Goal: Task Accomplishment & Management: Manage account settings

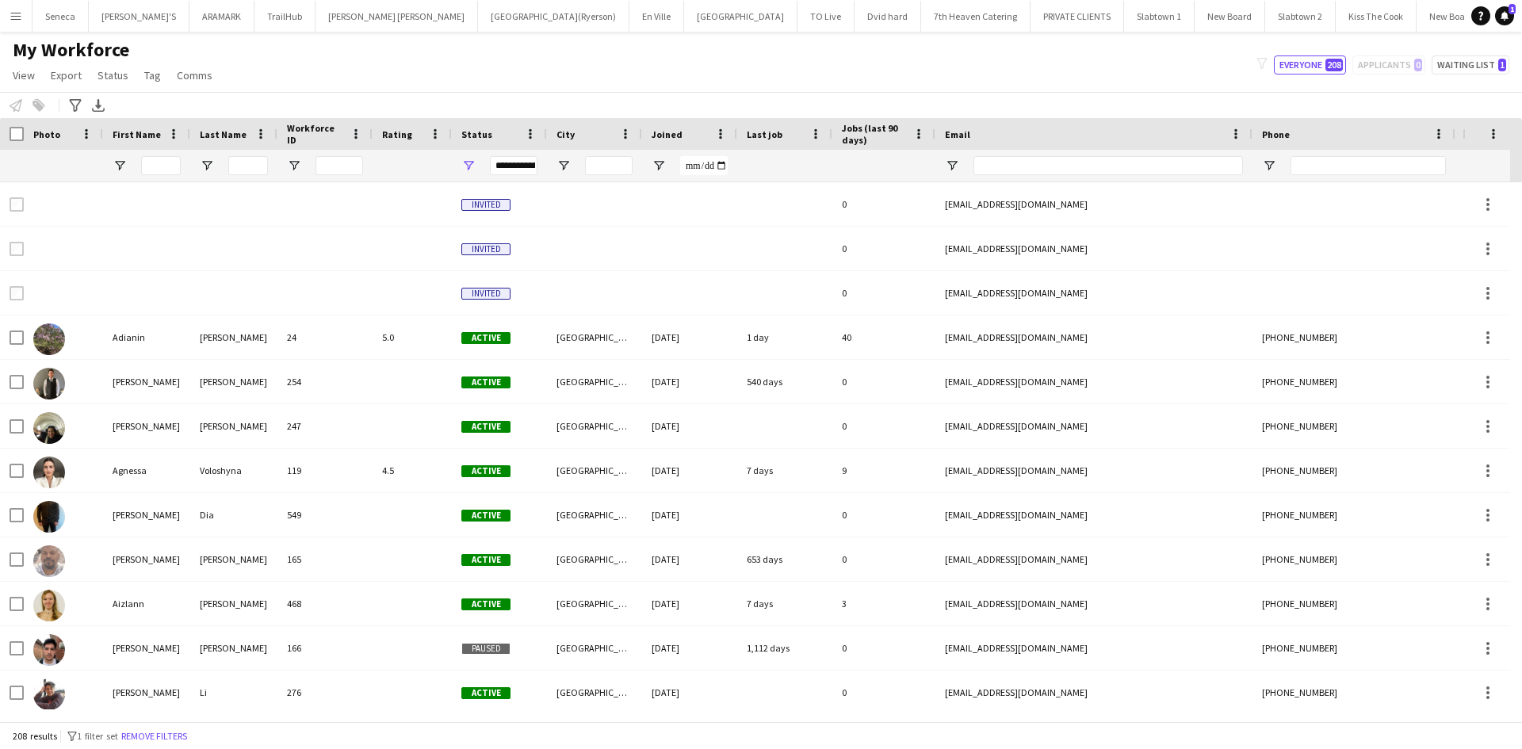
click at [17, 16] on app-icon "Menu" at bounding box center [16, 16] width 13 height 13
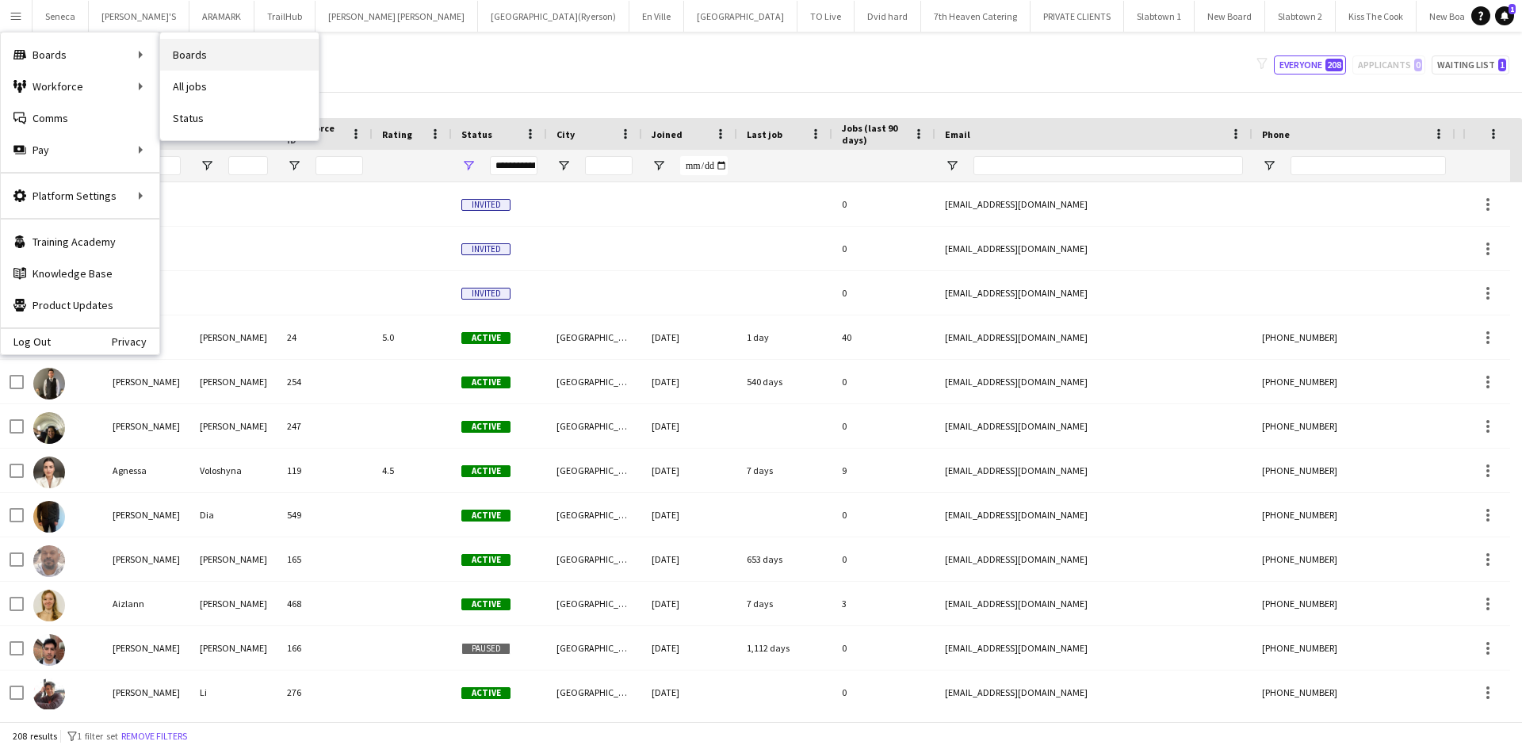
click at [193, 62] on link "Boards" at bounding box center [239, 55] width 159 height 32
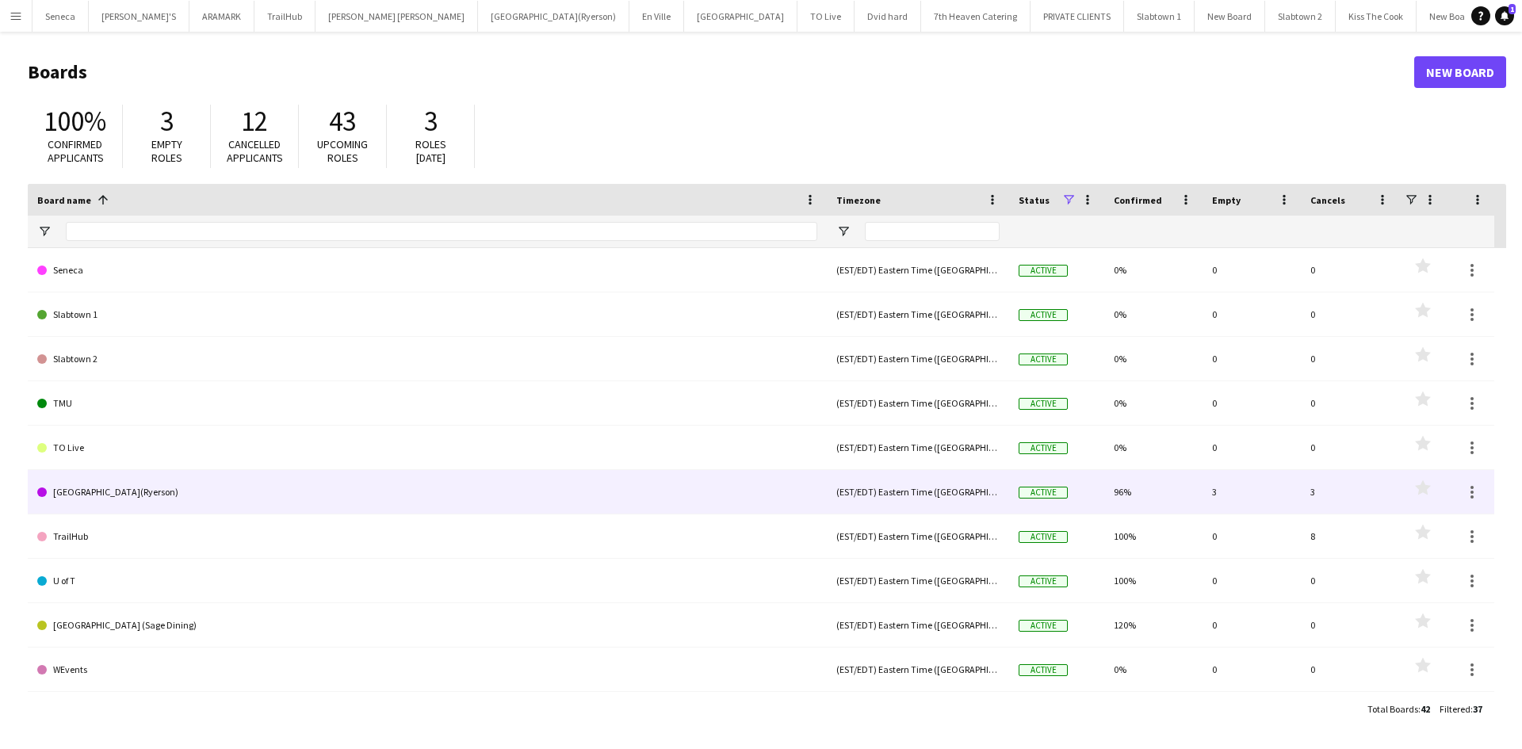
scroll to position [1154, 0]
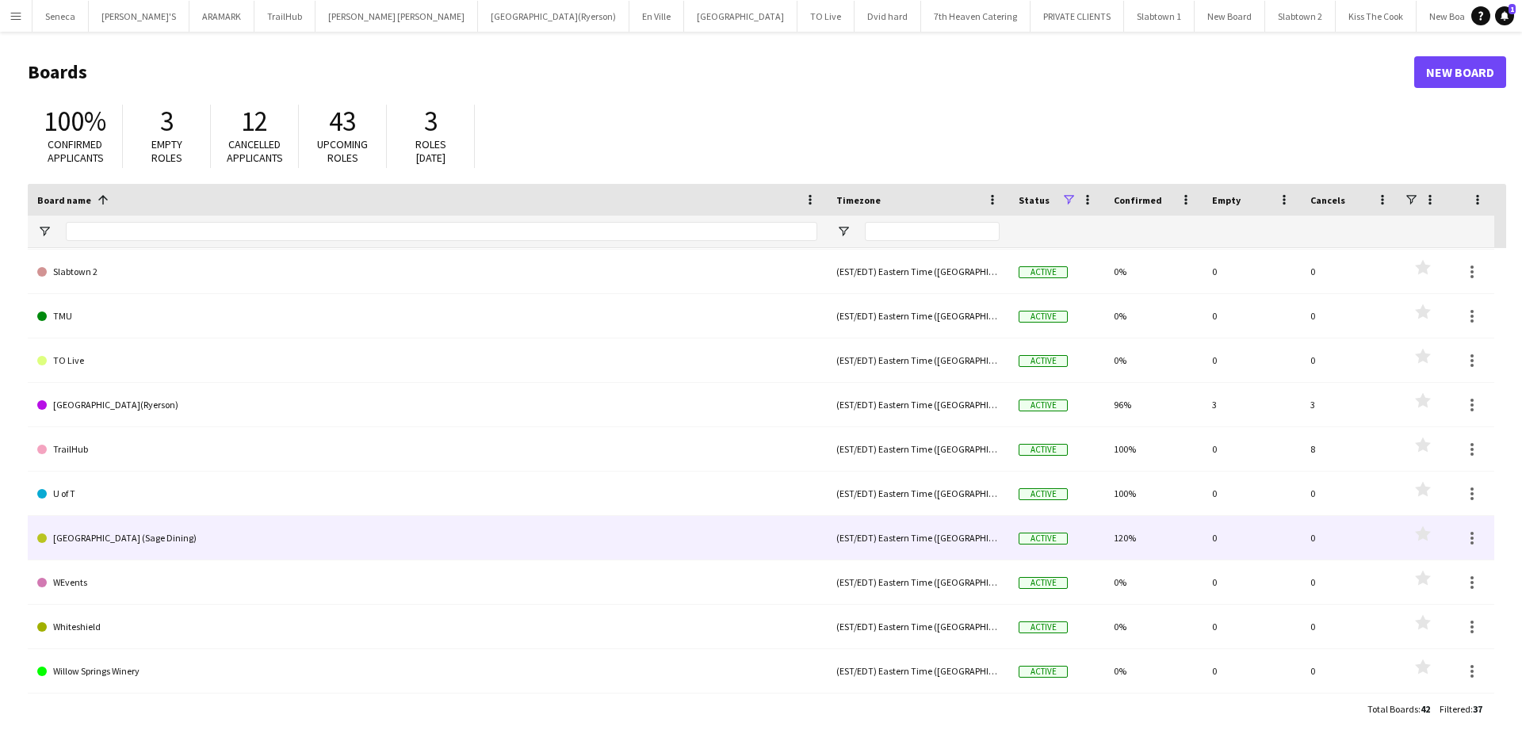
click at [211, 533] on link "[GEOGRAPHIC_DATA] (Sage Dining)" at bounding box center [427, 538] width 780 height 44
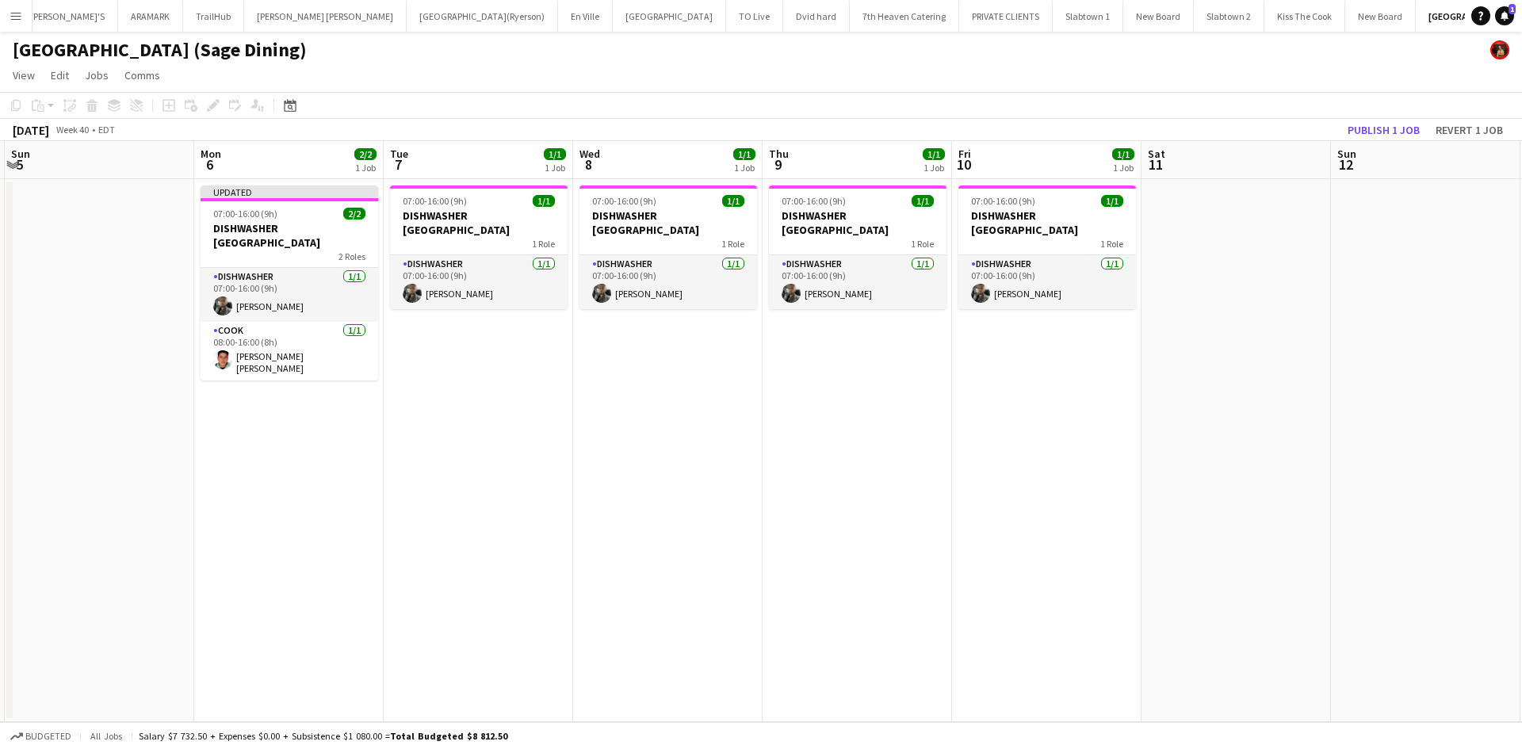
scroll to position [0, 579]
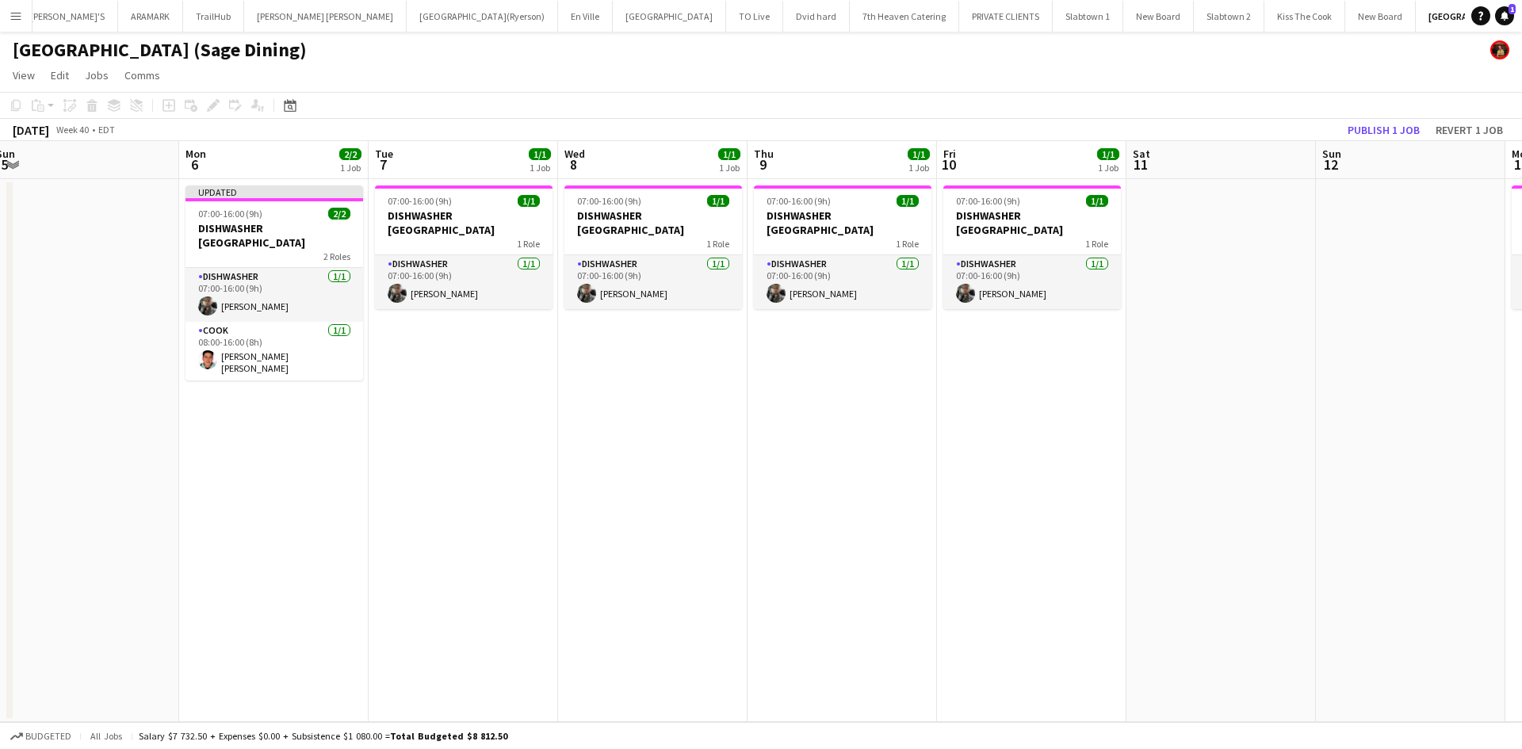
drag, startPoint x: 841, startPoint y: 621, endPoint x: 263, endPoint y: 568, distance: 580.4
click at [262, 574] on app-calendar-viewport "Thu 2 2/2 1 Job Fri 3 2/2 1 Job Sat 4 Sun 5 Mon 6 2/2 1 Job Tue 7 1/1 1 Job Wed…" at bounding box center [761, 431] width 1522 height 581
click at [438, 347] on app-date-cell "07:00-16:00 (9h) 1/1 DISHWASHER [GEOGRAPHIC_DATA] 1 Role DISHWASHER [DATE] 07:0…" at bounding box center [463, 450] width 189 height 543
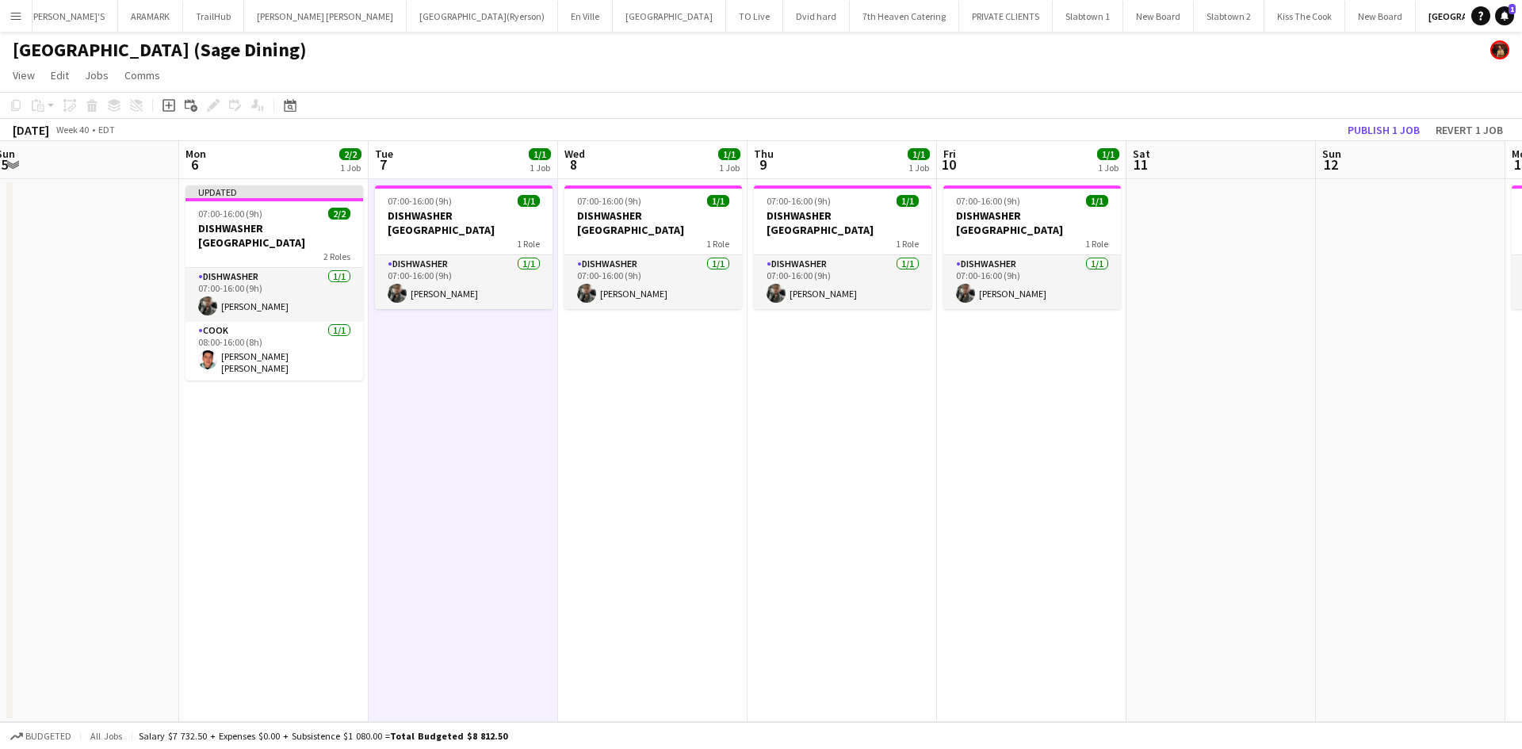
click at [626, 365] on app-date-cell "07:00-16:00 (9h) 1/1 DISHWASHER [GEOGRAPHIC_DATA] 1 Role DISHWASHER [DATE] 07:0…" at bounding box center [652, 450] width 189 height 543
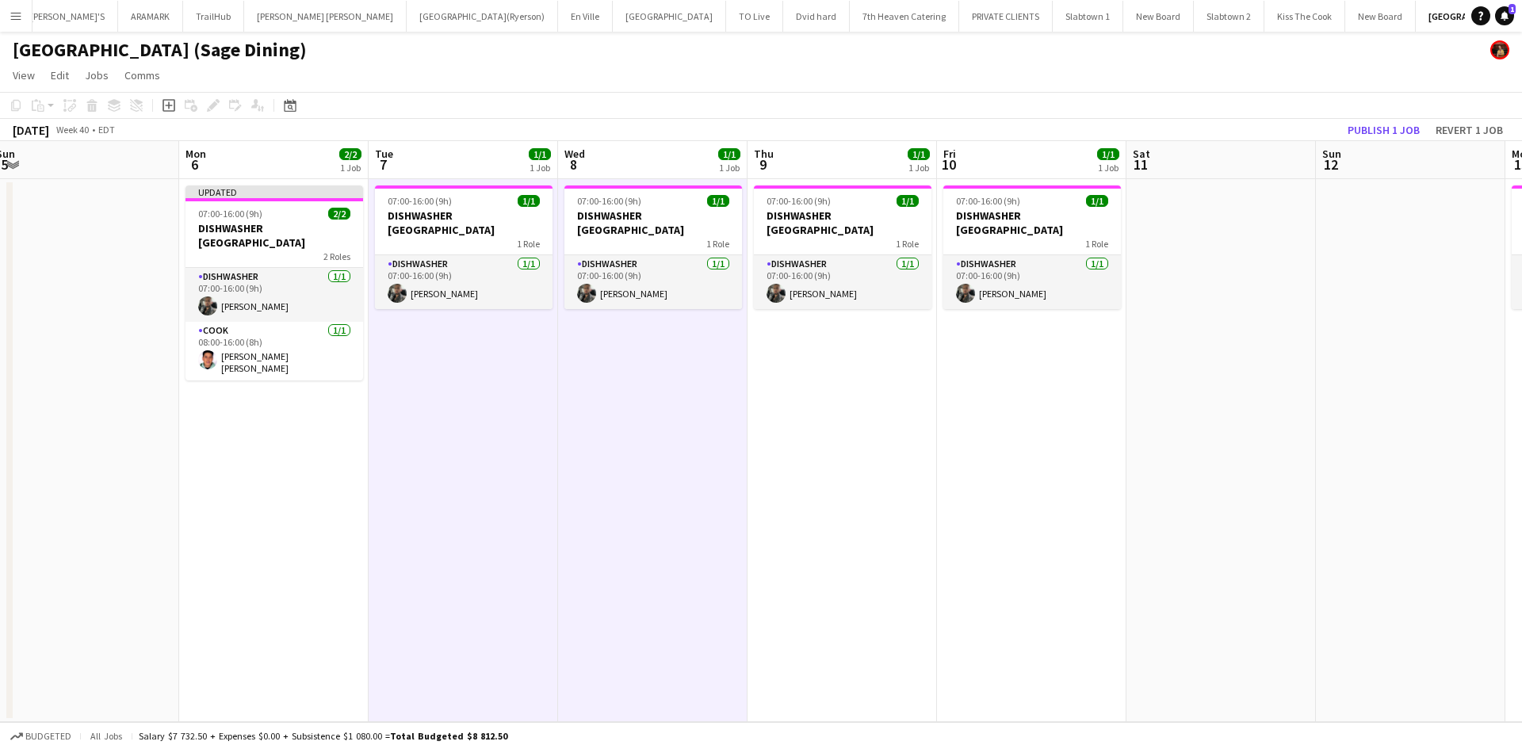
click at [797, 365] on app-date-cell "07:00-16:00 (9h) 1/1 DISHWASHER [GEOGRAPHIC_DATA] 1 Role DISHWASHER [DATE] 07:0…" at bounding box center [842, 450] width 189 height 543
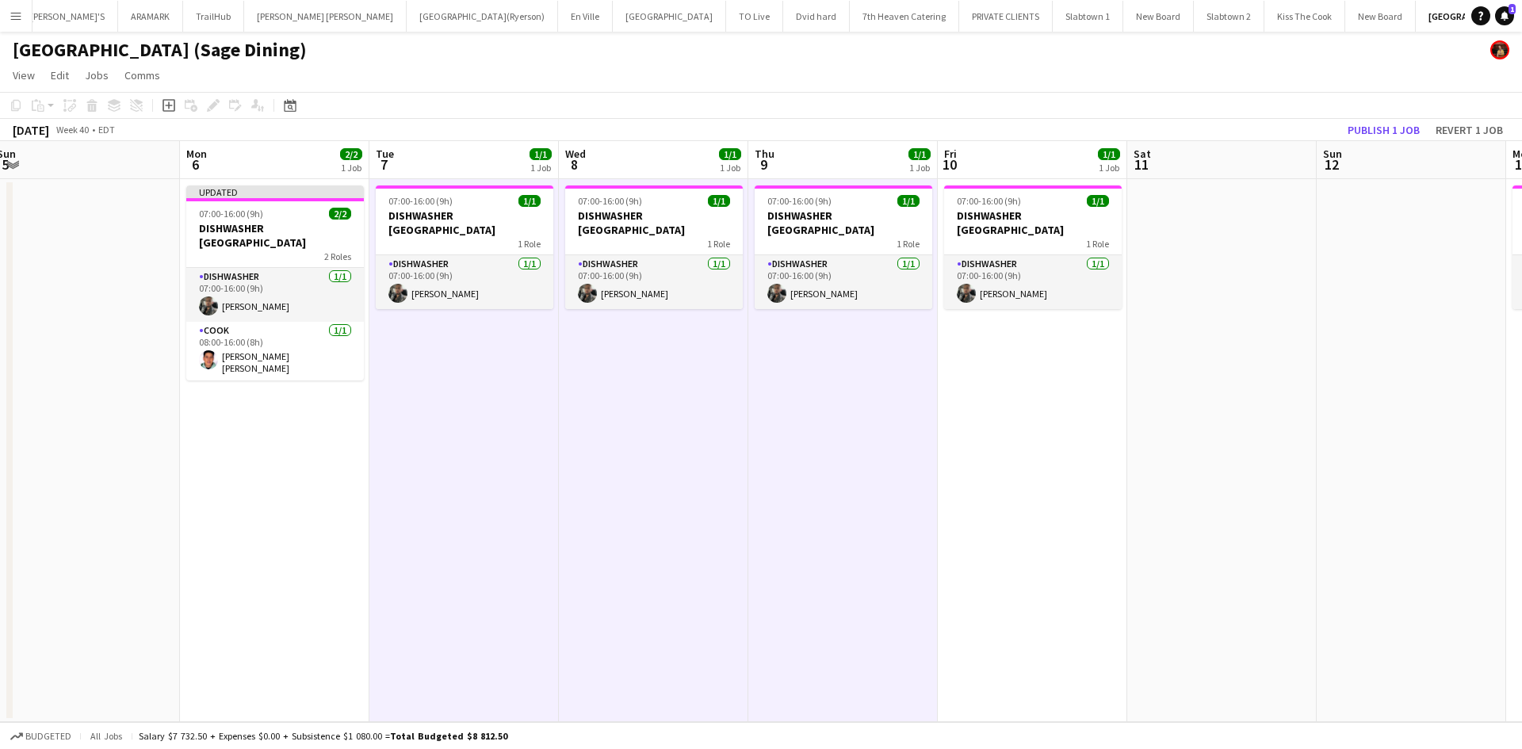
click at [1006, 378] on app-date-cell "07:00-16:00 (9h) 1/1 DISHWASHER [GEOGRAPHIC_DATA] 1 Role DISHWASHER [DATE] 07:0…" at bounding box center [1032, 450] width 189 height 543
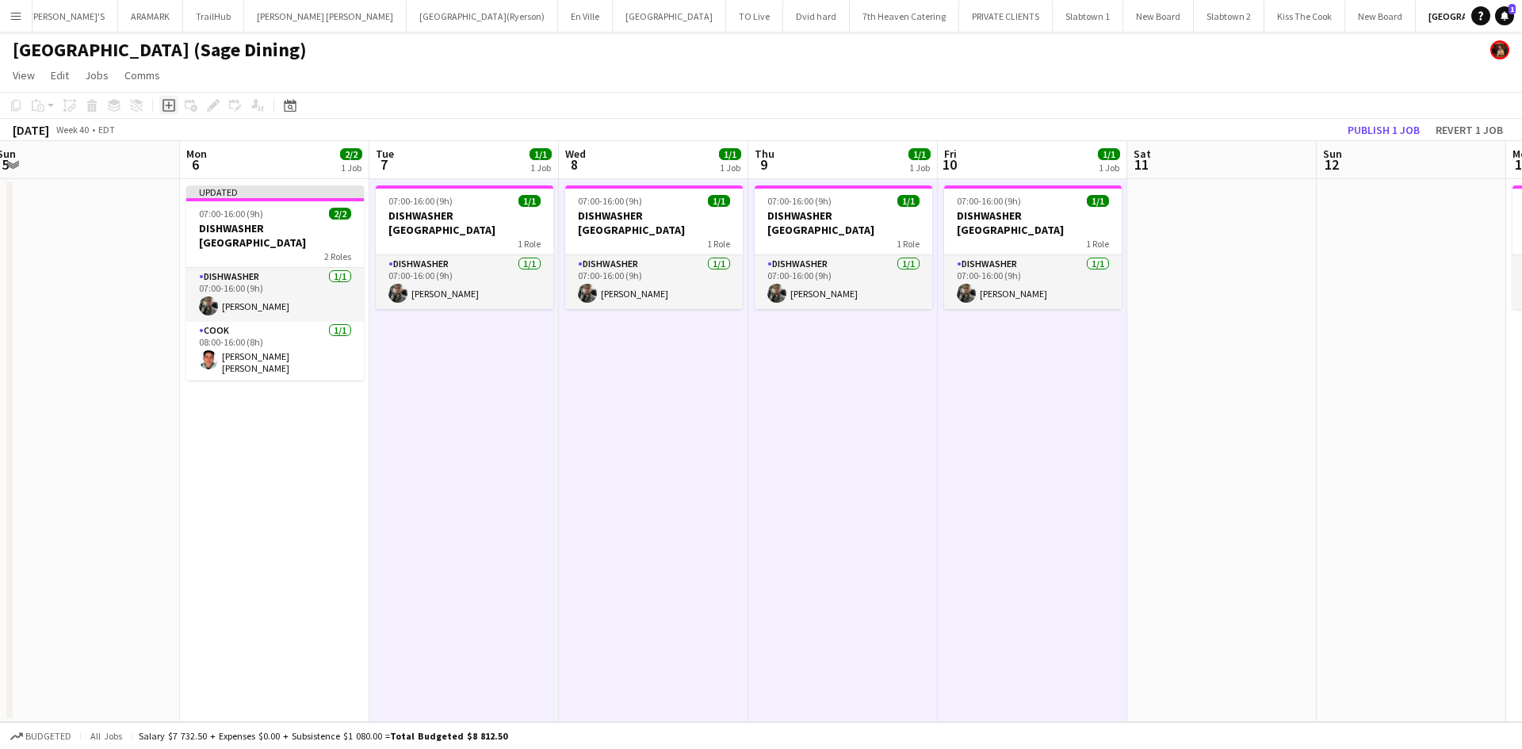
click at [165, 107] on icon "Add job" at bounding box center [169, 105] width 13 height 13
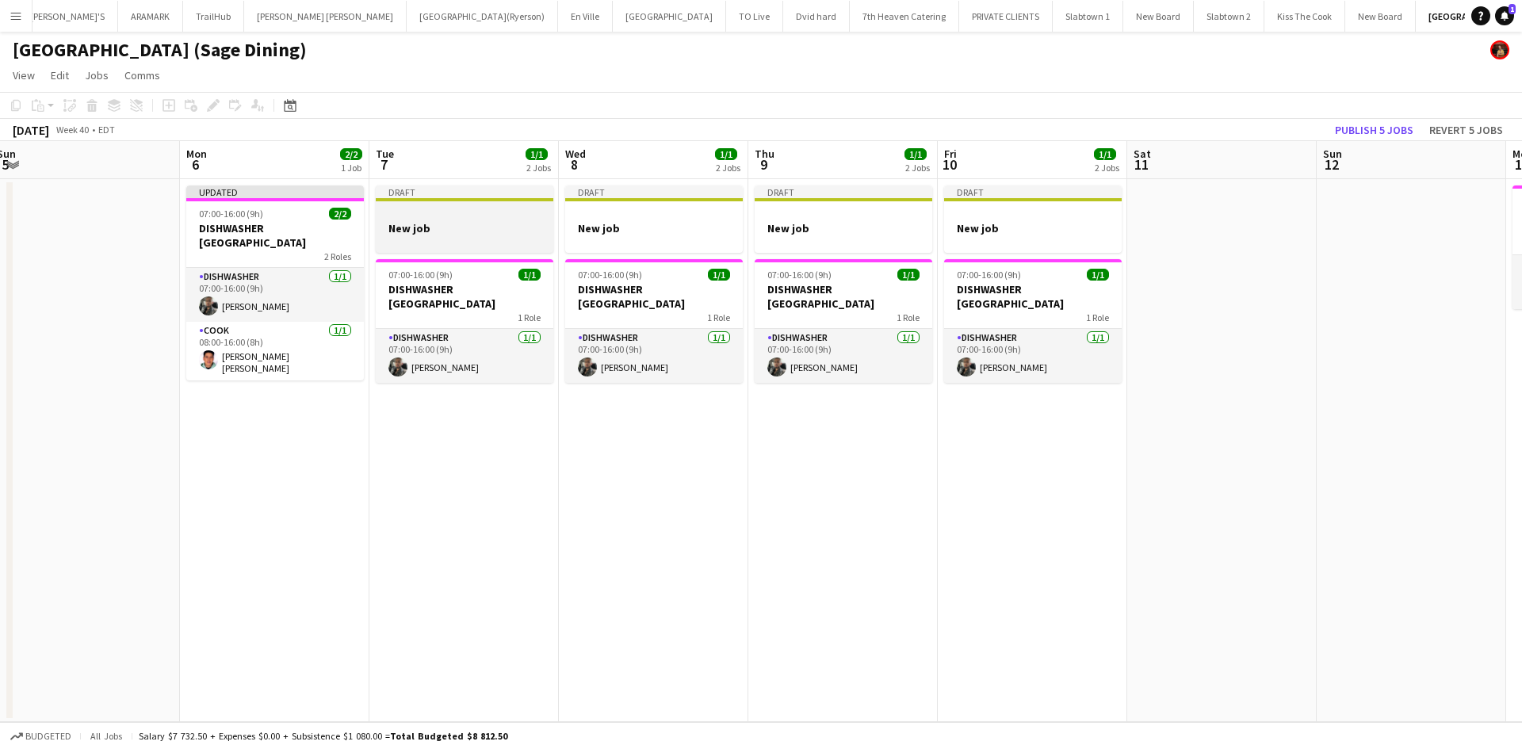
click at [416, 224] on h3 "New job" at bounding box center [465, 228] width 178 height 14
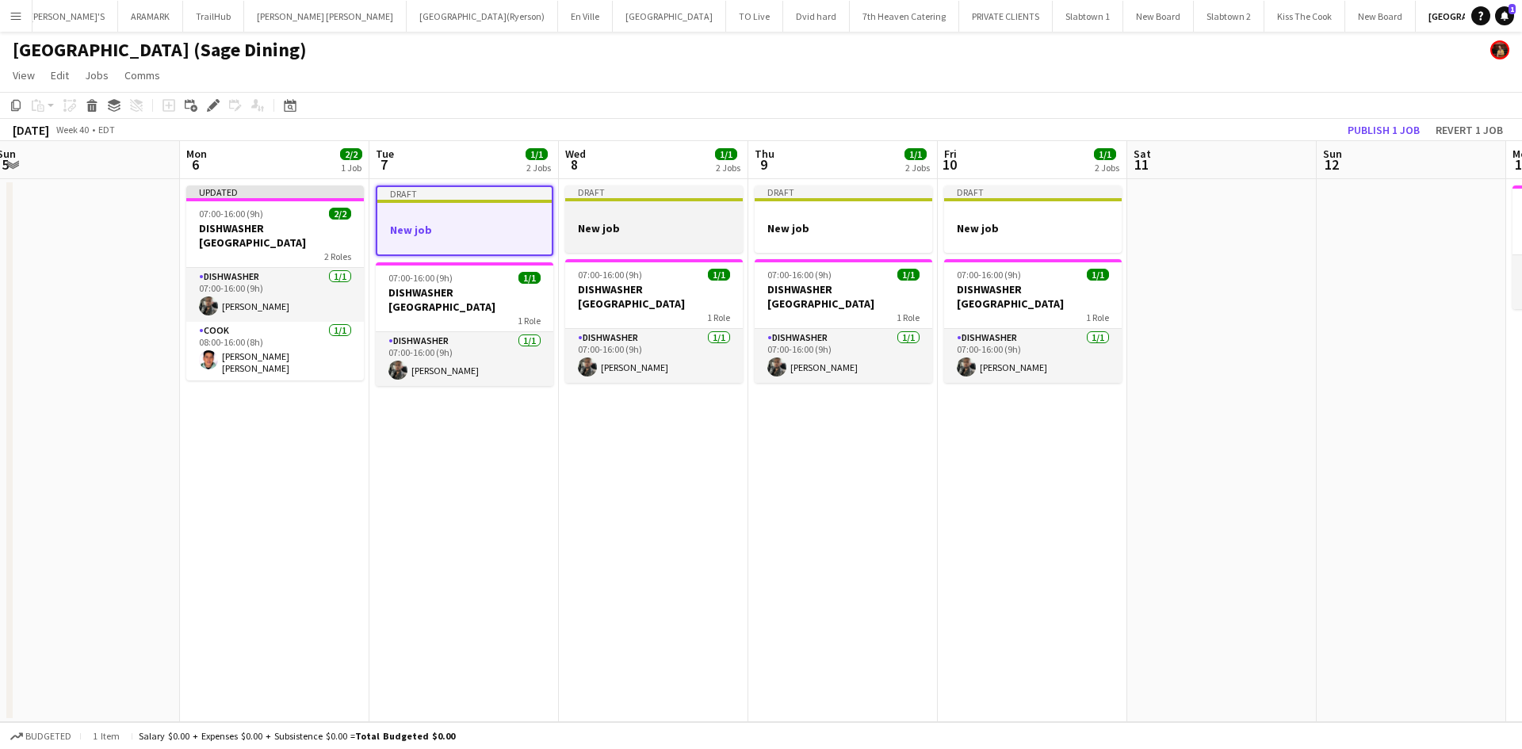
drag, startPoint x: 614, startPoint y: 225, endPoint x: 625, endPoint y: 222, distance: 11.5
click at [614, 225] on h3 "New job" at bounding box center [654, 228] width 178 height 14
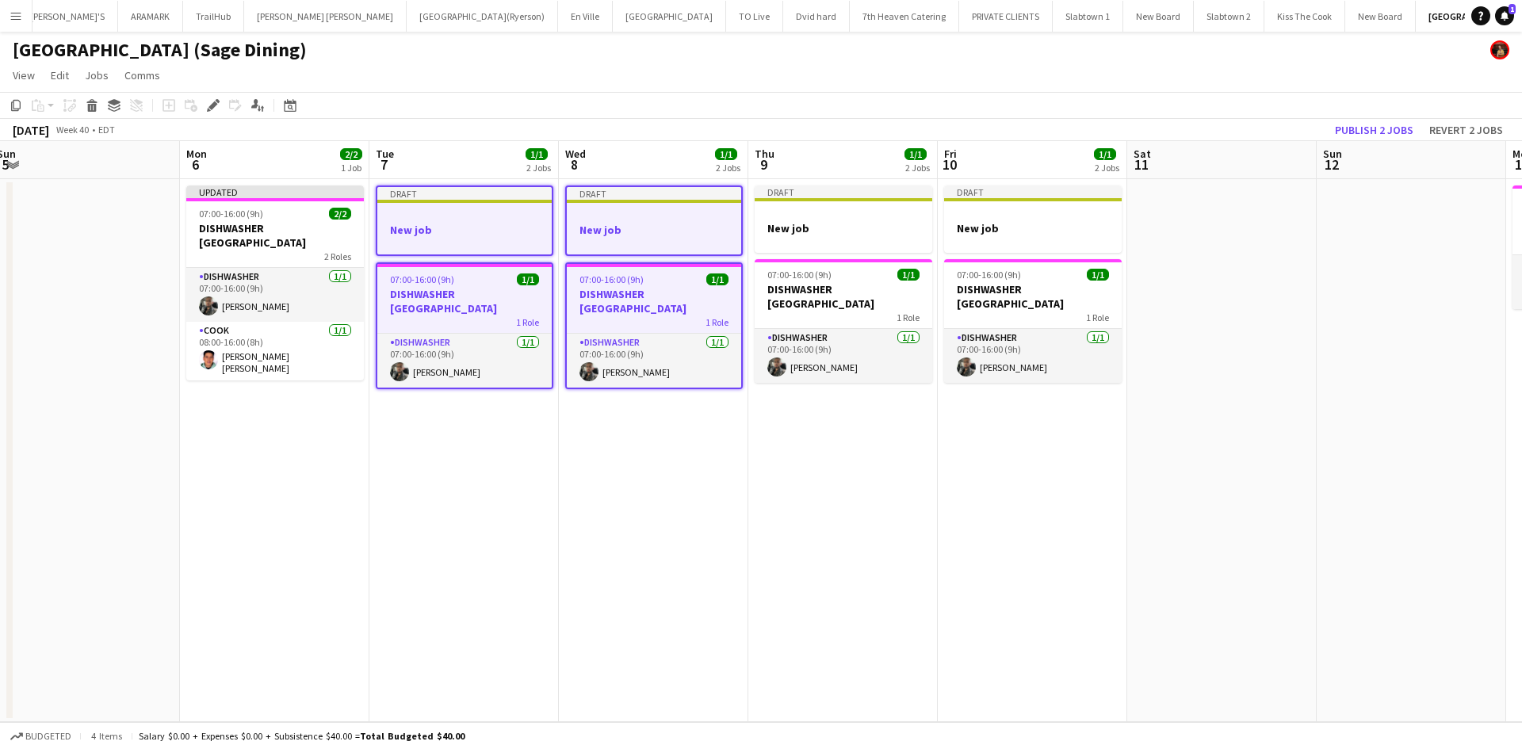
scroll to position [0, 577]
click at [805, 220] on app-job-card "Draft New job" at bounding box center [845, 219] width 178 height 67
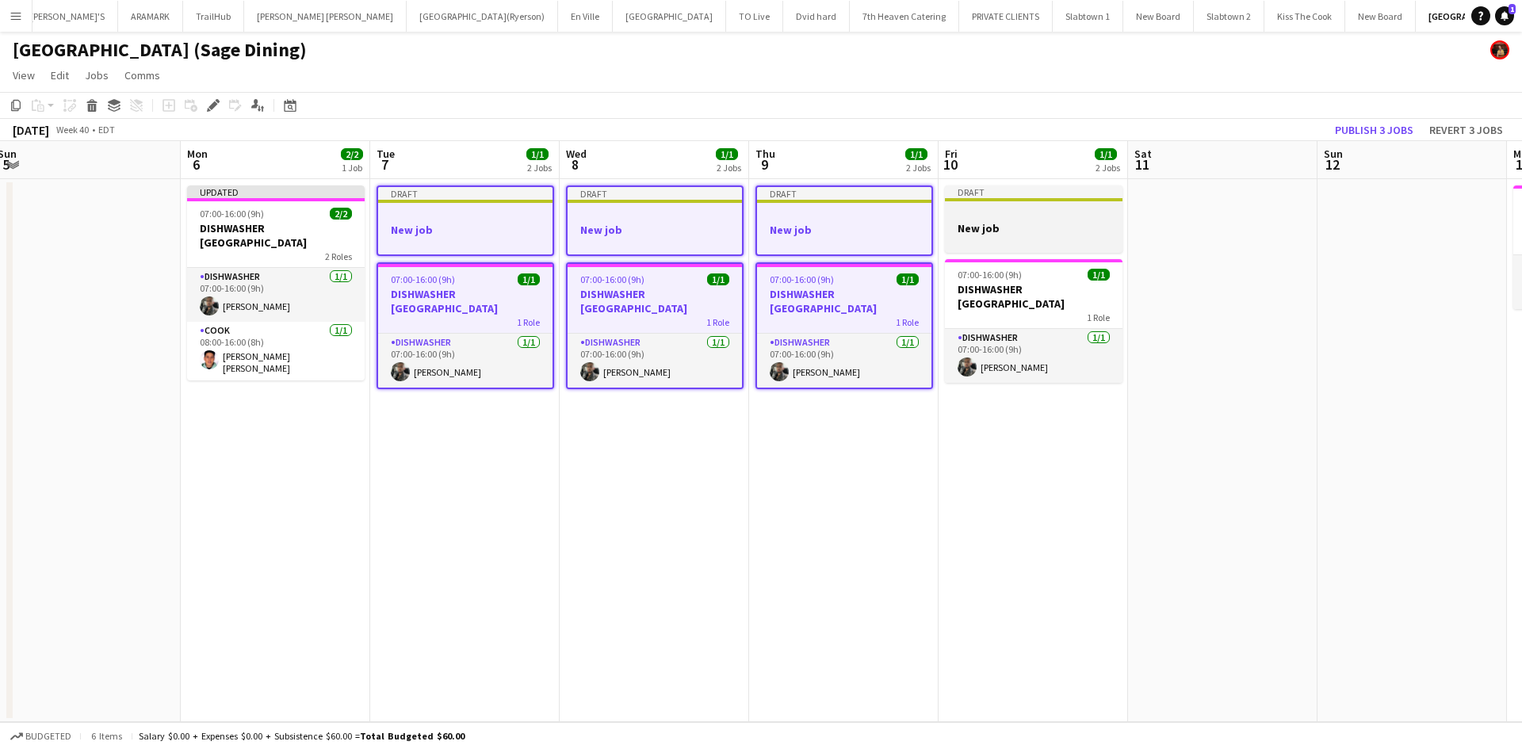
scroll to position [0, 576]
click at [990, 219] on div at bounding box center [1035, 214] width 178 height 12
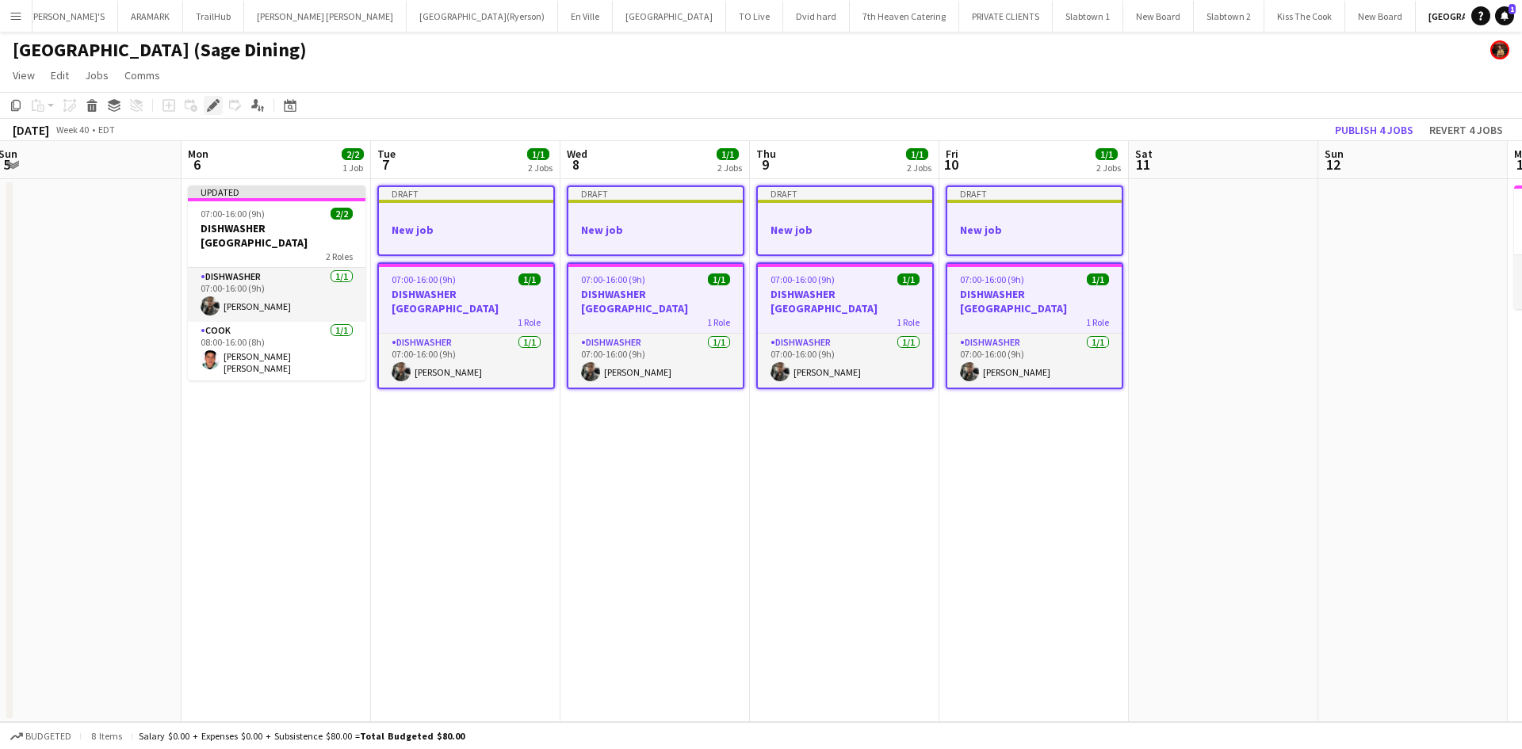
click at [216, 105] on icon "Edit" at bounding box center [213, 105] width 13 height 13
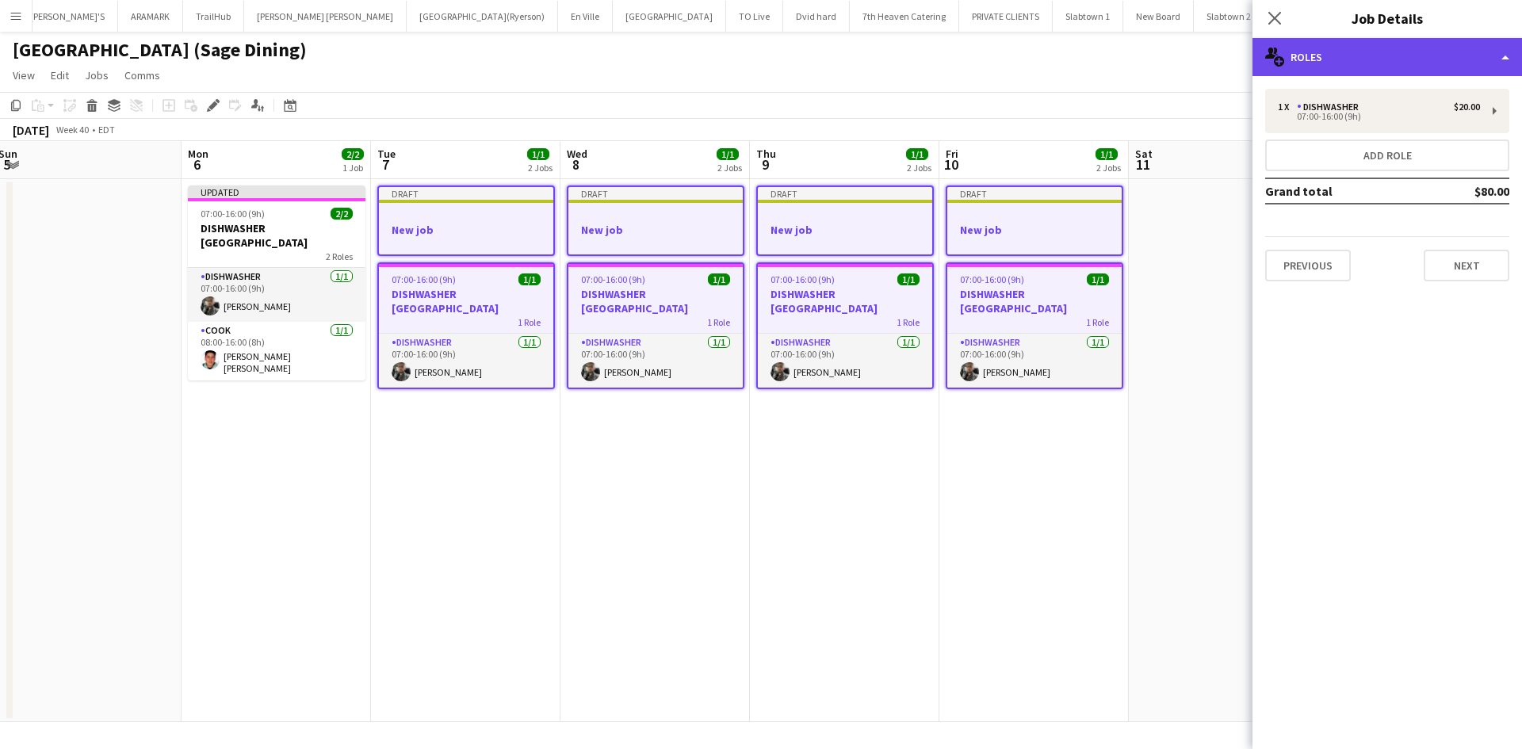
click at [1503, 57] on div "multiple-users-add Roles" at bounding box center [1388, 57] width 270 height 38
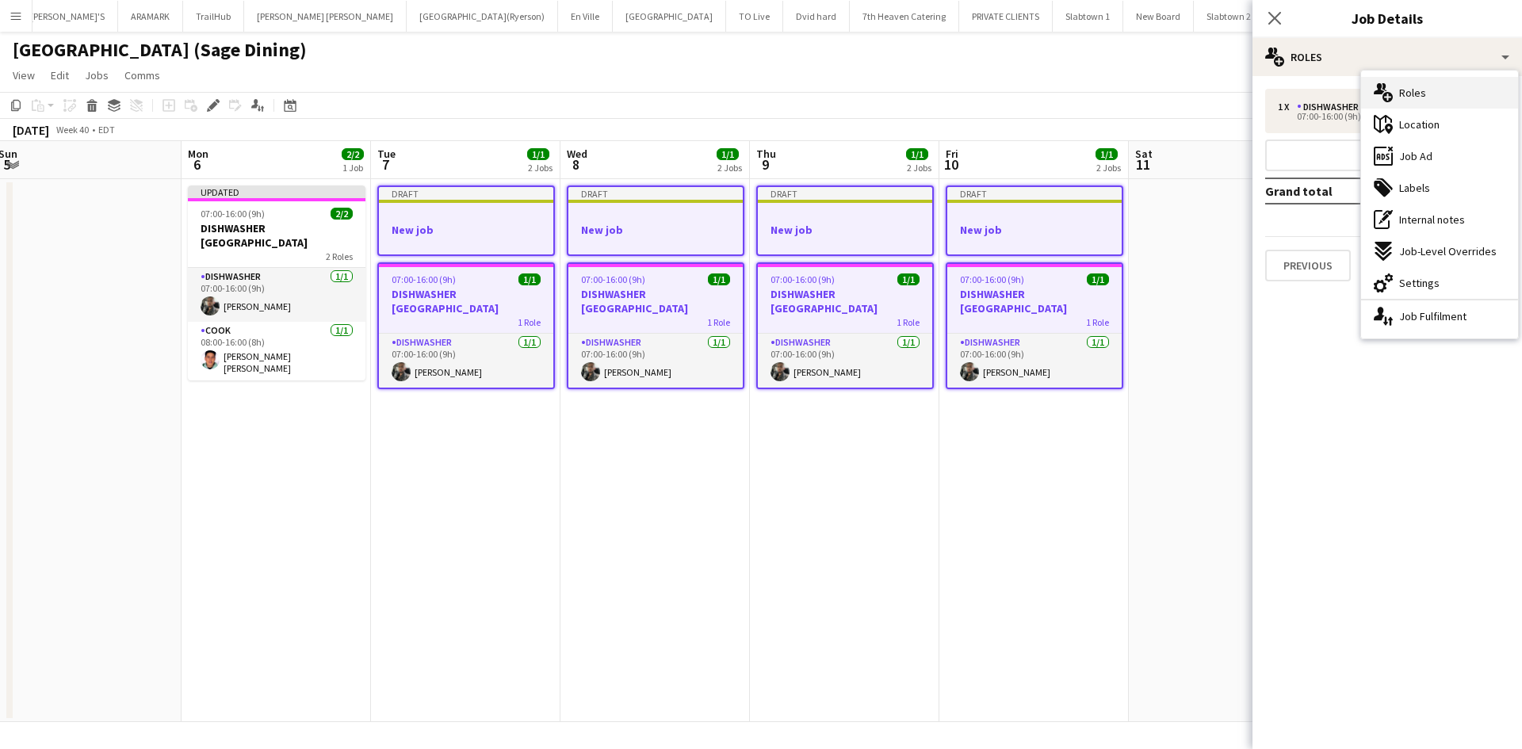
click at [1418, 95] on span "Roles" at bounding box center [1412, 93] width 27 height 14
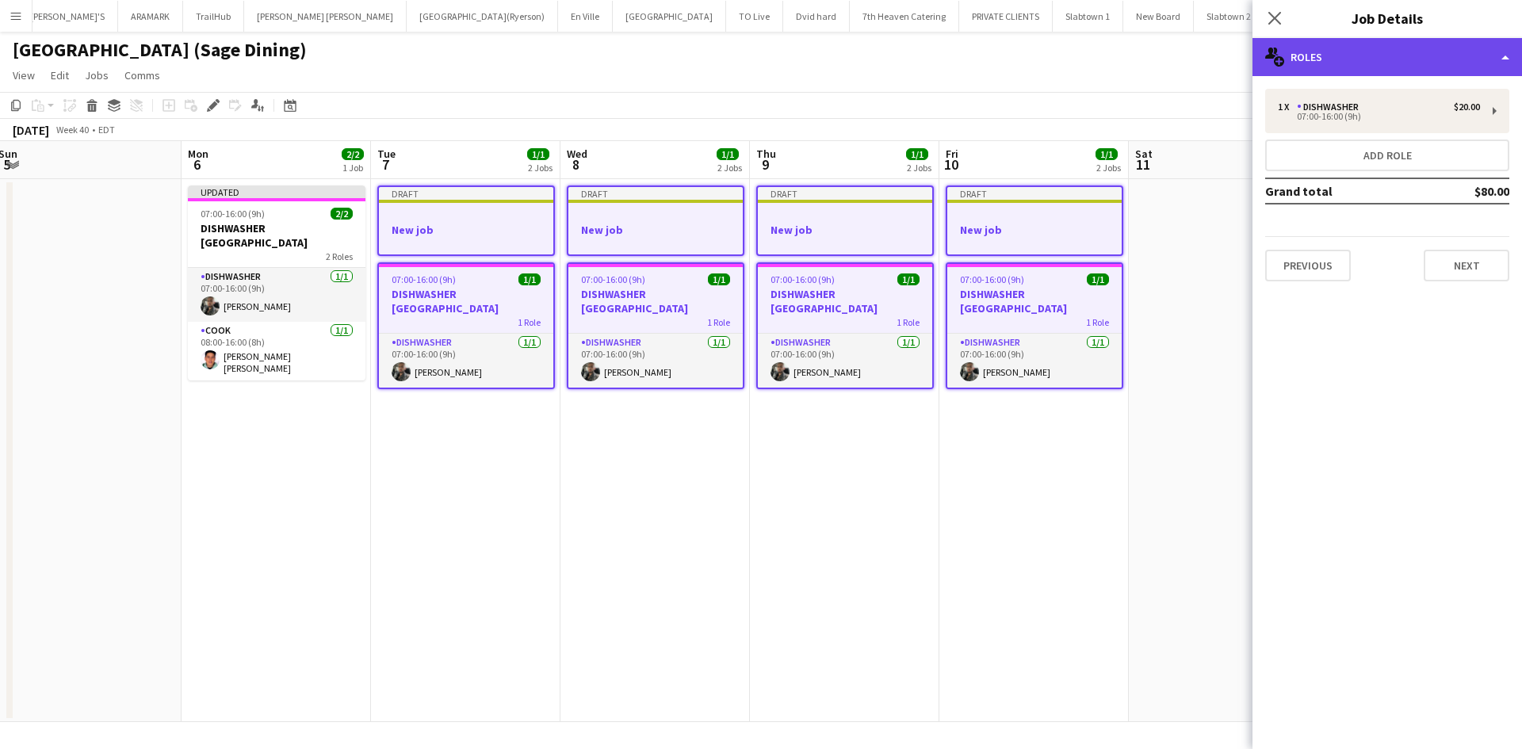
click at [1310, 56] on div "multiple-users-add Roles" at bounding box center [1388, 57] width 270 height 38
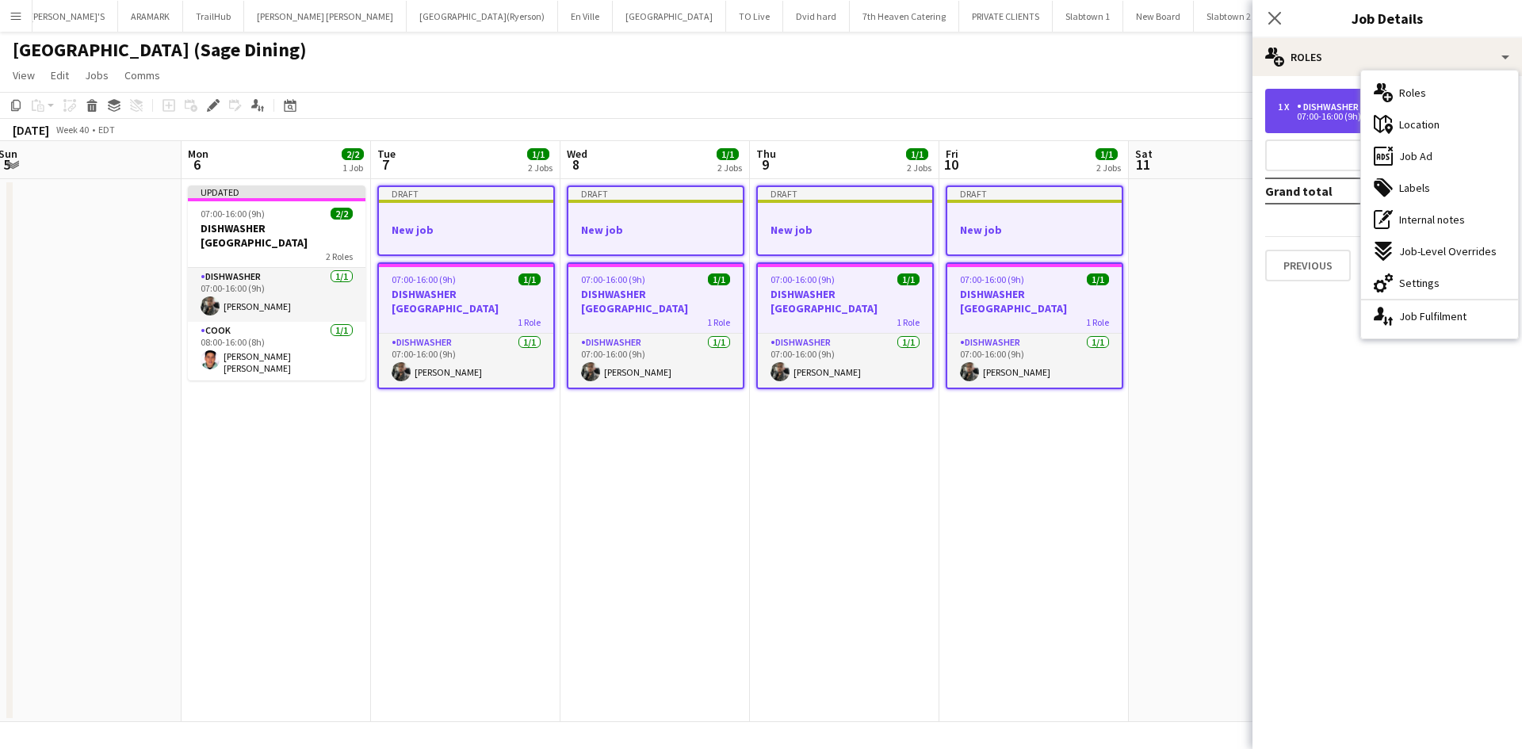
click at [1322, 107] on div "DISHWASHER" at bounding box center [1331, 106] width 68 height 11
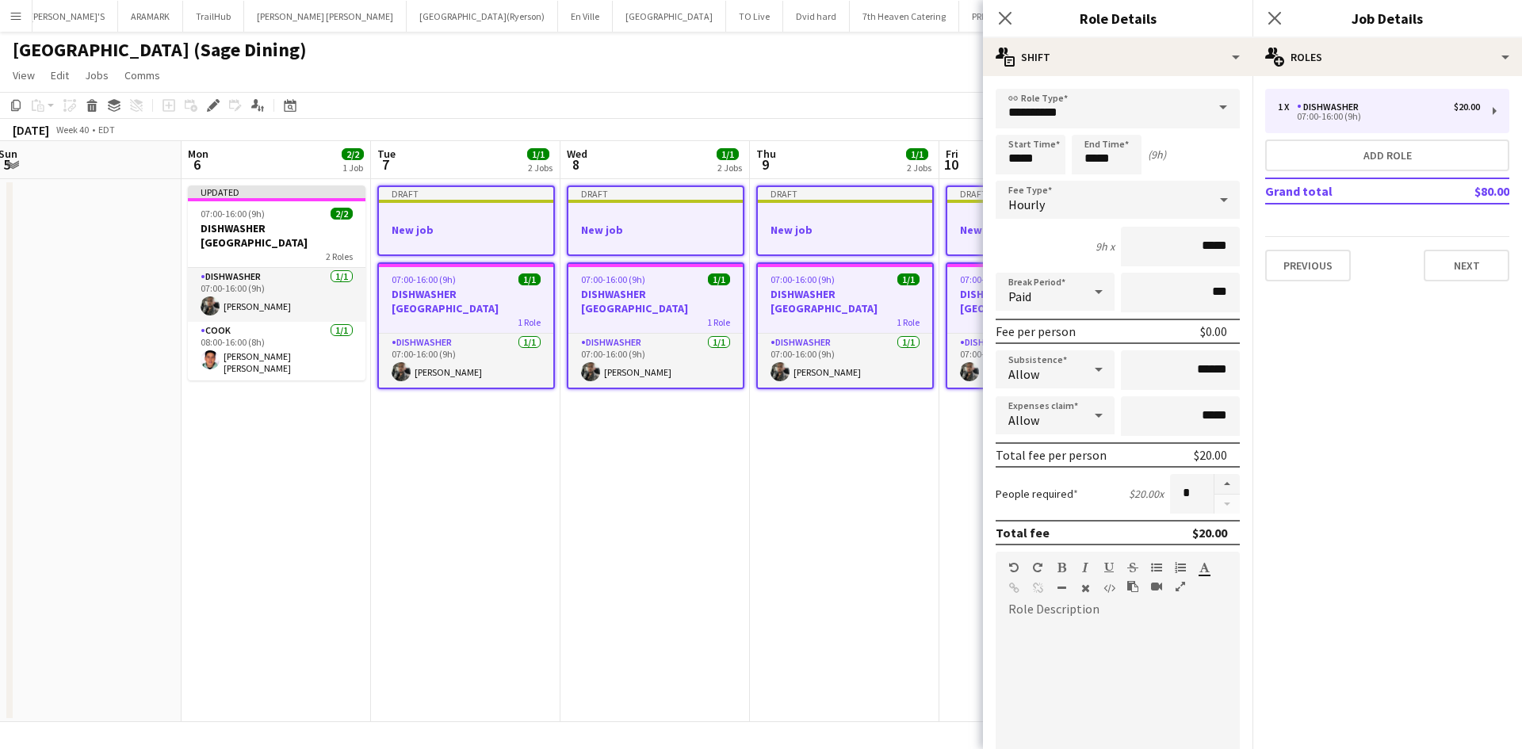
click at [1210, 107] on span at bounding box center [1223, 108] width 33 height 38
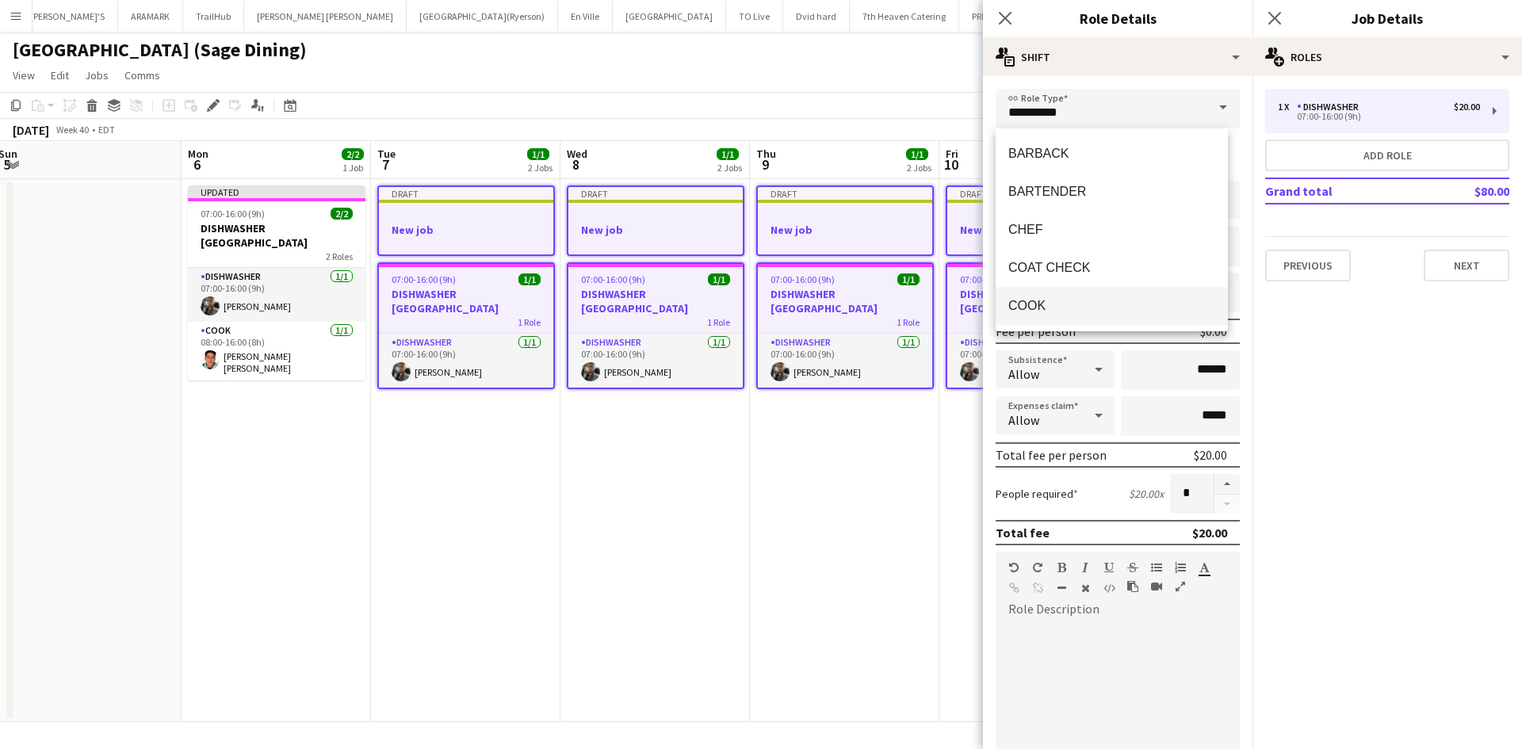
click at [1050, 307] on span "COOK" at bounding box center [1111, 305] width 207 height 15
type input "****"
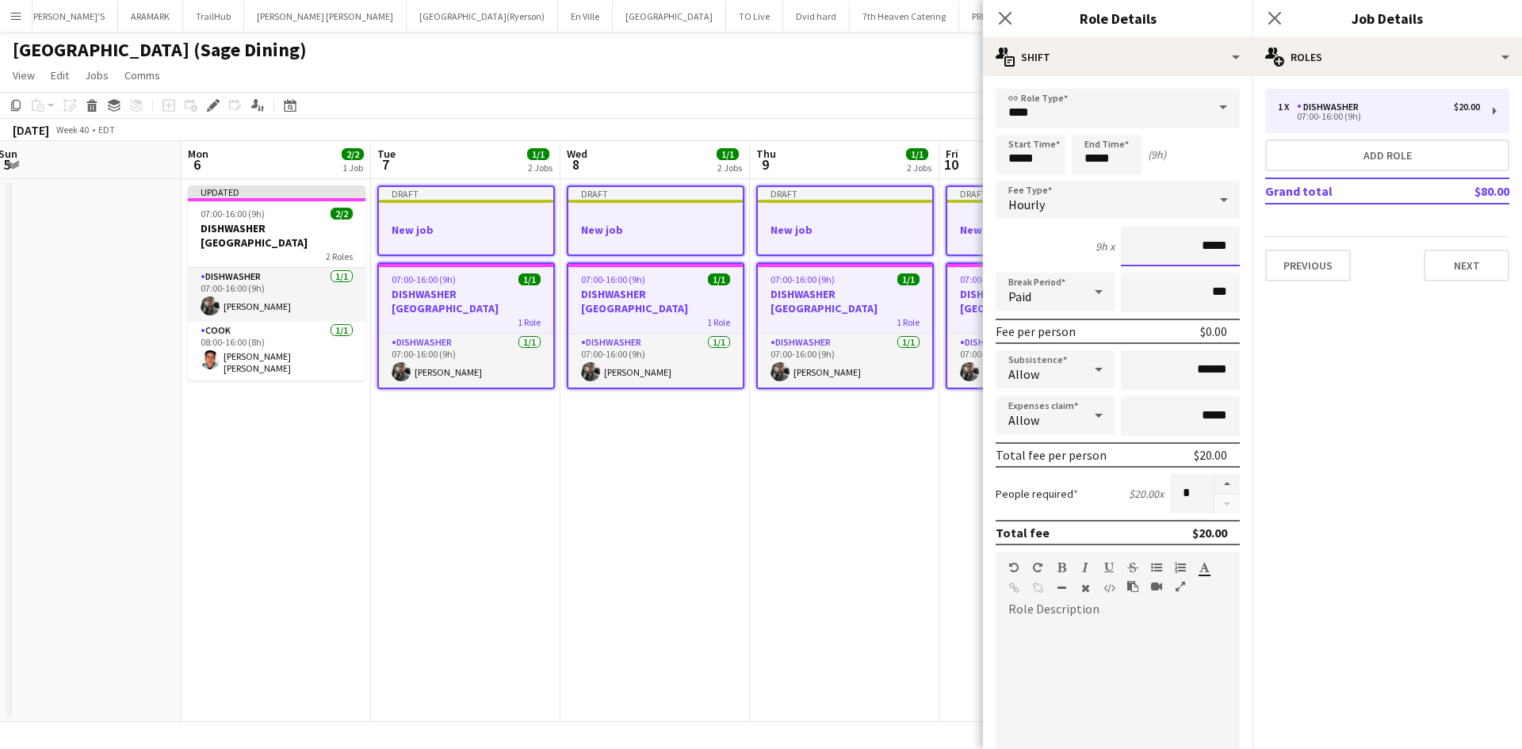
click at [1191, 251] on input "*****" at bounding box center [1180, 247] width 119 height 40
drag, startPoint x: 1193, startPoint y: 247, endPoint x: 1201, endPoint y: 243, distance: 9.2
click at [1201, 243] on input "*****" at bounding box center [1180, 247] width 119 height 40
type input "******"
click at [1195, 369] on input "******" at bounding box center [1180, 370] width 119 height 40
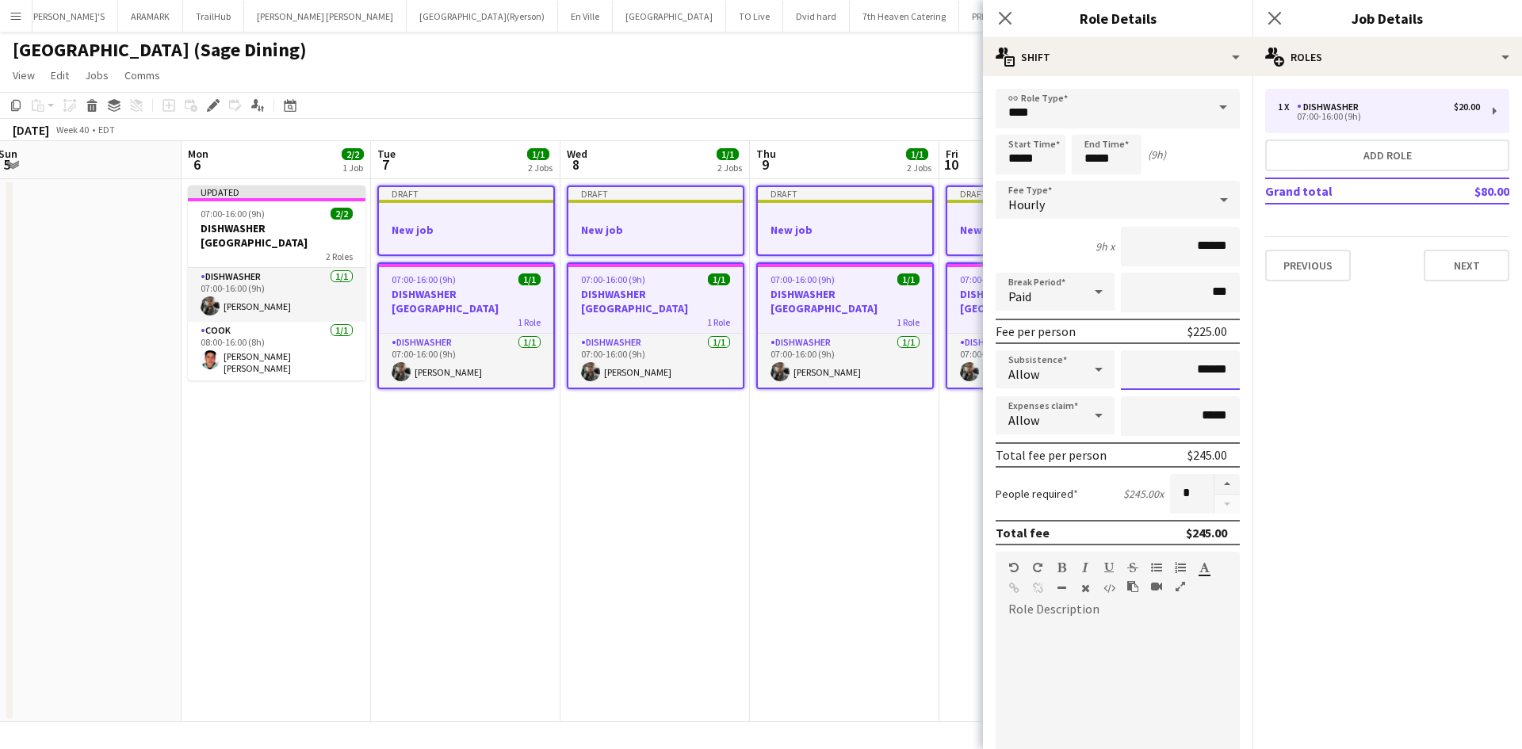
click at [1199, 367] on input "******" at bounding box center [1180, 370] width 119 height 40
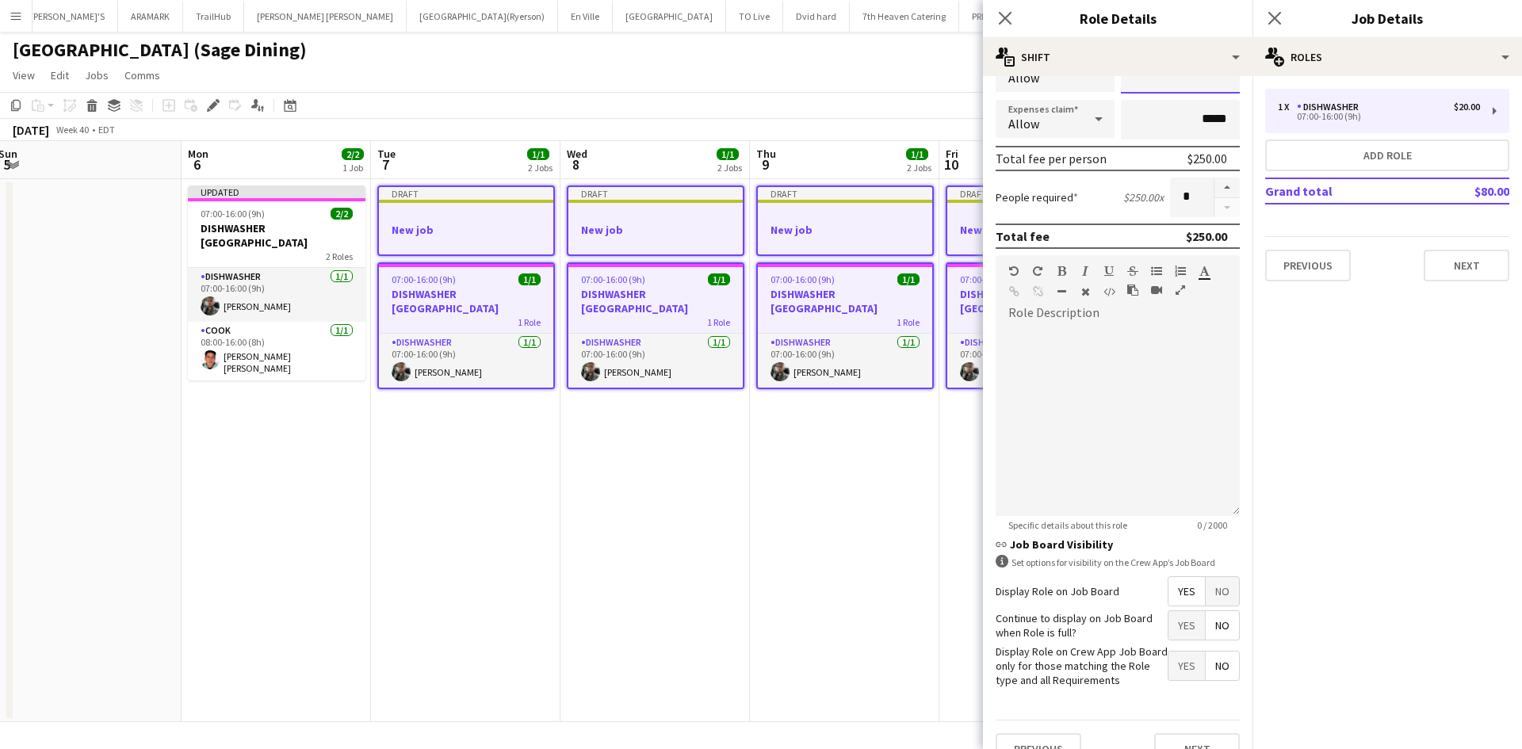
scroll to position [325, 0]
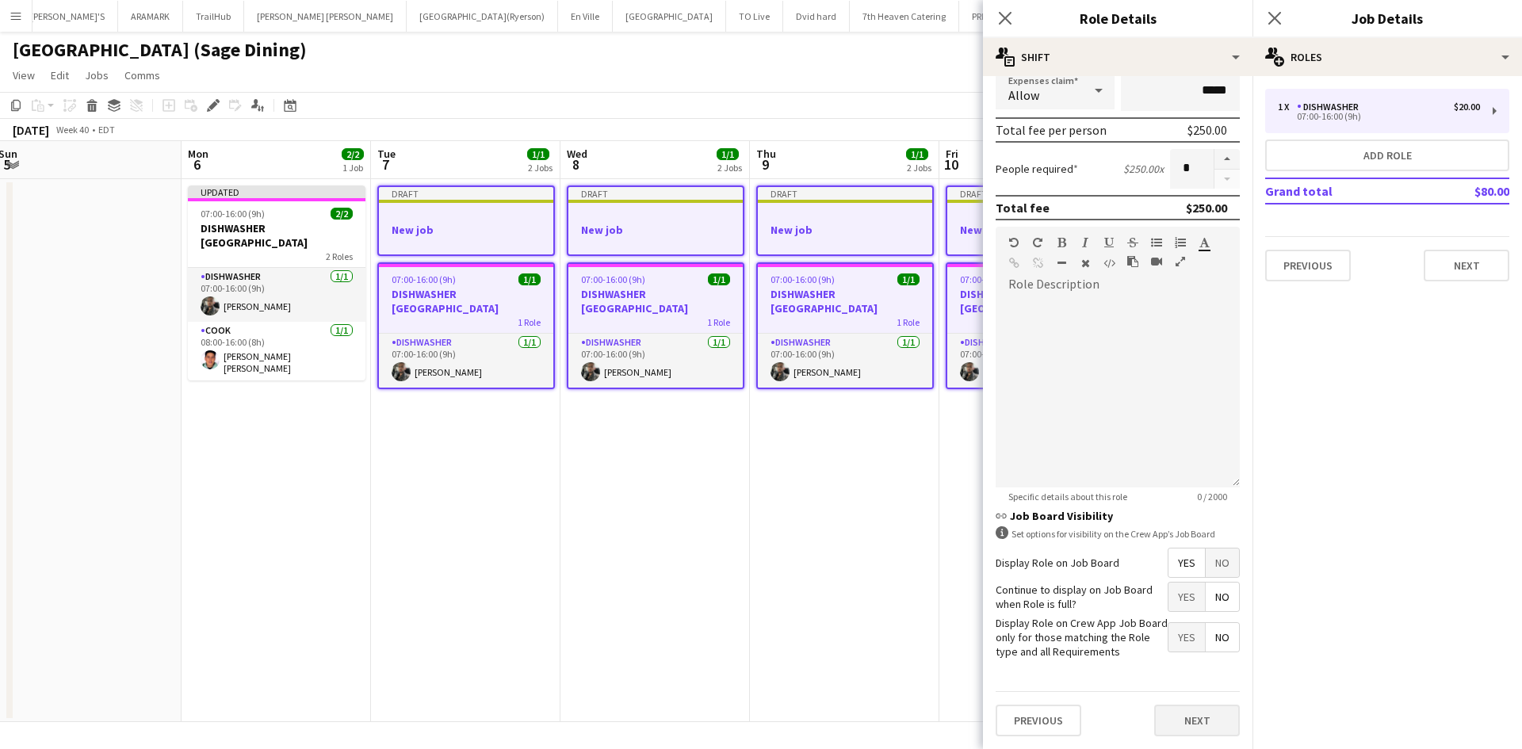
type input "******"
click at [1176, 713] on button "Next" at bounding box center [1197, 721] width 86 height 32
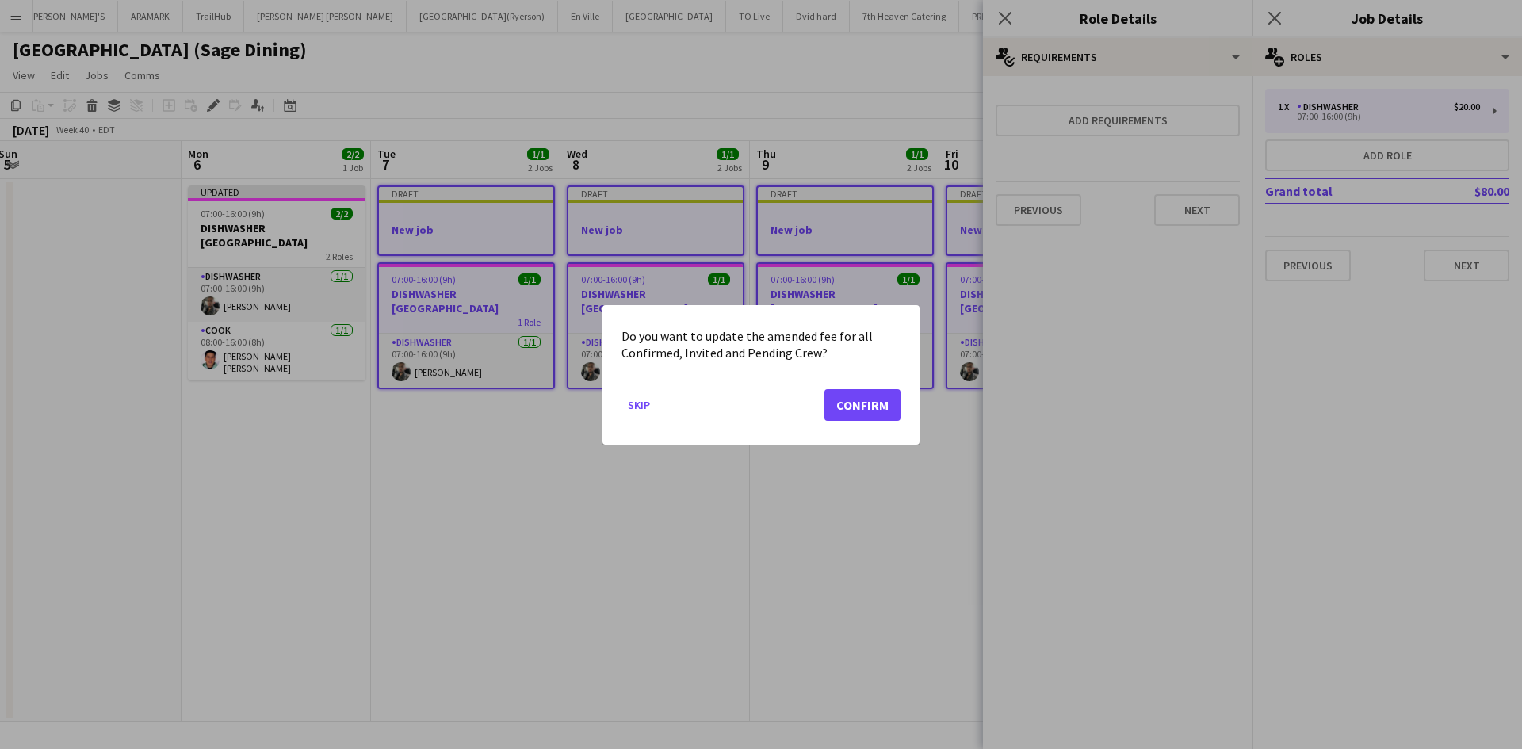
scroll to position [0, 0]
click at [860, 414] on button "Confirm" at bounding box center [863, 404] width 76 height 32
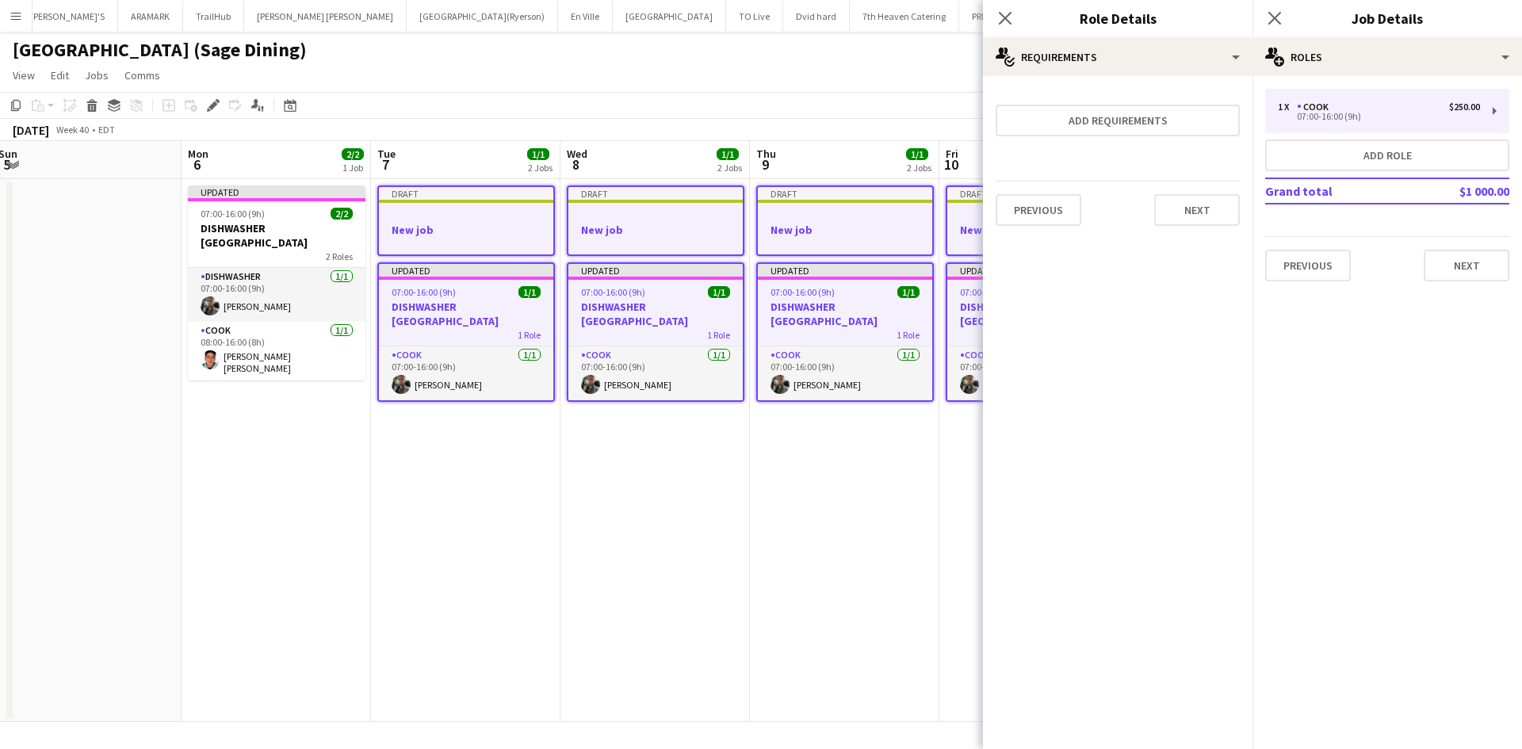
drag, startPoint x: 1129, startPoint y: 296, endPoint x: 1345, endPoint y: 290, distance: 215.7
click at [1345, 290] on body "Menu Boards Boards Boards All jobs Status Workforce Workforce My Workforce Recr…" at bounding box center [761, 374] width 1522 height 749
click at [1115, 352] on mat-expansion-panel "medal-empty Requirements Add requirements Previous Next" at bounding box center [1118, 412] width 270 height 673
click at [482, 310] on h3 "DISHWASHER [GEOGRAPHIC_DATA]" at bounding box center [466, 314] width 174 height 29
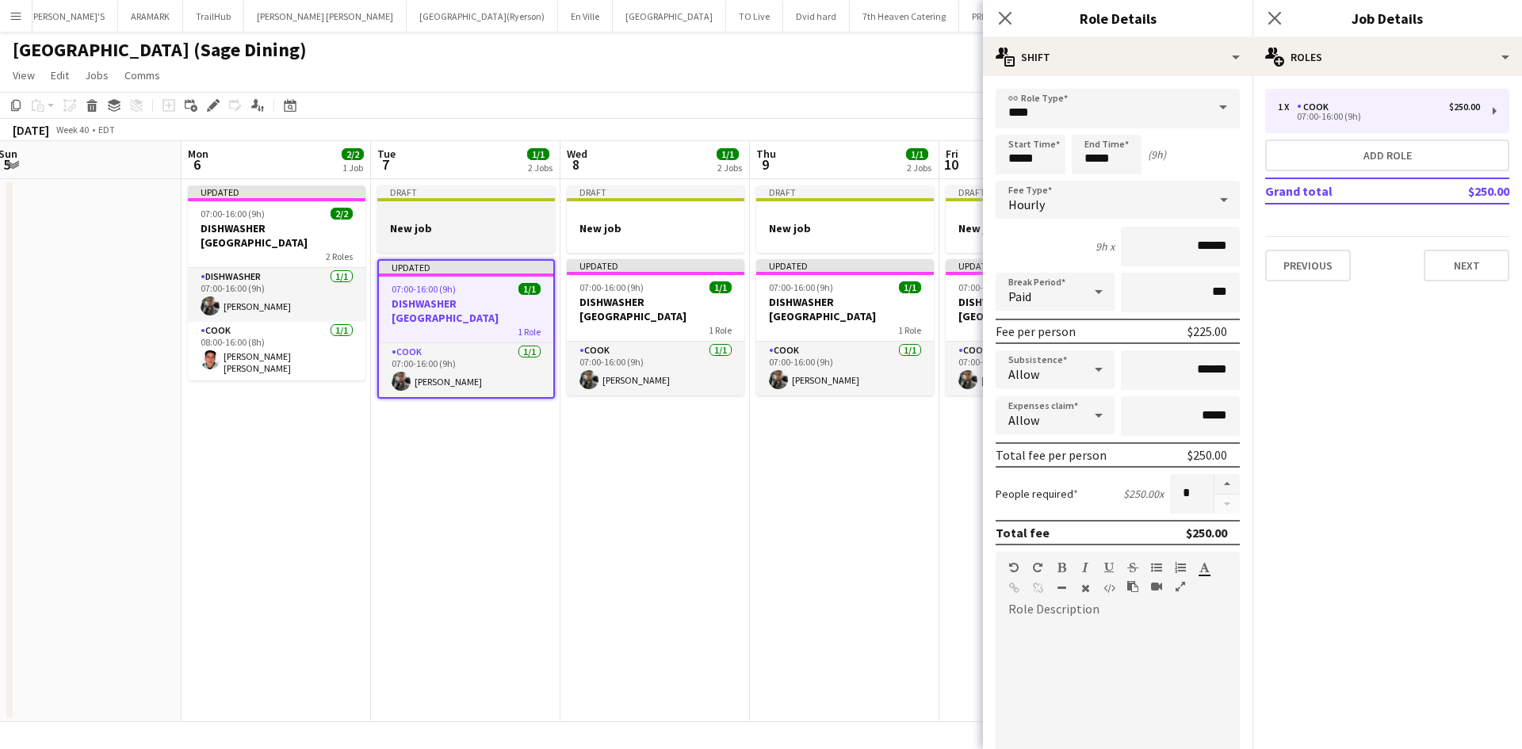
click at [427, 220] on app-job-card "Draft New job" at bounding box center [466, 219] width 178 height 67
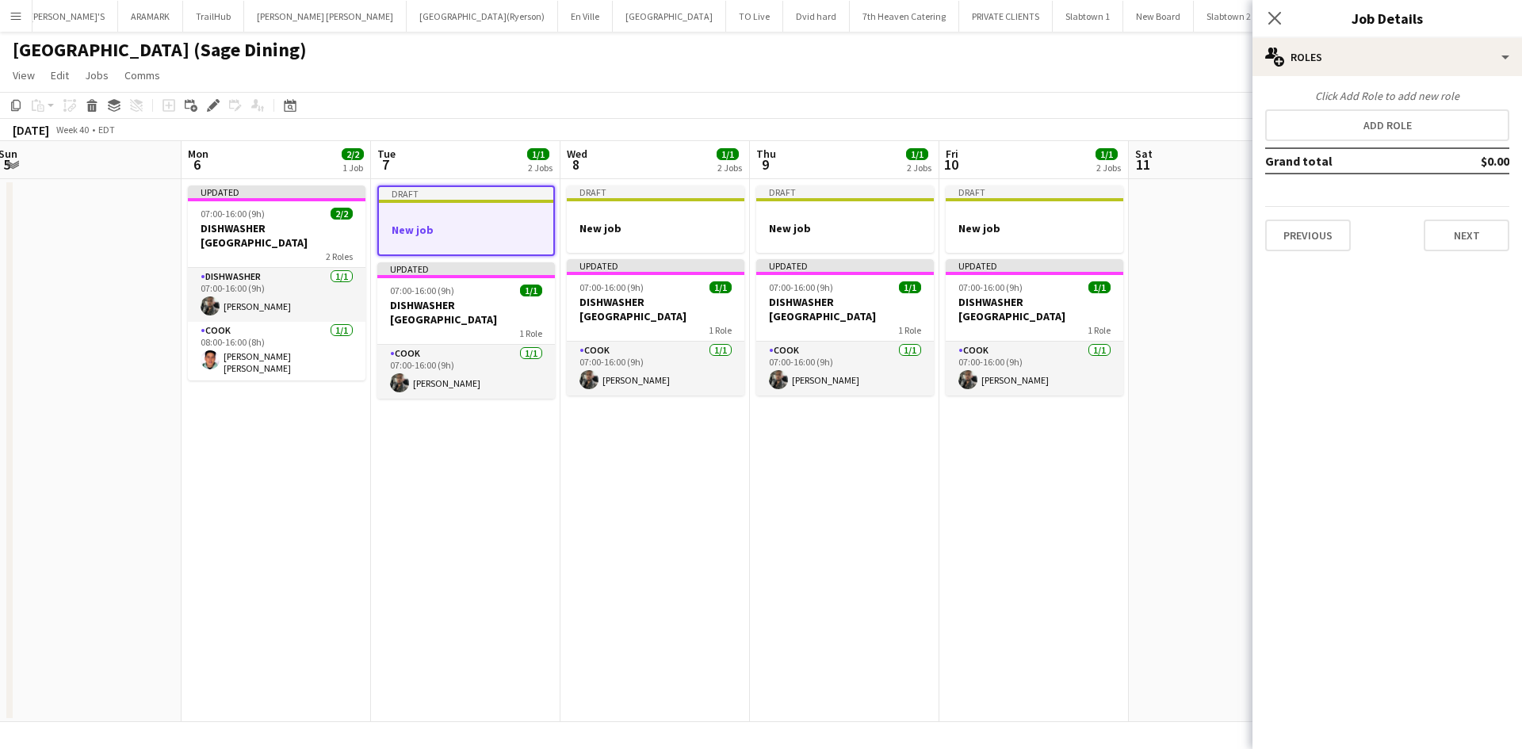
click at [427, 220] on div at bounding box center [466, 215] width 174 height 12
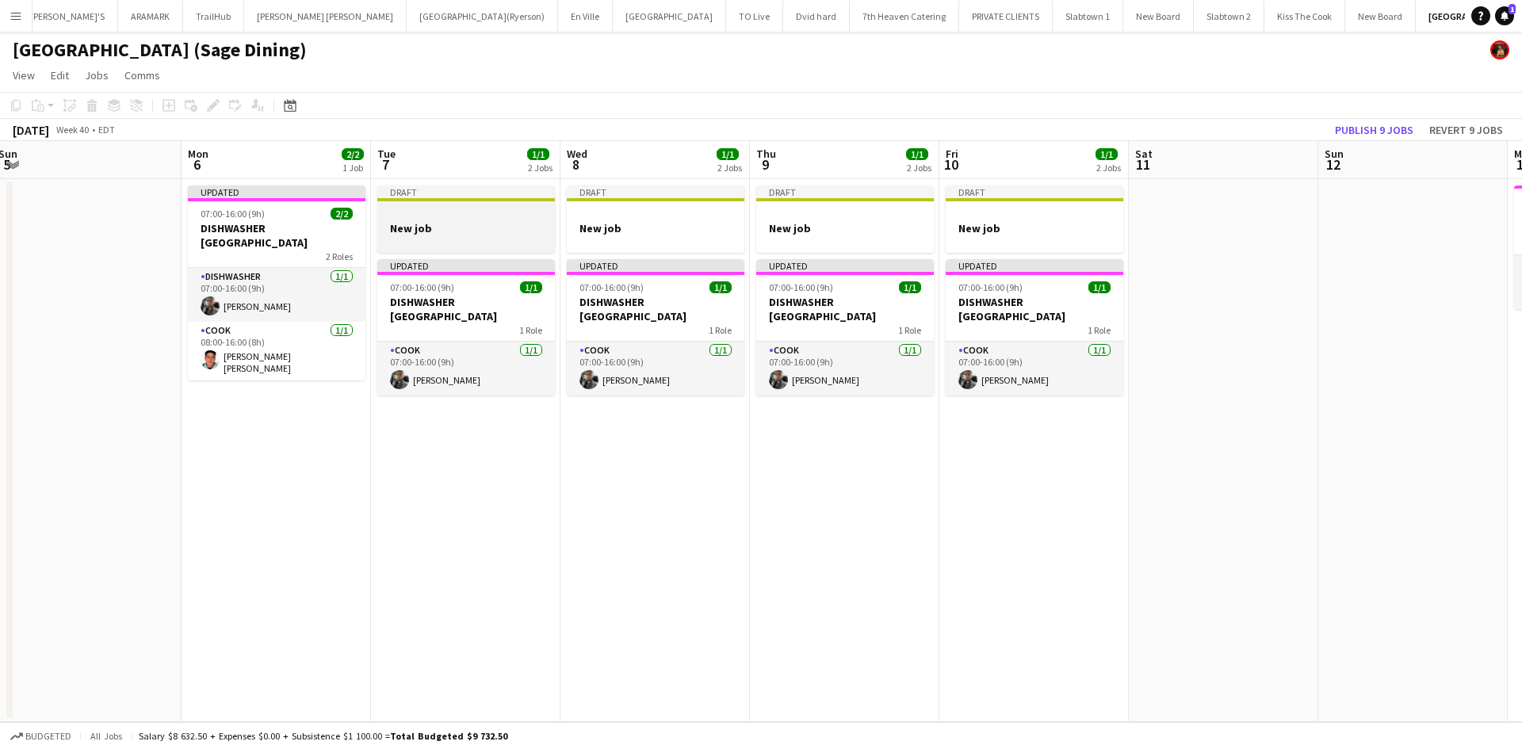
click at [427, 220] on app-job-card "Draft New job" at bounding box center [466, 219] width 178 height 67
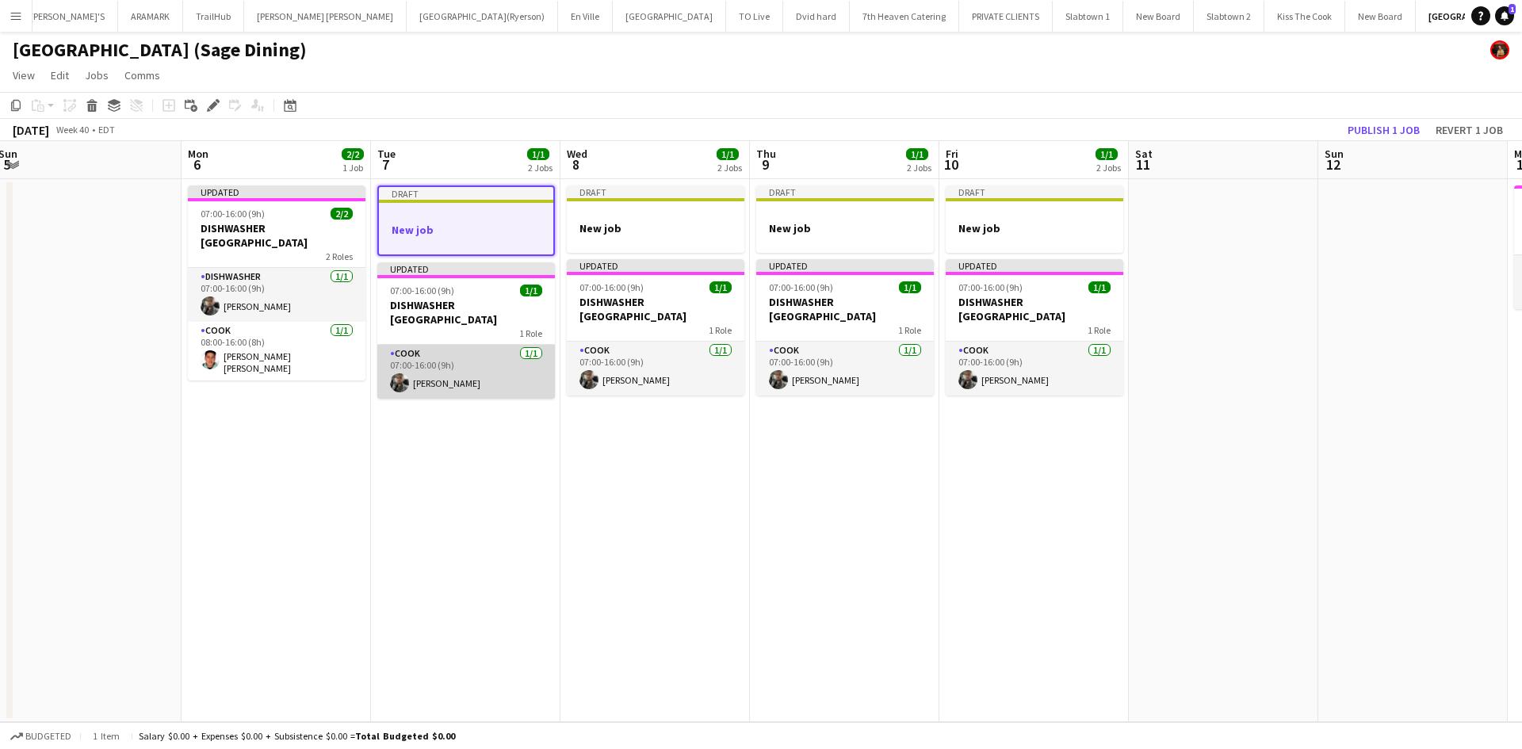
click at [474, 347] on app-card-role "COOK [DATE] 07:00-16:00 (9h) [PERSON_NAME]" at bounding box center [466, 372] width 178 height 54
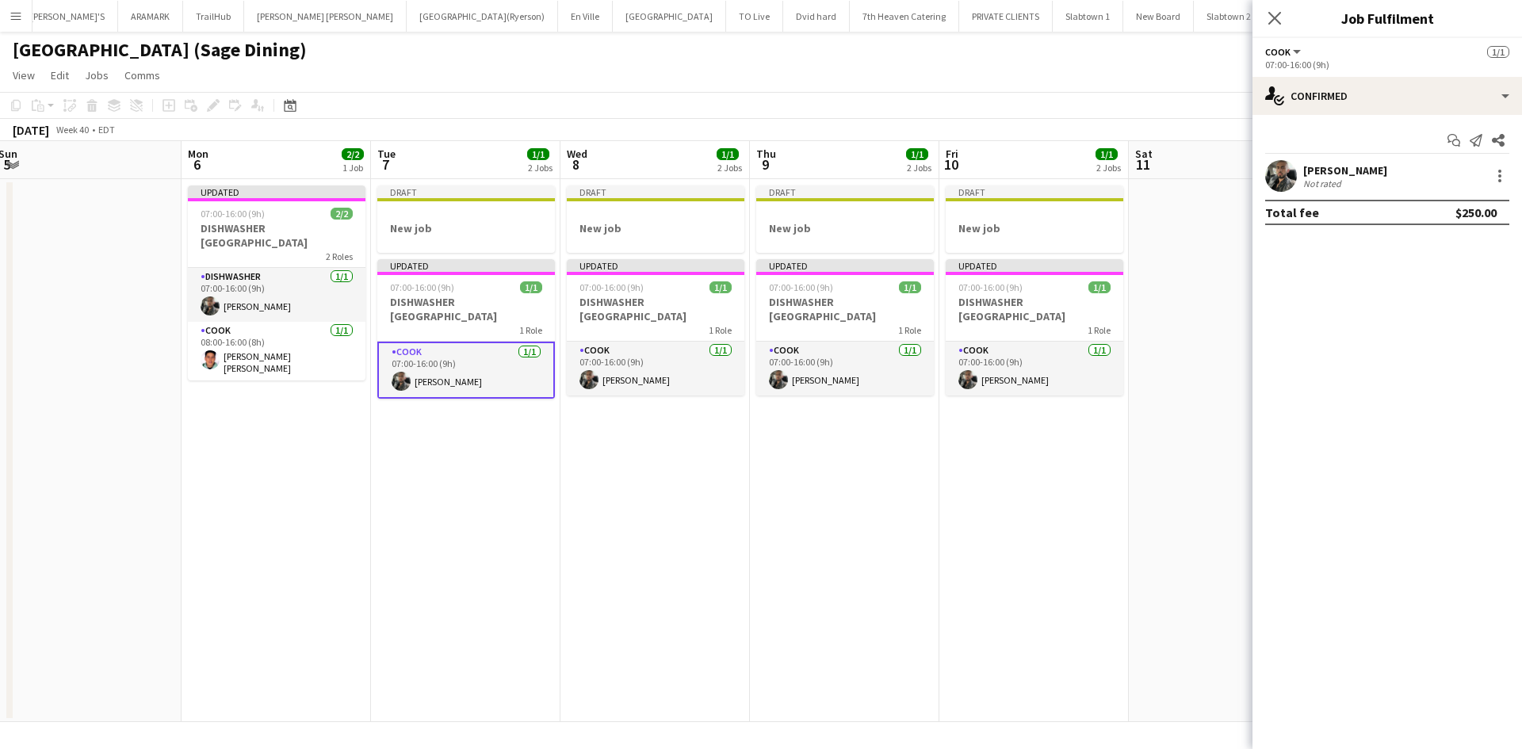
click at [1291, 49] on button "COOK" at bounding box center [1284, 52] width 38 height 12
click at [1301, 76] on li "All roles" at bounding box center [1318, 78] width 79 height 14
click at [1310, 52] on button "All roles" at bounding box center [1293, 52] width 57 height 12
click at [1506, 95] on div "single-neutral-actions-check-2 Confirmed" at bounding box center [1388, 96] width 270 height 38
click at [1284, 47] on span "All roles" at bounding box center [1287, 52] width 44 height 12
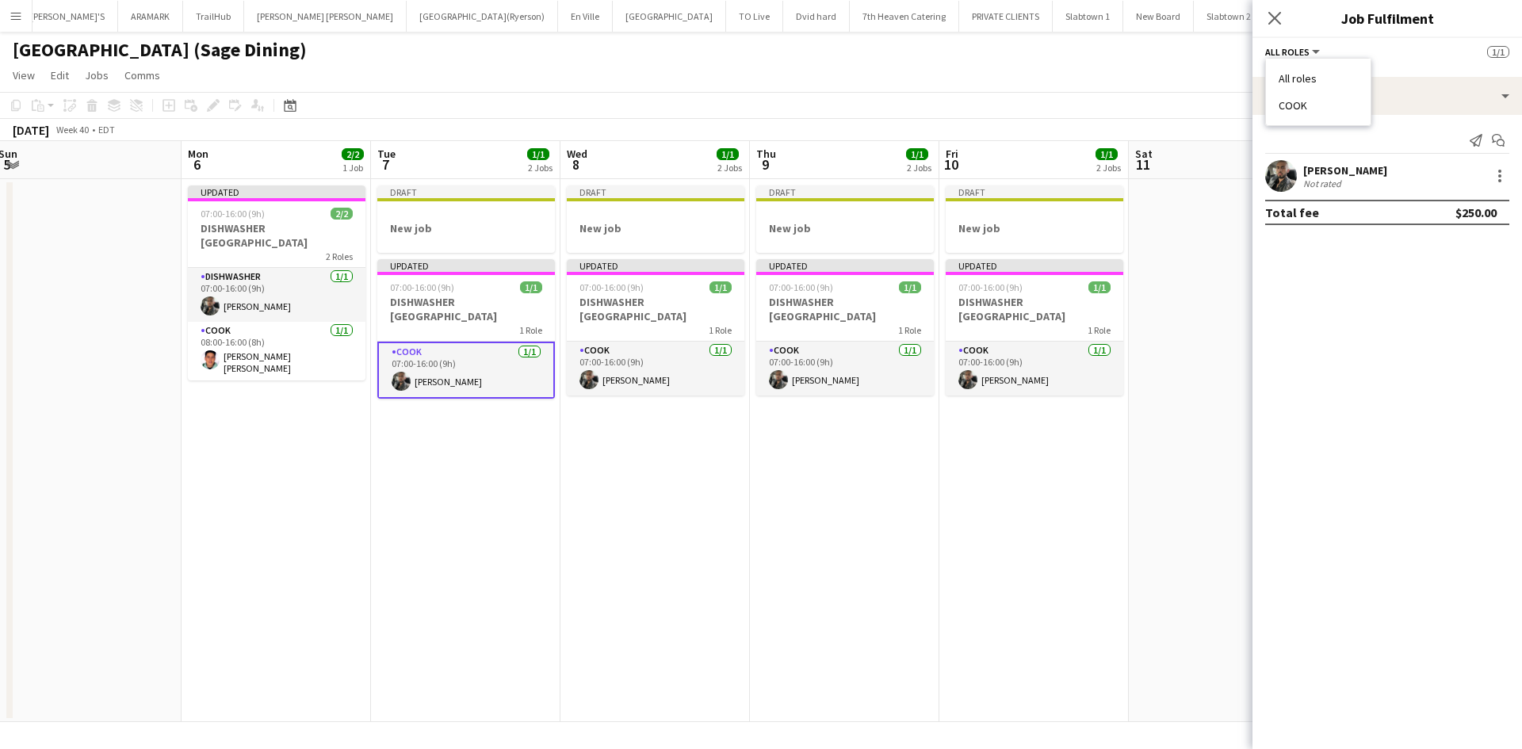
click at [1285, 76] on li "All roles" at bounding box center [1318, 78] width 79 height 14
click at [817, 473] on app-date-cell "Draft New job Updated 07:00-16:00 (9h) 1/1 DISHWASHER [GEOGRAPHIC_DATA] 1 Role …" at bounding box center [844, 450] width 189 height 543
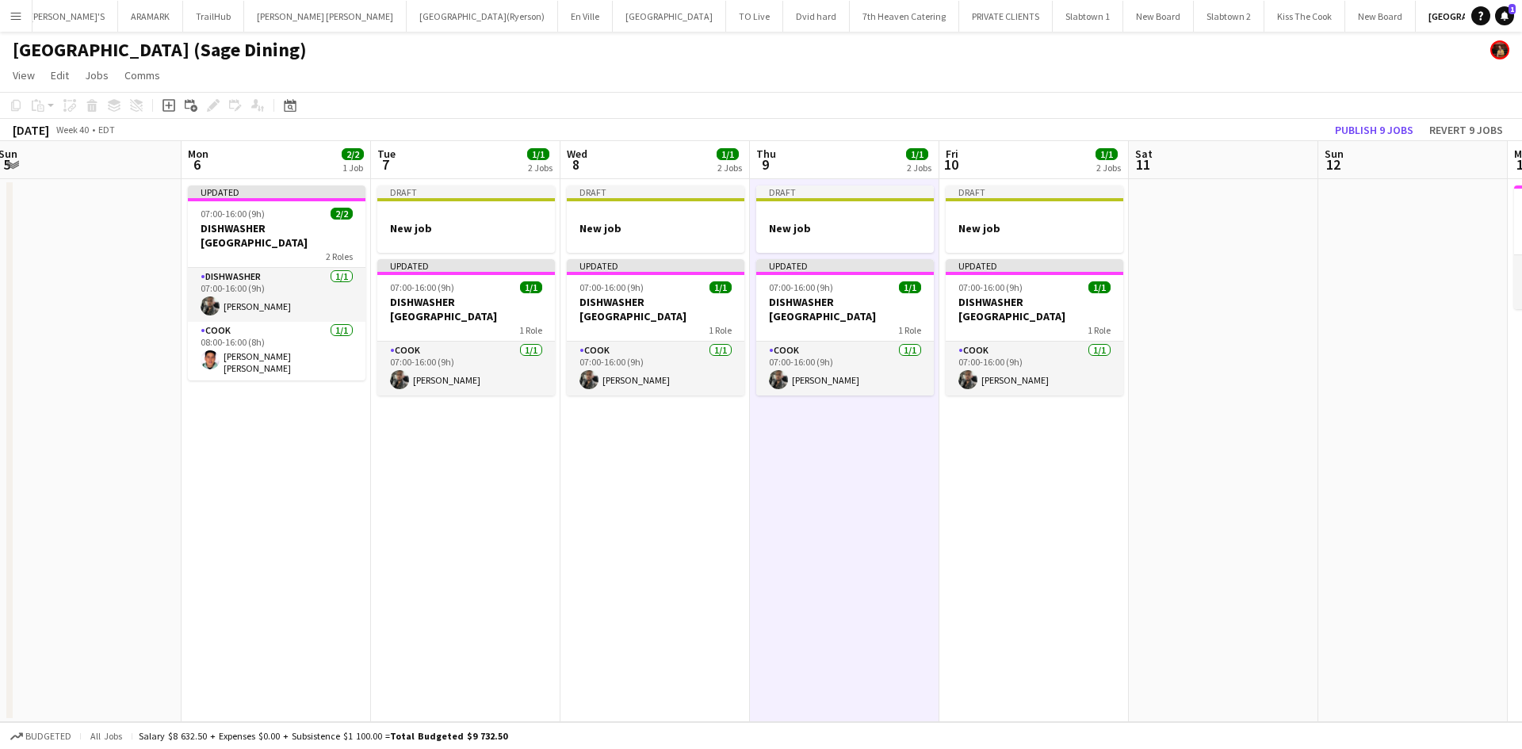
click at [493, 421] on app-date-cell "Draft New job Updated 07:00-16:00 (9h) 1/1 DISHWASHER [GEOGRAPHIC_DATA] 1 Role …" at bounding box center [465, 450] width 189 height 543
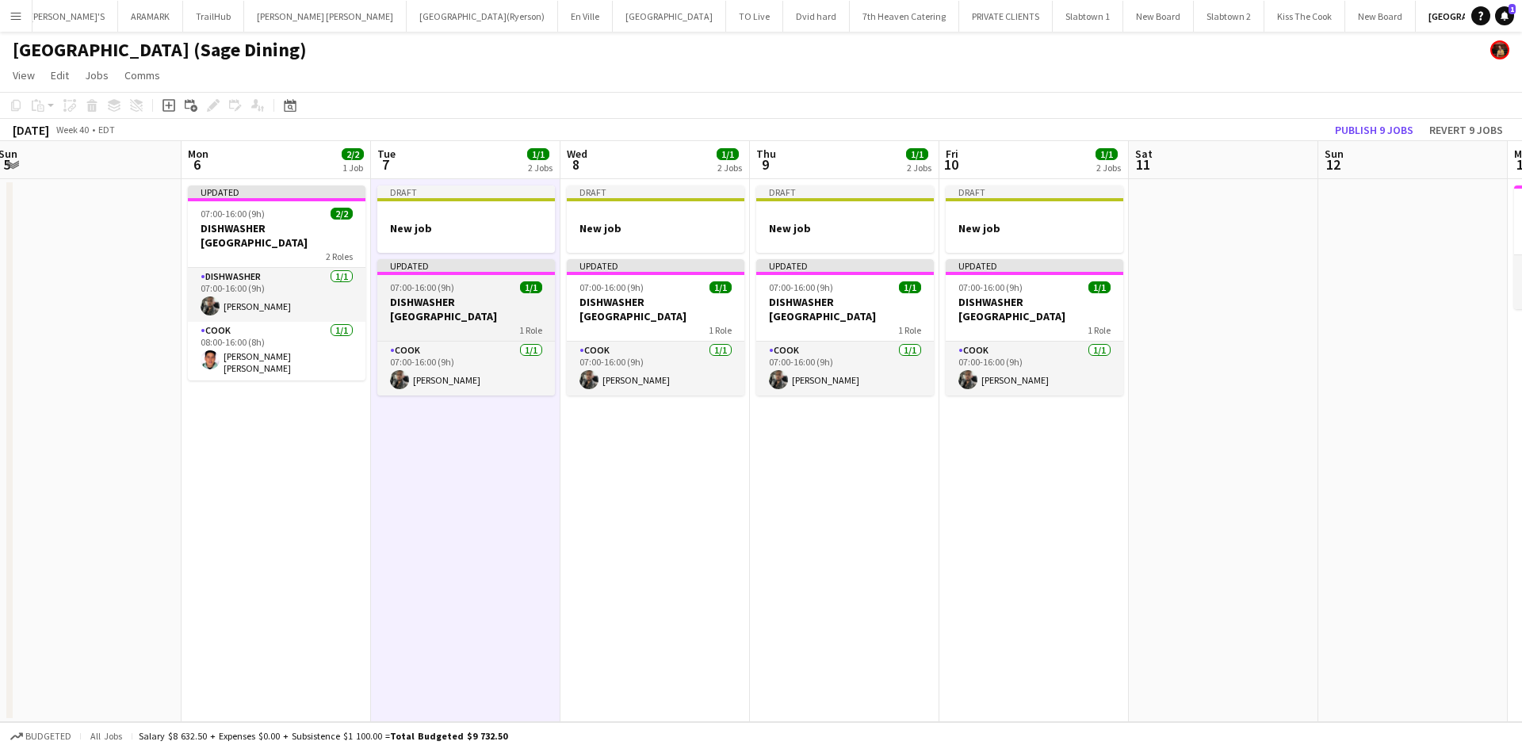
click at [435, 303] on h3 "DISHWASHER [GEOGRAPHIC_DATA]" at bounding box center [466, 309] width 178 height 29
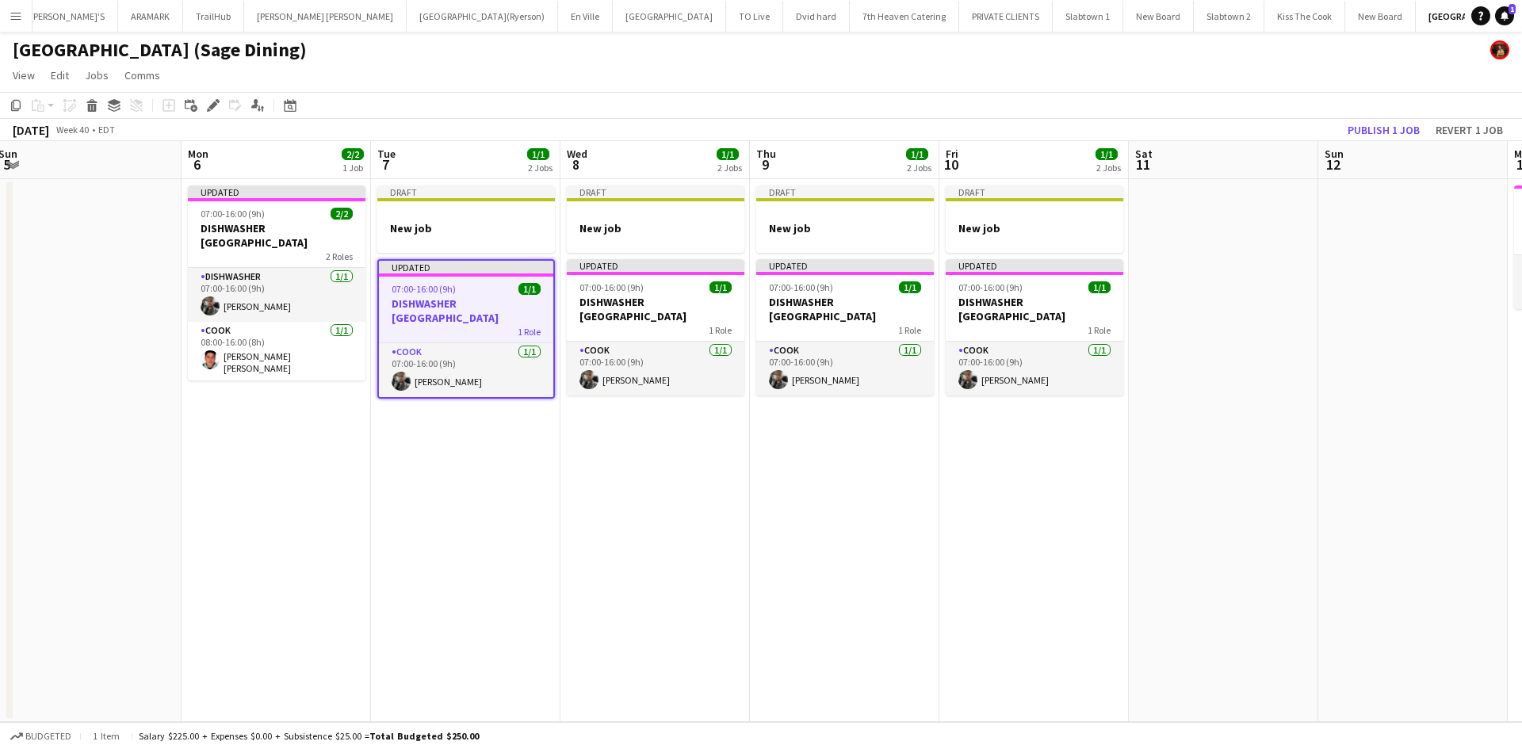
click at [446, 300] on h3 "DISHWASHER [GEOGRAPHIC_DATA]" at bounding box center [466, 311] width 174 height 29
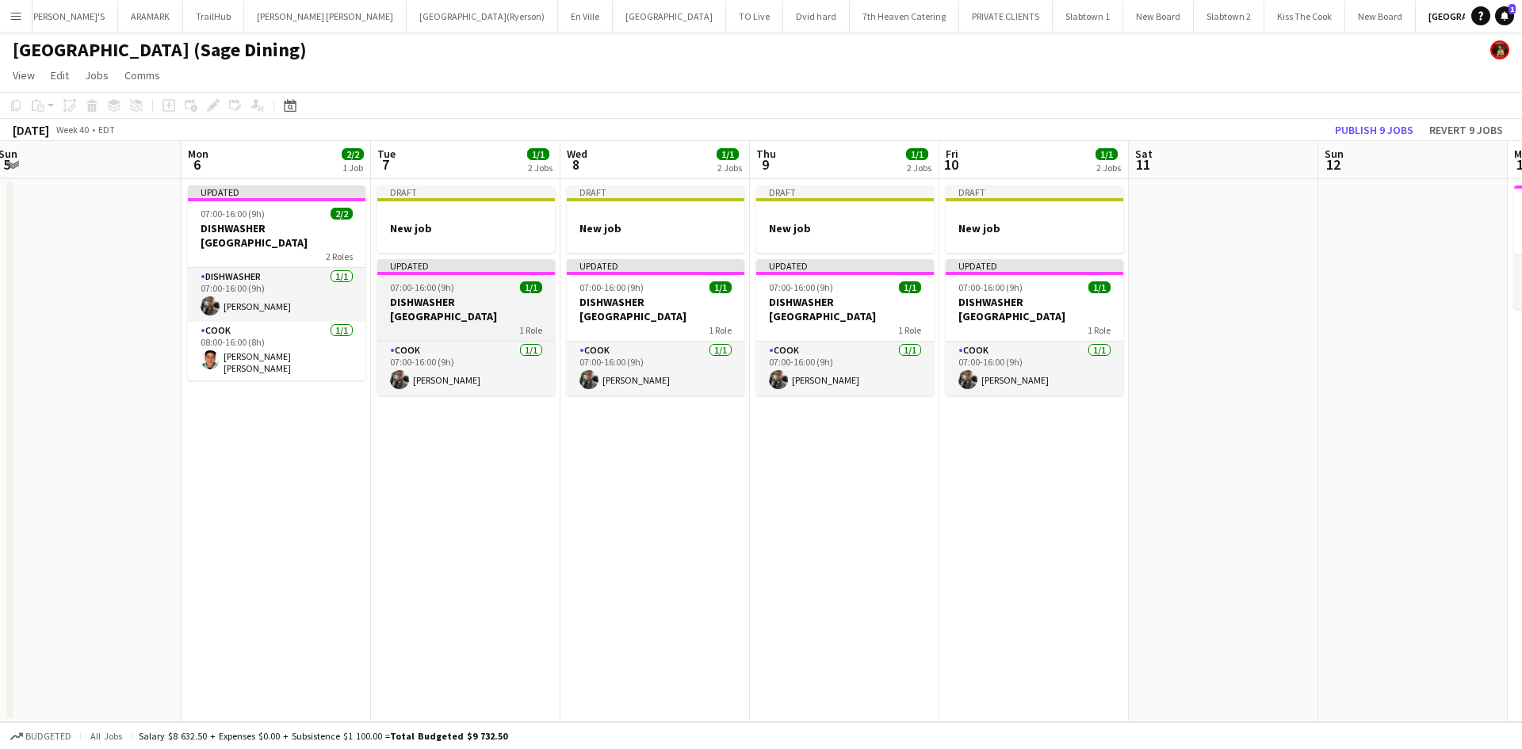
click at [437, 297] on h3 "DISHWASHER [GEOGRAPHIC_DATA]" at bounding box center [466, 309] width 178 height 29
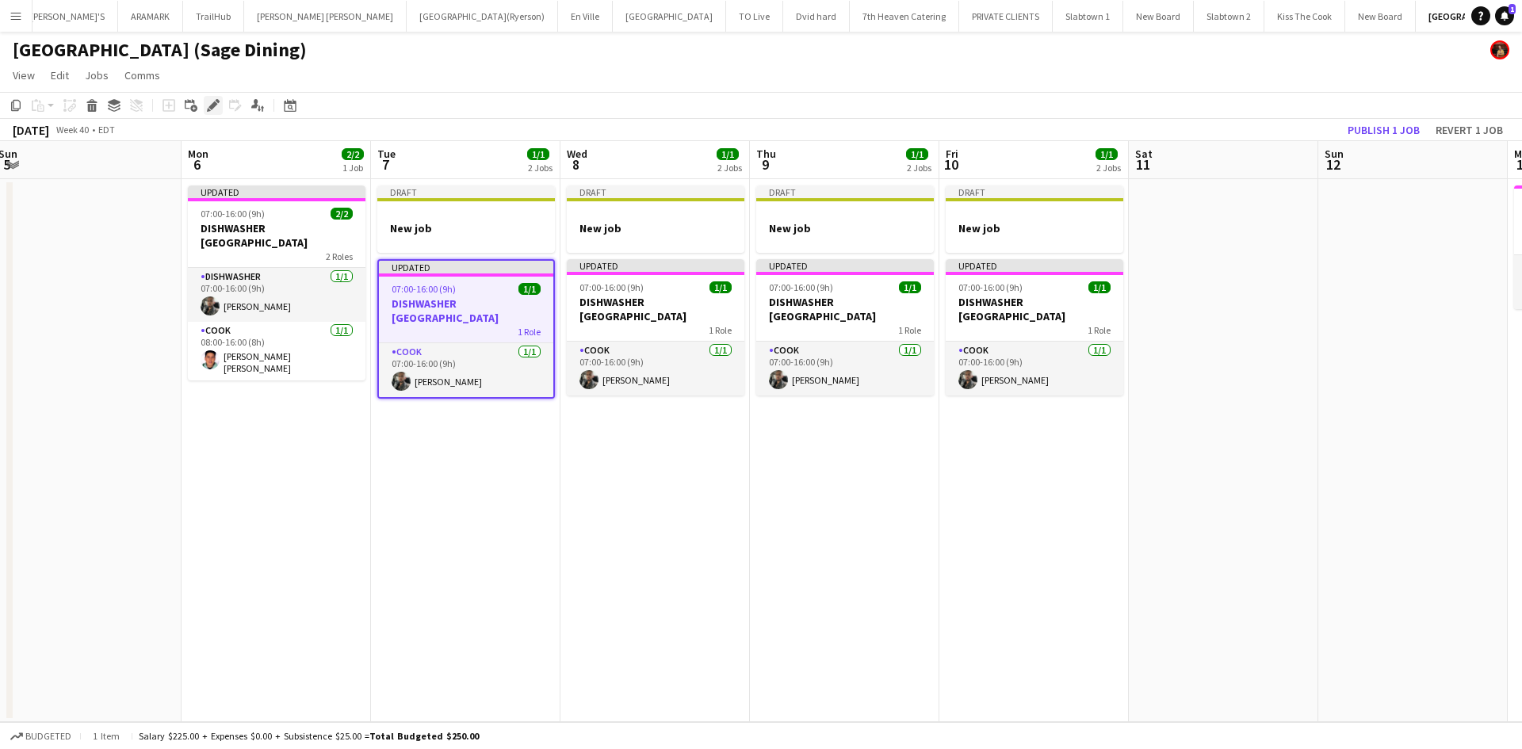
click at [220, 100] on div "Edit" at bounding box center [213, 105] width 19 height 19
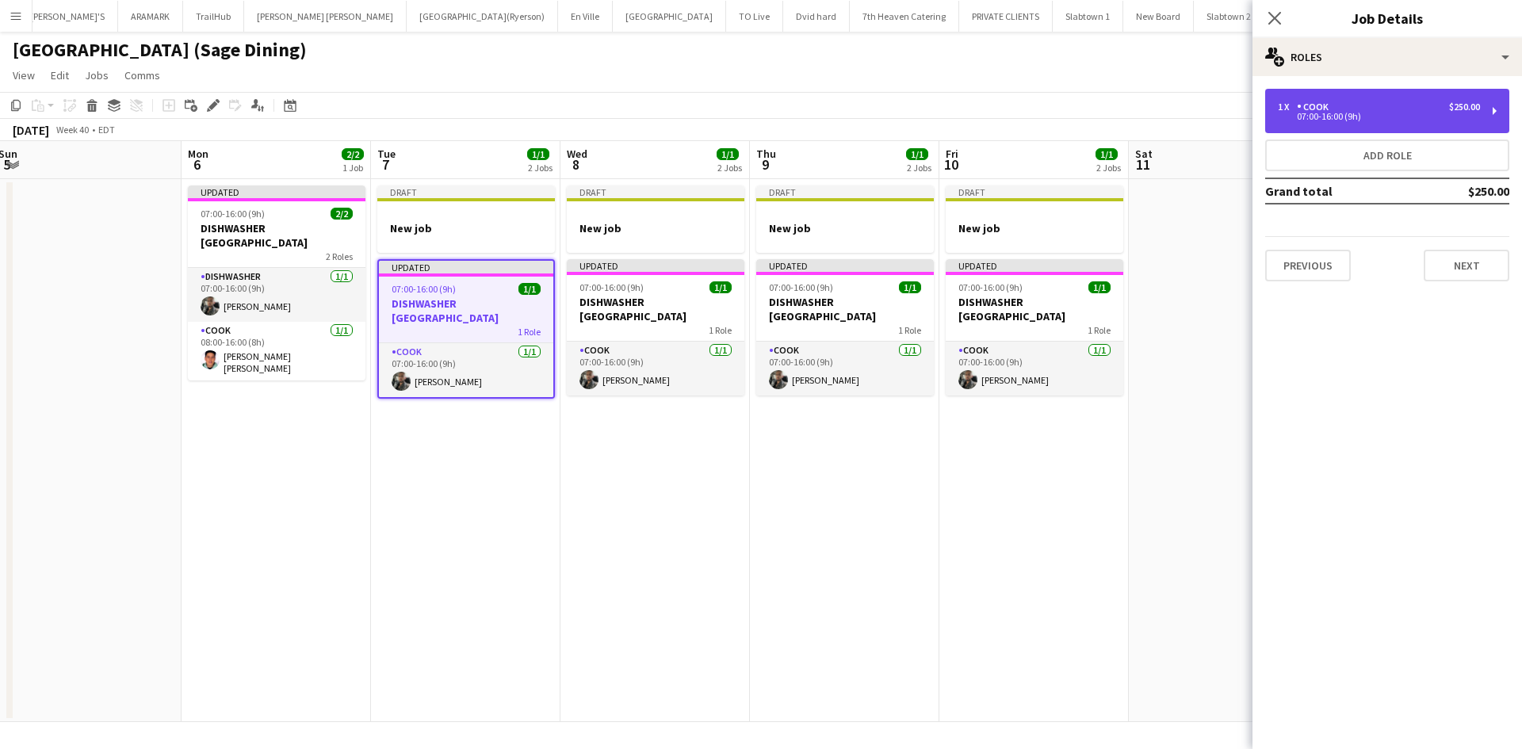
click at [1308, 107] on div "COOK" at bounding box center [1316, 106] width 38 height 11
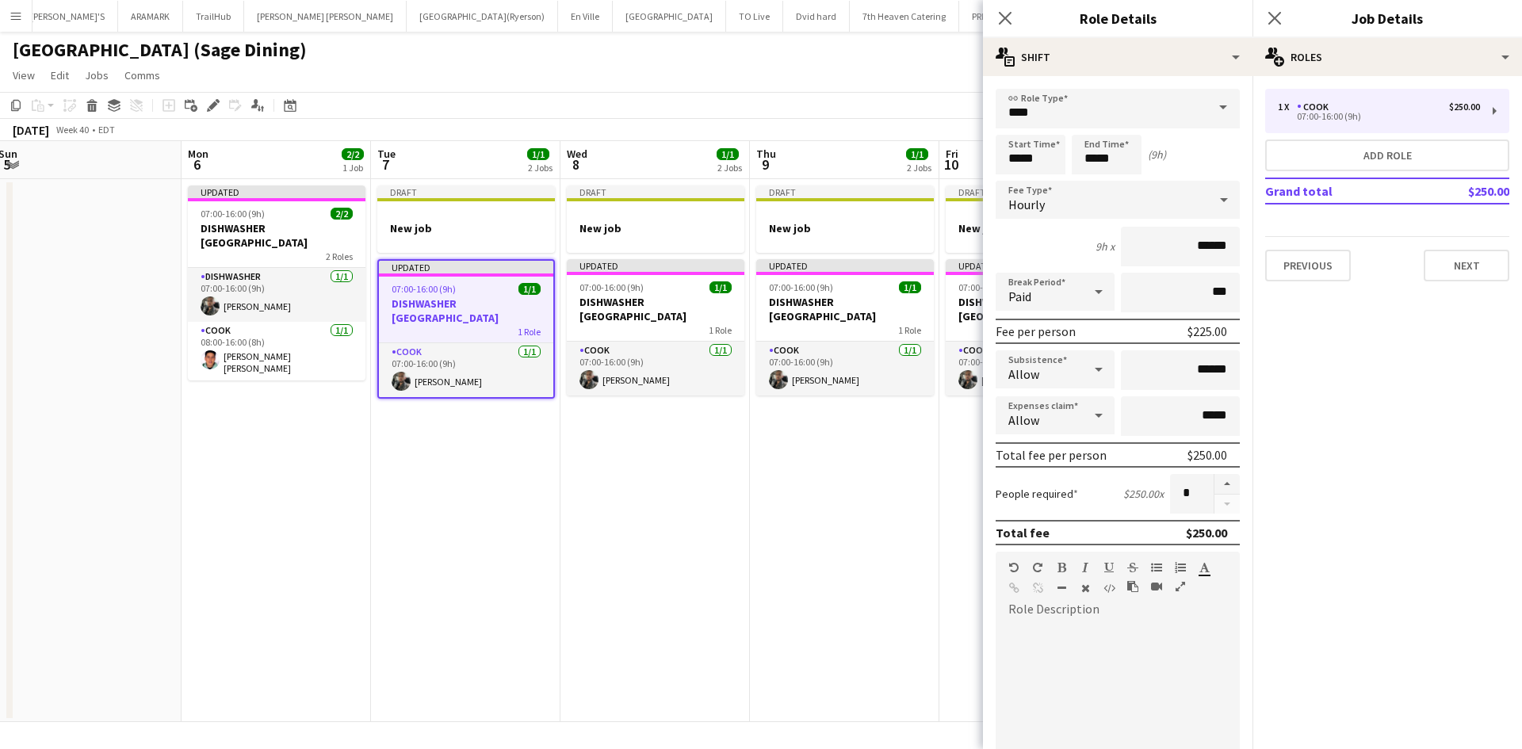
click at [1217, 106] on span at bounding box center [1223, 108] width 33 height 38
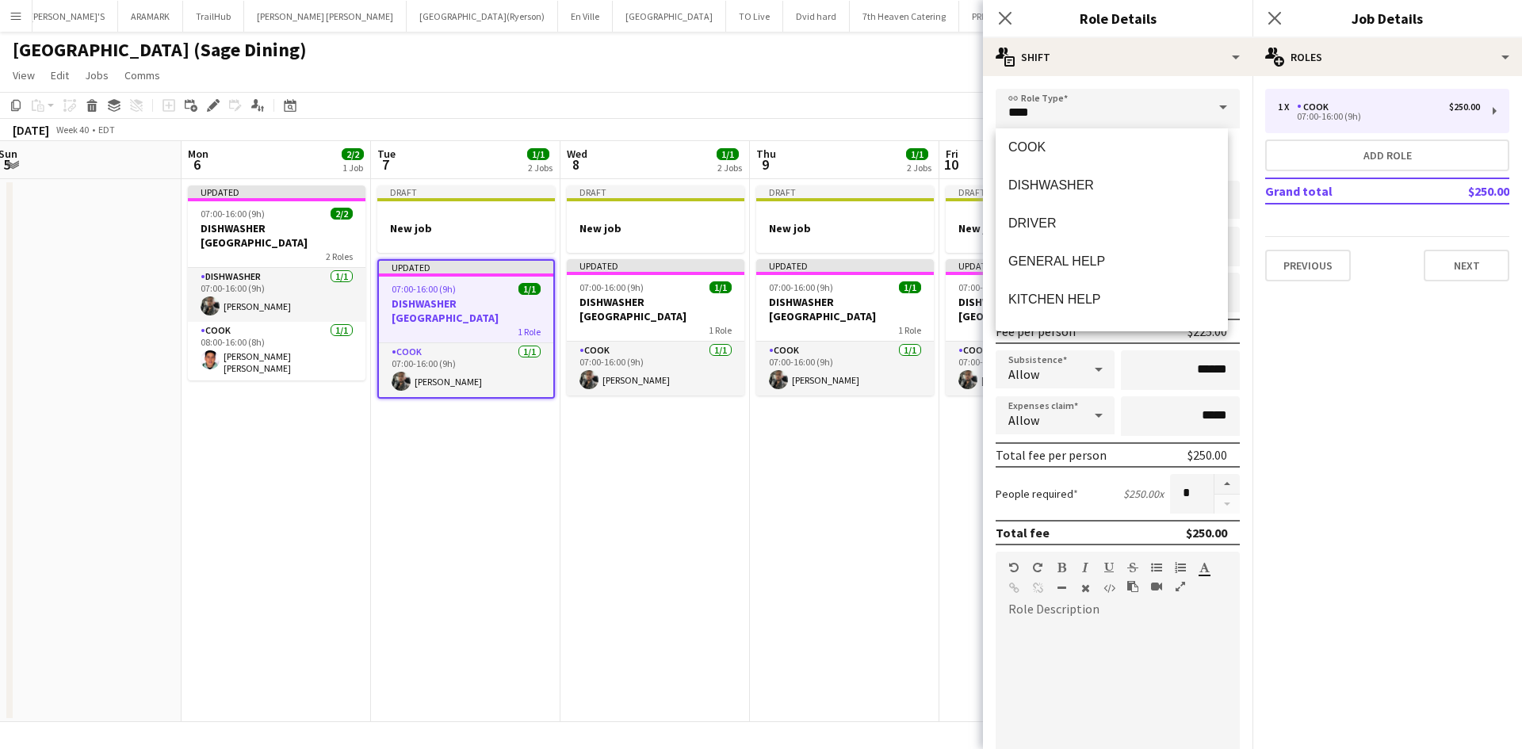
scroll to position [187, 0]
click at [1059, 159] on span "DISHWASHER" at bounding box center [1111, 156] width 207 height 15
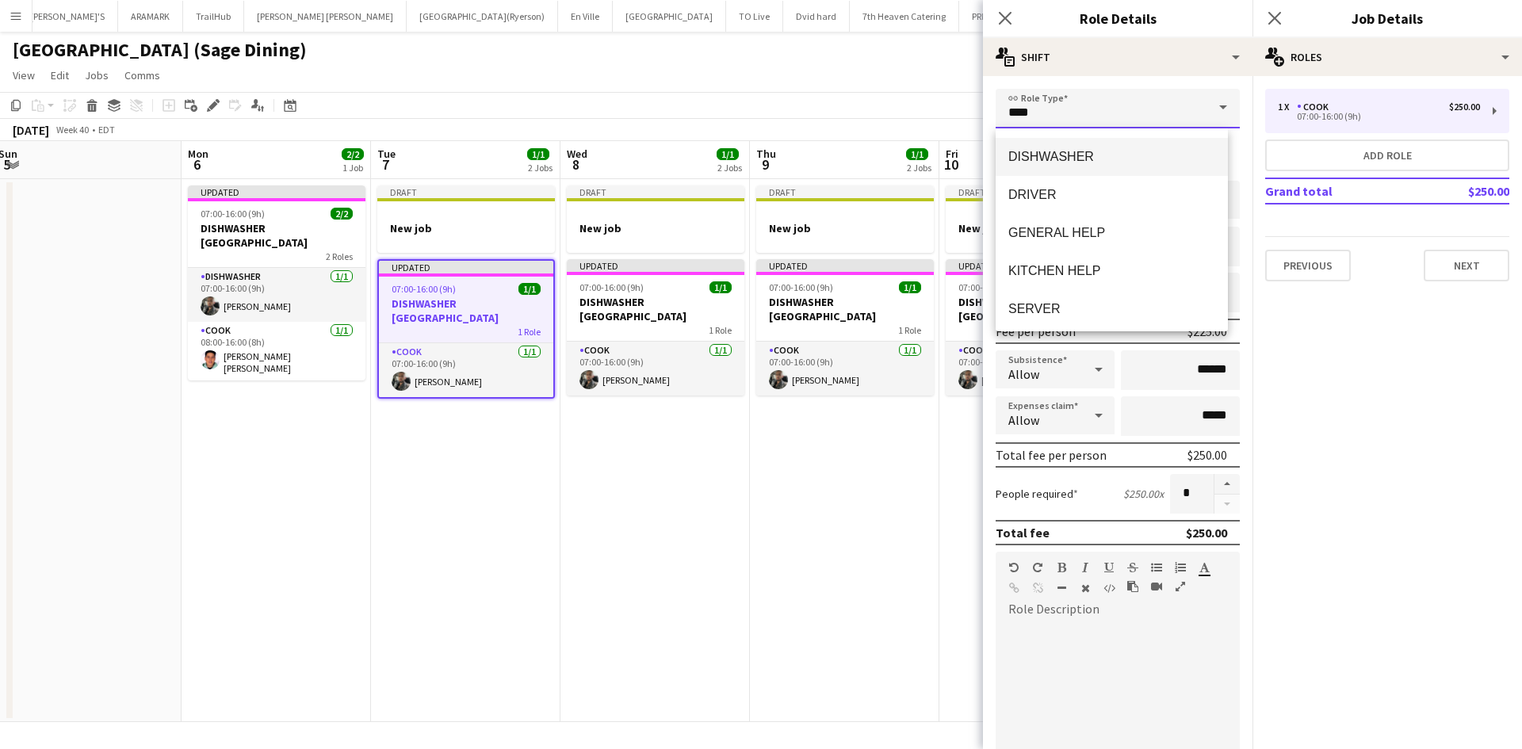
type input "**********"
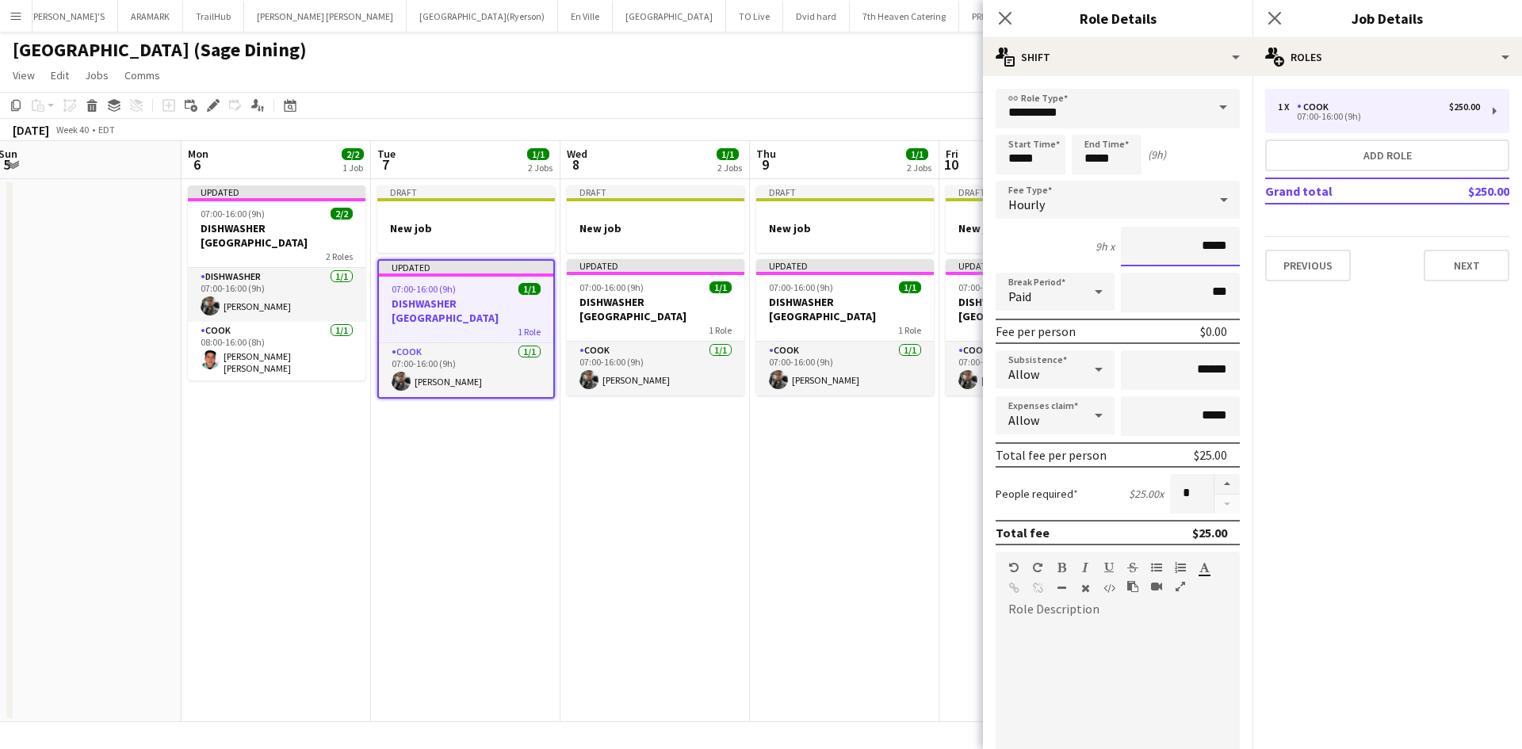
click at [1195, 245] on input "*****" at bounding box center [1180, 247] width 119 height 40
click at [1190, 245] on input "*****" at bounding box center [1180, 247] width 119 height 40
type input "******"
click at [1200, 370] on input "******" at bounding box center [1180, 370] width 119 height 40
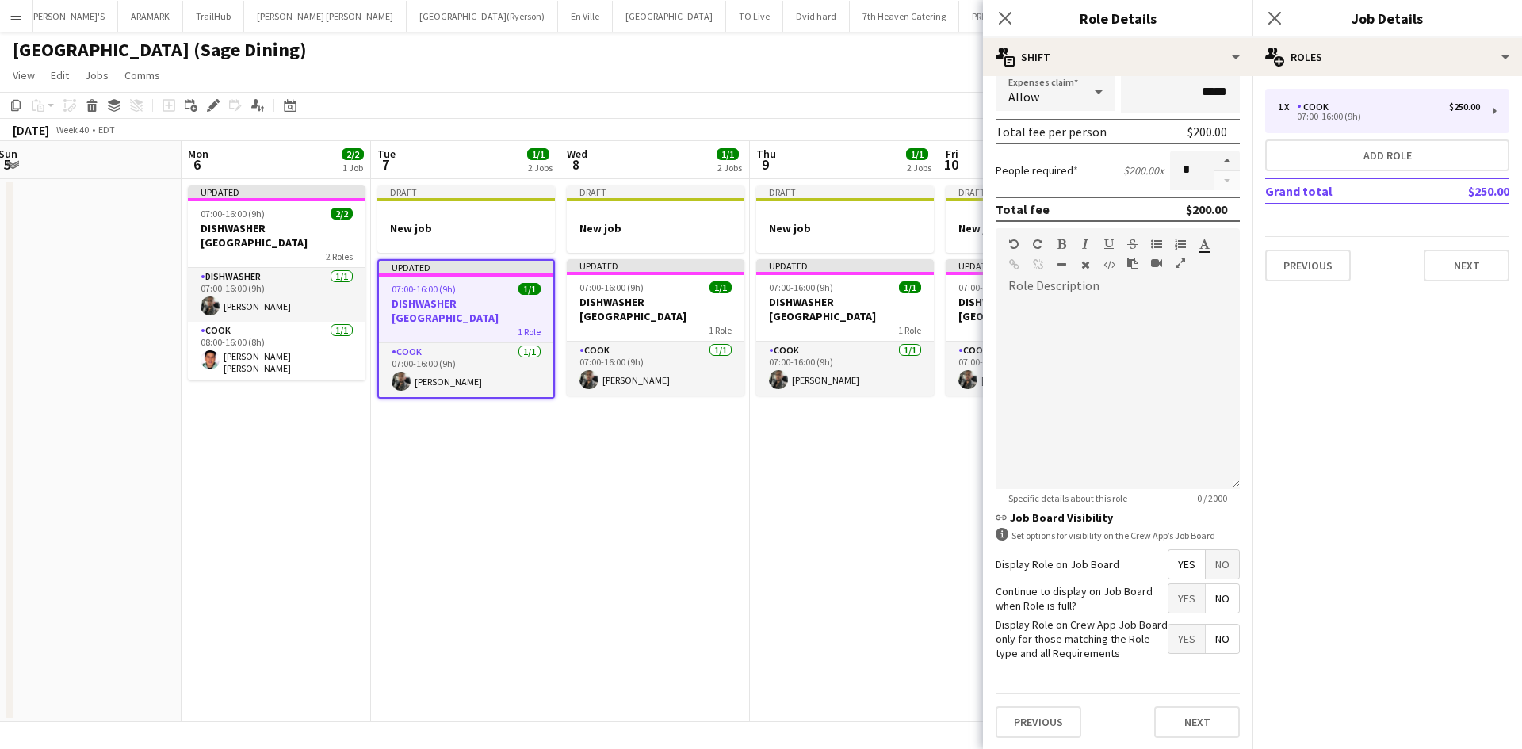
scroll to position [325, 0]
type input "******"
click at [1200, 721] on button "Next" at bounding box center [1197, 721] width 86 height 32
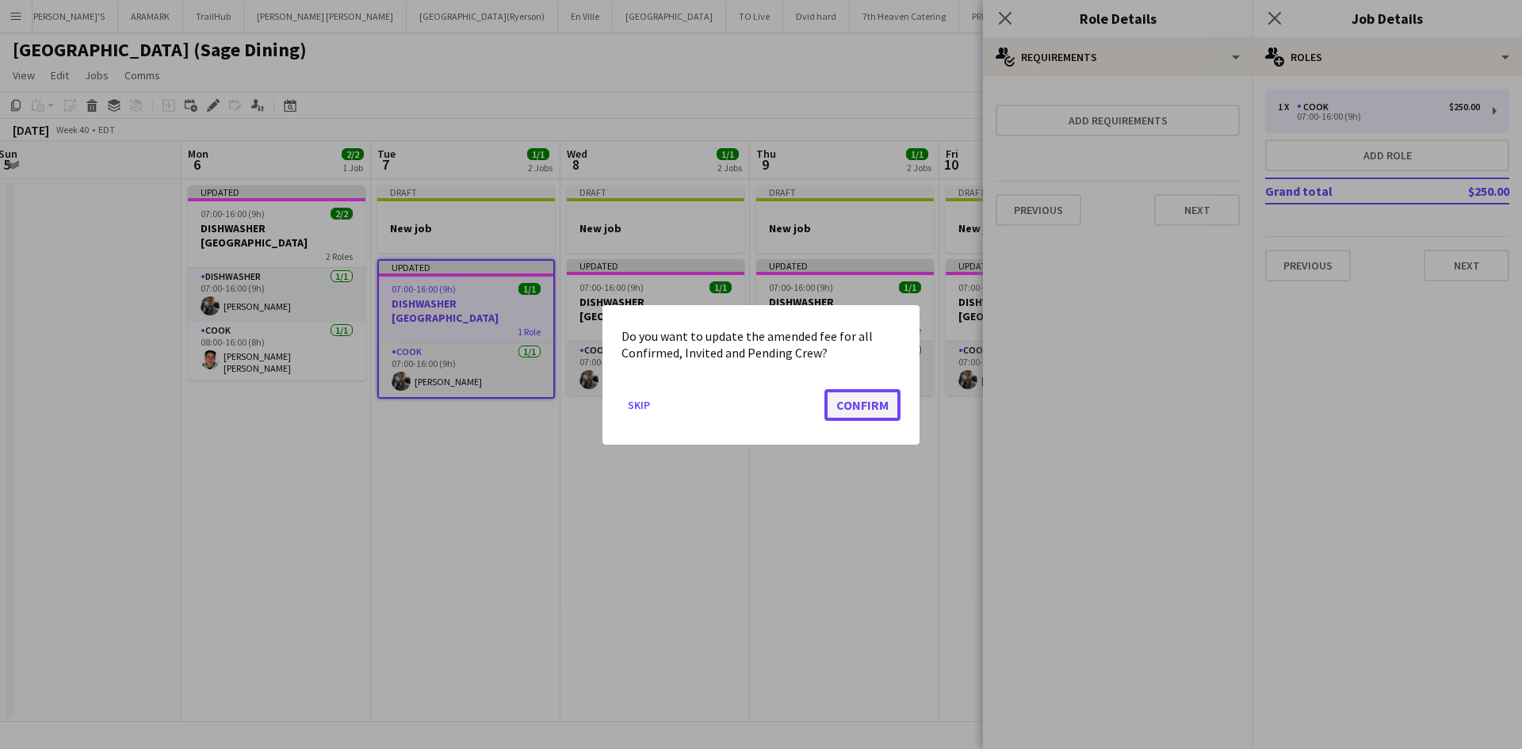
click at [859, 406] on button "Confirm" at bounding box center [863, 404] width 76 height 32
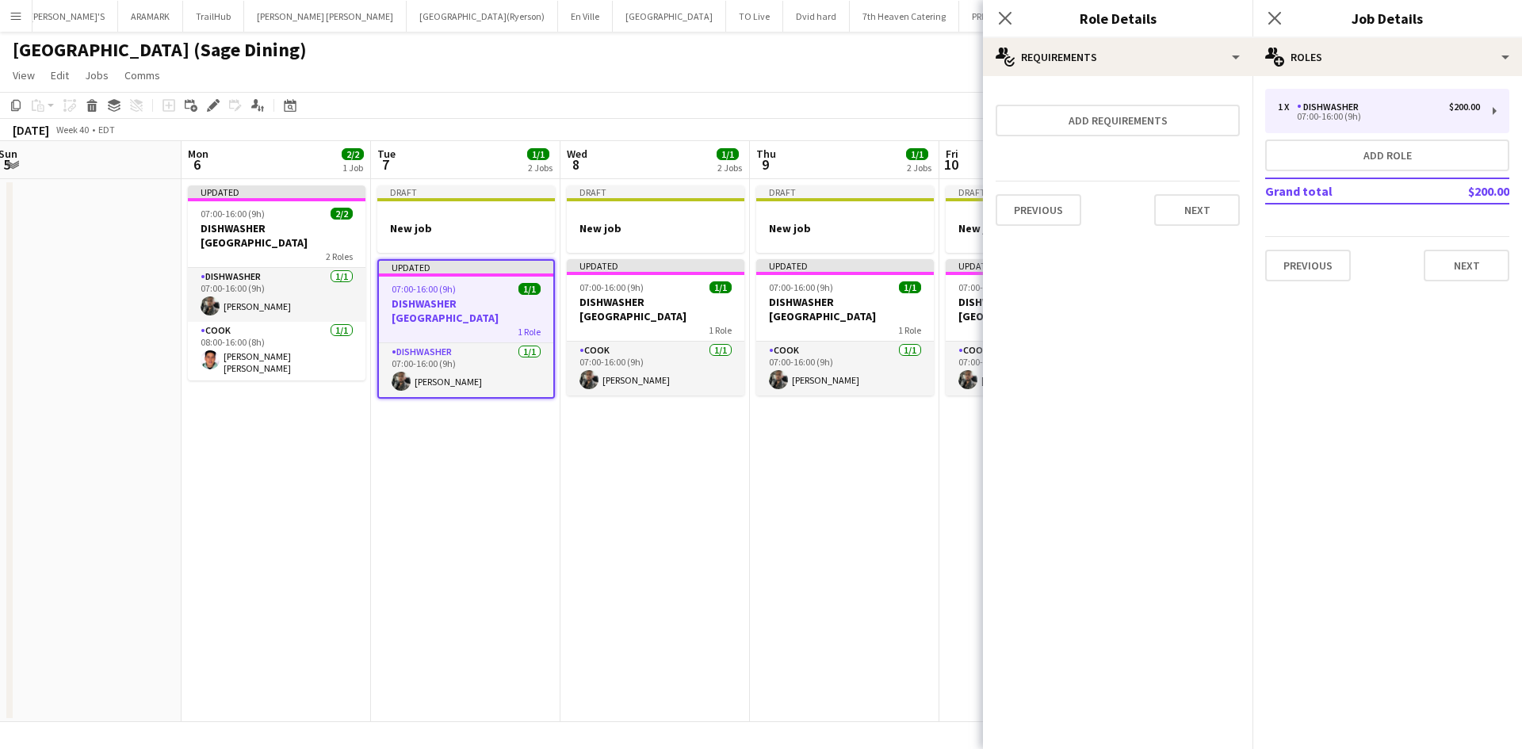
click at [413, 301] on h3 "DISHWASHER [GEOGRAPHIC_DATA]" at bounding box center [466, 311] width 174 height 29
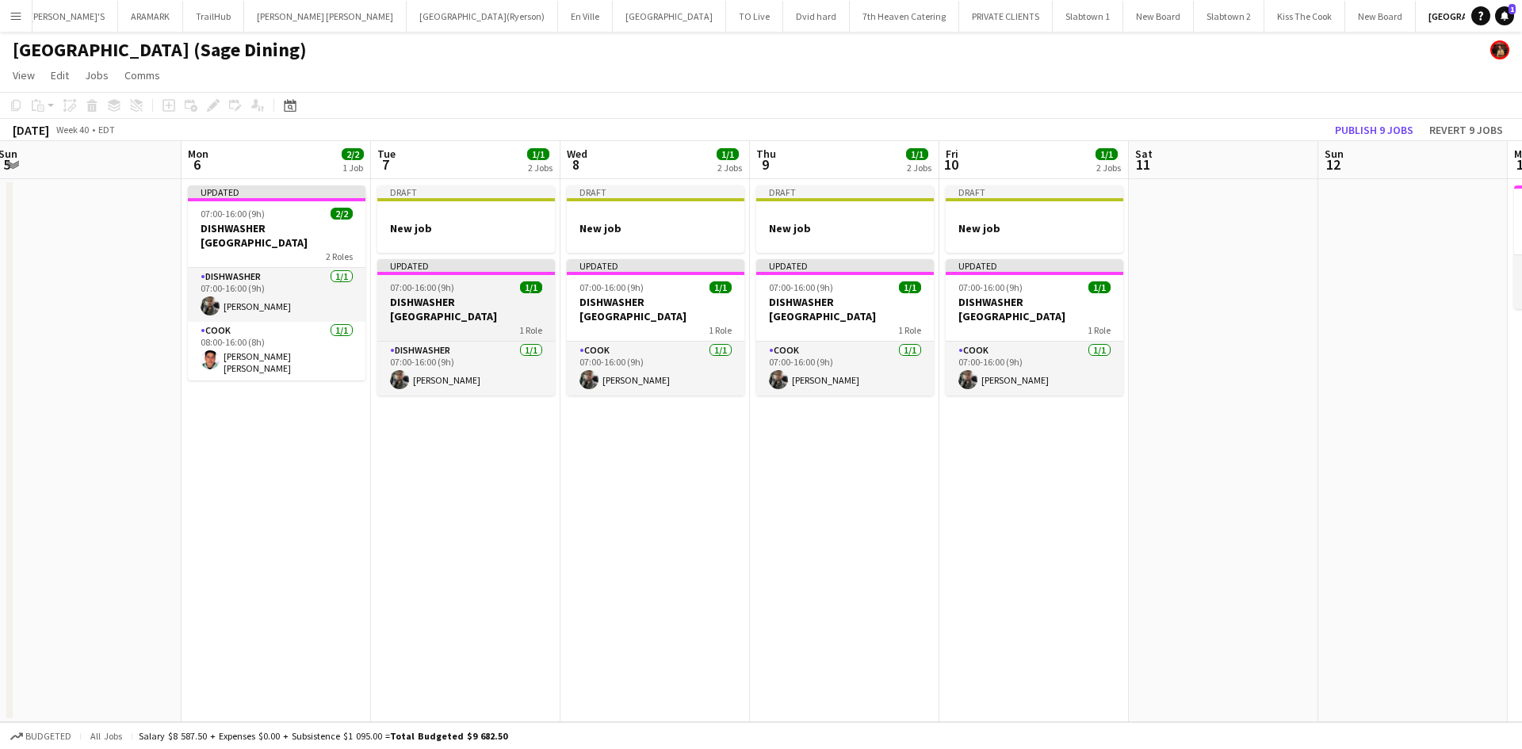
click at [413, 301] on h3 "DISHWASHER [GEOGRAPHIC_DATA]" at bounding box center [466, 309] width 178 height 29
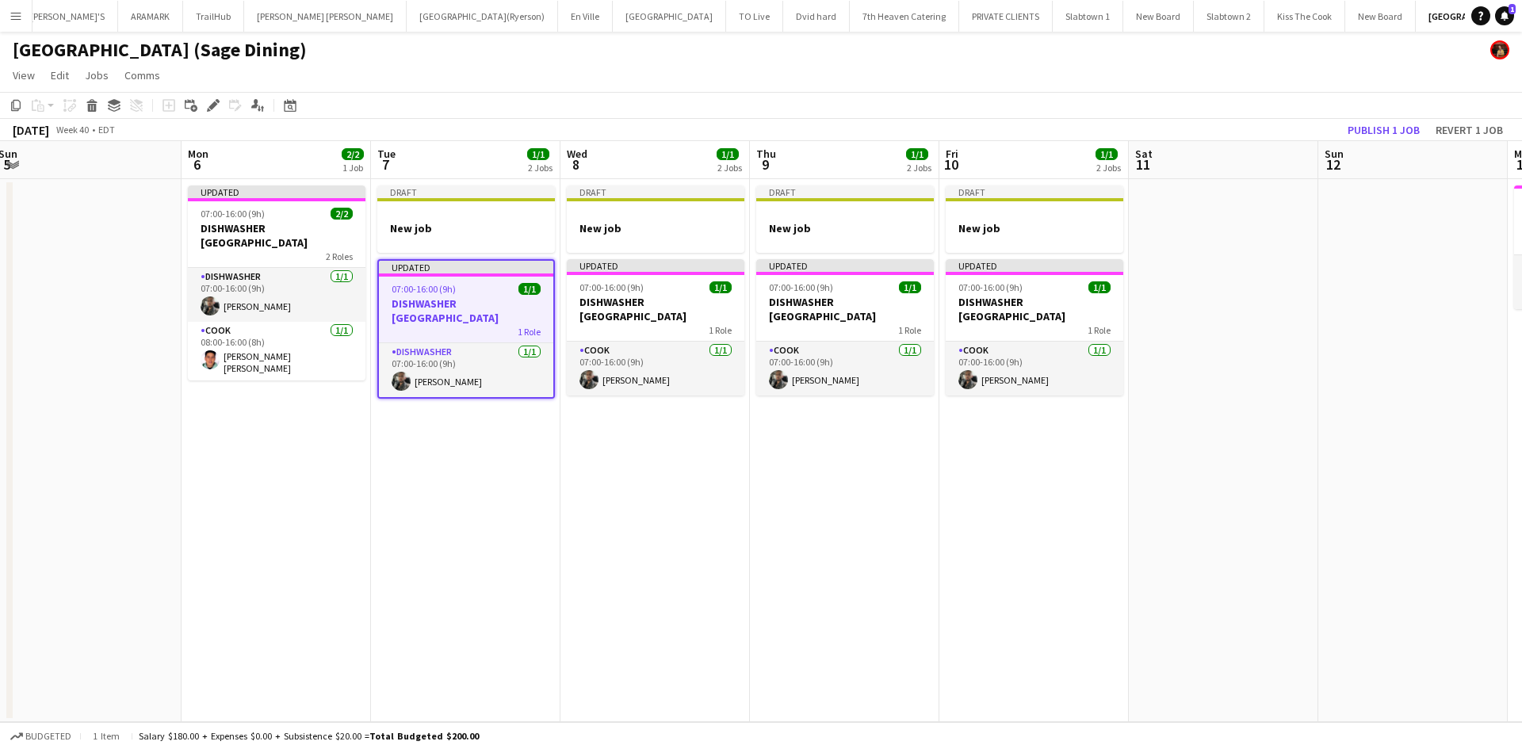
click at [444, 306] on h3 "DISHWASHER [GEOGRAPHIC_DATA]" at bounding box center [466, 311] width 174 height 29
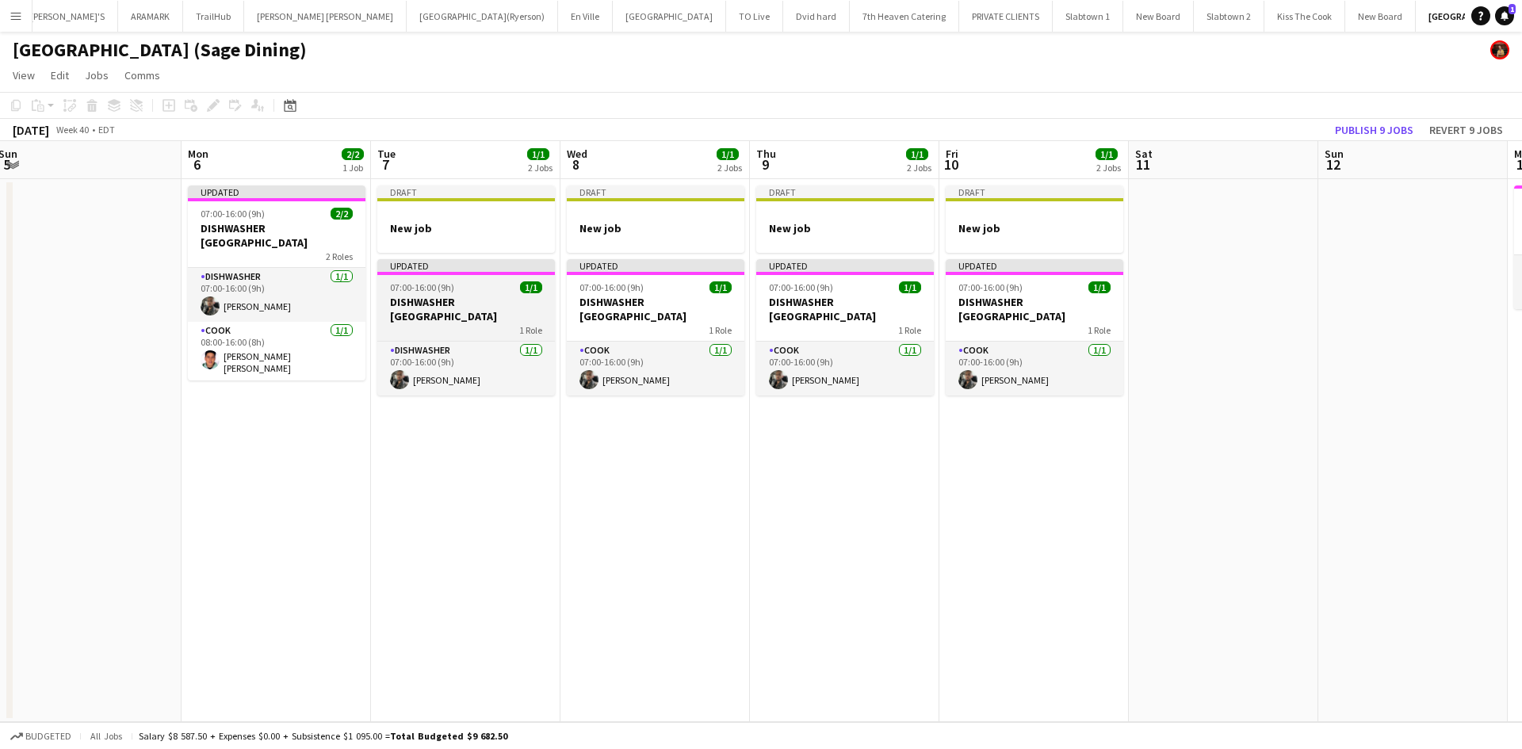
click at [444, 306] on h3 "DISHWASHER [GEOGRAPHIC_DATA]" at bounding box center [466, 309] width 178 height 29
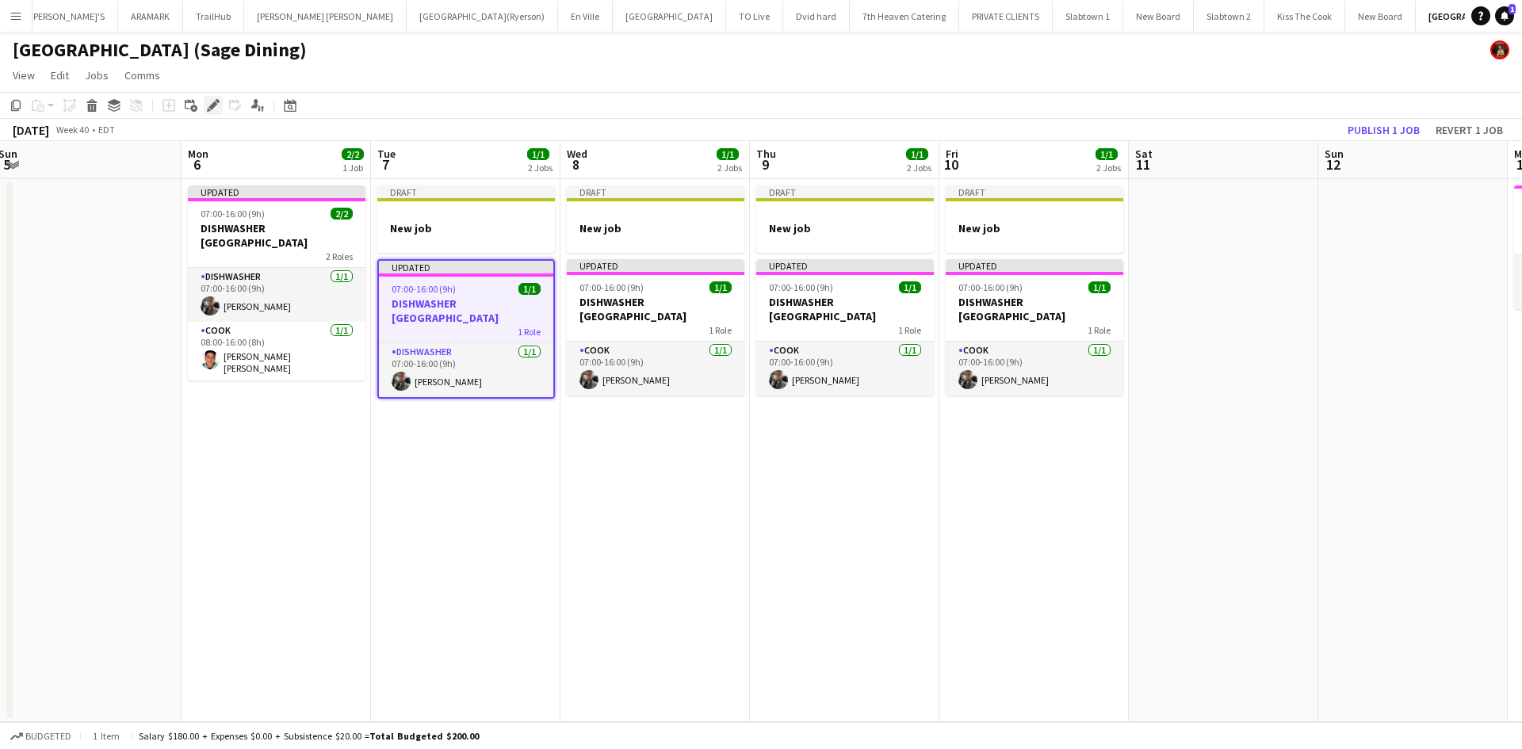
click at [209, 98] on div "Edit" at bounding box center [213, 105] width 19 height 19
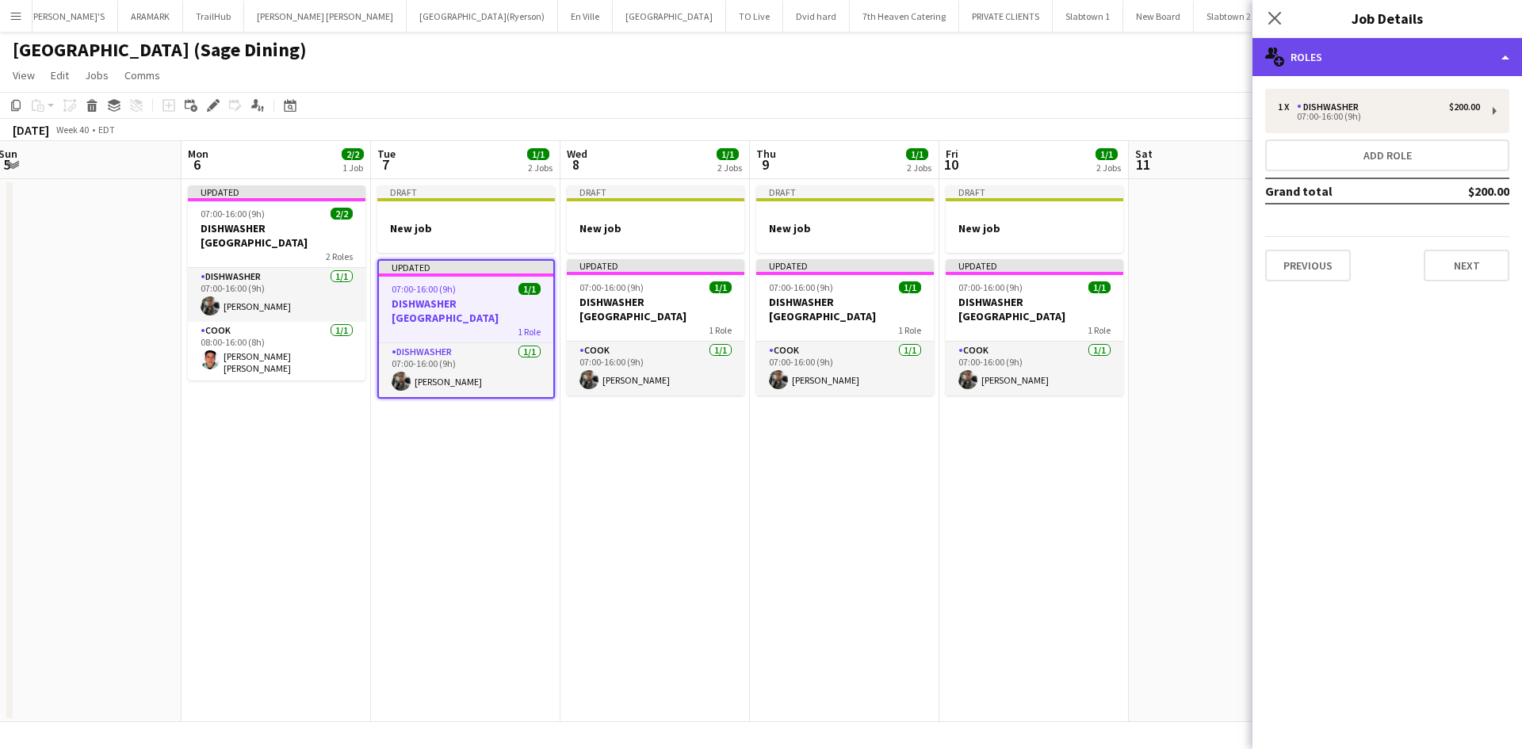
click at [1509, 55] on div "multiple-users-add Roles" at bounding box center [1388, 57] width 270 height 38
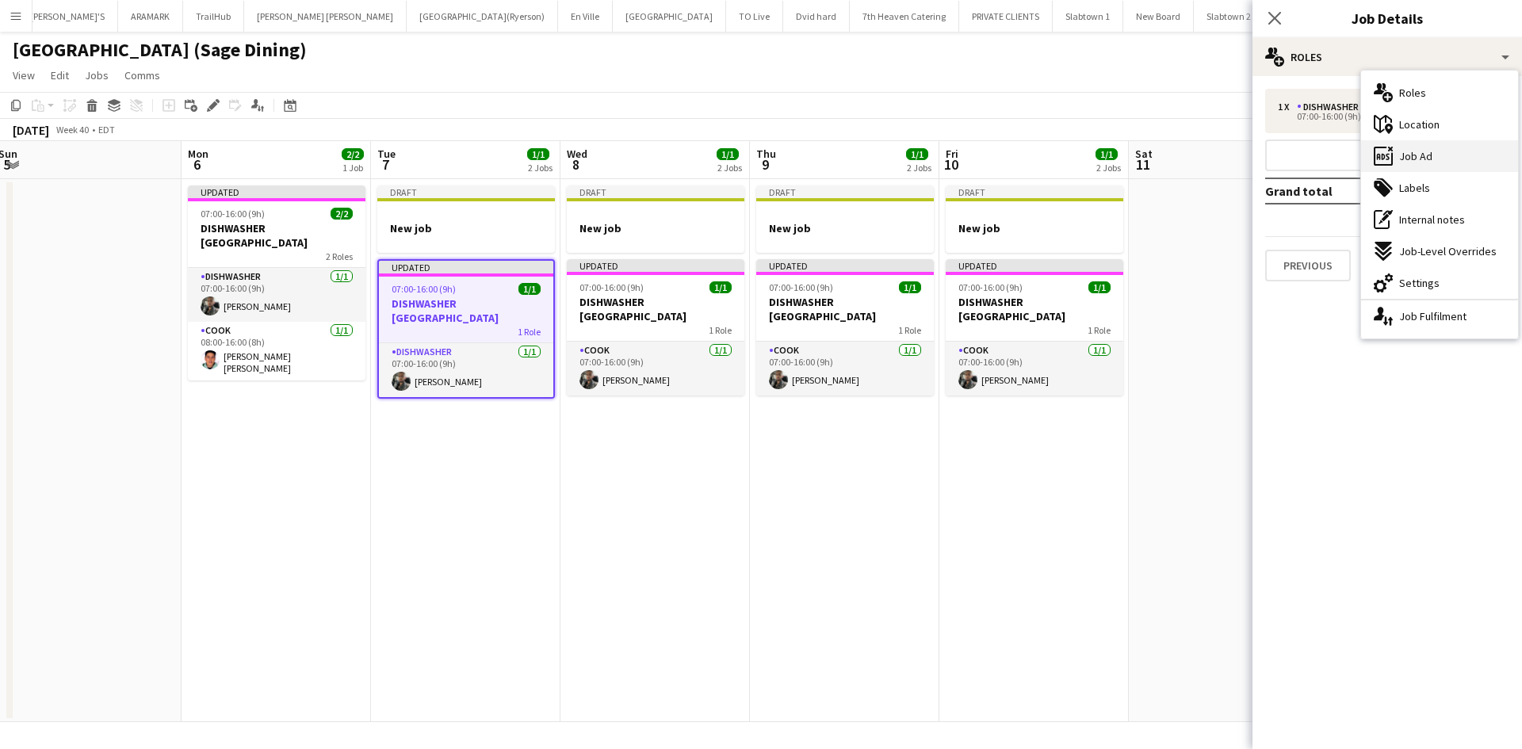
click at [1425, 158] on span "Job Ad" at bounding box center [1415, 156] width 33 height 14
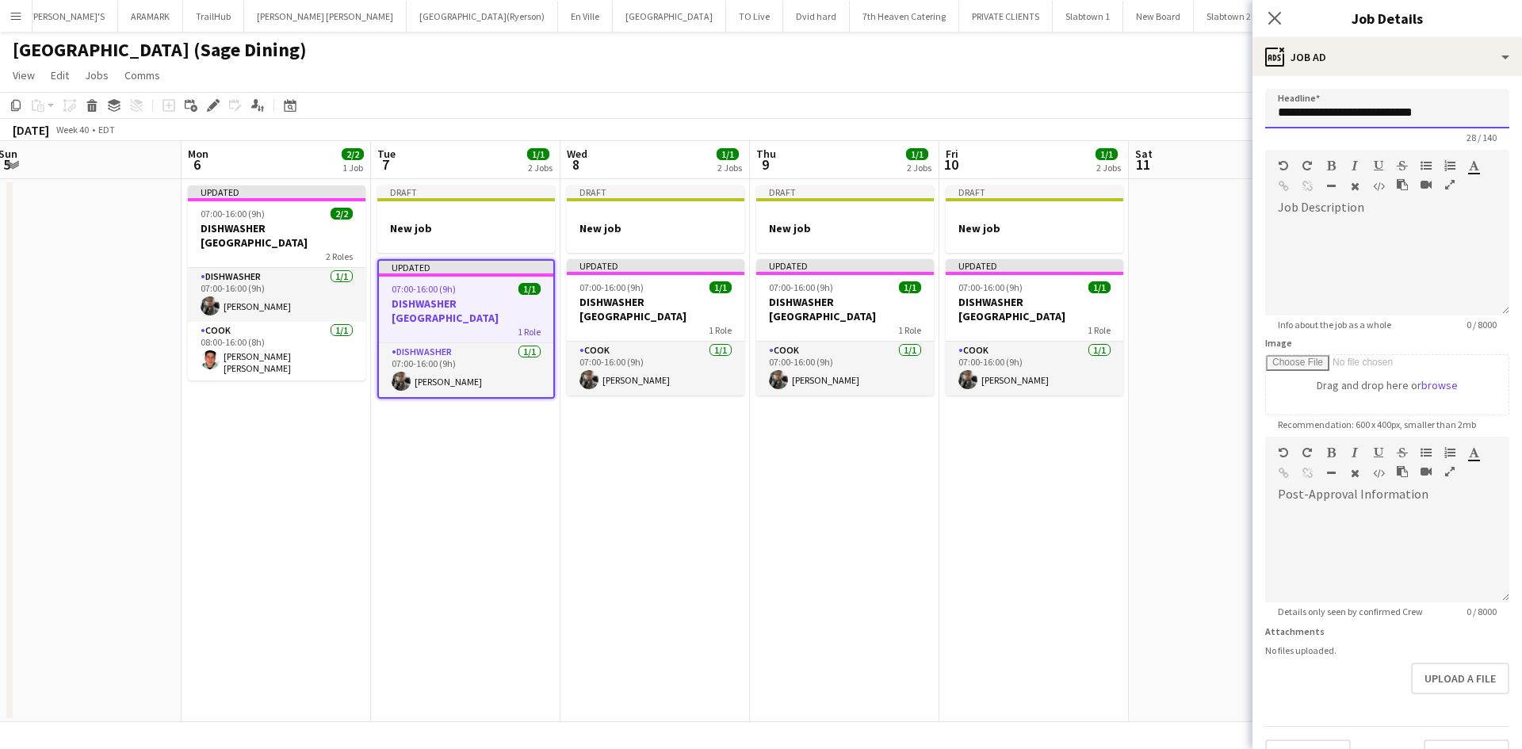
click at [1355, 113] on input "**********" at bounding box center [1387, 109] width 244 height 40
click at [1352, 108] on input "**********" at bounding box center [1387, 109] width 244 height 40
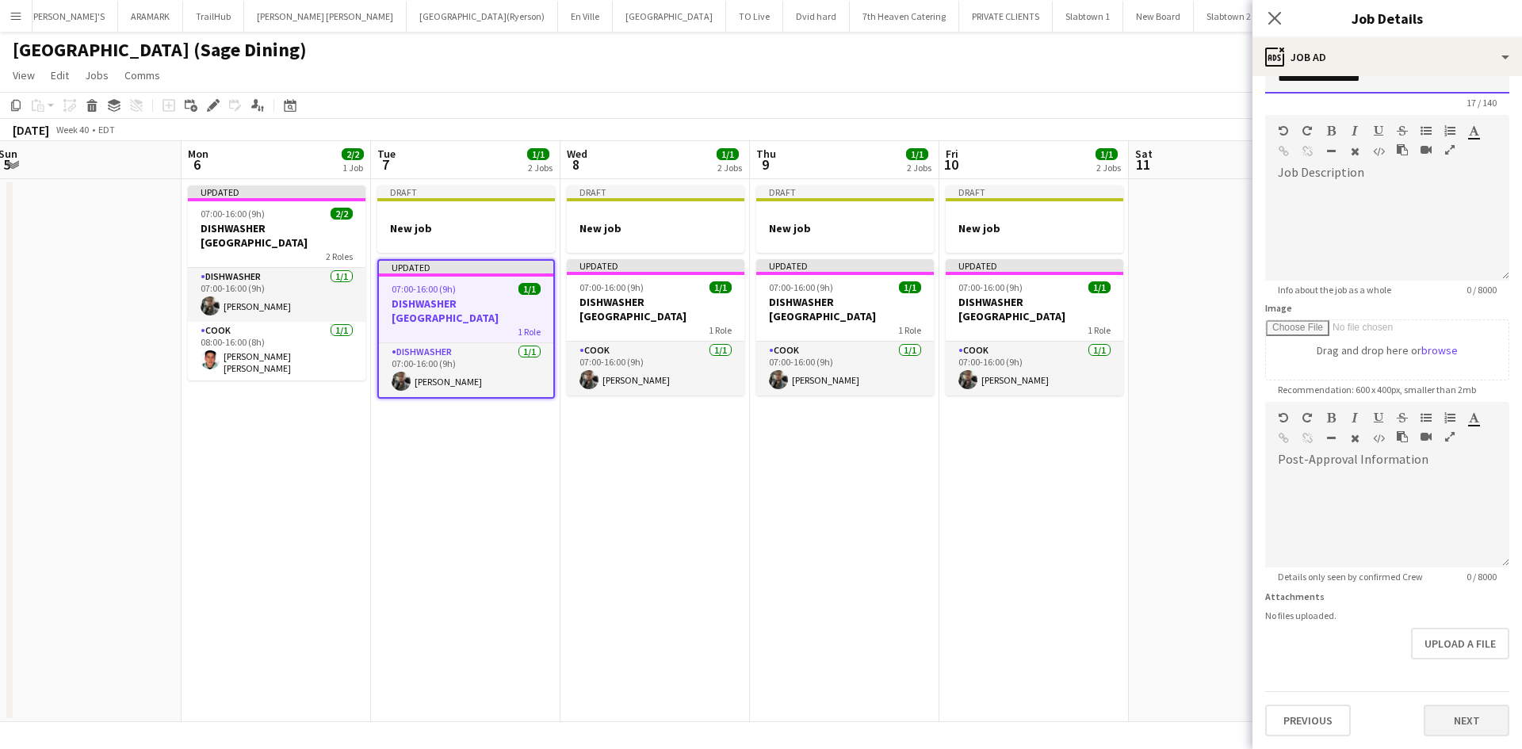
type input "**********"
click at [1432, 720] on button "Next" at bounding box center [1467, 721] width 86 height 32
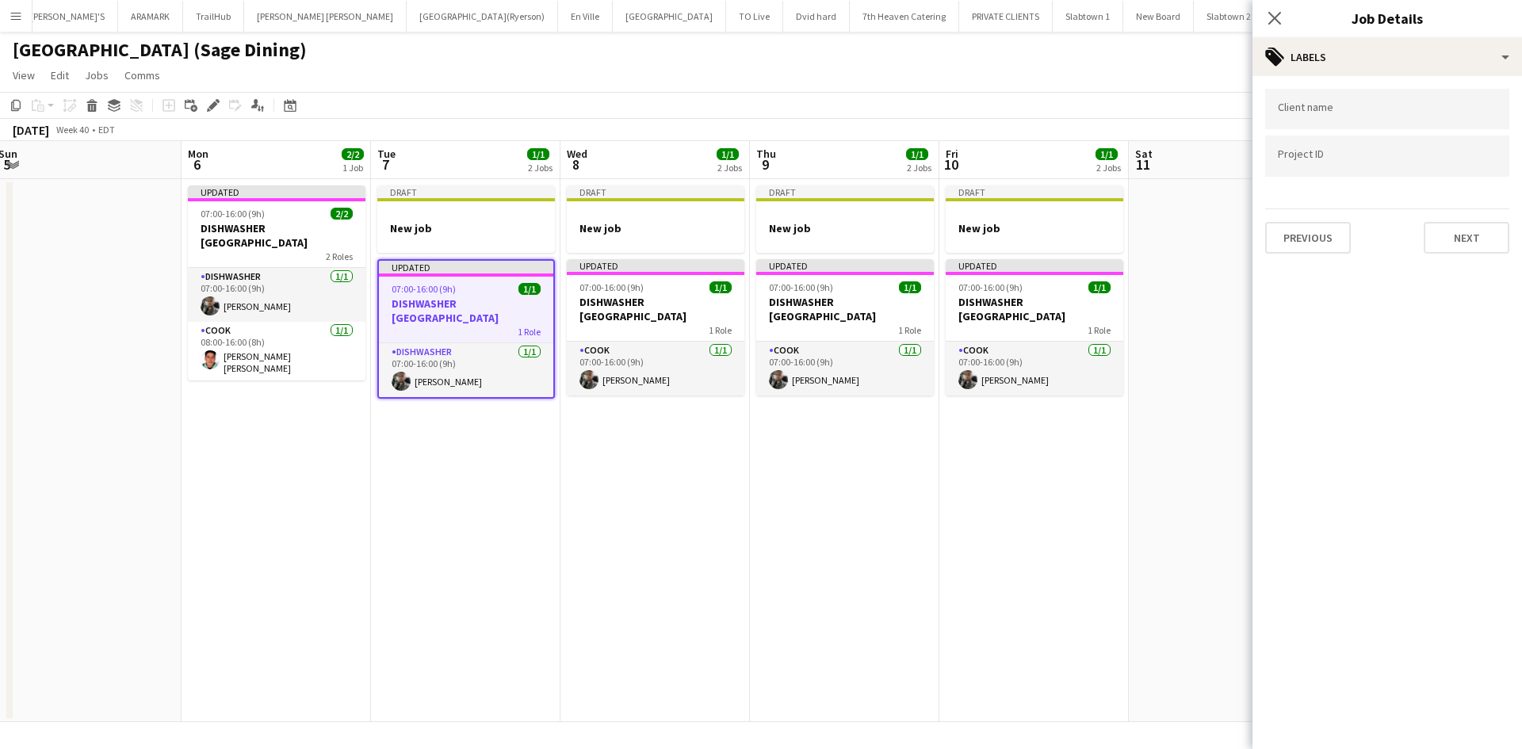
scroll to position [0, 0]
click at [1492, 239] on button "Next" at bounding box center [1467, 238] width 86 height 32
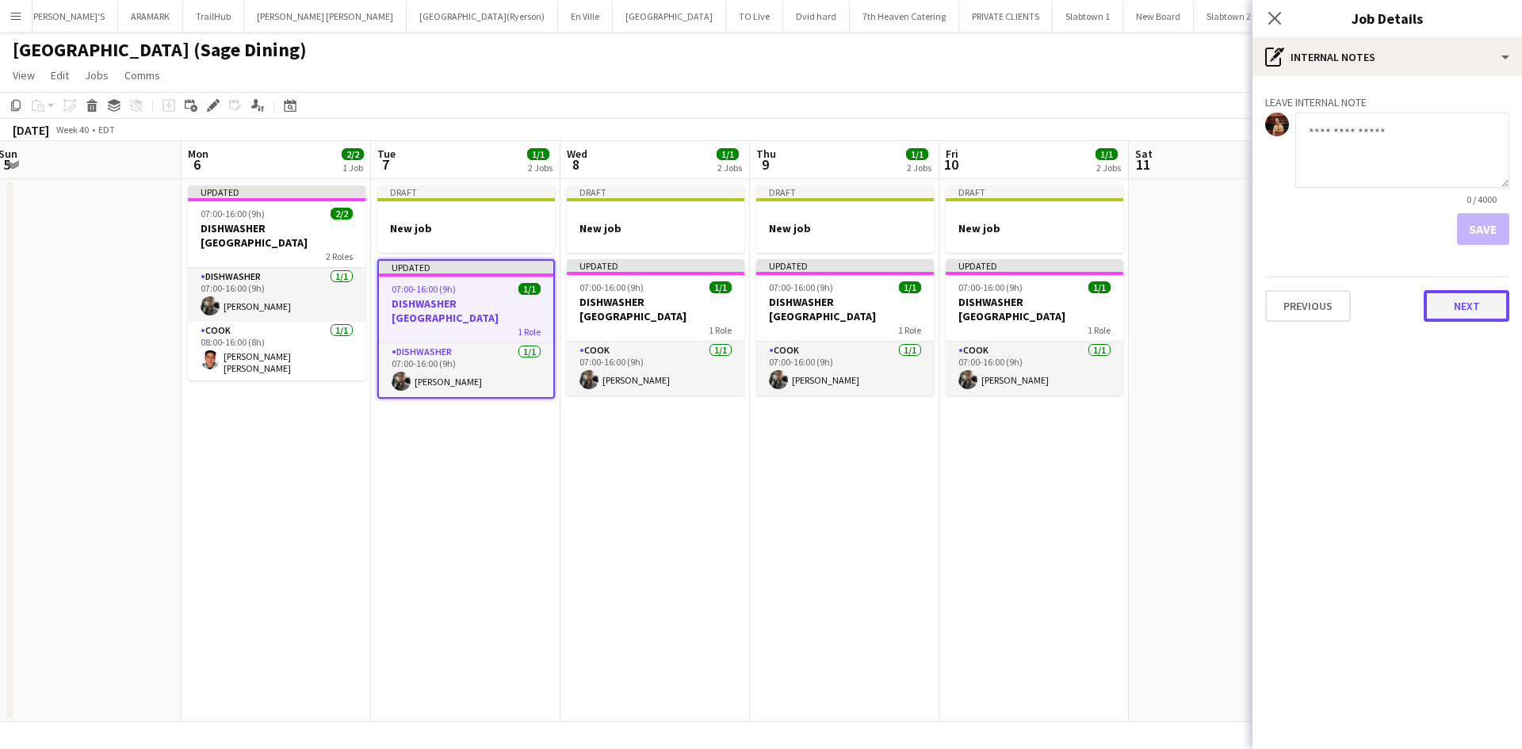
click at [1470, 312] on button "Next" at bounding box center [1467, 306] width 86 height 32
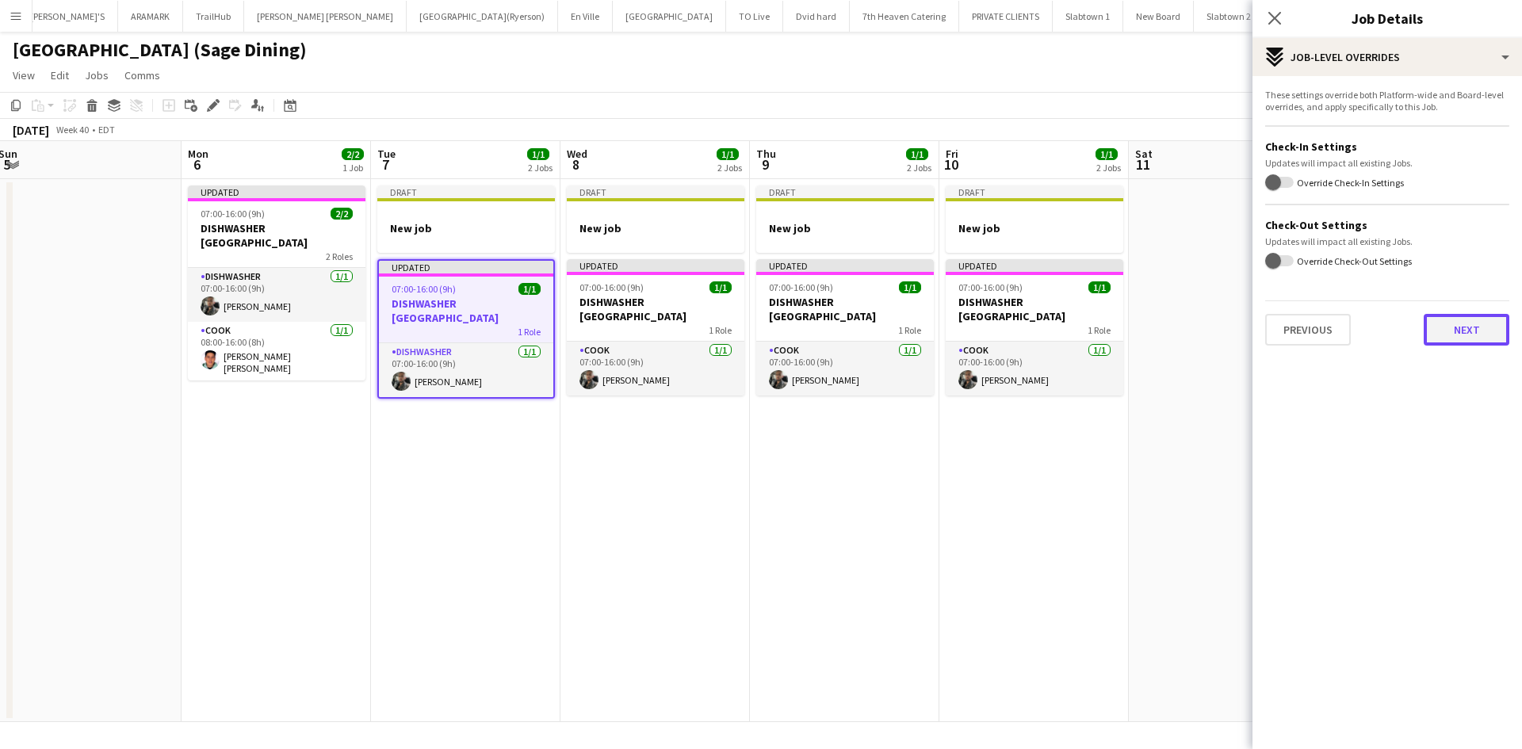
click at [1449, 330] on button "Next" at bounding box center [1467, 330] width 86 height 32
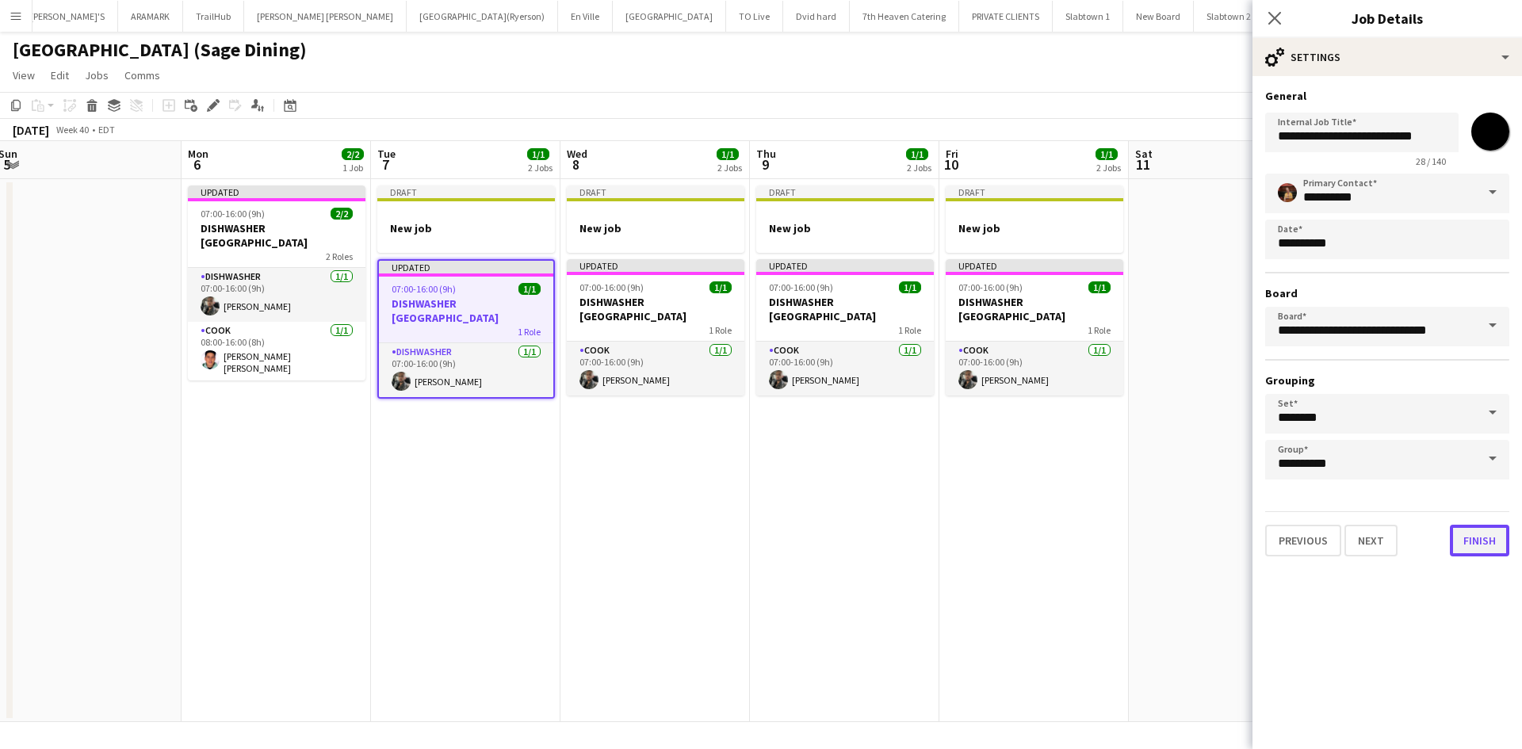
click at [1467, 549] on button "Finish" at bounding box center [1479, 541] width 59 height 32
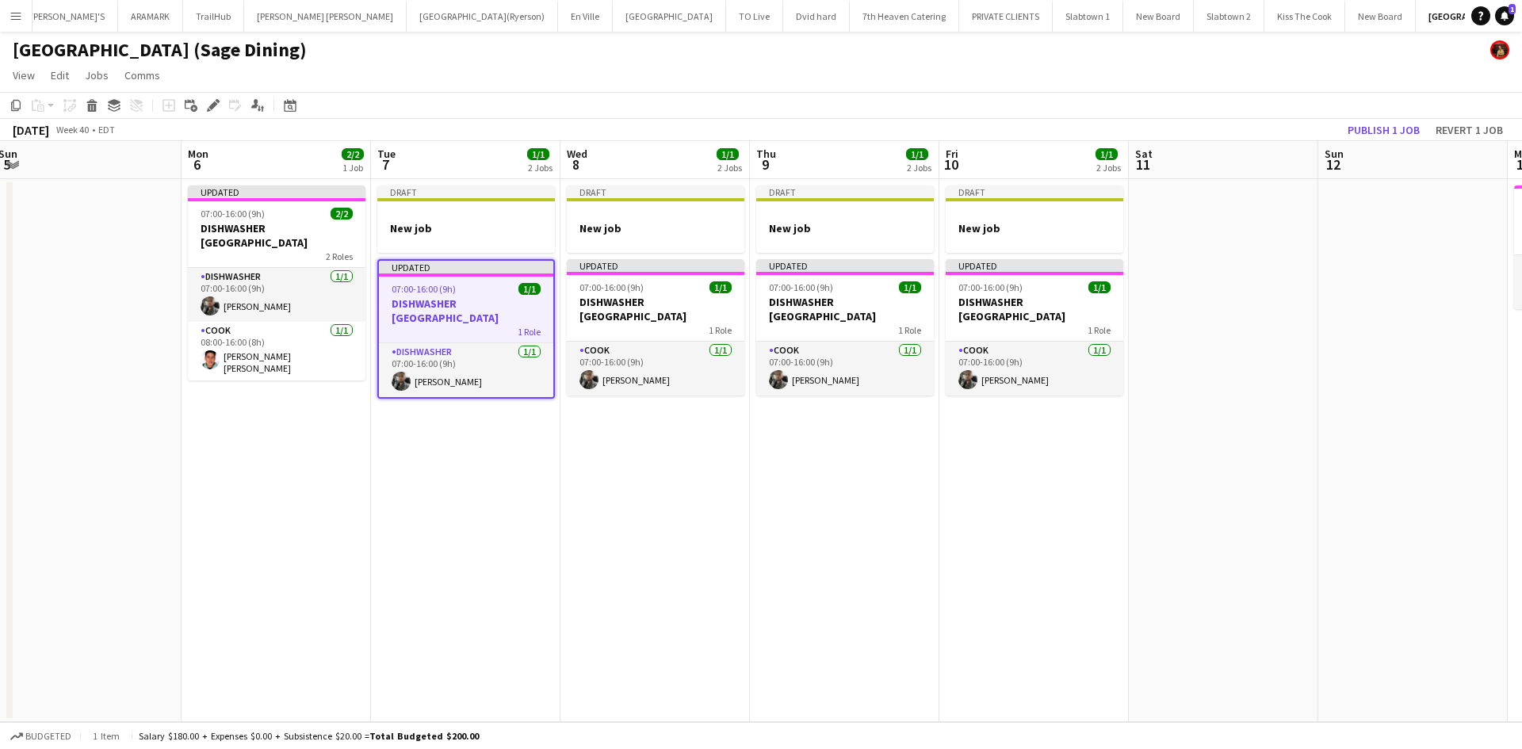
click at [503, 449] on app-date-cell "Draft New job Updated 07:00-16:00 (9h) 1/1 DISHWASHER [GEOGRAPHIC_DATA] 1 Role …" at bounding box center [465, 450] width 189 height 543
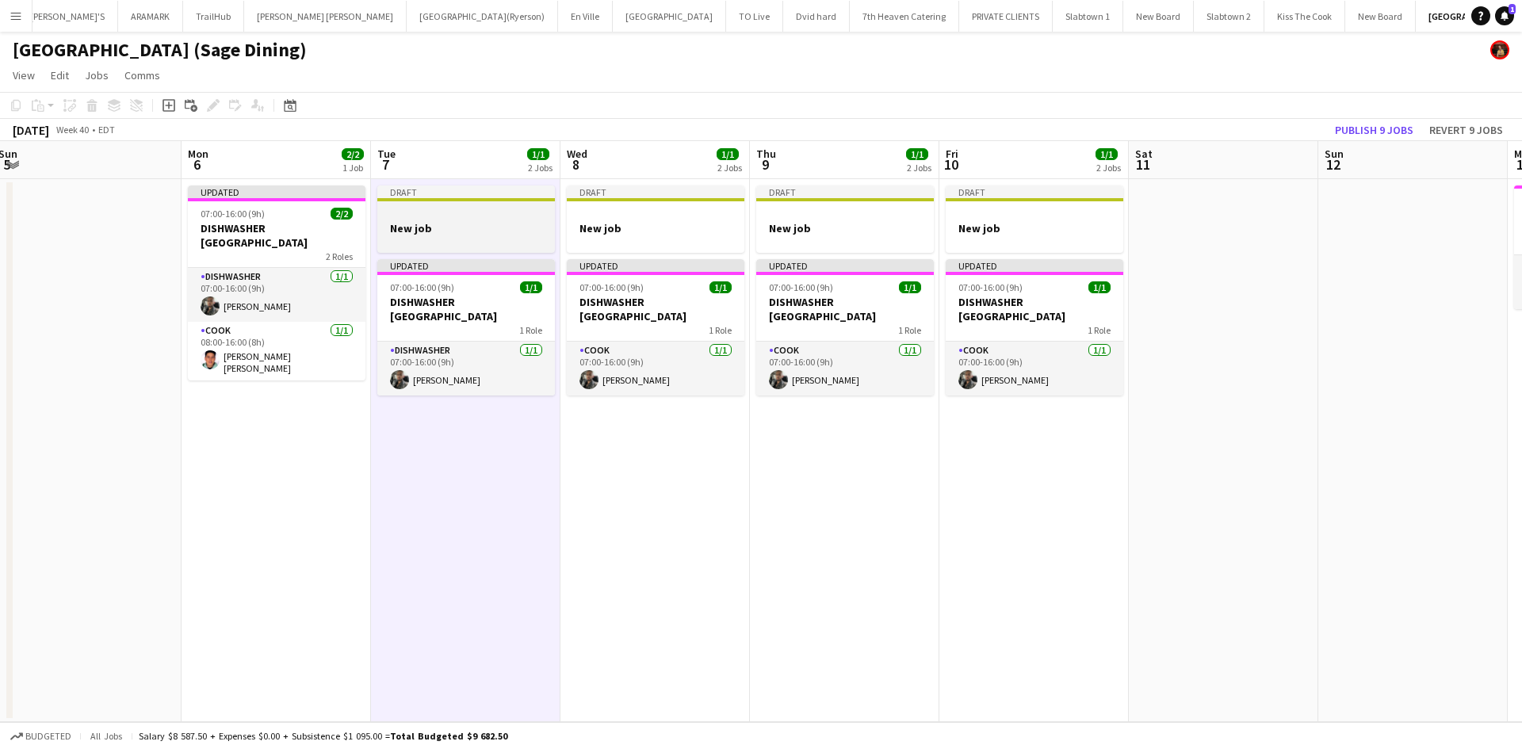
click at [488, 226] on h3 "New job" at bounding box center [466, 228] width 178 height 14
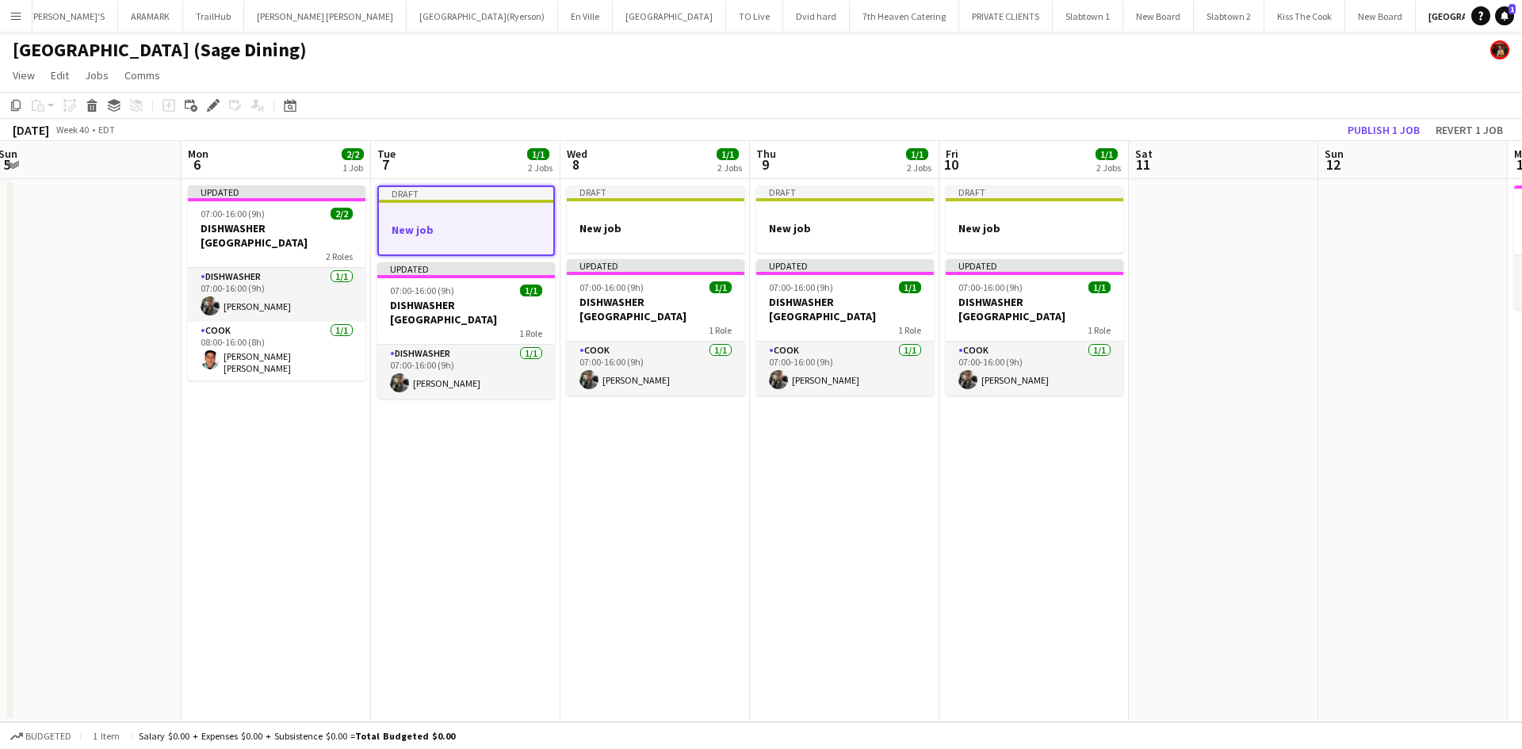
click at [657, 507] on app-date-cell "Draft New job Updated 07:00-16:00 (9h) 1/1 DISHWASHER [GEOGRAPHIC_DATA] 1 Role …" at bounding box center [655, 450] width 189 height 543
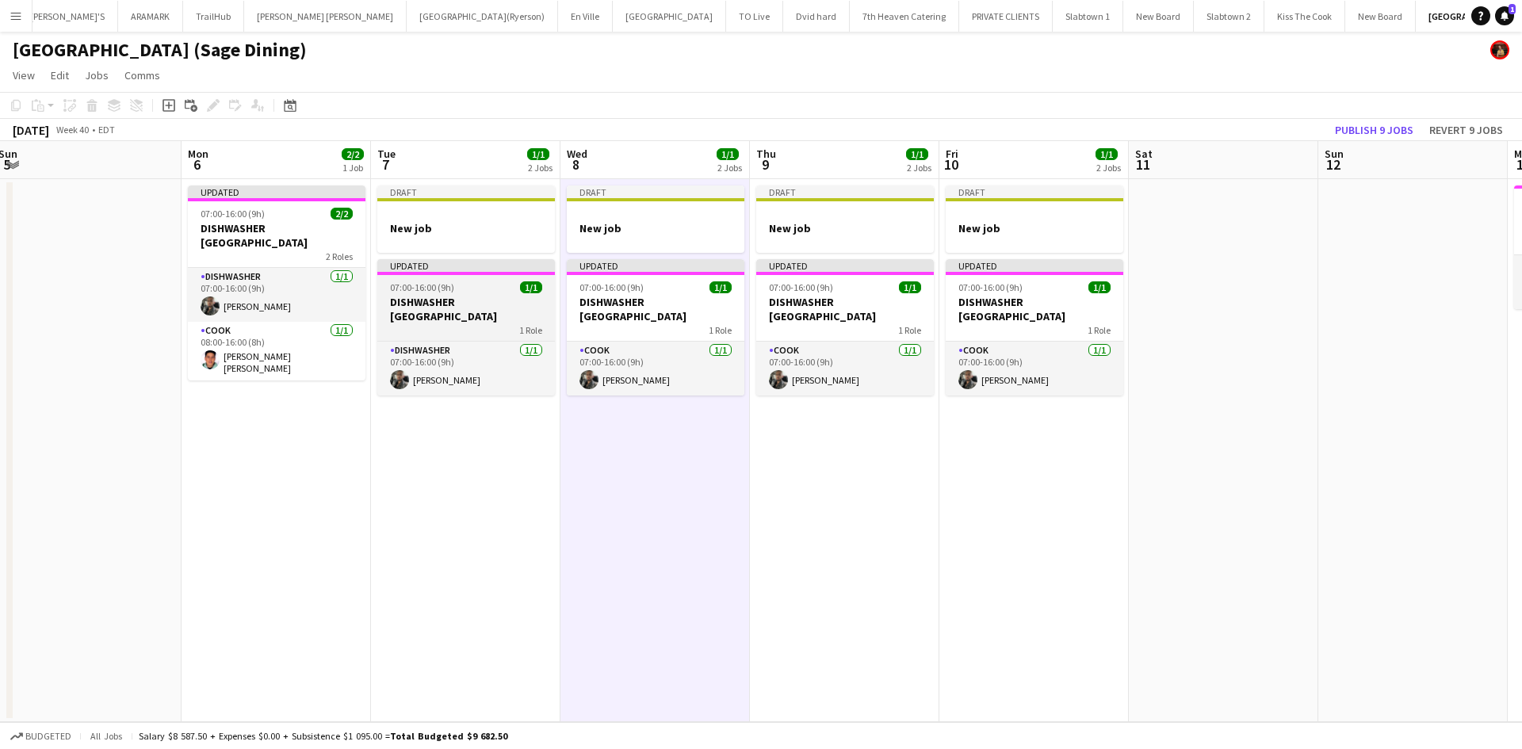
click at [409, 307] on h3 "DISHWASHER [GEOGRAPHIC_DATA]" at bounding box center [466, 309] width 178 height 29
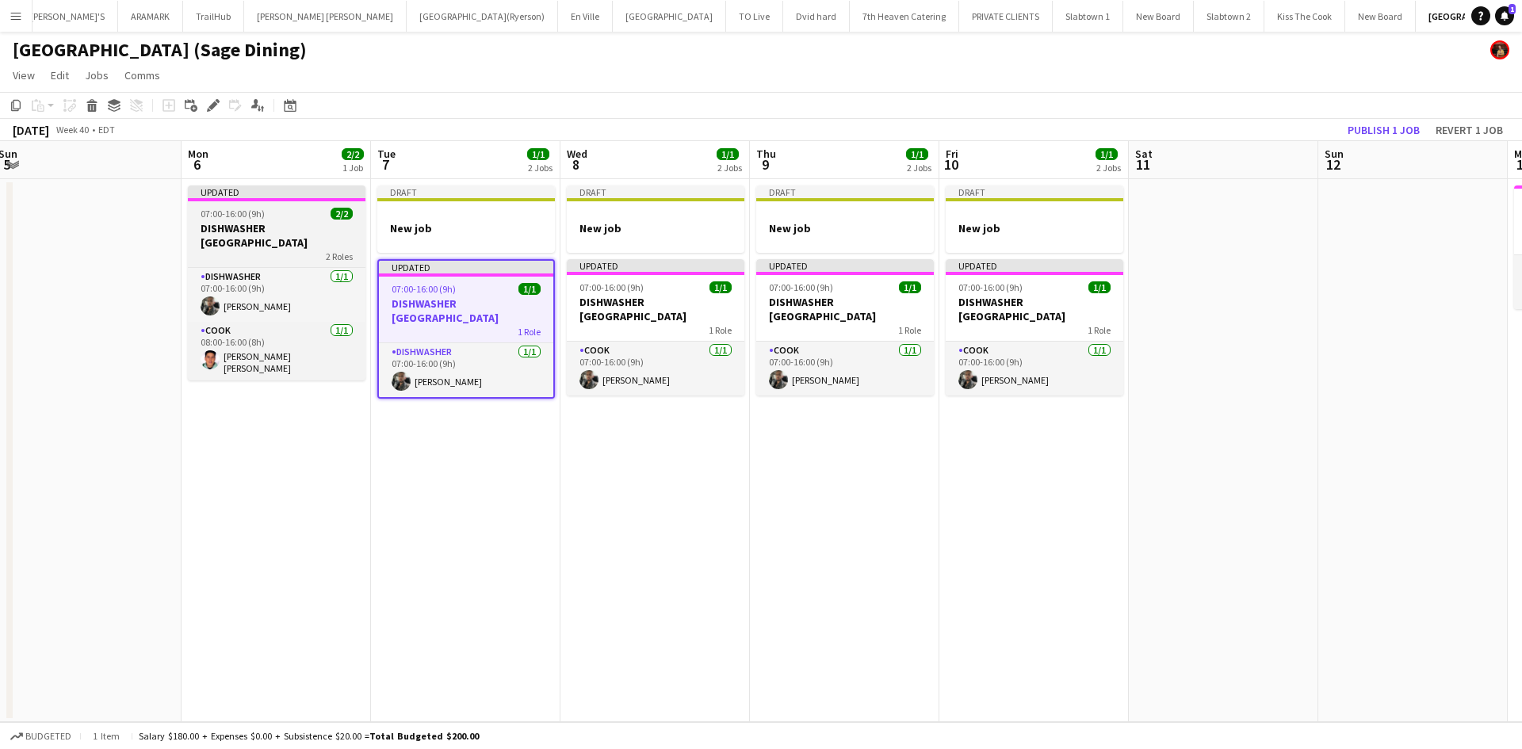
click at [316, 220] on app-job-card "Updated 07:00-16:00 (9h) 2/2 DISHWASHER [GEOGRAPHIC_DATA] 2 Roles DISHWASHER [D…" at bounding box center [277, 283] width 178 height 195
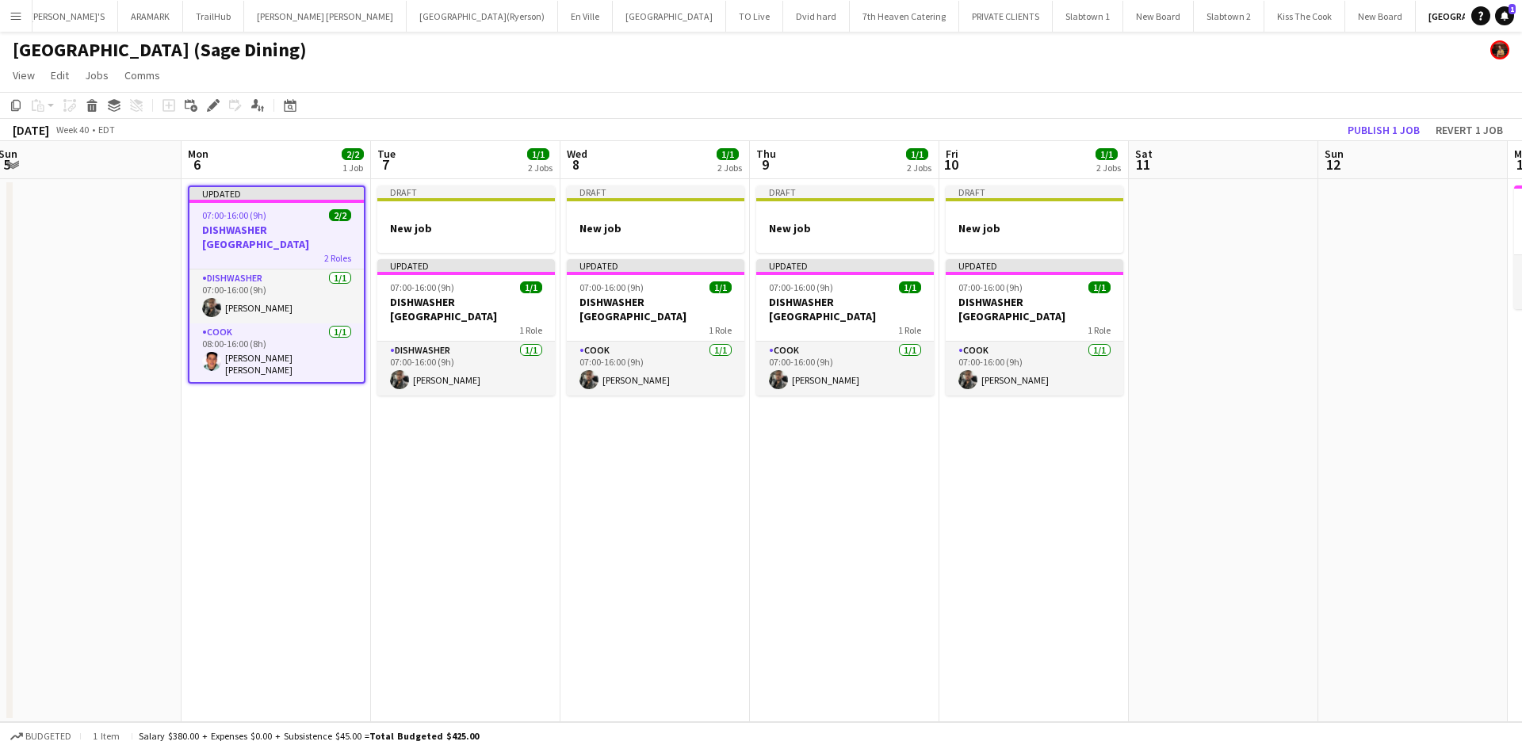
click at [297, 218] on div "07:00-16:00 (9h) 2/2" at bounding box center [276, 215] width 174 height 12
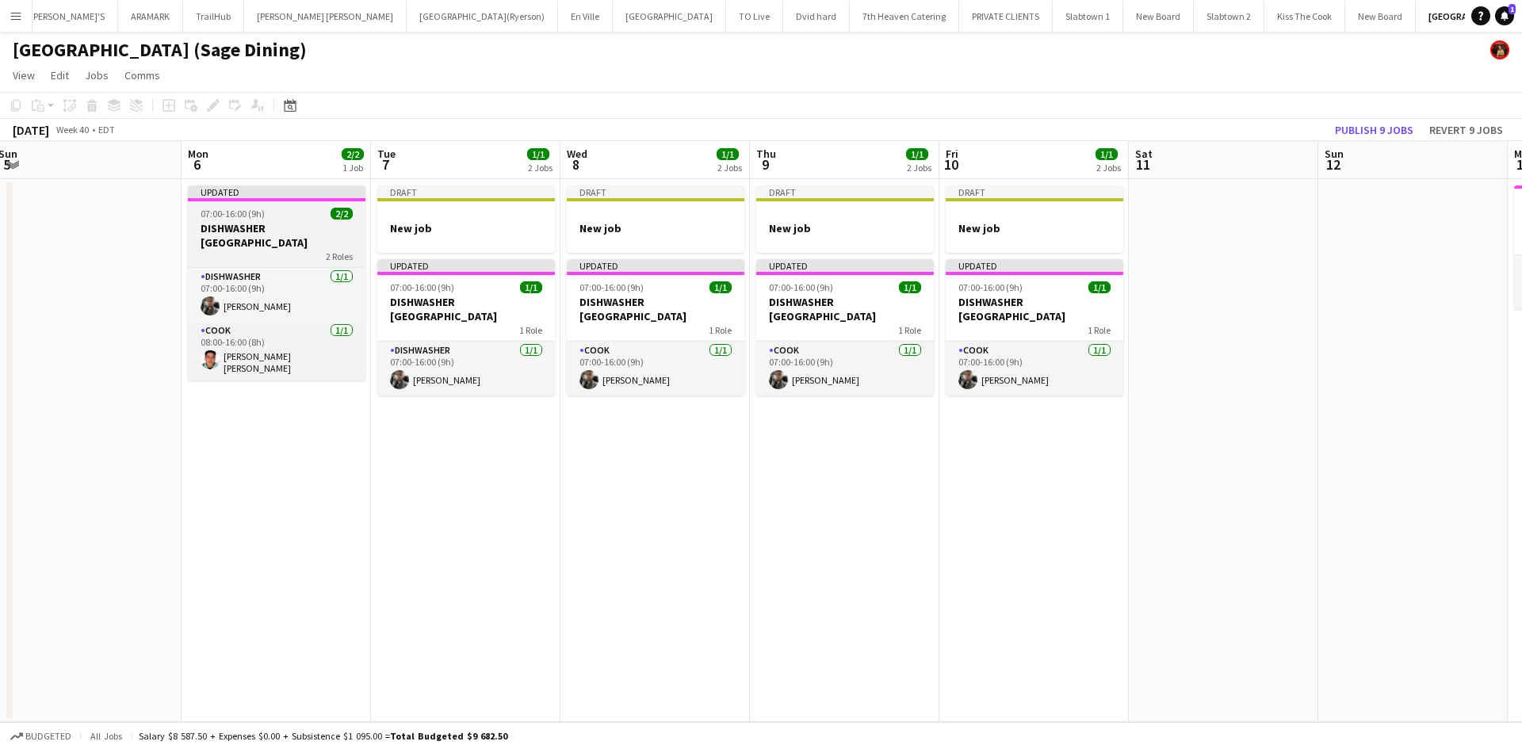
click at [297, 218] on div "07:00-16:00 (9h) 2/2" at bounding box center [277, 214] width 178 height 12
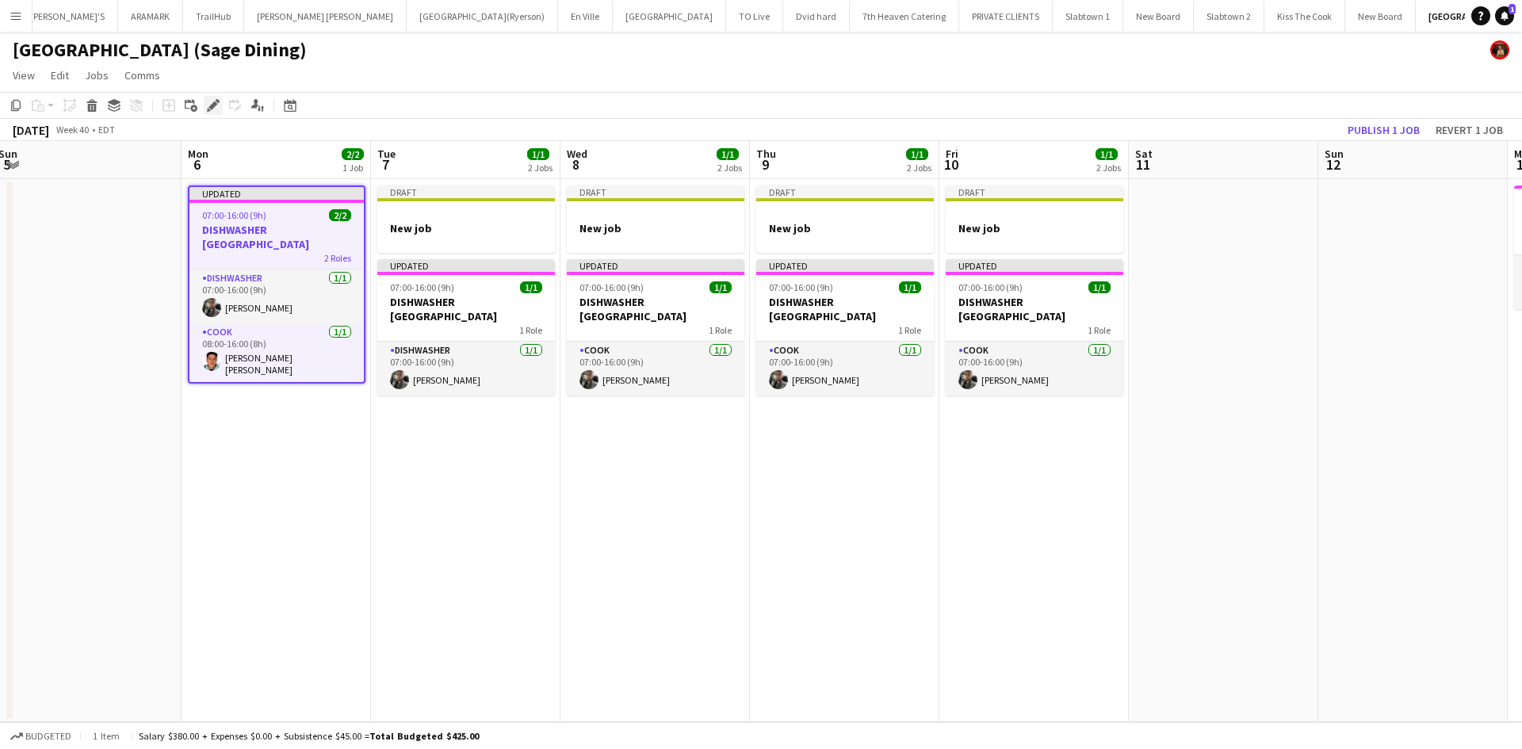
click at [215, 101] on icon at bounding box center [213, 105] width 9 height 9
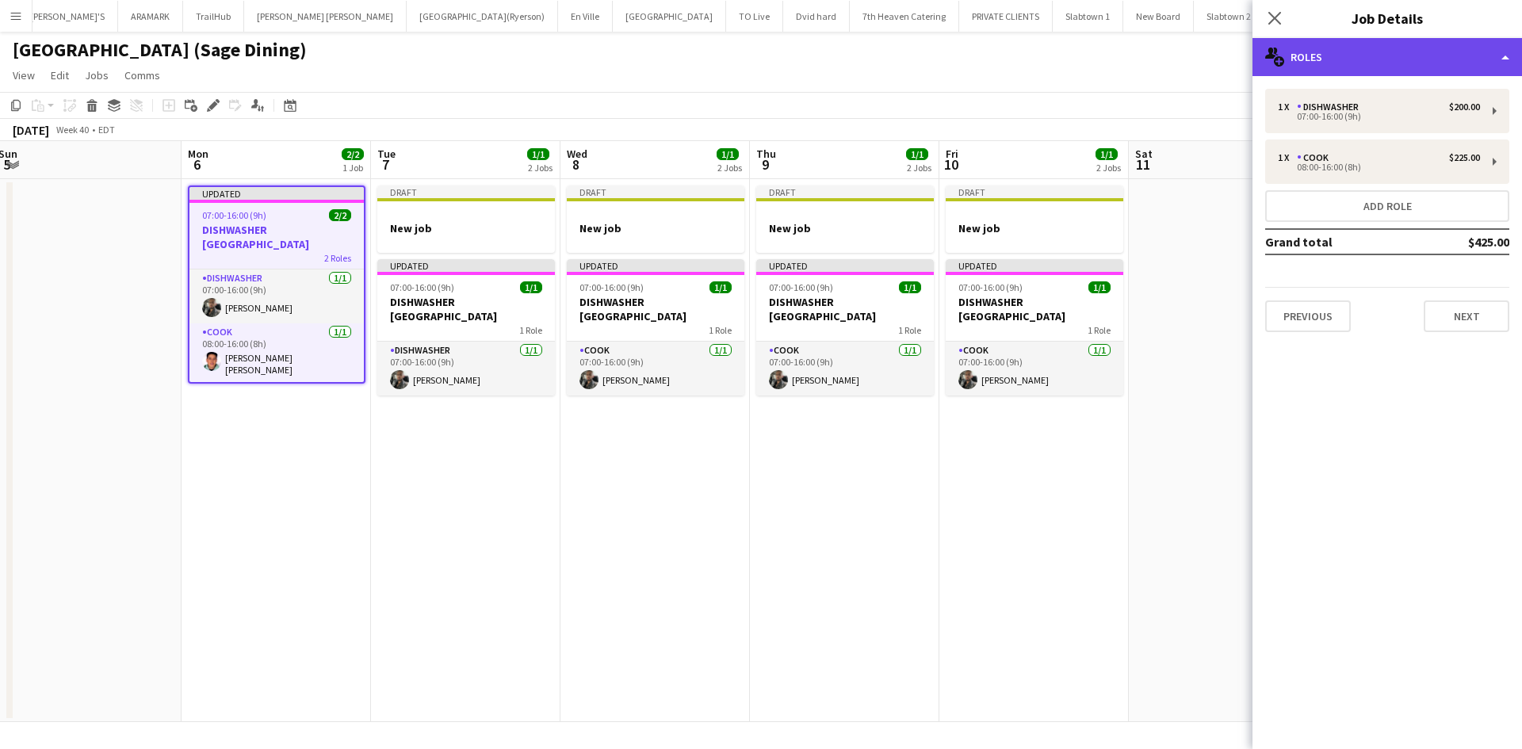
click at [1513, 59] on div "multiple-users-add Roles" at bounding box center [1388, 57] width 270 height 38
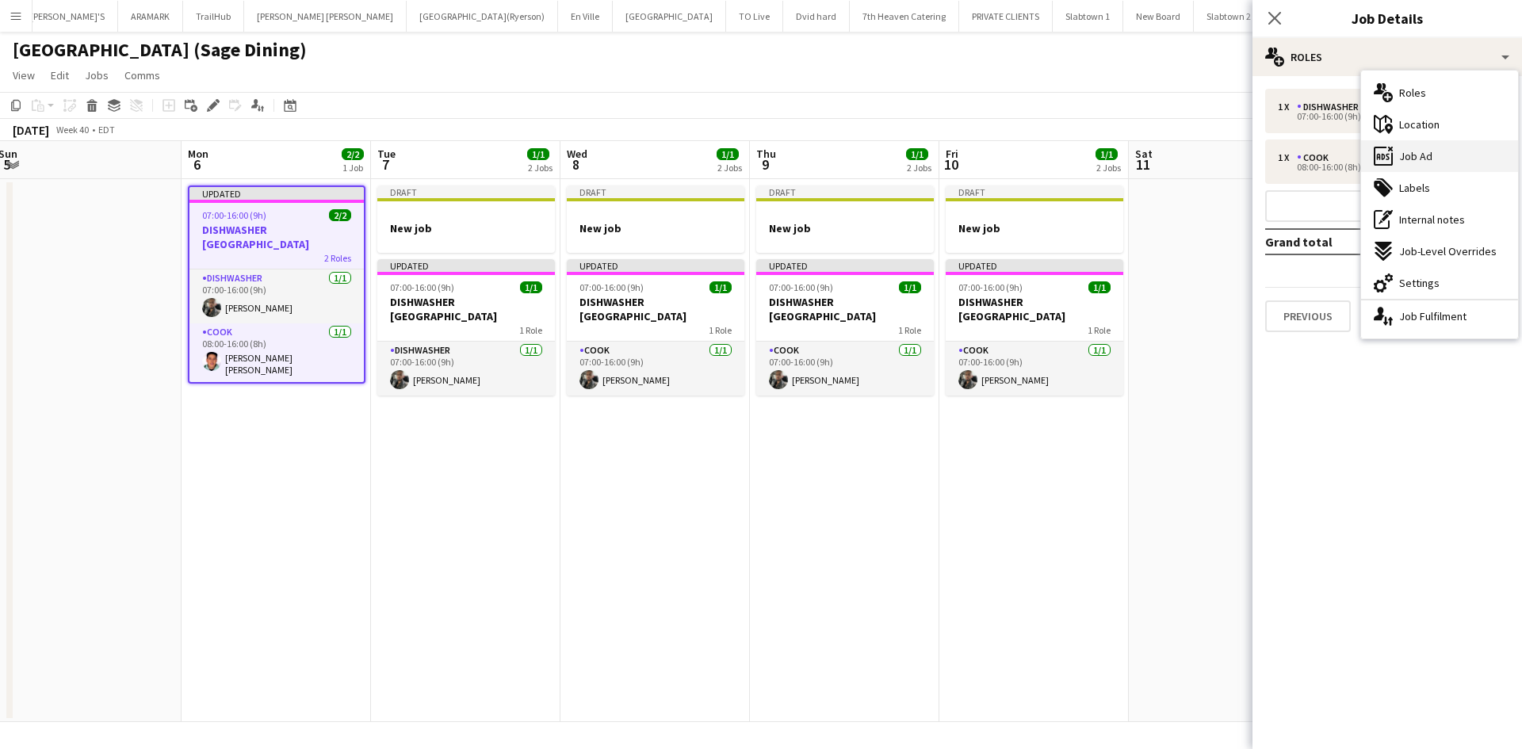
click at [1420, 153] on span "Job Ad" at bounding box center [1415, 156] width 33 height 14
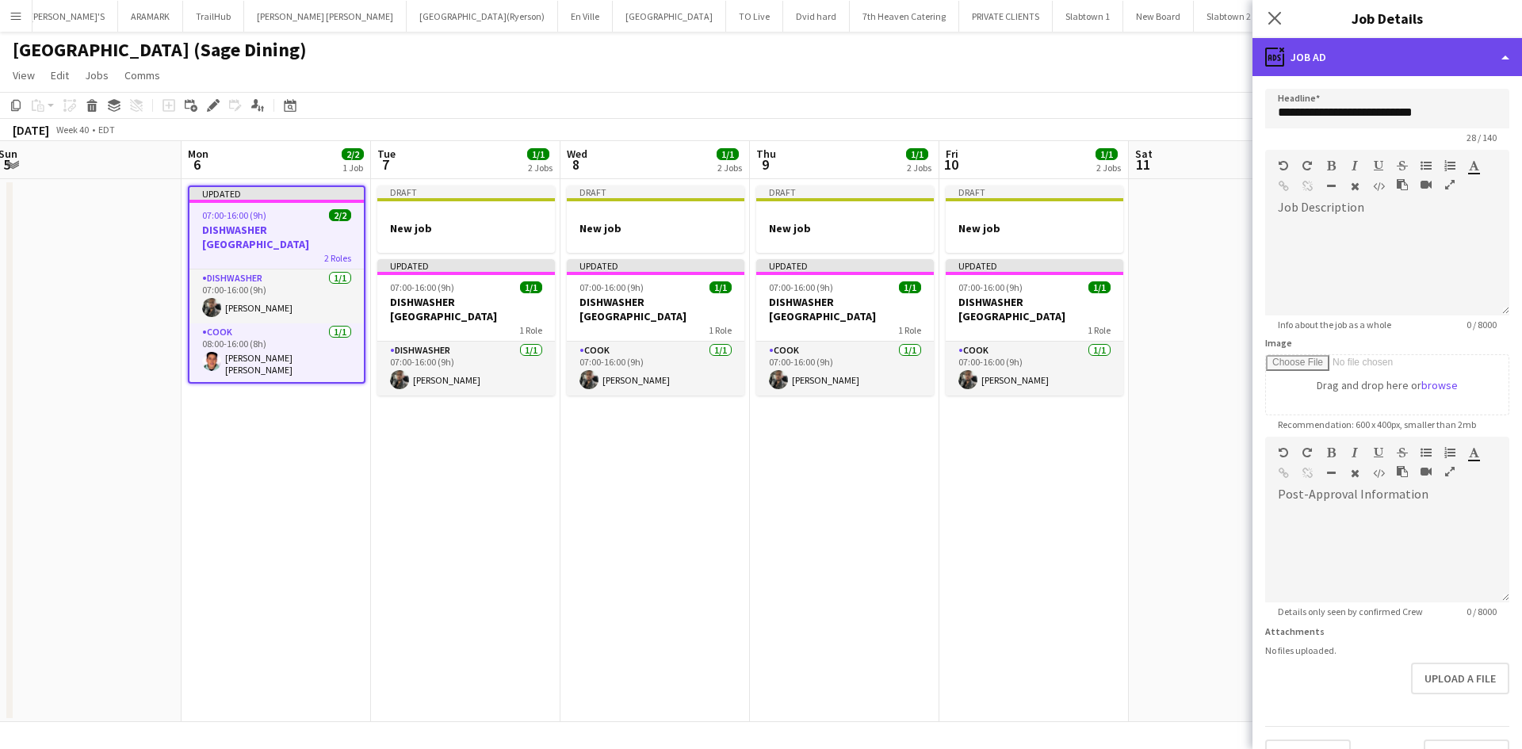
click at [1506, 56] on div "ads-window Job Ad" at bounding box center [1388, 57] width 270 height 38
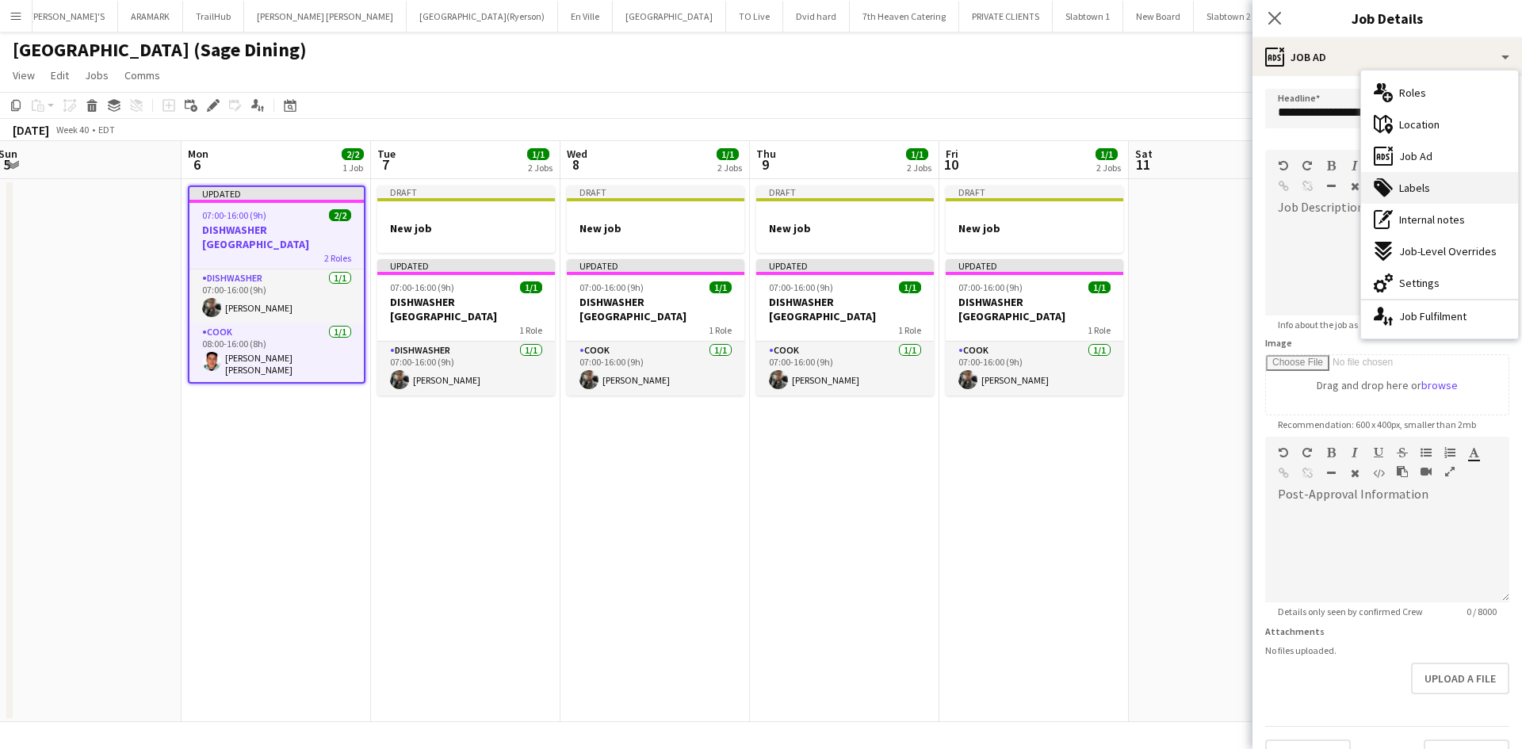
click at [1432, 180] on div "tags-double Labels" at bounding box center [1439, 188] width 157 height 32
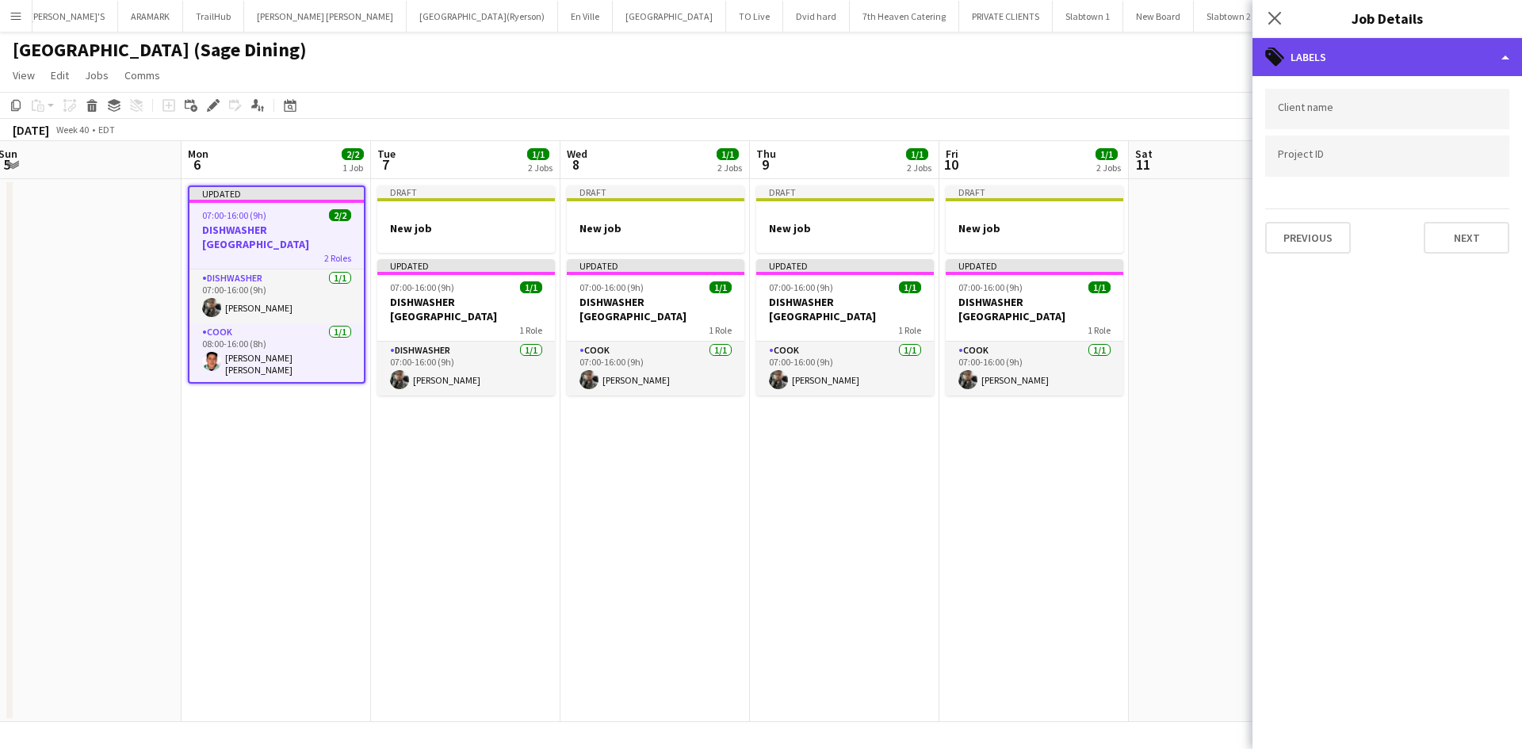
click at [1510, 67] on div "tags-double Labels" at bounding box center [1388, 57] width 270 height 38
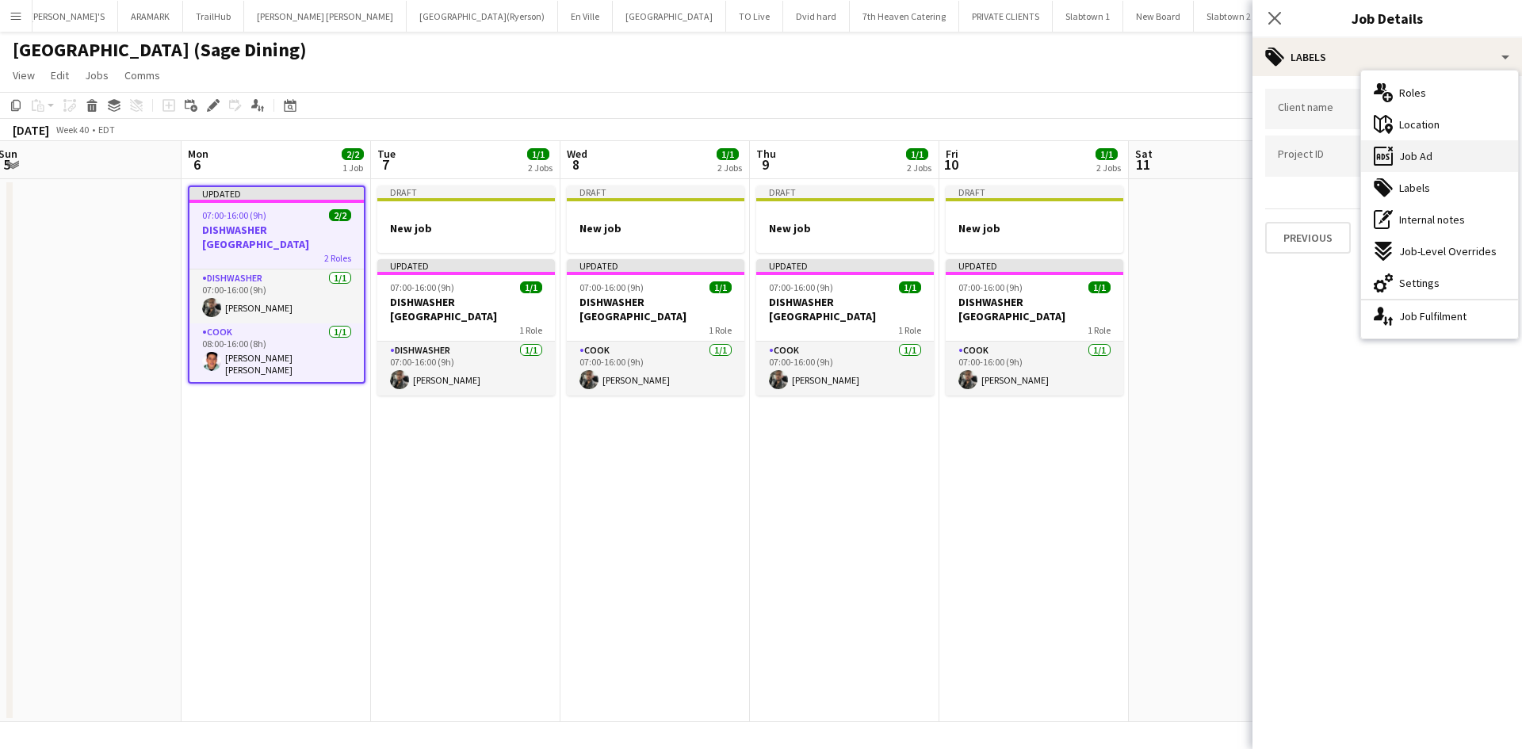
click at [1425, 147] on div "ads-window Job Ad" at bounding box center [1439, 156] width 157 height 32
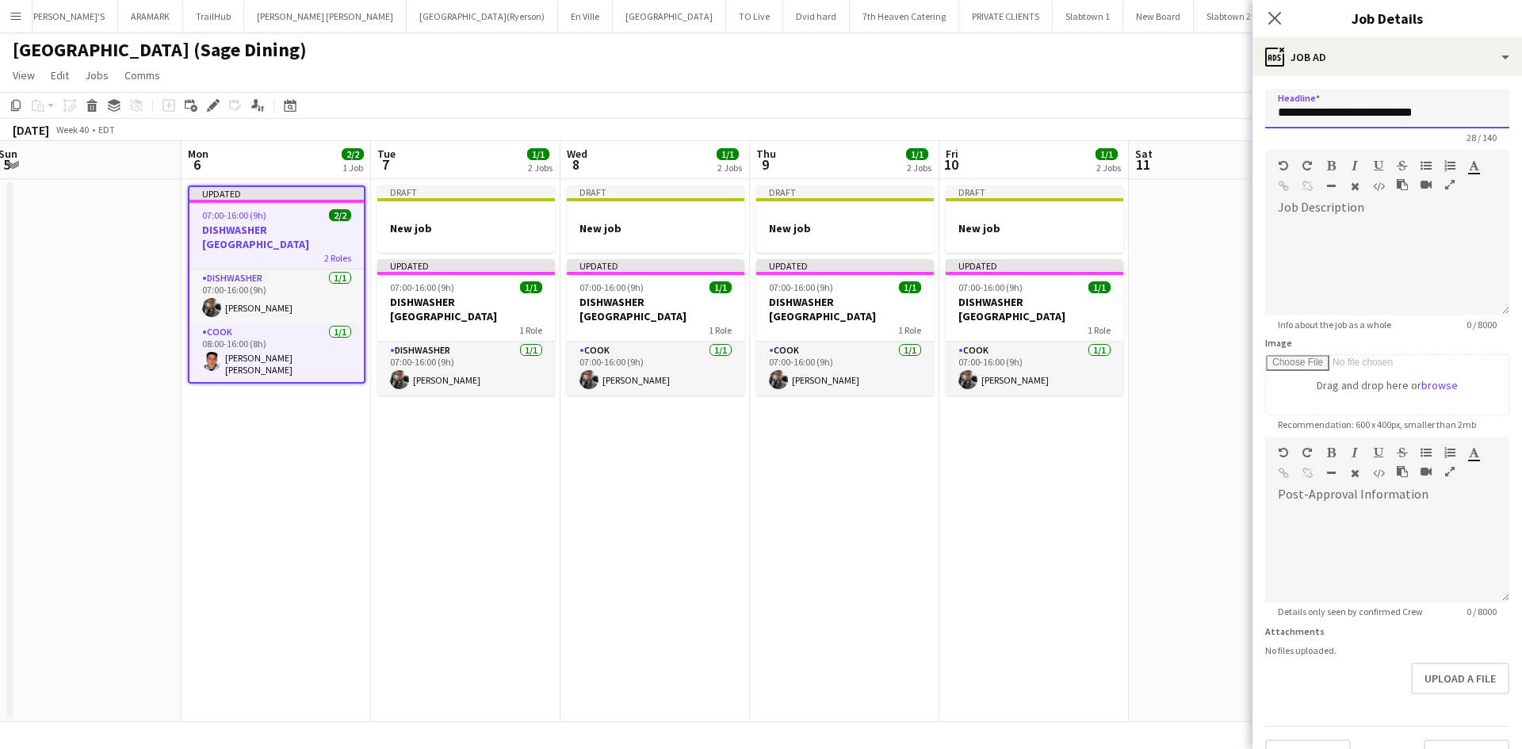
drag, startPoint x: 1354, startPoint y: 114, endPoint x: 1227, endPoint y: 115, distance: 126.9
click at [1227, 115] on body "Menu Boards Boards Boards All jobs Status Workforce Workforce My Workforce Recr…" at bounding box center [761, 374] width 1522 height 749
click at [1415, 96] on input "**********" at bounding box center [1387, 109] width 244 height 40
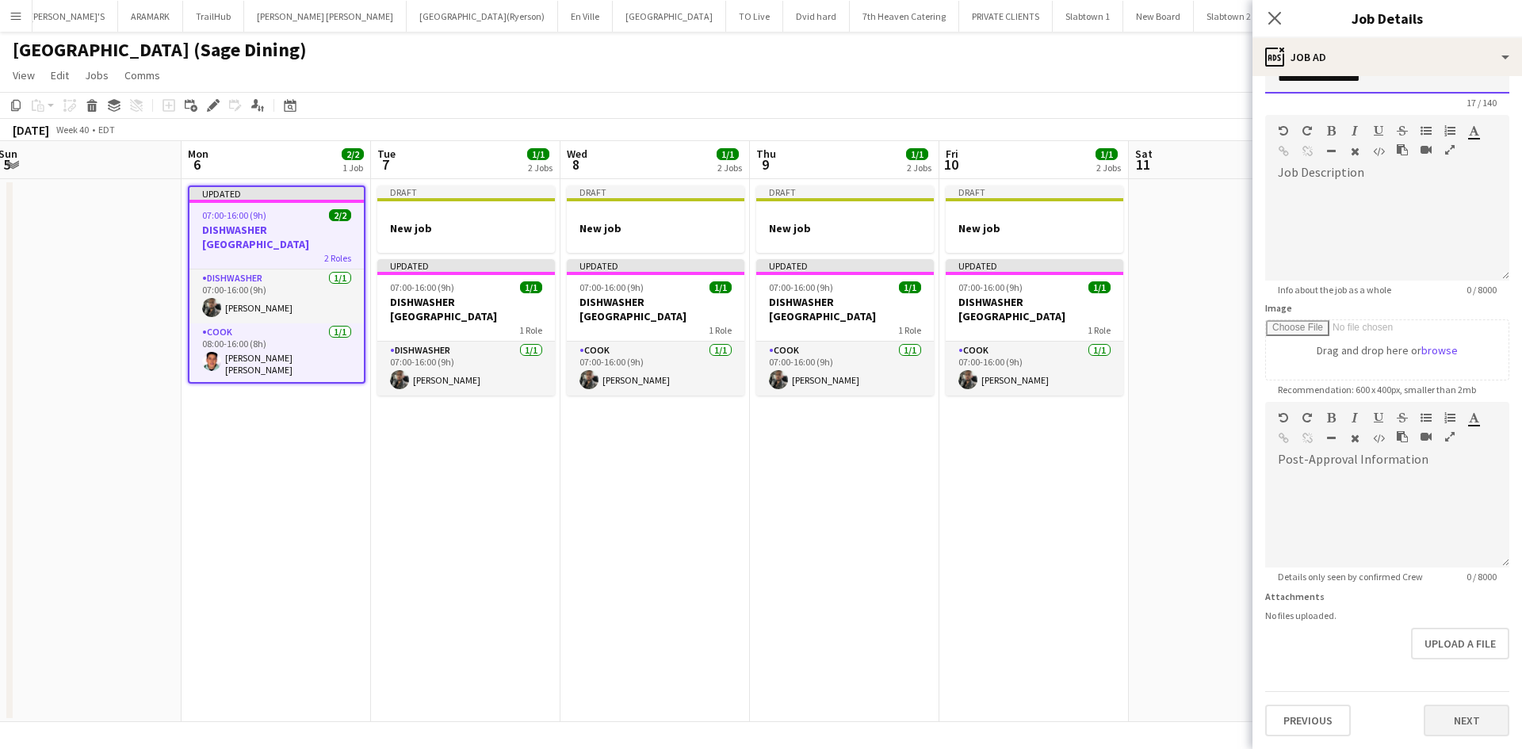
type input "**********"
click at [1457, 721] on button "Next" at bounding box center [1467, 721] width 86 height 32
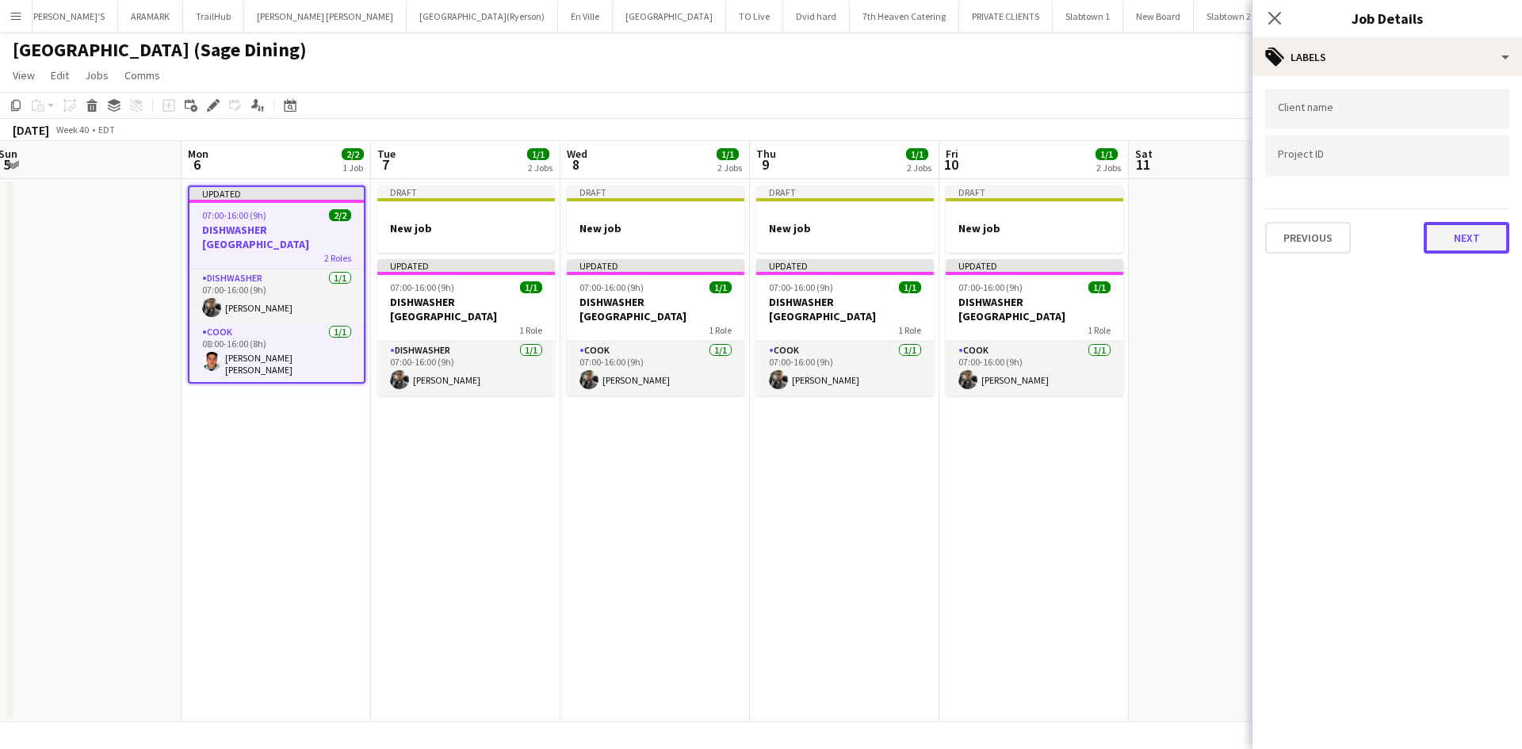
click at [1479, 240] on button "Next" at bounding box center [1467, 238] width 86 height 32
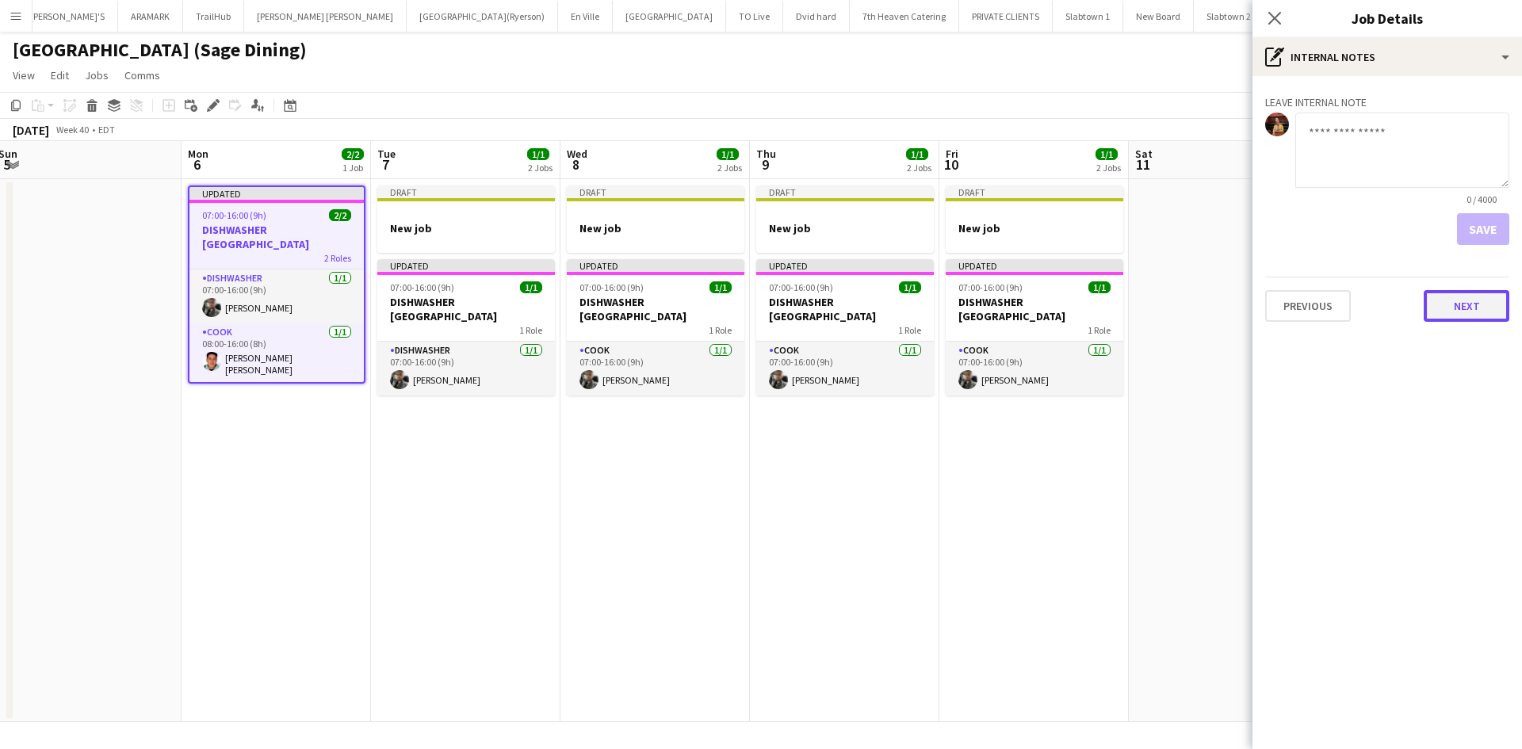
click at [1472, 314] on button "Next" at bounding box center [1467, 306] width 86 height 32
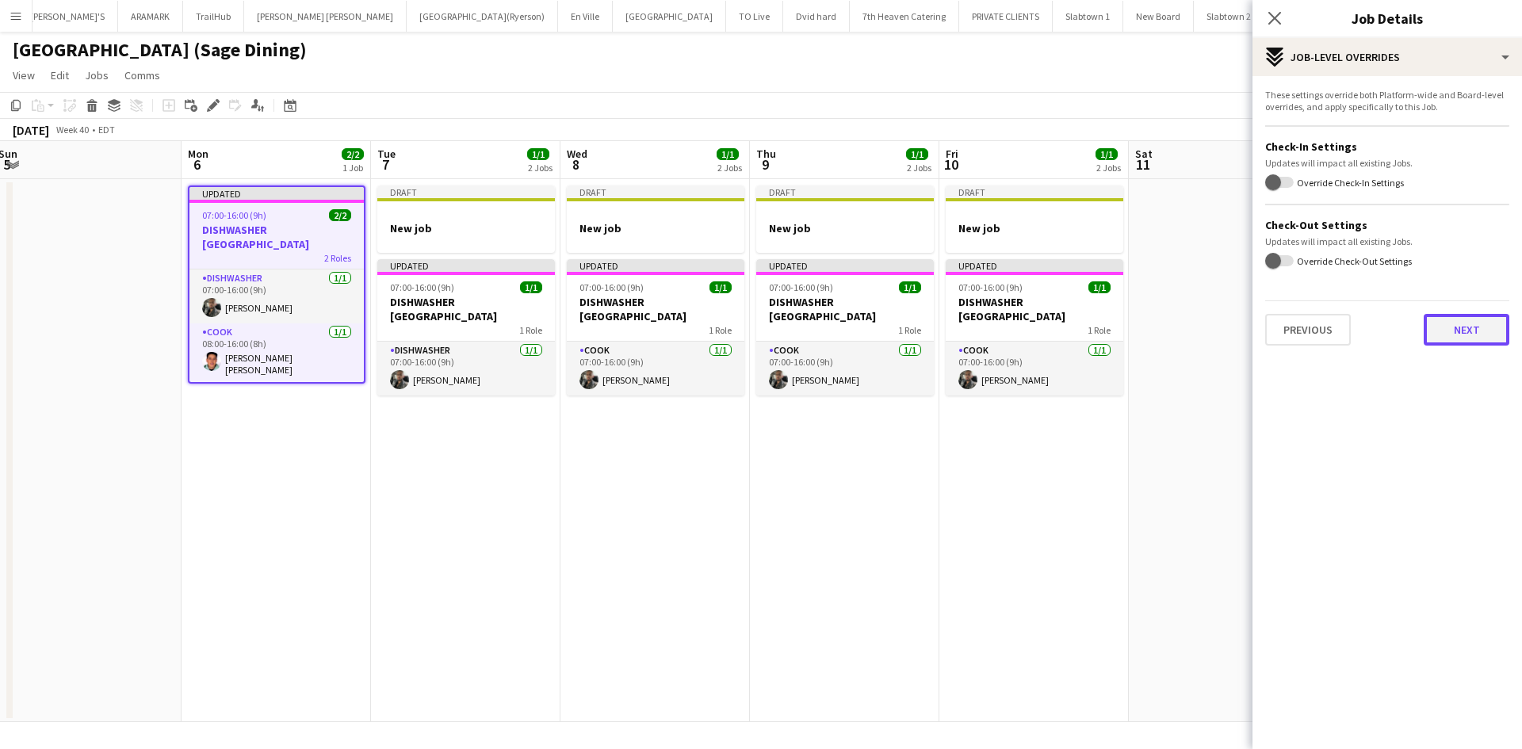
click at [1454, 331] on button "Next" at bounding box center [1467, 330] width 86 height 32
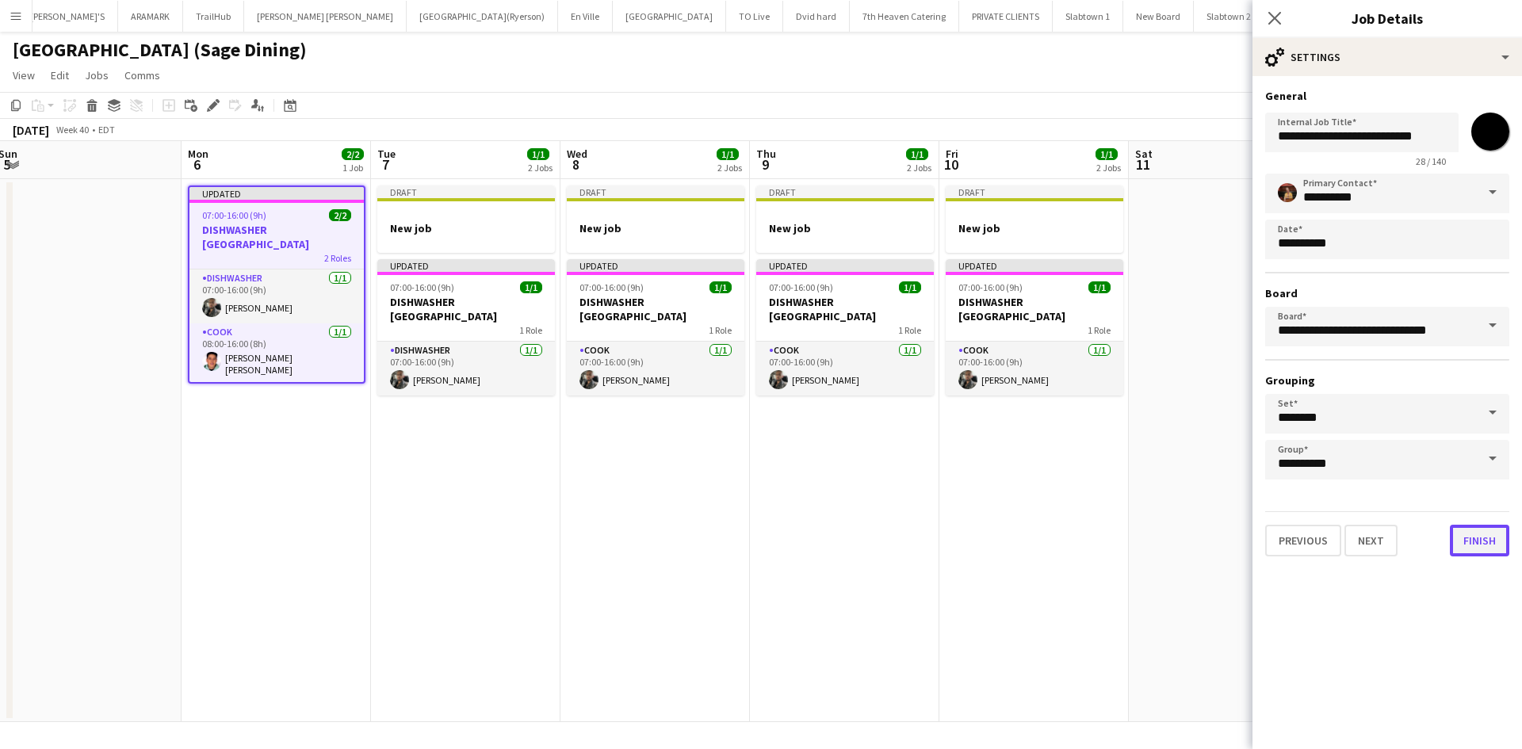
click at [1472, 541] on button "Finish" at bounding box center [1479, 541] width 59 height 32
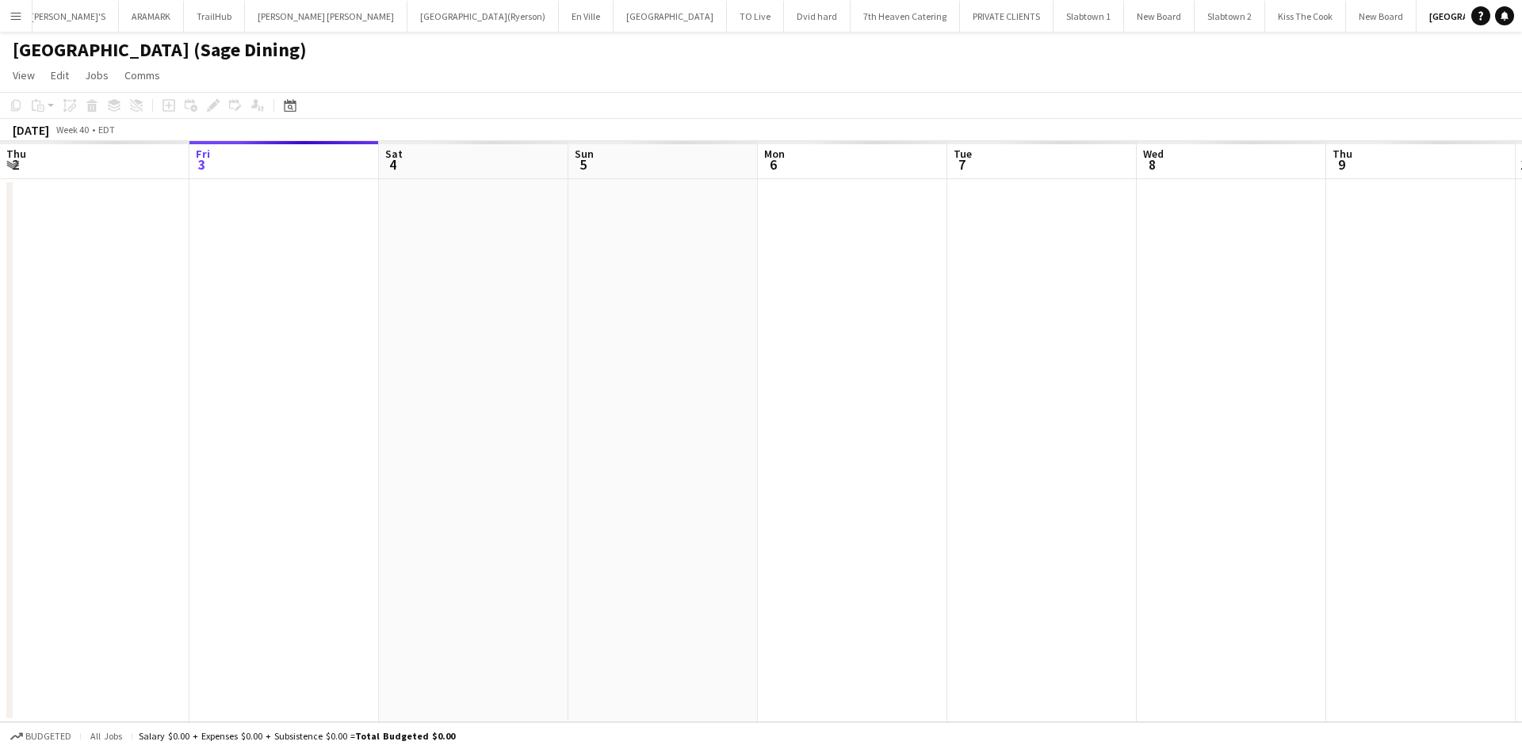
scroll to position [0, 71]
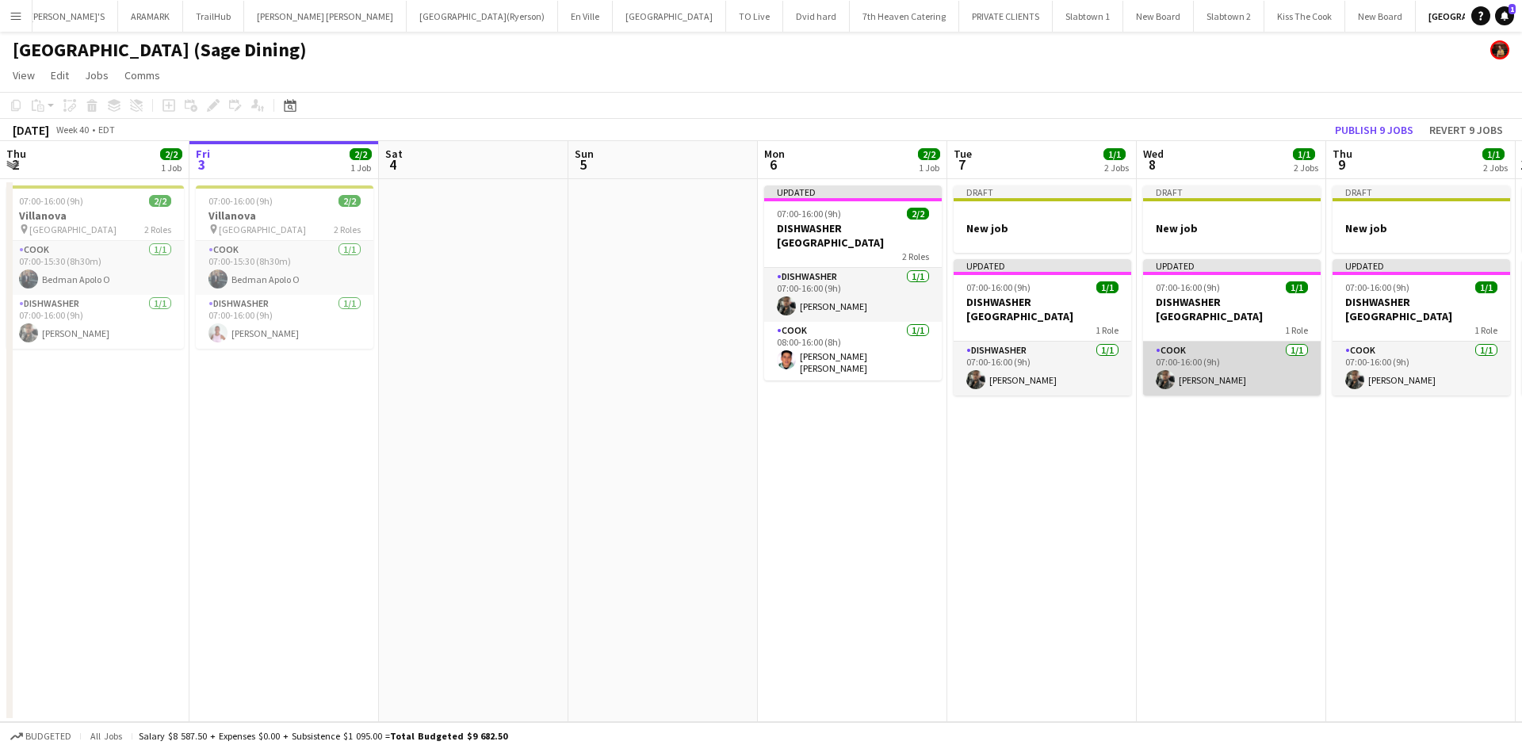
click at [1185, 350] on app-card-role "COOK [DATE] 07:00-16:00 (9h) [PERSON_NAME]" at bounding box center [1232, 369] width 178 height 54
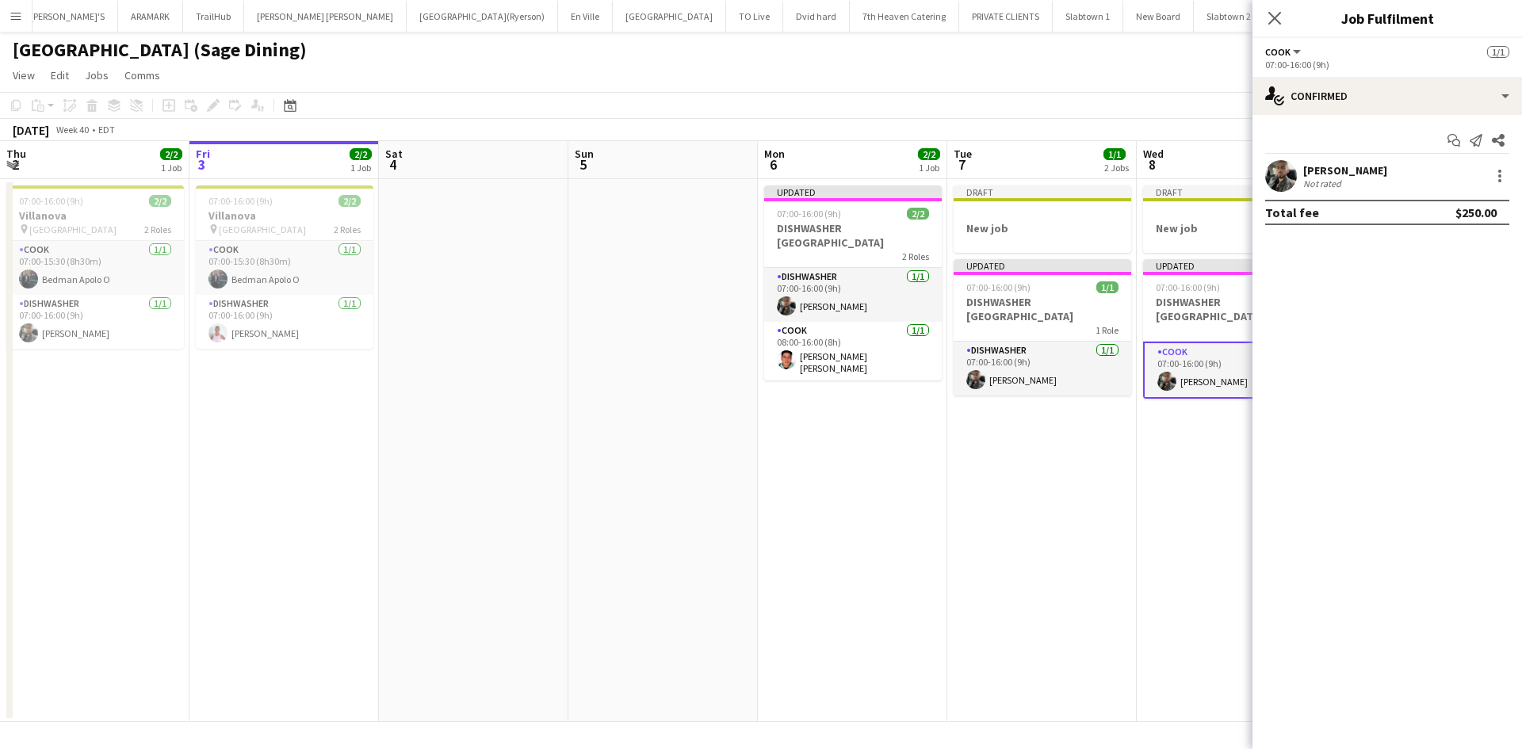
click at [1154, 501] on app-date-cell "Draft New job Updated 07:00-16:00 (9h) 1/1 DISHWASHER [GEOGRAPHIC_DATA] 1 Role …" at bounding box center [1231, 450] width 189 height 543
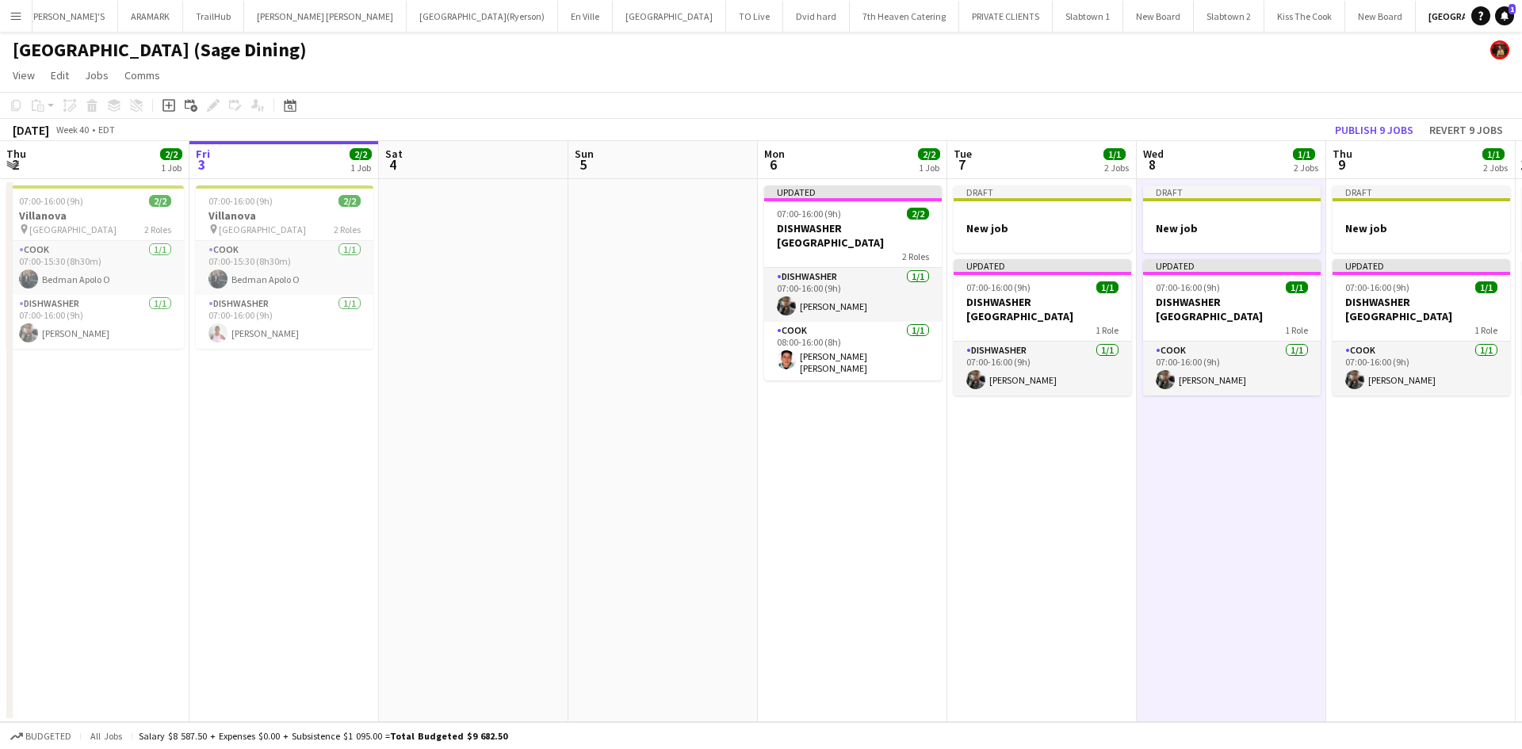
click at [1202, 461] on app-date-cell "Draft New job Updated 07:00-16:00 (9h) 1/1 DISHWASHER [GEOGRAPHIC_DATA] 1 Role …" at bounding box center [1231, 450] width 189 height 543
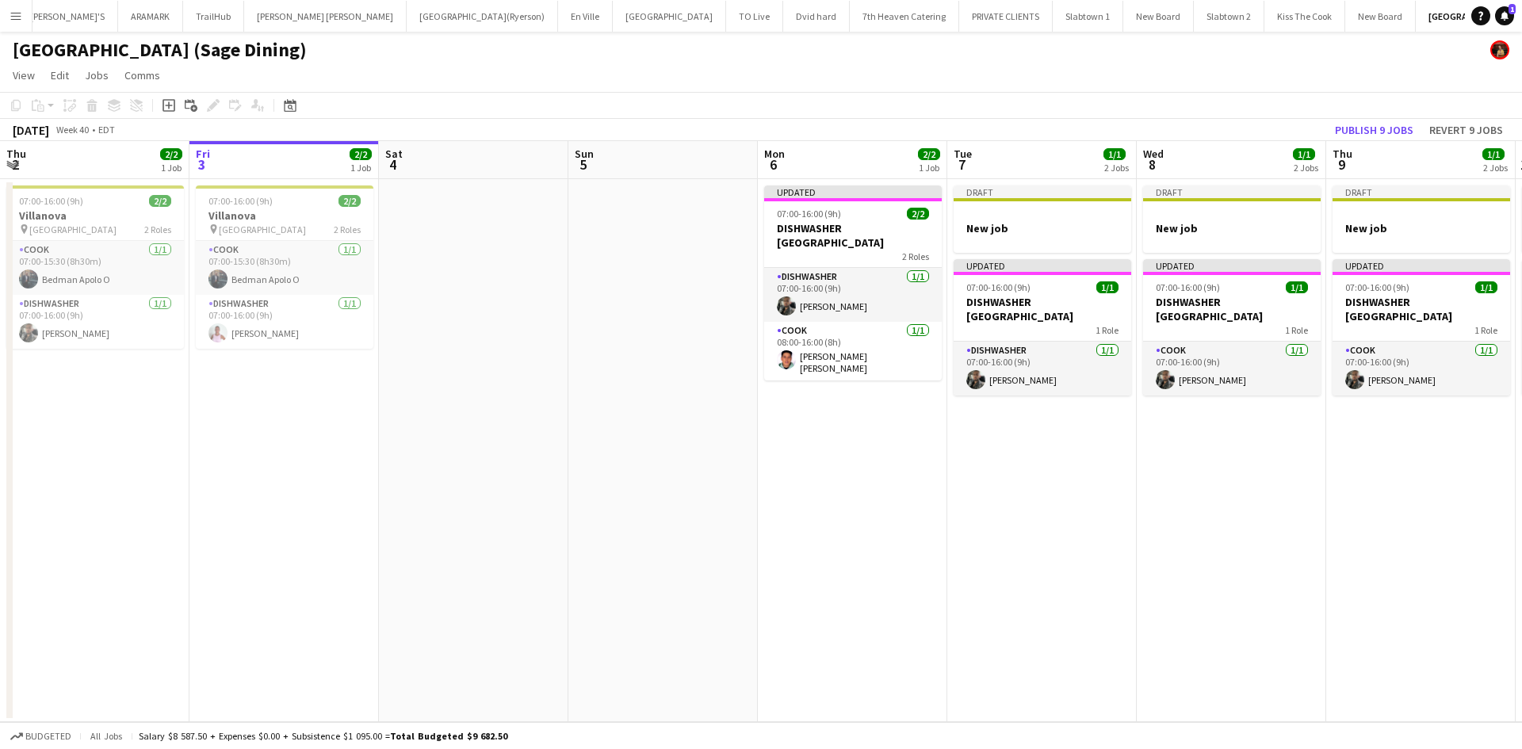
scroll to position [0, 378]
click at [1217, 377] on app-card-role "COOK [DATE] 07:00-16:00 (9h) [PERSON_NAME]" at bounding box center [1233, 369] width 178 height 54
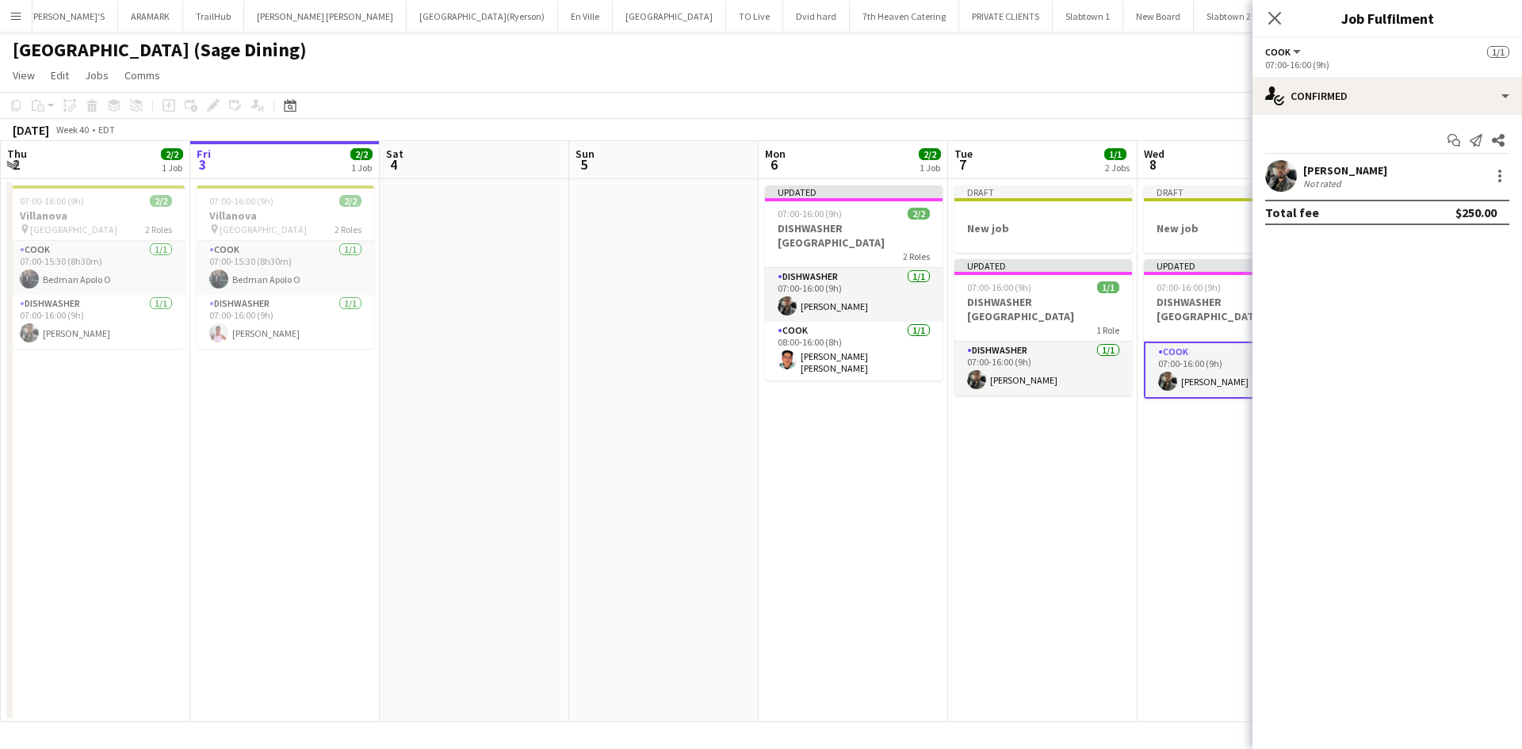
click at [1085, 452] on app-date-cell "Draft New job Updated 07:00-16:00 (9h) 1/1 DISHWASHER [GEOGRAPHIC_DATA] 1 Role …" at bounding box center [1042, 450] width 189 height 543
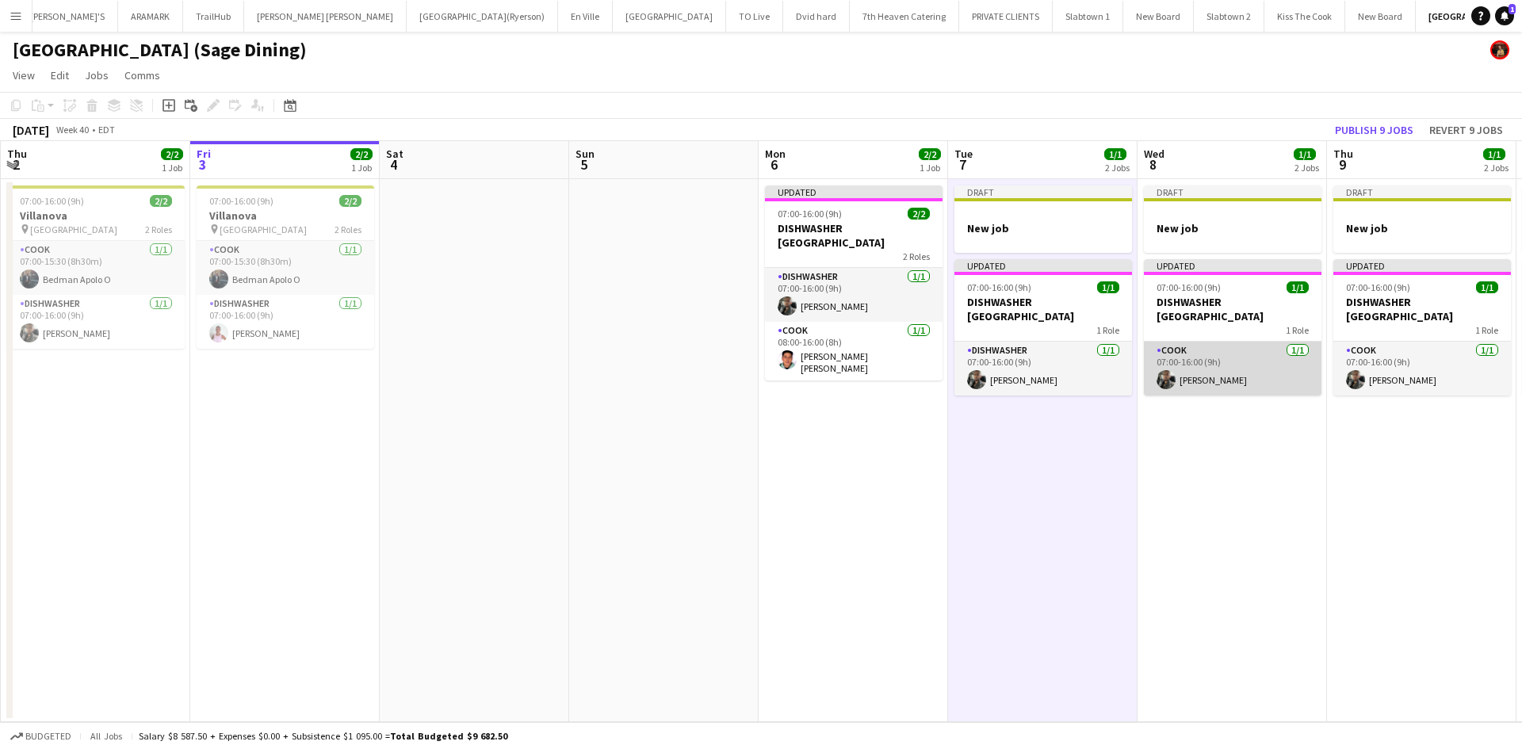
click at [1210, 381] on app-card-role "COOK [DATE] 07:00-16:00 (9h) [PERSON_NAME]" at bounding box center [1233, 369] width 178 height 54
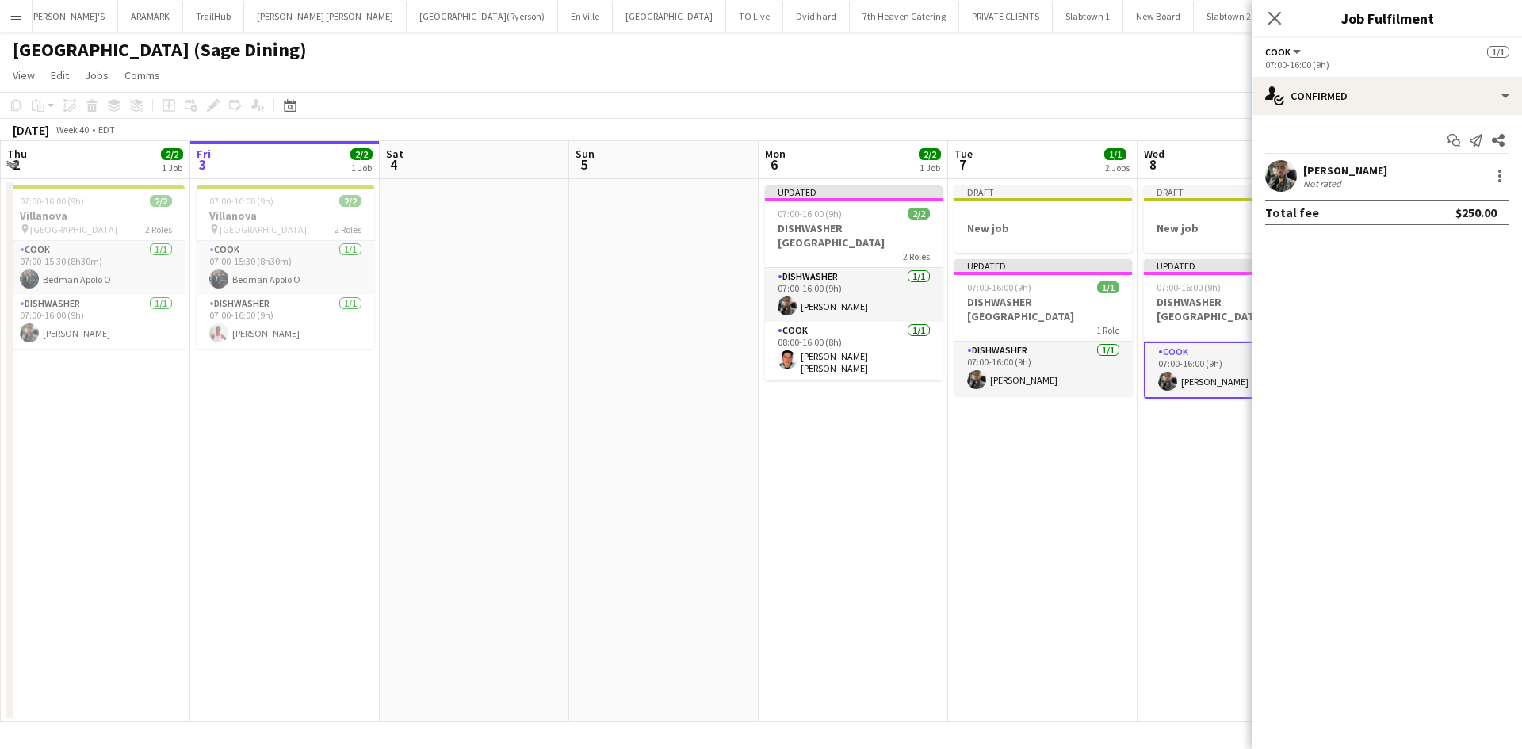
click at [1262, 15] on div "Close pop-in" at bounding box center [1275, 18] width 44 height 36
click at [1281, 22] on icon "Close pop-in" at bounding box center [1274, 18] width 13 height 13
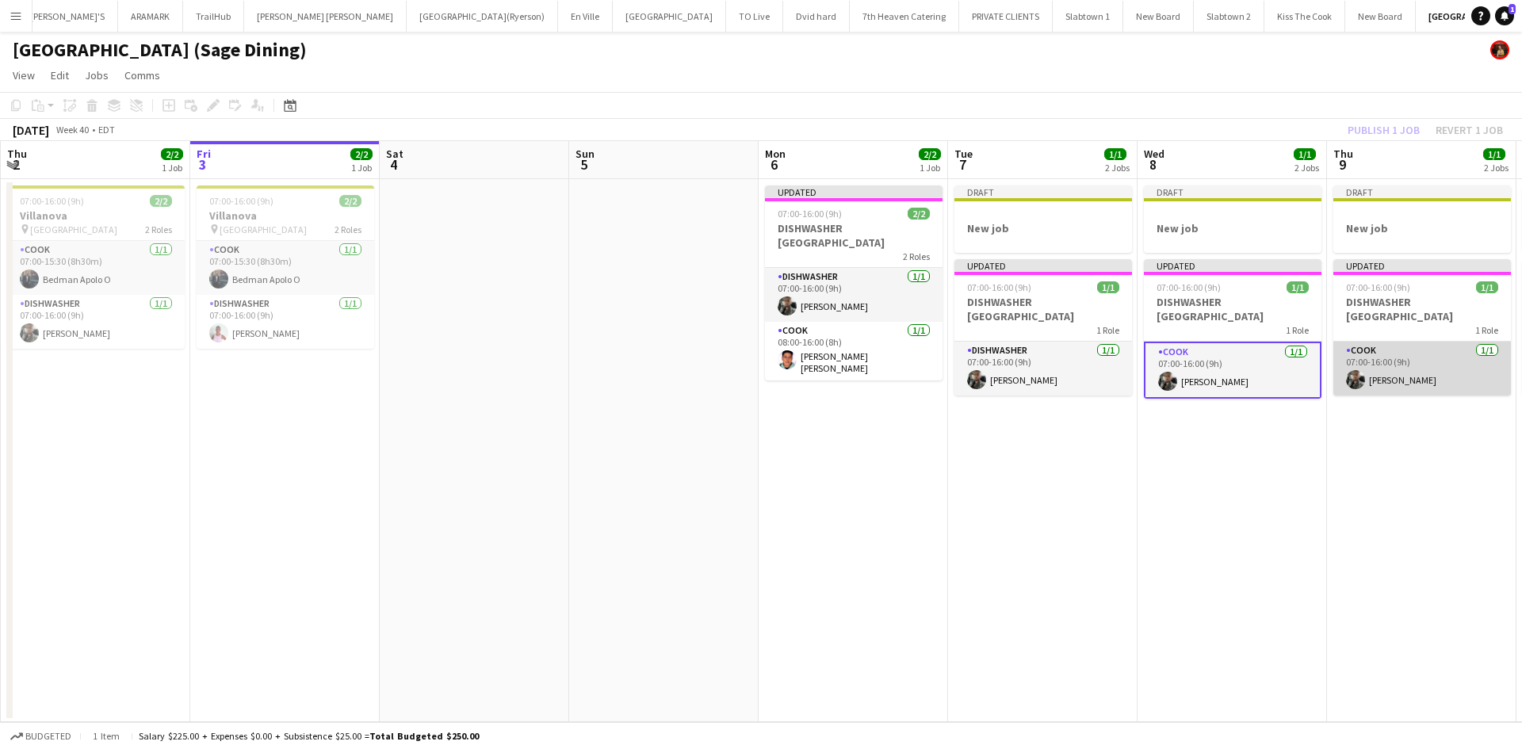
click at [1399, 349] on app-card-role "COOK [DATE] 07:00-16:00 (9h) [PERSON_NAME]" at bounding box center [1422, 369] width 178 height 54
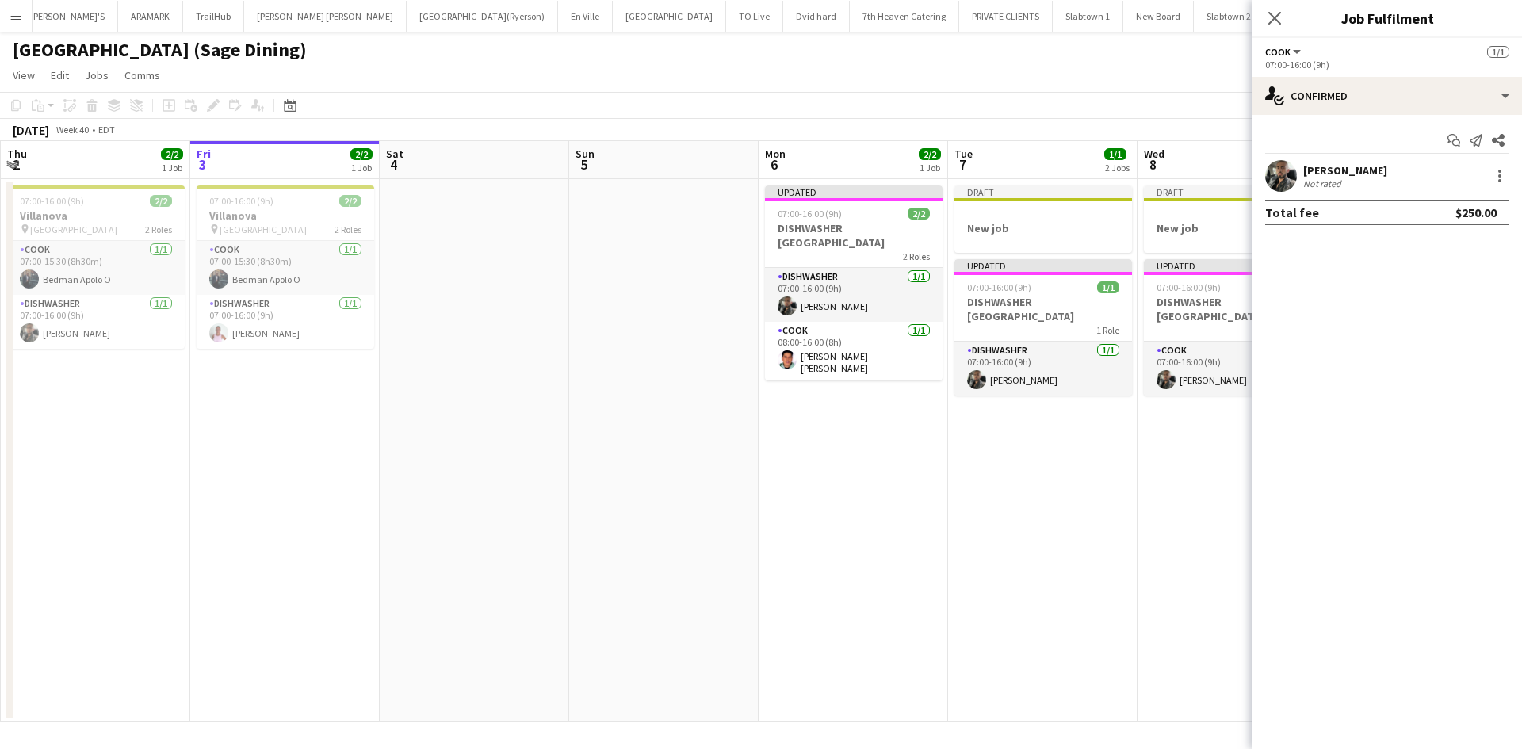
click at [1298, 22] on h3 "Job Fulfilment" at bounding box center [1388, 18] width 270 height 21
click at [1284, 13] on app-icon "Close pop-in" at bounding box center [1275, 18] width 23 height 23
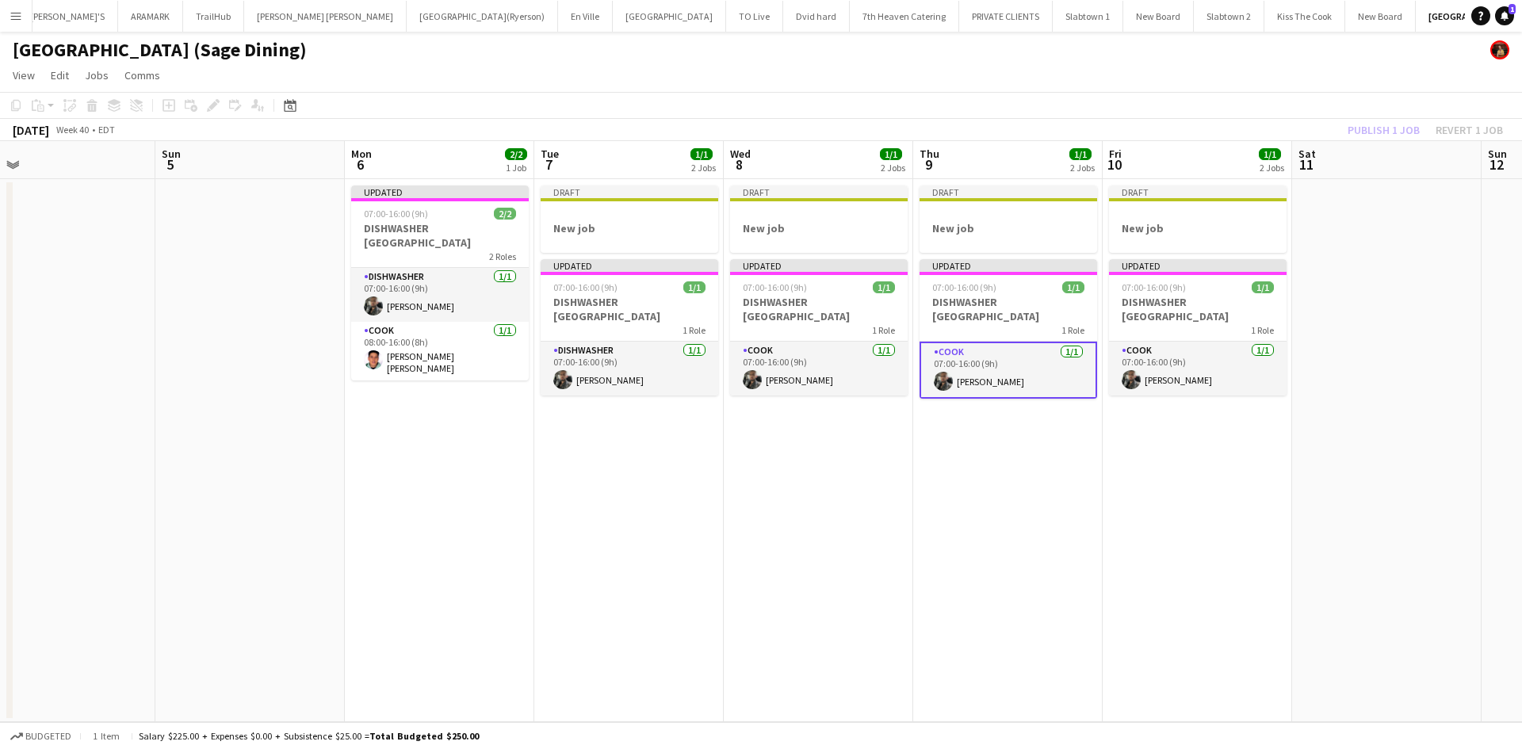
drag, startPoint x: 1001, startPoint y: 562, endPoint x: 587, endPoint y: 530, distance: 415.8
click at [587, 530] on app-calendar-viewport "Tue 30 2/2 1 Job Wed 1 2/2 1 Job Thu 2 2/2 1 Job Fri 3 2/2 1 Job Sat 4 Sun 5 Mo…" at bounding box center [761, 431] width 1522 height 581
click at [650, 375] on app-card-role "DISHWASHER 1/1 07:00-16:00 (9h) Kevin Gomez" at bounding box center [629, 369] width 178 height 54
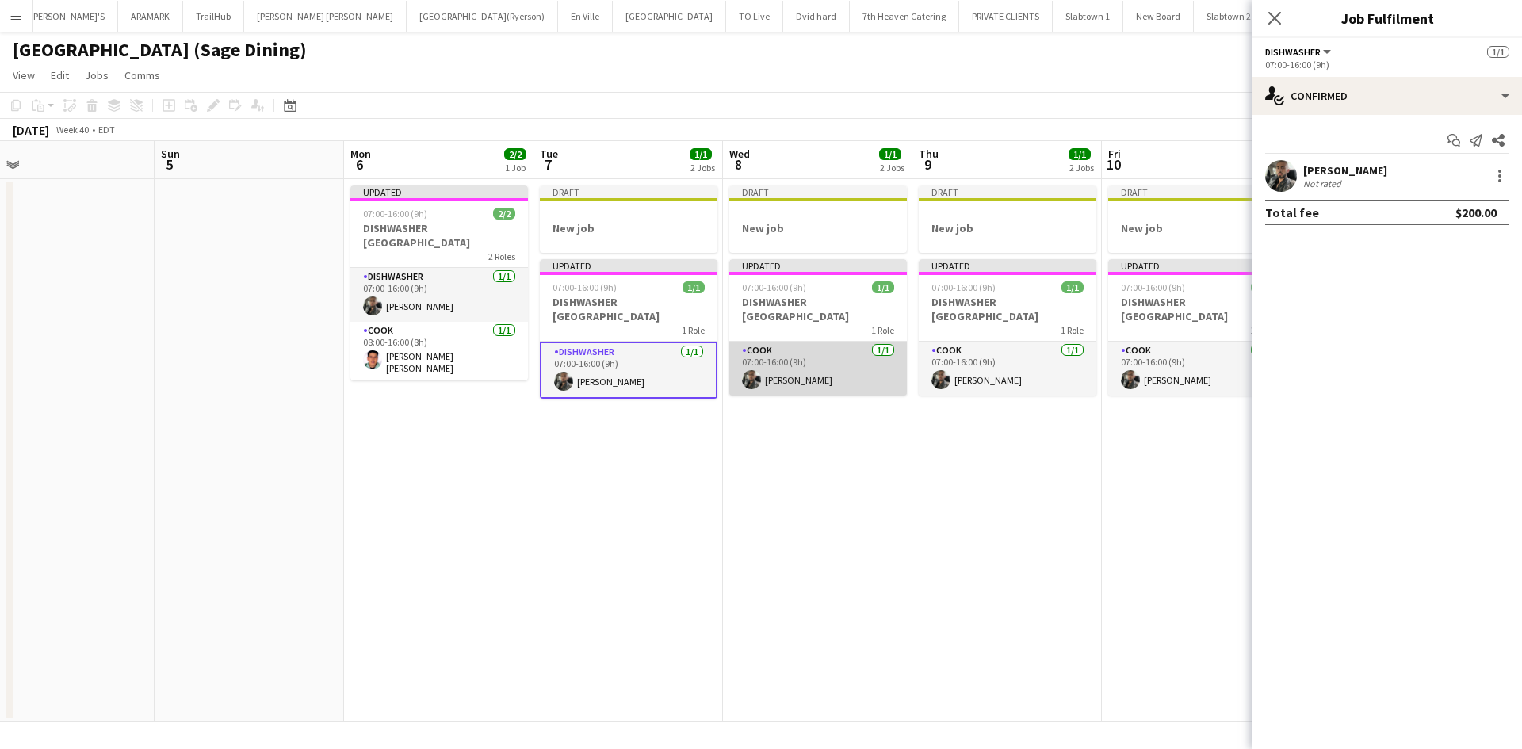
click at [776, 383] on app-card-role "COOK [DATE] 07:00-16:00 (9h) [PERSON_NAME]" at bounding box center [818, 369] width 178 height 54
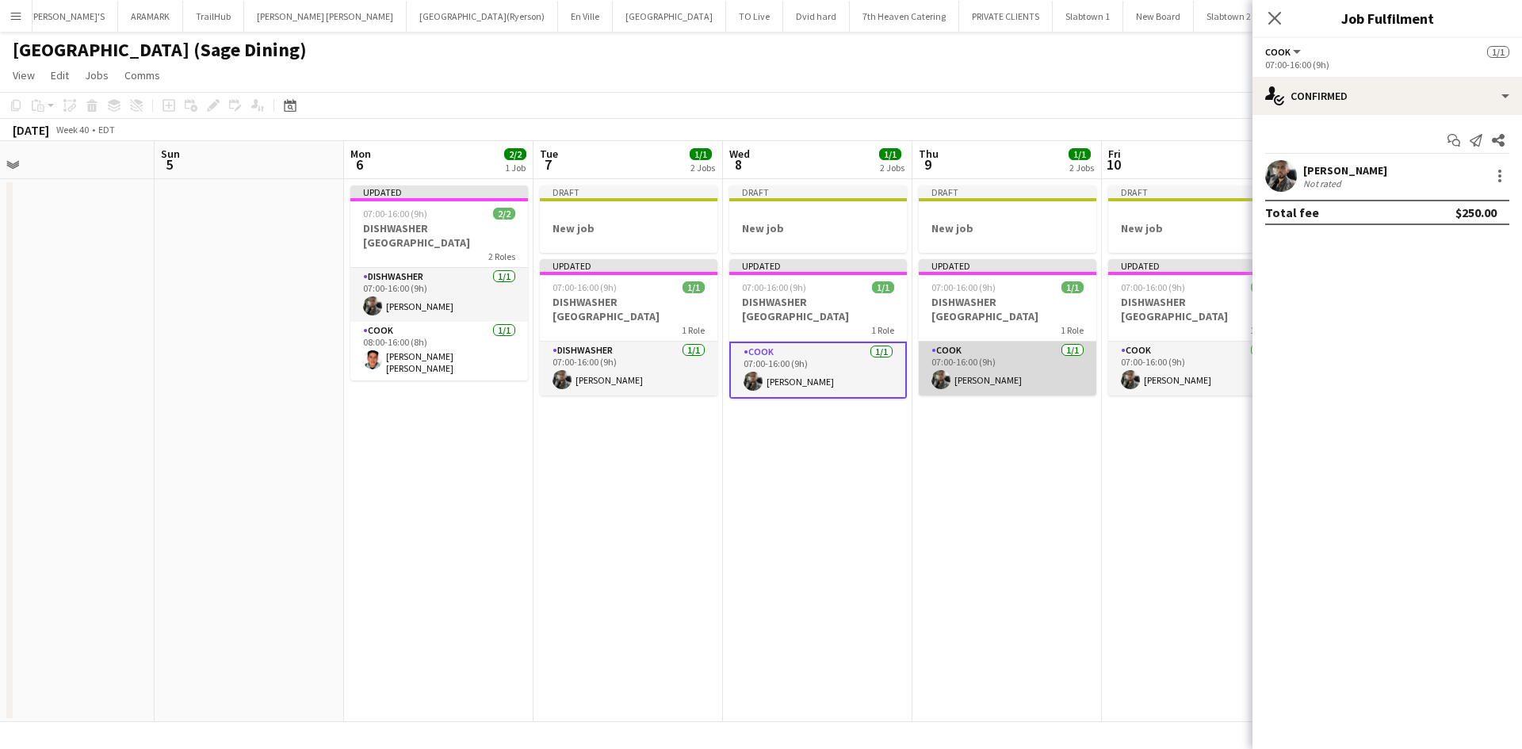
scroll to position [0, 790]
click at [975, 369] on app-card-role "COOK [DATE] 07:00-16:00 (9h) [PERSON_NAME]" at bounding box center [1010, 369] width 178 height 54
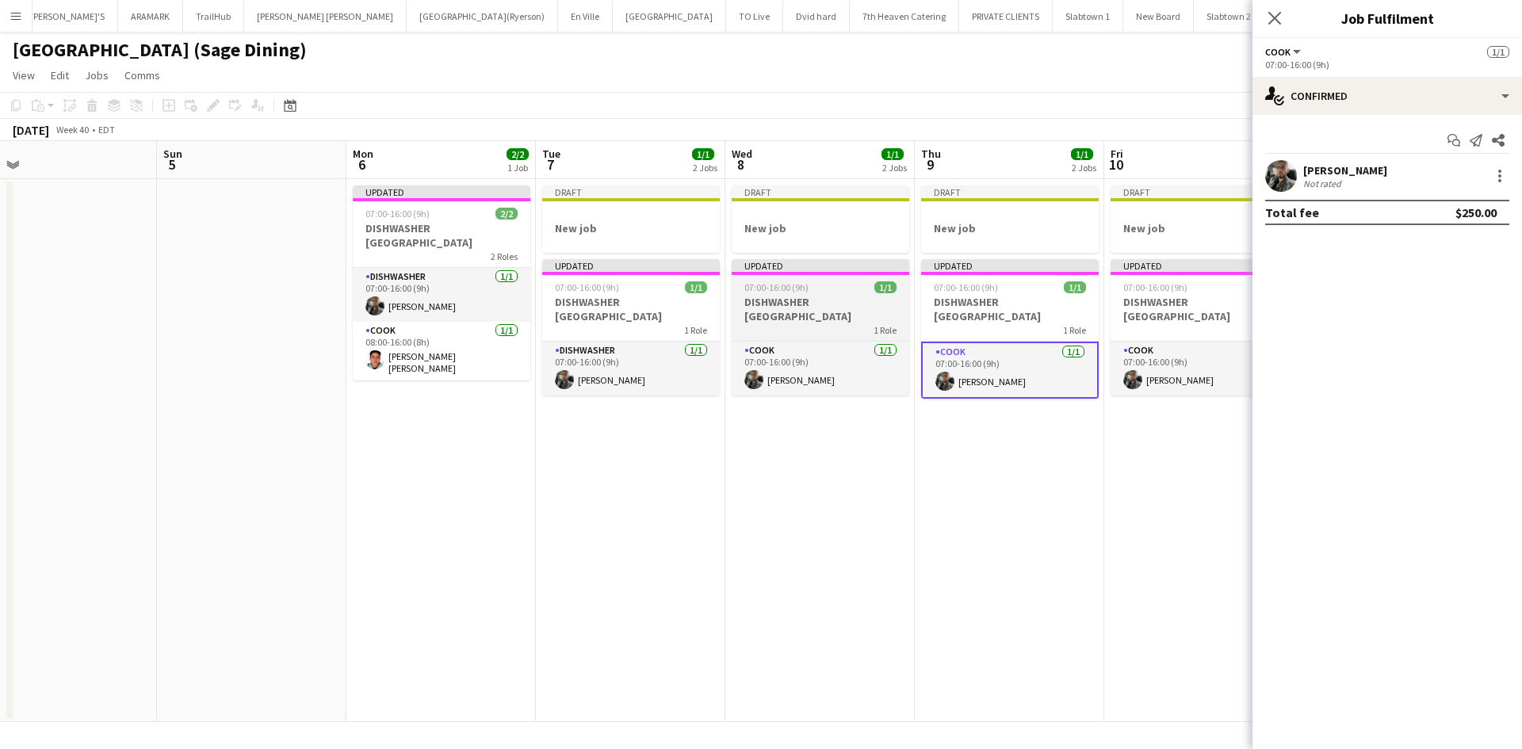
click at [805, 281] on span "07:00-16:00 (9h)" at bounding box center [776, 287] width 64 height 12
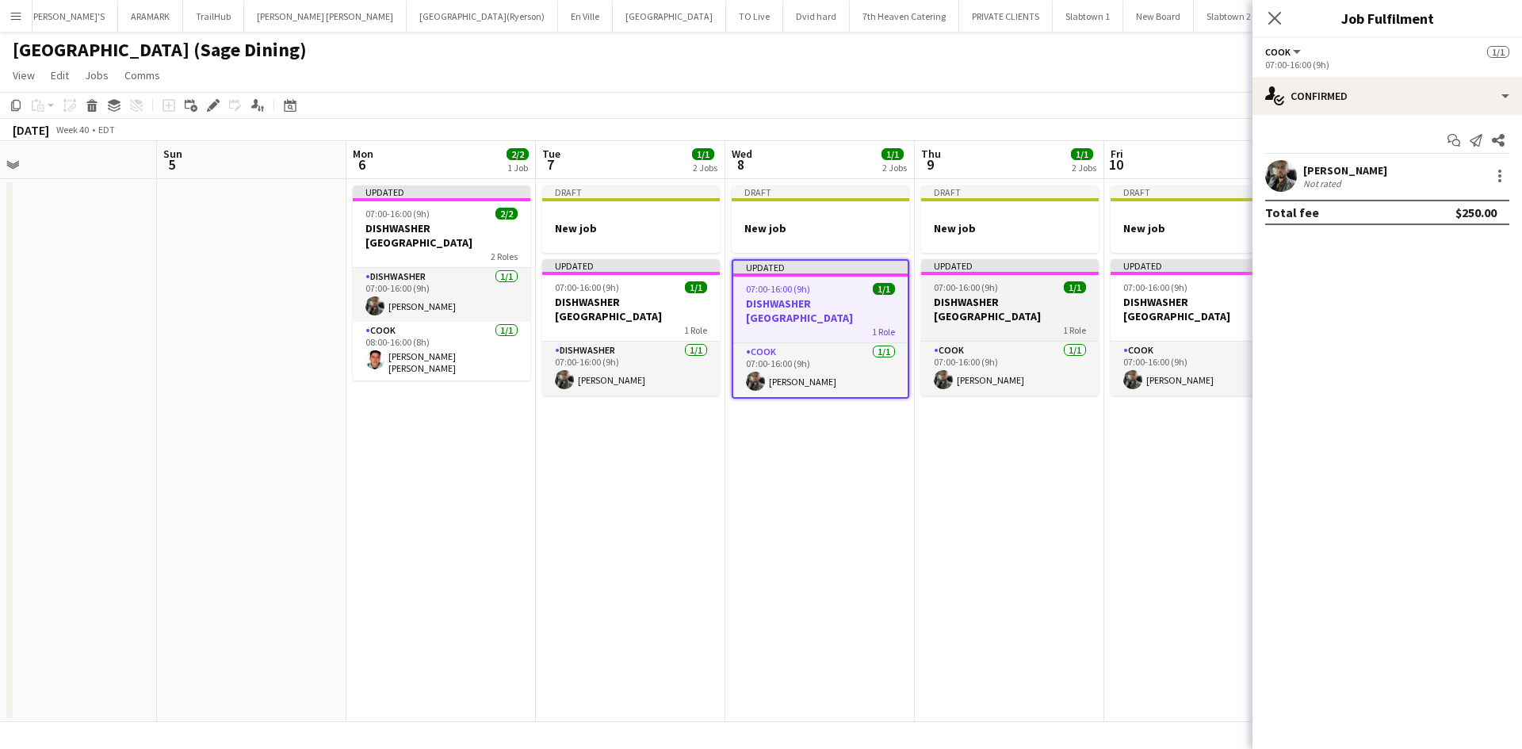
click at [959, 289] on span "07:00-16:00 (9h)" at bounding box center [966, 287] width 64 height 12
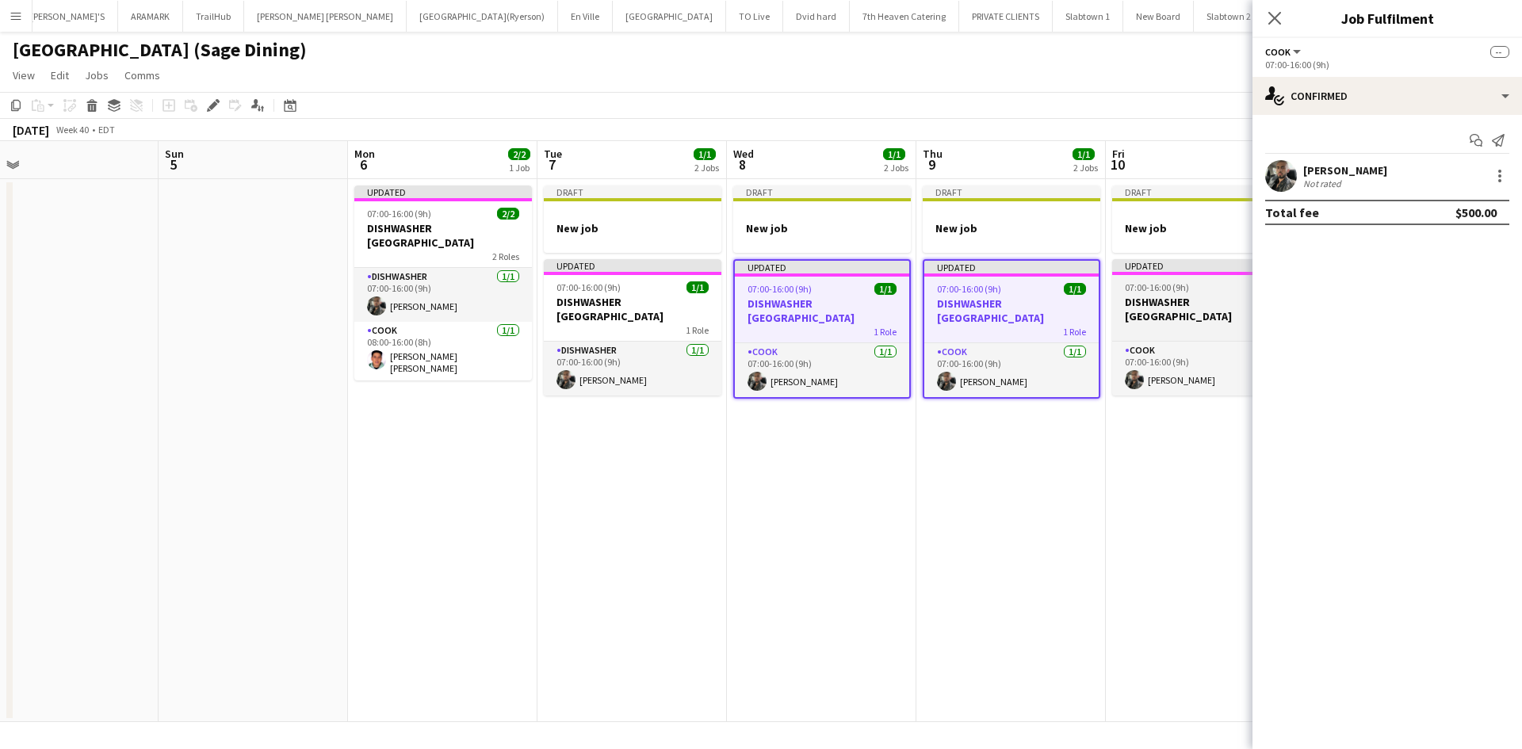
click at [1171, 291] on span "07:00-16:00 (9h)" at bounding box center [1157, 287] width 64 height 12
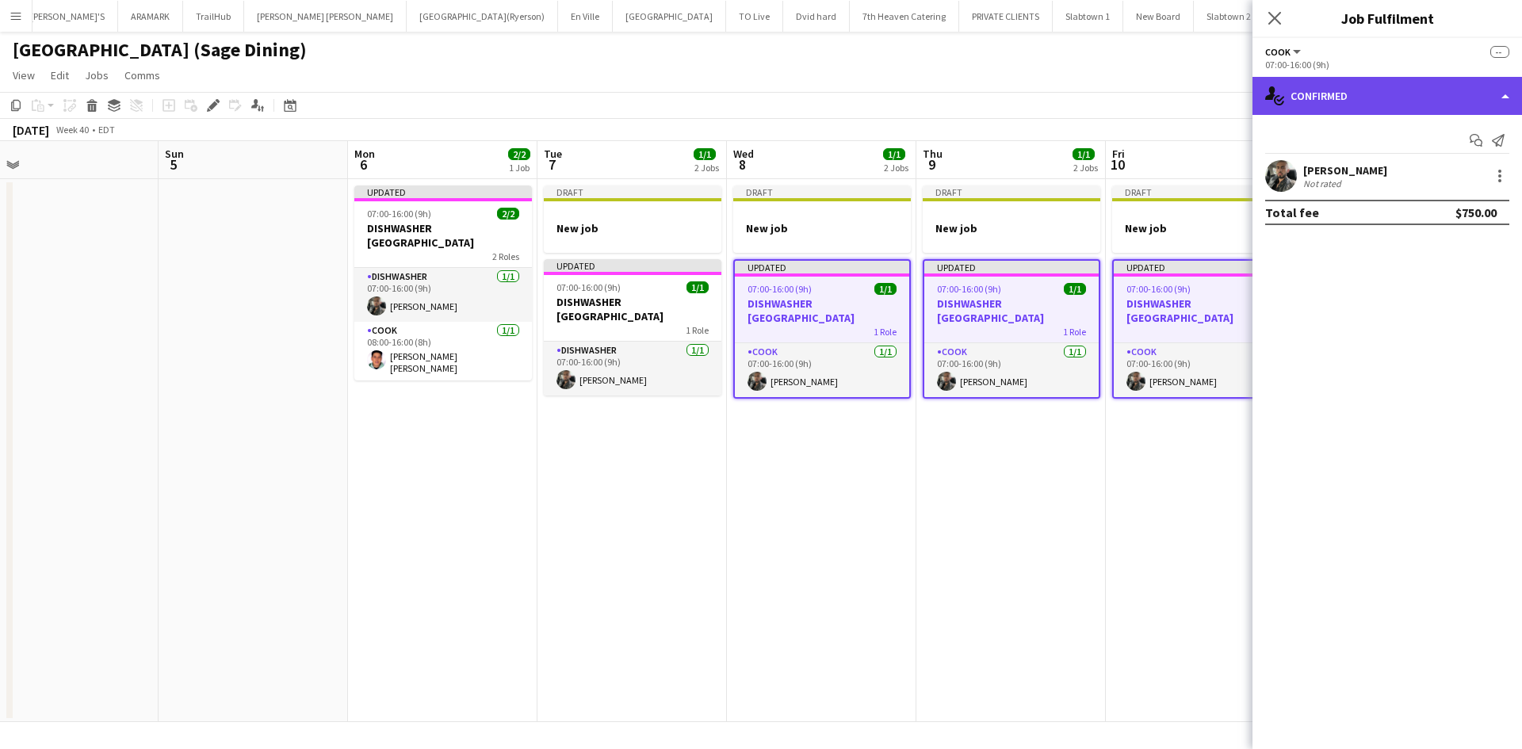
click at [1502, 97] on div "single-neutral-actions-check-2 Confirmed" at bounding box center [1388, 96] width 270 height 38
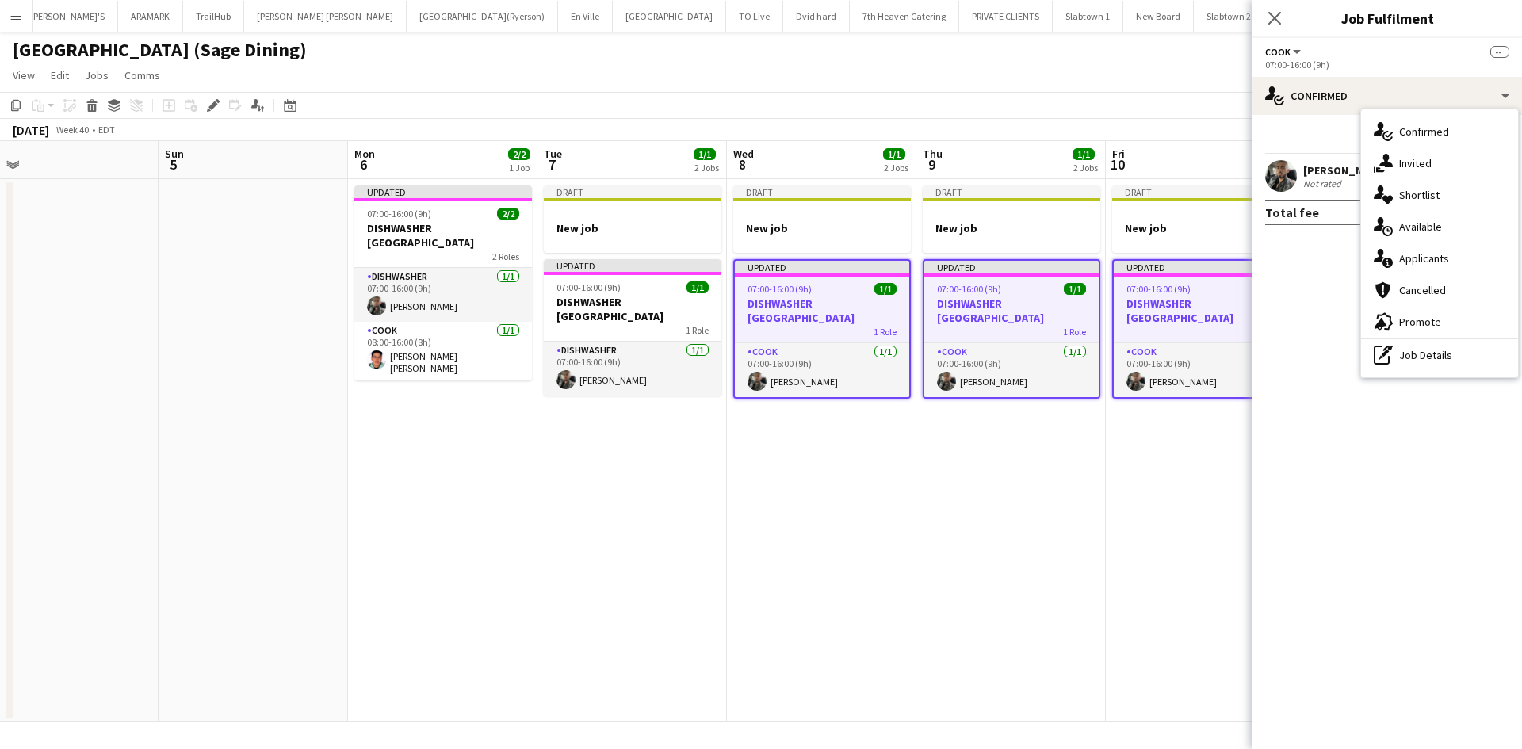
click at [1374, 55] on div "COOK All roles COOK --" at bounding box center [1387, 51] width 244 height 14
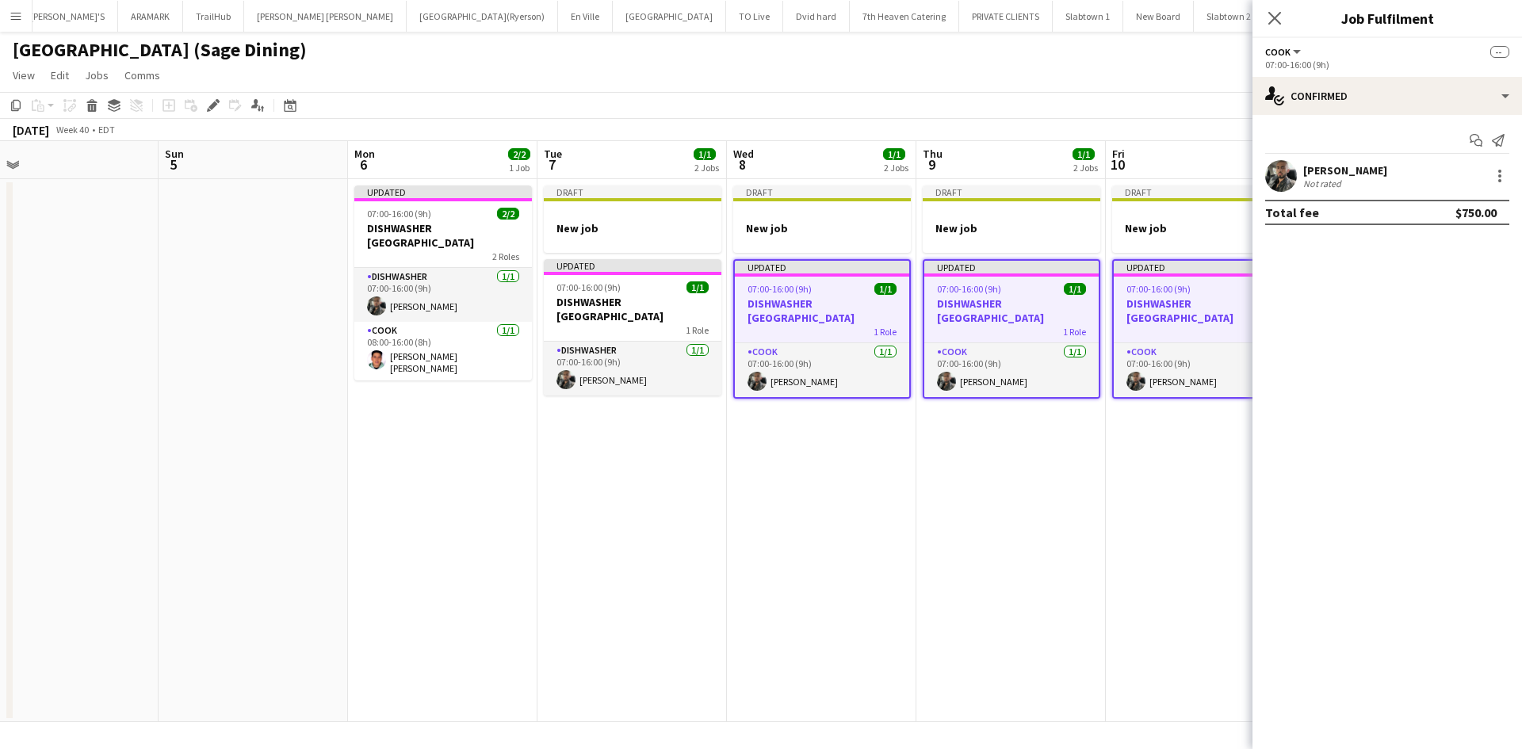
click at [1292, 50] on button "COOK" at bounding box center [1284, 52] width 38 height 12
click at [1295, 78] on li "All roles" at bounding box center [1318, 78] width 79 height 14
click at [1308, 48] on span "All roles" at bounding box center [1287, 52] width 44 height 12
click at [1304, 78] on li "All roles" at bounding box center [1318, 78] width 79 height 14
click at [1504, 53] on span "--" at bounding box center [1499, 52] width 19 height 12
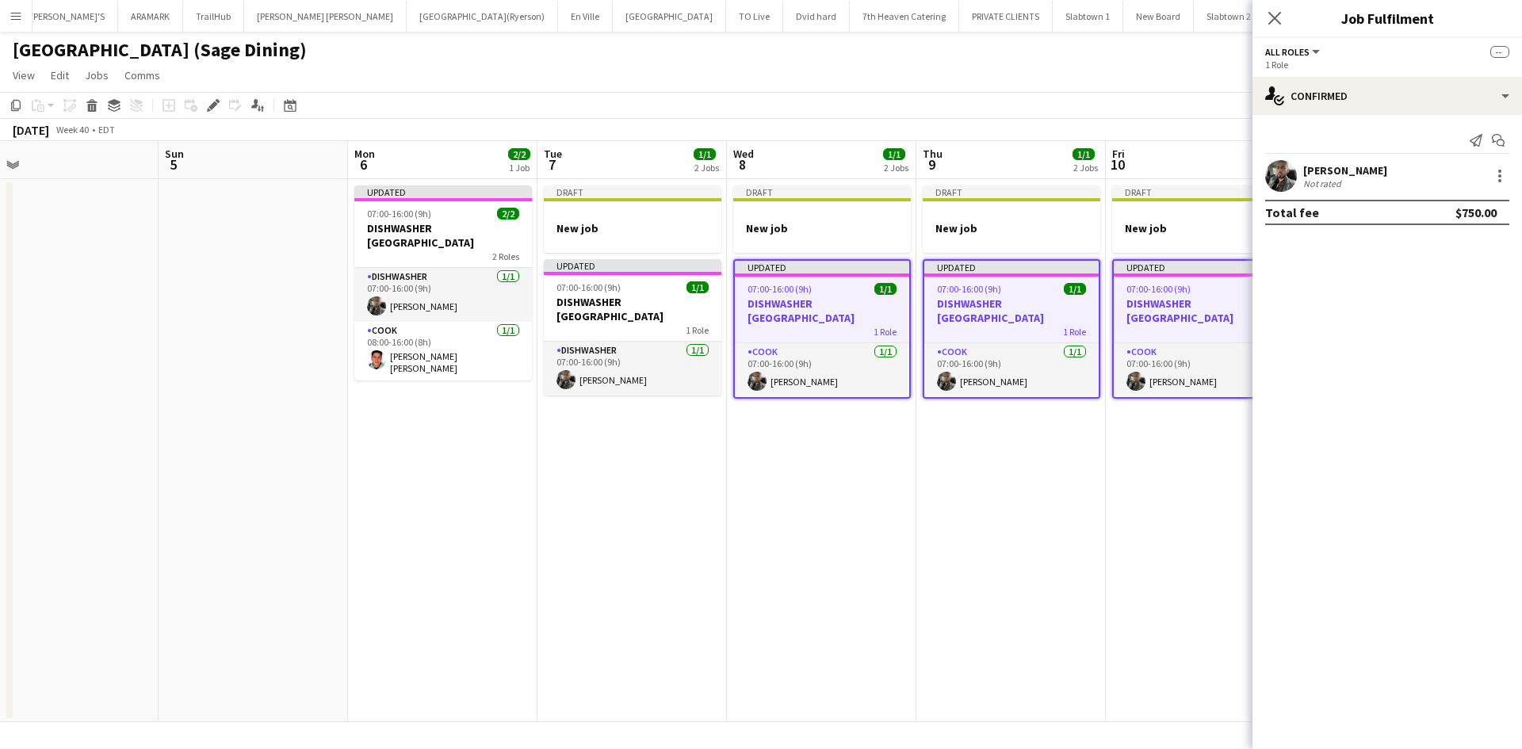
click at [1491, 52] on span "--" at bounding box center [1499, 52] width 19 height 12
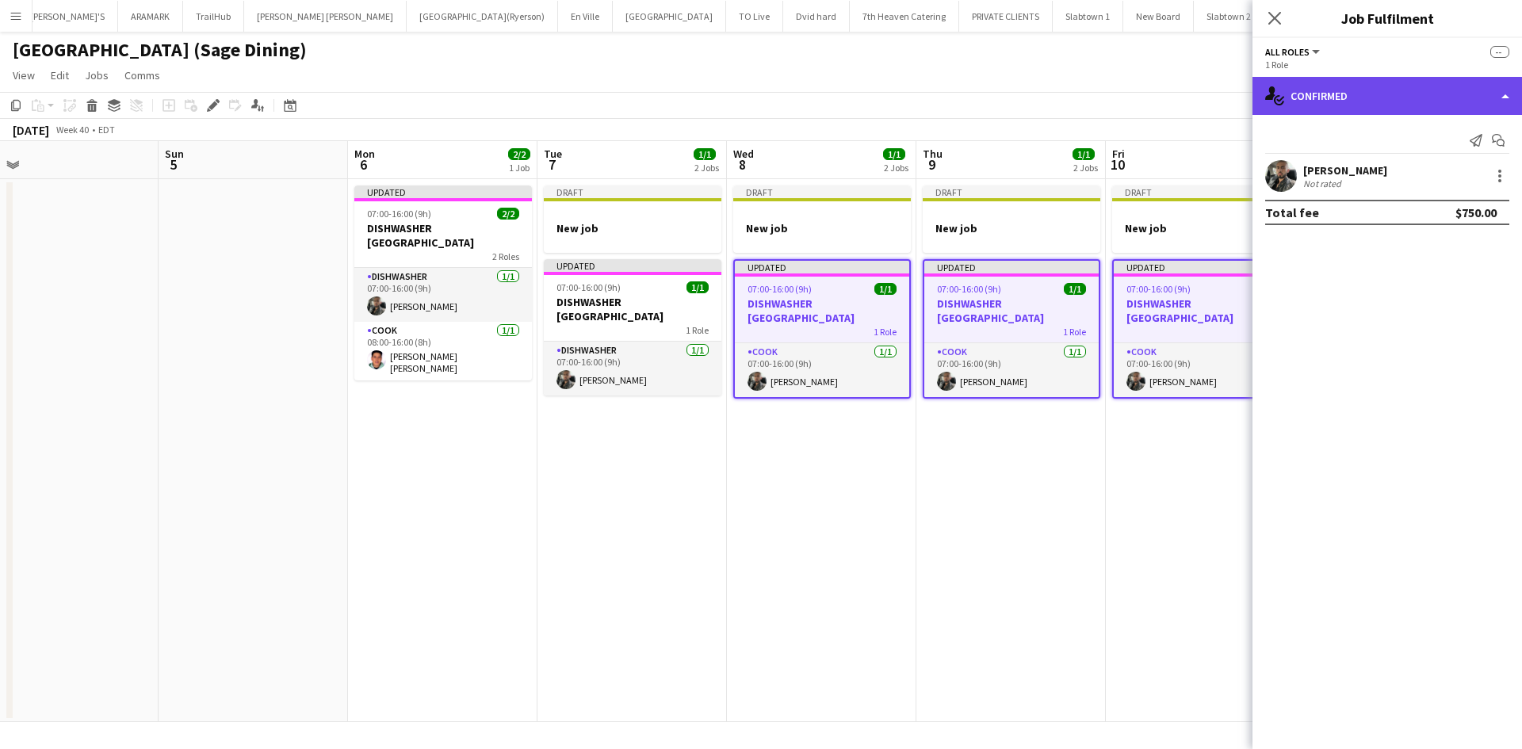
click at [1501, 94] on div "single-neutral-actions-check-2 Confirmed" at bounding box center [1388, 96] width 270 height 38
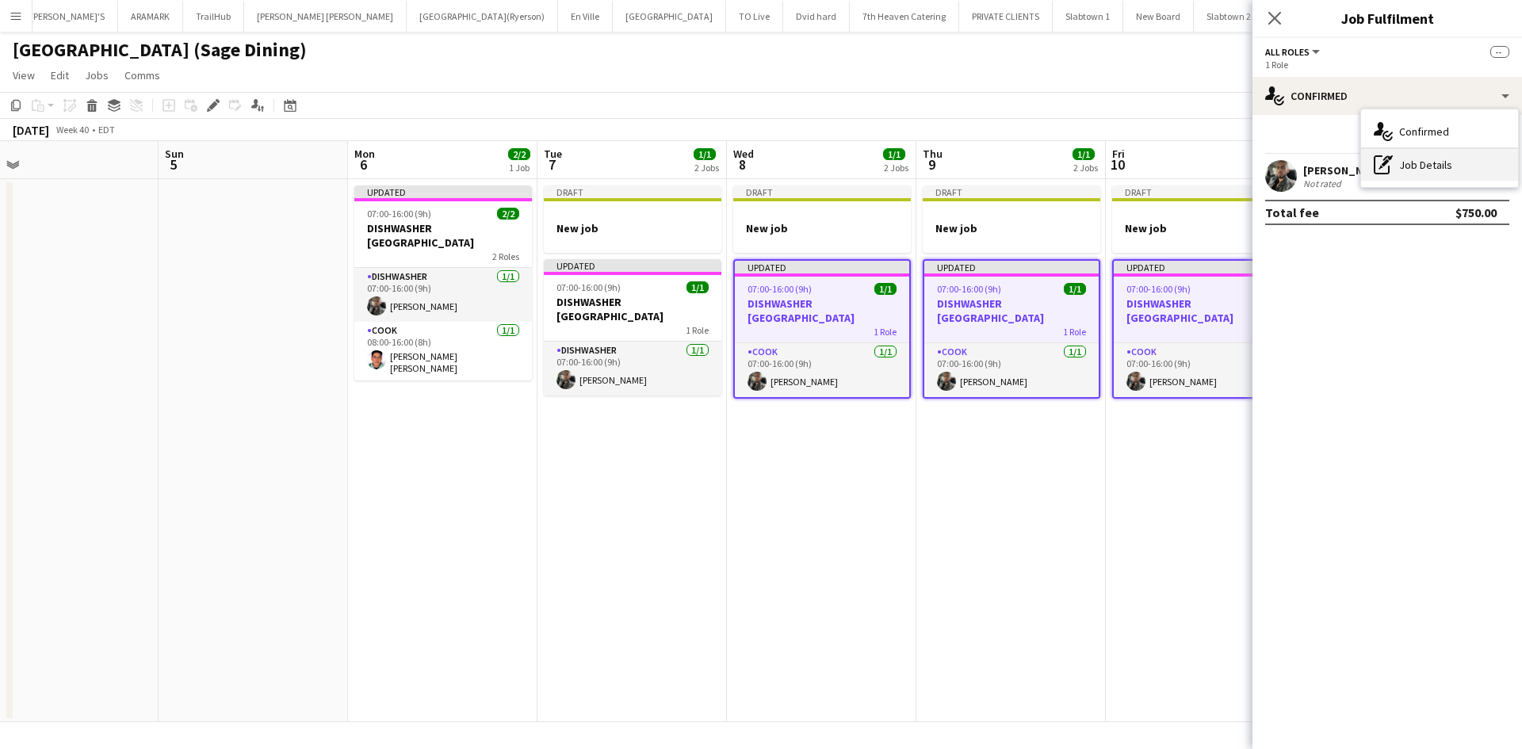
click at [1405, 160] on div "pen-write Job Details" at bounding box center [1439, 165] width 157 height 32
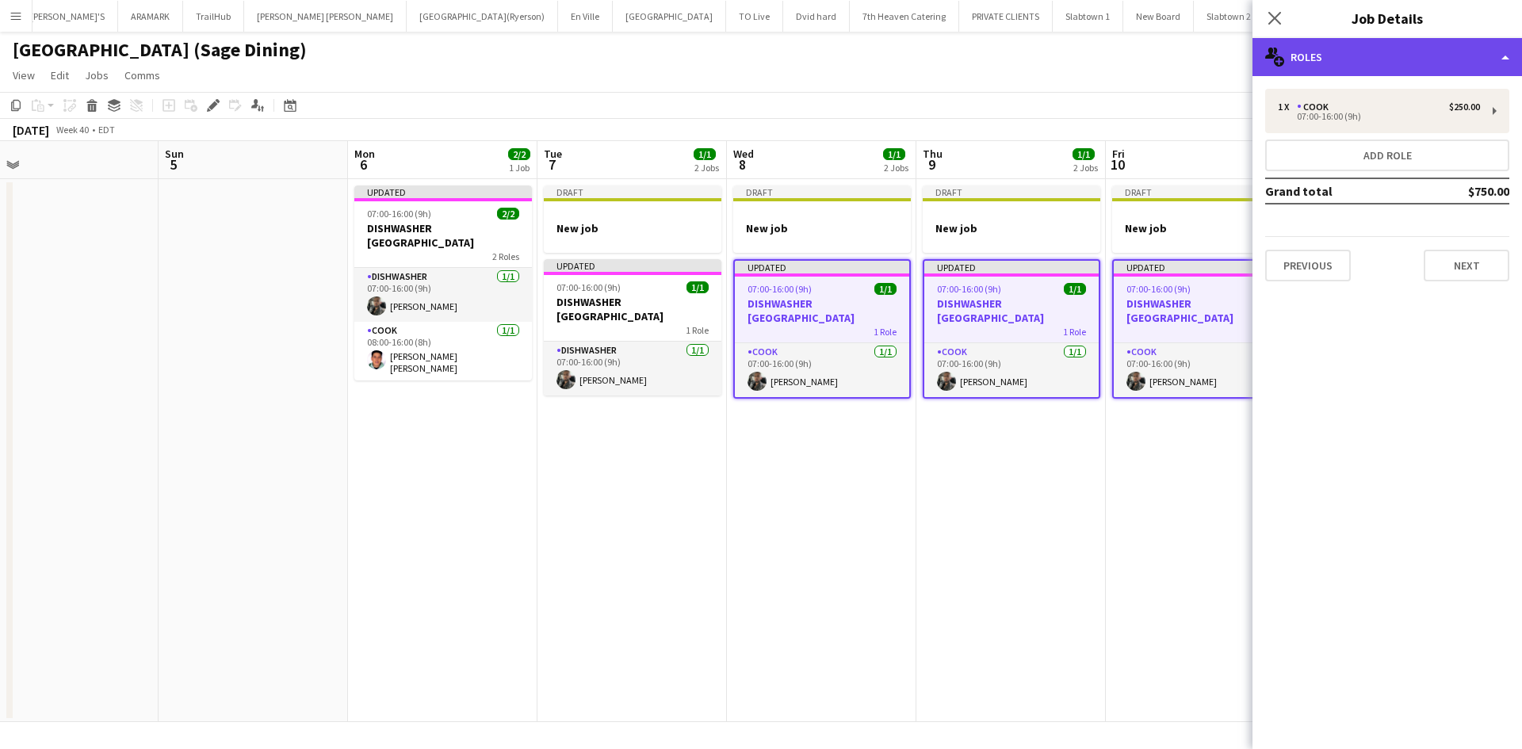
click at [1502, 59] on div "multiple-users-add Roles" at bounding box center [1388, 57] width 270 height 38
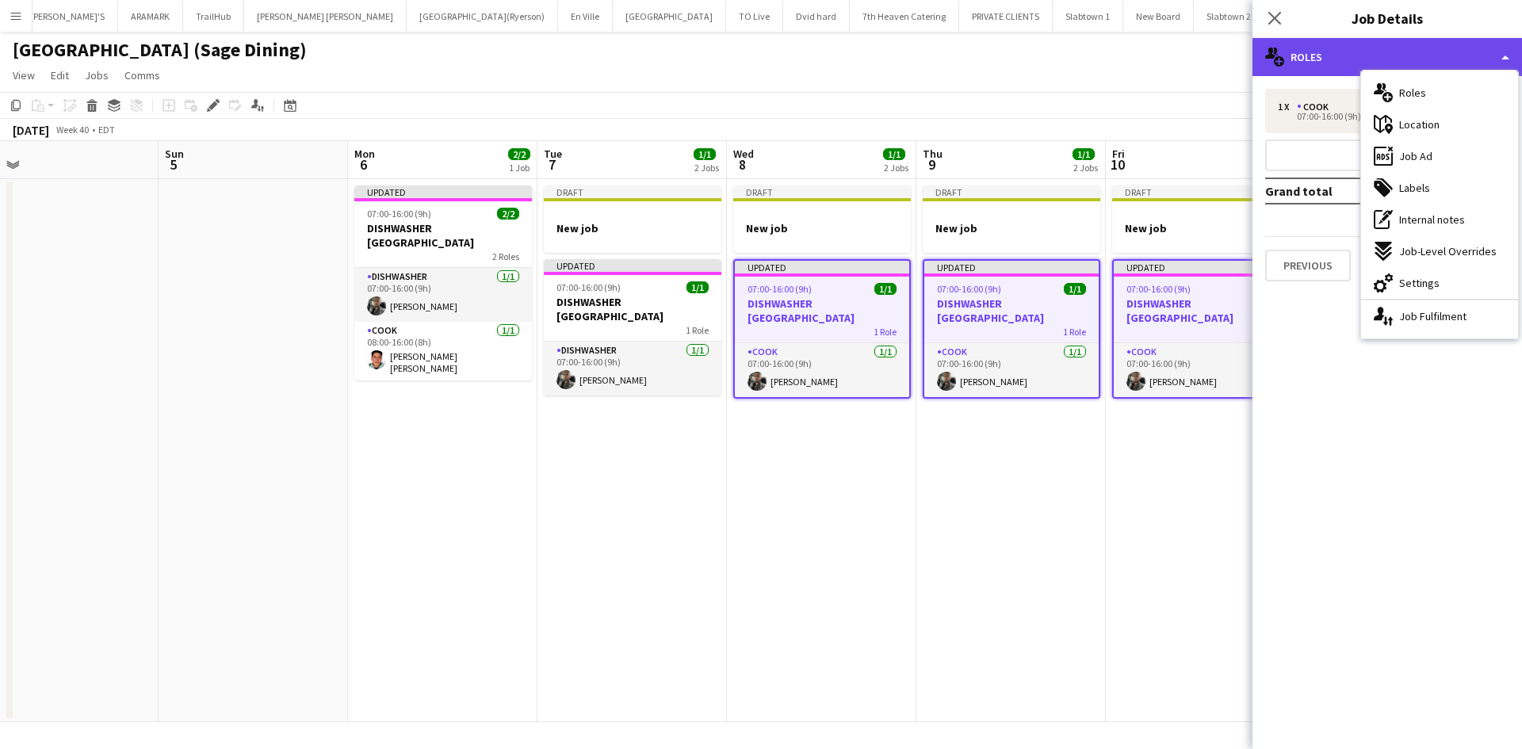
click at [1324, 59] on div "multiple-users-add Roles" at bounding box center [1388, 57] width 270 height 38
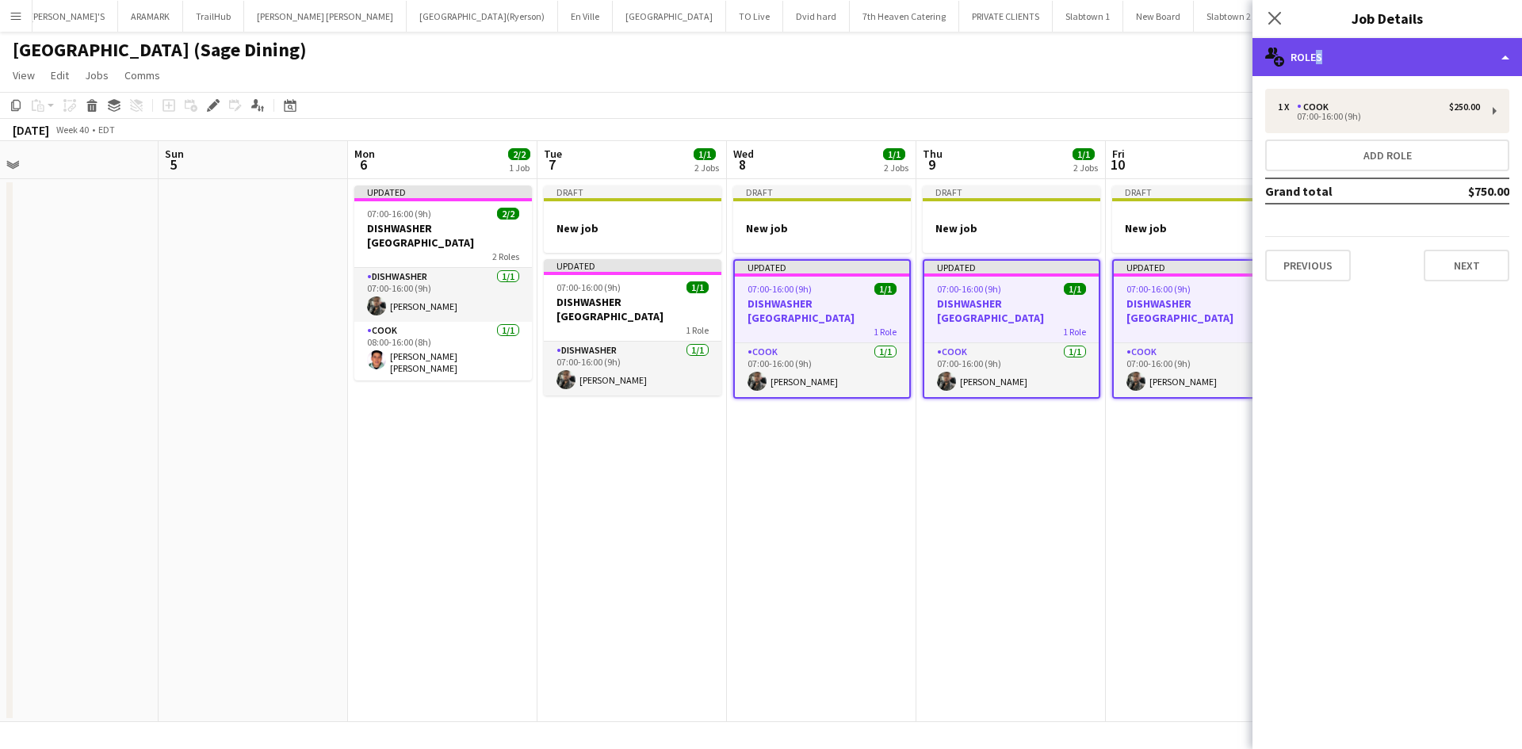
click at [1313, 58] on div "multiple-users-add Roles" at bounding box center [1388, 57] width 270 height 38
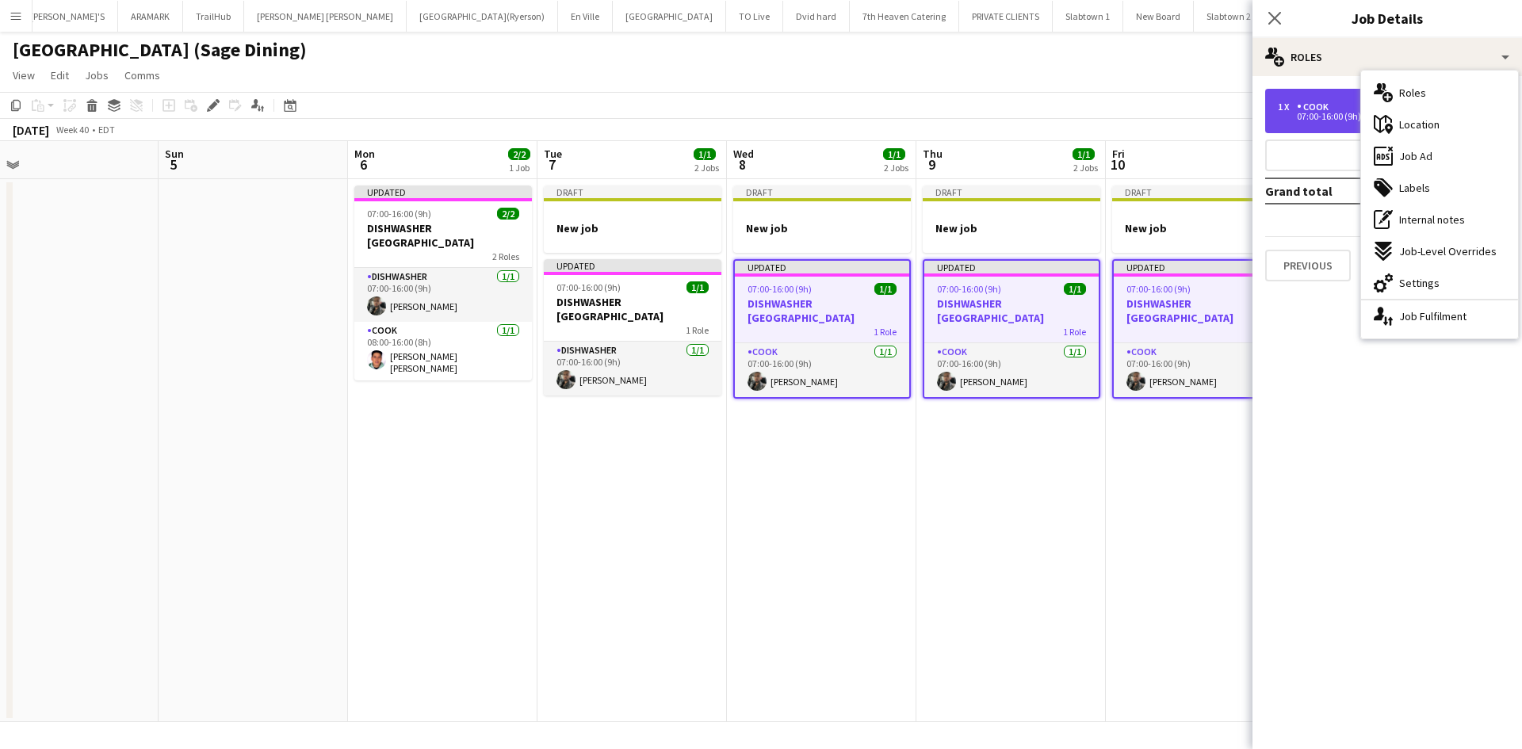
click at [1307, 103] on div "COOK" at bounding box center [1316, 106] width 38 height 11
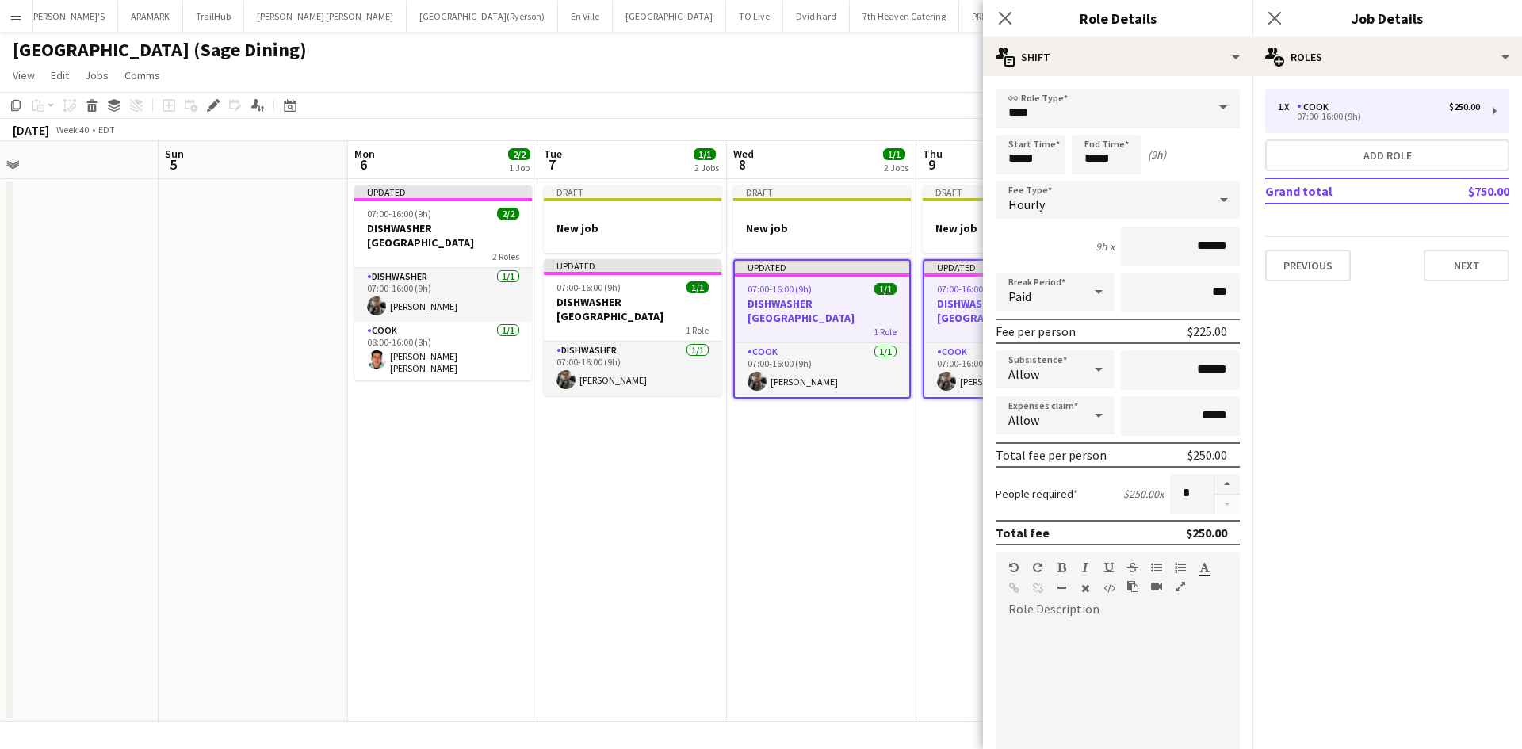
click at [1216, 109] on span at bounding box center [1223, 108] width 33 height 38
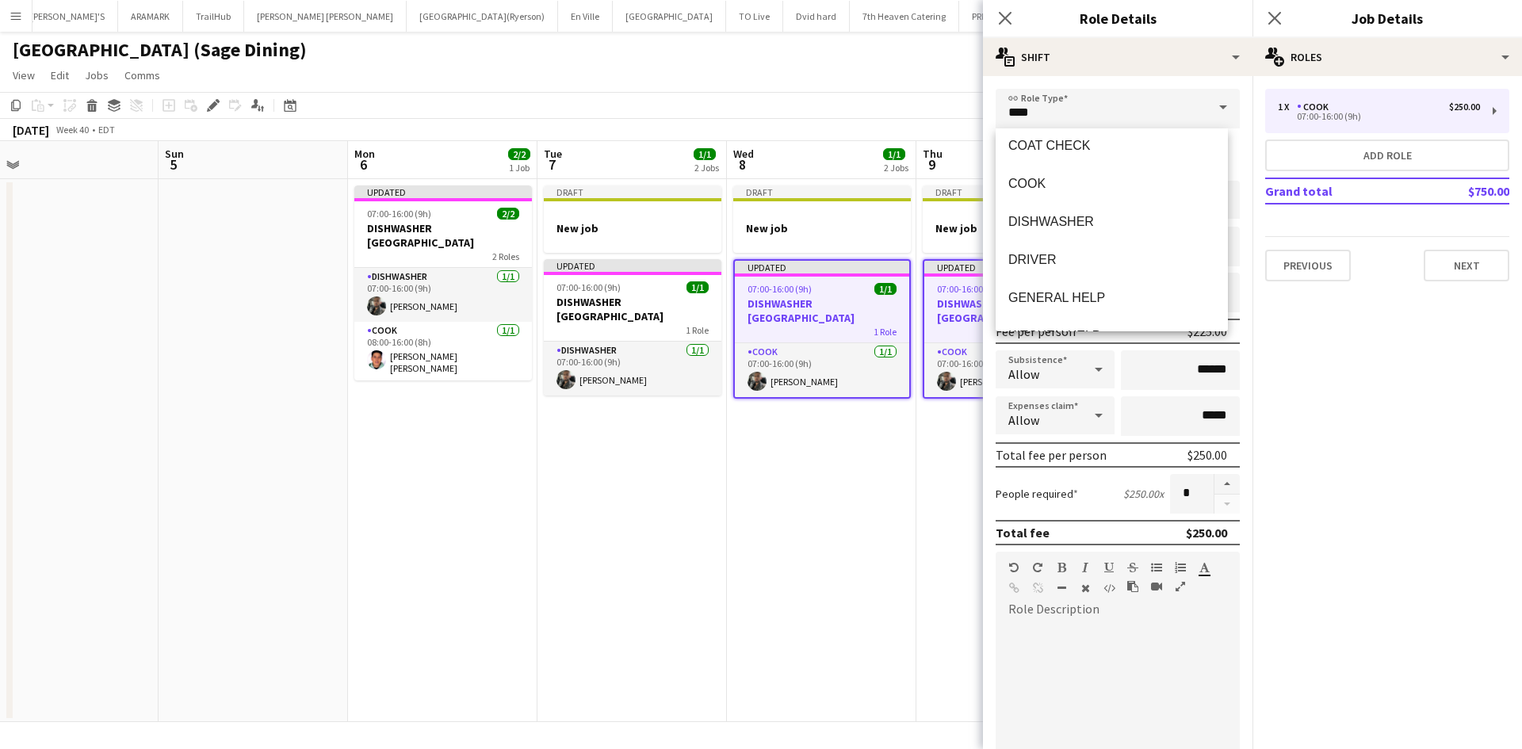
scroll to position [159, 0]
click at [1085, 181] on span "DISHWASHER" at bounding box center [1111, 185] width 207 height 15
type input "**********"
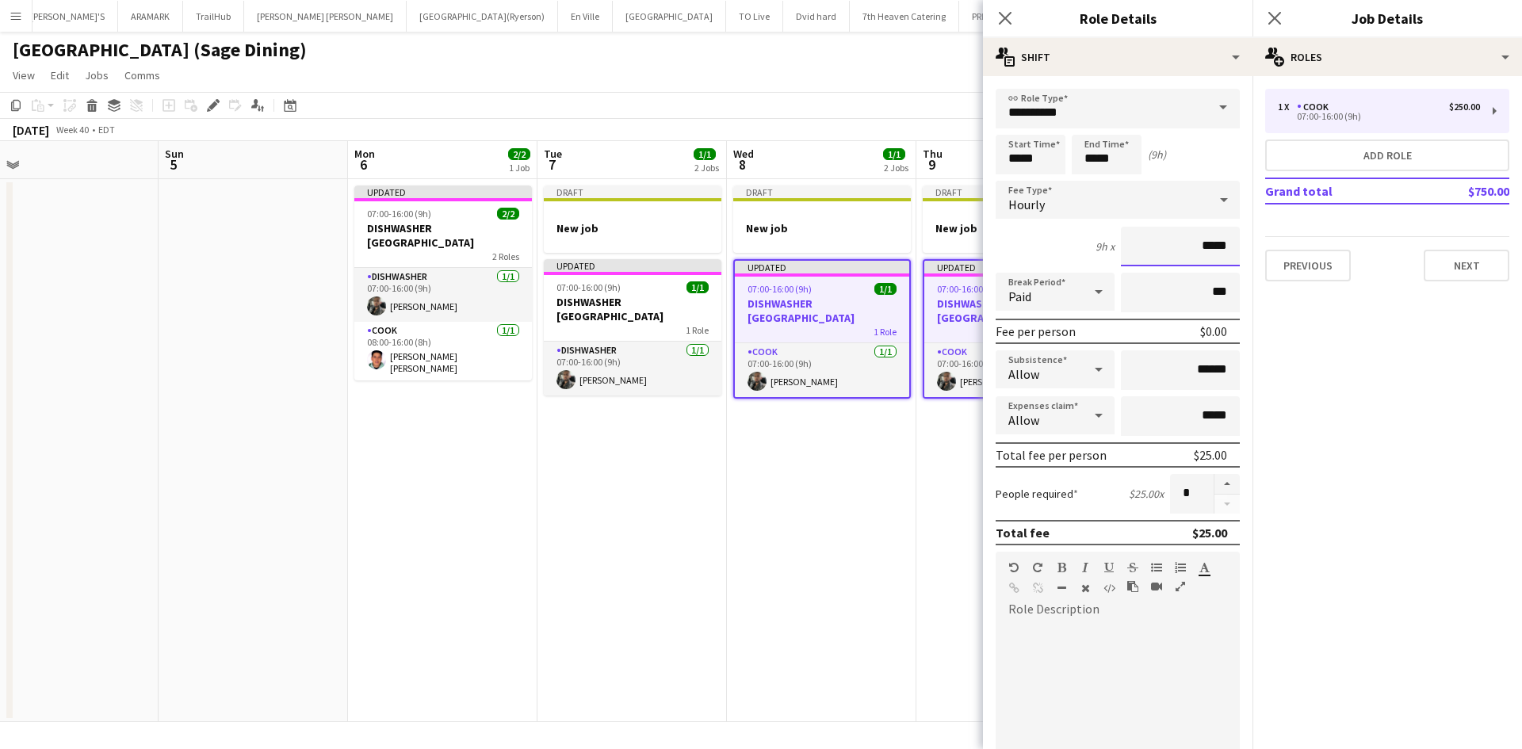
click at [1198, 243] on input "*****" at bounding box center [1180, 247] width 119 height 40
type input "******"
click at [1192, 373] on input "******" at bounding box center [1180, 370] width 119 height 40
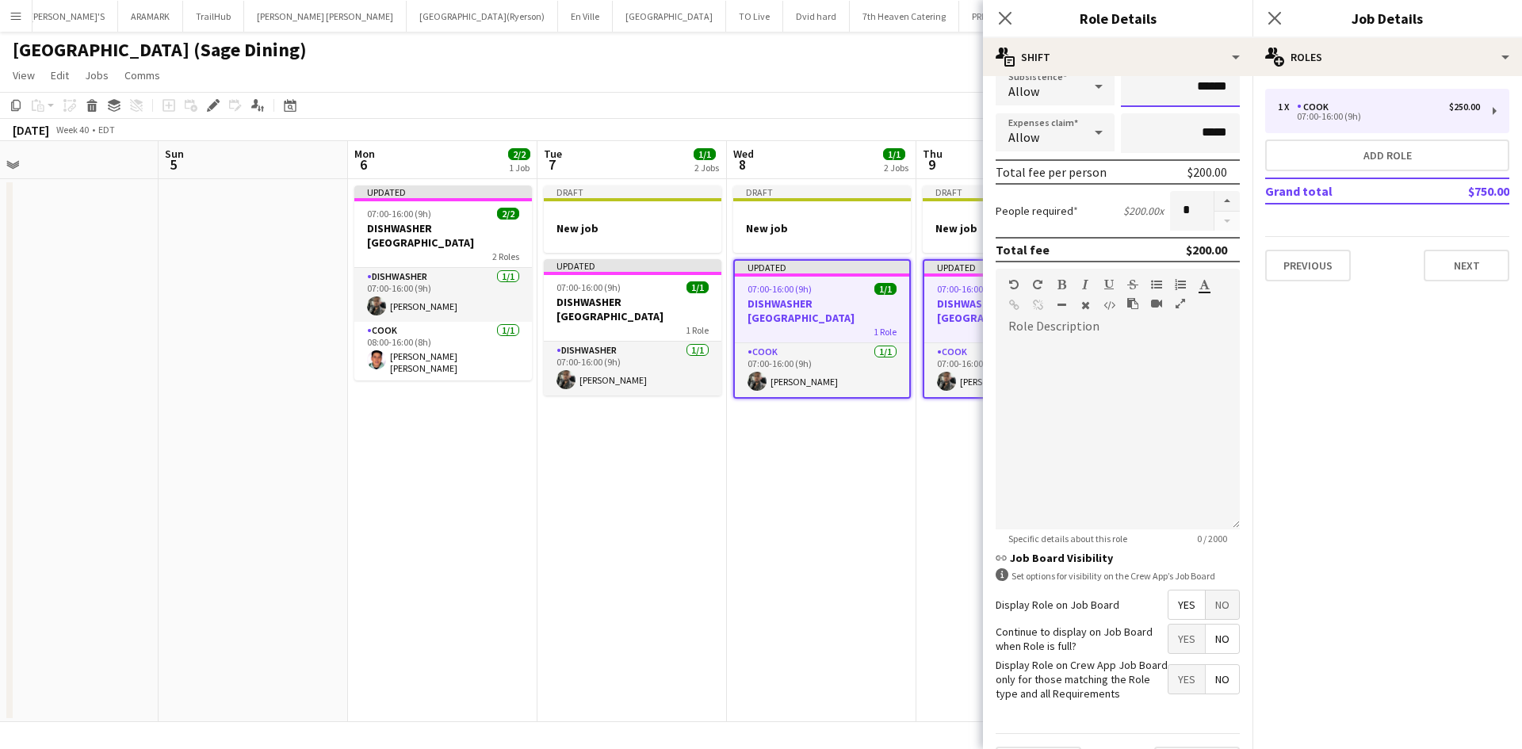
scroll to position [325, 0]
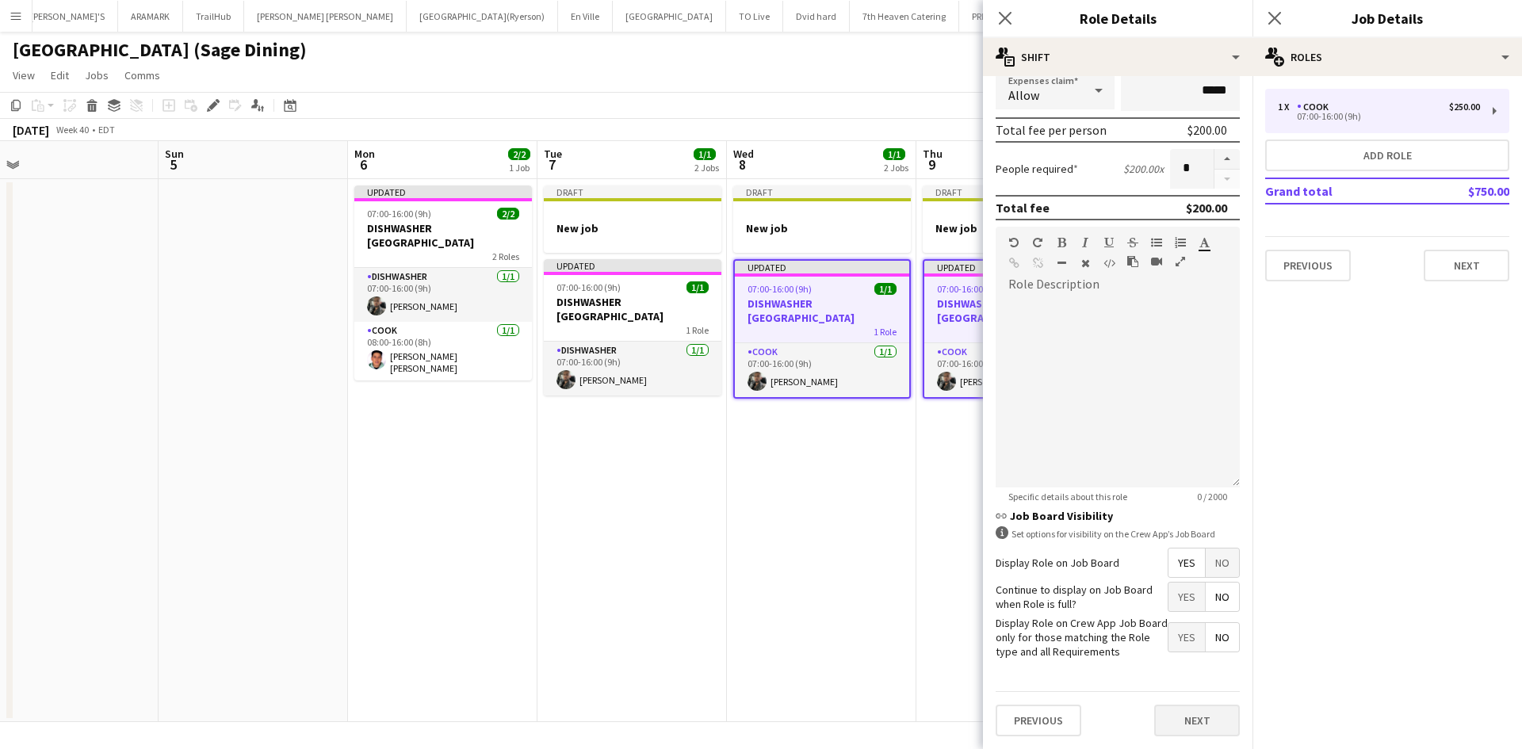
type input "******"
click at [1198, 717] on button "Next" at bounding box center [1197, 721] width 86 height 32
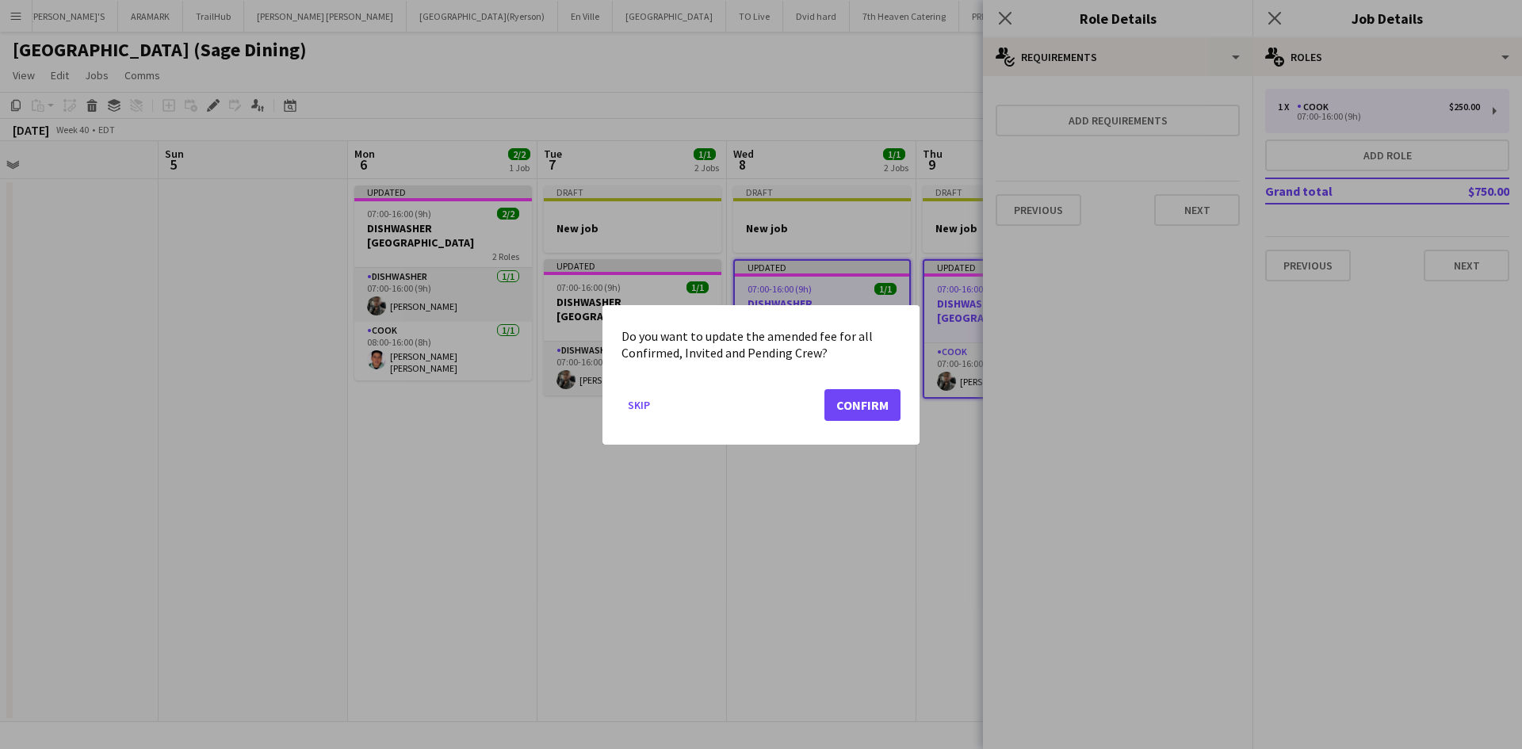
scroll to position [0, 0]
click at [880, 401] on button "Confirm" at bounding box center [863, 404] width 76 height 32
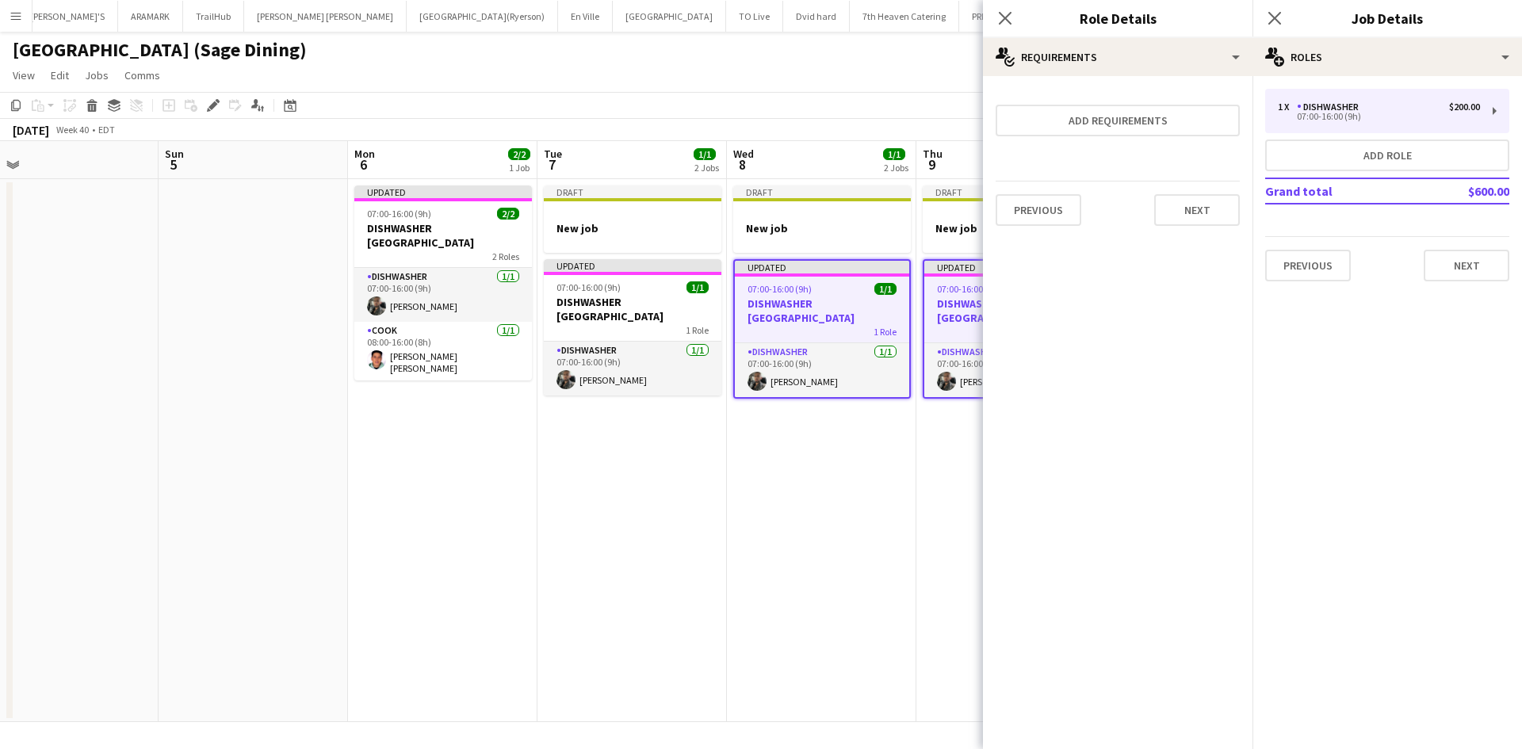
click at [864, 483] on app-date-cell "Draft New job Updated 07:00-16:00 (9h) 1/1 DISHWASHER [GEOGRAPHIC_DATA] 1 Role …" at bounding box center [821, 450] width 189 height 543
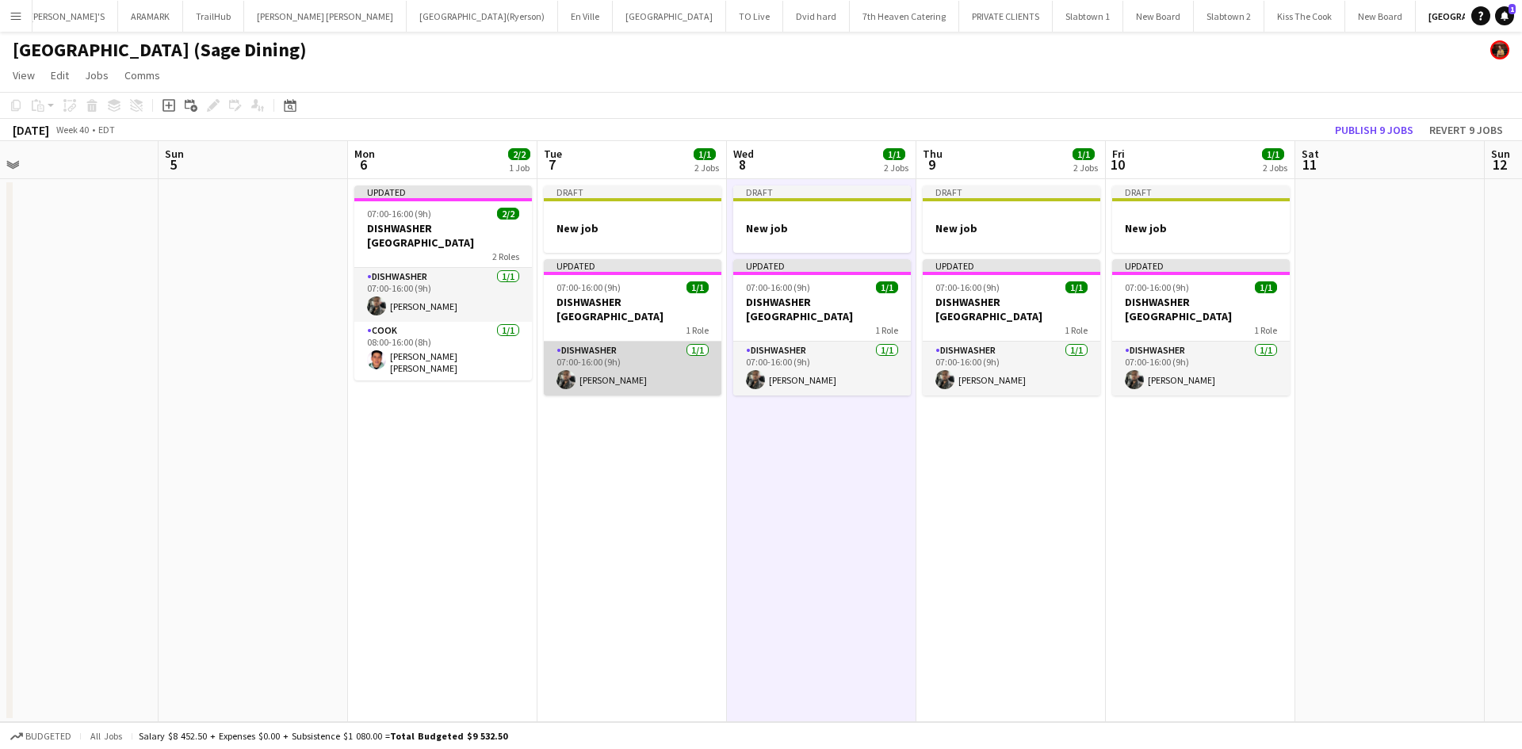
click at [621, 380] on app-card-role "DISHWASHER 1/1 07:00-16:00 (9h) Kevin Gomez" at bounding box center [633, 369] width 178 height 54
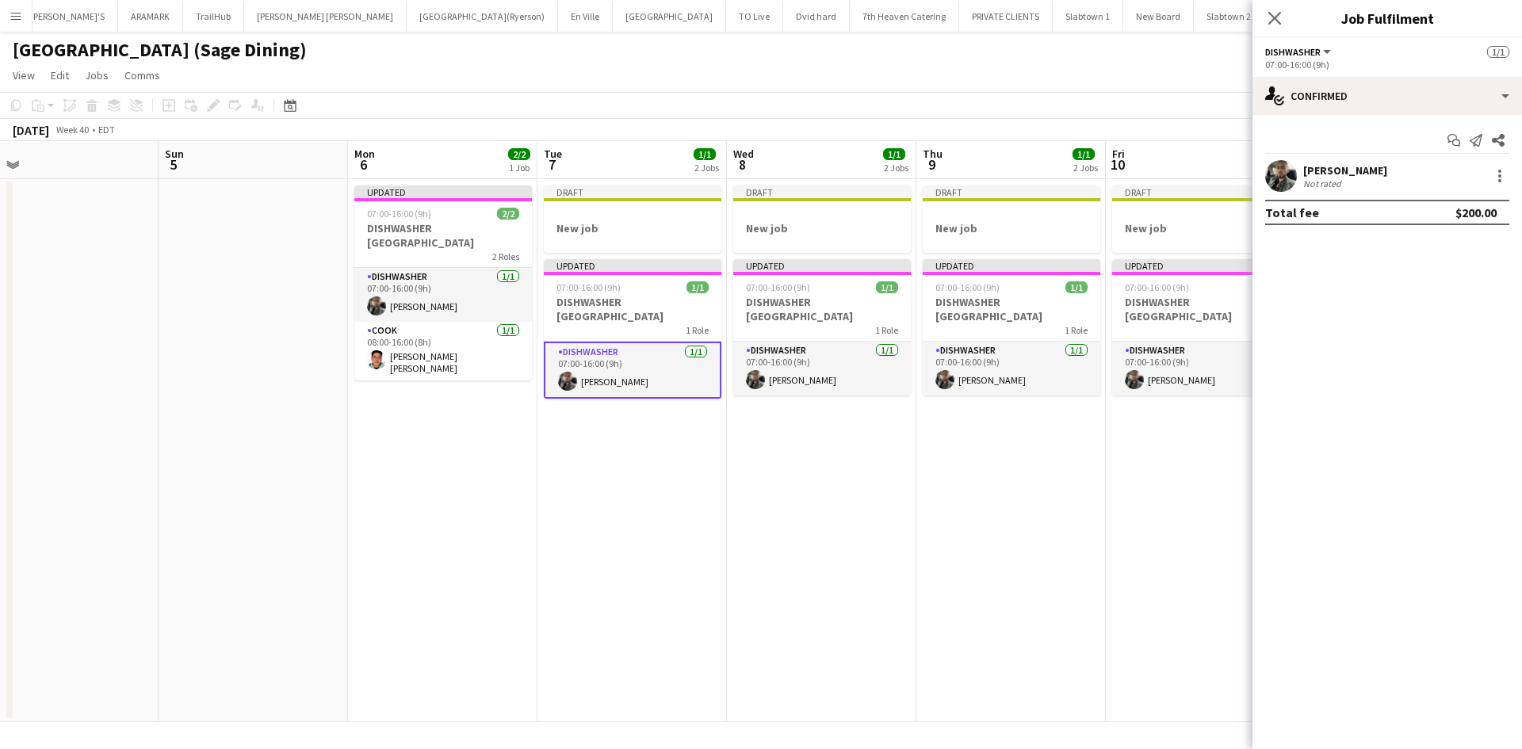
click at [621, 380] on app-card-role "DISHWASHER 1/1 07:00-16:00 (9h) Kevin Gomez" at bounding box center [633, 370] width 178 height 57
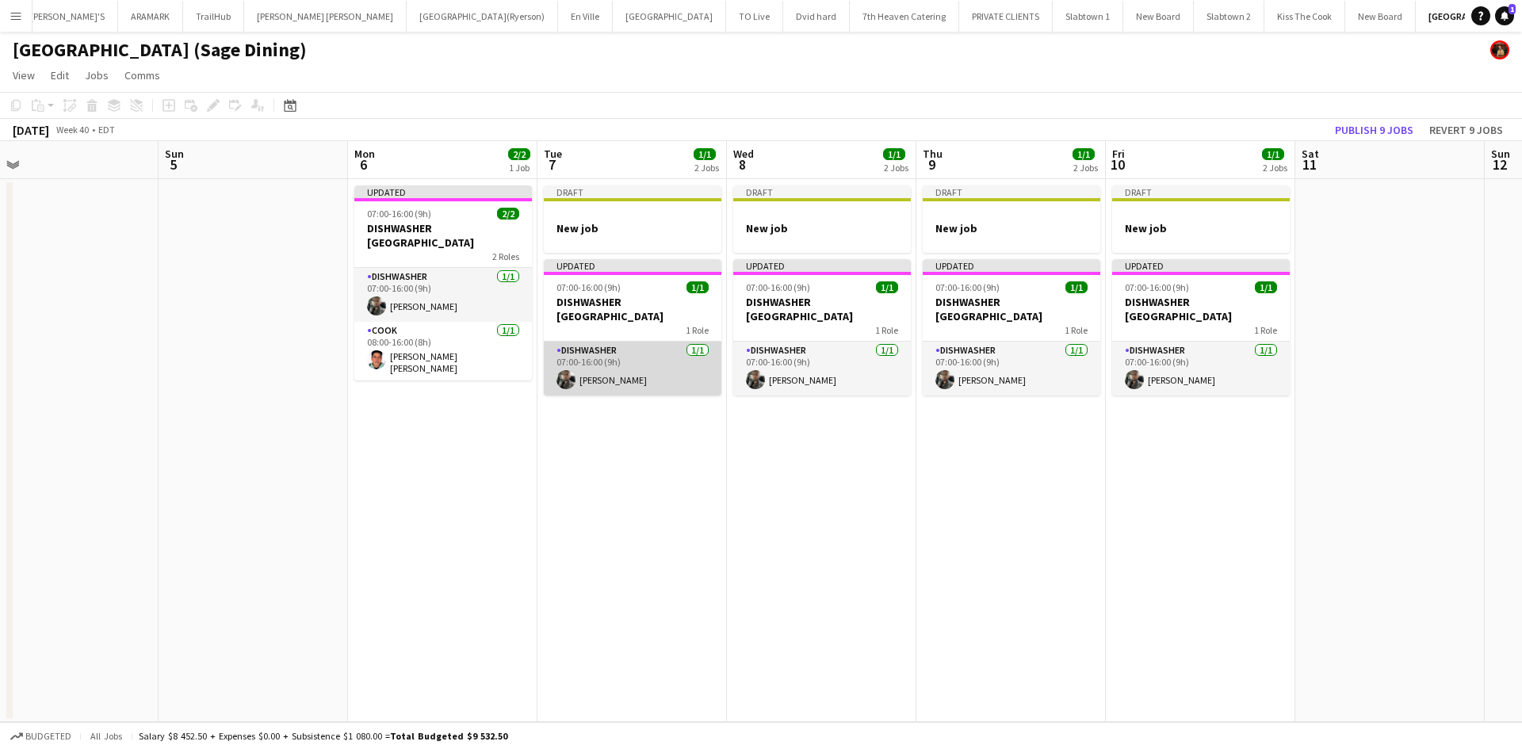
click at [621, 373] on app-card-role "DISHWASHER 1/1 07:00-16:00 (9h) Kevin Gomez" at bounding box center [633, 369] width 178 height 54
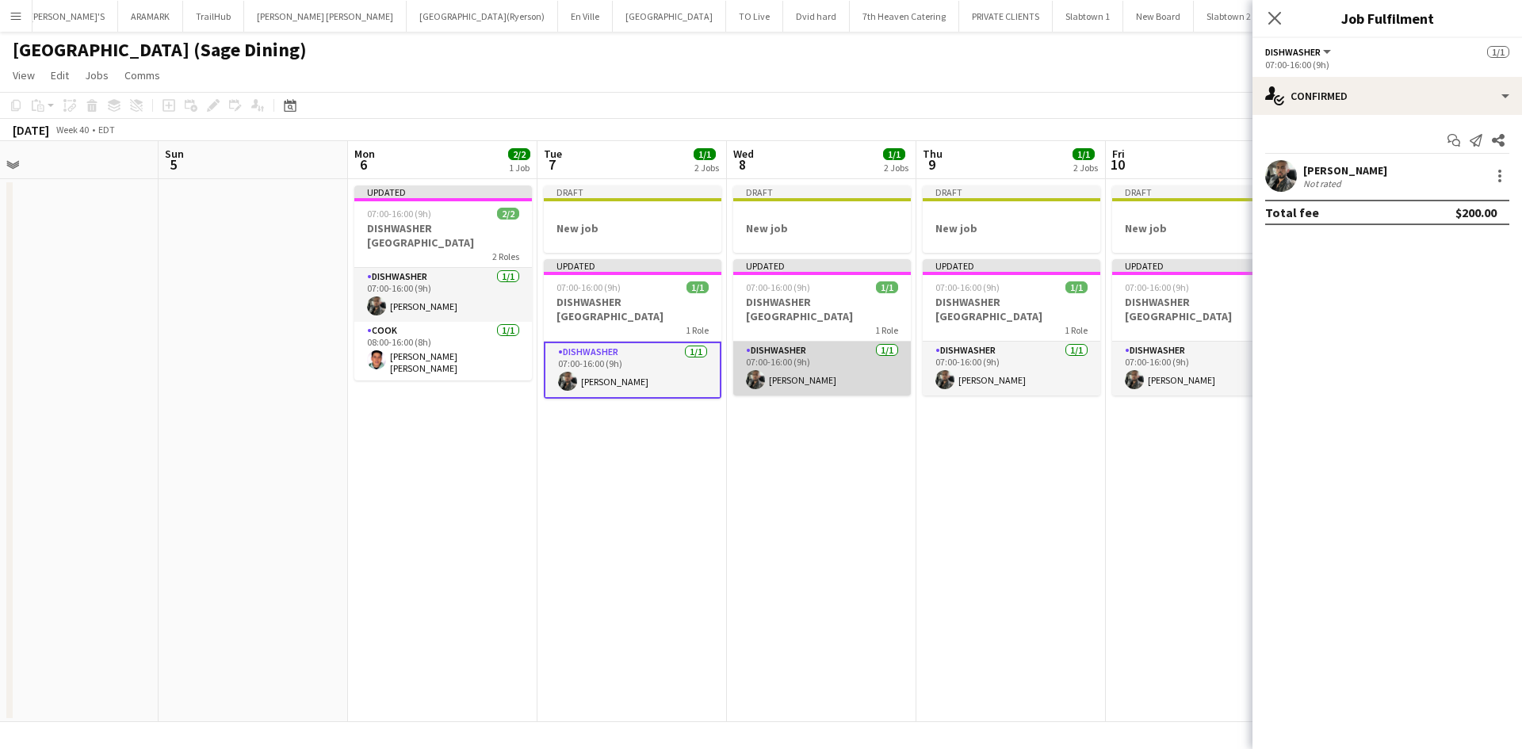
click at [793, 354] on app-card-role "DISHWASHER 1/1 07:00-16:00 (9h) Kevin Gomez" at bounding box center [822, 369] width 178 height 54
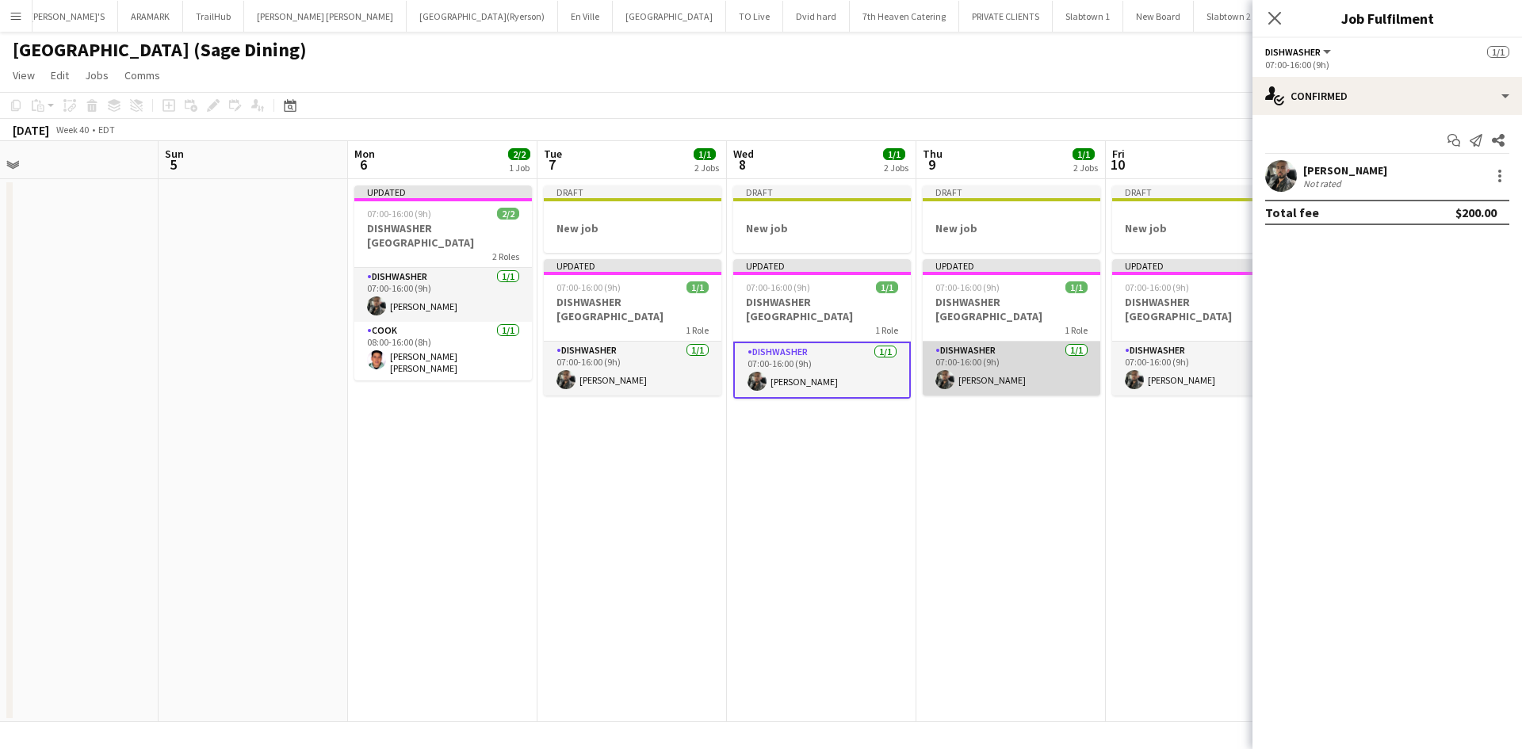
click at [982, 365] on app-card-role "DISHWASHER 1/1 07:00-16:00 (9h) Kevin Gomez" at bounding box center [1012, 369] width 178 height 54
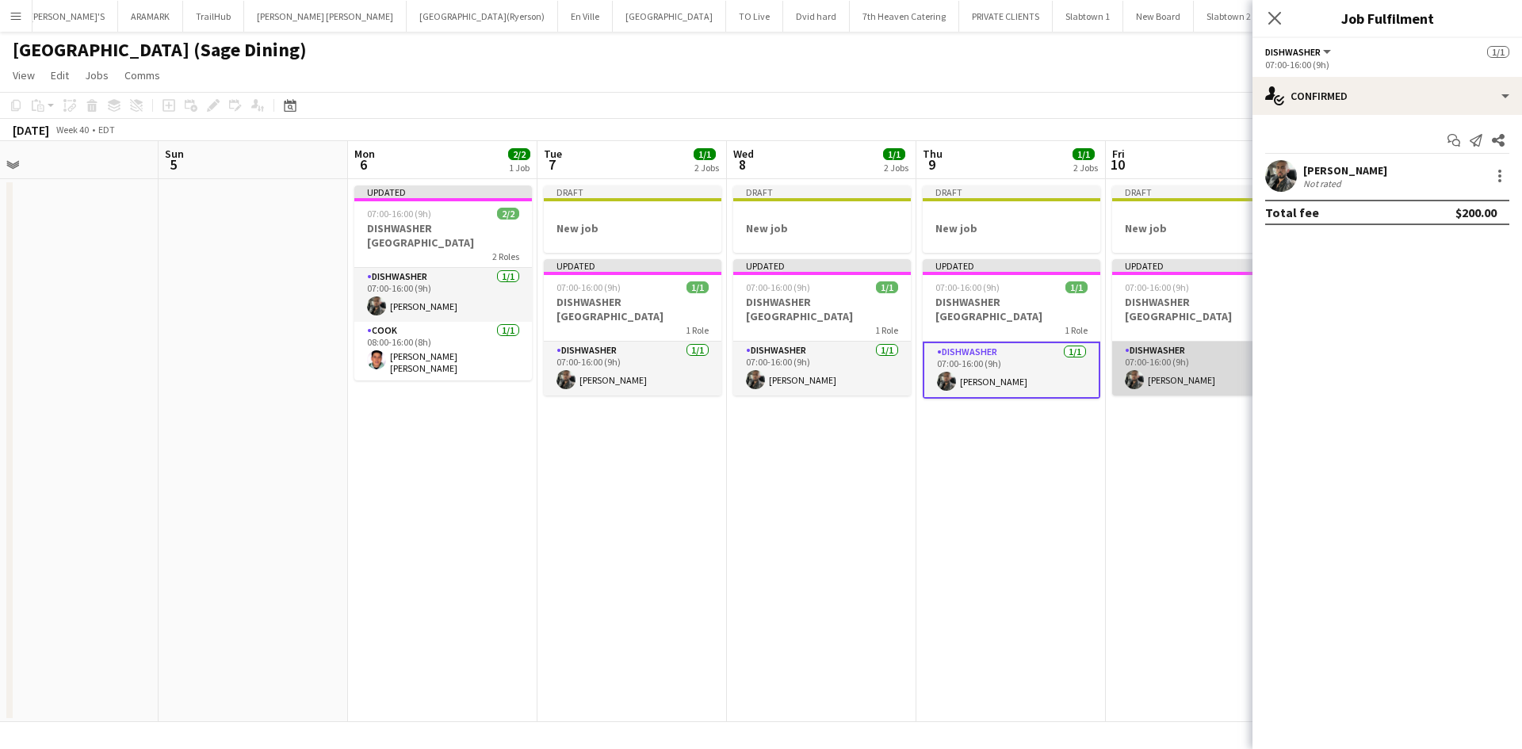
click at [1174, 366] on app-card-role "DISHWASHER 1/1 07:00-16:00 (9h) Kevin Gomez" at bounding box center [1201, 369] width 178 height 54
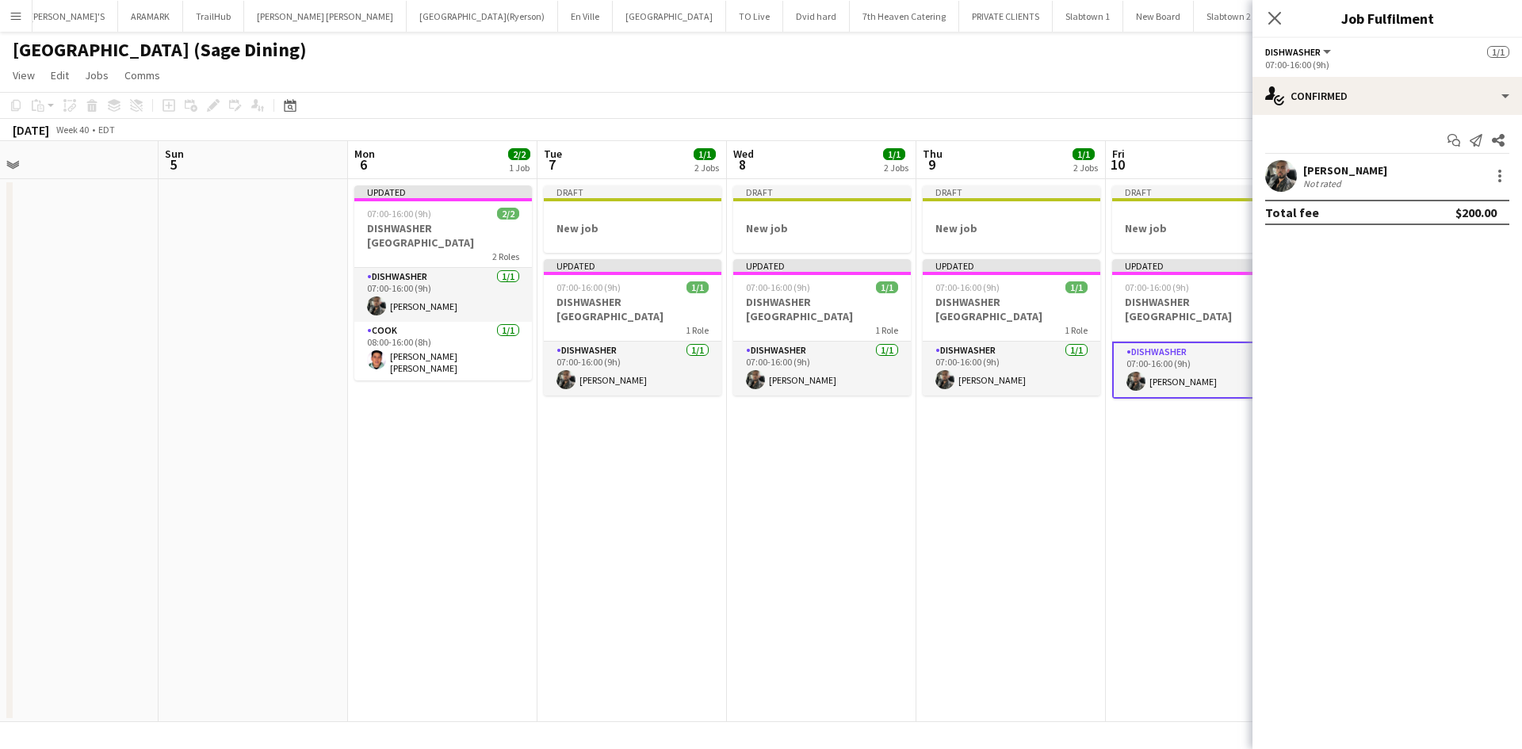
click at [647, 507] on app-date-cell "Draft New job Updated 07:00-16:00 (9h) 1/1 DISHWASHER [GEOGRAPHIC_DATA] 1 Role …" at bounding box center [632, 450] width 189 height 543
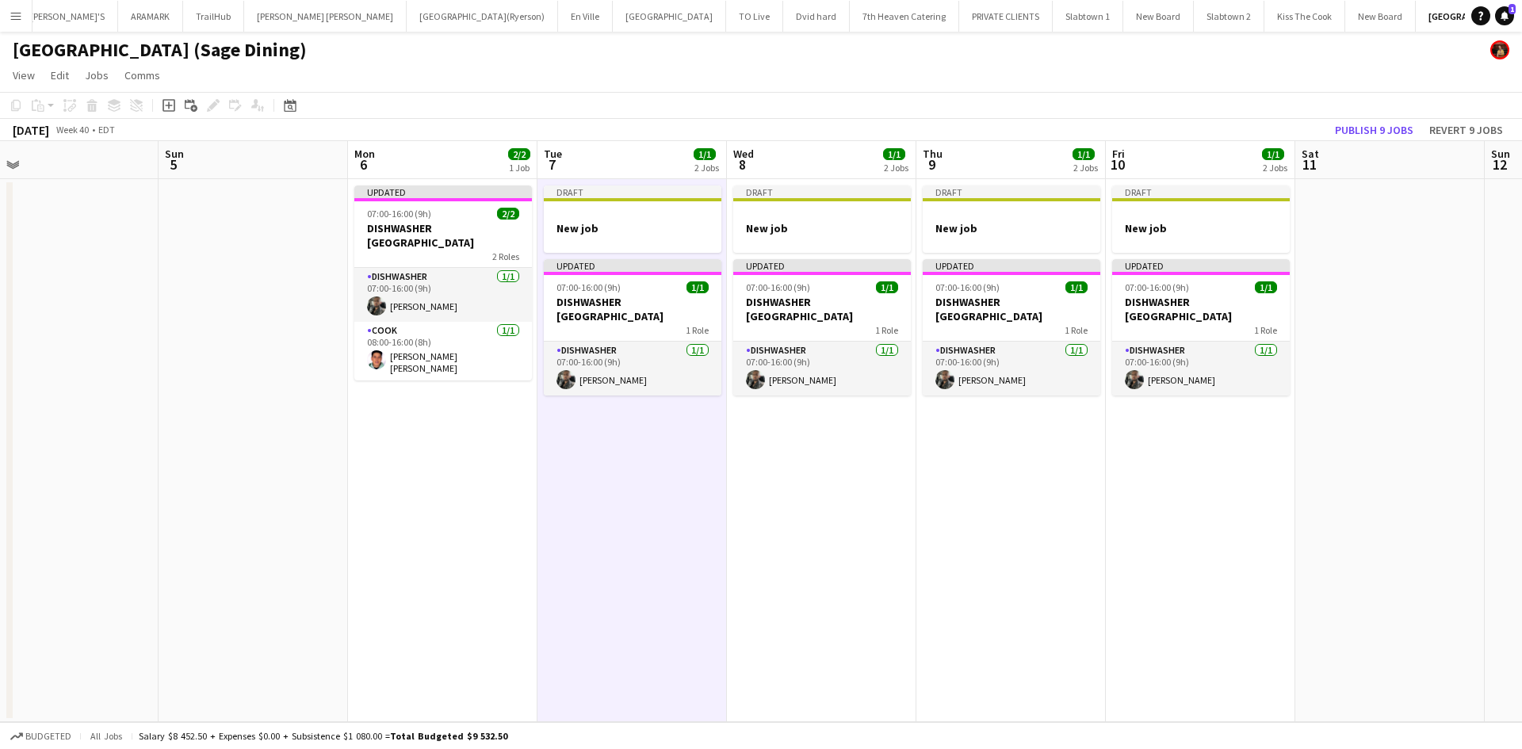
click at [851, 509] on app-date-cell "Draft New job Updated 07:00-16:00 (9h) 1/1 DISHWASHER [GEOGRAPHIC_DATA] 1 Role …" at bounding box center [821, 450] width 189 height 543
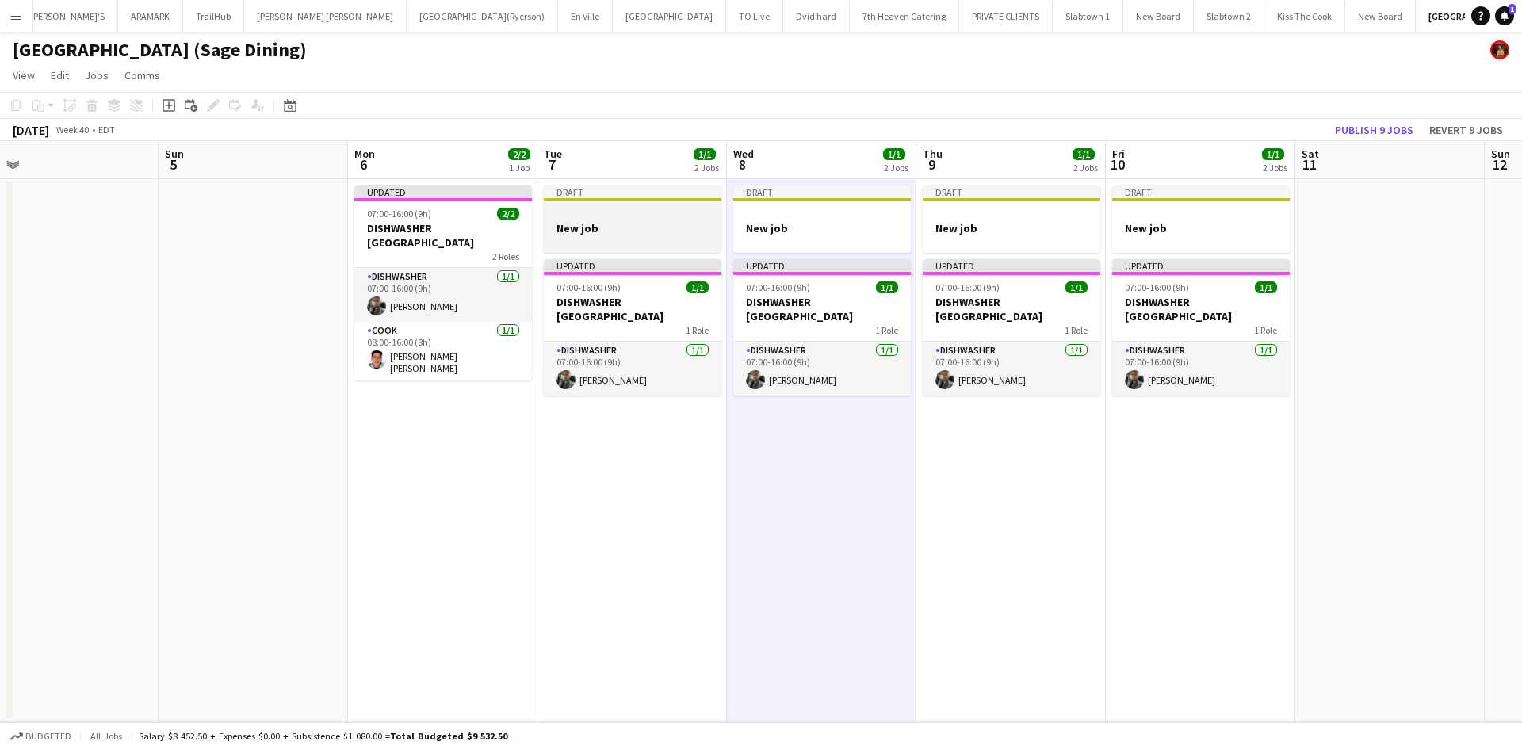
click at [588, 221] on h3 "New job" at bounding box center [633, 228] width 178 height 14
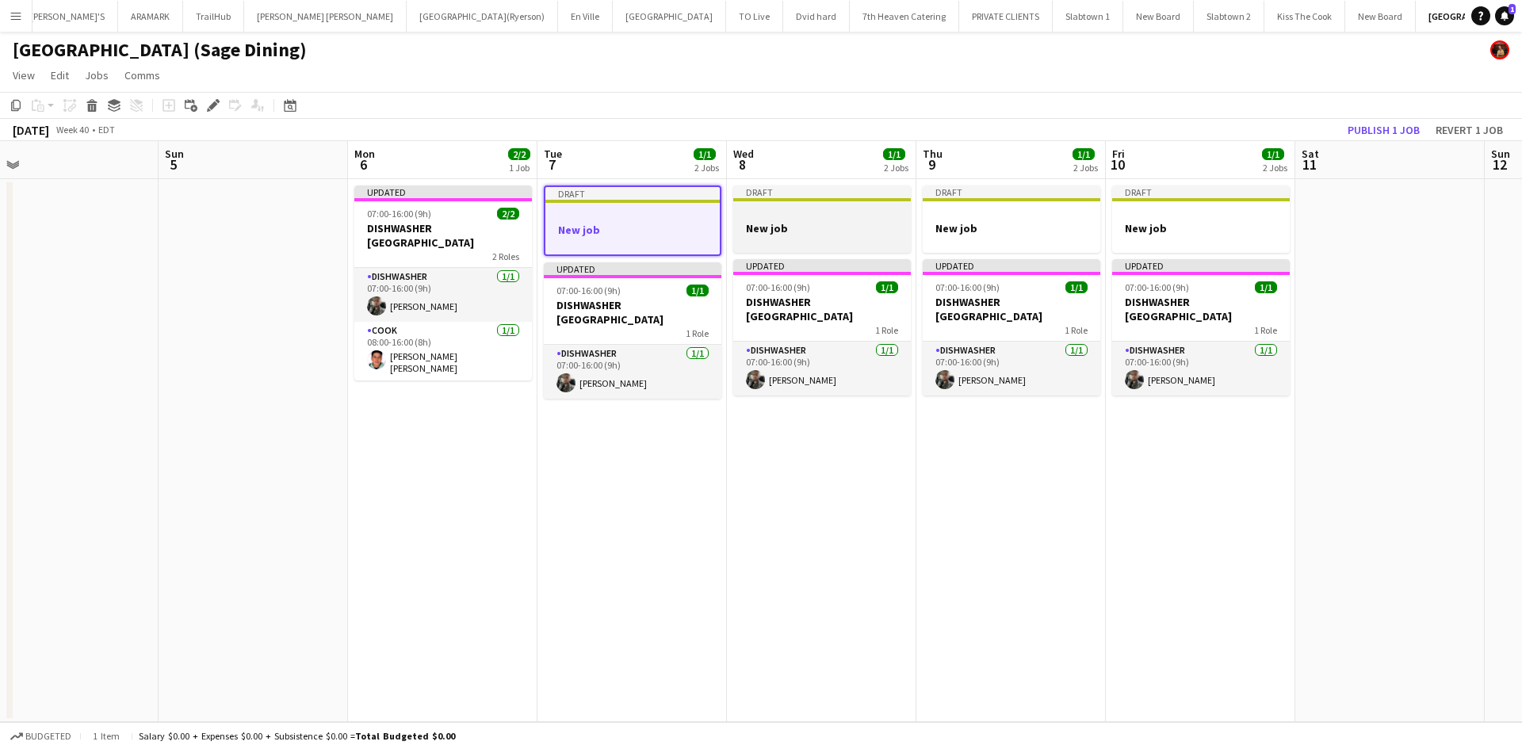
click at [775, 231] on h3 "New job" at bounding box center [822, 228] width 178 height 14
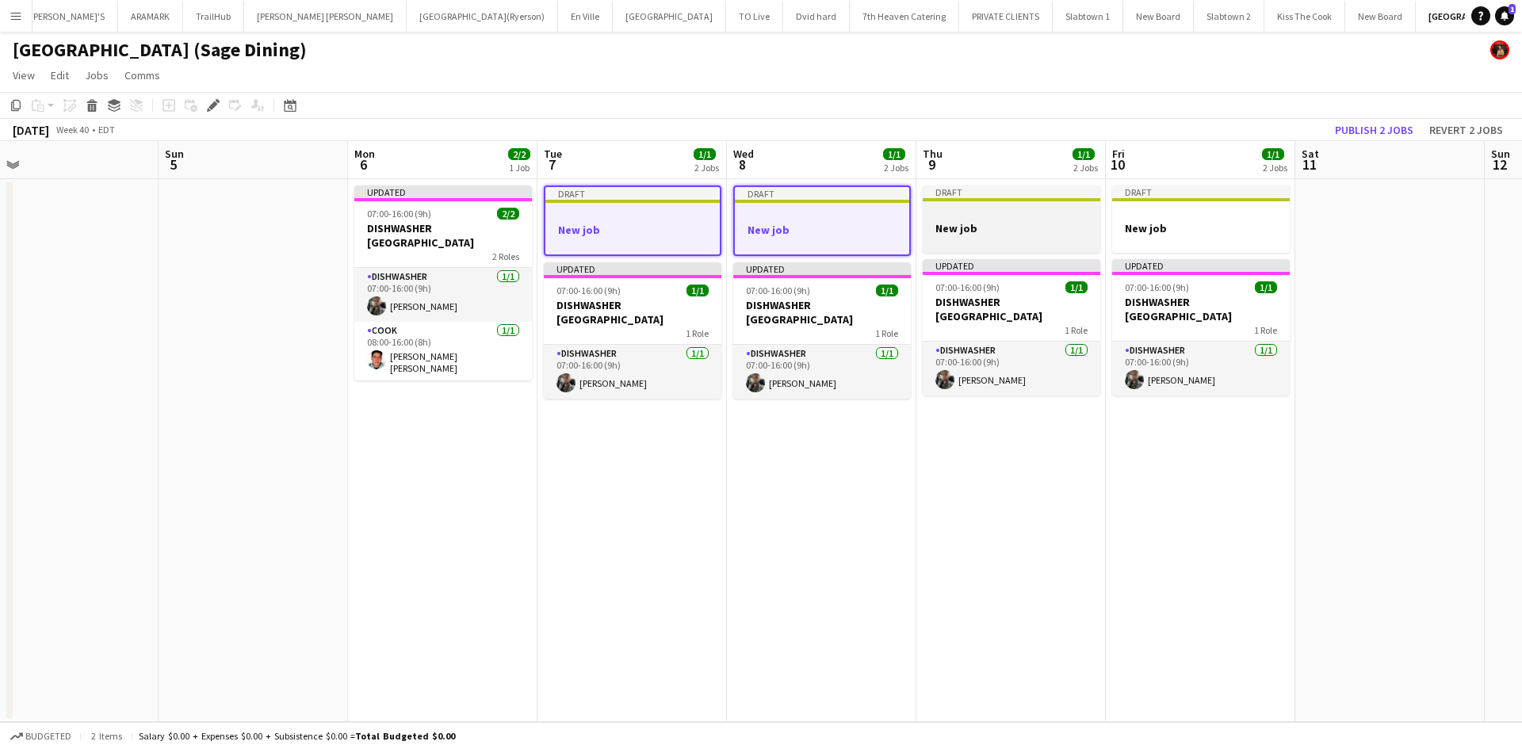
click at [1048, 230] on h3 "New job" at bounding box center [1012, 228] width 178 height 14
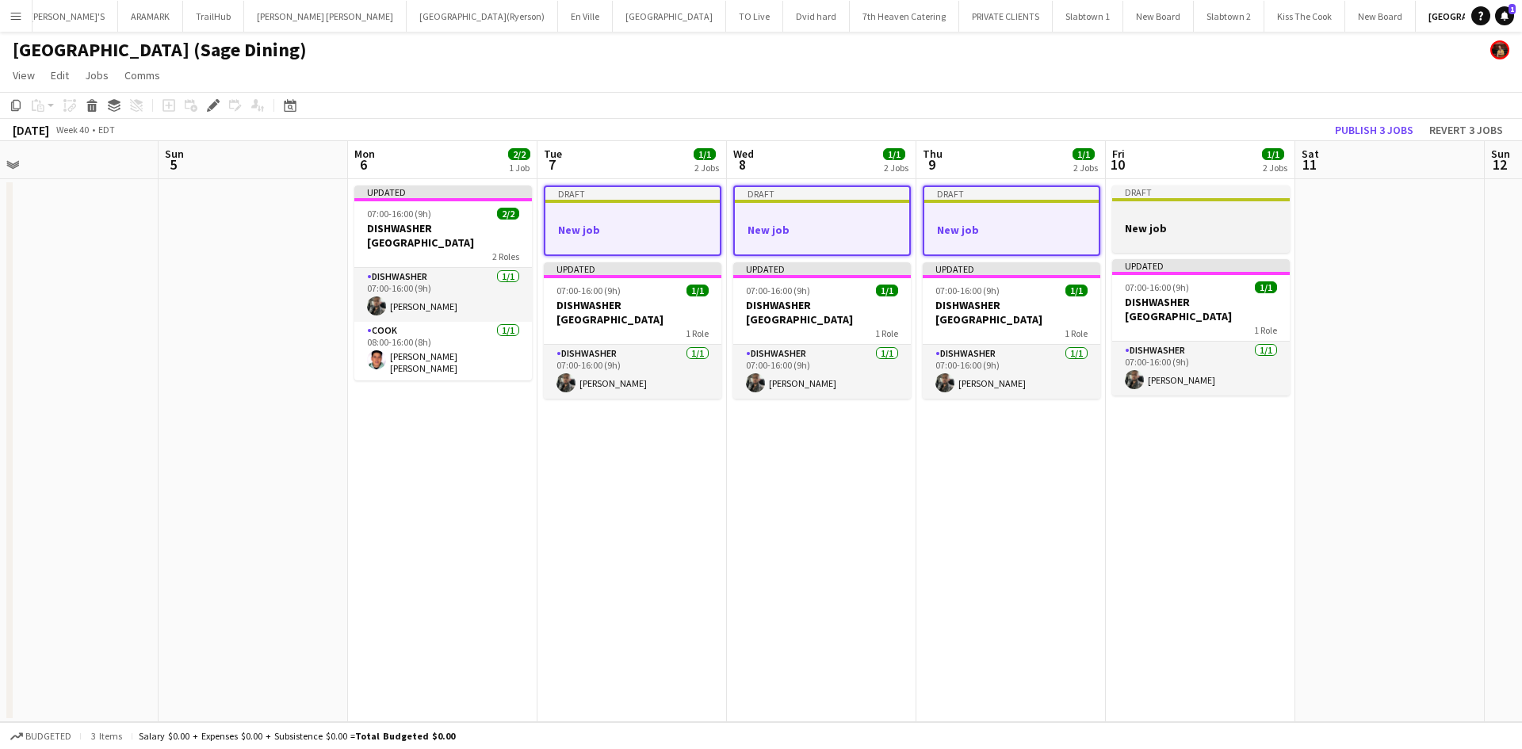
click at [1252, 223] on h3 "New job" at bounding box center [1201, 228] width 178 height 14
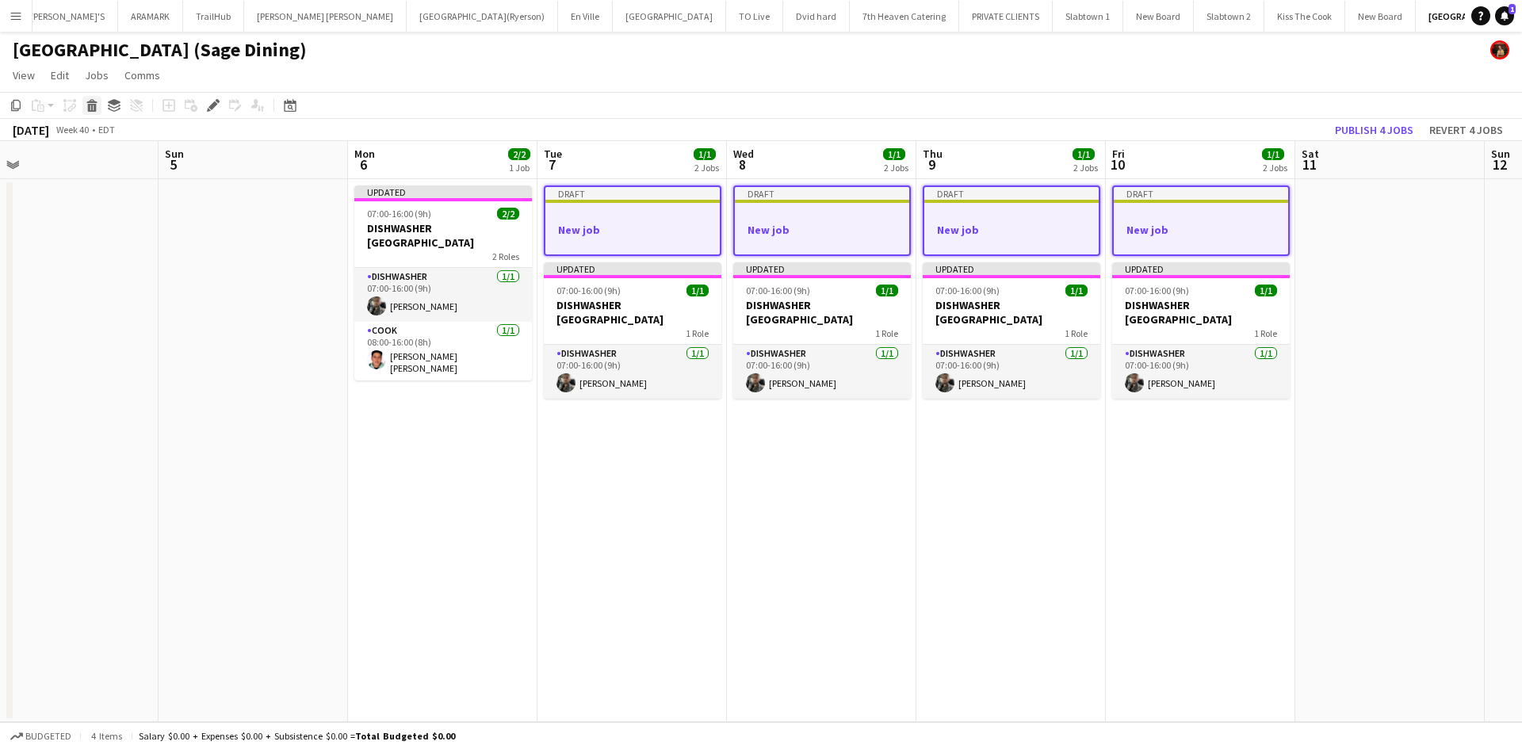
drag, startPoint x: 1252, startPoint y: 223, endPoint x: 93, endPoint y: 109, distance: 1164.6
click at [93, 109] on icon at bounding box center [92, 108] width 9 height 8
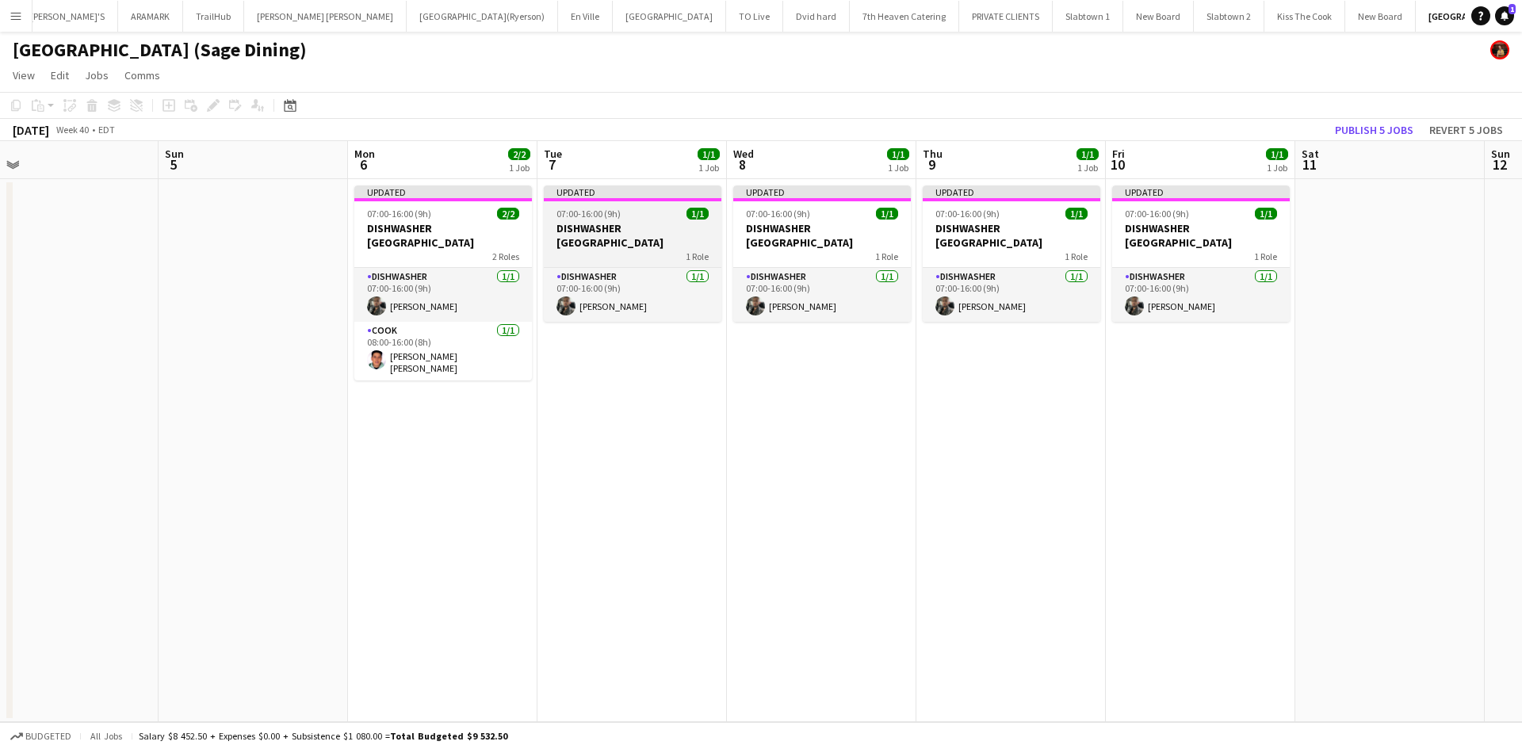
click at [625, 244] on h3 "DISHWASHER [GEOGRAPHIC_DATA]" at bounding box center [633, 235] width 178 height 29
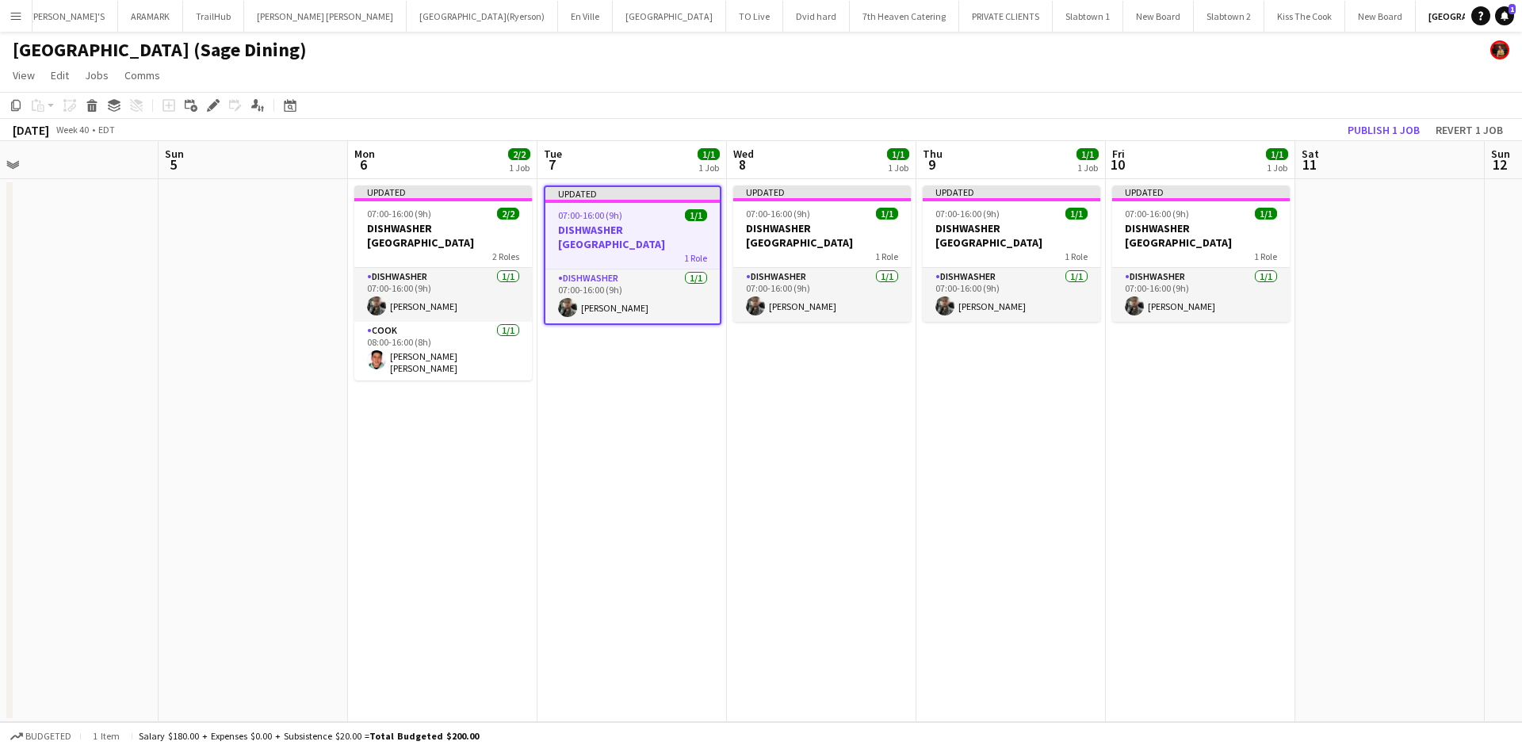
click at [625, 244] on h3 "DISHWASHER [GEOGRAPHIC_DATA]" at bounding box center [632, 237] width 174 height 29
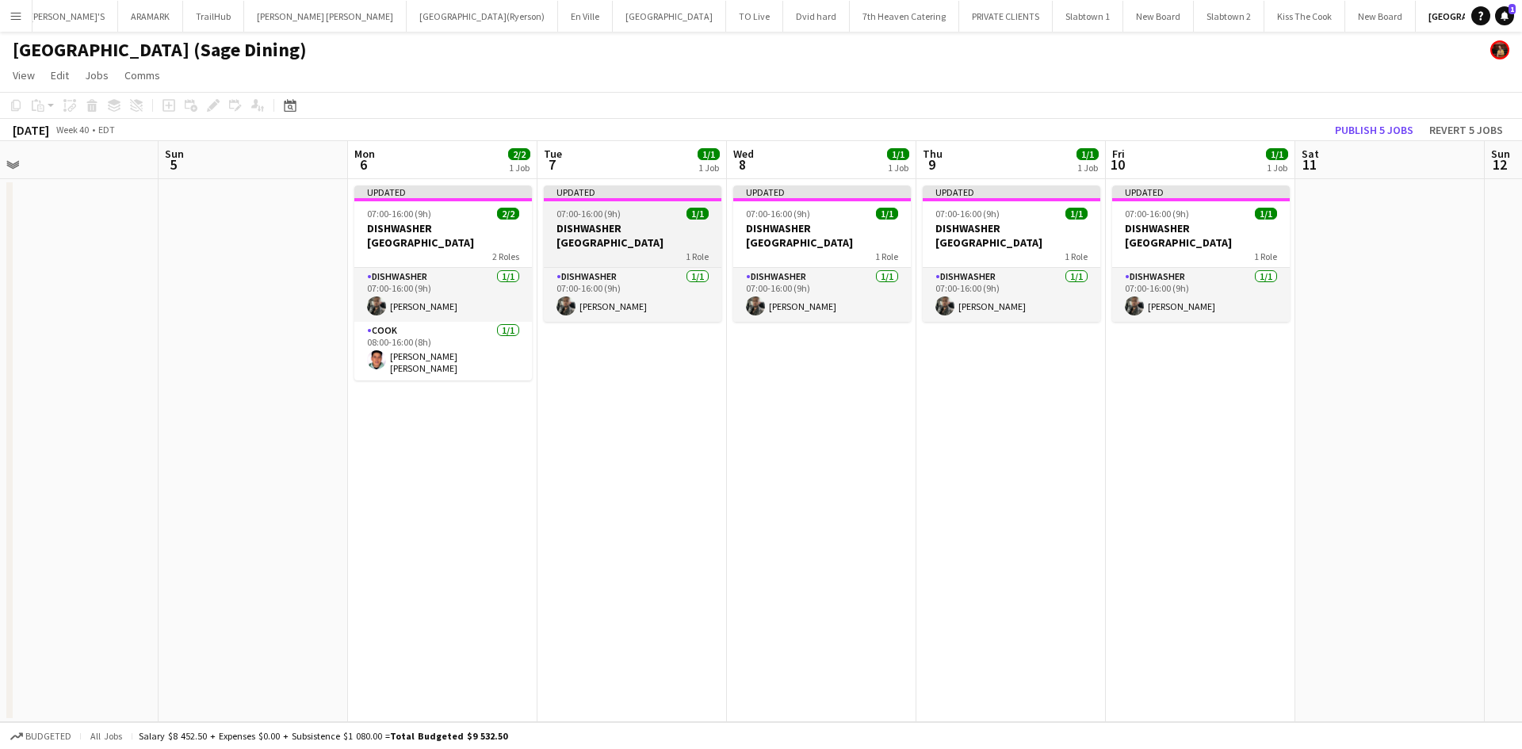
click at [625, 243] on h3 "DISHWASHER [GEOGRAPHIC_DATA]" at bounding box center [633, 235] width 178 height 29
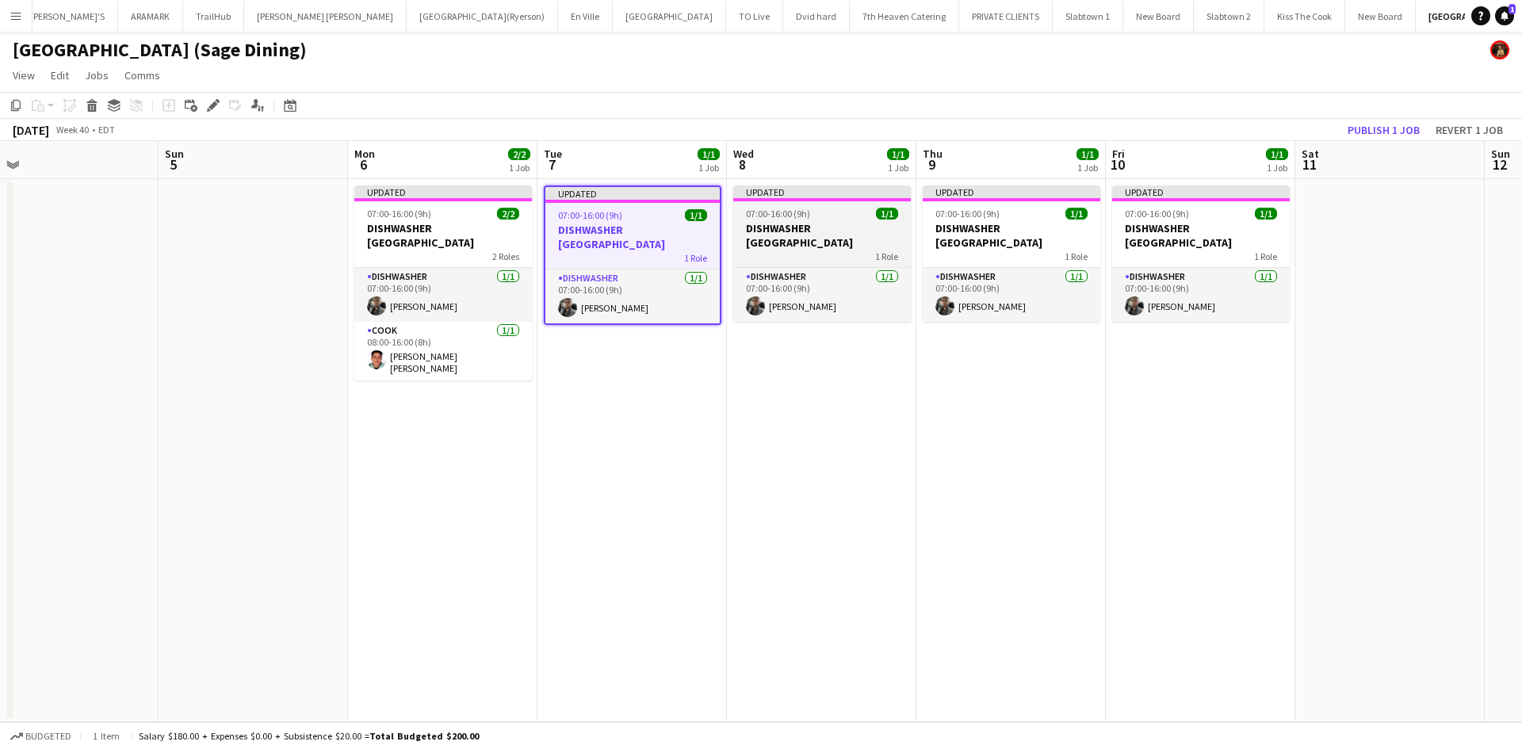
click at [756, 253] on div "1 Role" at bounding box center [822, 256] width 178 height 13
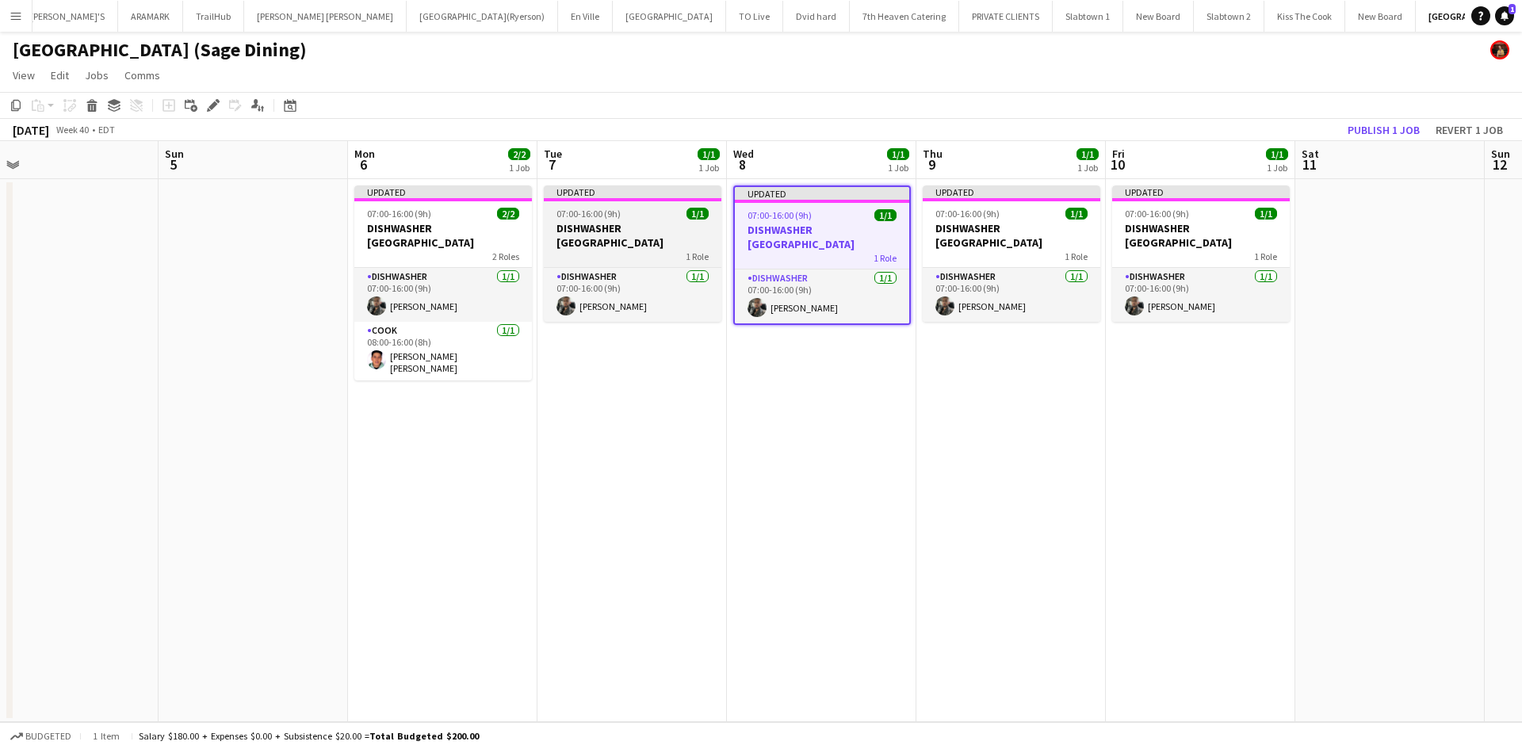
click at [652, 201] on app-job-card "Updated 07:00-16:00 (9h) 1/1 DISHWASHER [GEOGRAPHIC_DATA] 1 Role DISHWASHER [DA…" at bounding box center [633, 254] width 178 height 136
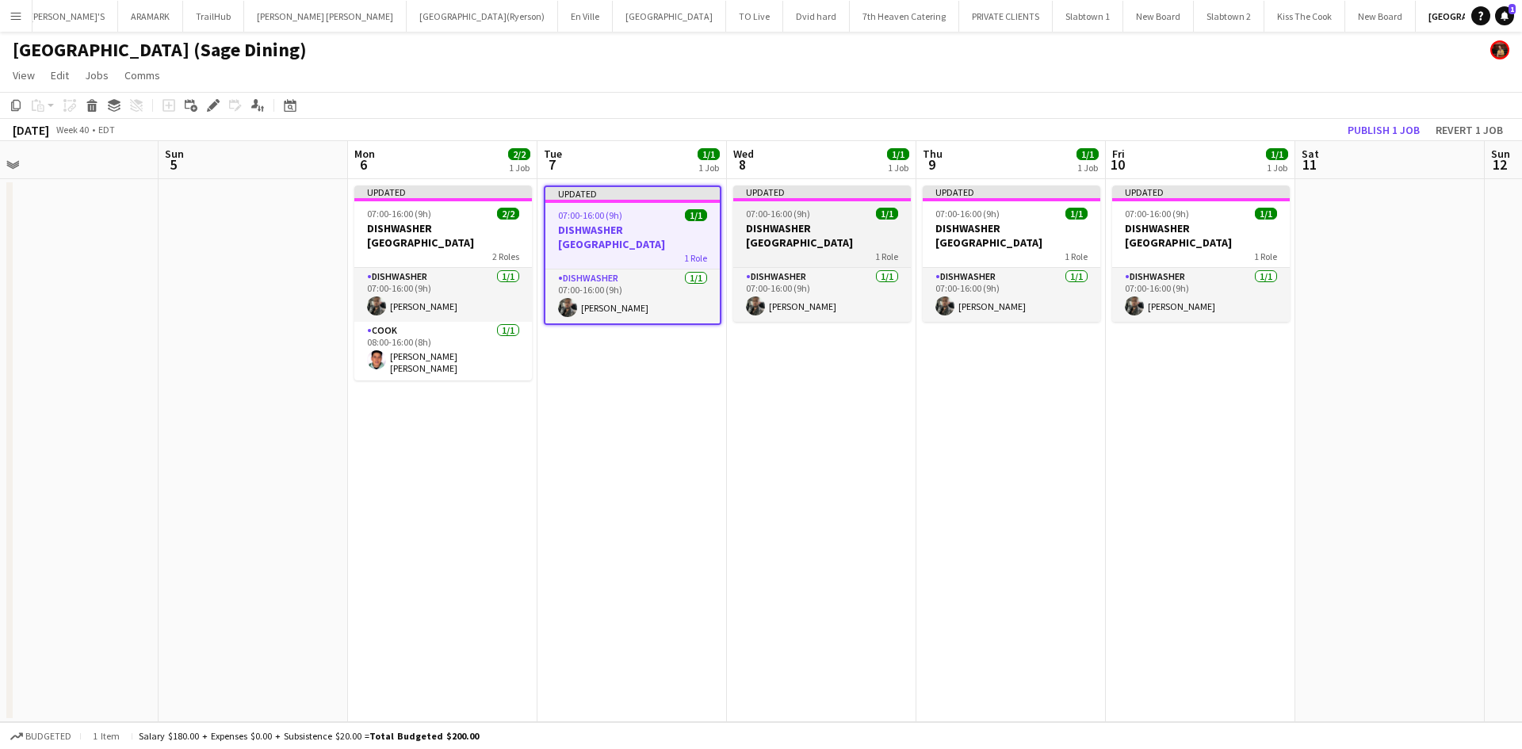
click at [820, 230] on h3 "DISHWASHER [GEOGRAPHIC_DATA]" at bounding box center [822, 235] width 178 height 29
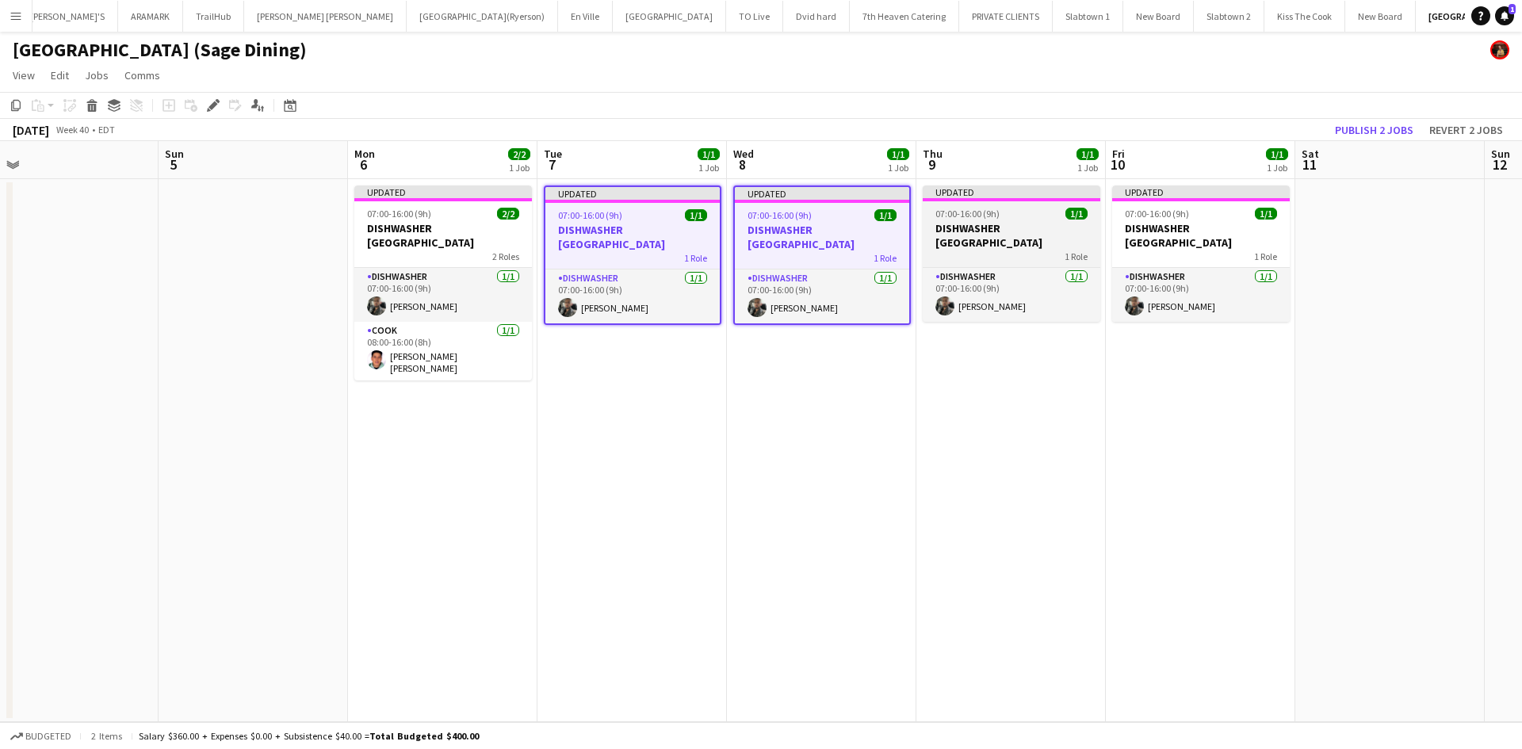
click at [1084, 257] on span "1 Role" at bounding box center [1076, 257] width 23 height 12
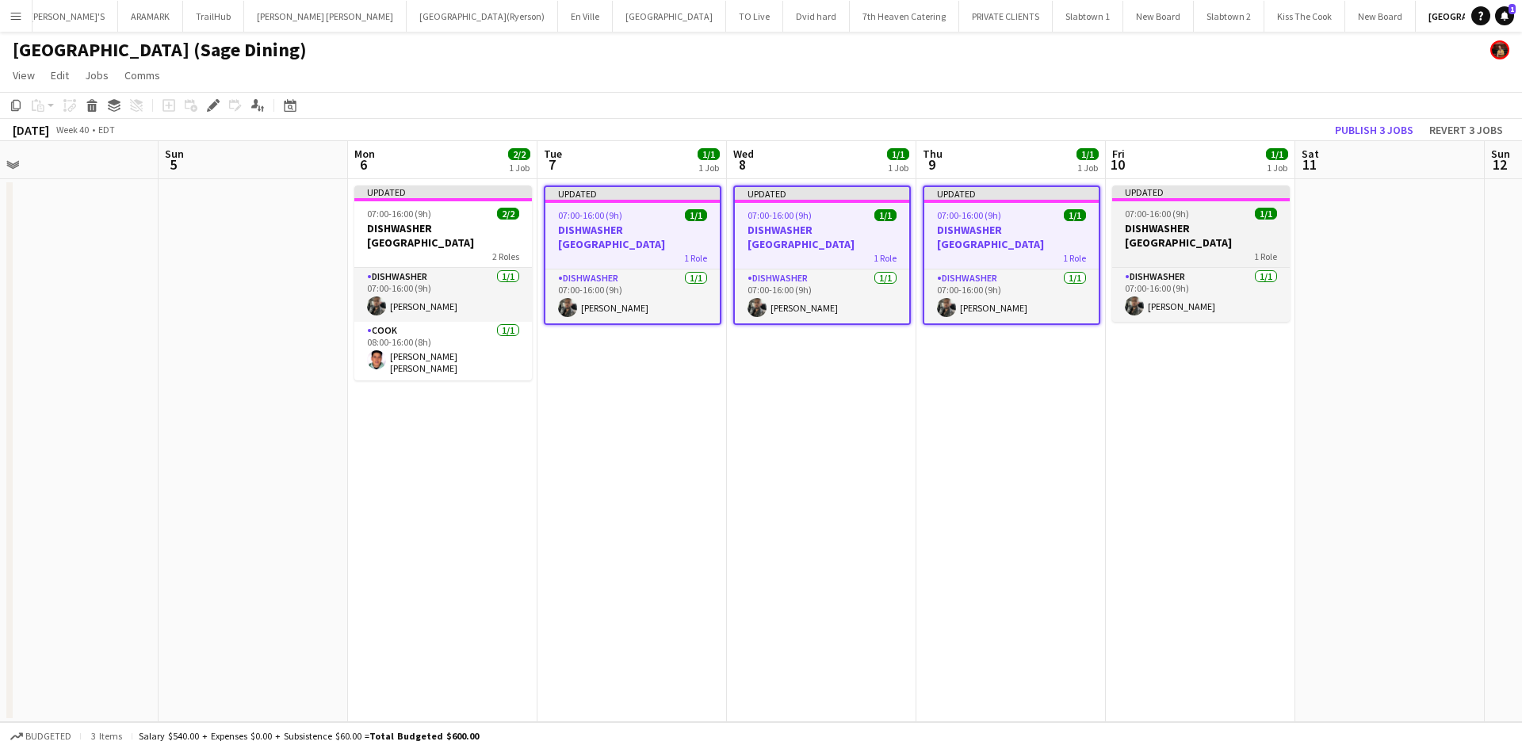
click at [1182, 264] on app-job-card "Updated 07:00-16:00 (9h) 1/1 DISHWASHER [GEOGRAPHIC_DATA] 1 Role DISHWASHER [DA…" at bounding box center [1201, 254] width 178 height 136
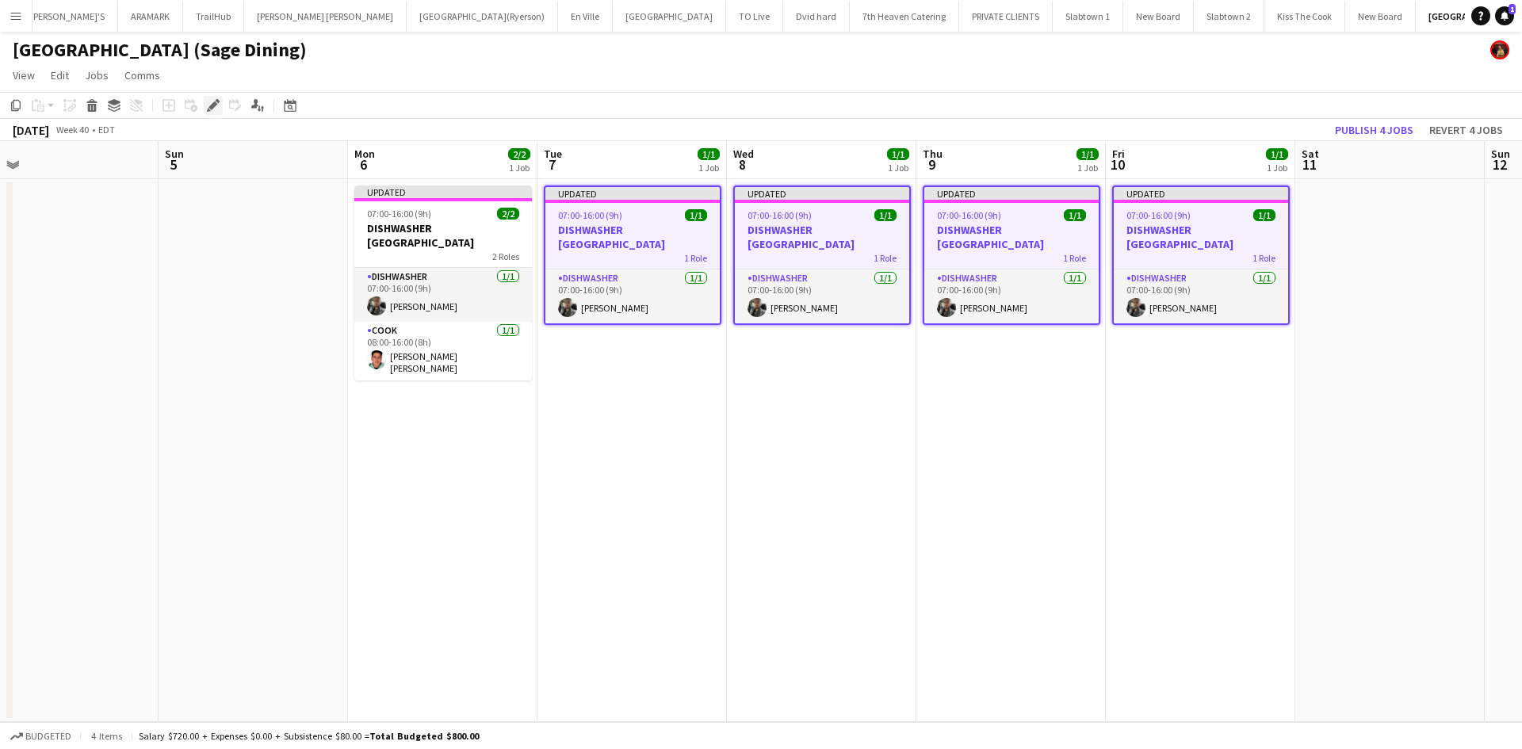
click at [209, 109] on icon at bounding box center [209, 110] width 4 height 4
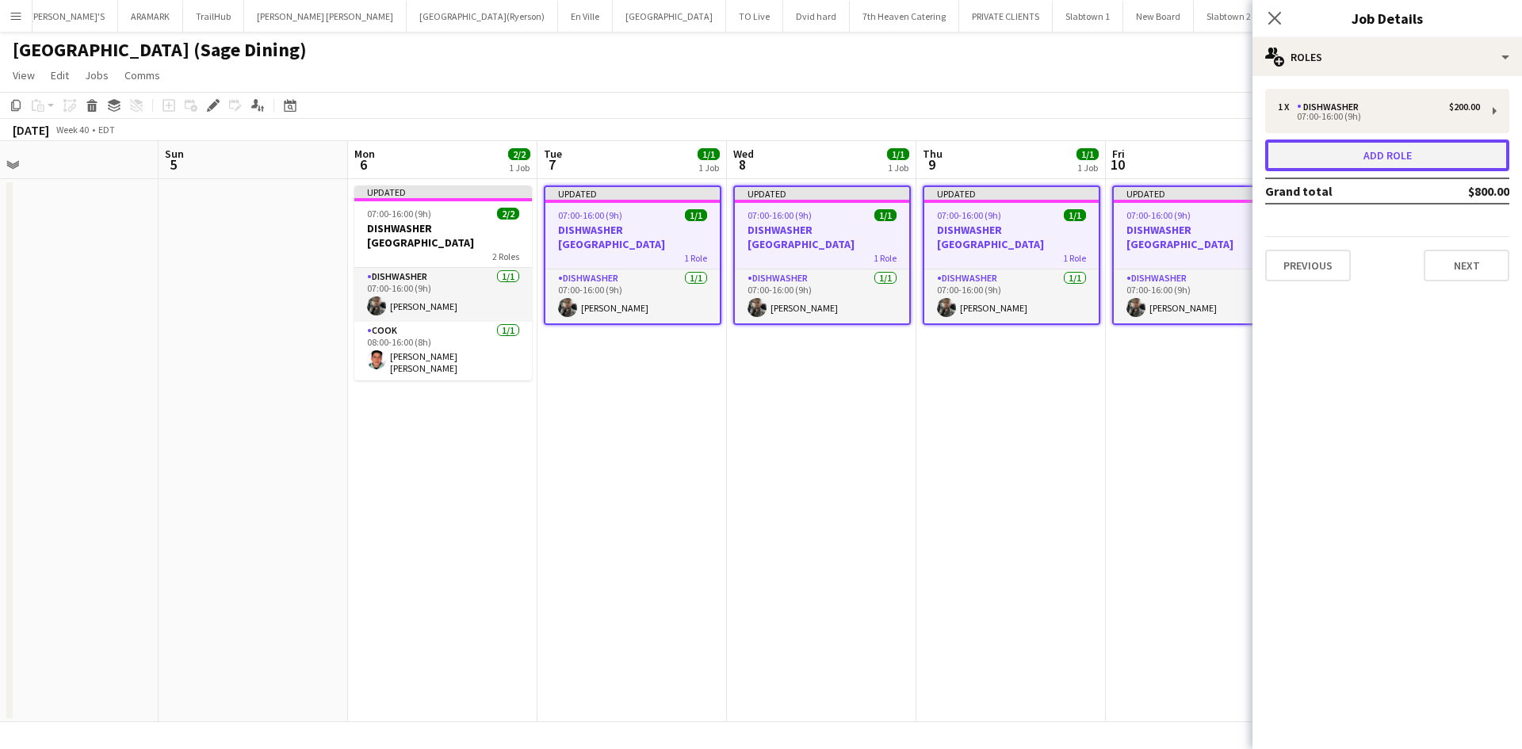
click at [1396, 153] on button "Add role" at bounding box center [1387, 156] width 244 height 32
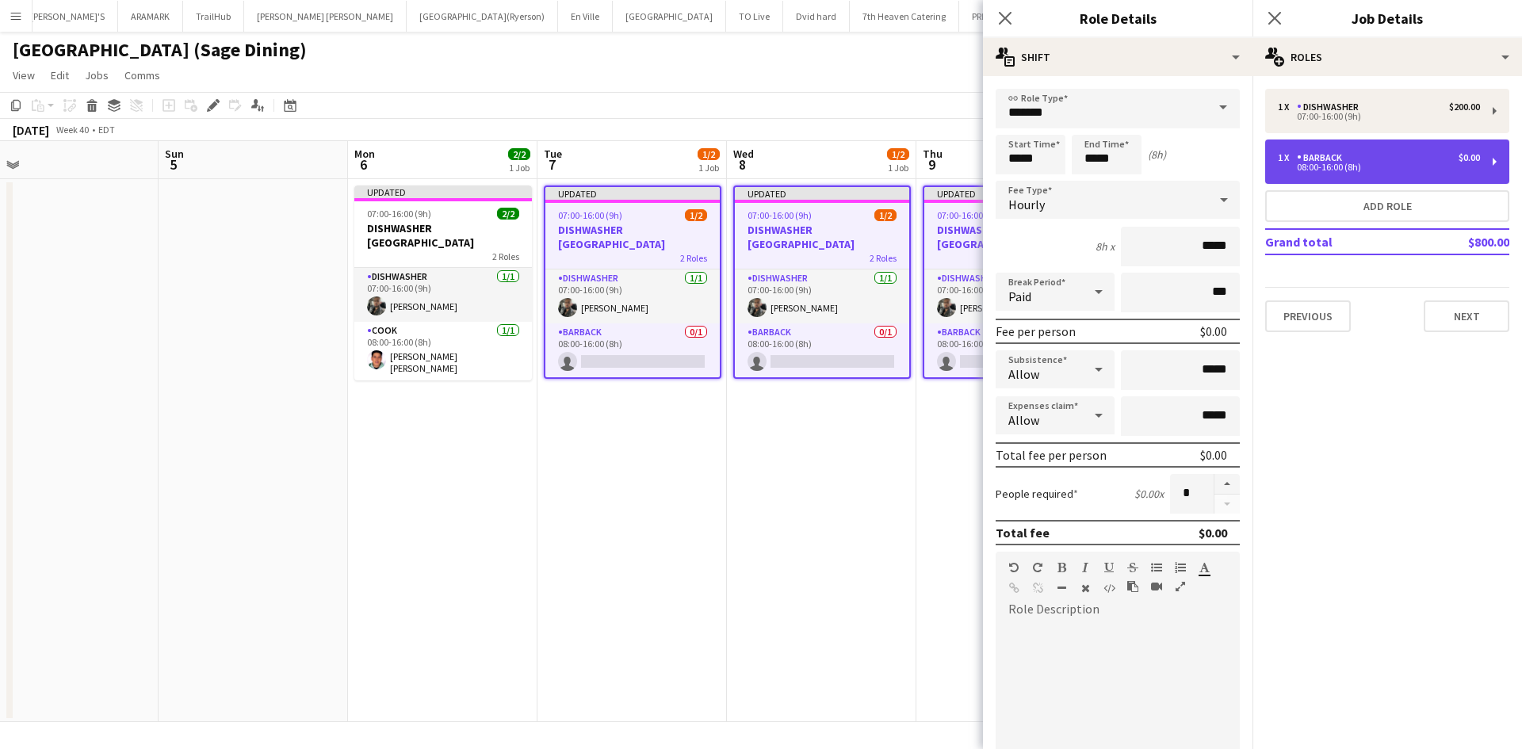
click at [1498, 167] on div "1 x BARBACK $0.00 08:00-16:00 (8h)" at bounding box center [1387, 162] width 244 height 44
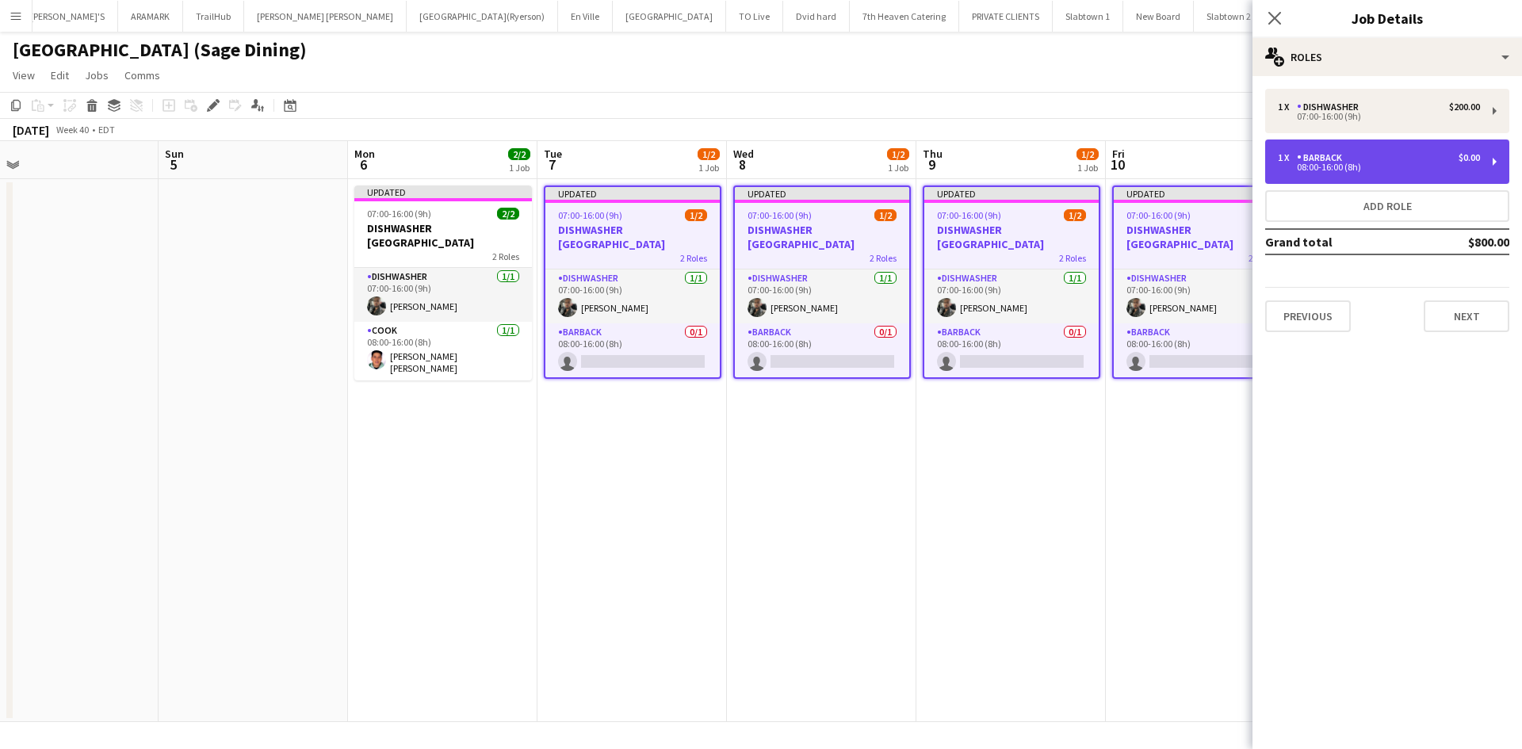
click at [1498, 167] on div "1 x BARBACK $0.00 08:00-16:00 (8h)" at bounding box center [1387, 162] width 244 height 44
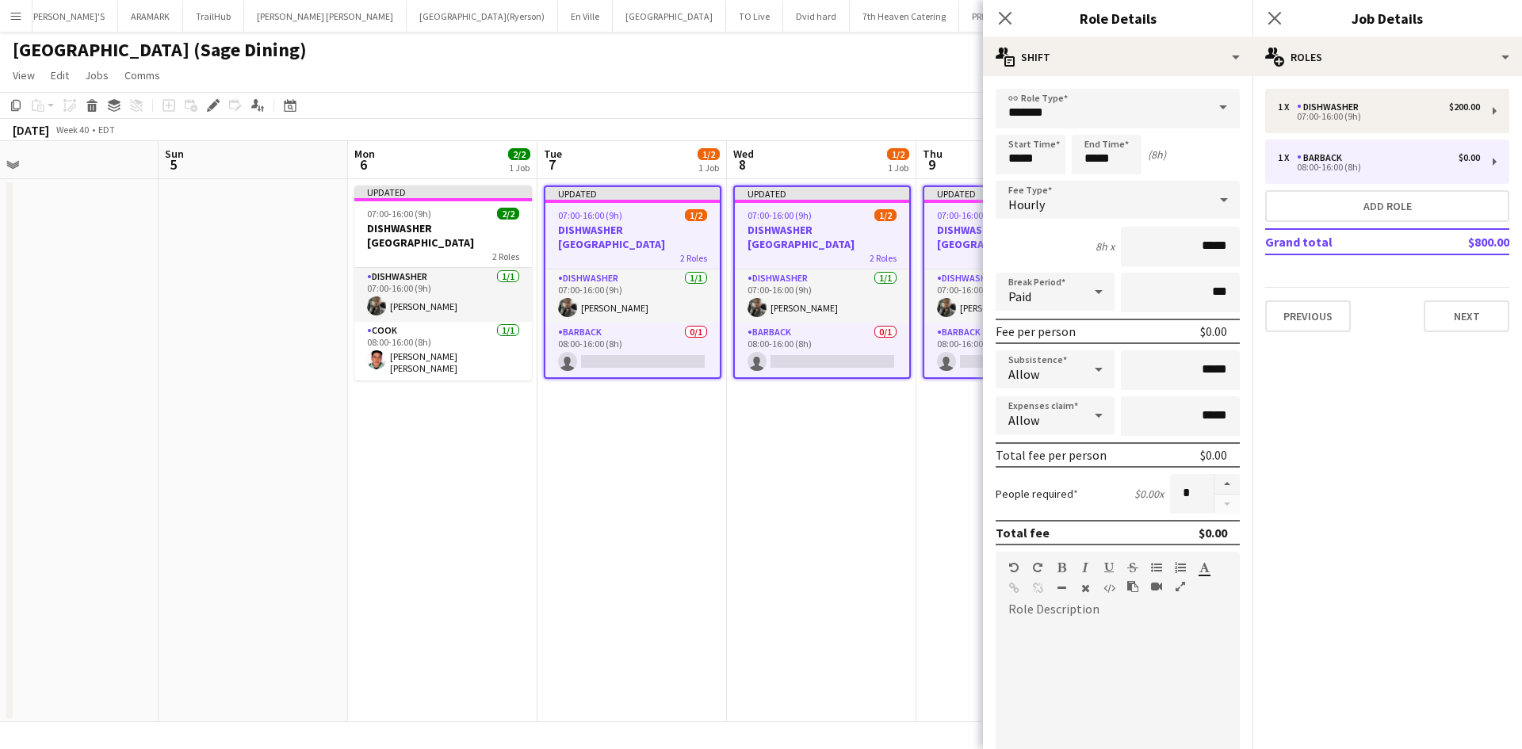
click at [1213, 101] on span at bounding box center [1223, 108] width 33 height 38
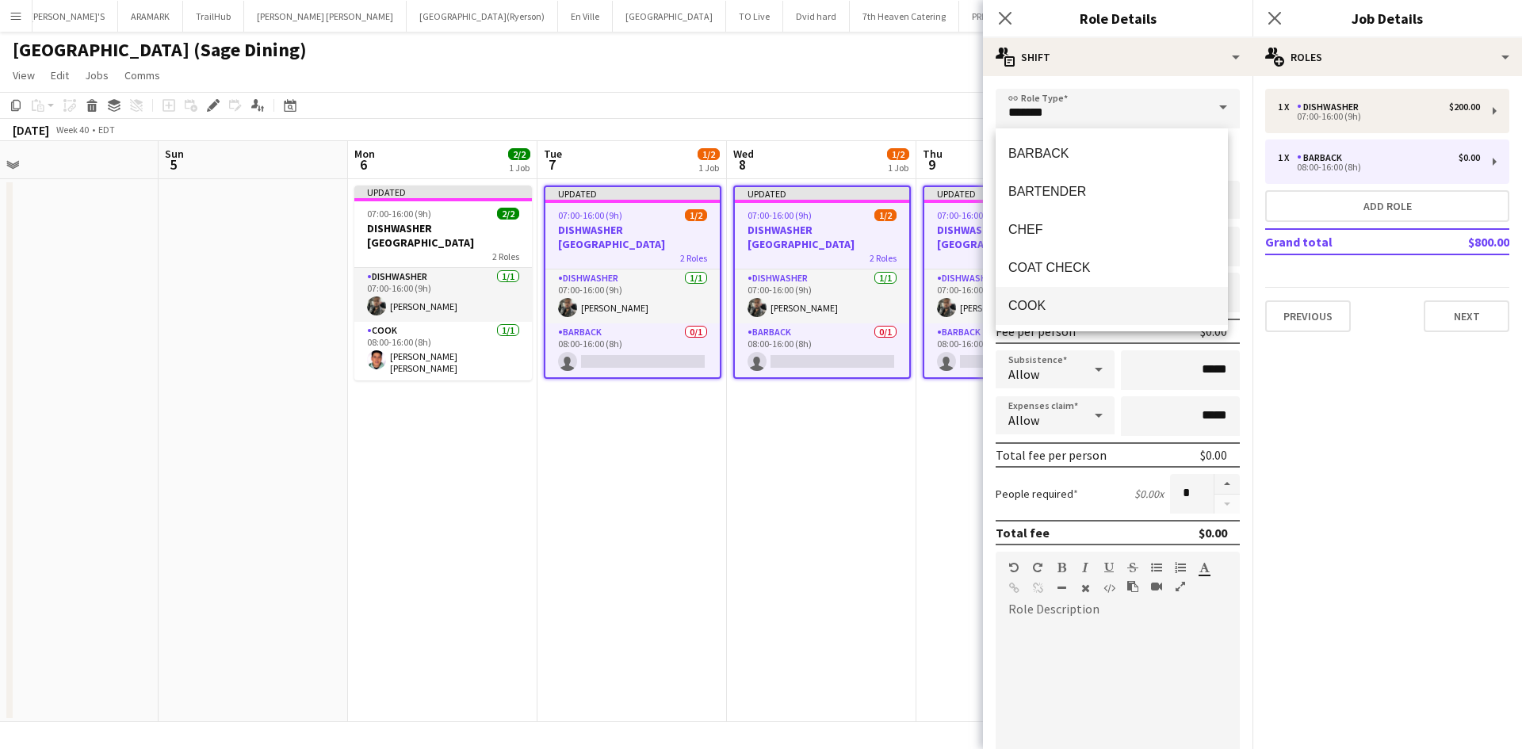
click at [1020, 312] on span "COOK" at bounding box center [1111, 305] width 207 height 15
type input "****"
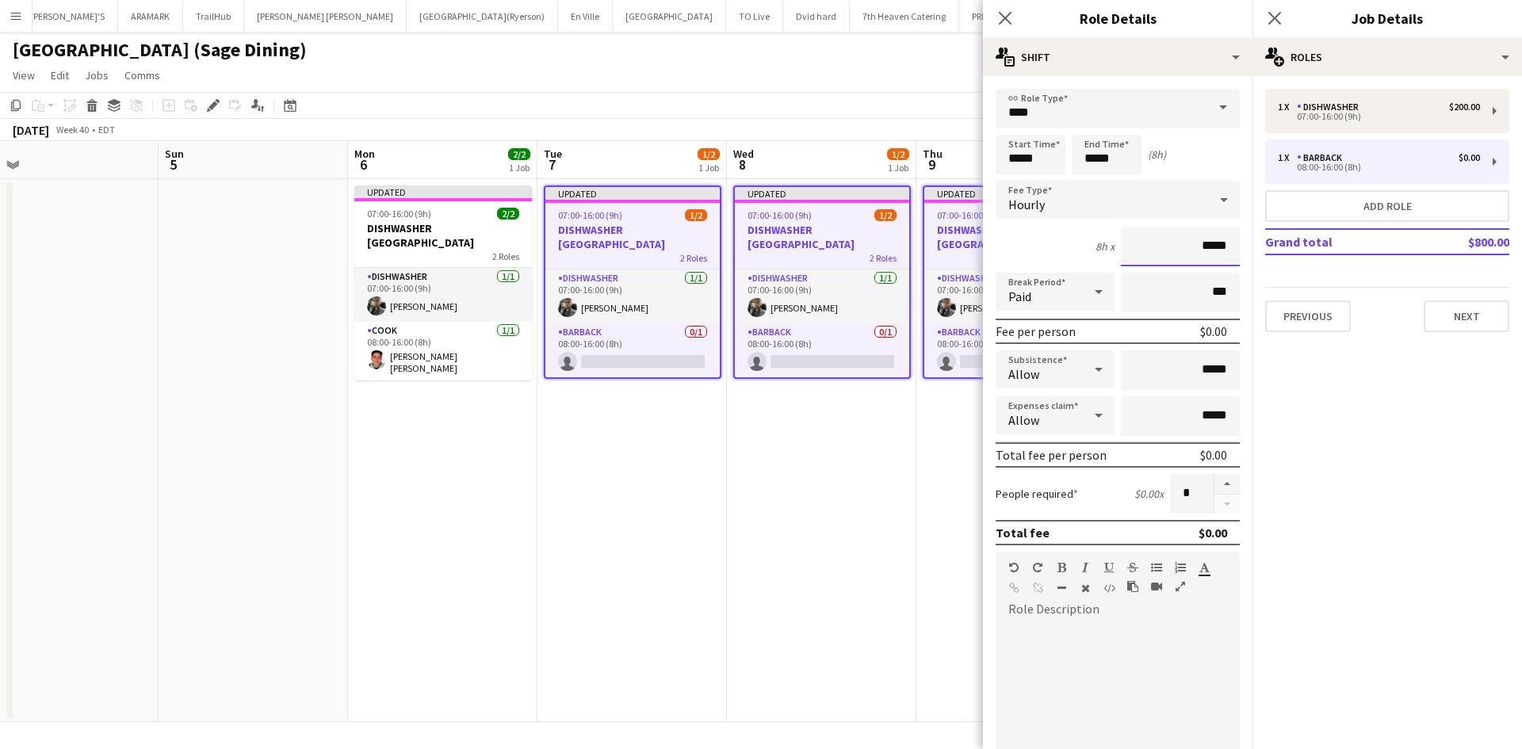
click at [1195, 245] on input "*****" at bounding box center [1180, 247] width 119 height 40
click at [1200, 245] on input "*****" at bounding box center [1180, 247] width 119 height 40
type input "**"
type input "******"
click at [1199, 371] on input "*****" at bounding box center [1180, 370] width 119 height 40
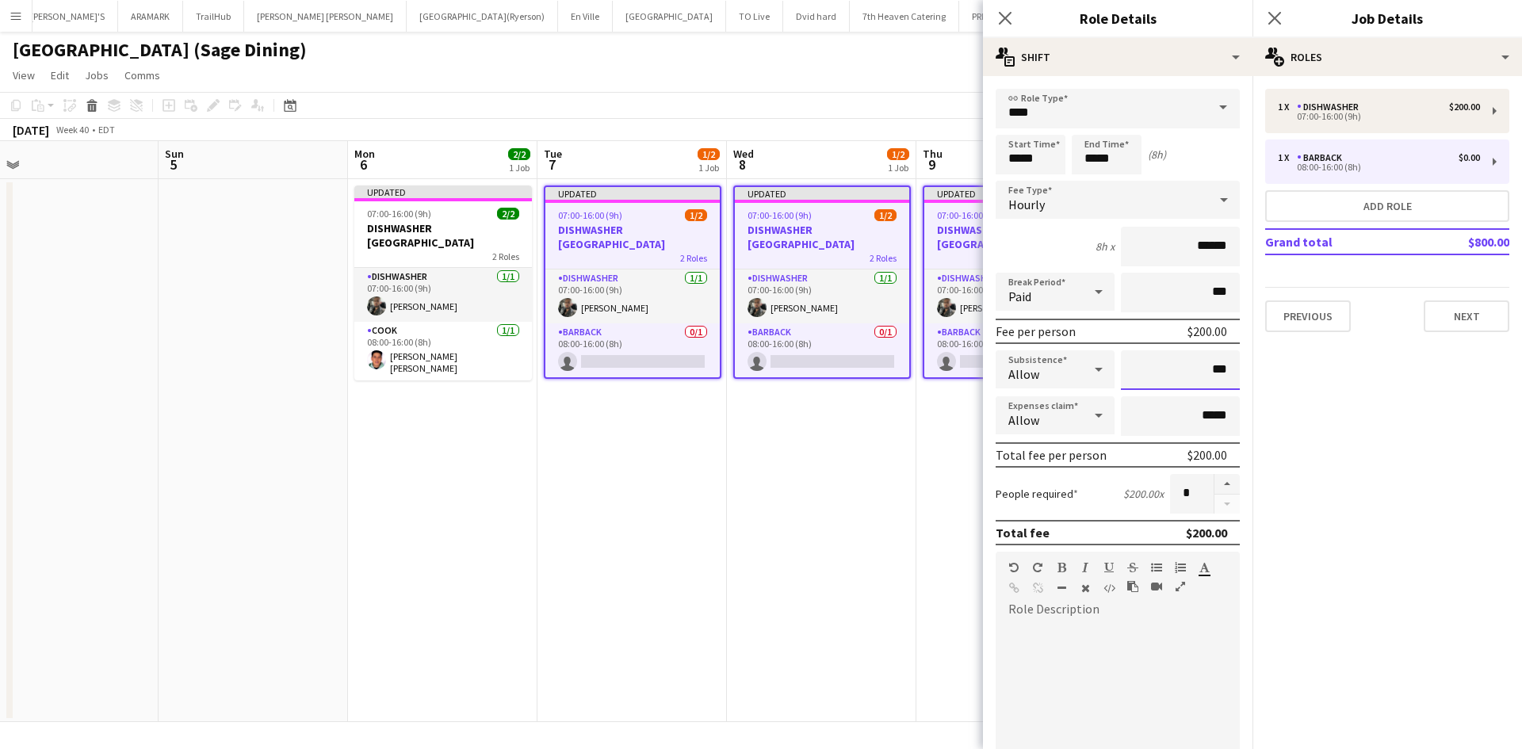
type input "**"
type input "******"
click at [1121, 681] on div at bounding box center [1118, 717] width 244 height 190
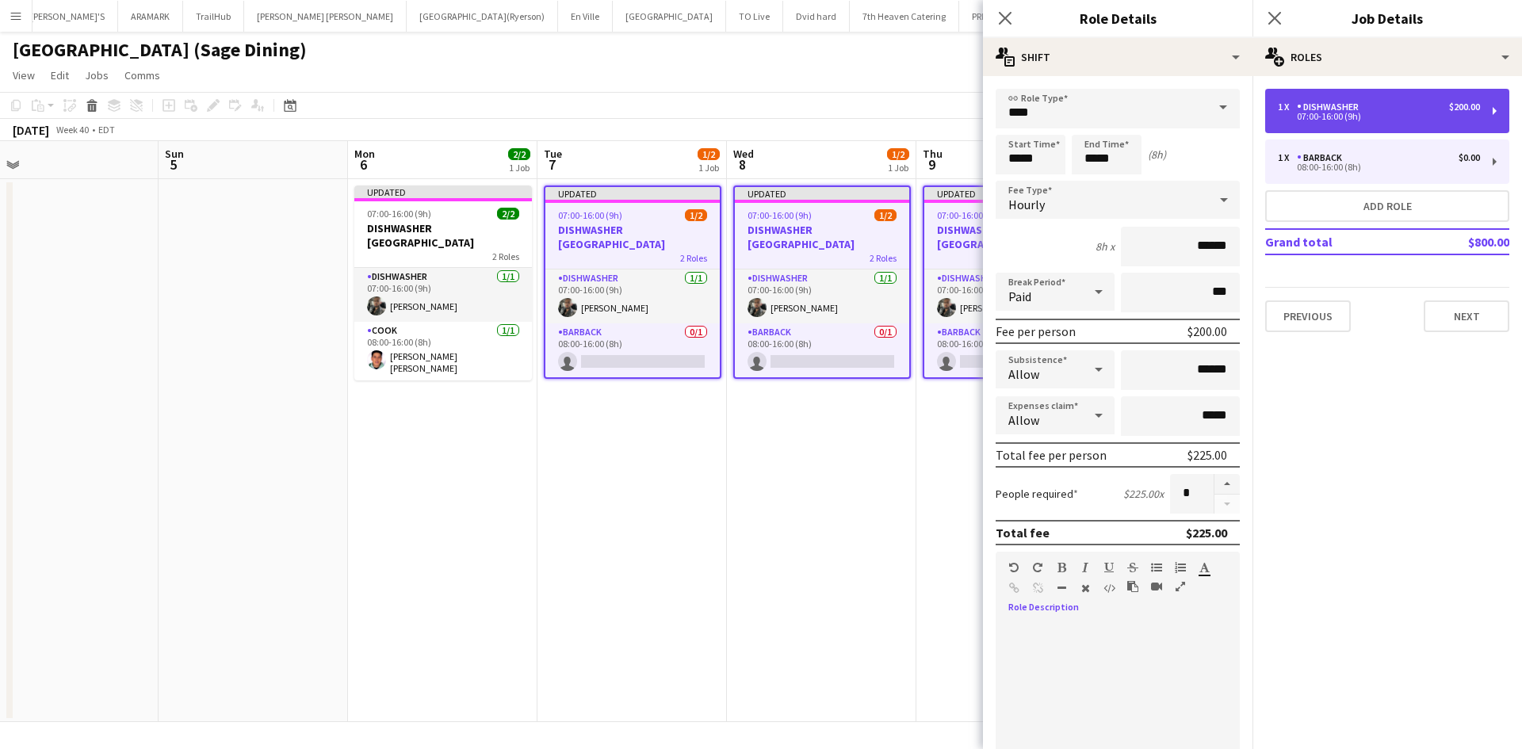
click at [1352, 113] on div "07:00-16:00 (9h)" at bounding box center [1379, 117] width 202 height 8
type input "**********"
type input "*****"
type input "******"
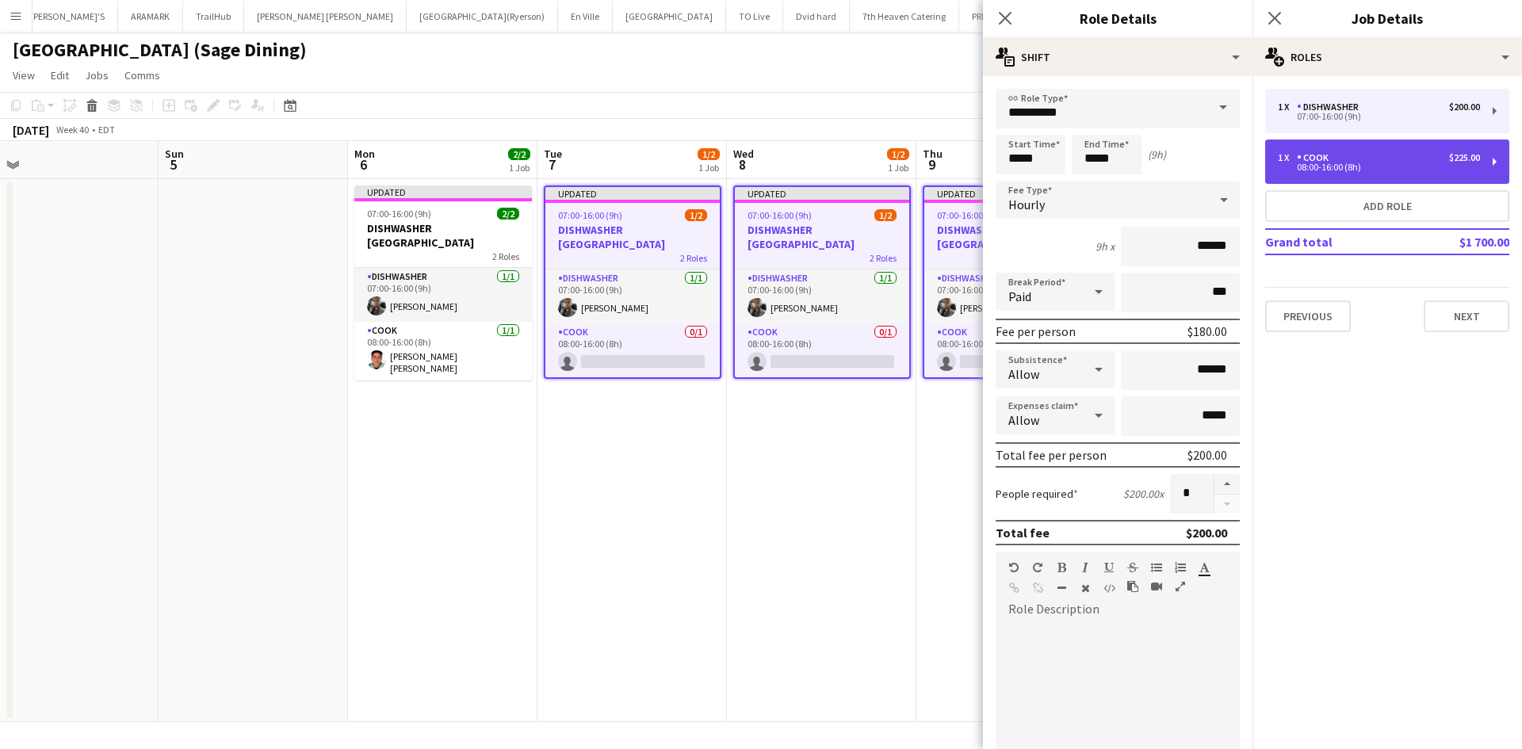
click at [1422, 163] on div "1 x COOK $225.00" at bounding box center [1379, 157] width 202 height 11
type input "****"
type input "*****"
type input "******"
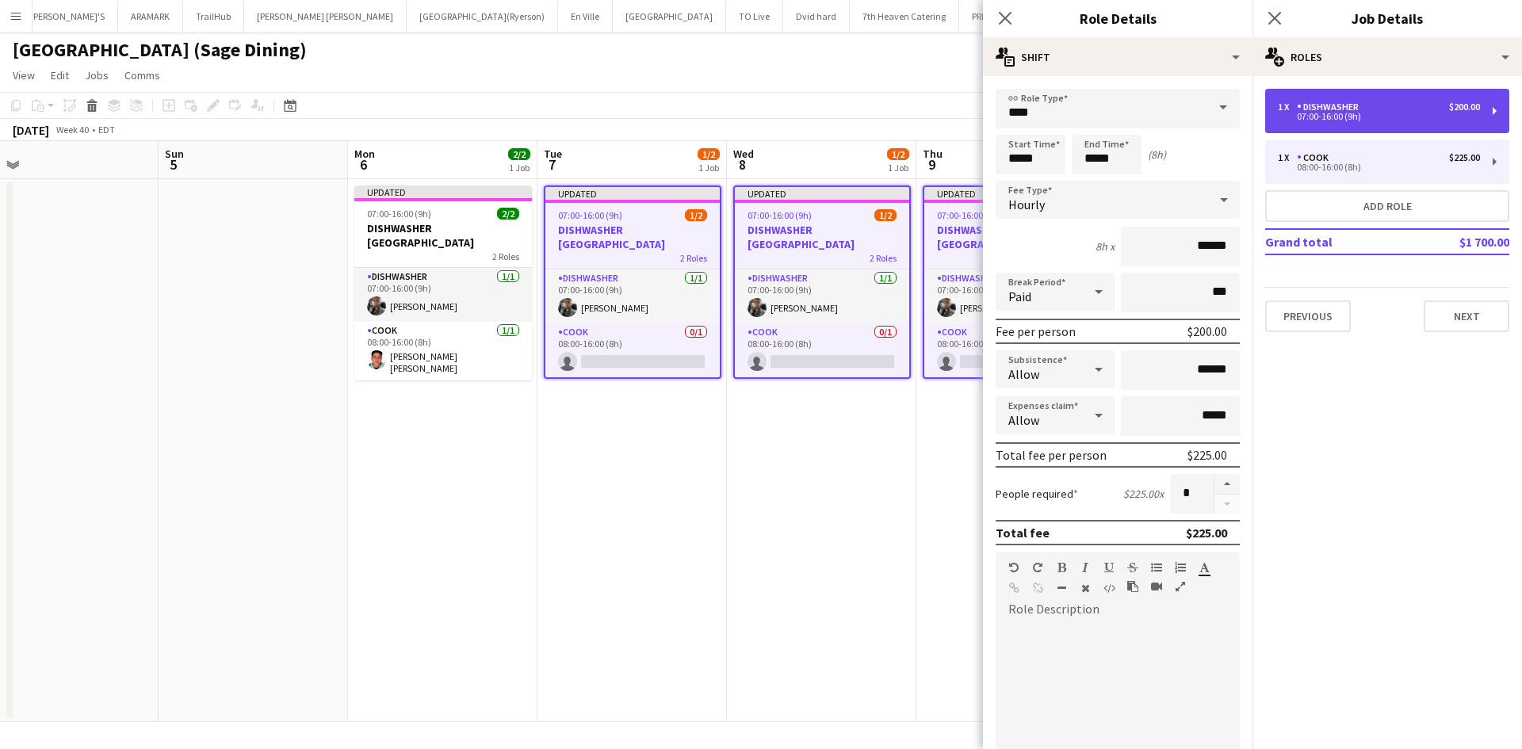
click at [1379, 106] on div "1 x DISHWASHER $200.00" at bounding box center [1379, 106] width 202 height 11
type input "**********"
type input "*****"
type input "******"
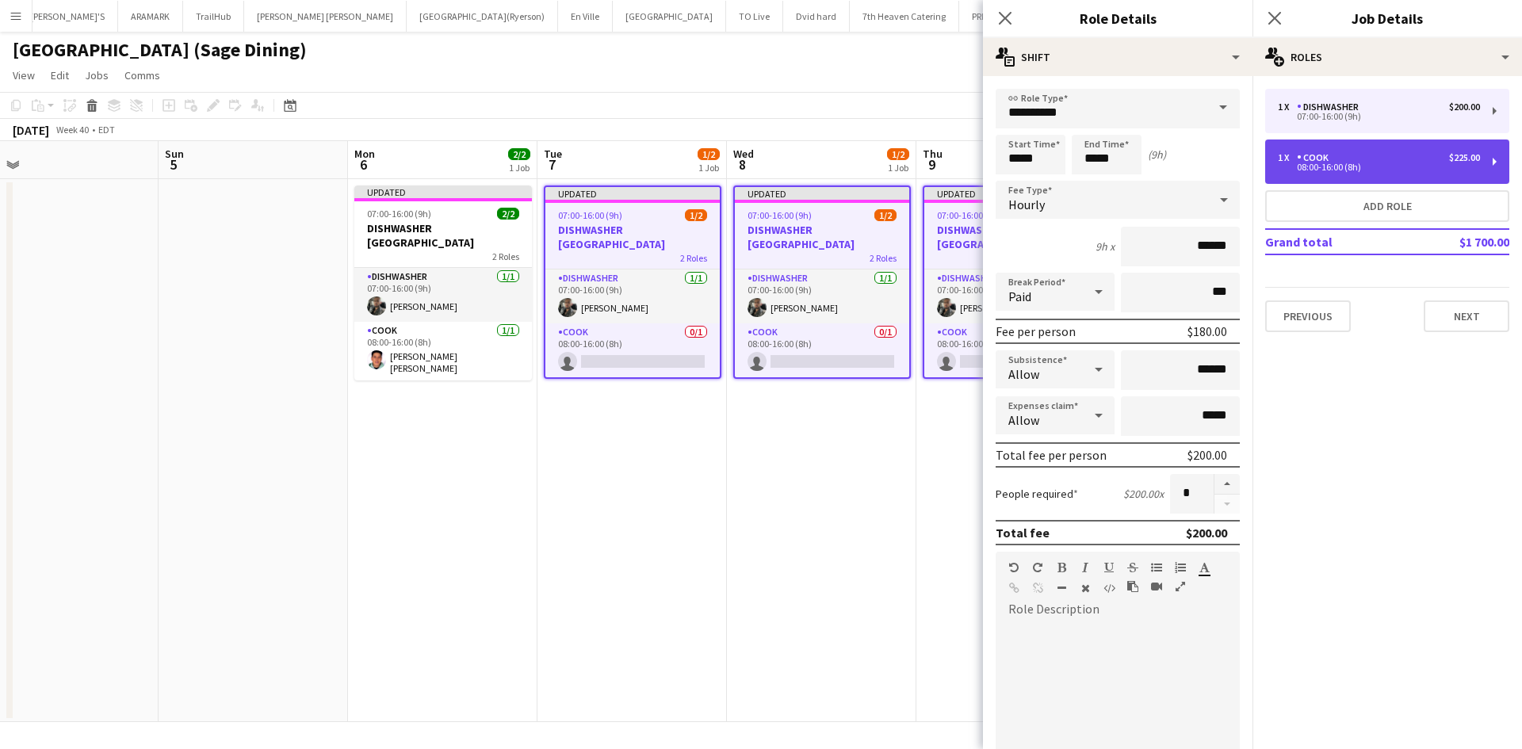
click at [1338, 166] on div "08:00-16:00 (8h)" at bounding box center [1379, 167] width 202 height 8
type input "****"
type input "*****"
type input "******"
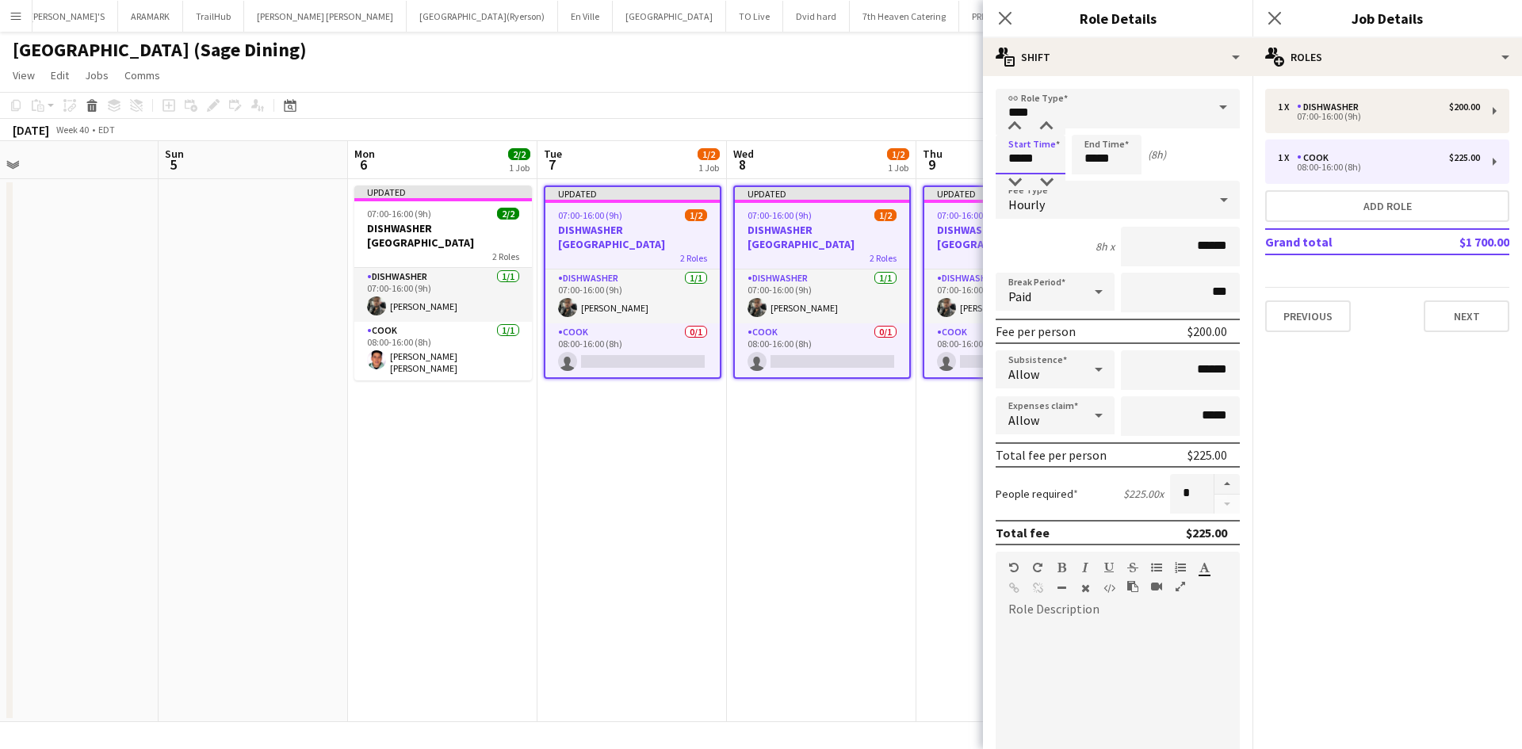
click at [1043, 154] on input "*****" at bounding box center [1031, 155] width 70 height 40
type input "*****"
click at [1008, 182] on div at bounding box center [1015, 182] width 32 height 16
click at [1203, 158] on div "Start Time ***** End Time ***** (9h)" at bounding box center [1118, 155] width 244 height 40
click at [1462, 319] on button "Next" at bounding box center [1467, 316] width 86 height 32
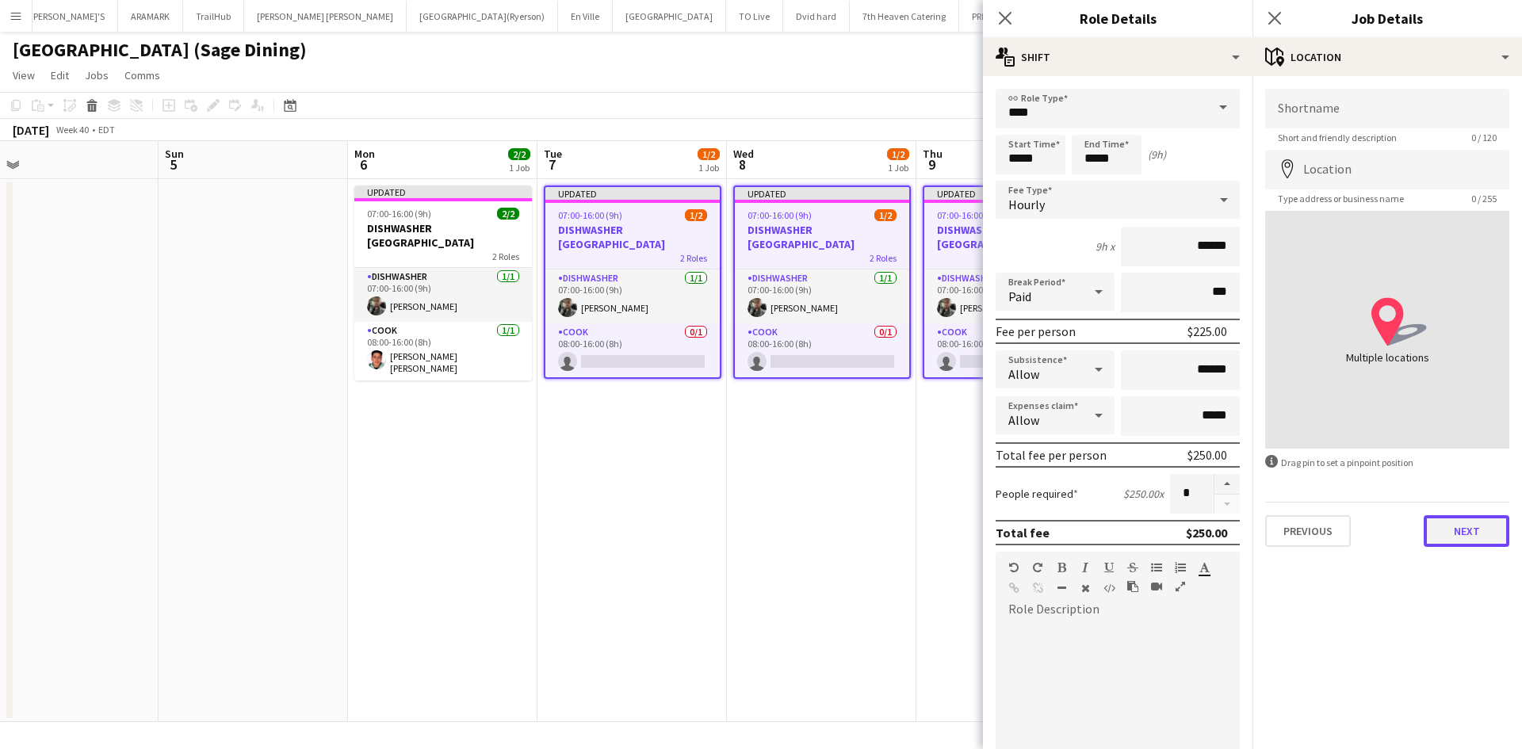
click at [1456, 538] on button "Next" at bounding box center [1467, 531] width 86 height 32
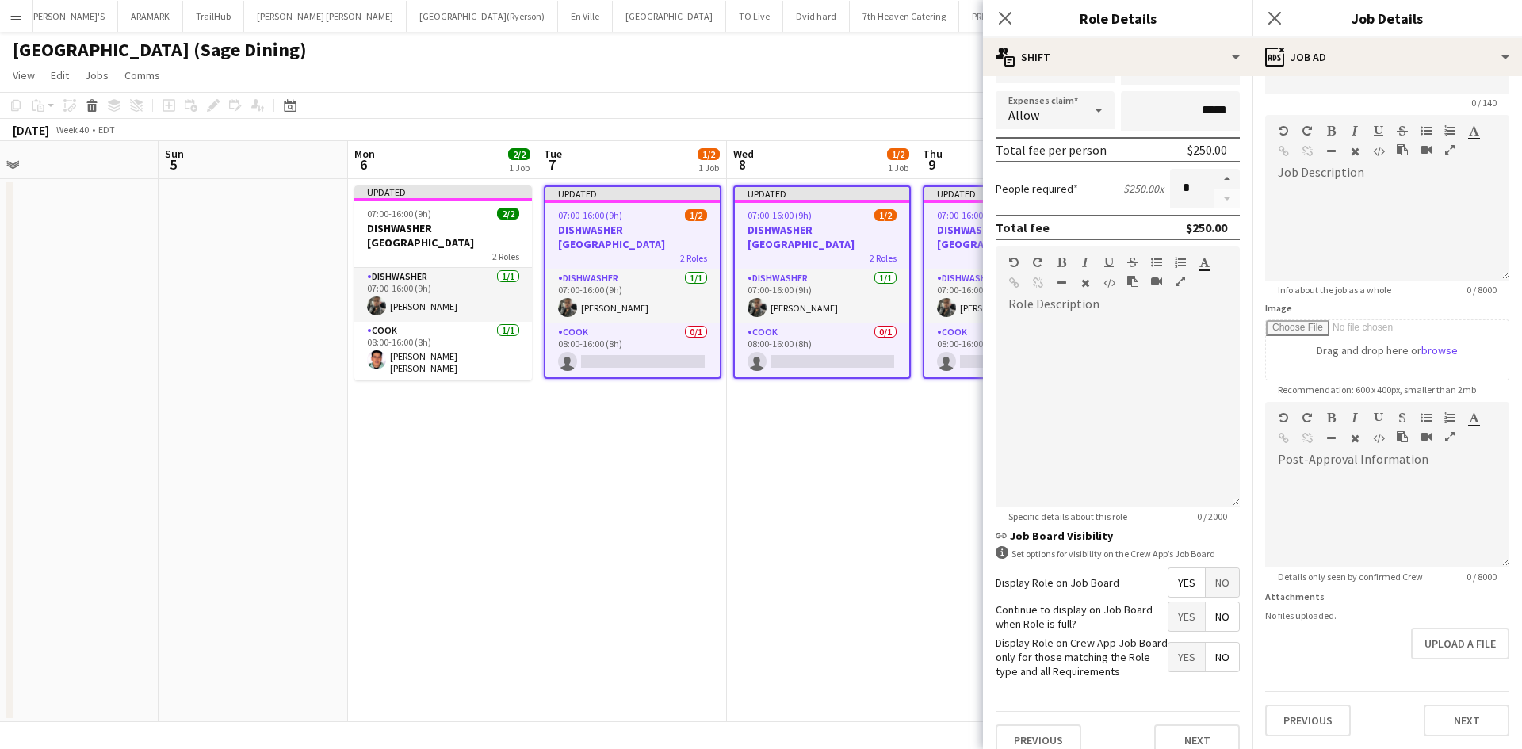
scroll to position [325, 0]
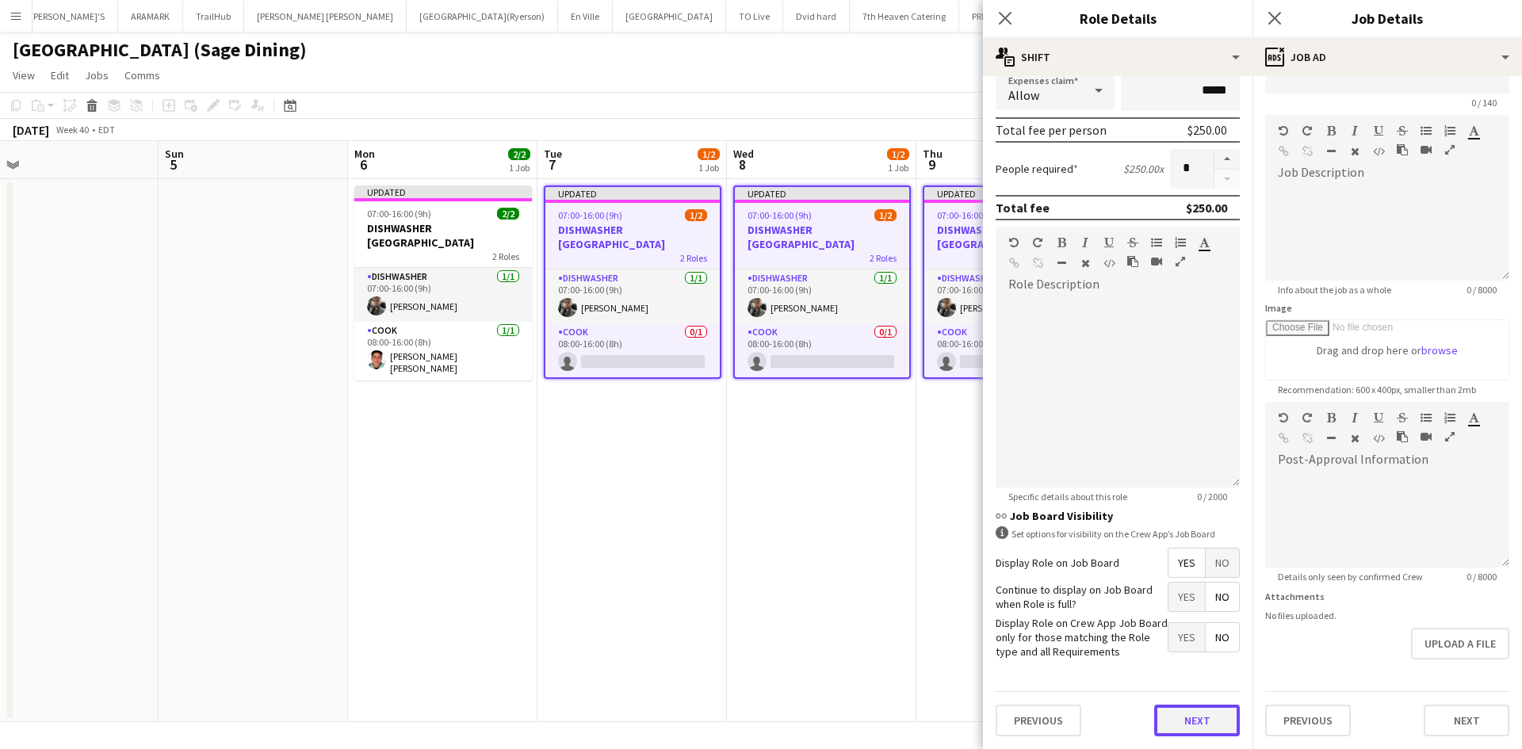
click at [1200, 711] on button "Next" at bounding box center [1197, 721] width 86 height 32
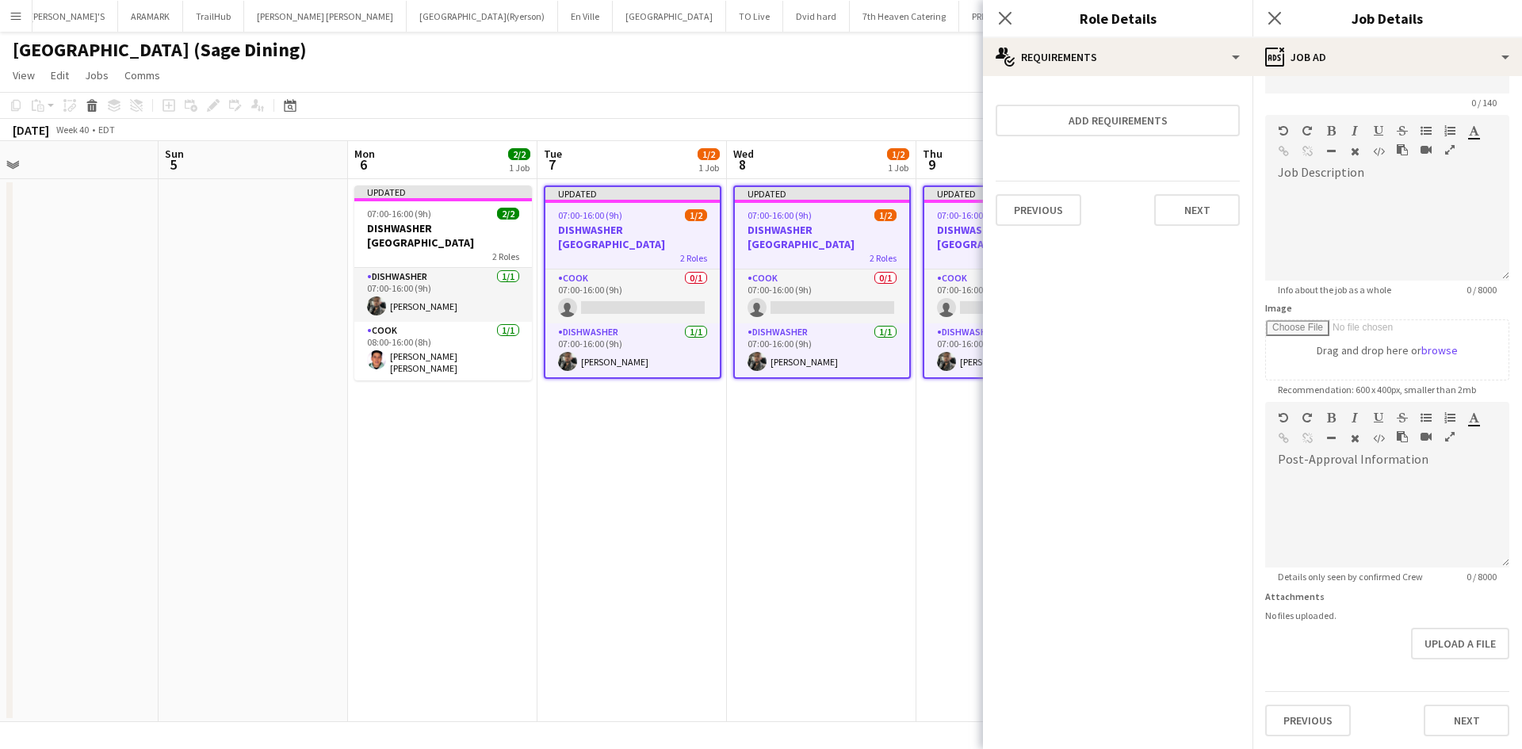
scroll to position [0, 0]
click at [1200, 204] on button "Next" at bounding box center [1197, 210] width 86 height 32
click at [1203, 215] on button "Finish" at bounding box center [1209, 213] width 59 height 32
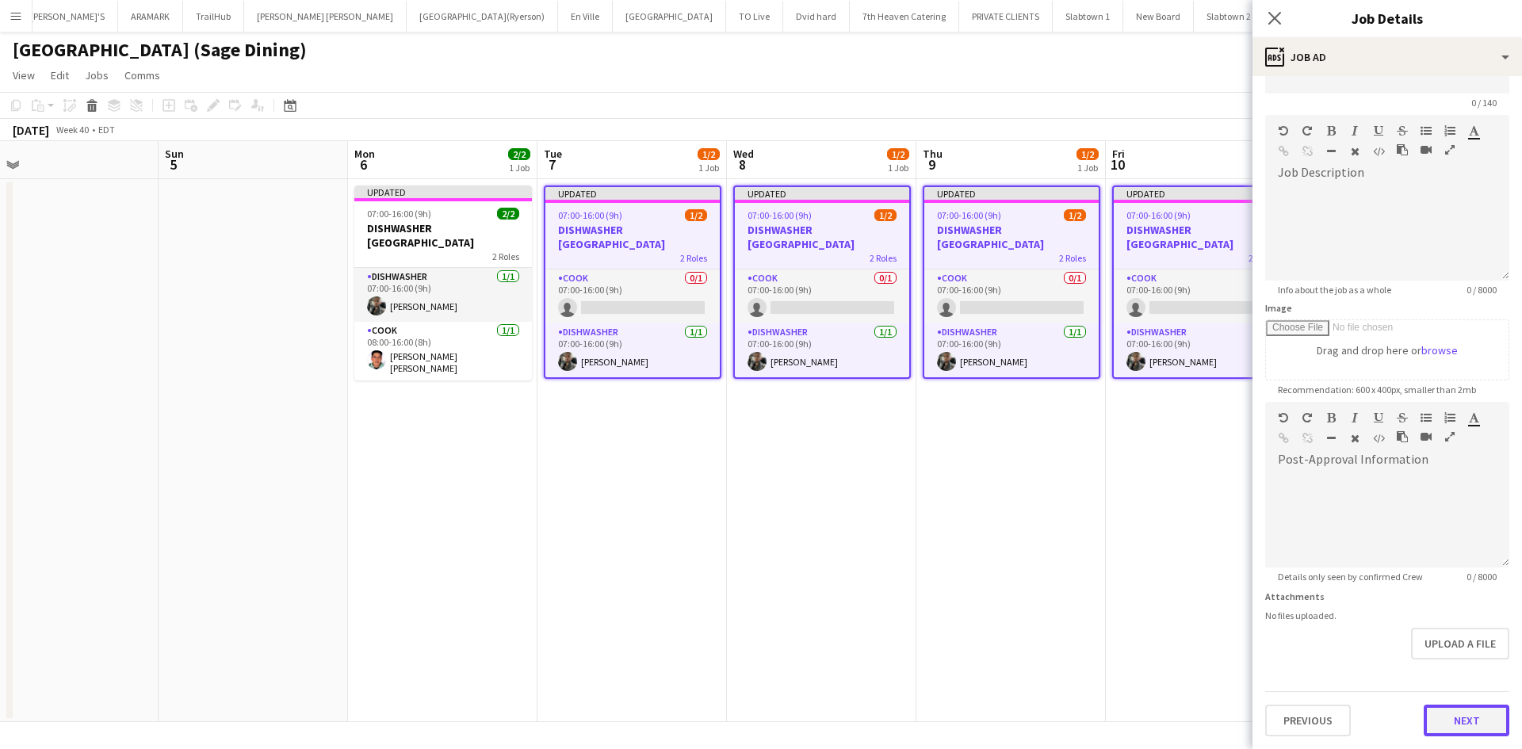
click at [1470, 675] on form "Headline 0 / 140 Job Description default Heading 1 Heading 2 Heading 3 Heading …" at bounding box center [1388, 395] width 270 height 683
click at [1468, 718] on button "Next" at bounding box center [1467, 721] width 86 height 32
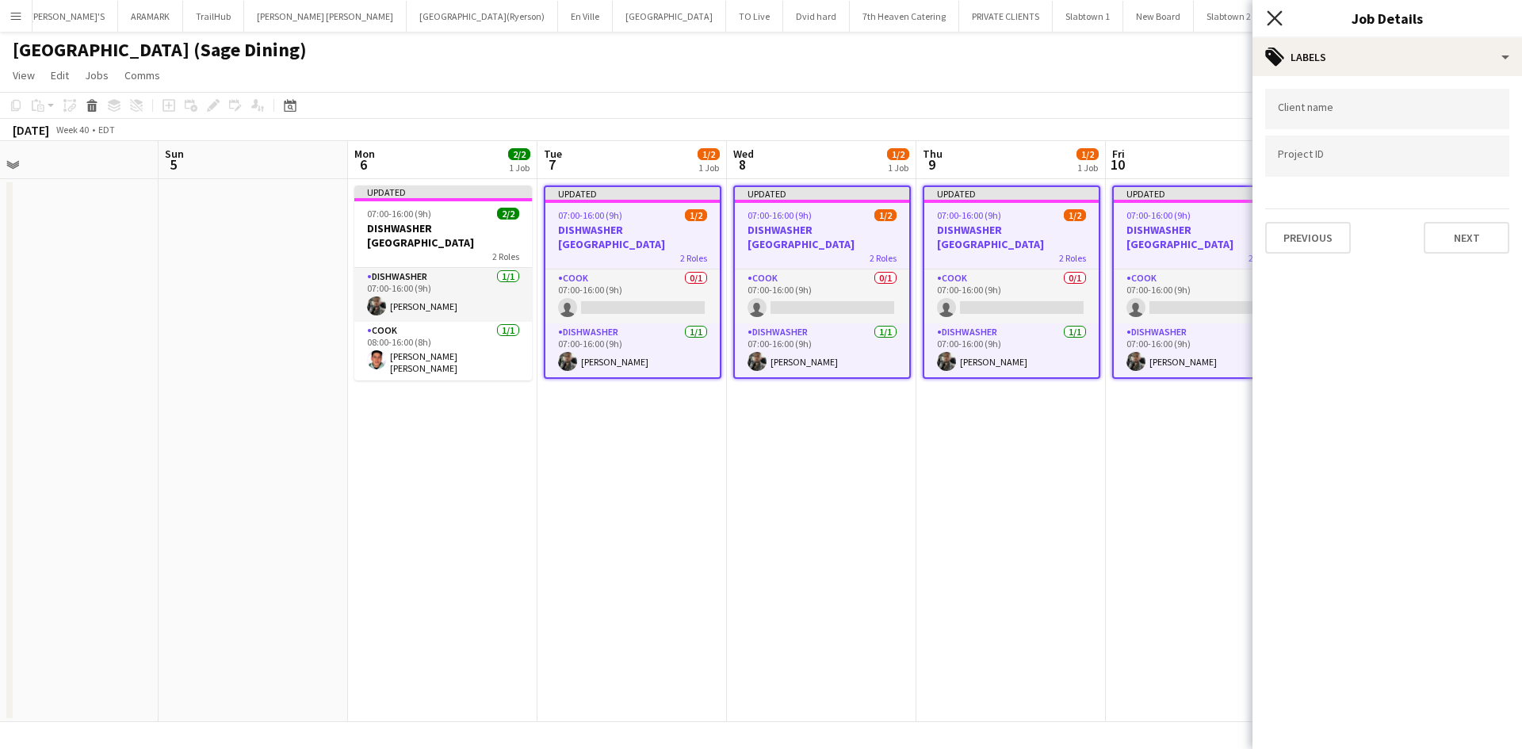
click at [1273, 14] on icon "Close pop-in" at bounding box center [1274, 17] width 15 height 15
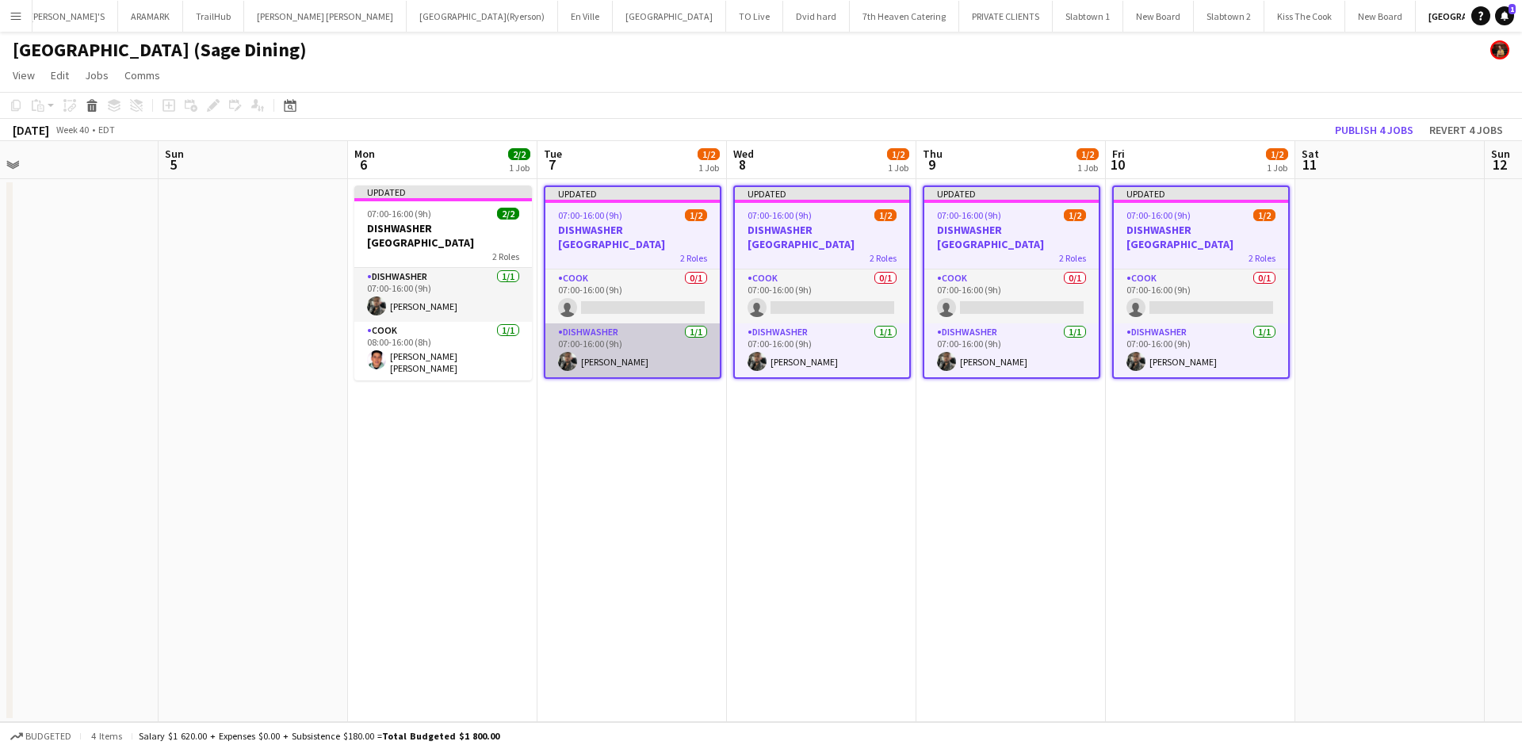
click at [645, 362] on app-card-role "DISHWASHER 1/1 07:00-16:00 (9h) Kevin Gomez" at bounding box center [632, 350] width 174 height 54
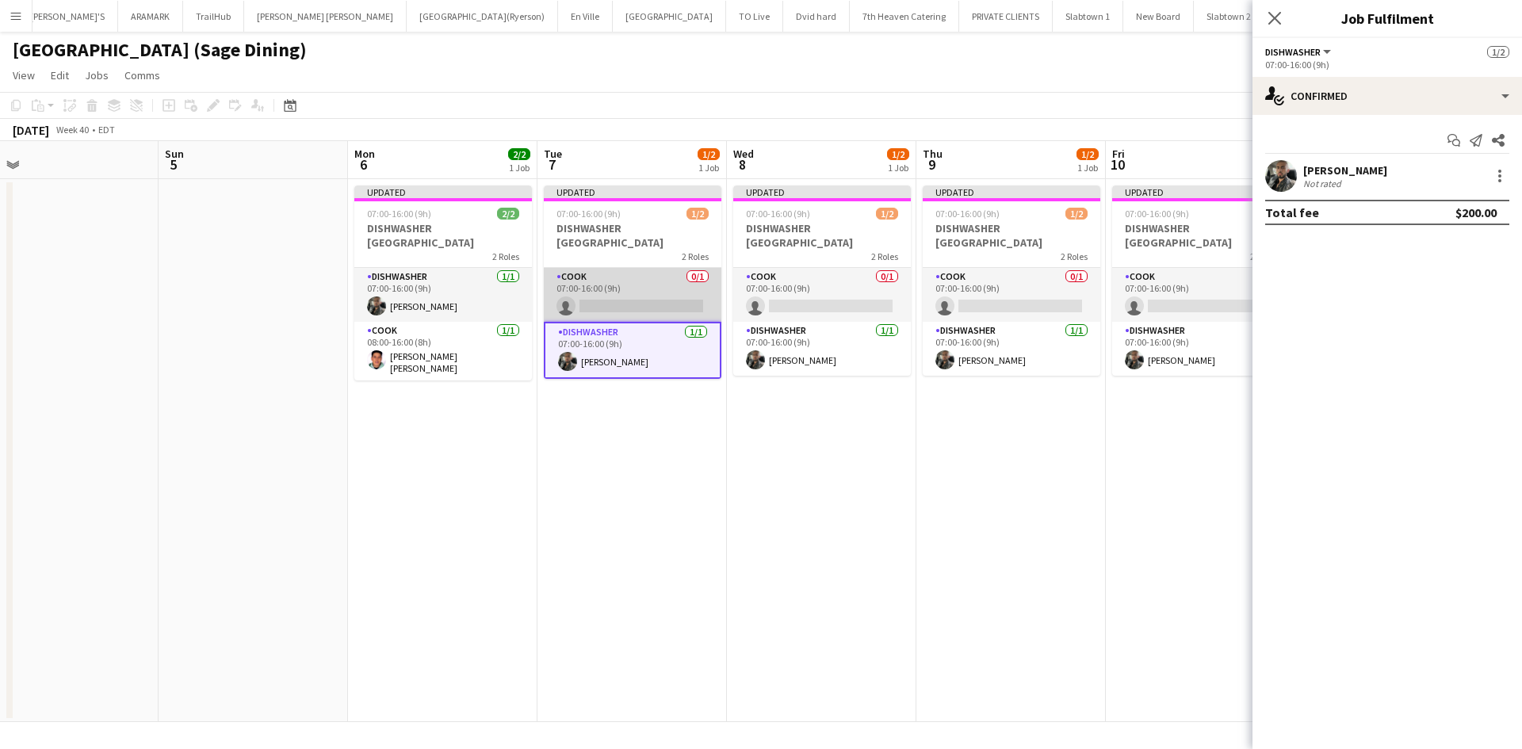
click at [631, 279] on app-card-role "COOK 0/1 07:00-16:00 (9h) single-neutral-actions" at bounding box center [633, 295] width 178 height 54
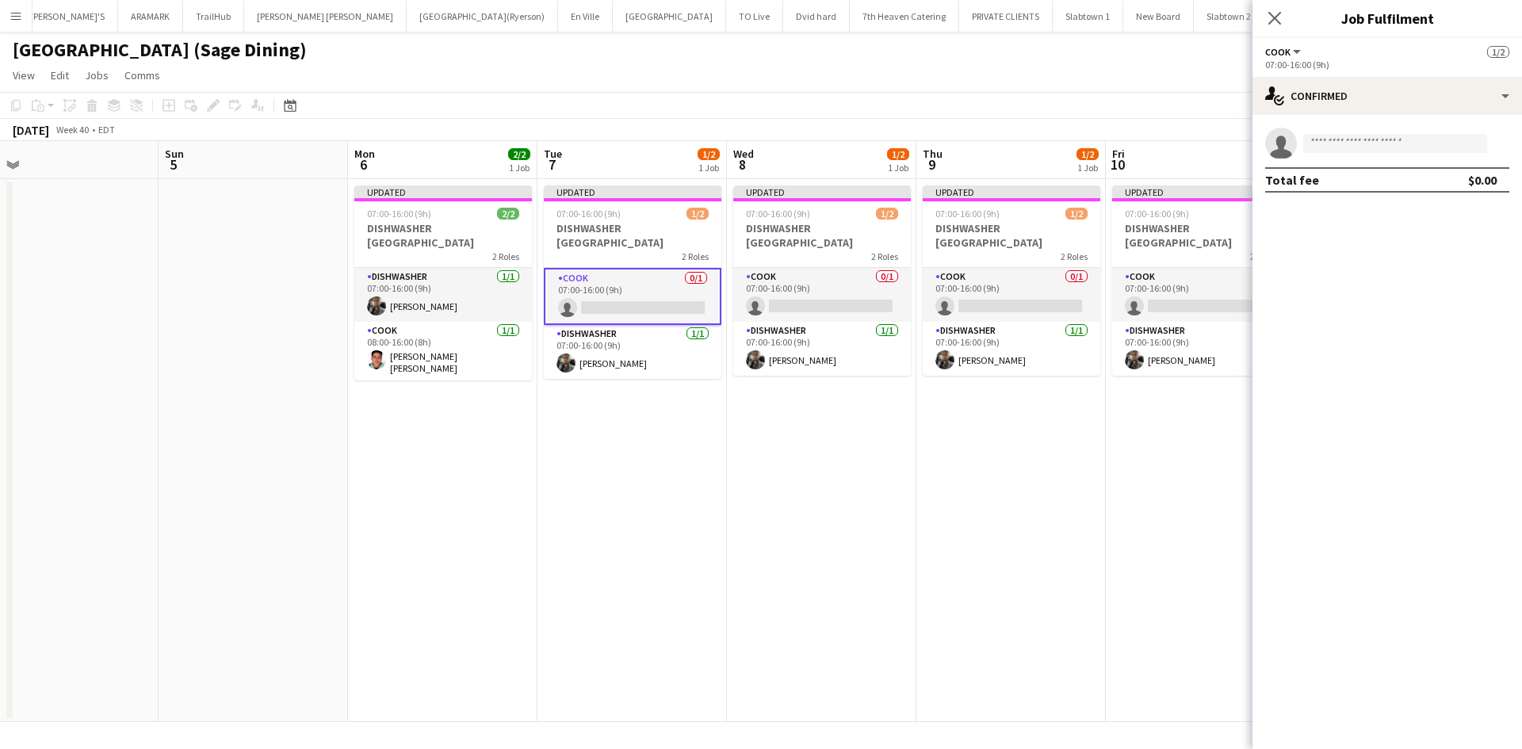
click at [631, 279] on app-card-role "COOK 0/1 07:00-16:00 (9h) single-neutral-actions" at bounding box center [633, 296] width 178 height 57
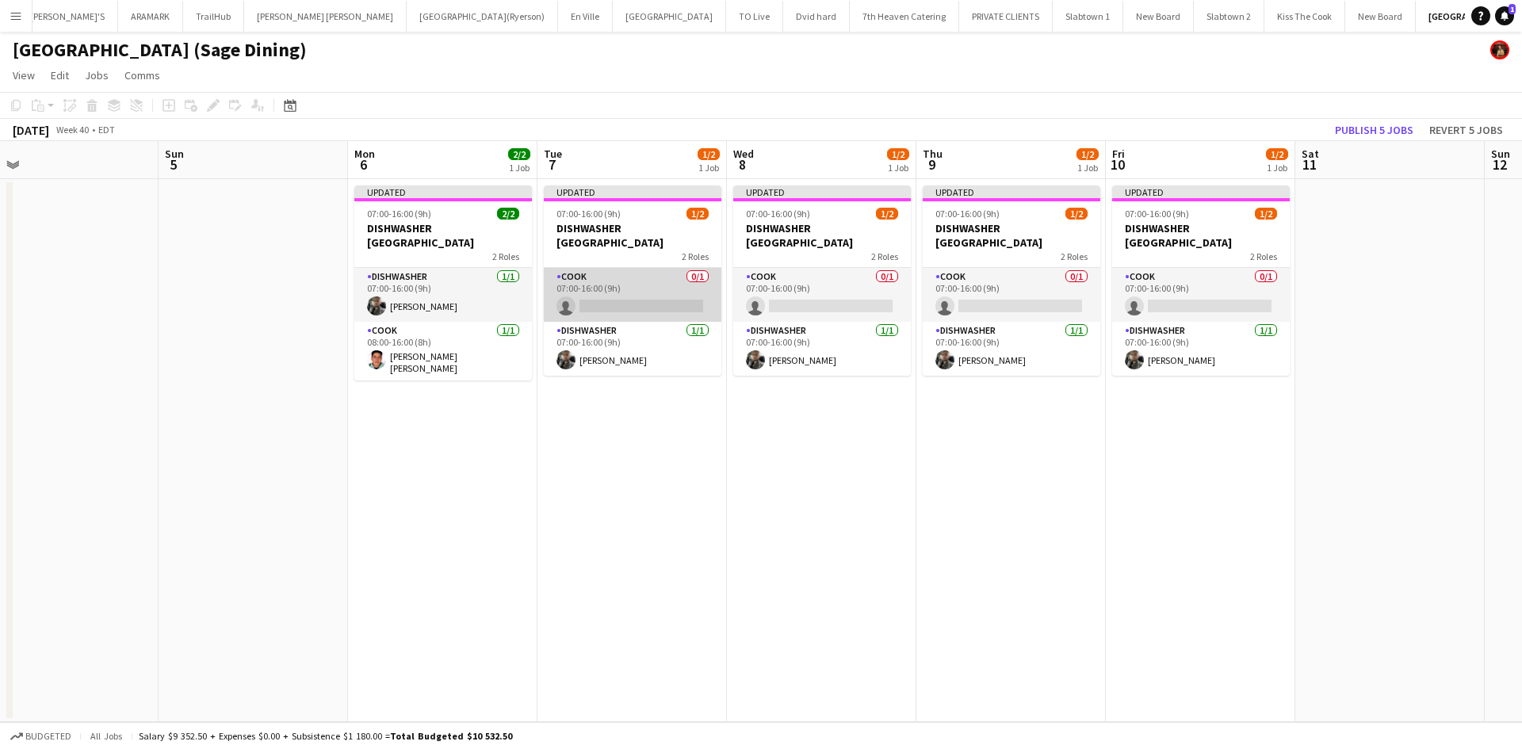
click at [631, 279] on app-card-role "COOK 0/1 07:00-16:00 (9h) single-neutral-actions" at bounding box center [633, 295] width 178 height 54
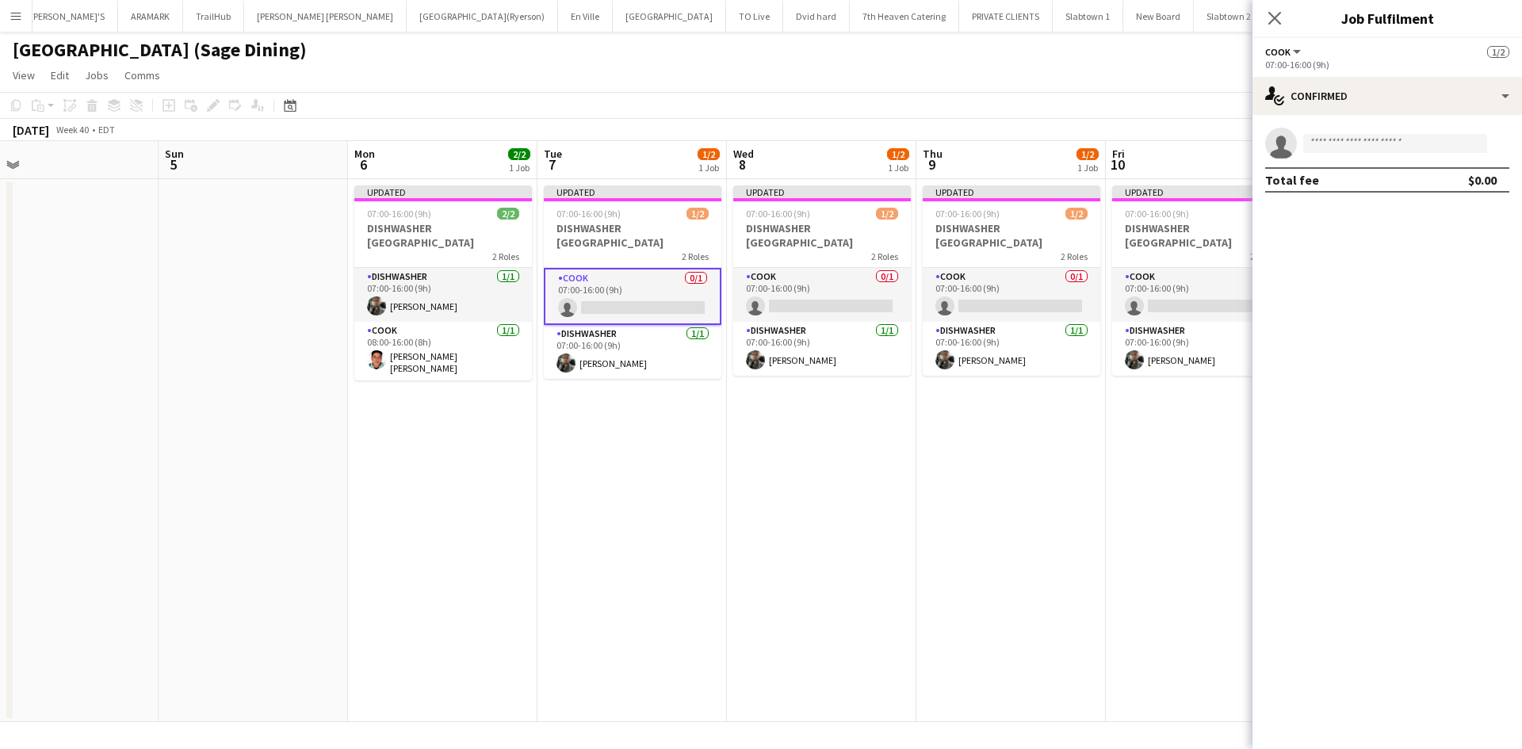
click at [1290, 54] on button "COOK" at bounding box center [1284, 52] width 38 height 12
click at [1444, 179] on div "Total fee $0.00" at bounding box center [1387, 179] width 244 height 25
click at [1277, 54] on span "COOK" at bounding box center [1277, 52] width 25 height 12
click at [1402, 101] on div "single-neutral-actions-check-2 Confirmed" at bounding box center [1388, 96] width 270 height 38
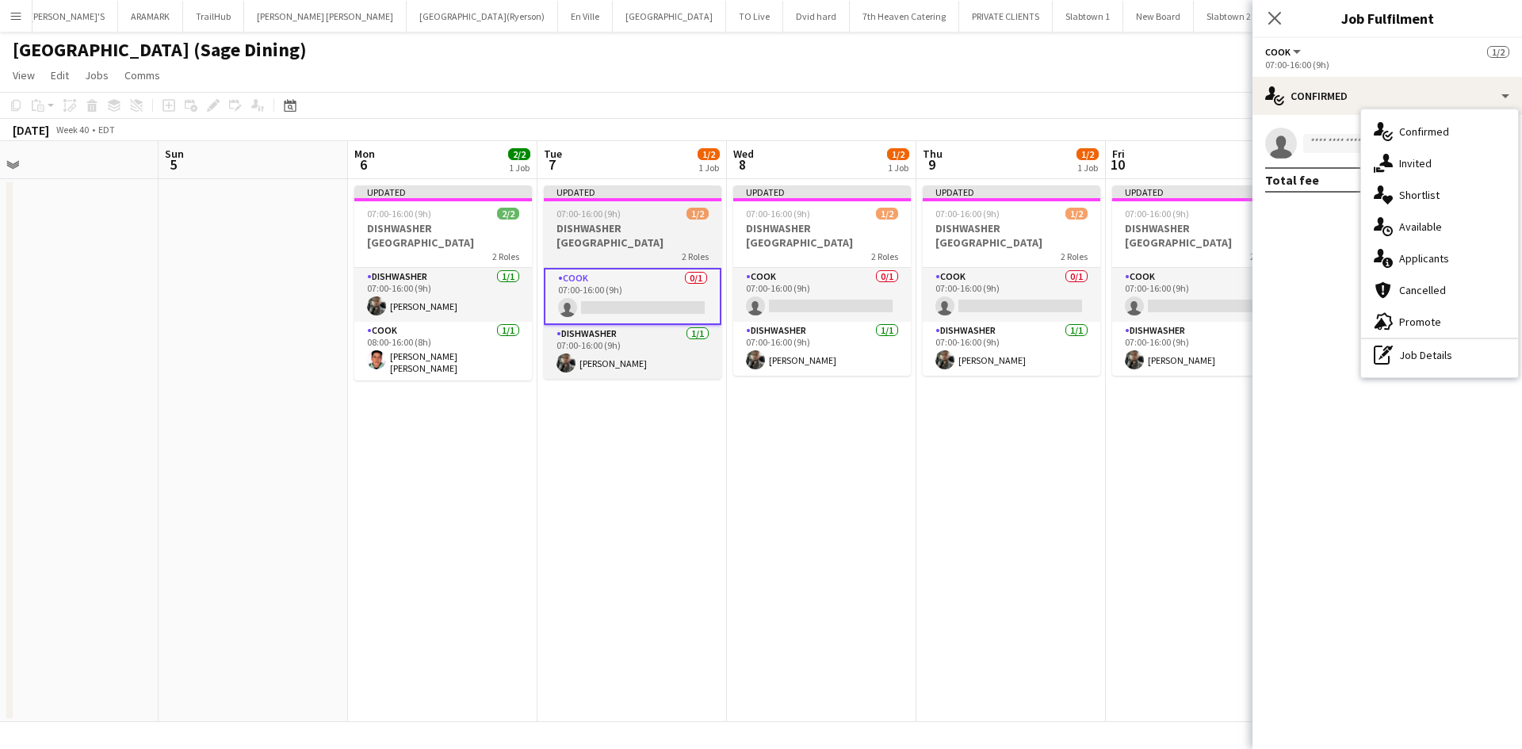
click at [655, 187] on div "Updated" at bounding box center [633, 192] width 178 height 13
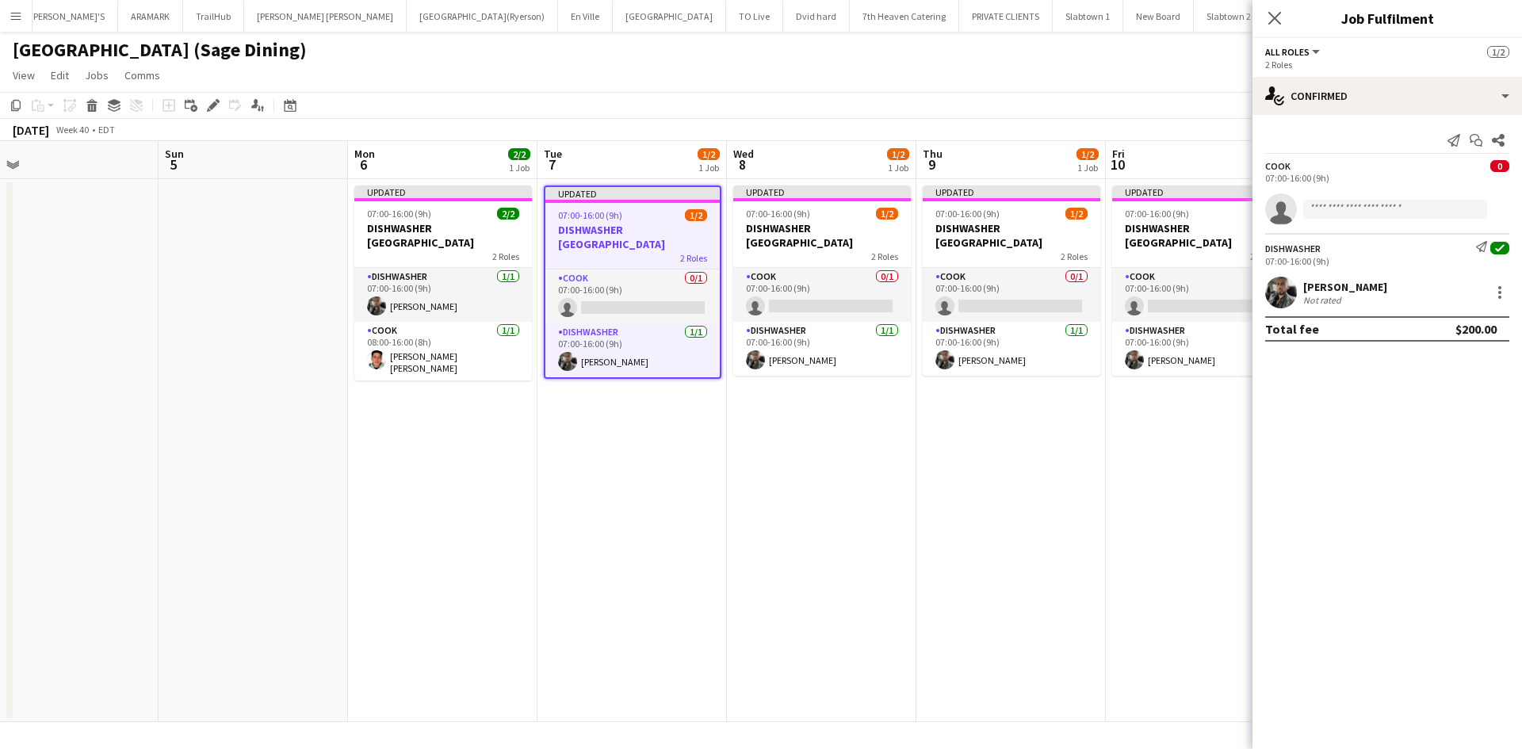
click at [1298, 174] on div "07:00-16:00 (9h)" at bounding box center [1387, 178] width 244 height 12
click at [1338, 213] on input at bounding box center [1395, 209] width 184 height 19
click at [1277, 179] on div "07:00-16:00 (9h)" at bounding box center [1387, 178] width 244 height 12
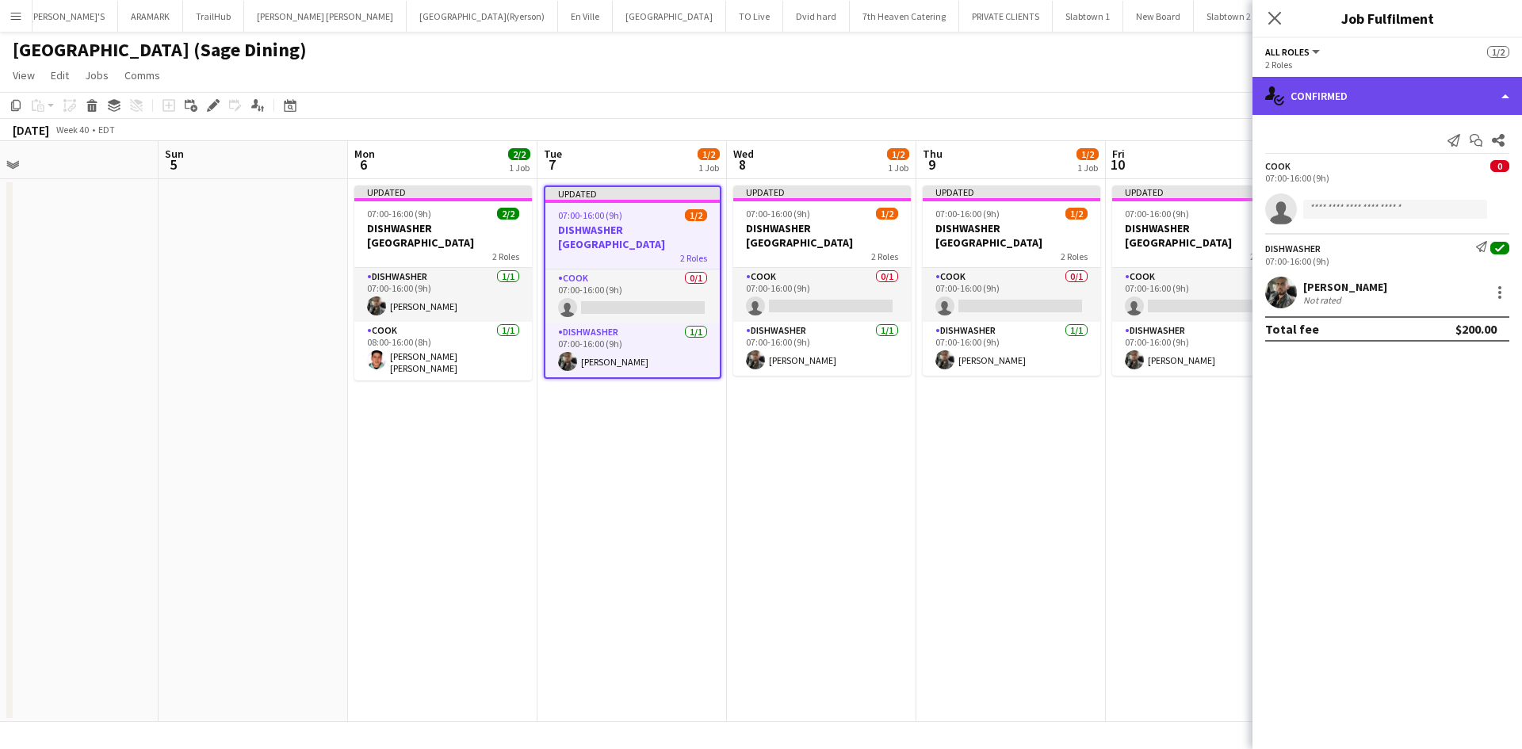
click at [1295, 87] on div "single-neutral-actions-check-2 Confirmed" at bounding box center [1388, 96] width 270 height 38
click at [1297, 92] on div "single-neutral-actions-check-2 Confirmed" at bounding box center [1388, 96] width 270 height 38
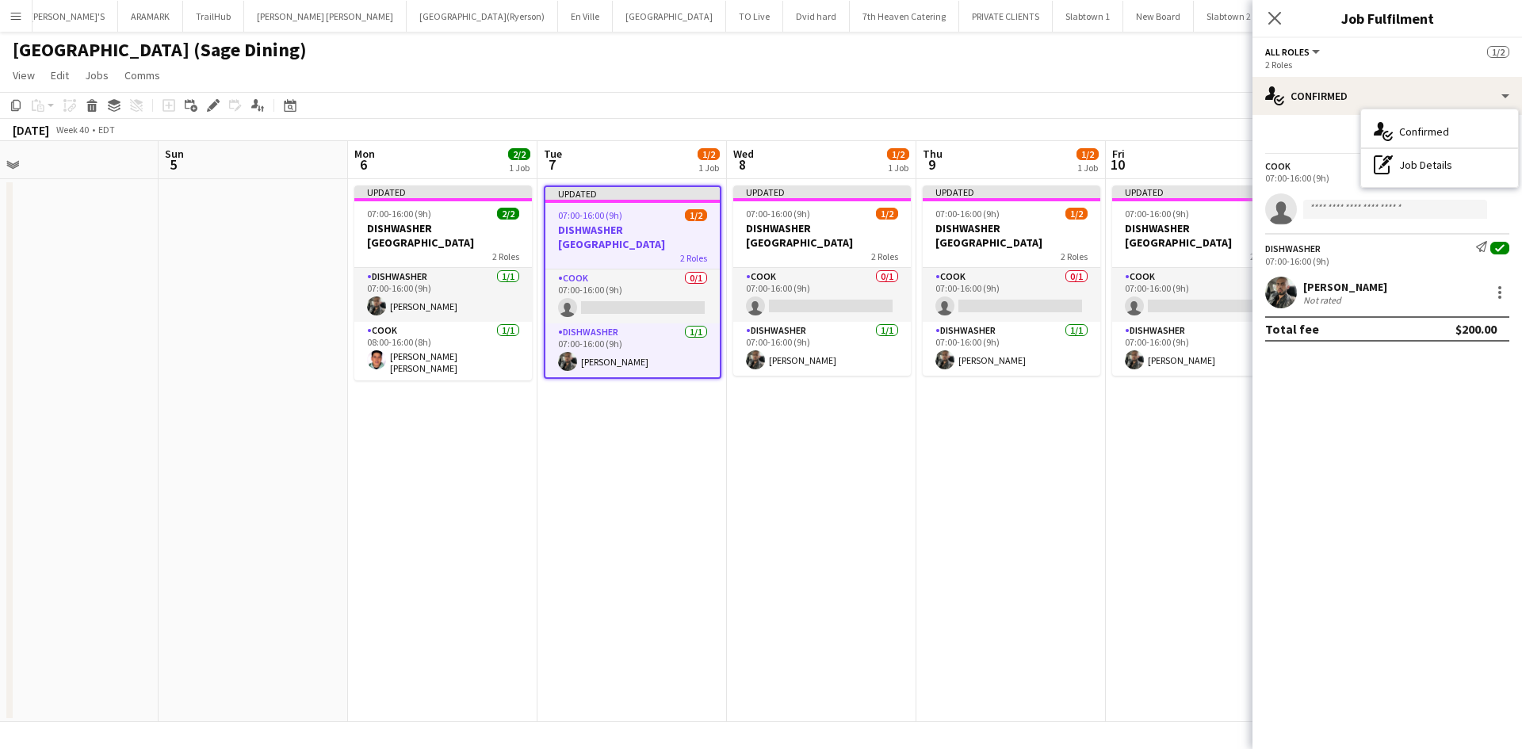
click at [1305, 48] on span "All roles" at bounding box center [1287, 52] width 44 height 12
click at [1299, 101] on li "COOK" at bounding box center [1318, 105] width 79 height 14
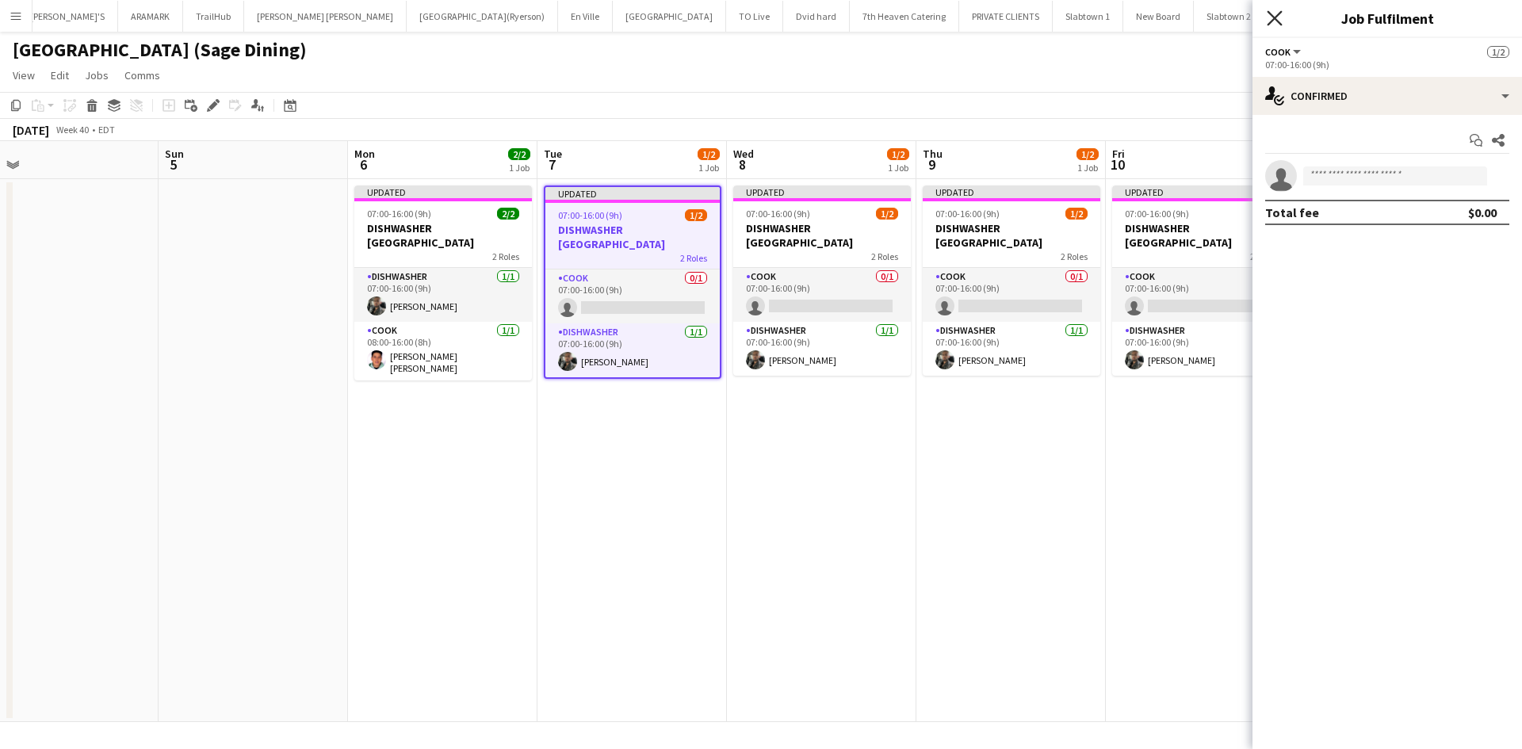
click at [1272, 17] on icon at bounding box center [1274, 17] width 15 height 15
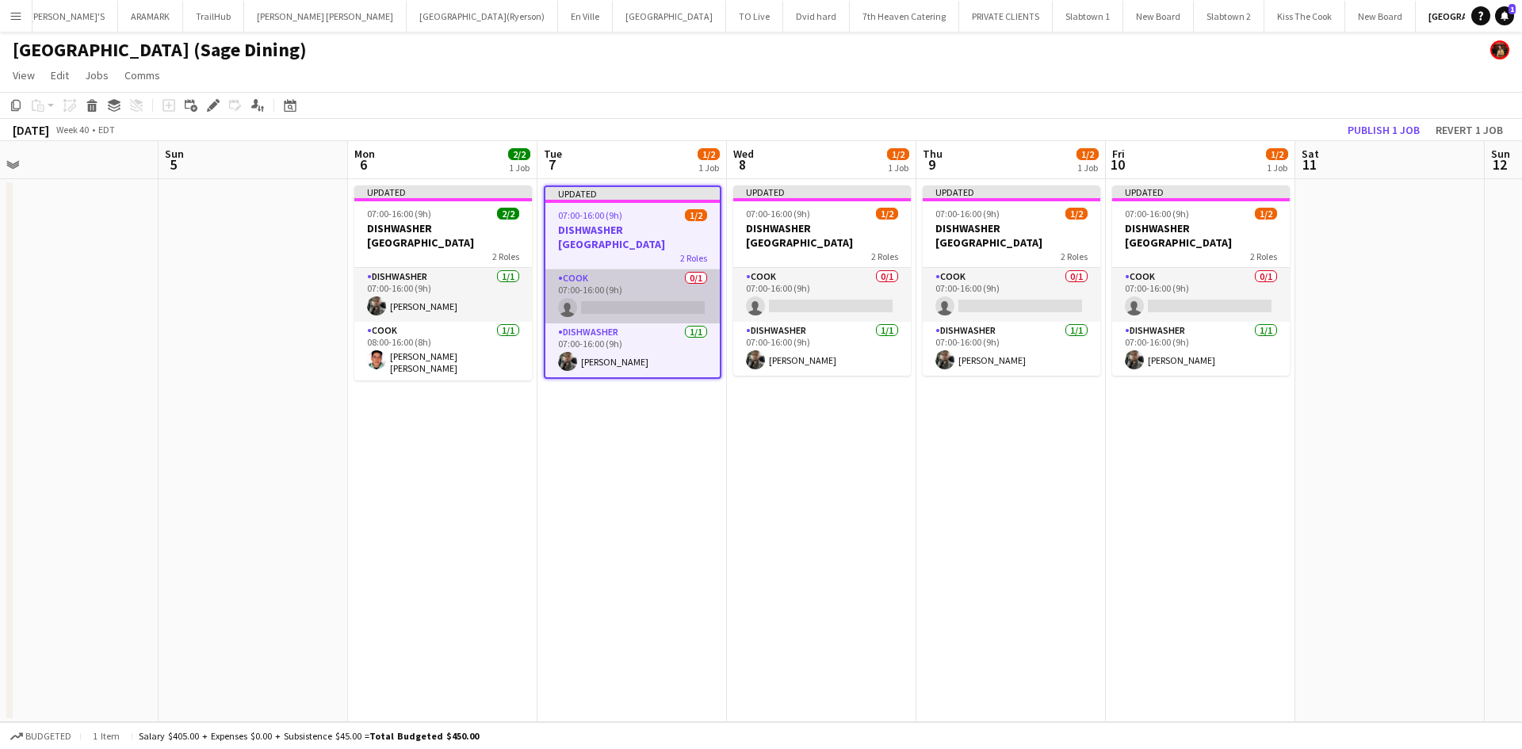
click at [644, 273] on app-card-role "COOK 0/1 07:00-16:00 (9h) single-neutral-actions" at bounding box center [632, 297] width 174 height 54
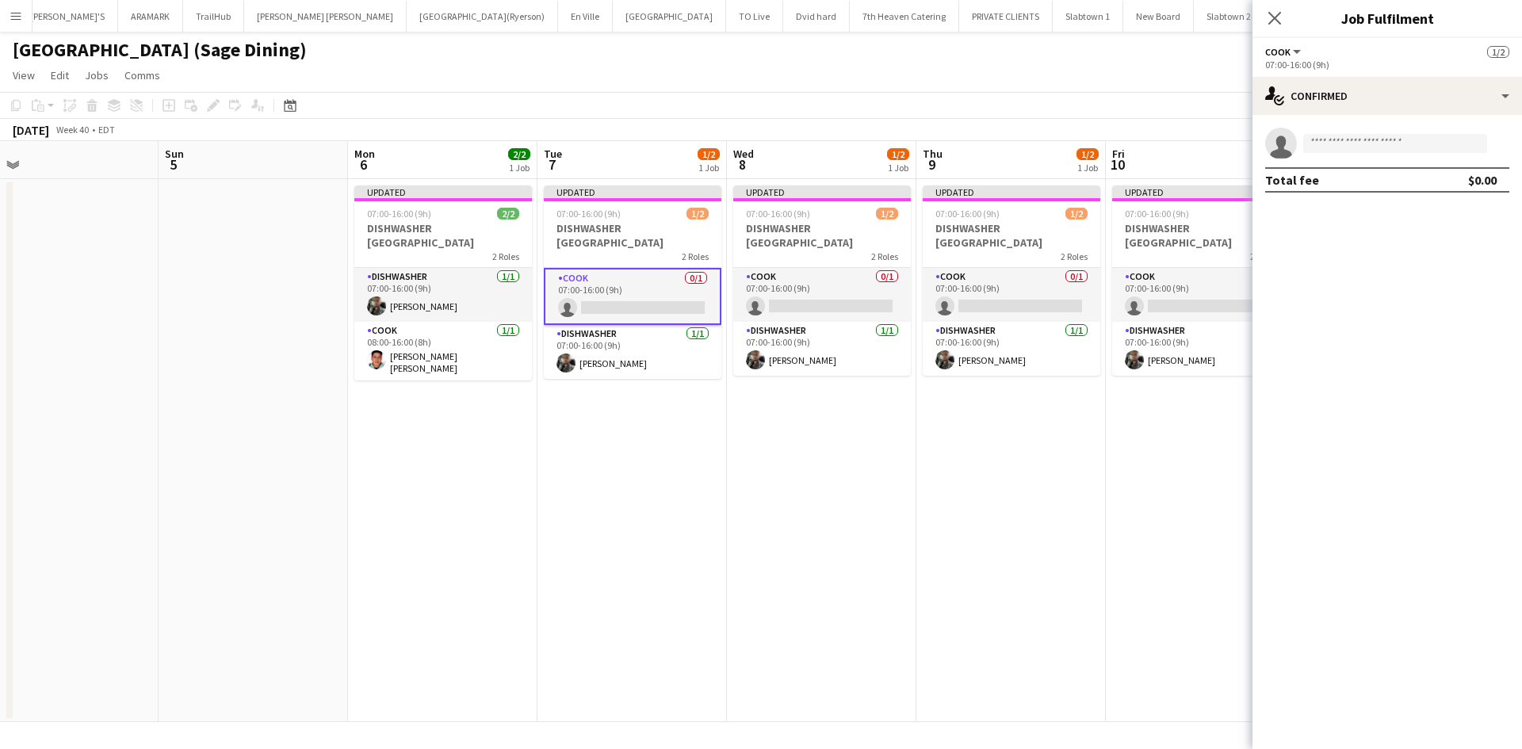
click at [1280, 182] on div "Total fee" at bounding box center [1292, 180] width 54 height 16
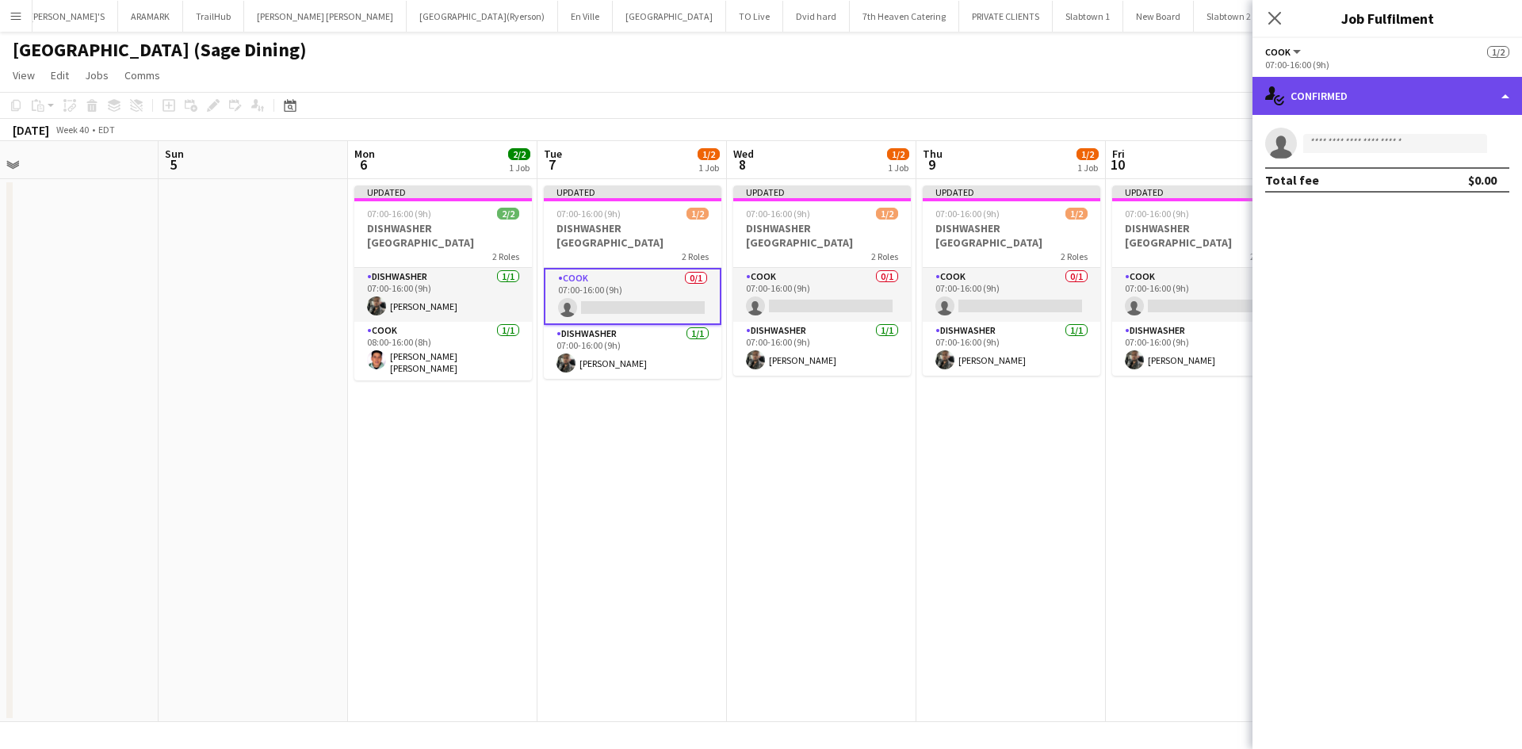
click at [1507, 93] on div "single-neutral-actions-check-2 Confirmed" at bounding box center [1388, 96] width 270 height 38
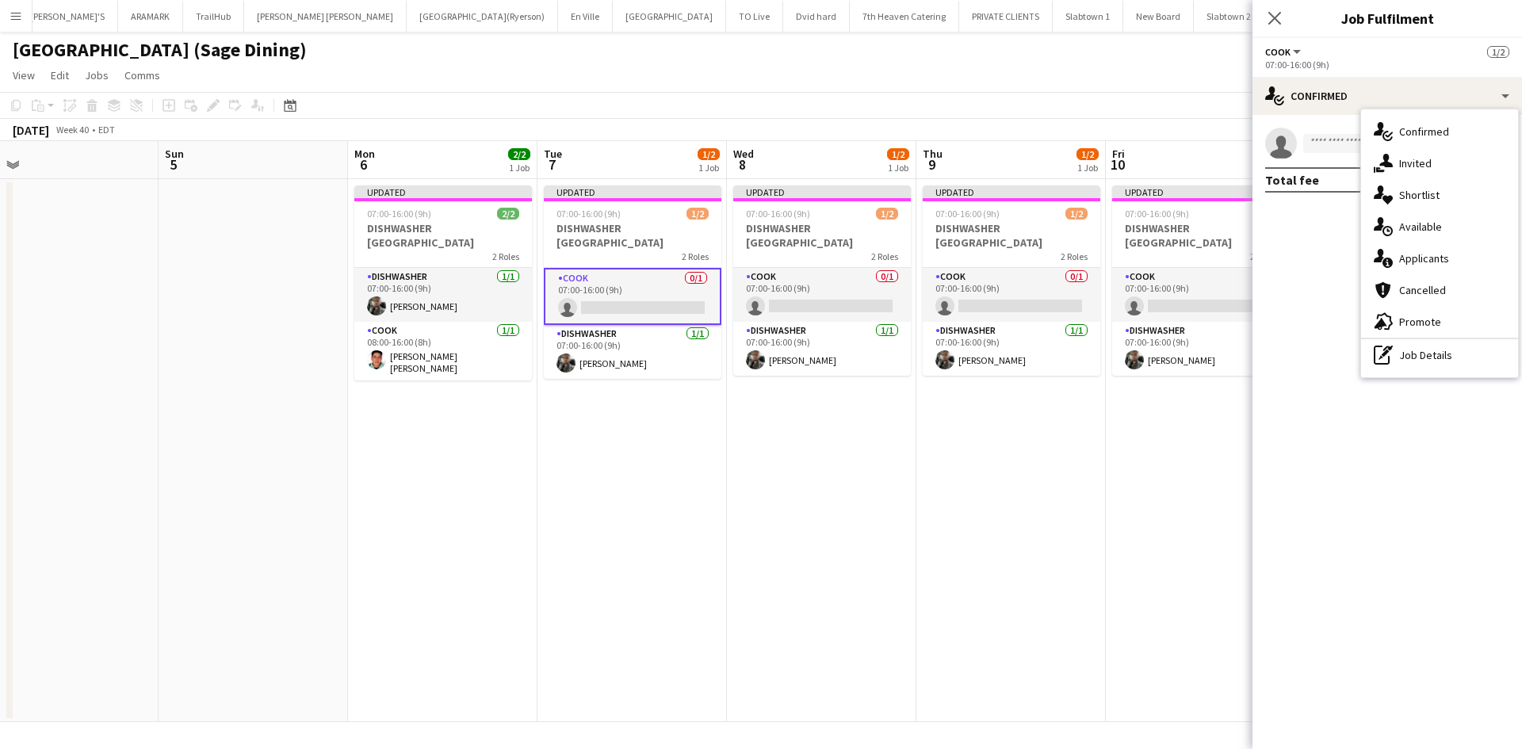
click at [1318, 394] on mat-expansion-panel "check Confirmed single-neutral-actions Total fee $0.00" at bounding box center [1388, 432] width 270 height 634
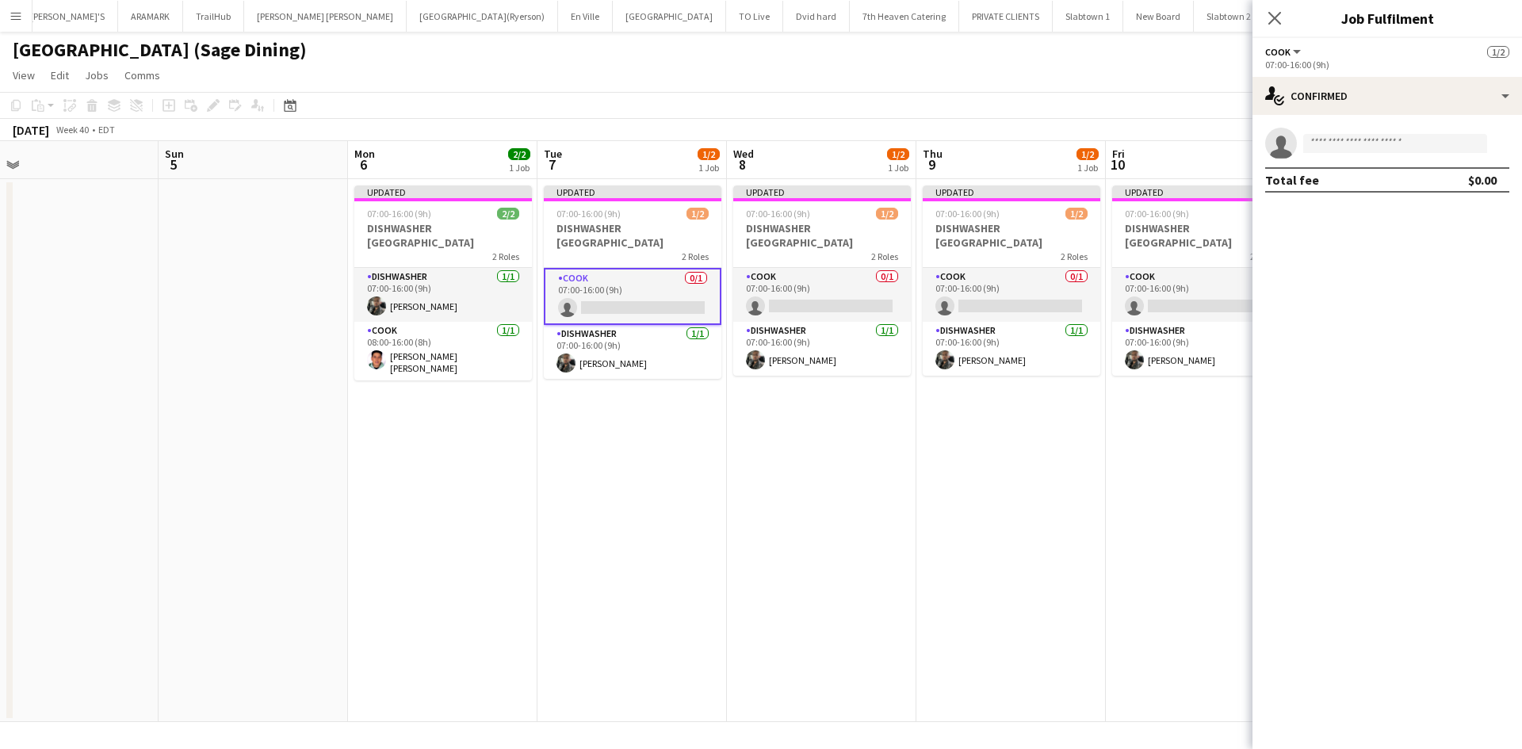
click at [1269, 59] on div "07:00-16:00 (9h)" at bounding box center [1387, 65] width 244 height 12
click at [1295, 48] on button "COOK" at bounding box center [1284, 52] width 38 height 12
click at [1298, 58] on div "COOK All roles COOK" at bounding box center [1284, 51] width 38 height 14
click at [1295, 48] on button "COOK" at bounding box center [1284, 52] width 38 height 12
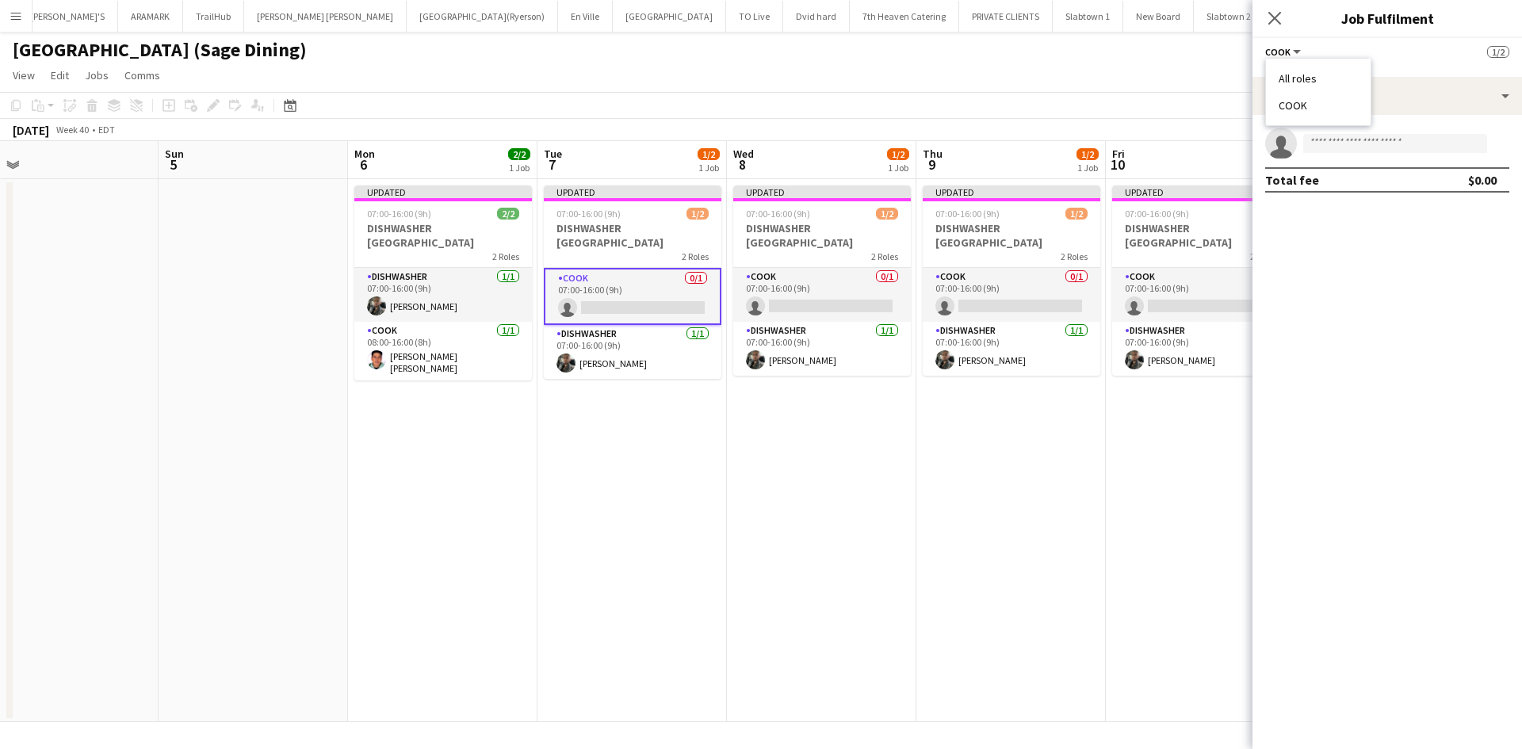
click at [1289, 77] on li "All roles" at bounding box center [1318, 78] width 79 height 14
click at [1294, 60] on div "1 Role" at bounding box center [1387, 65] width 244 height 12
click at [1282, 63] on div "1 Role" at bounding box center [1387, 65] width 244 height 12
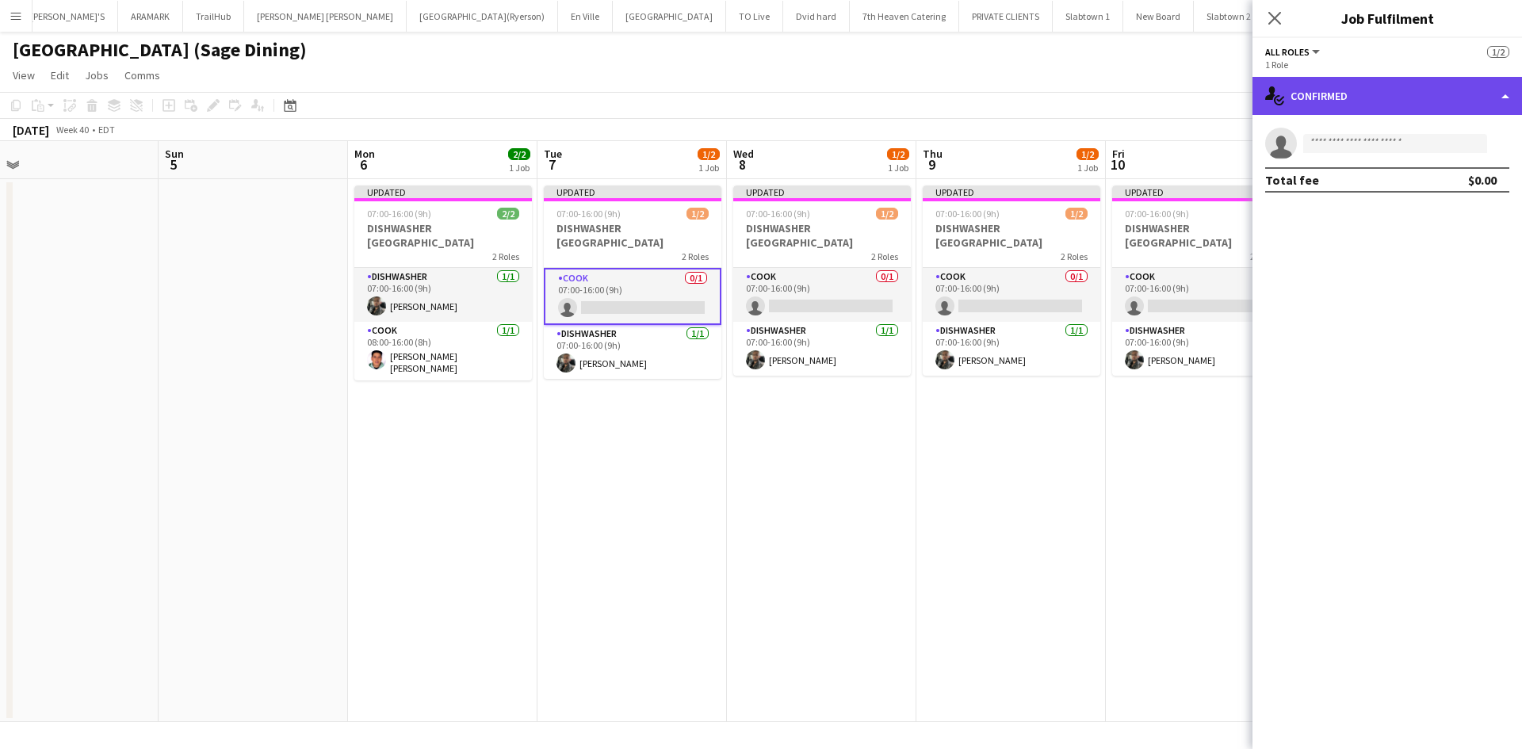
click at [1302, 85] on div "single-neutral-actions-check-2 Confirmed" at bounding box center [1388, 96] width 270 height 38
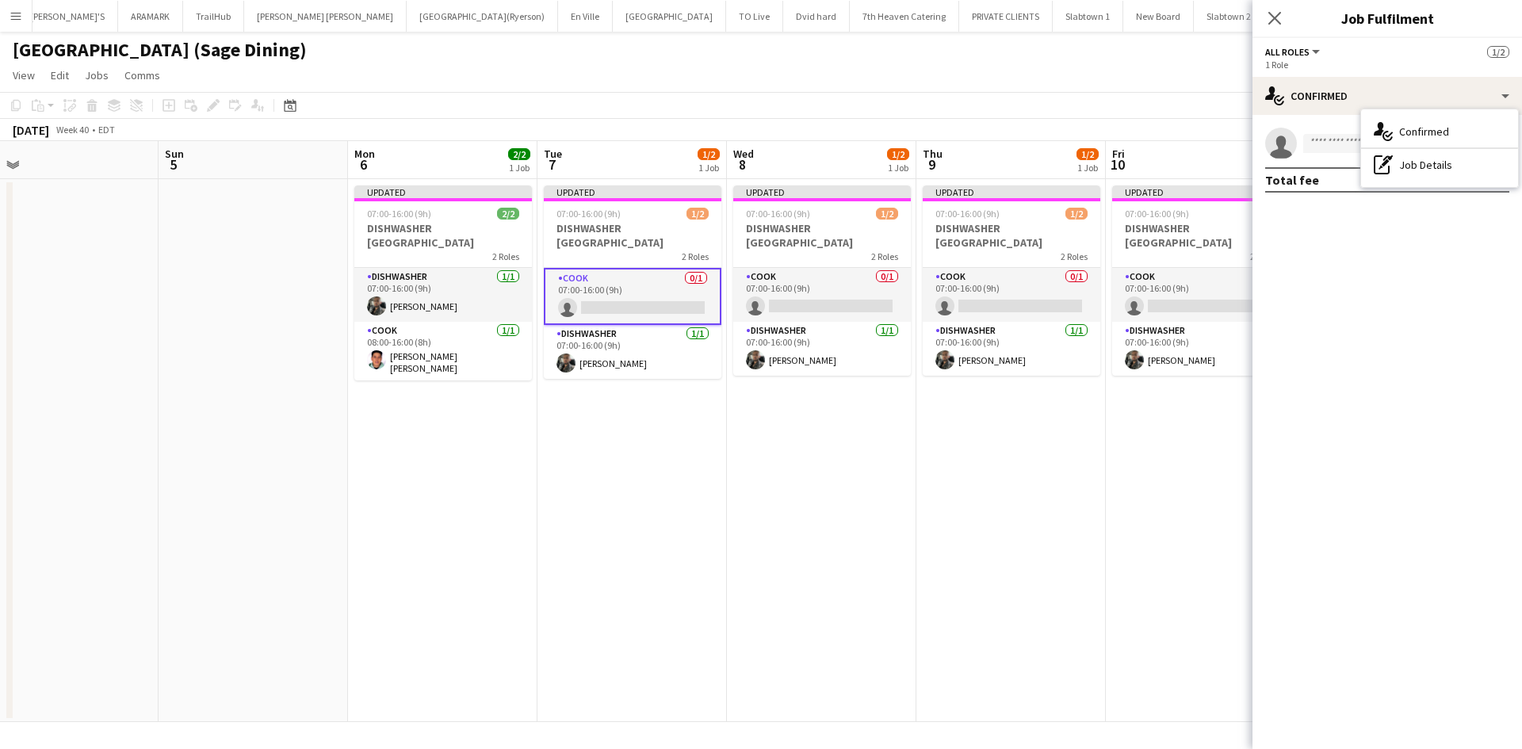
click at [1366, 263] on mat-expansion-panel "check Confirmed single-neutral-actions Total fee $0.00" at bounding box center [1388, 432] width 270 height 634
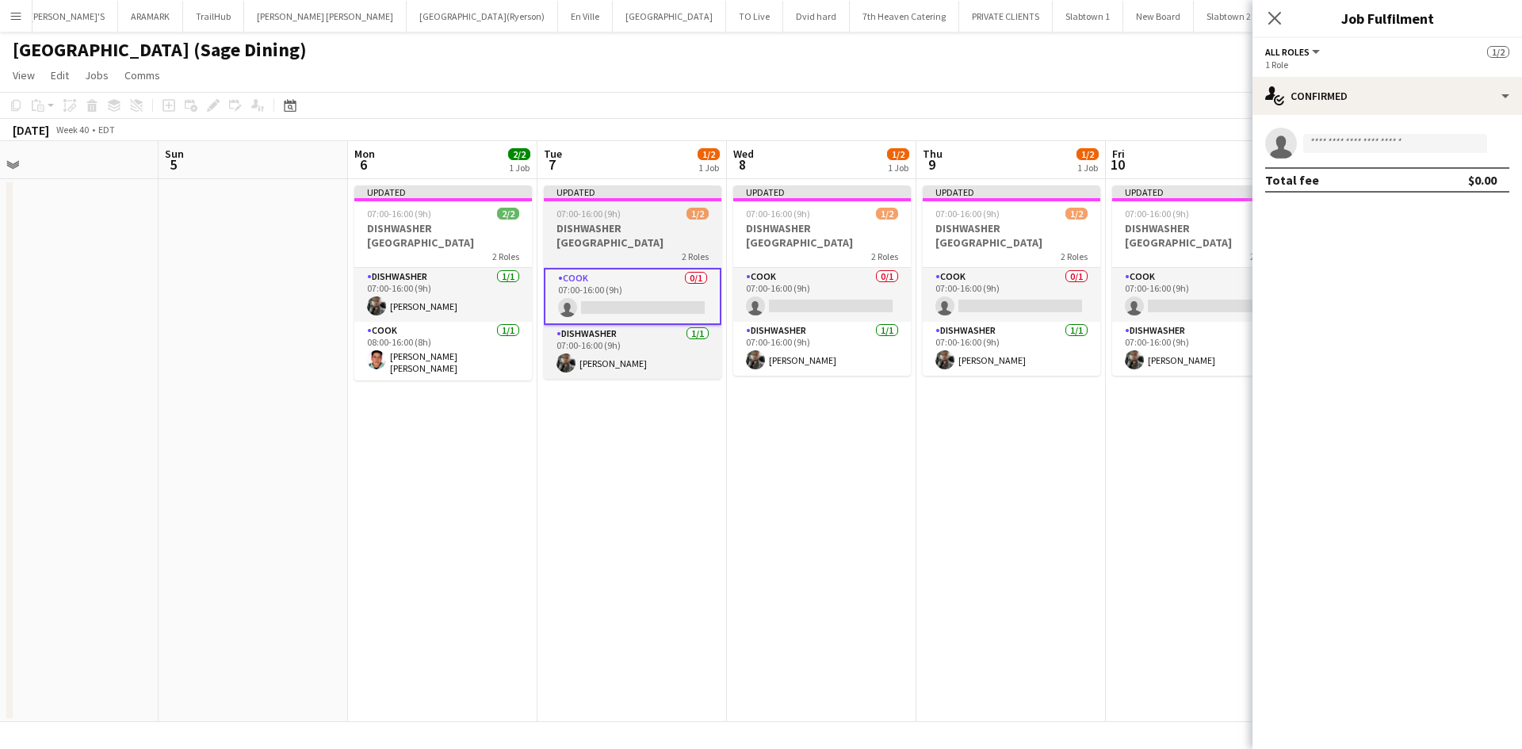
drag, startPoint x: 729, startPoint y: 428, endPoint x: 683, endPoint y: 314, distance: 123.4
click at [727, 422] on app-date-cell "Updated 07:00-16:00 (9h) 1/2 DISHWASHER VILLANOVA COLLEGE 2 Roles COOK 0/1 07:0…" at bounding box center [821, 450] width 189 height 543
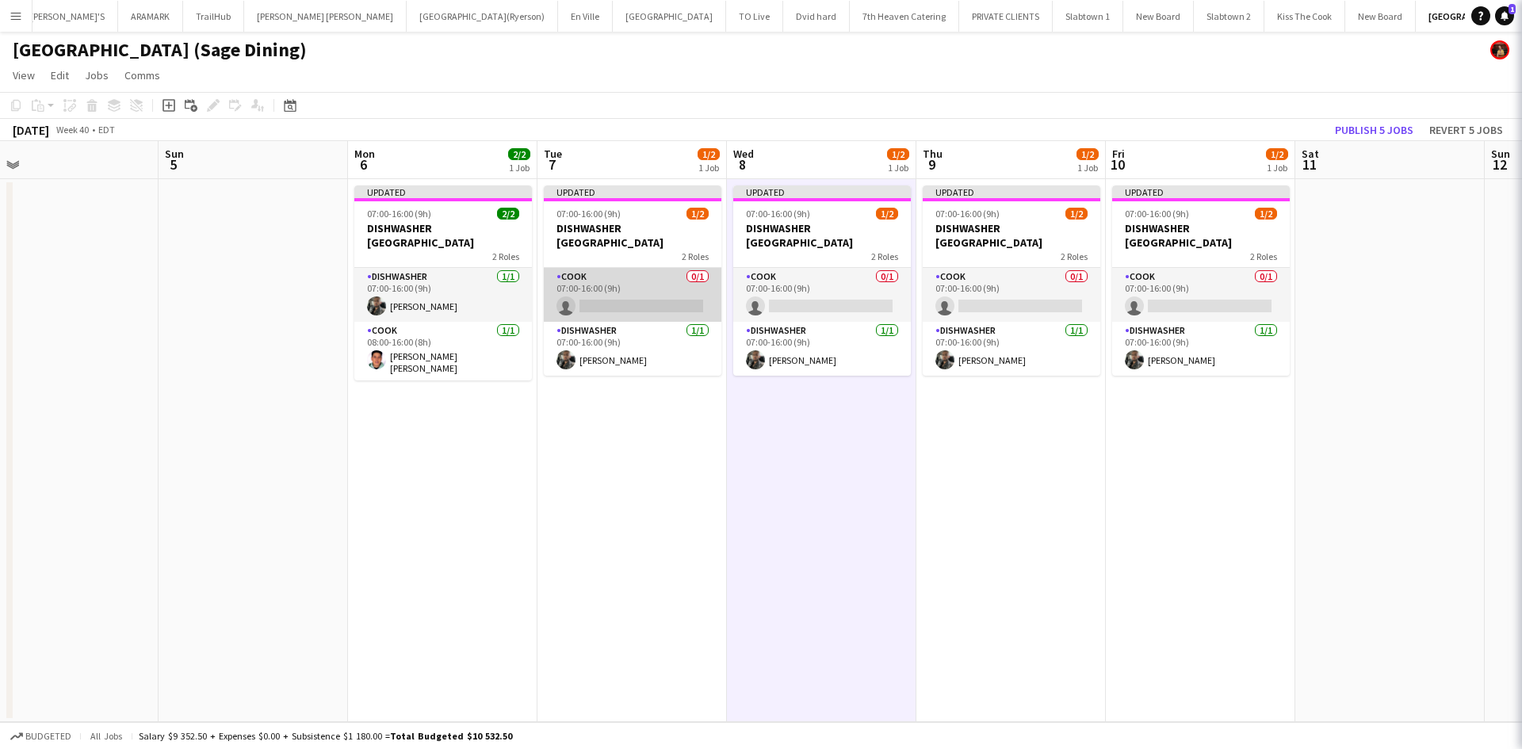
scroll to position [0, 791]
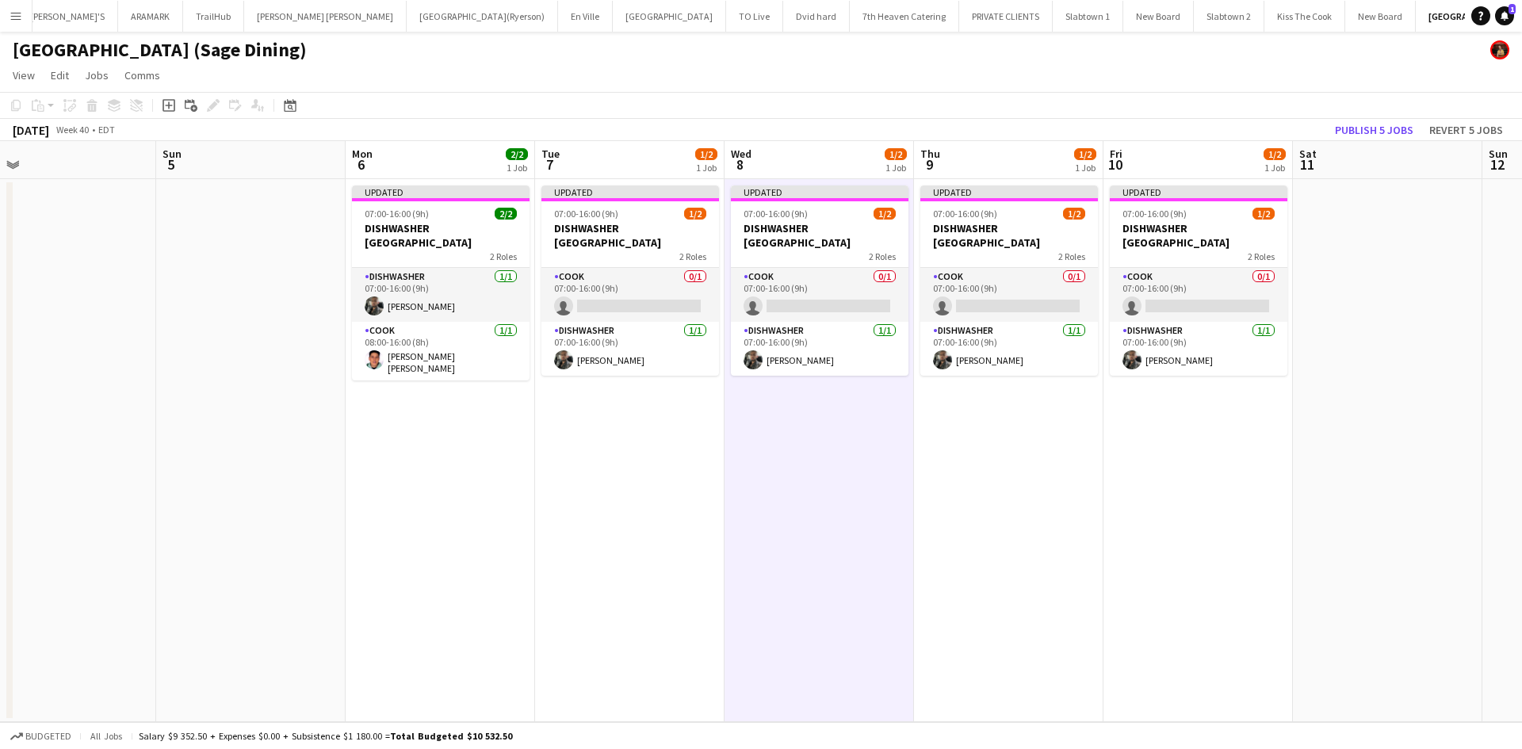
click at [649, 178] on app-board-header-date "Tue 7 1/2 1 Job" at bounding box center [629, 160] width 189 height 38
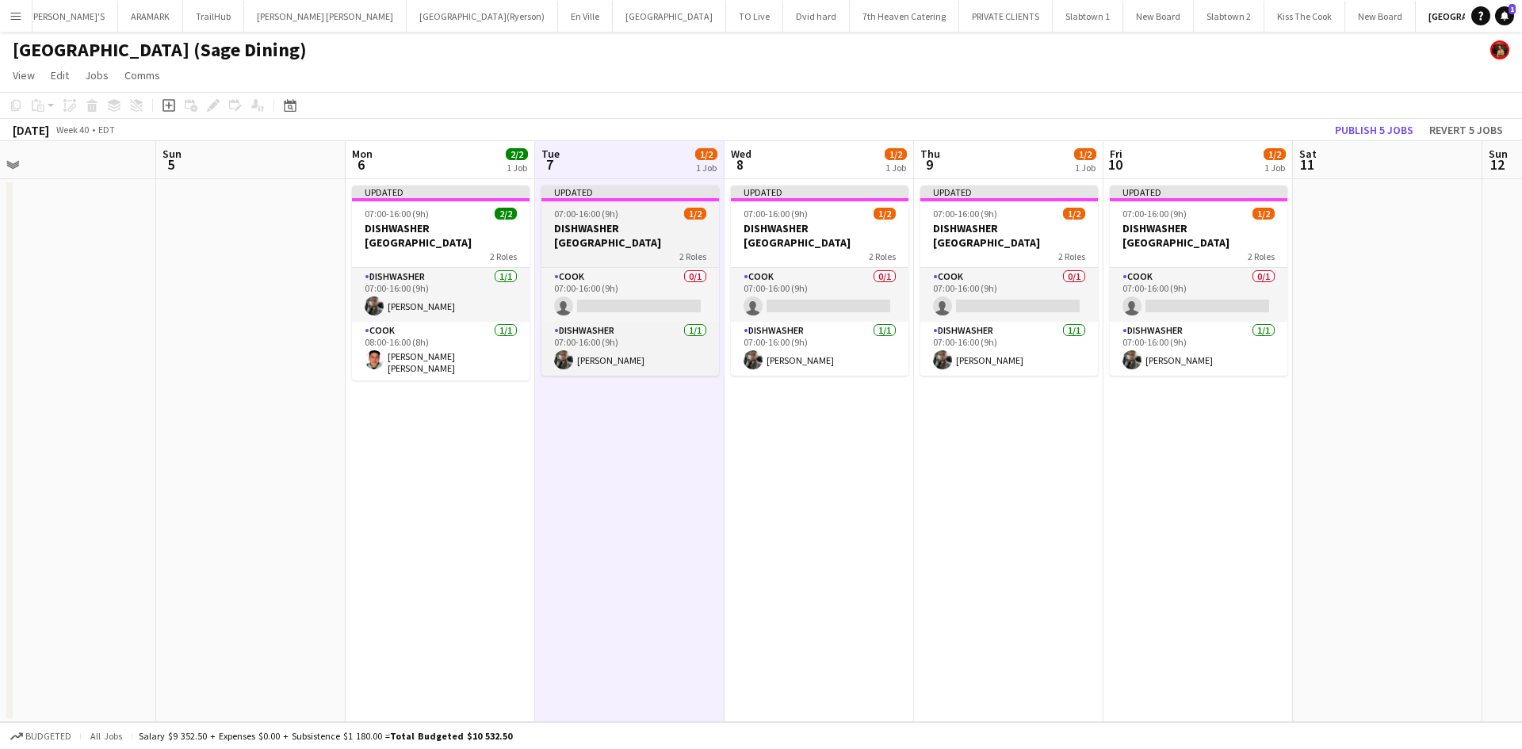
click at [649, 203] on app-job-card "Updated 07:00-16:00 (9h) 1/2 DISHWASHER VILLANOVA COLLEGE 2 Roles COOK 0/1 07:0…" at bounding box center [630, 281] width 178 height 190
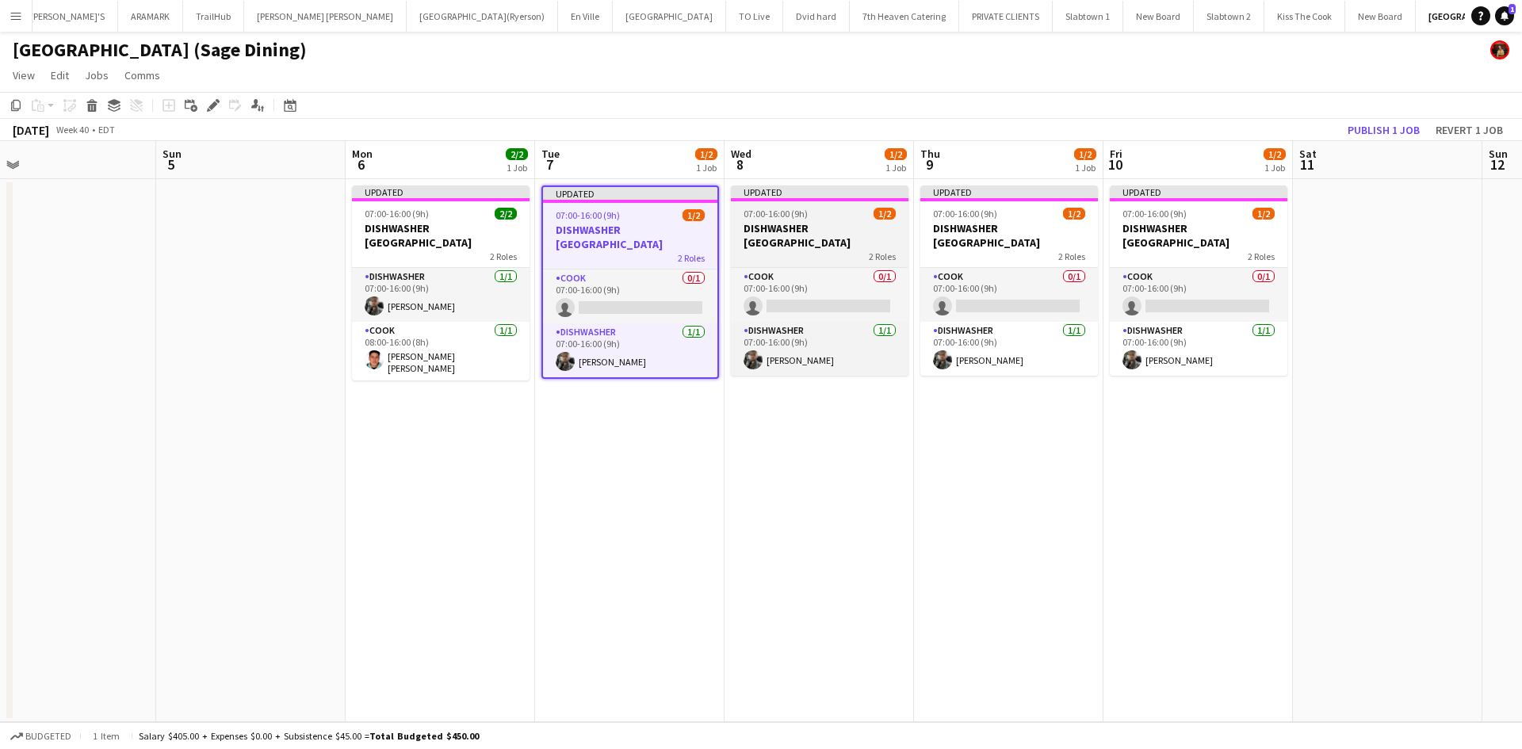
click at [786, 239] on h3 "DISHWASHER [GEOGRAPHIC_DATA]" at bounding box center [820, 235] width 178 height 29
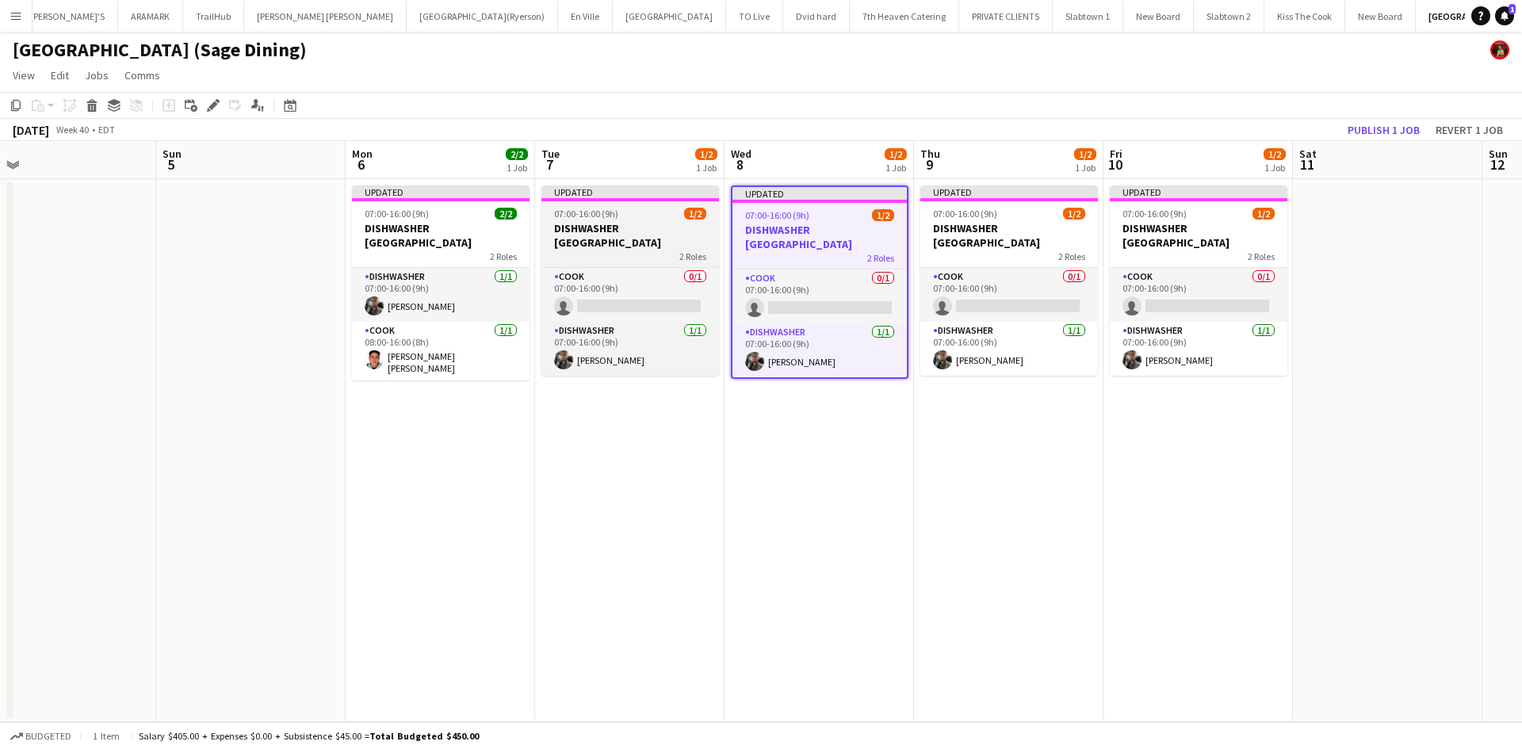
click at [691, 199] on div at bounding box center [630, 199] width 178 height 3
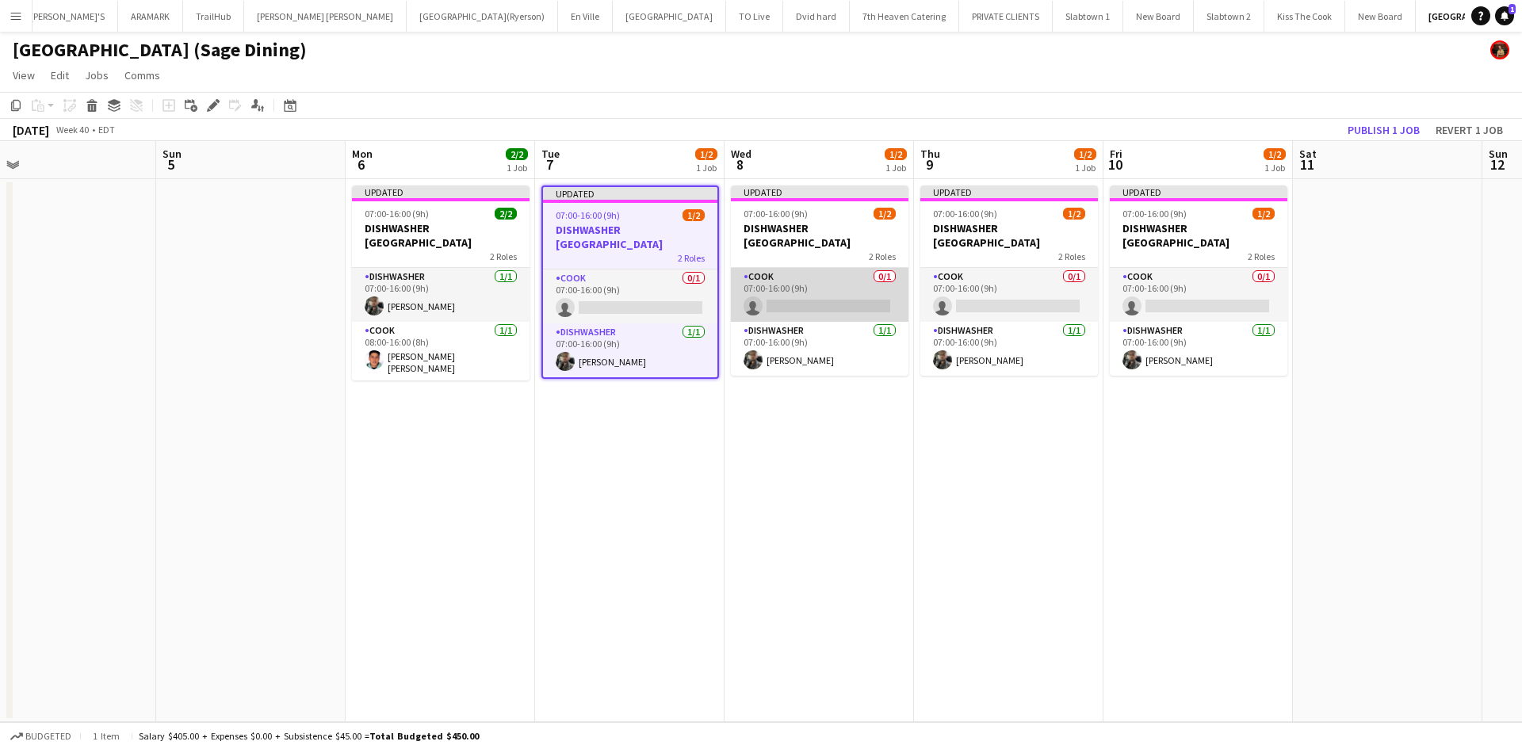
click at [840, 270] on app-card-role "COOK 0/1 07:00-16:00 (9h) single-neutral-actions" at bounding box center [820, 295] width 178 height 54
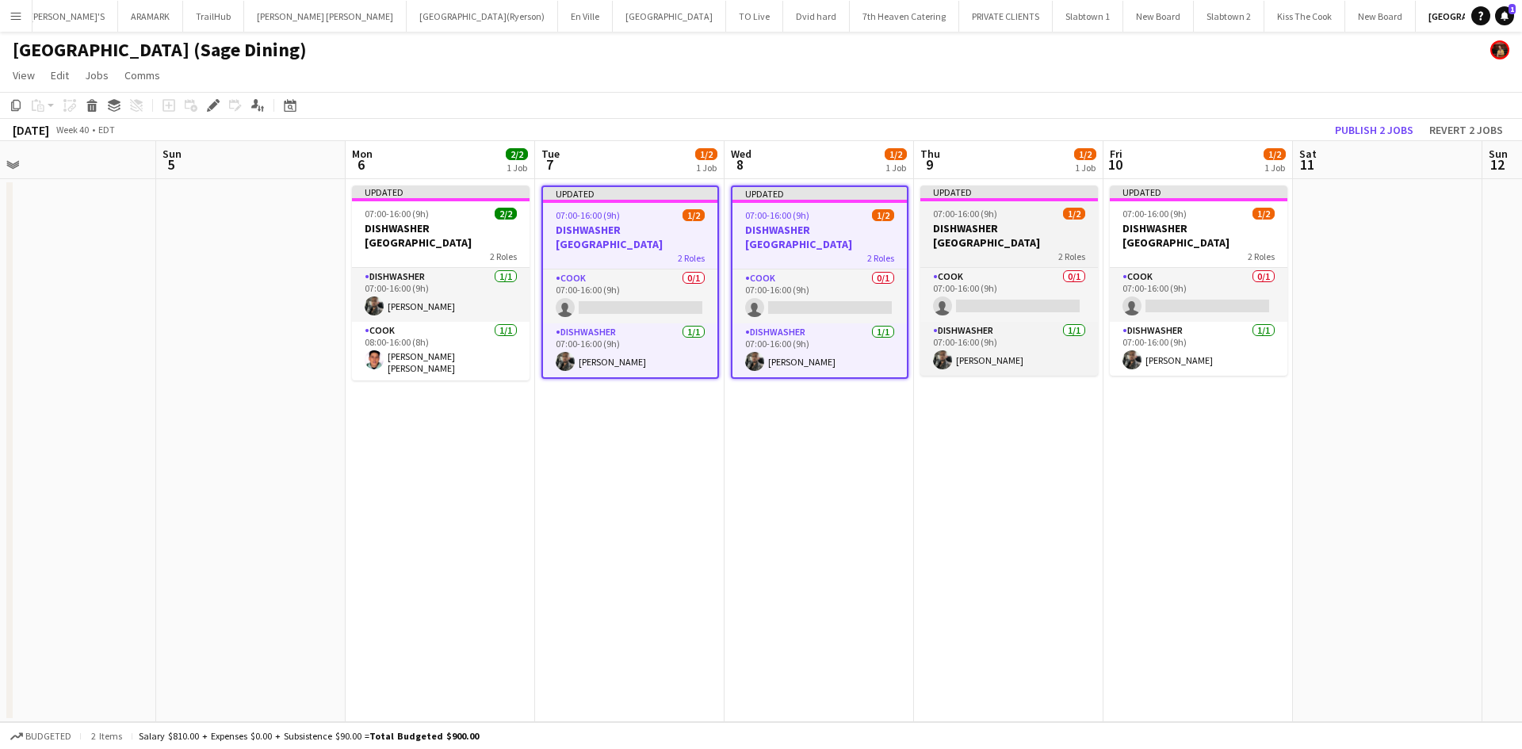
click at [987, 262] on div "2 Roles" at bounding box center [1009, 256] width 178 height 13
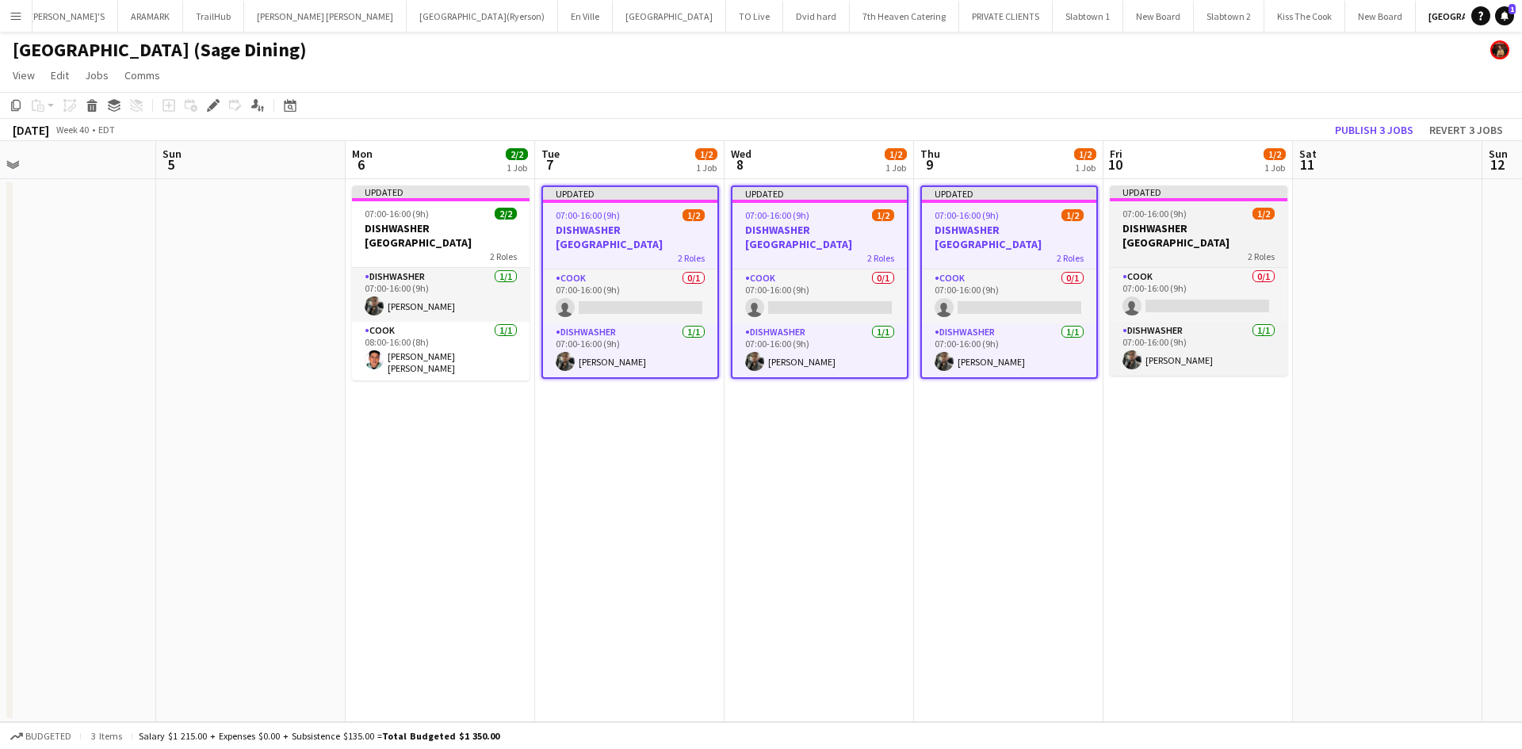
click at [1190, 262] on app-job-card "Updated 07:00-16:00 (9h) 1/2 DISHWASHER VILLANOVA COLLEGE 2 Roles COOK 0/1 07:0…" at bounding box center [1199, 281] width 178 height 190
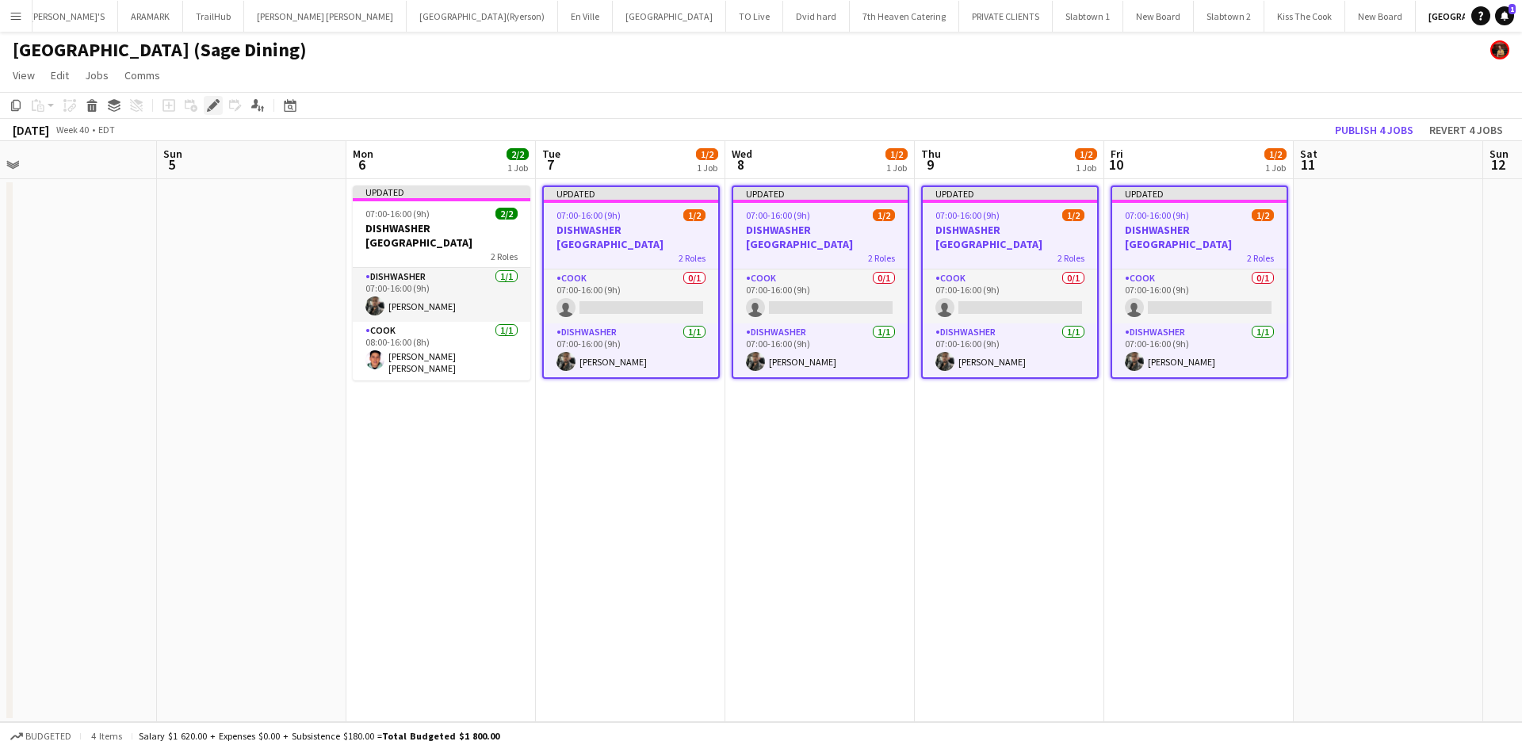
click at [216, 113] on div "Edit" at bounding box center [213, 105] width 19 height 19
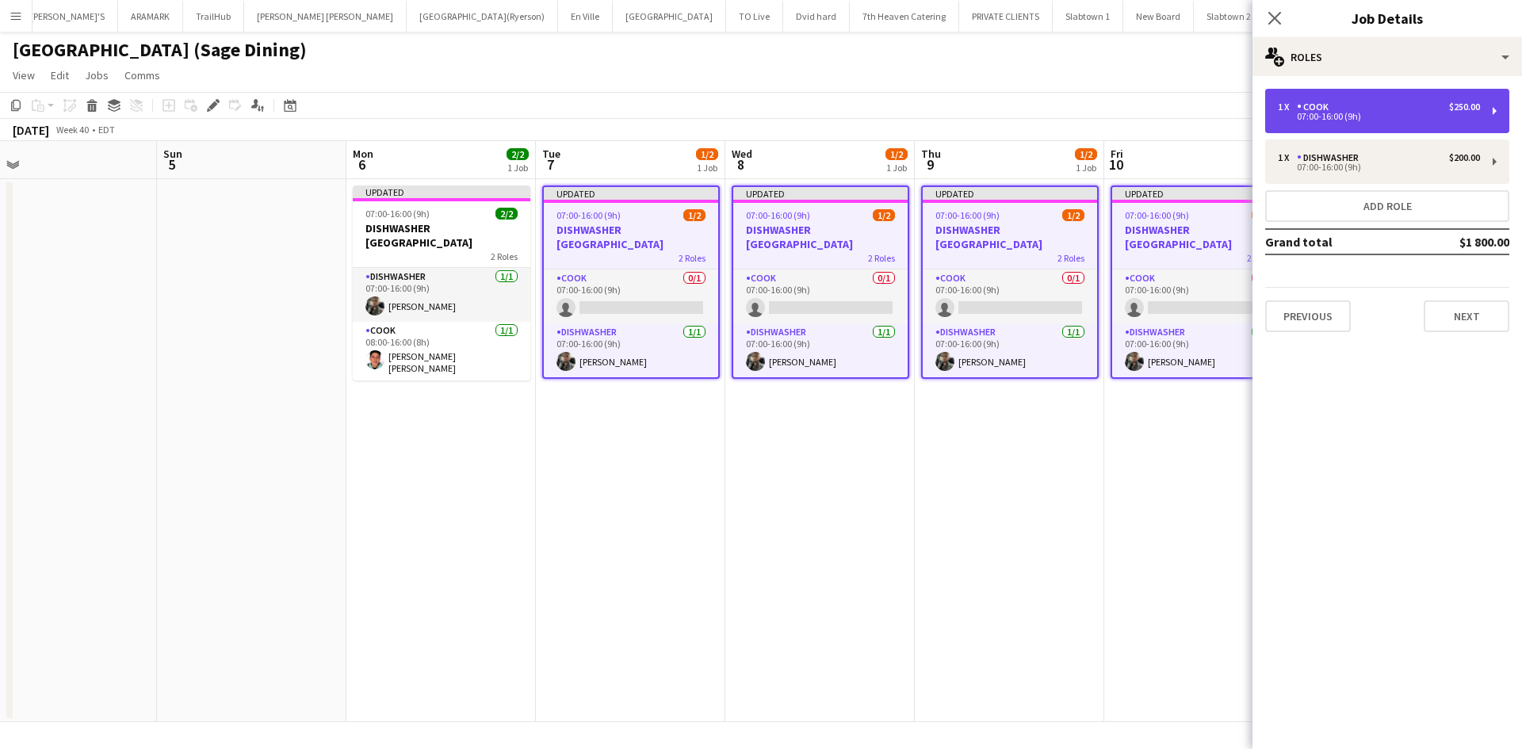
click at [1332, 110] on div "COOK" at bounding box center [1316, 106] width 38 height 11
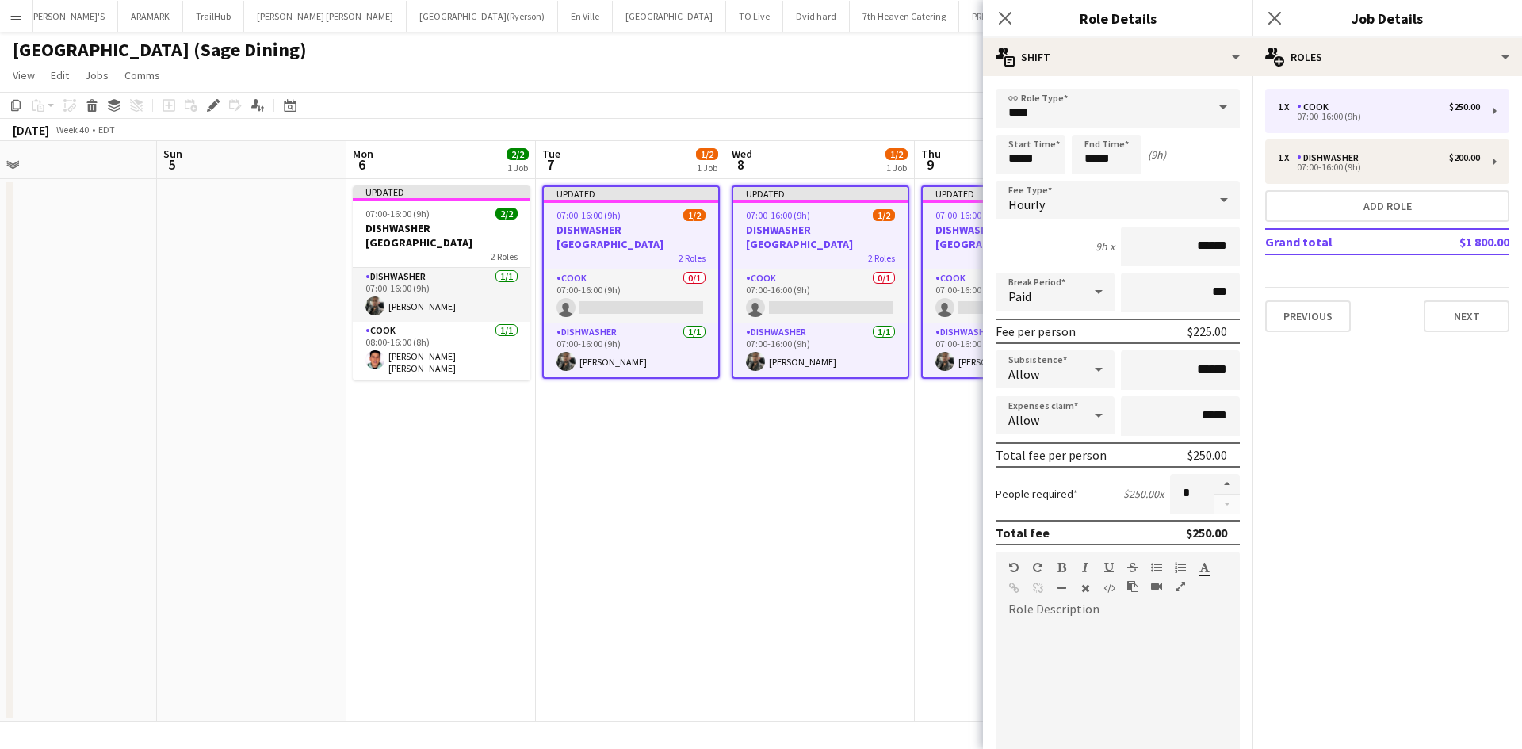
click at [823, 446] on app-date-cell "Updated 07:00-16:00 (9h) 1/2 DISHWASHER VILLANOVA COLLEGE 2 Roles COOK 0/1 07:0…" at bounding box center [819, 450] width 189 height 543
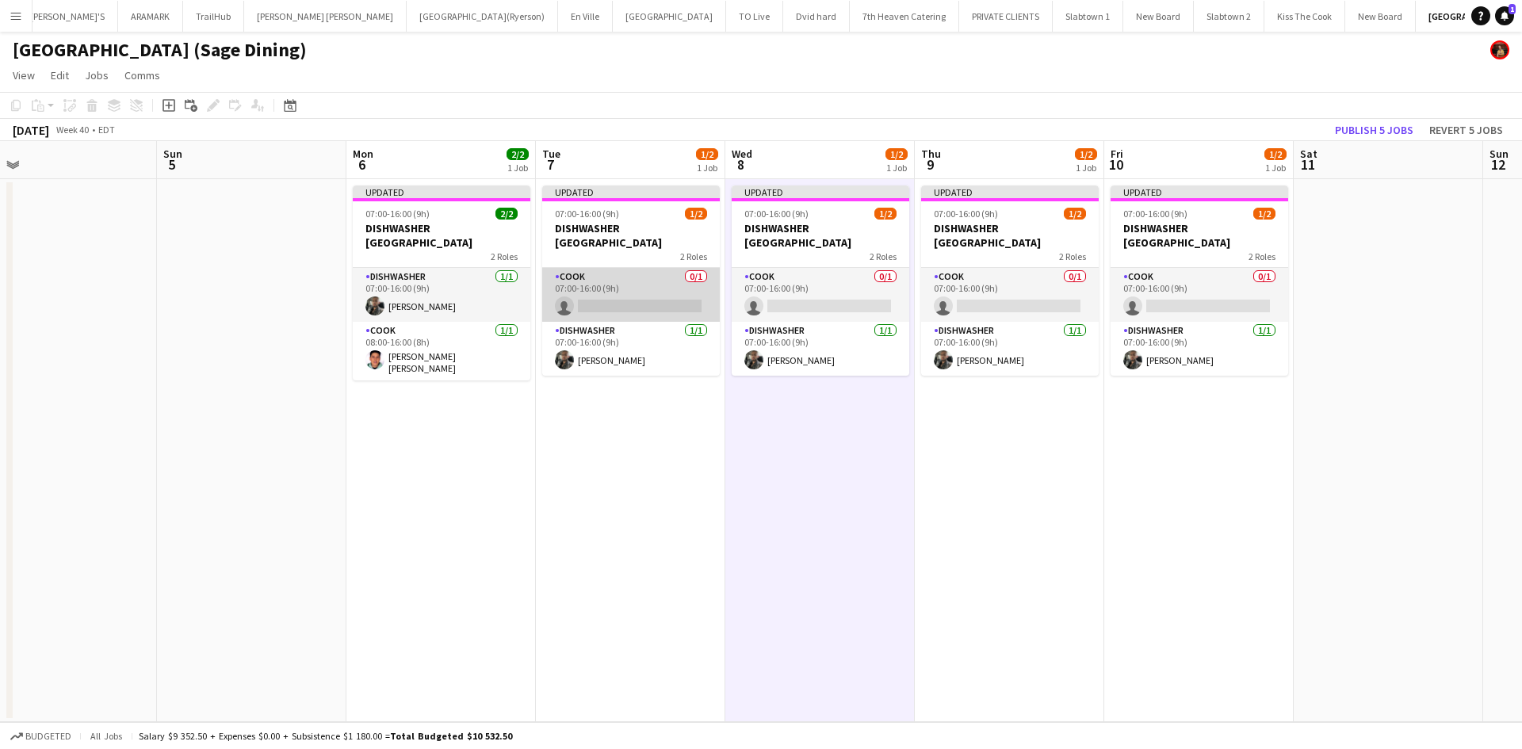
click at [661, 305] on app-card-role "COOK 0/1 07:00-16:00 (9h) single-neutral-actions" at bounding box center [631, 295] width 178 height 54
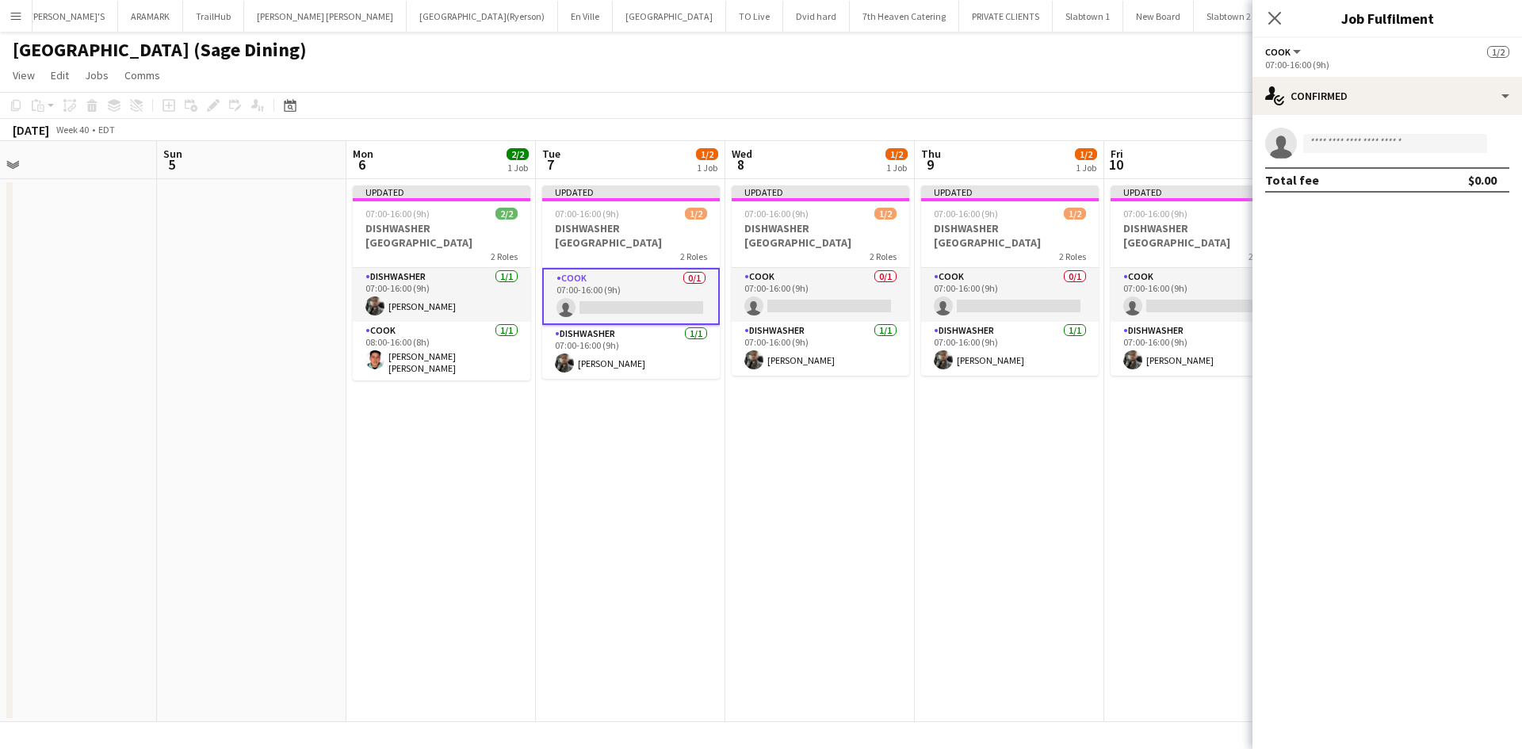
click at [963, 48] on div "[GEOGRAPHIC_DATA] (Sage Dining)" at bounding box center [761, 47] width 1522 height 30
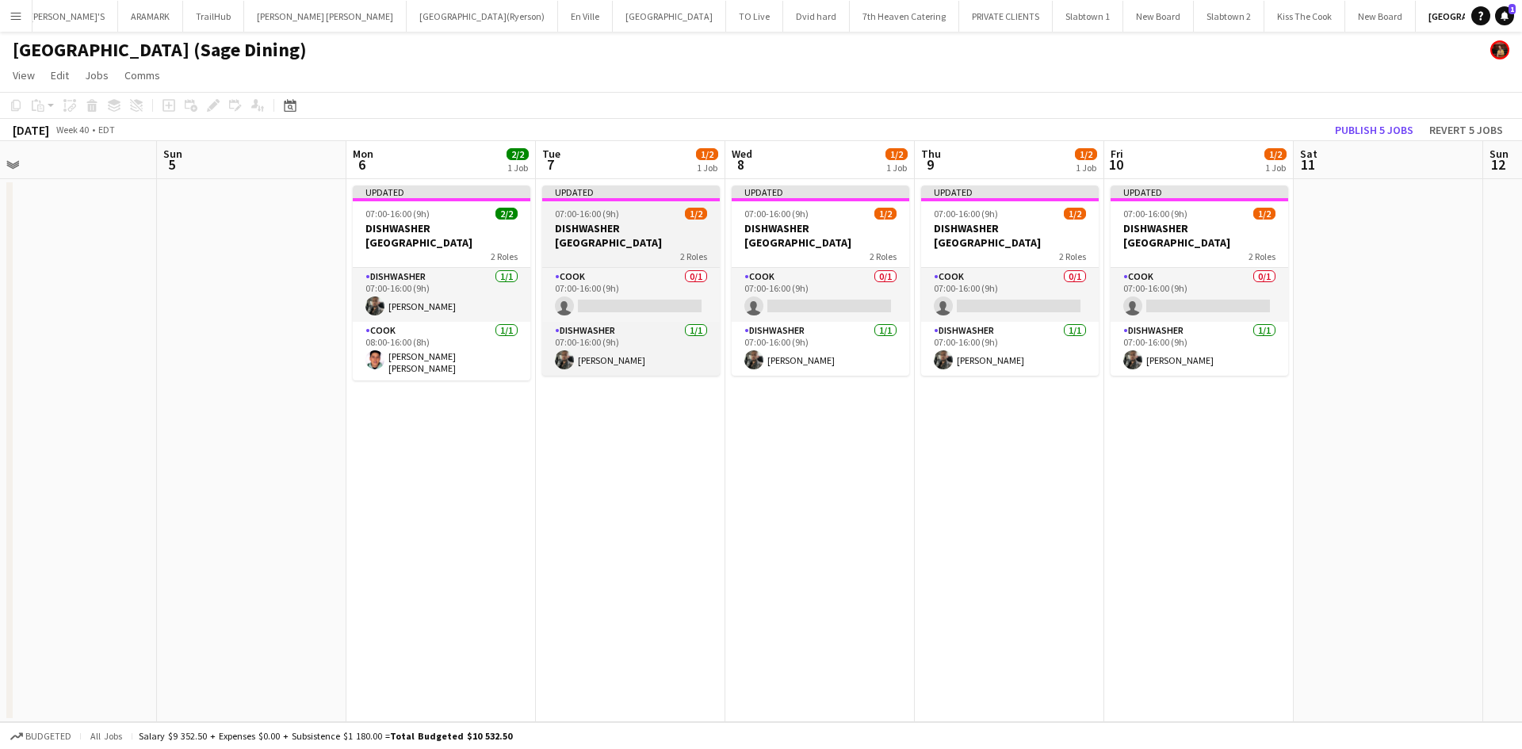
click at [645, 230] on h3 "DISHWASHER [GEOGRAPHIC_DATA]" at bounding box center [631, 235] width 178 height 29
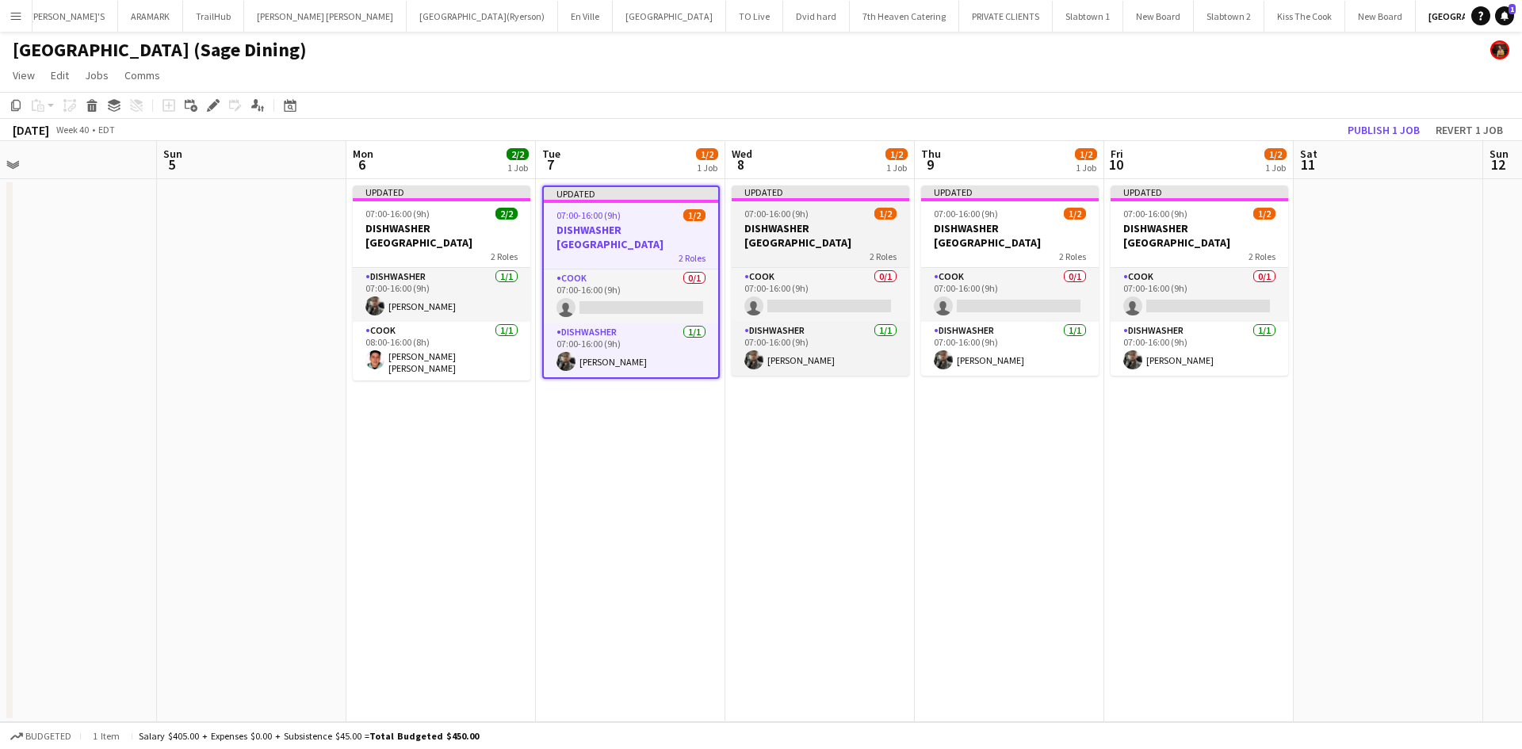
click at [772, 249] on h3 "DISHWASHER [GEOGRAPHIC_DATA]" at bounding box center [821, 235] width 178 height 29
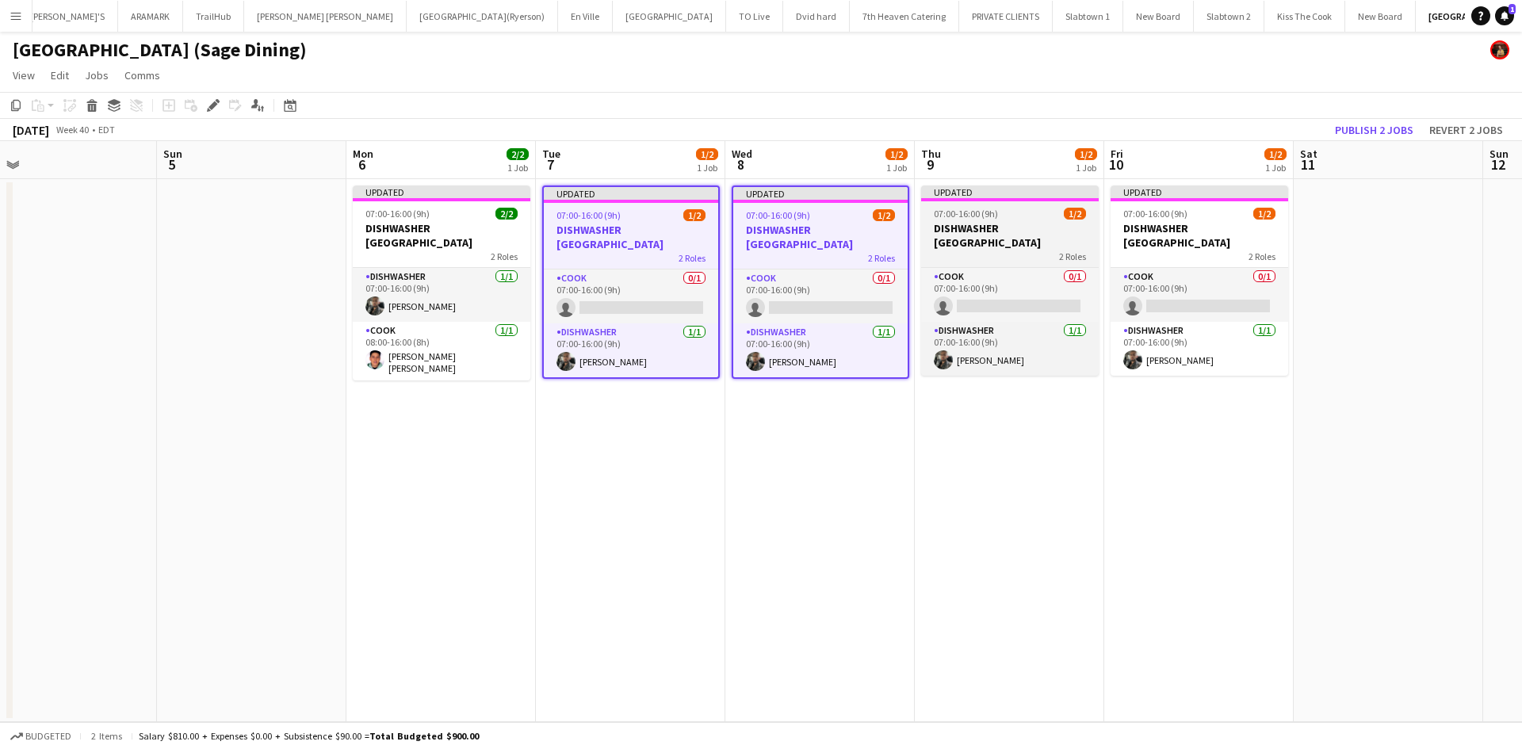
click at [938, 260] on div "2 Roles" at bounding box center [1010, 256] width 178 height 13
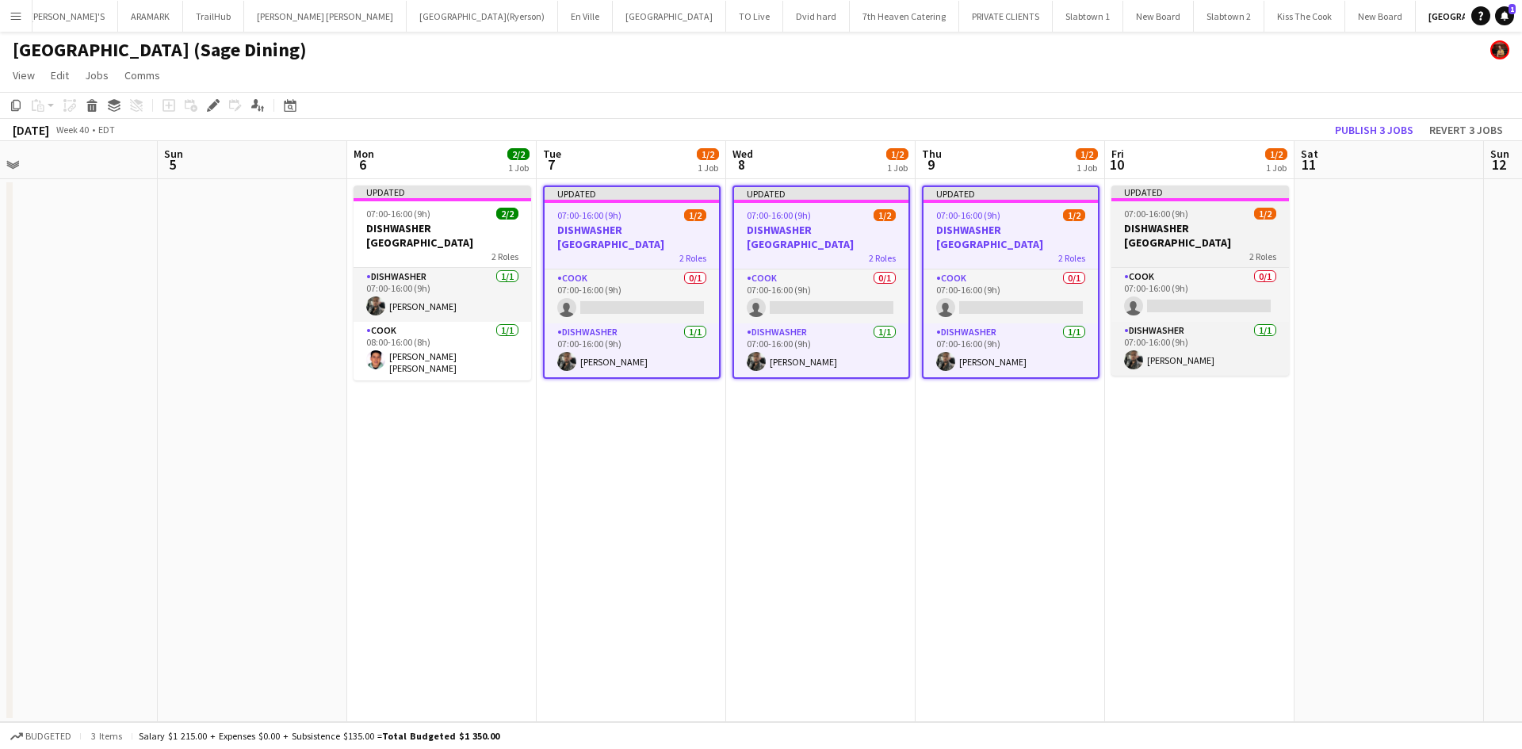
click at [1161, 262] on app-job-card "Updated 07:00-16:00 (9h) 1/2 DISHWASHER VILLANOVA COLLEGE 2 Roles COOK 0/1 07:0…" at bounding box center [1201, 281] width 178 height 190
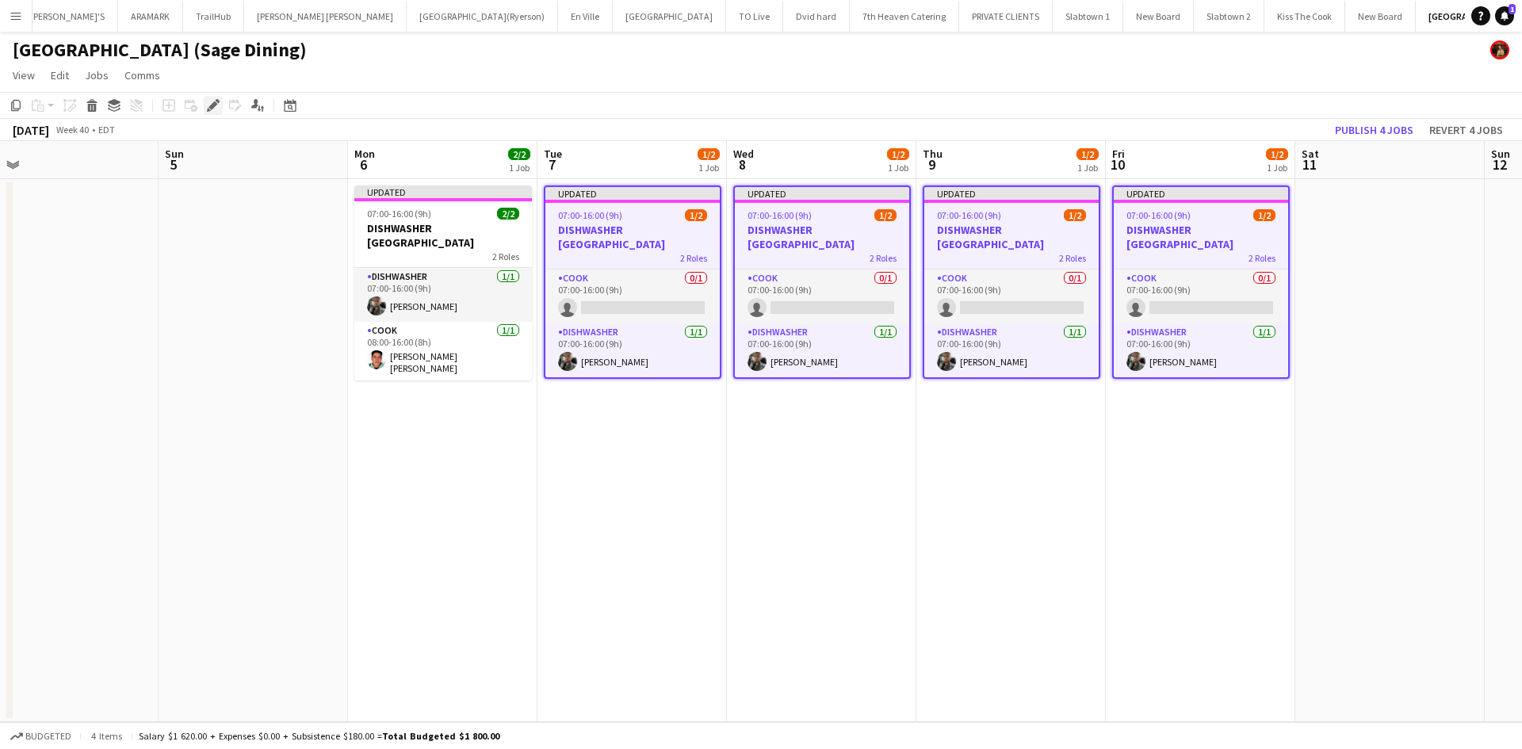
click at [208, 98] on div "Edit" at bounding box center [213, 105] width 19 height 19
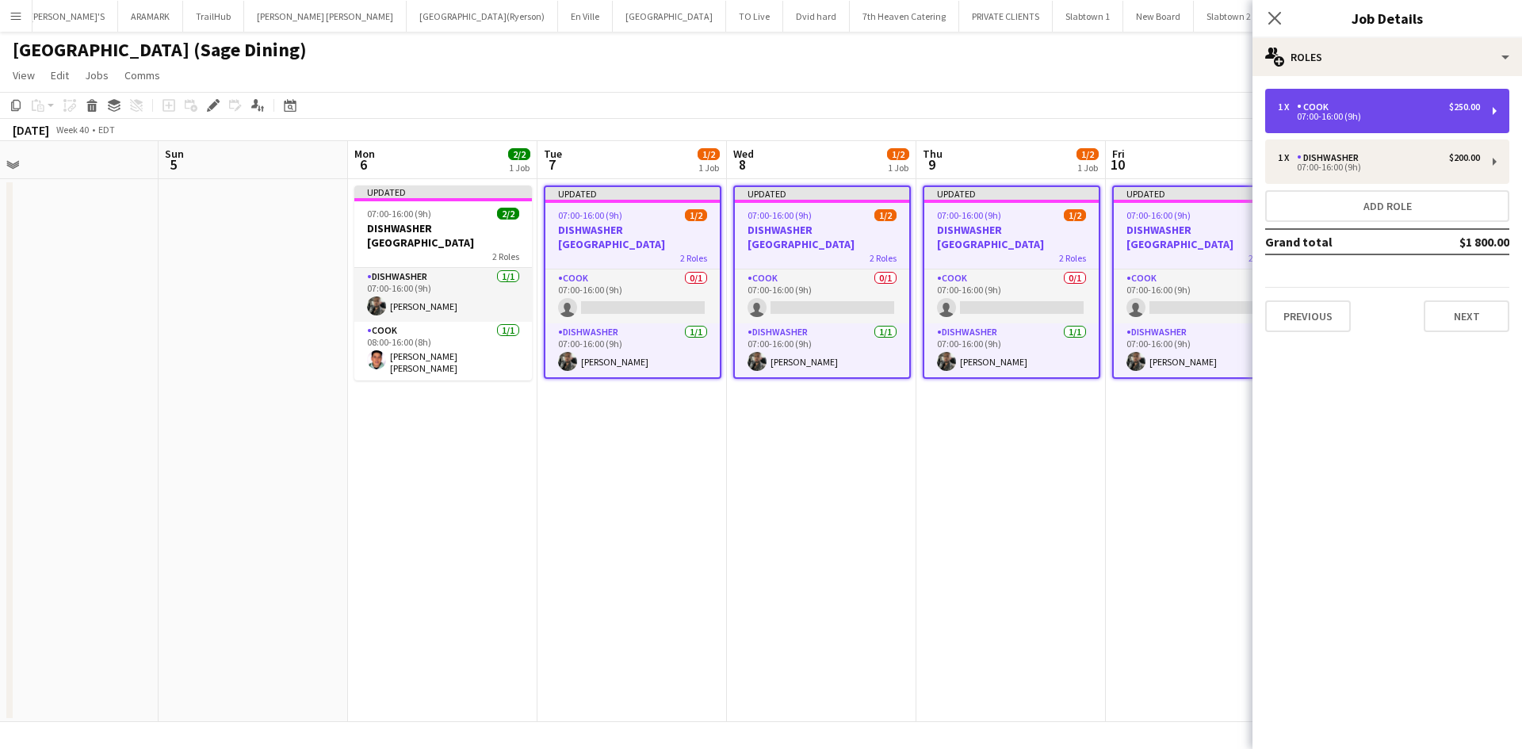
click at [1337, 103] on div "1 x COOK $250.00" at bounding box center [1379, 106] width 202 height 11
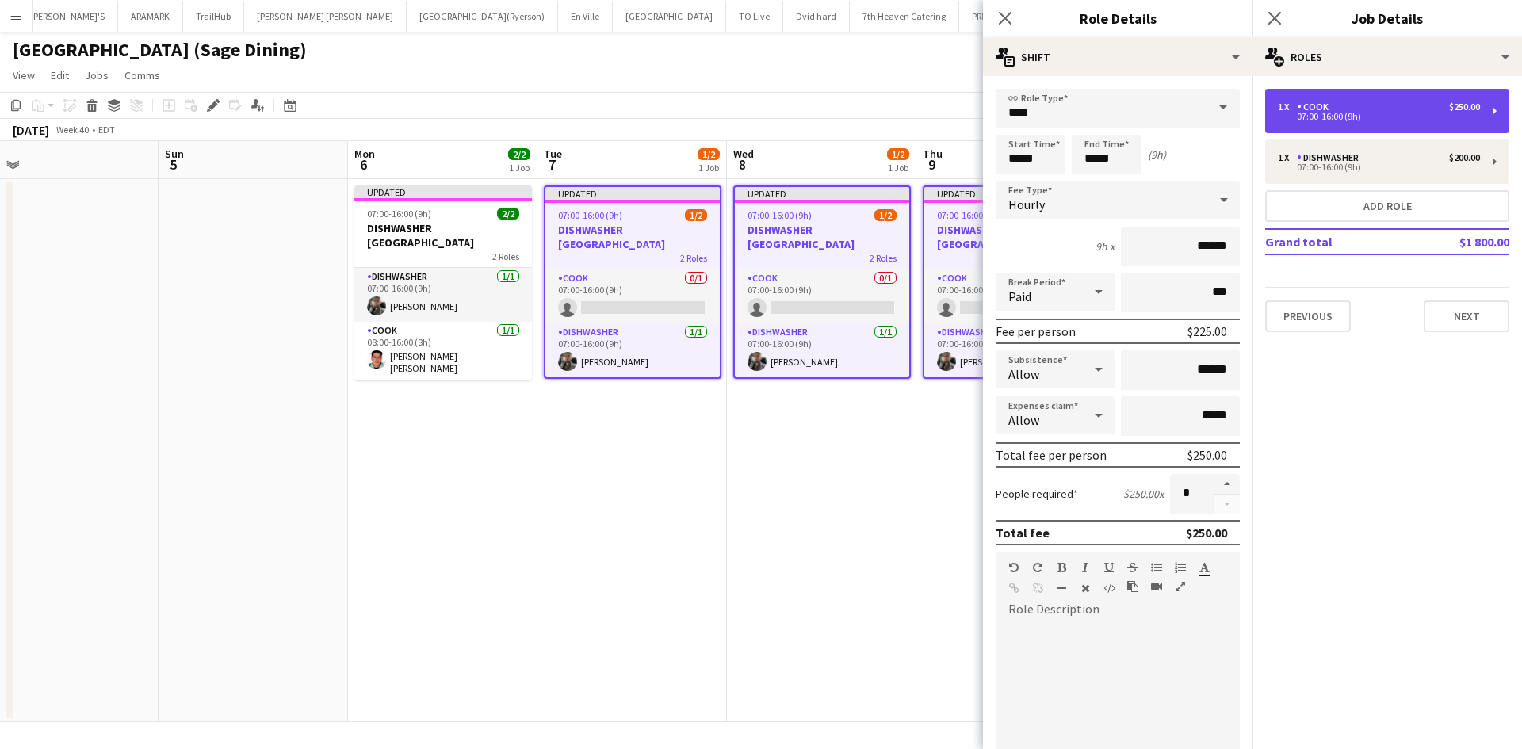
click at [1337, 103] on div "1 x COOK $250.00" at bounding box center [1379, 106] width 202 height 11
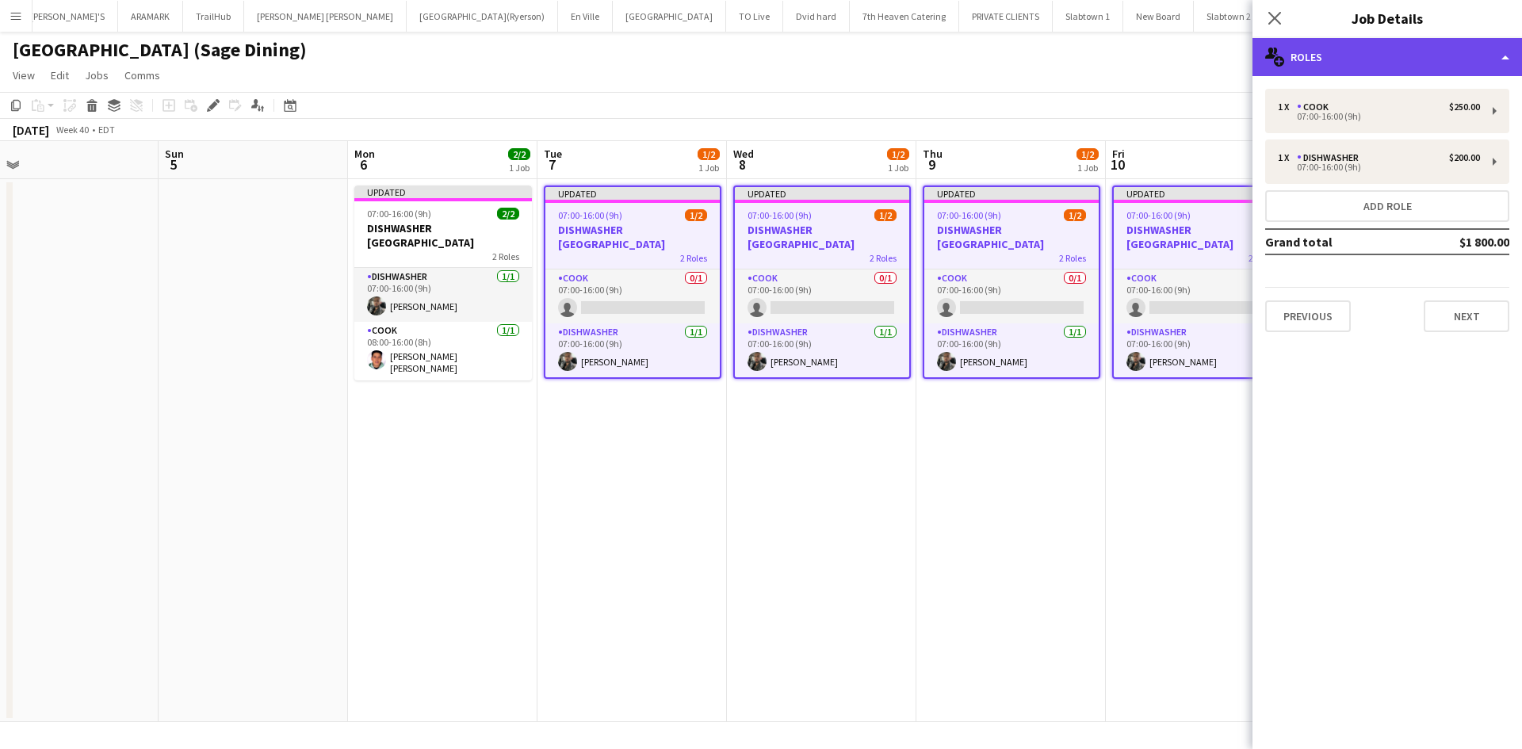
click at [1511, 56] on div "multiple-users-add Roles" at bounding box center [1388, 57] width 270 height 38
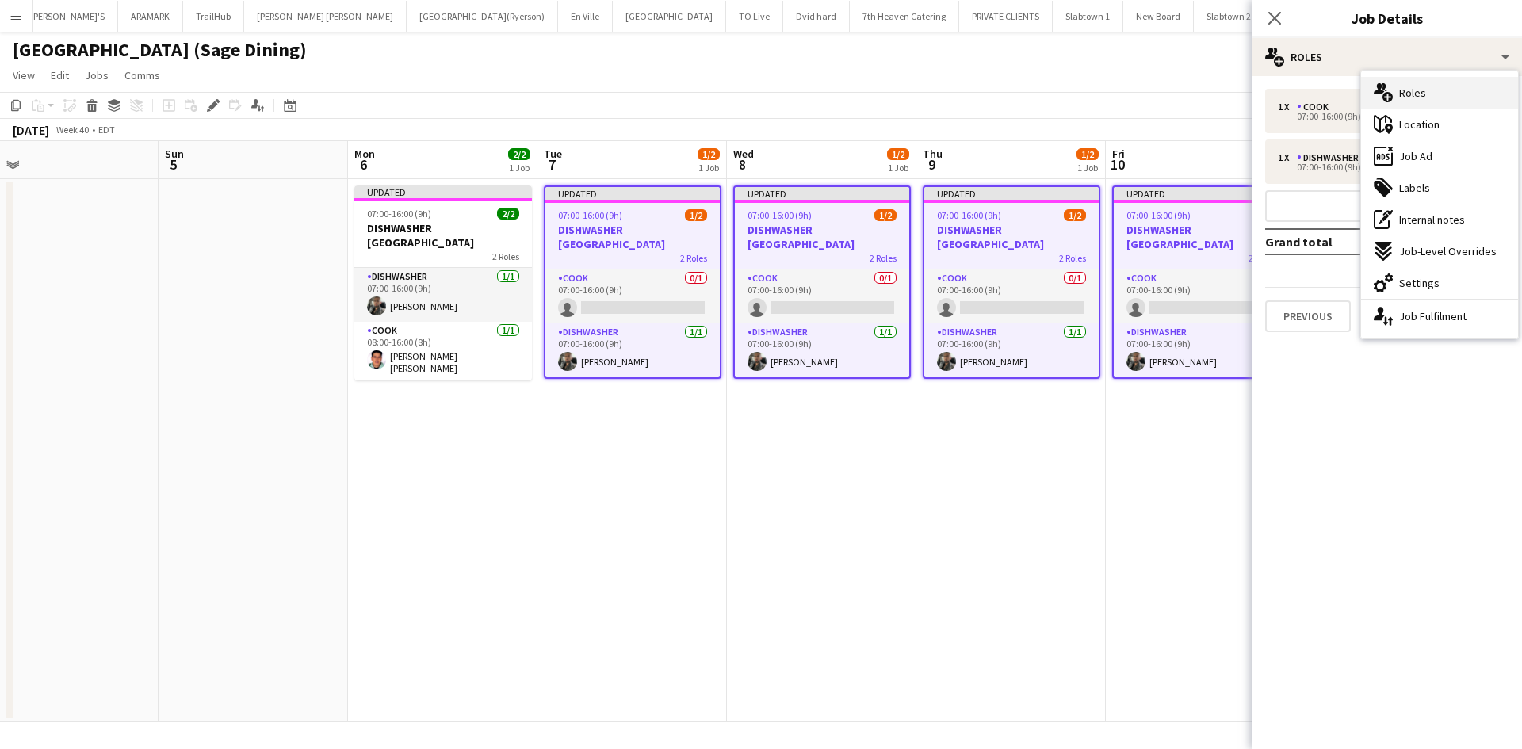
click at [1424, 93] on span "Roles" at bounding box center [1412, 93] width 27 height 14
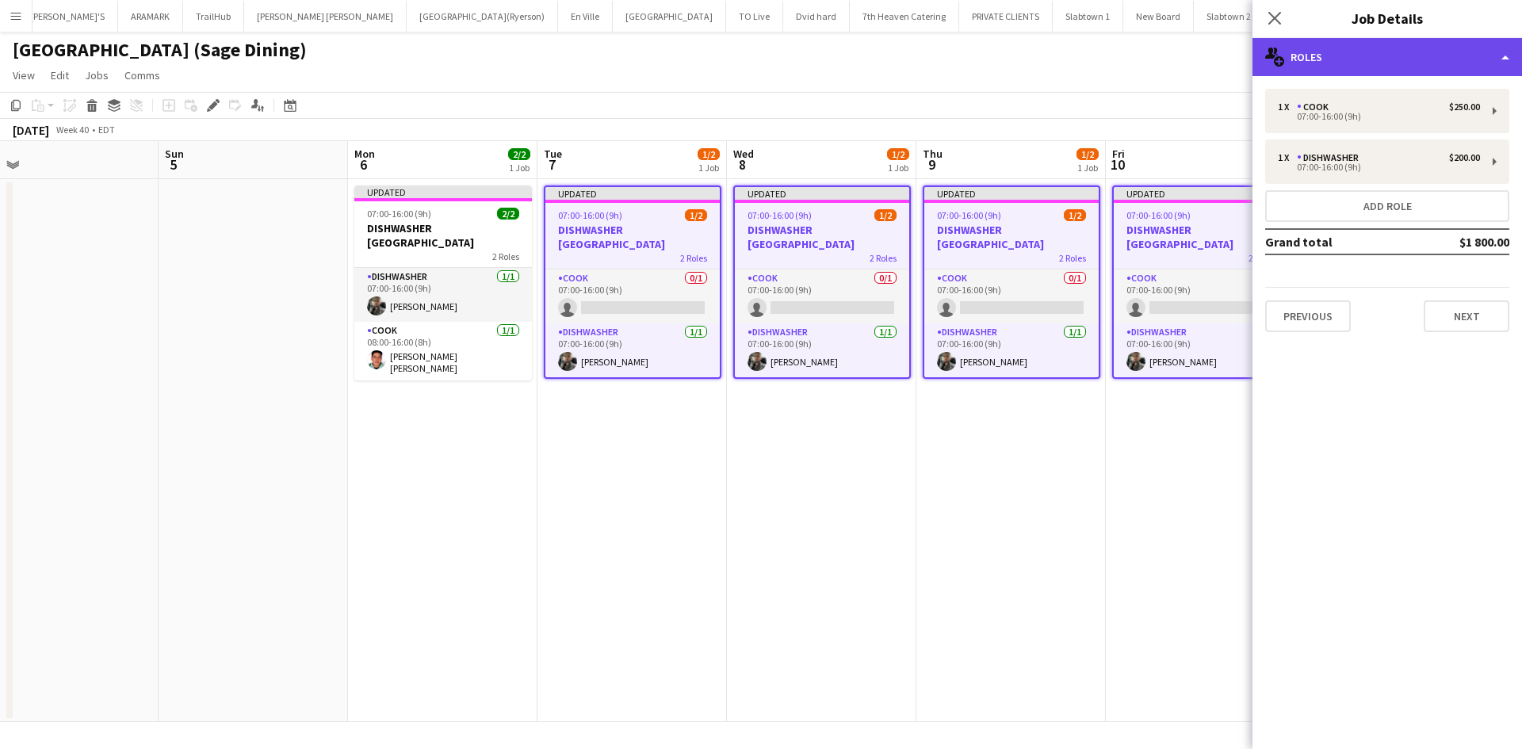
click at [1514, 63] on div "multiple-users-add Roles" at bounding box center [1388, 57] width 270 height 38
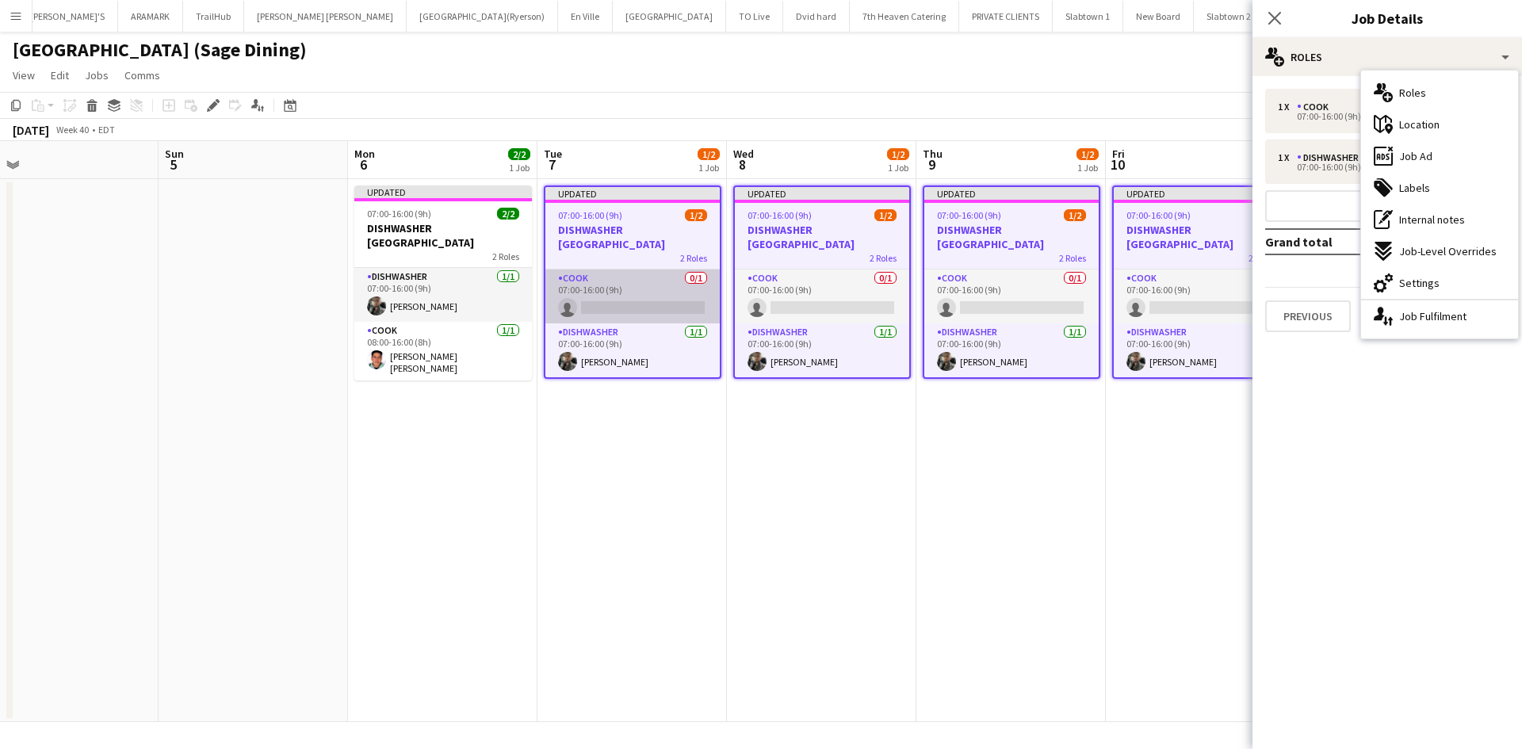
click at [636, 306] on app-card-role "COOK 0/1 07:00-16:00 (9h) single-neutral-actions" at bounding box center [632, 297] width 174 height 54
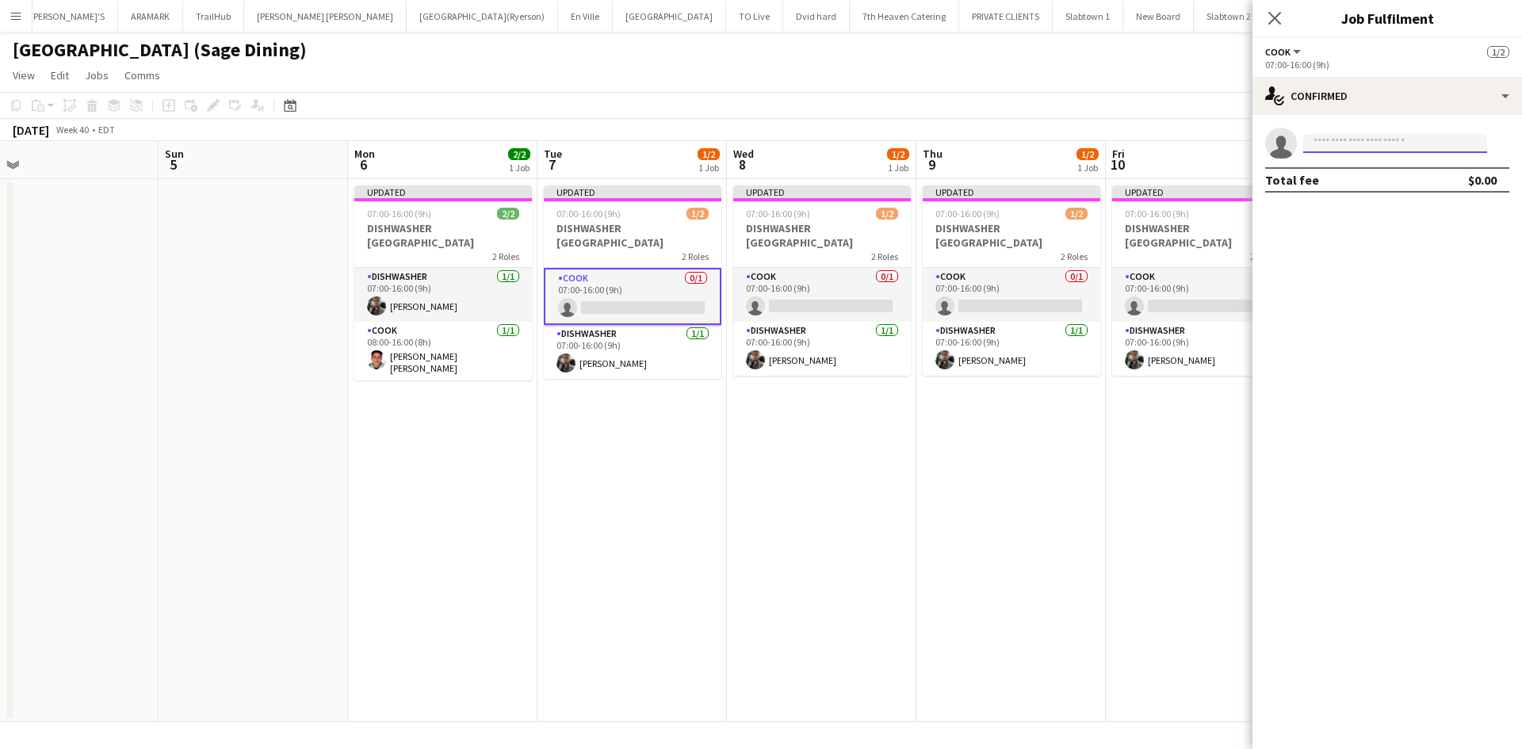
click at [1347, 143] on input at bounding box center [1395, 143] width 184 height 19
type input "****"
click at [1365, 189] on span "+14374194214" at bounding box center [1395, 192] width 159 height 13
click at [1366, 188] on div "Total fee $0.00" at bounding box center [1387, 179] width 244 height 25
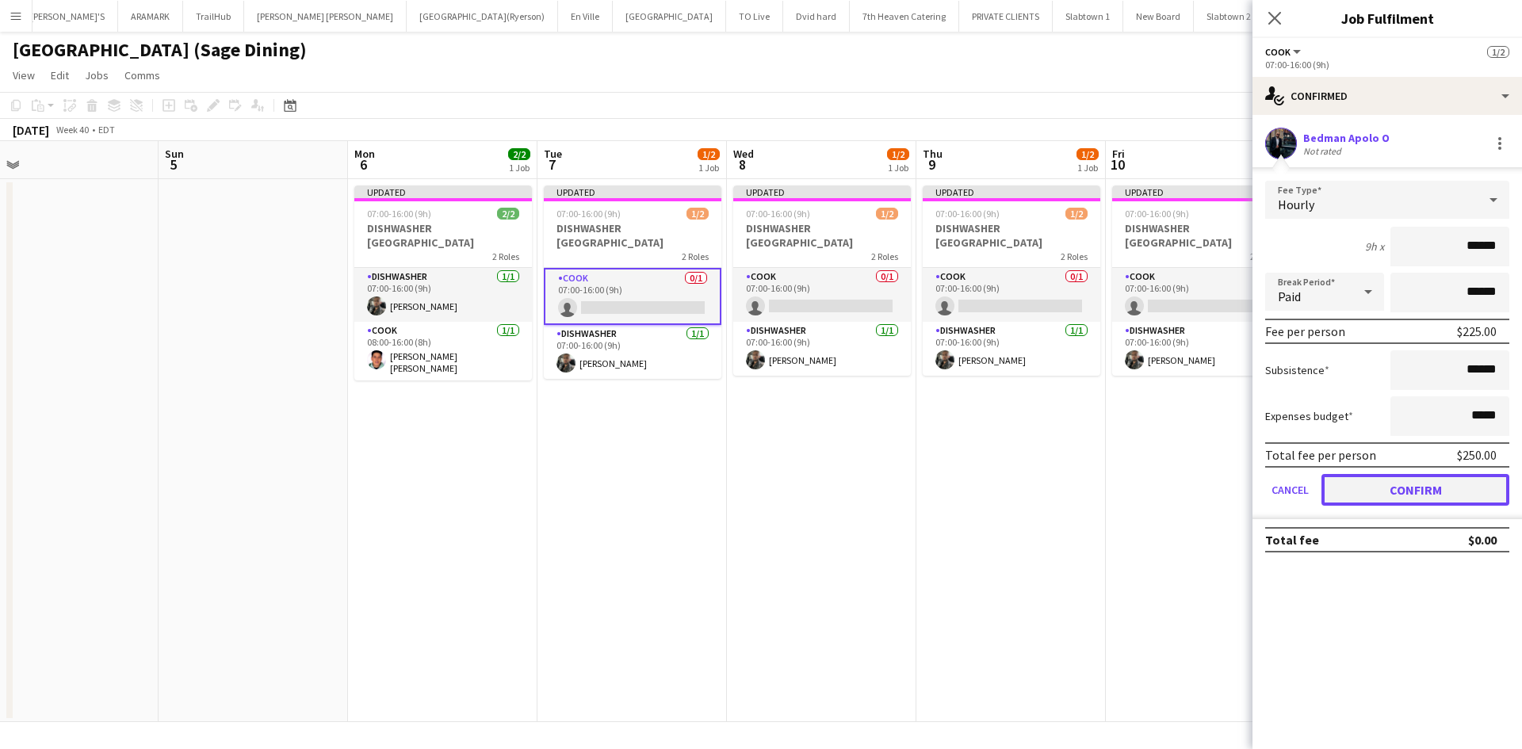
click at [1414, 491] on button "Confirm" at bounding box center [1416, 490] width 188 height 32
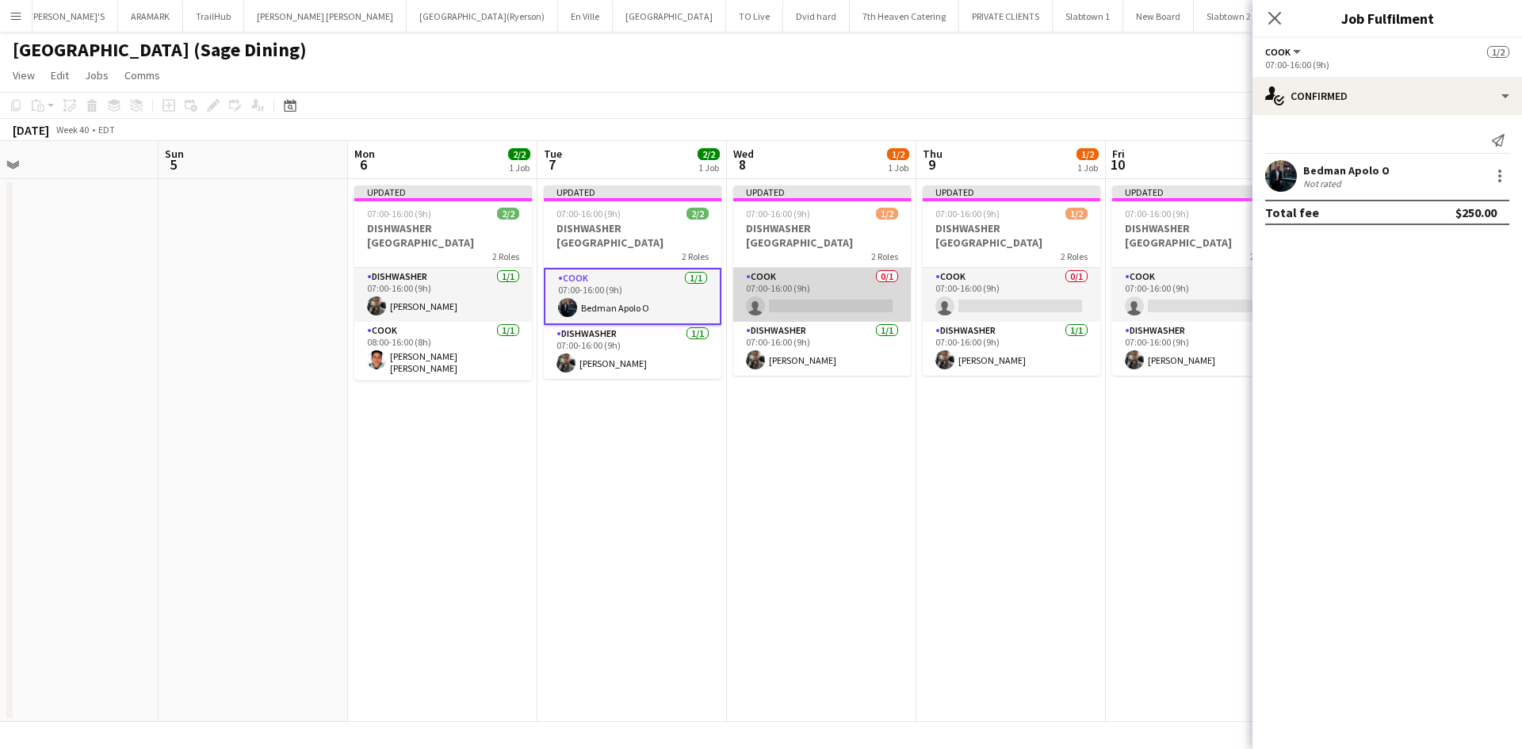
click at [805, 305] on app-card-role "COOK 0/1 07:00-16:00 (9h) single-neutral-actions" at bounding box center [822, 295] width 178 height 54
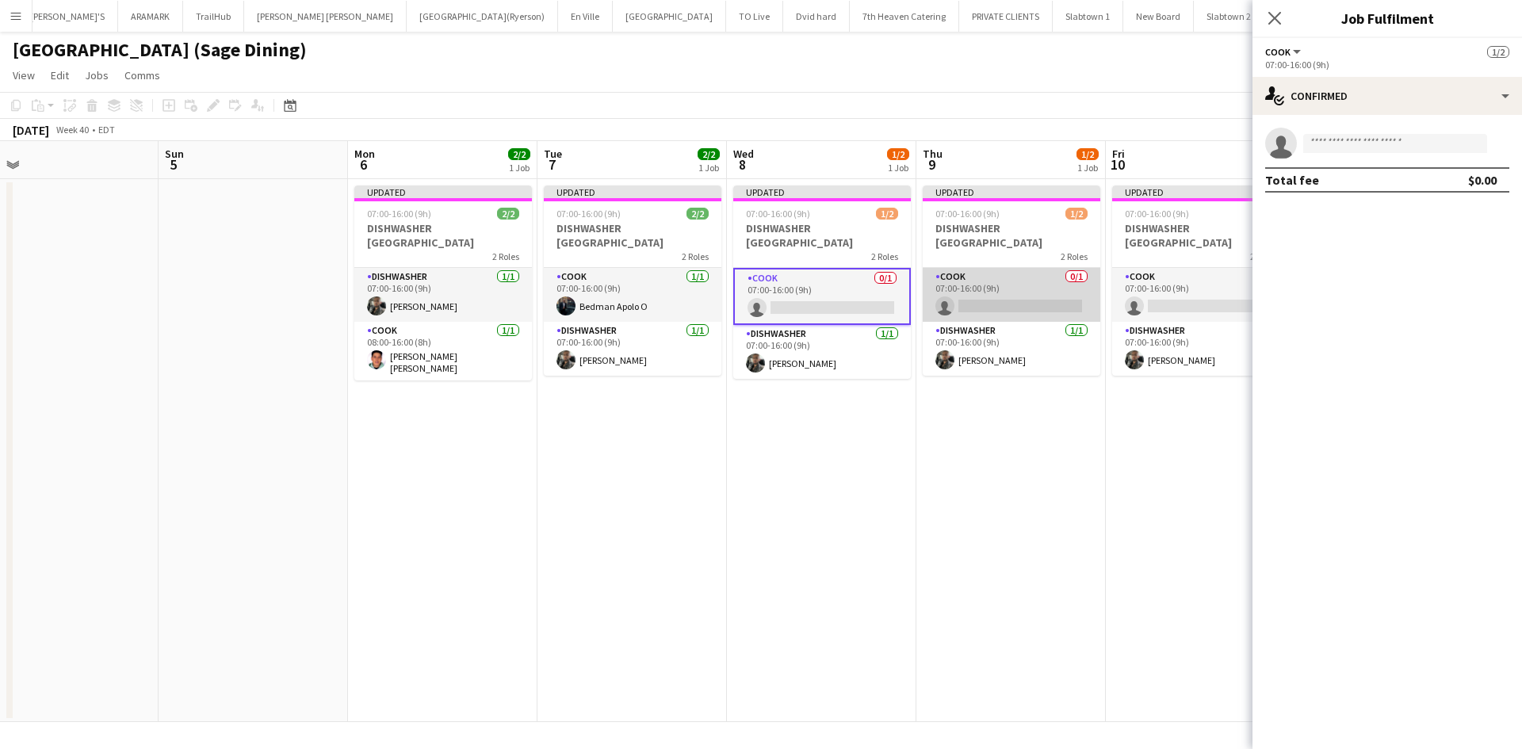
click at [981, 304] on app-card-role "COOK 0/1 07:00-16:00 (9h) single-neutral-actions" at bounding box center [1012, 295] width 178 height 54
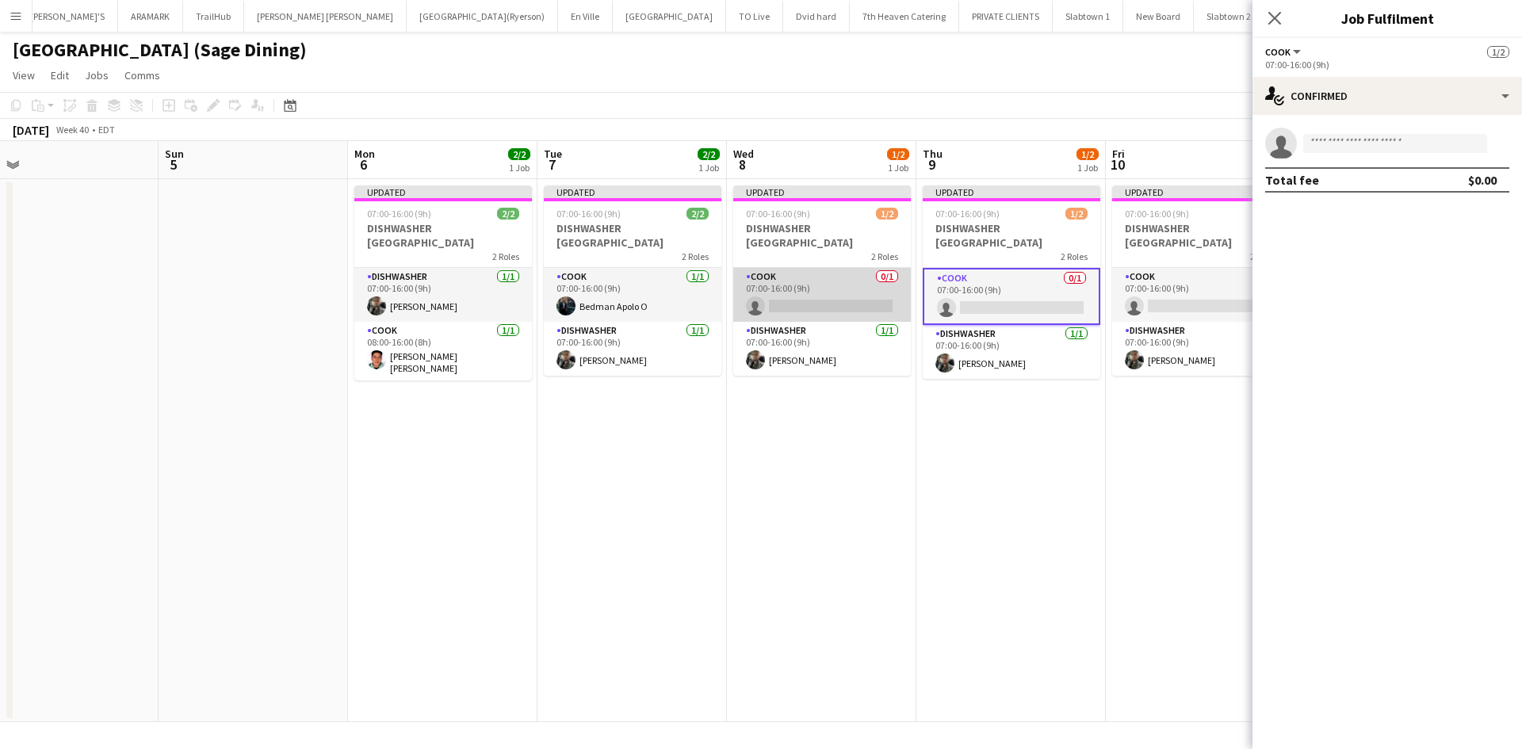
click at [870, 302] on app-card-role "COOK 0/1 07:00-16:00 (9h) single-neutral-actions" at bounding box center [822, 295] width 178 height 54
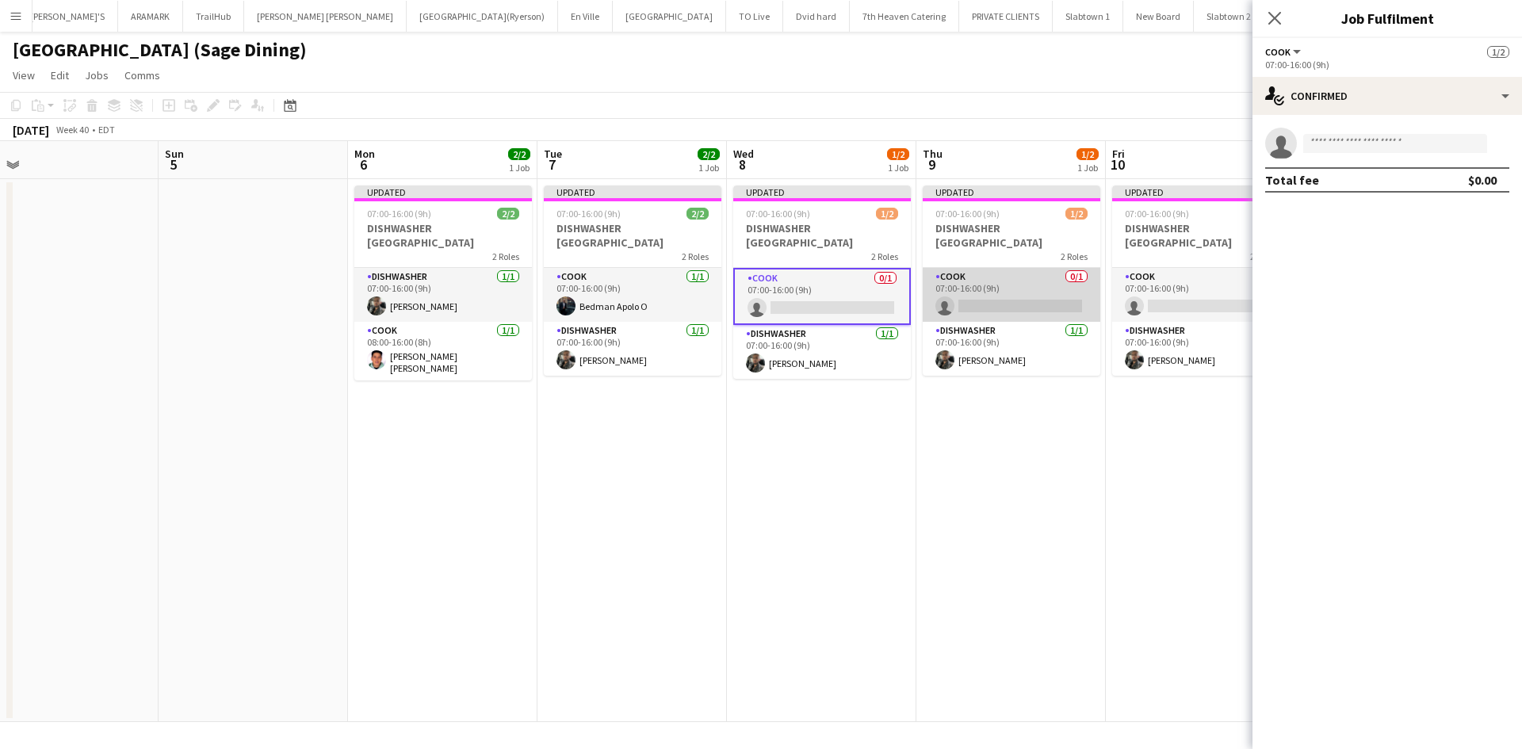
click at [984, 295] on app-card-role "COOK 0/1 07:00-16:00 (9h) single-neutral-actions" at bounding box center [1012, 295] width 178 height 54
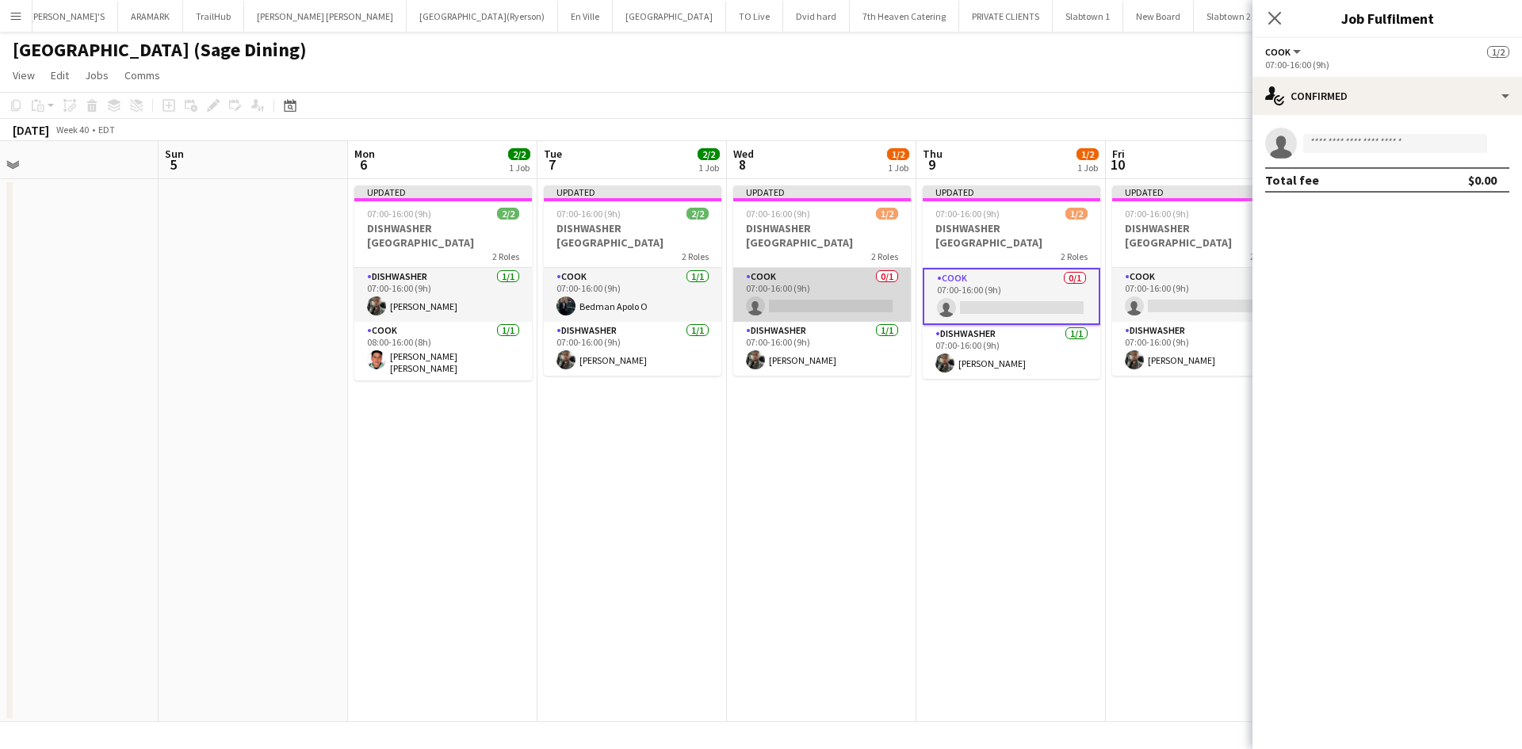
click at [851, 301] on app-card-role "COOK 0/1 07:00-16:00 (9h) single-neutral-actions" at bounding box center [822, 295] width 178 height 54
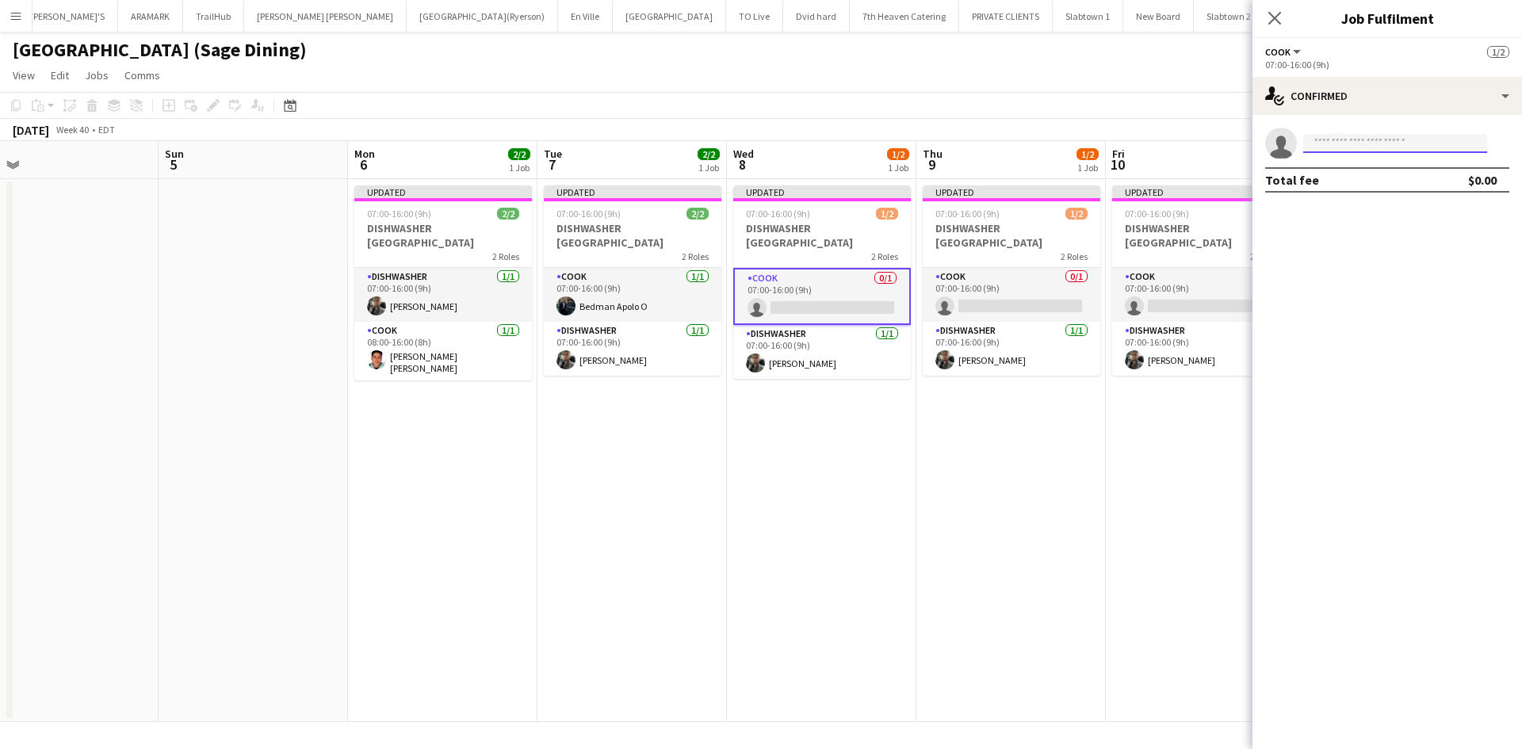
click at [1325, 147] on input at bounding box center [1395, 143] width 184 height 19
type input "******"
click at [1332, 168] on span "Bedman Apolo O" at bounding box center [1358, 165] width 84 height 13
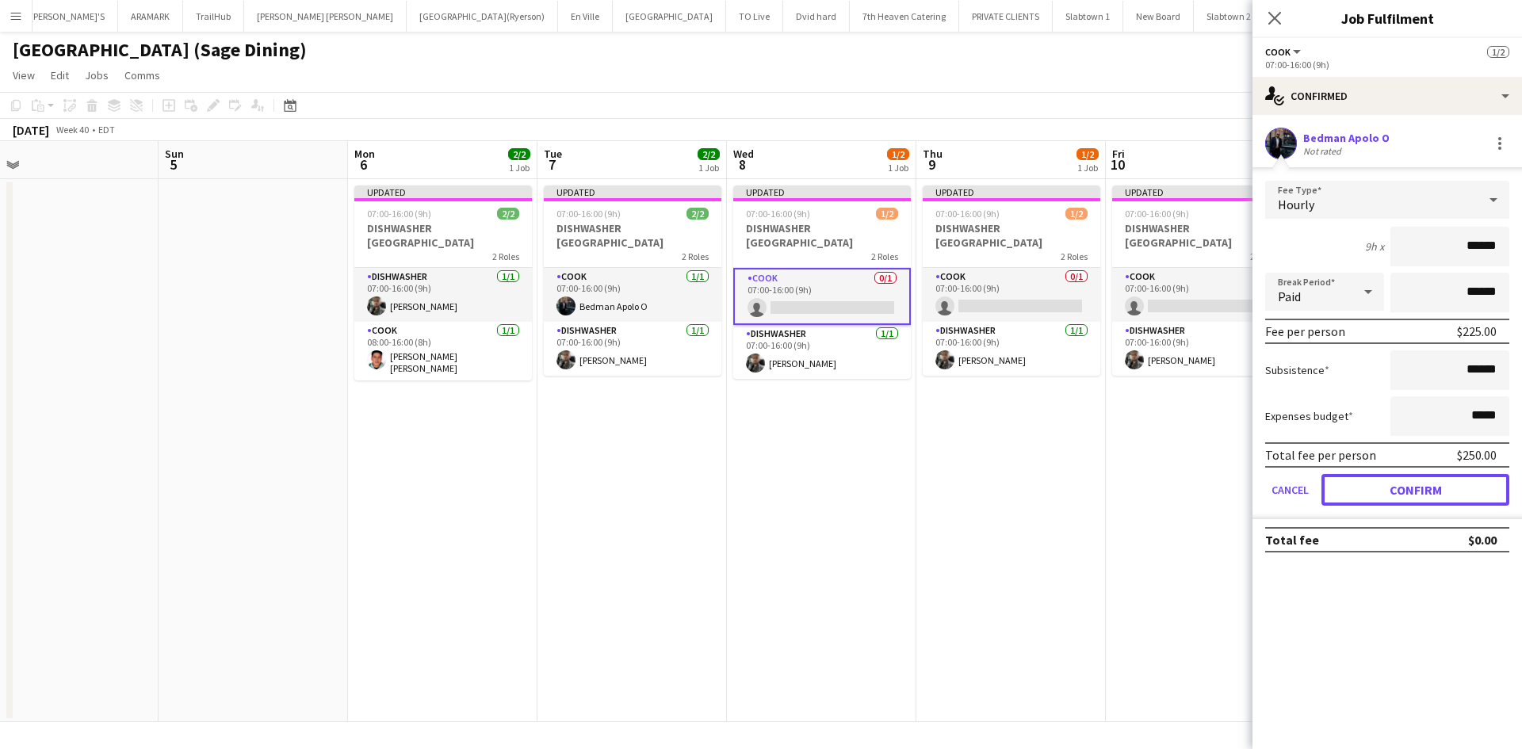
drag, startPoint x: 1385, startPoint y: 488, endPoint x: 1299, endPoint y: 421, distance: 109.6
click at [1385, 488] on button "Confirm" at bounding box center [1416, 490] width 188 height 32
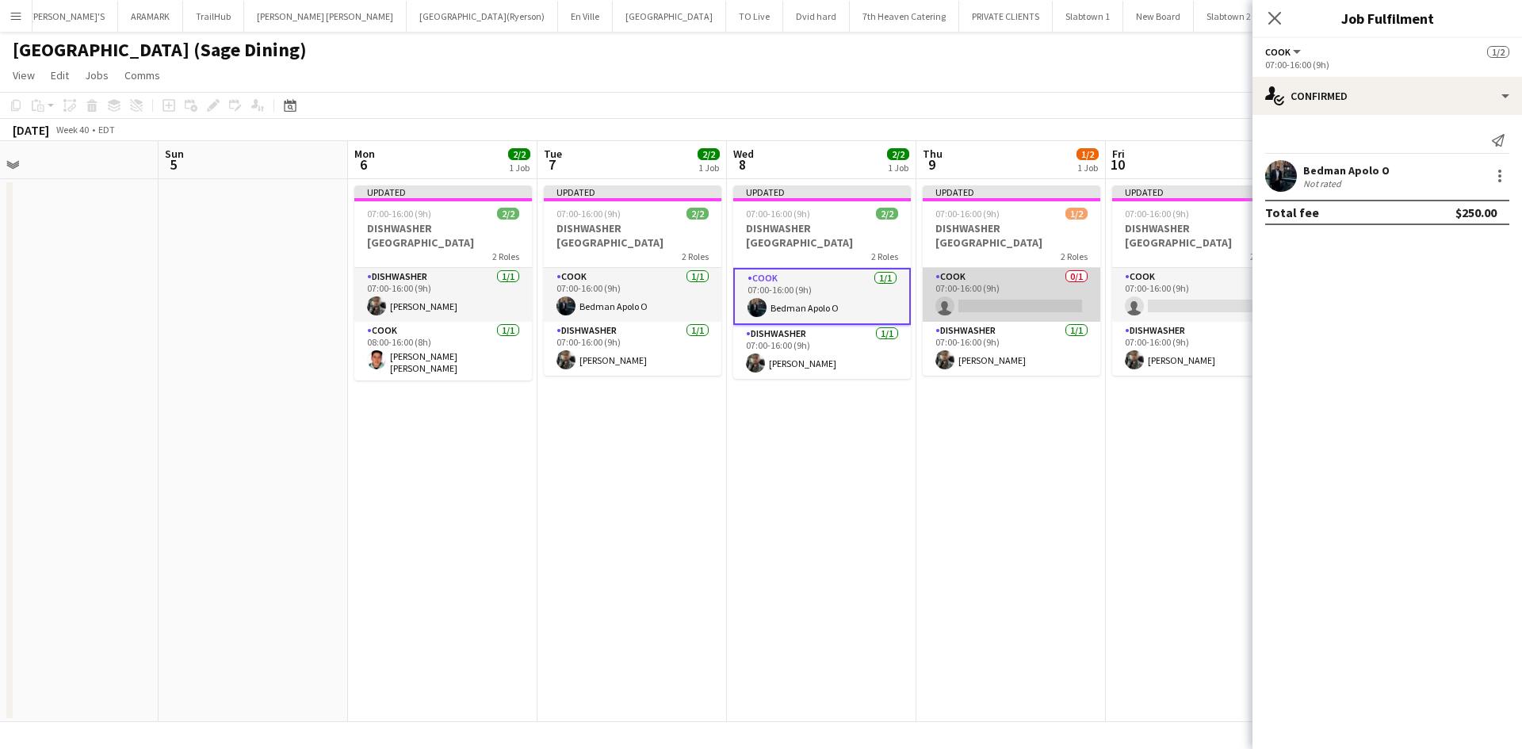
click at [973, 309] on app-card-role "COOK 0/1 07:00-16:00 (9h) single-neutral-actions" at bounding box center [1012, 295] width 178 height 54
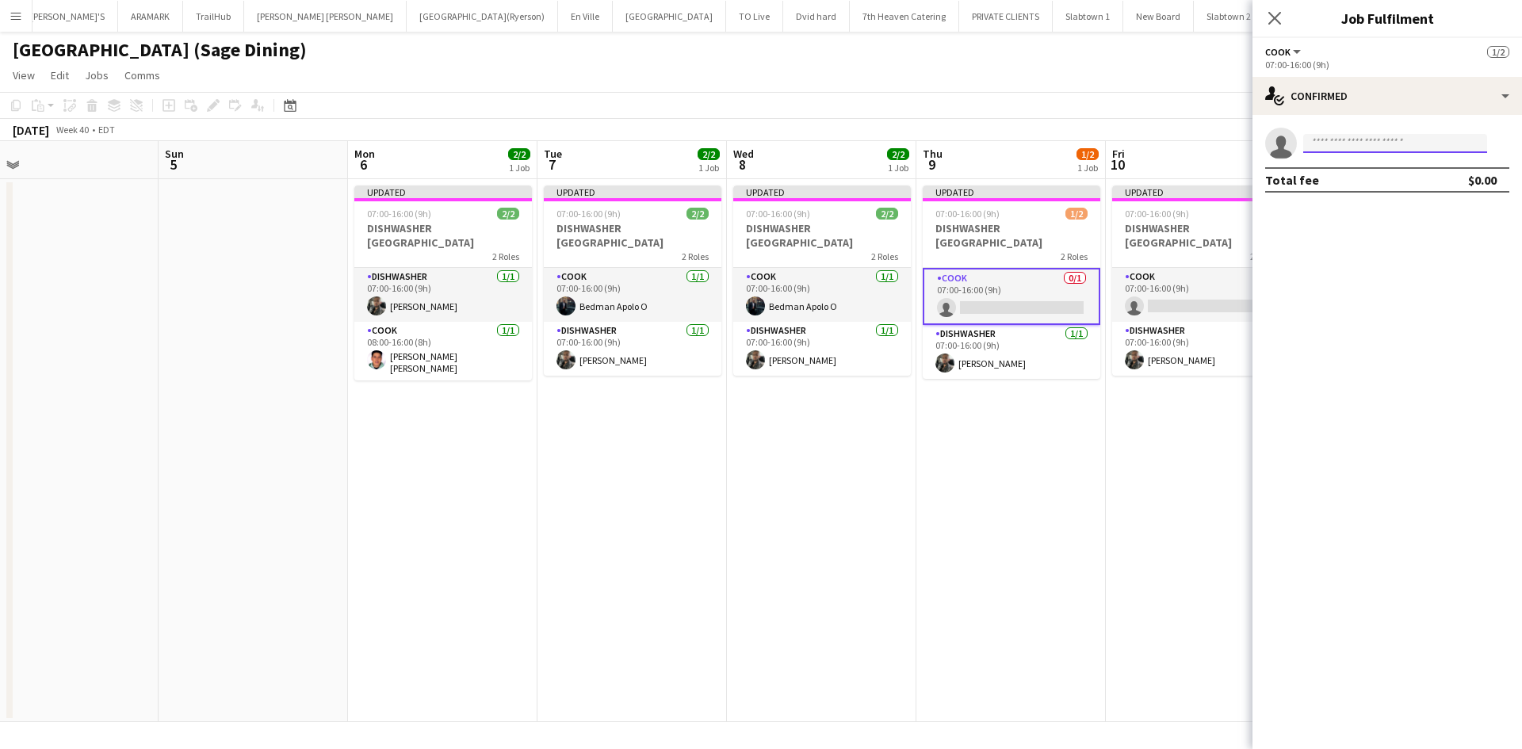
click at [1397, 142] on input at bounding box center [1395, 143] width 184 height 19
type input "******"
click at [1400, 175] on span "bdmnnapolo@gmail.com" at bounding box center [1395, 179] width 159 height 13
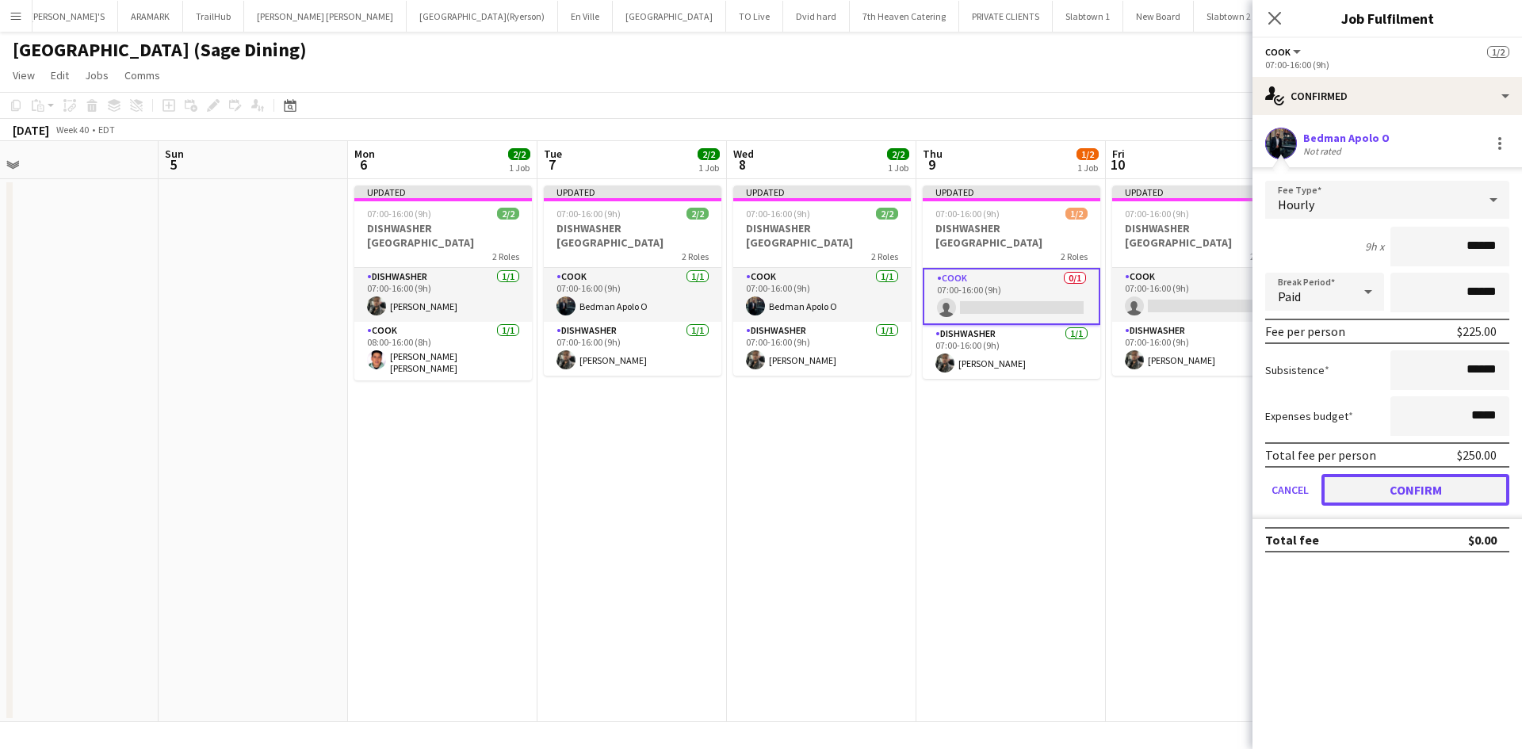
click at [1397, 499] on button "Confirm" at bounding box center [1416, 490] width 188 height 32
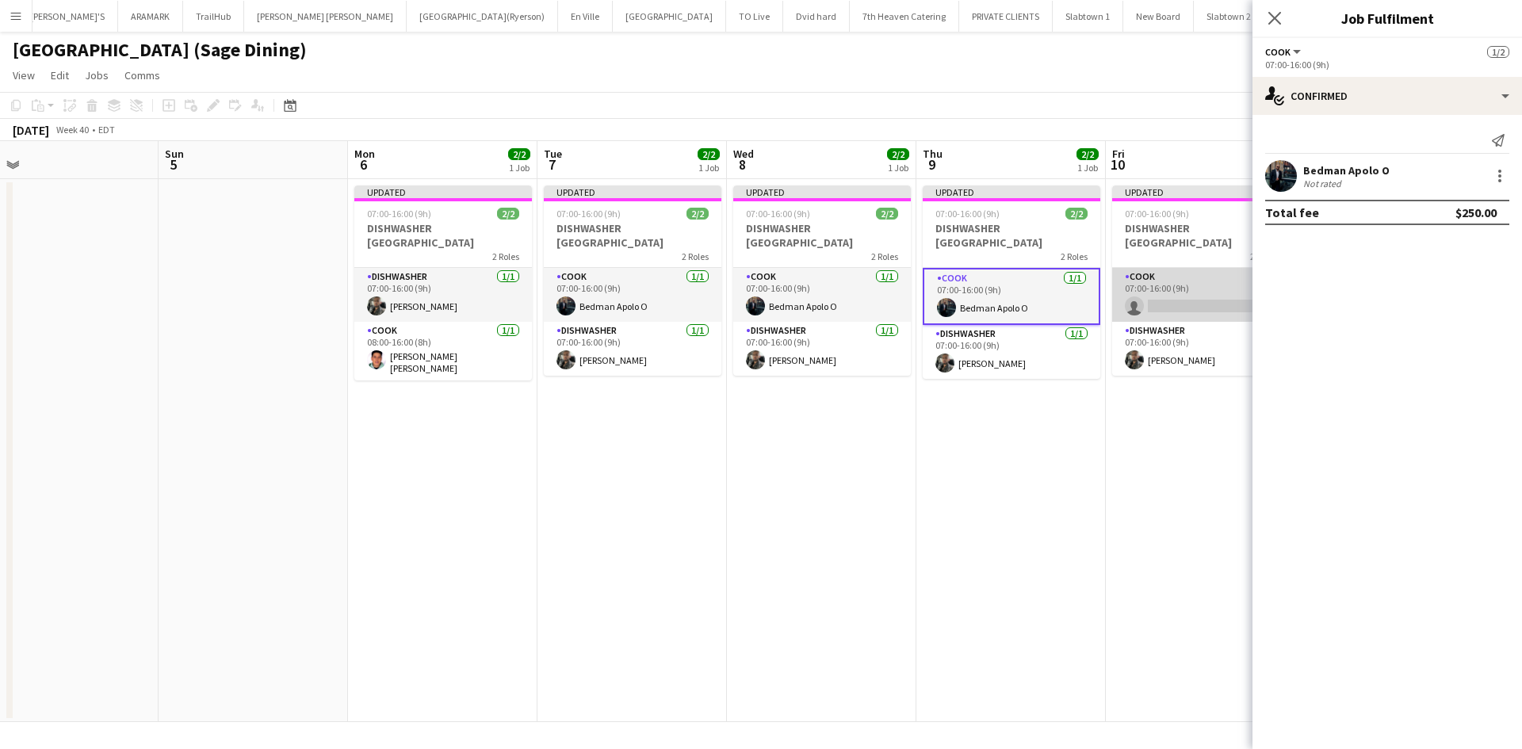
click at [1172, 308] on app-card-role "COOK 0/1 07:00-16:00 (9h) single-neutral-actions" at bounding box center [1201, 295] width 178 height 54
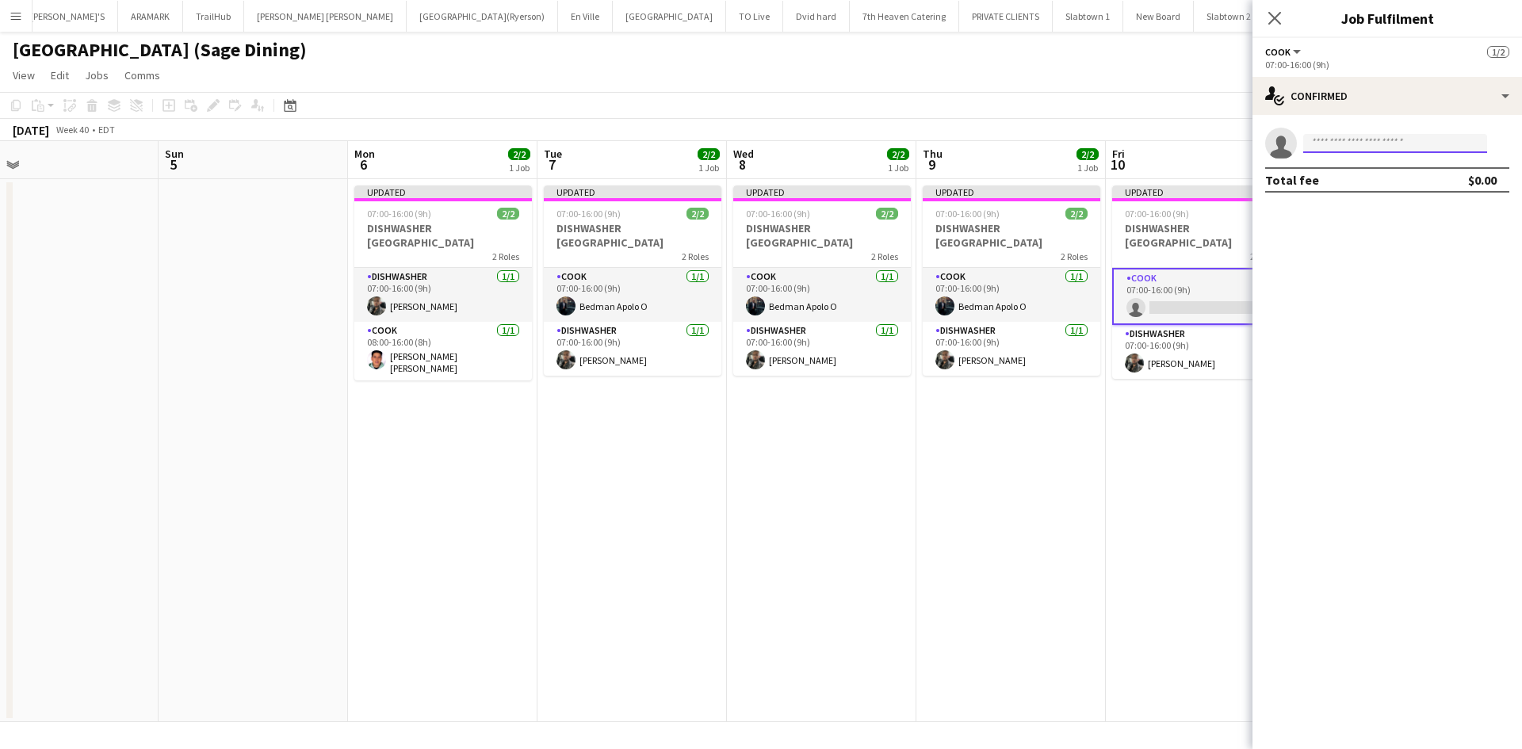
click at [1322, 141] on input at bounding box center [1395, 143] width 184 height 19
type input "******"
click at [1364, 173] on span "bdmnnapolo@gmail.com" at bounding box center [1395, 179] width 159 height 13
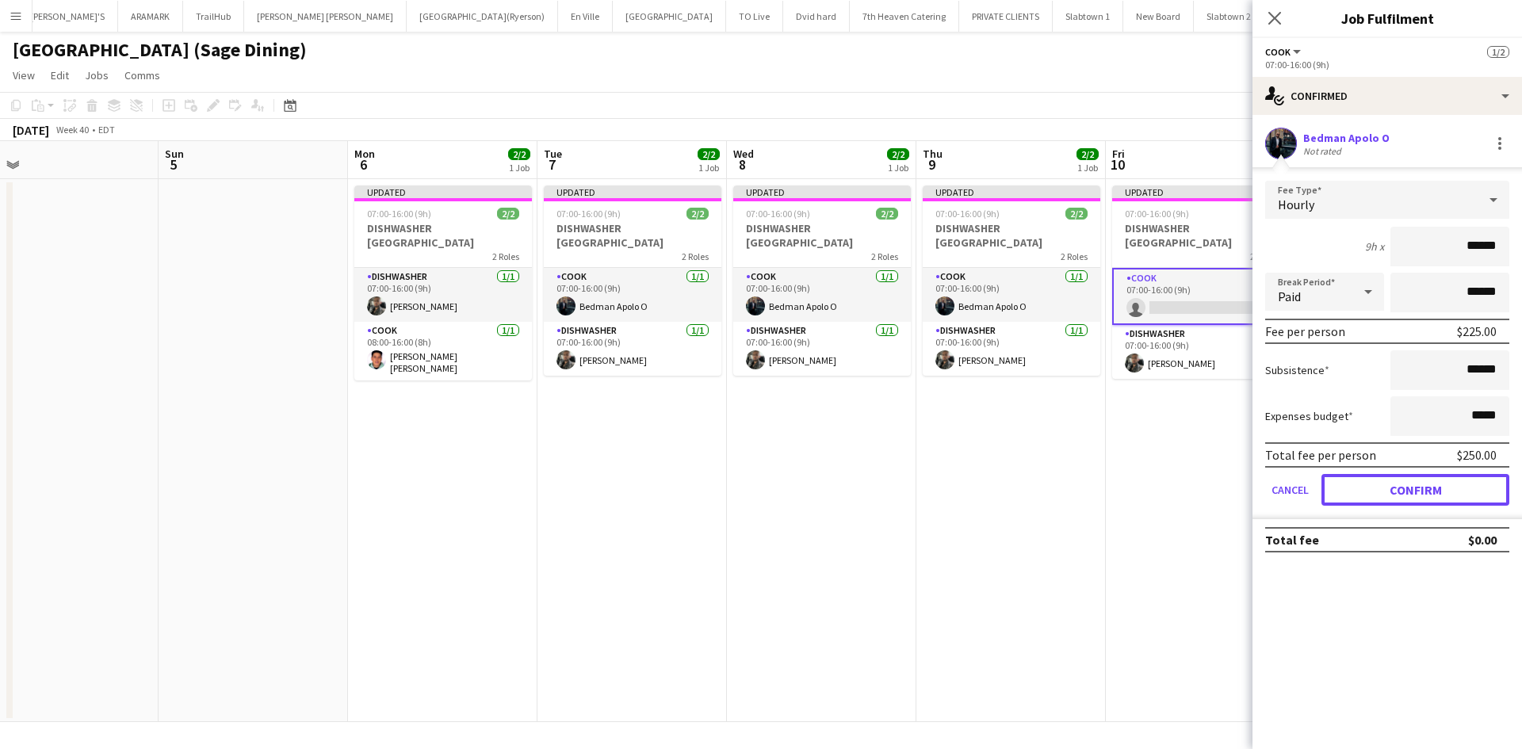
click at [1402, 502] on button "Confirm" at bounding box center [1416, 490] width 188 height 32
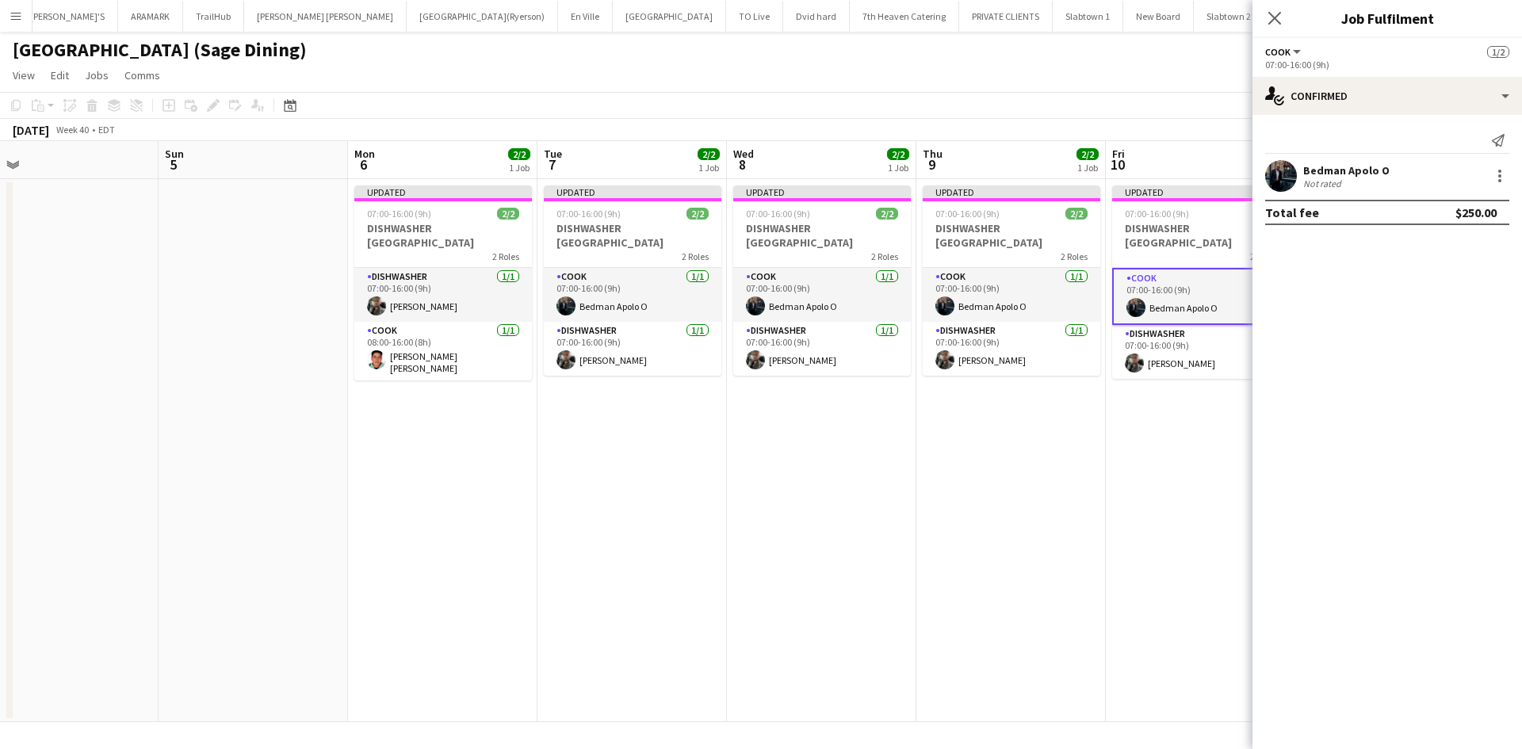
click at [1172, 457] on app-date-cell "Updated 07:00-16:00 (9h) 2/2 DISHWASHER VILLANOVA COLLEGE 2 Roles COOK 1/1 07:0…" at bounding box center [1200, 450] width 189 height 543
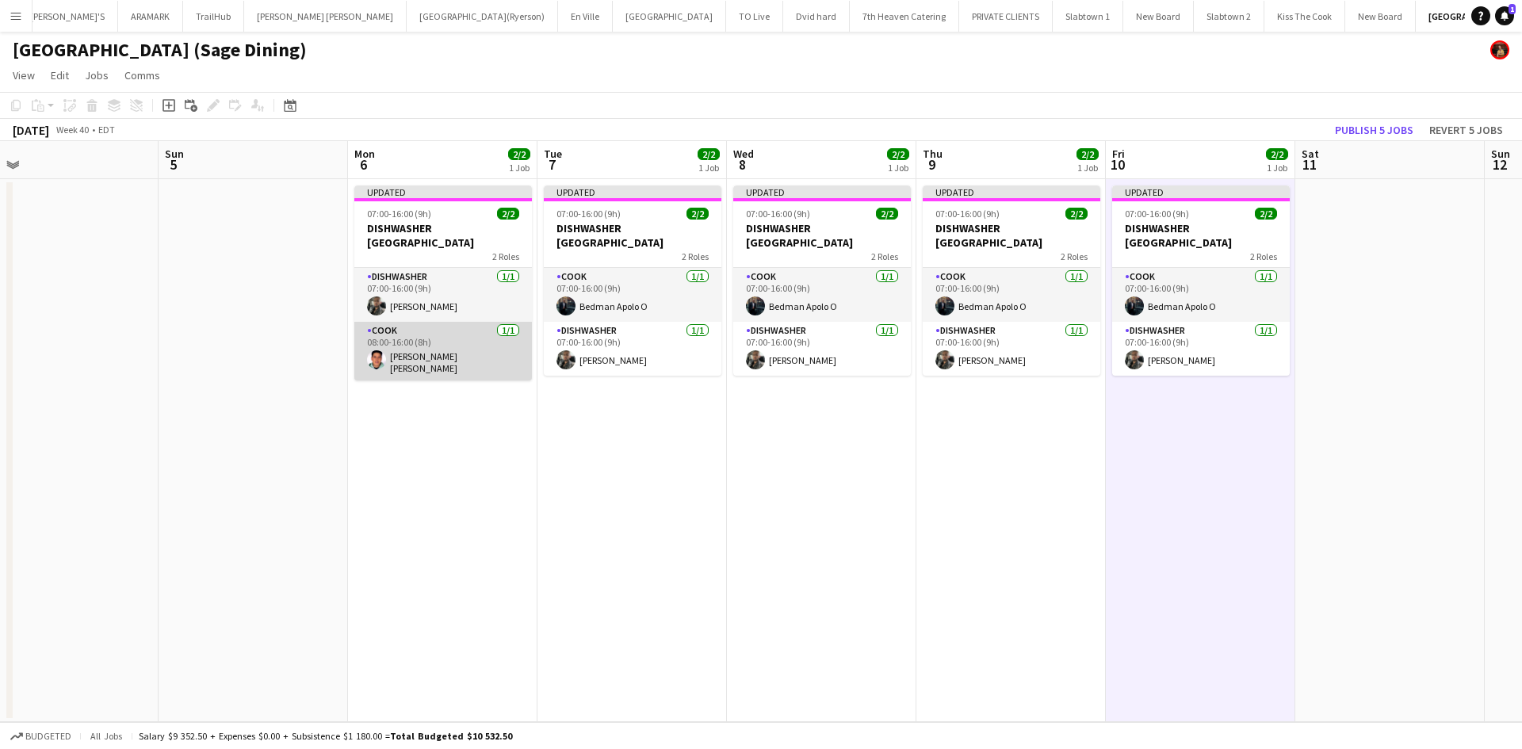
click at [434, 353] on app-card-role "COOK 1/1 08:00-16:00 (8h) Rodolfo Sebastián López" at bounding box center [443, 351] width 178 height 59
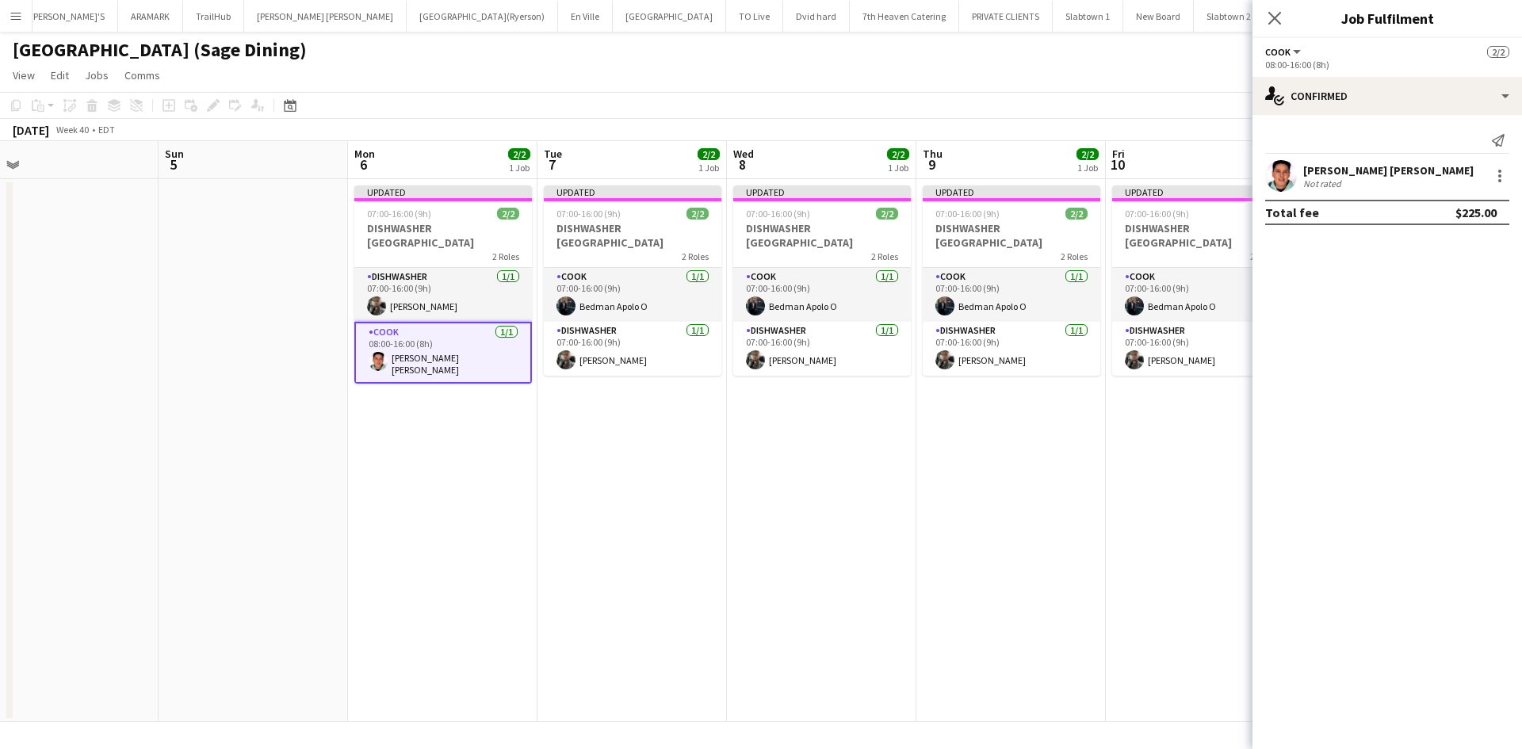
click at [1286, 52] on span "COOK" at bounding box center [1277, 52] width 25 height 12
click at [450, 205] on app-job-card "Updated 07:00-16:00 (9h) 2/2 DISHWASHER [GEOGRAPHIC_DATA] 2 Roles DISHWASHER [D…" at bounding box center [443, 285] width 178 height 198
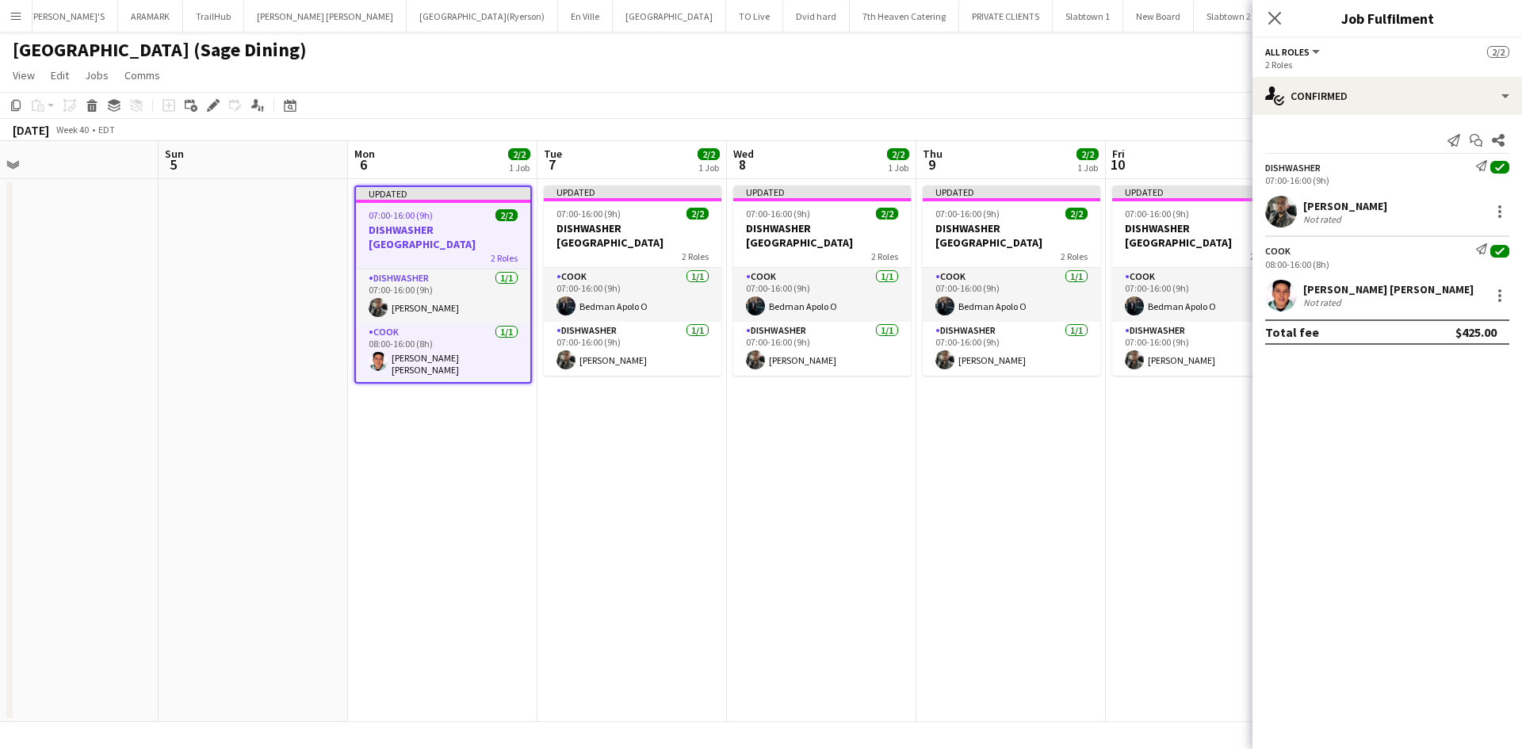
click at [1311, 51] on button "All roles" at bounding box center [1293, 52] width 57 height 12
click at [1402, 63] on div "2 Roles" at bounding box center [1387, 65] width 244 height 12
click at [1276, 62] on div "2 Roles" at bounding box center [1387, 65] width 244 height 12
click at [1266, 66] on div "2 Roles" at bounding box center [1387, 65] width 244 height 12
click at [1331, 291] on div "[PERSON_NAME] [PERSON_NAME]" at bounding box center [1388, 289] width 170 height 14
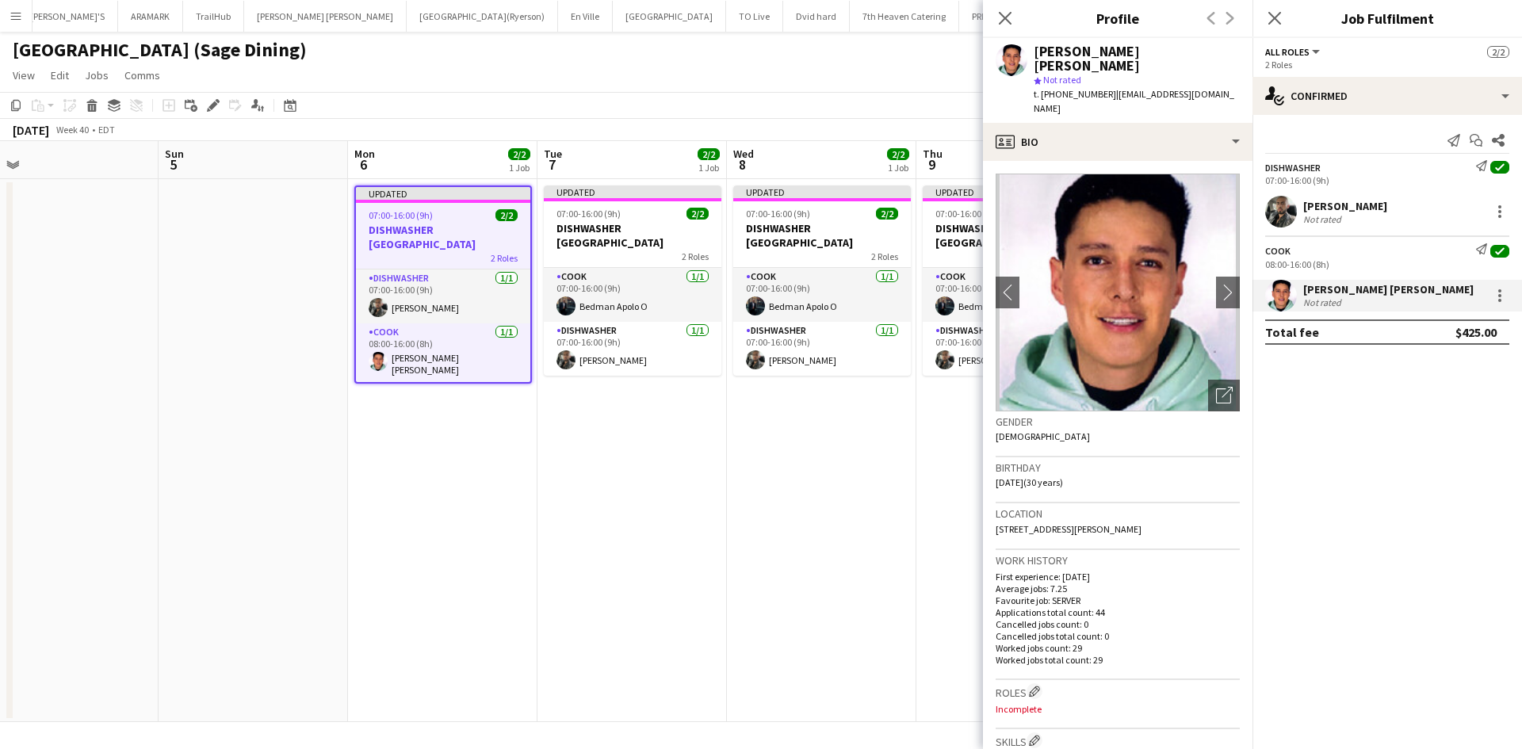
click at [1350, 362] on mat-expansion-panel "check Confirmed Send notification Start chat Share DISHWASHER Send notification…" at bounding box center [1388, 432] width 270 height 634
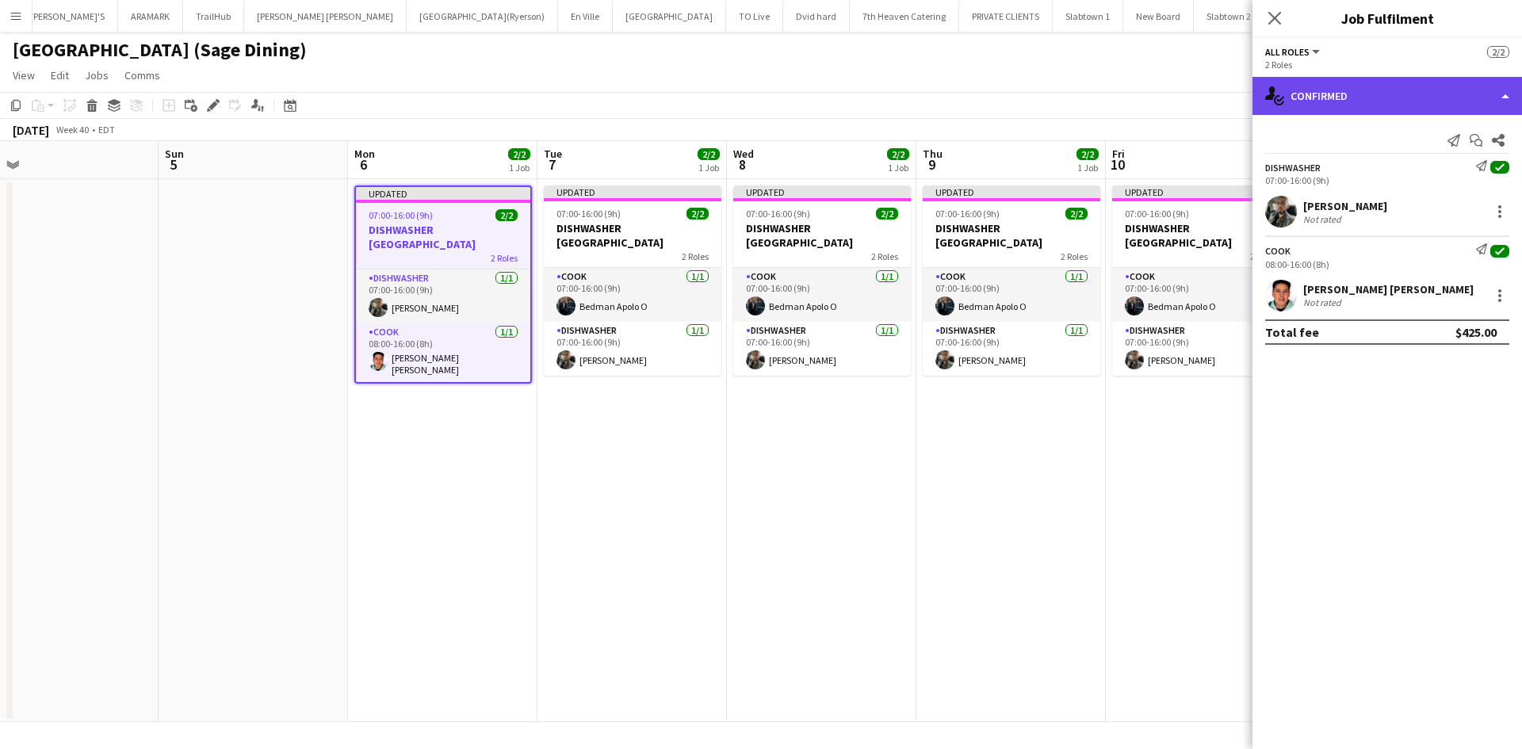
click at [1505, 95] on div "single-neutral-actions-check-2 Confirmed" at bounding box center [1388, 96] width 270 height 38
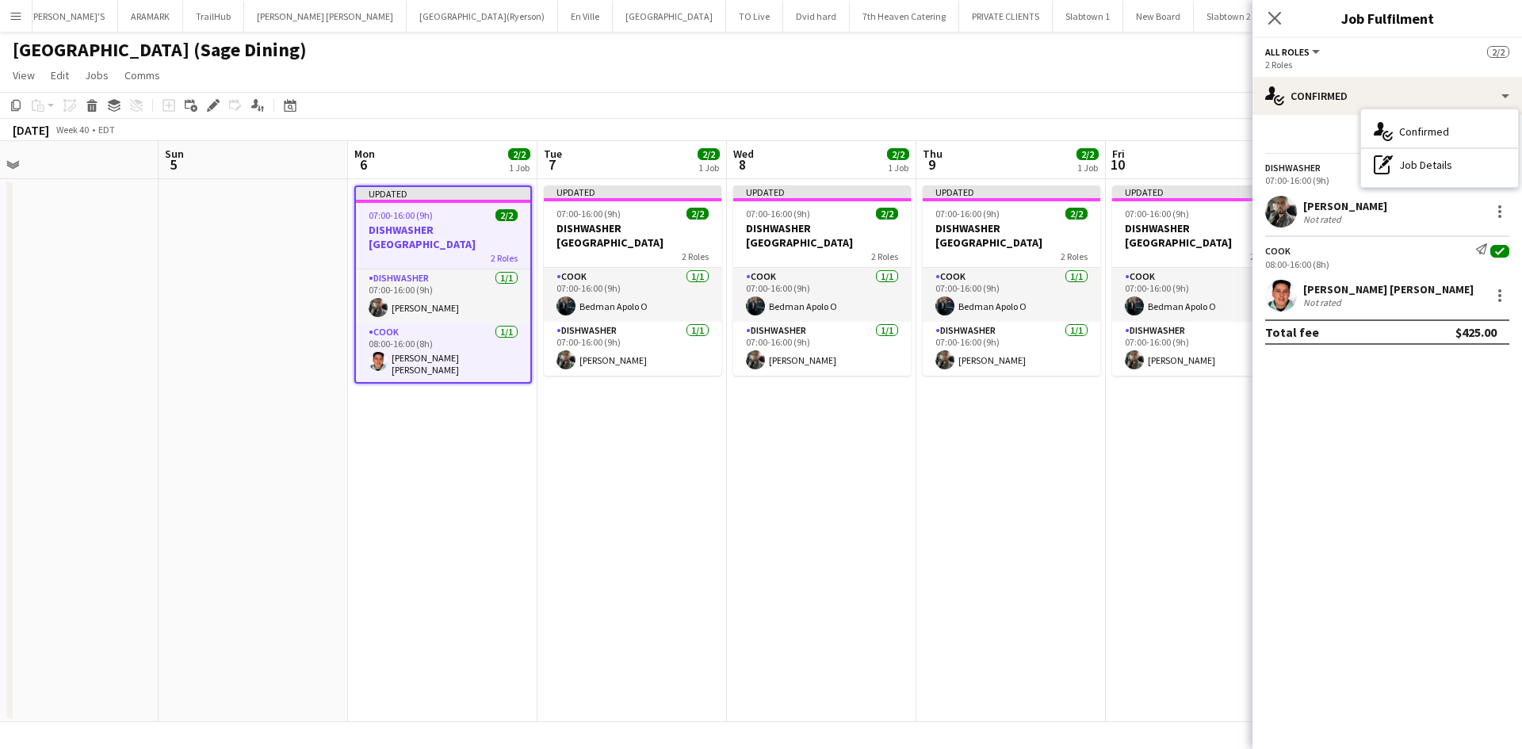
click at [1309, 123] on div "Send notification Start chat Share DISHWASHER Send notification check 07:00-16:…" at bounding box center [1388, 236] width 270 height 242
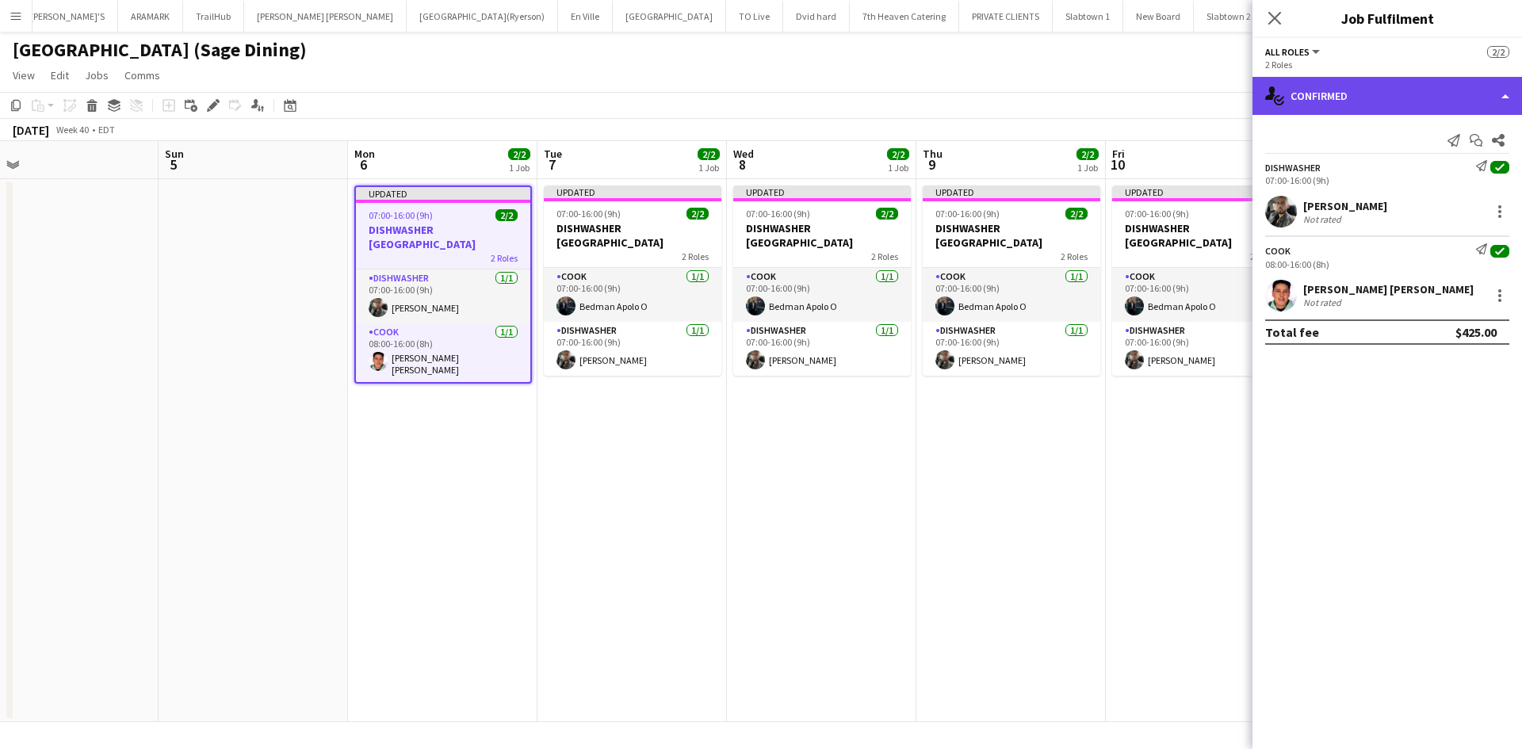
click at [1502, 94] on div "single-neutral-actions-check-2 Confirmed" at bounding box center [1388, 96] width 270 height 38
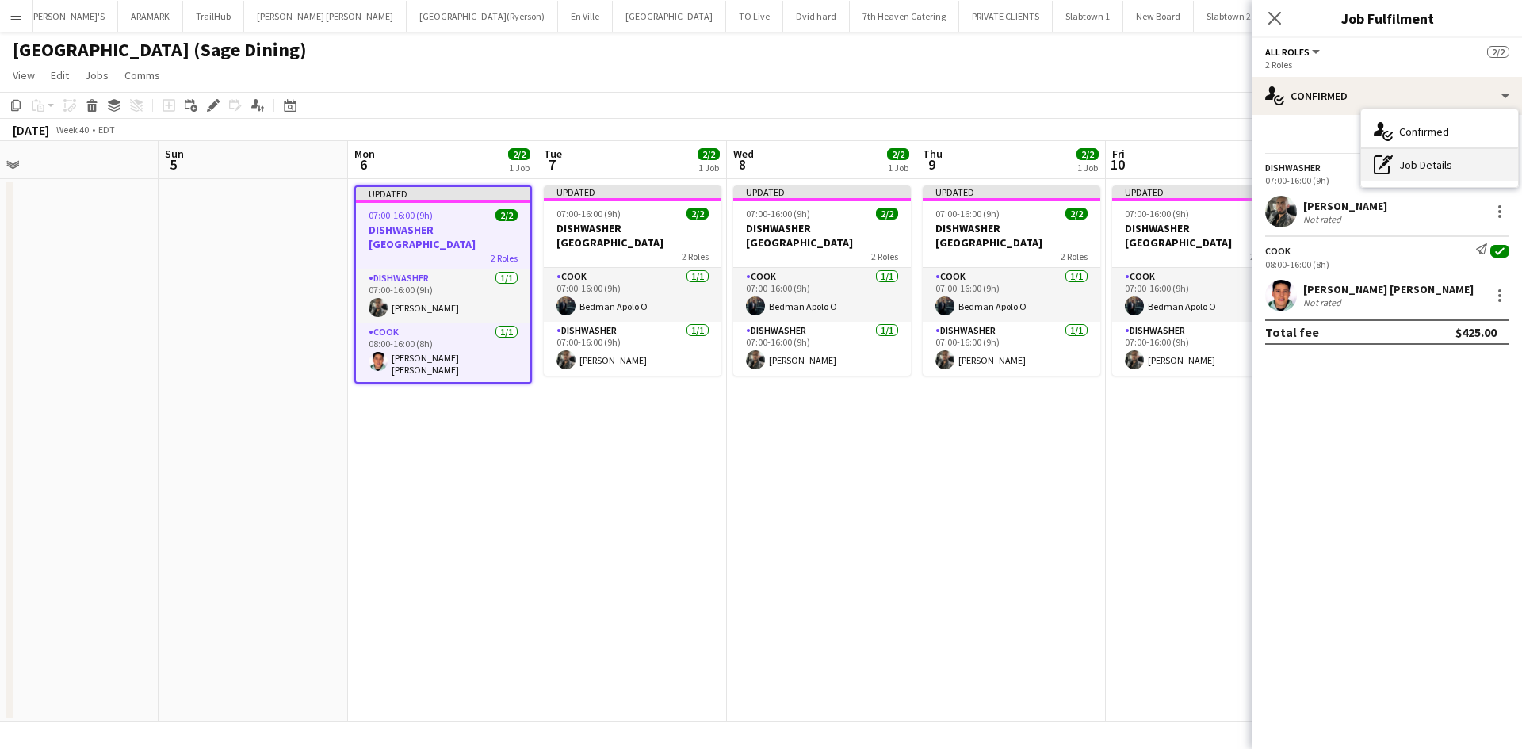
click at [1437, 162] on div "pen-write Job Details" at bounding box center [1439, 165] width 157 height 32
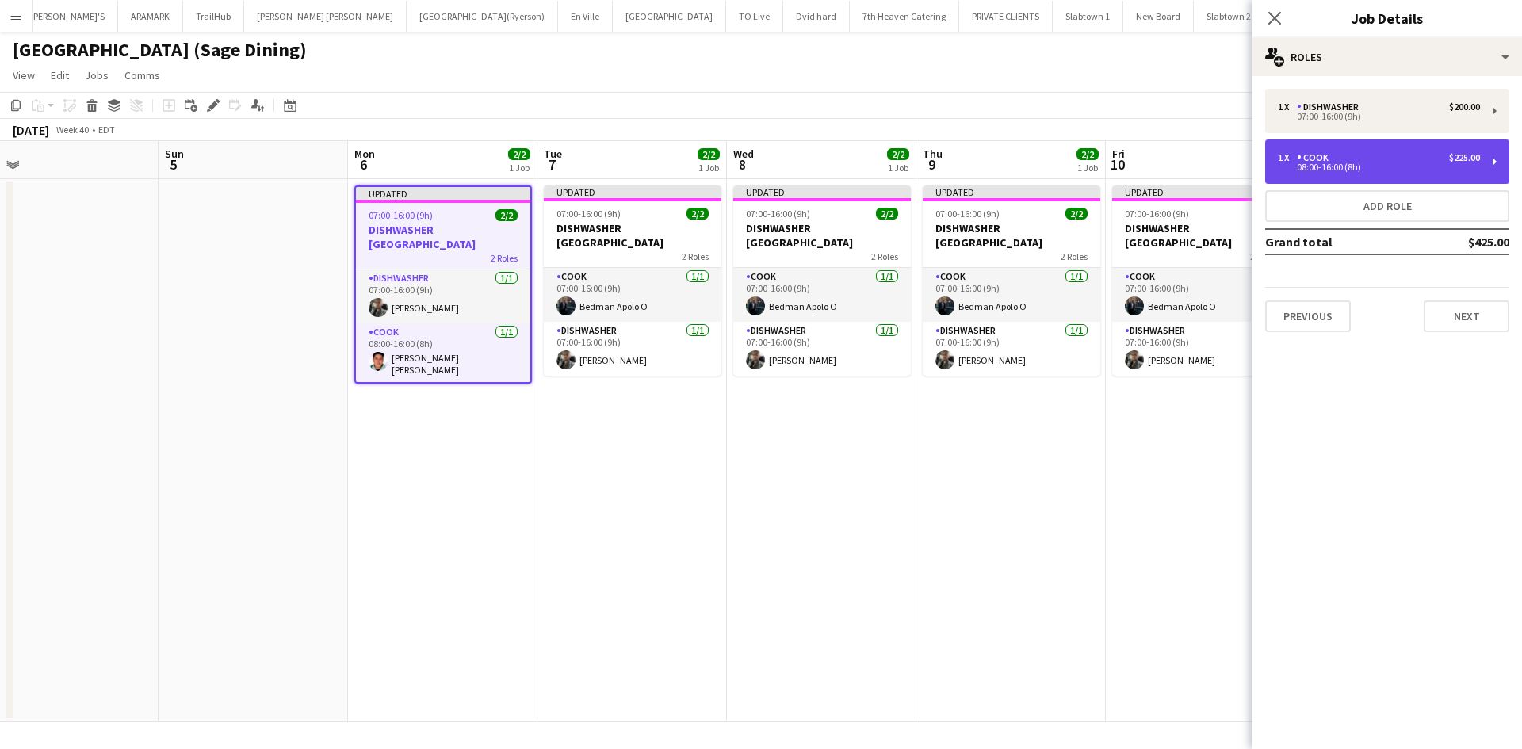
click at [1349, 140] on div "1 x COOK $225.00 08:00-16:00 (8h)" at bounding box center [1387, 162] width 244 height 44
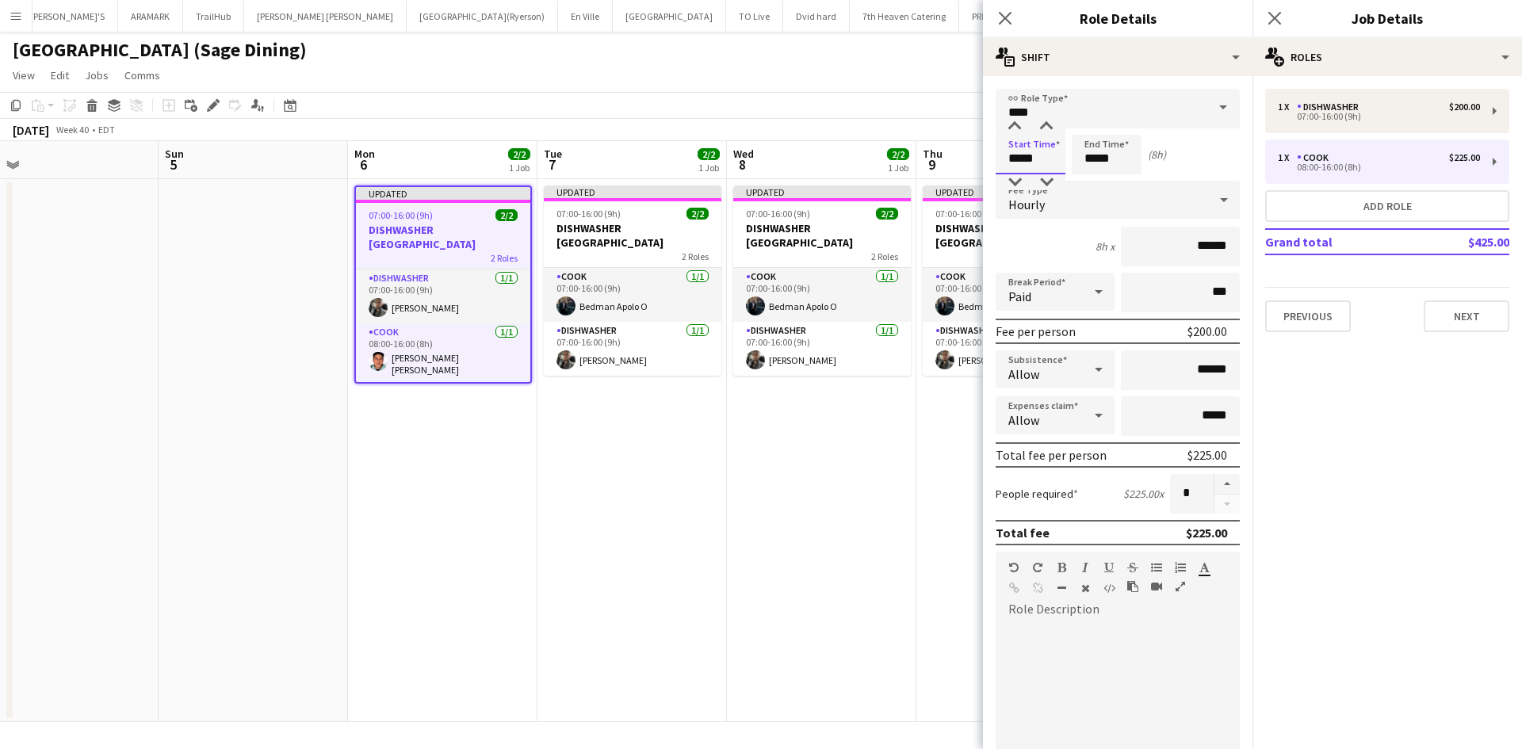
click at [1035, 152] on input "*****" at bounding box center [1031, 155] width 70 height 40
type input "*****"
click at [1016, 179] on div at bounding box center [1015, 182] width 32 height 16
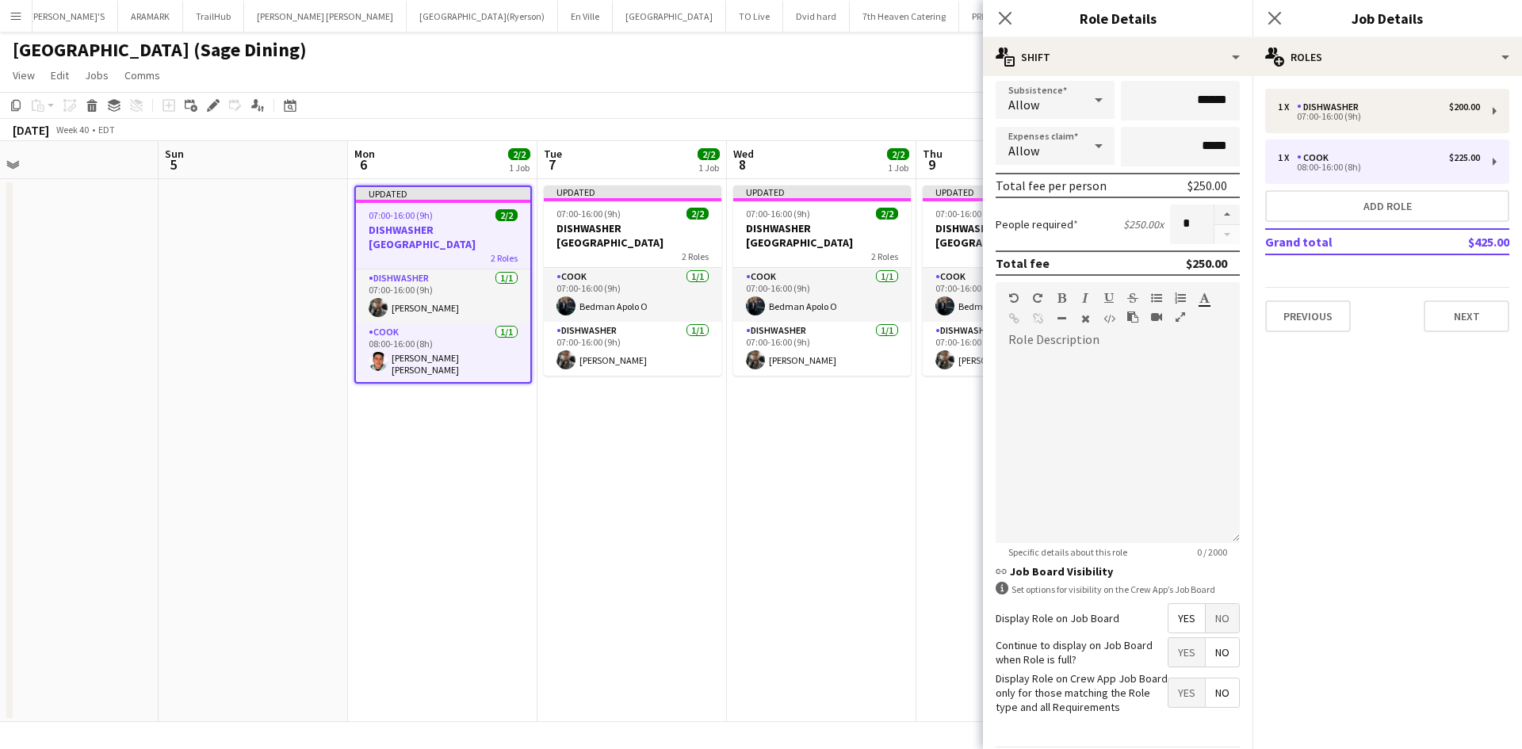
scroll to position [325, 0]
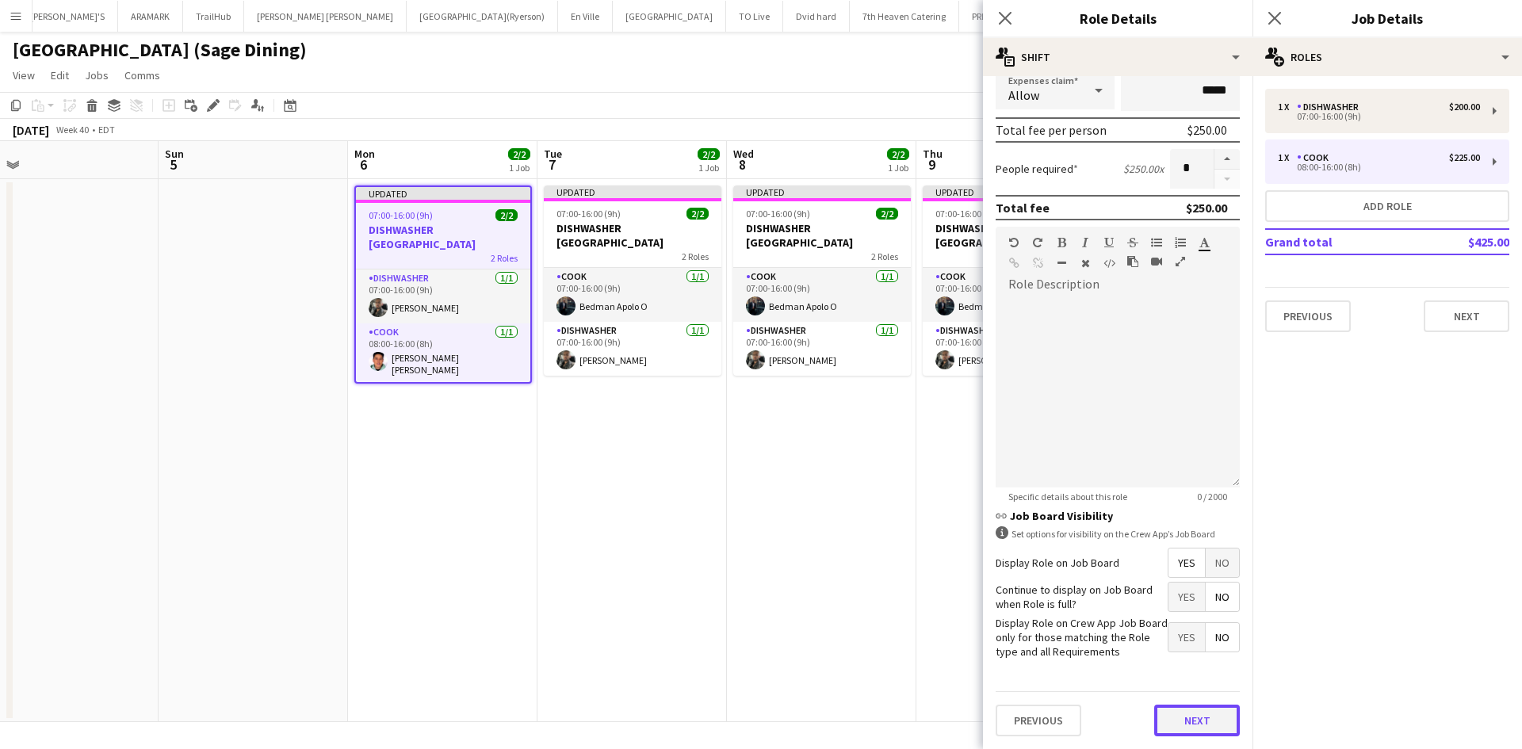
click at [1203, 727] on button "Next" at bounding box center [1197, 721] width 86 height 32
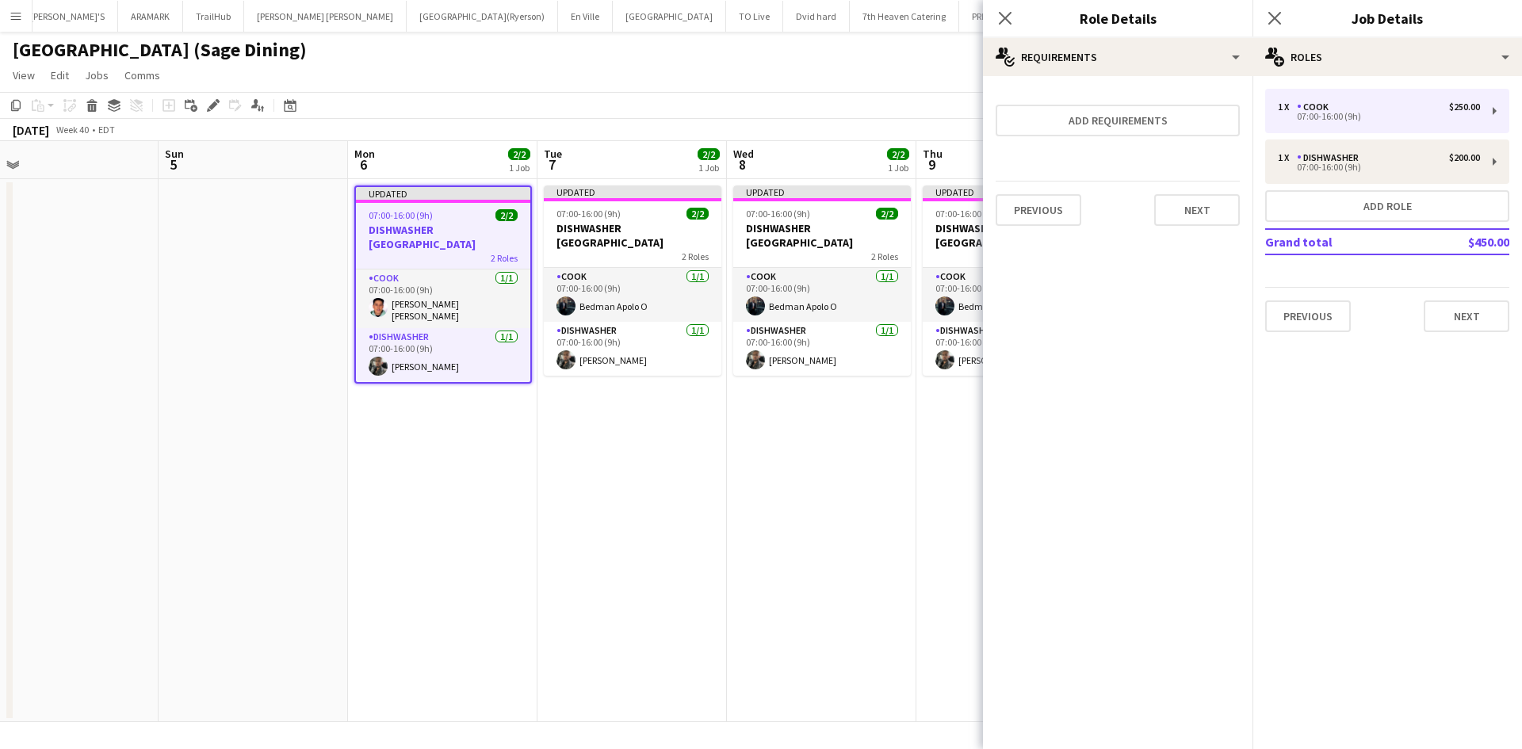
scroll to position [0, 0]
click at [1207, 201] on button "Next" at bounding box center [1197, 210] width 86 height 32
click at [1208, 218] on button "Finish" at bounding box center [1209, 213] width 59 height 32
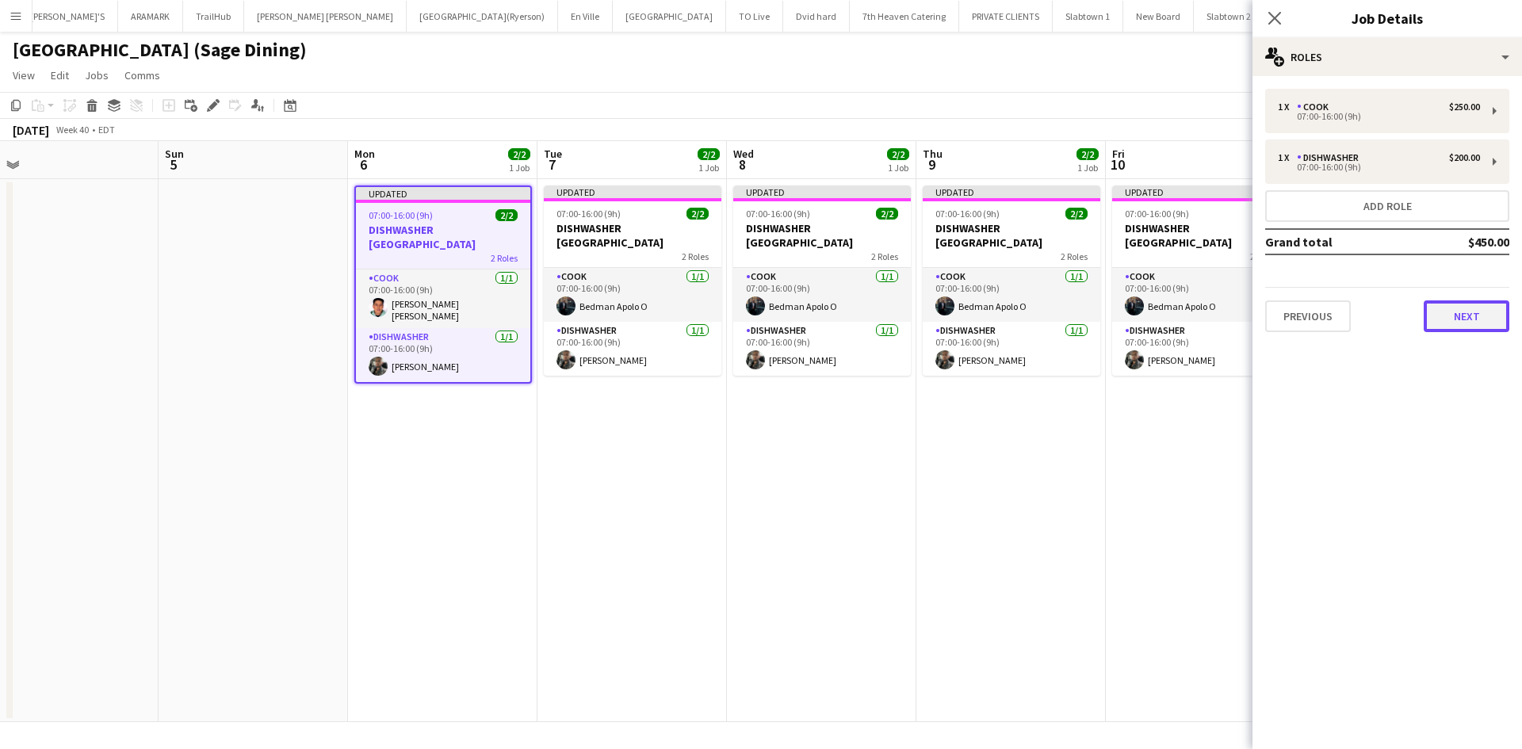
click at [1447, 306] on button "Next" at bounding box center [1467, 316] width 86 height 32
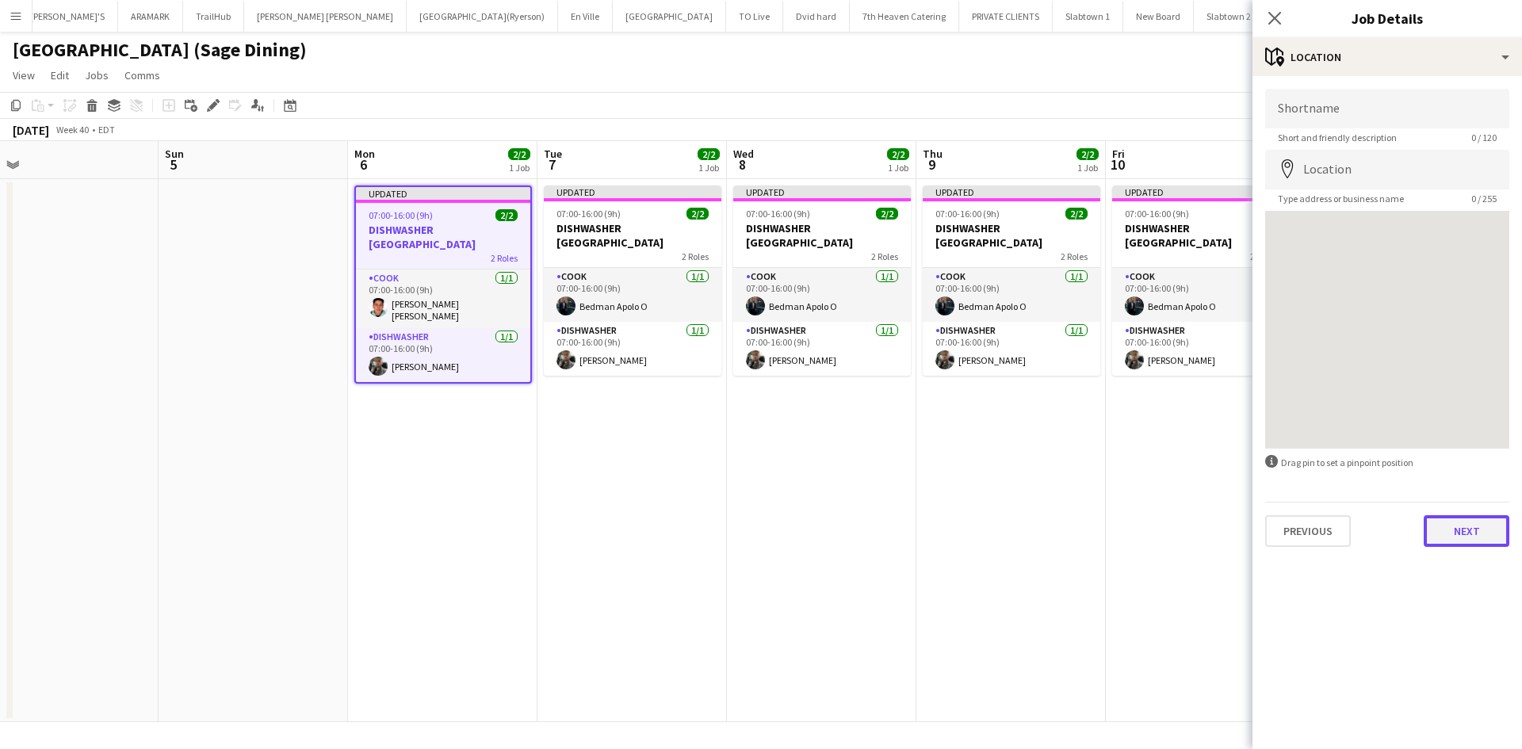
click at [1460, 533] on button "Next" at bounding box center [1467, 531] width 86 height 32
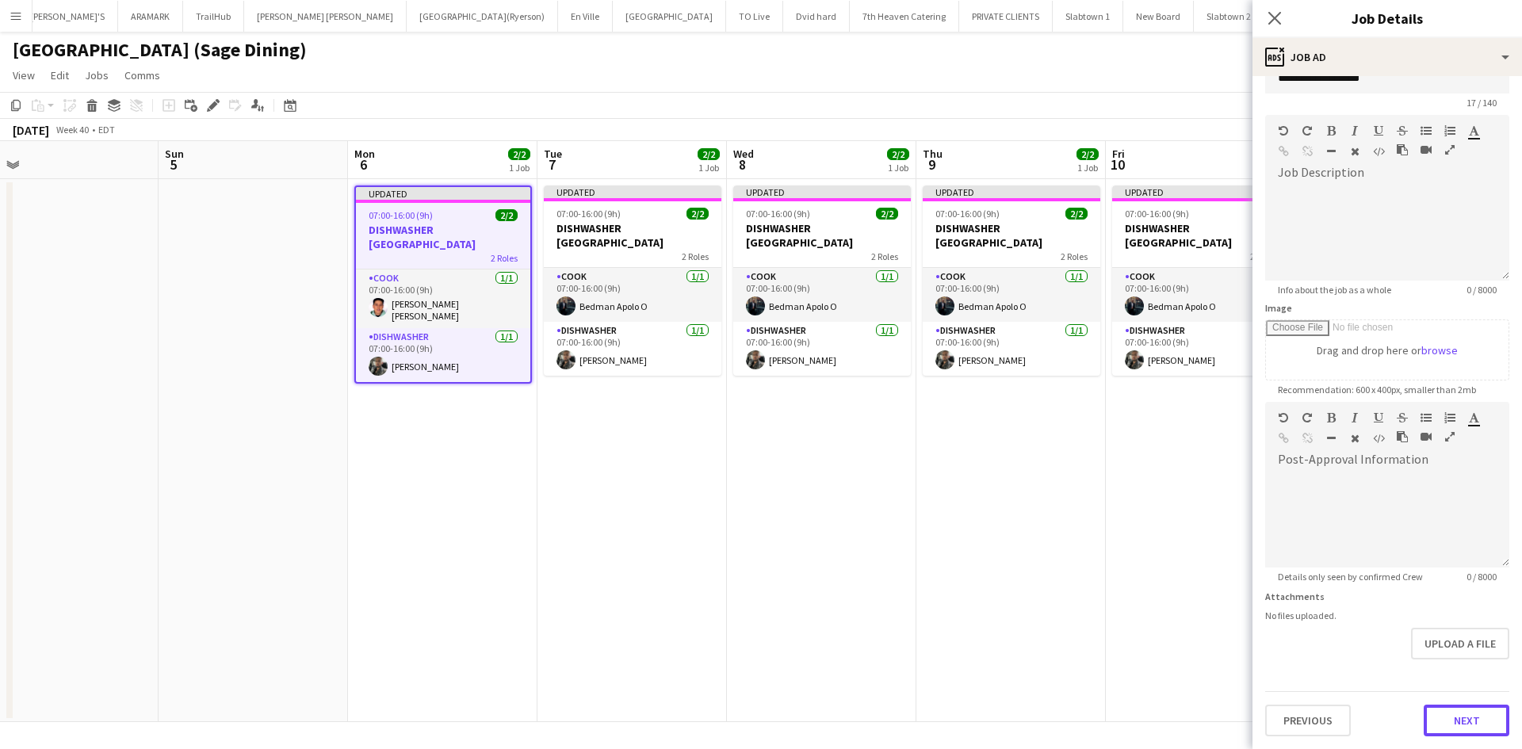
scroll to position [35, 0]
click at [1453, 673] on form "**********" at bounding box center [1388, 395] width 270 height 683
click at [1453, 719] on button "Next" at bounding box center [1467, 721] width 86 height 32
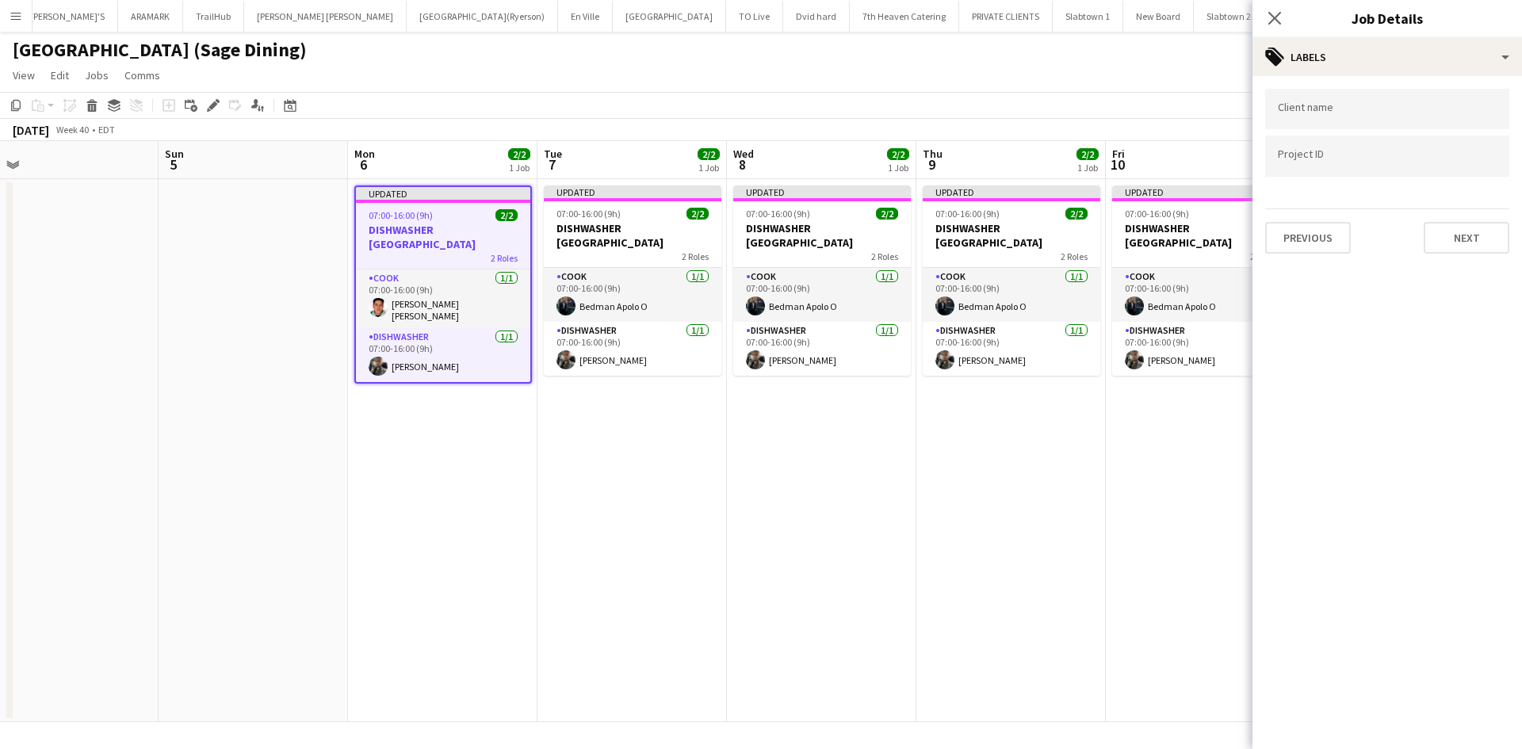
click at [1175, 546] on app-date-cell "Updated 07:00-16:00 (9h) 2/2 DISHWASHER VILLANOVA COLLEGE 2 Roles COOK 1/1 07:0…" at bounding box center [1200, 450] width 189 height 543
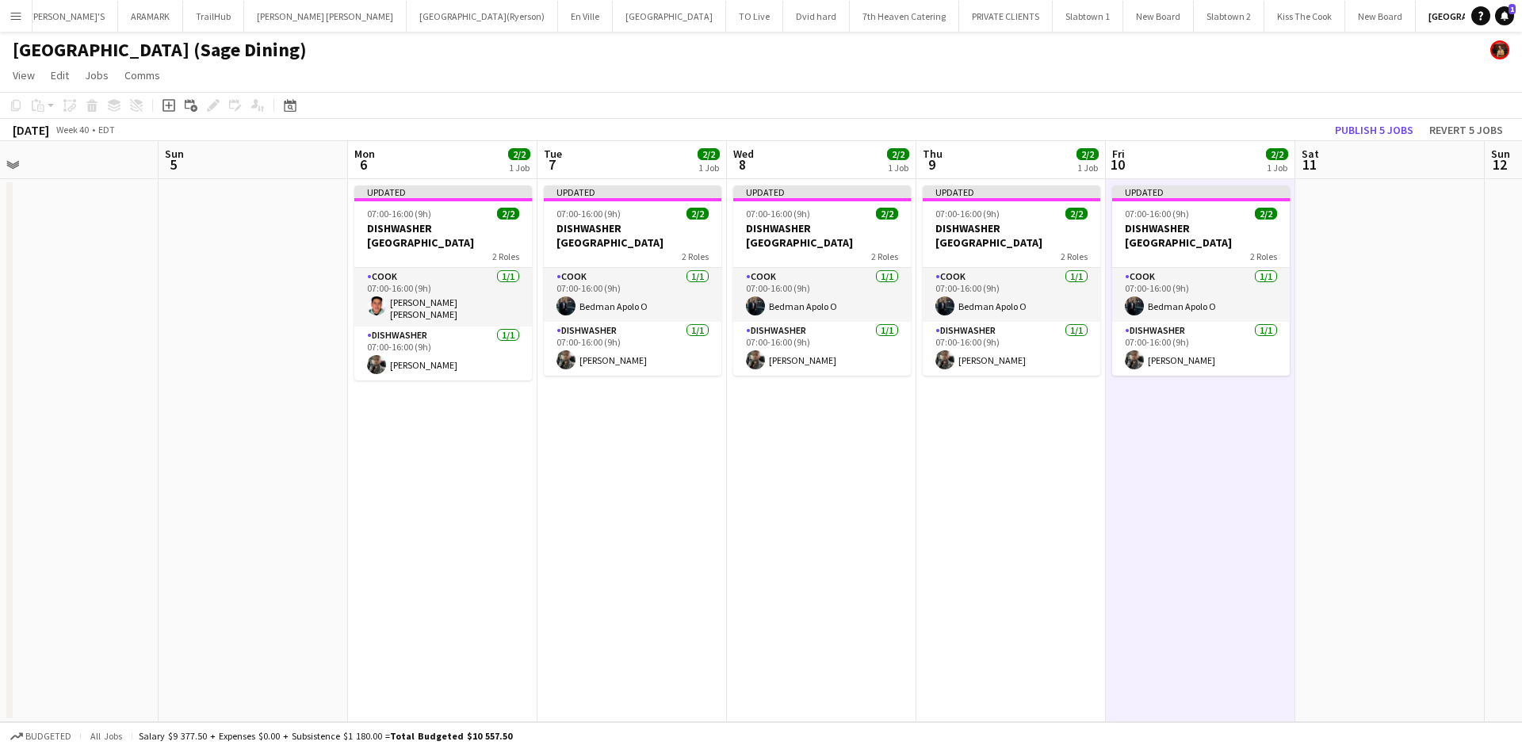
click at [994, 542] on app-date-cell "Updated 07:00-16:00 (9h) 2/2 DISHWASHER VILLANOVA COLLEGE 2 Roles COOK 1/1 07:0…" at bounding box center [1010, 450] width 189 height 543
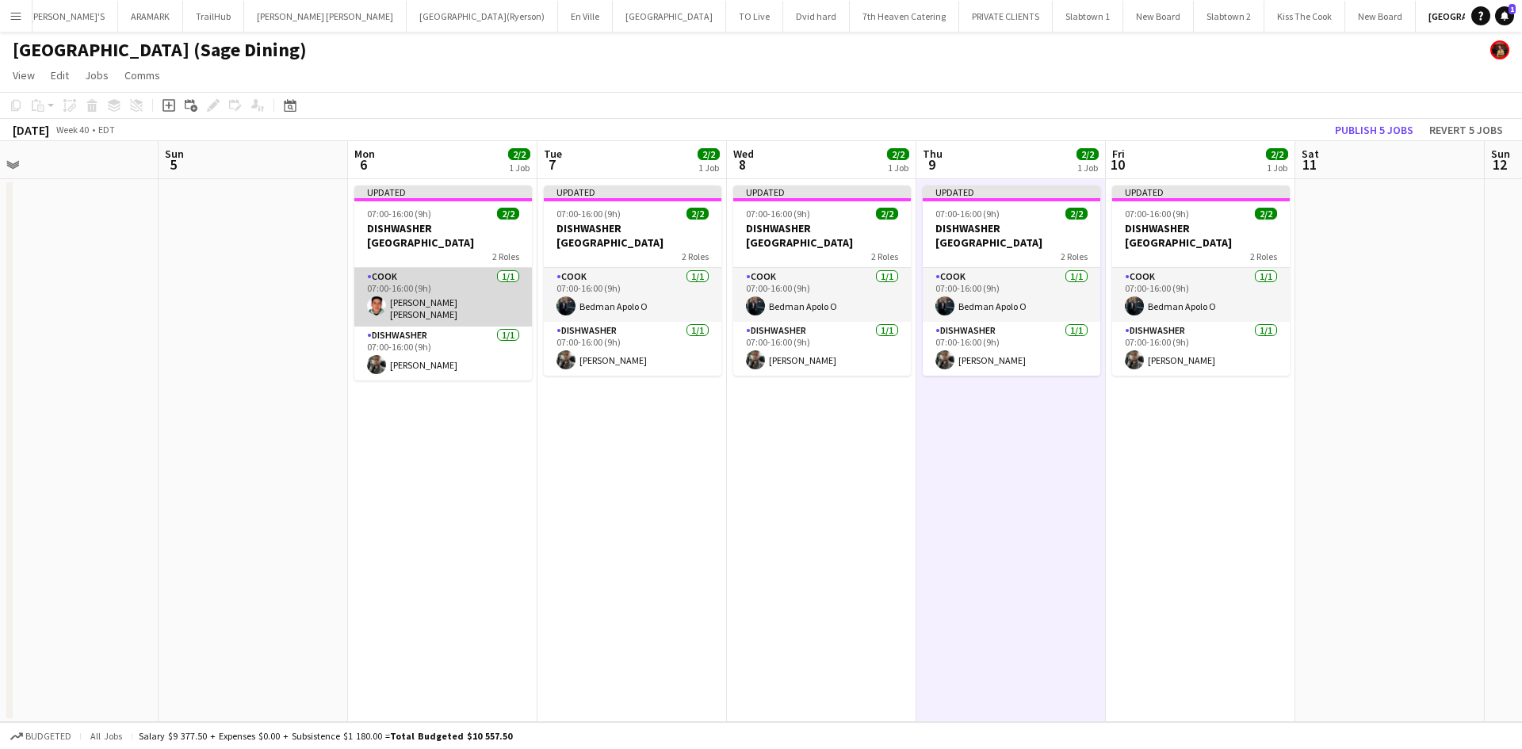
click at [446, 290] on app-card-role "COOK 1/1 07:00-16:00 (9h) Rodolfo Sebastián López" at bounding box center [443, 297] width 178 height 59
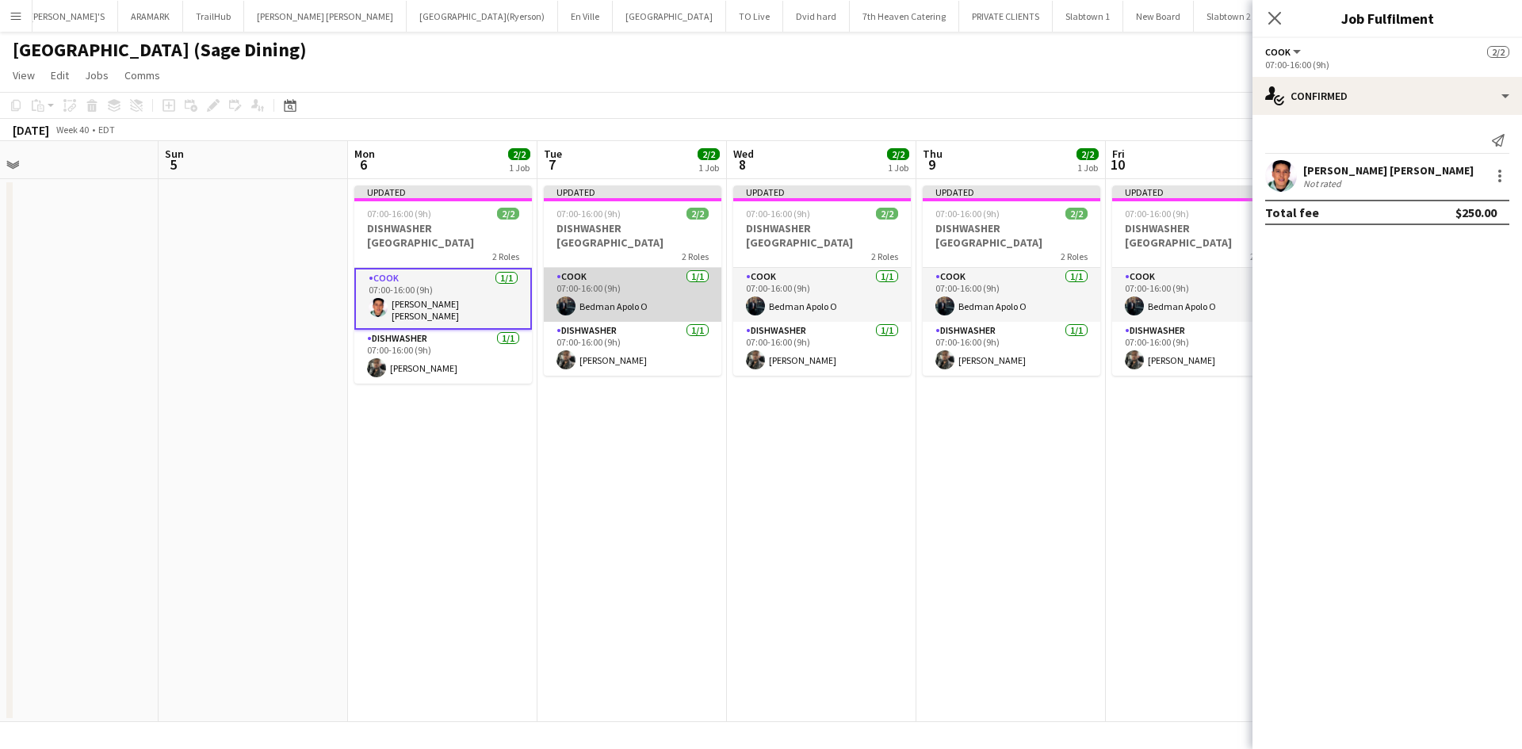
click at [586, 289] on app-card-role "COOK 1/1 07:00-16:00 (9h) Bedman Apolo O" at bounding box center [633, 295] width 178 height 54
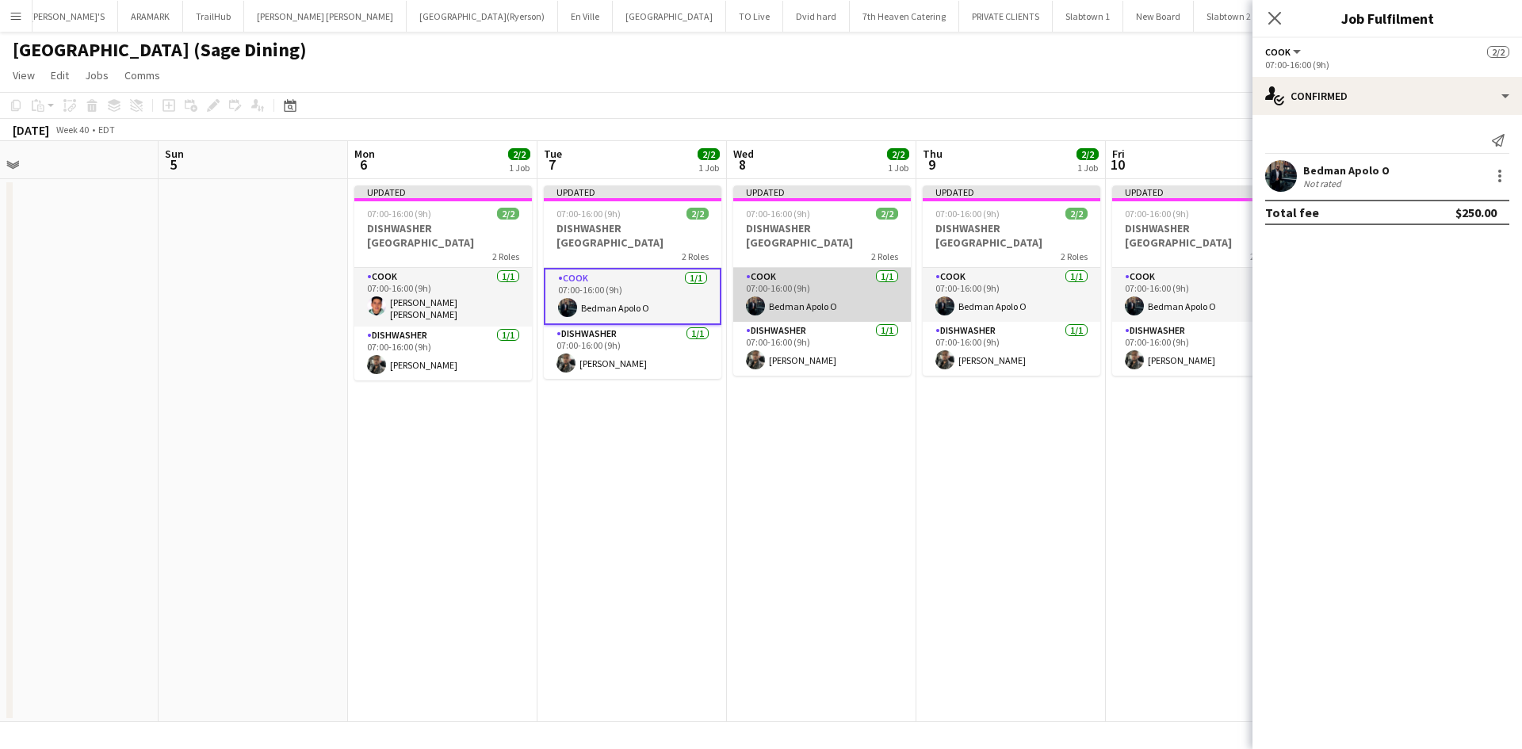
click at [823, 298] on app-card-role "COOK 1/1 07:00-16:00 (9h) Bedman Apolo O" at bounding box center [822, 295] width 178 height 54
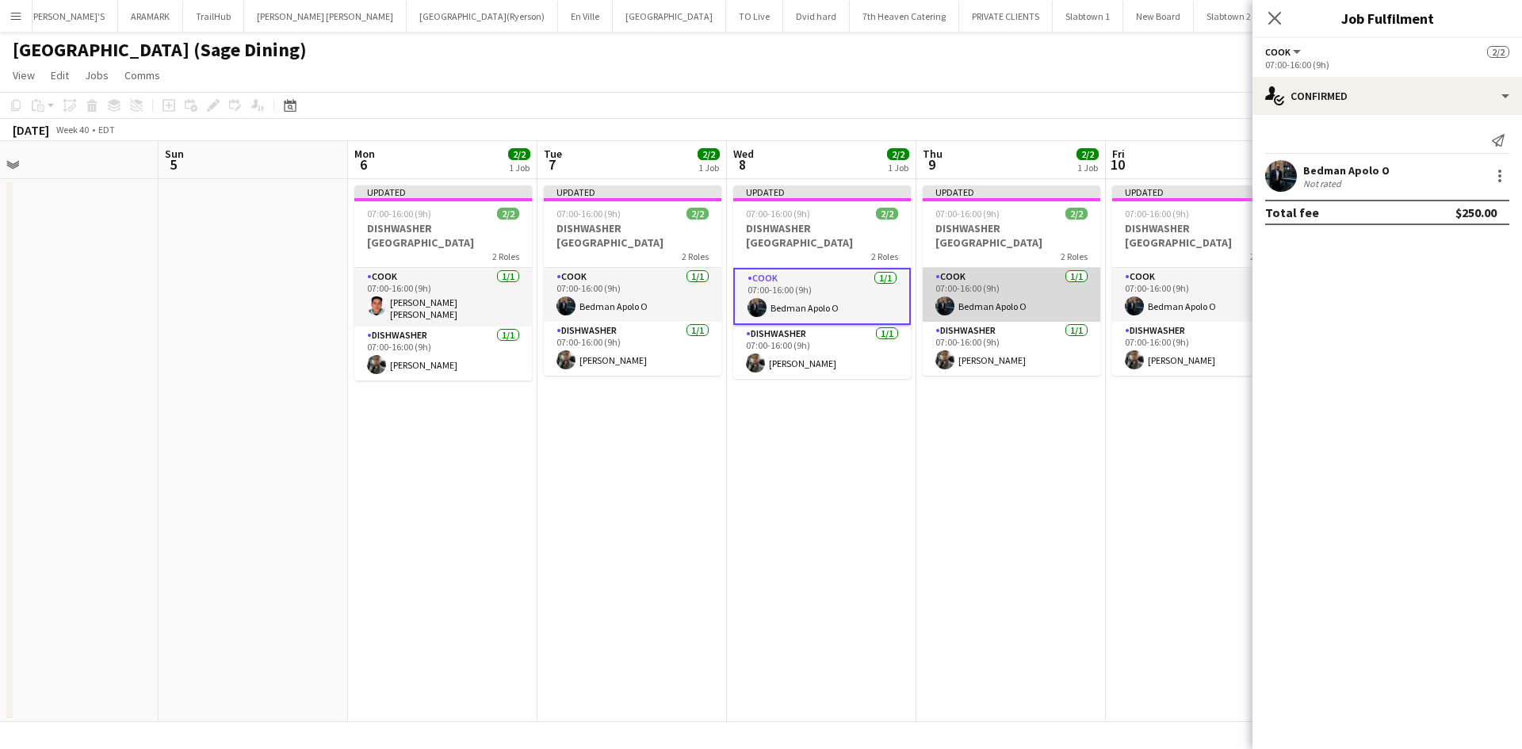
click at [971, 303] on app-card-role "COOK 1/1 07:00-16:00 (9h) Bedman Apolo O" at bounding box center [1012, 295] width 178 height 54
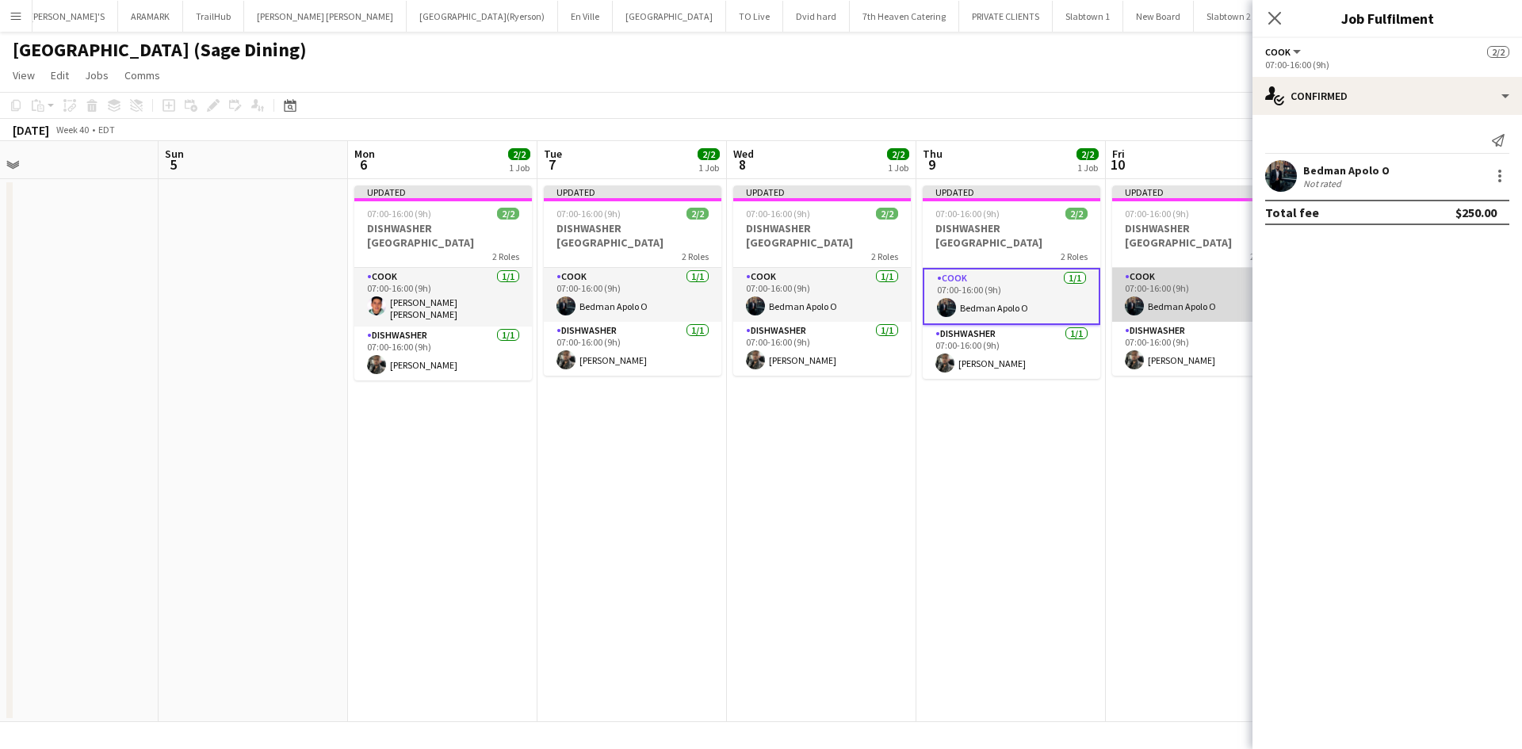
click at [1151, 296] on app-card-role "COOK 1/1 07:00-16:00 (9h) Bedman Apolo O" at bounding box center [1201, 295] width 178 height 54
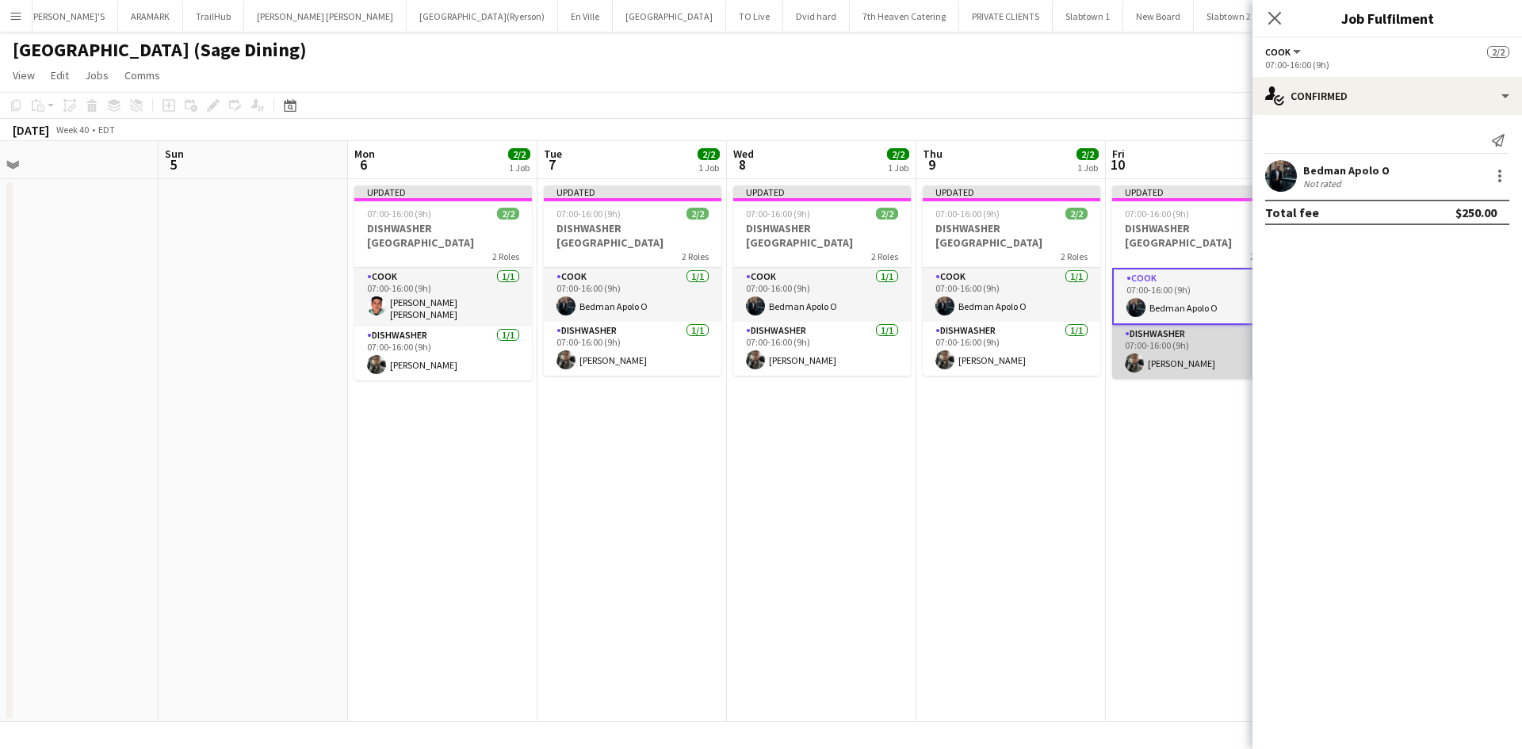
click at [1189, 360] on app-card-role "DISHWASHER 1/1 07:00-16:00 (9h) Kevin Gomez" at bounding box center [1201, 352] width 178 height 54
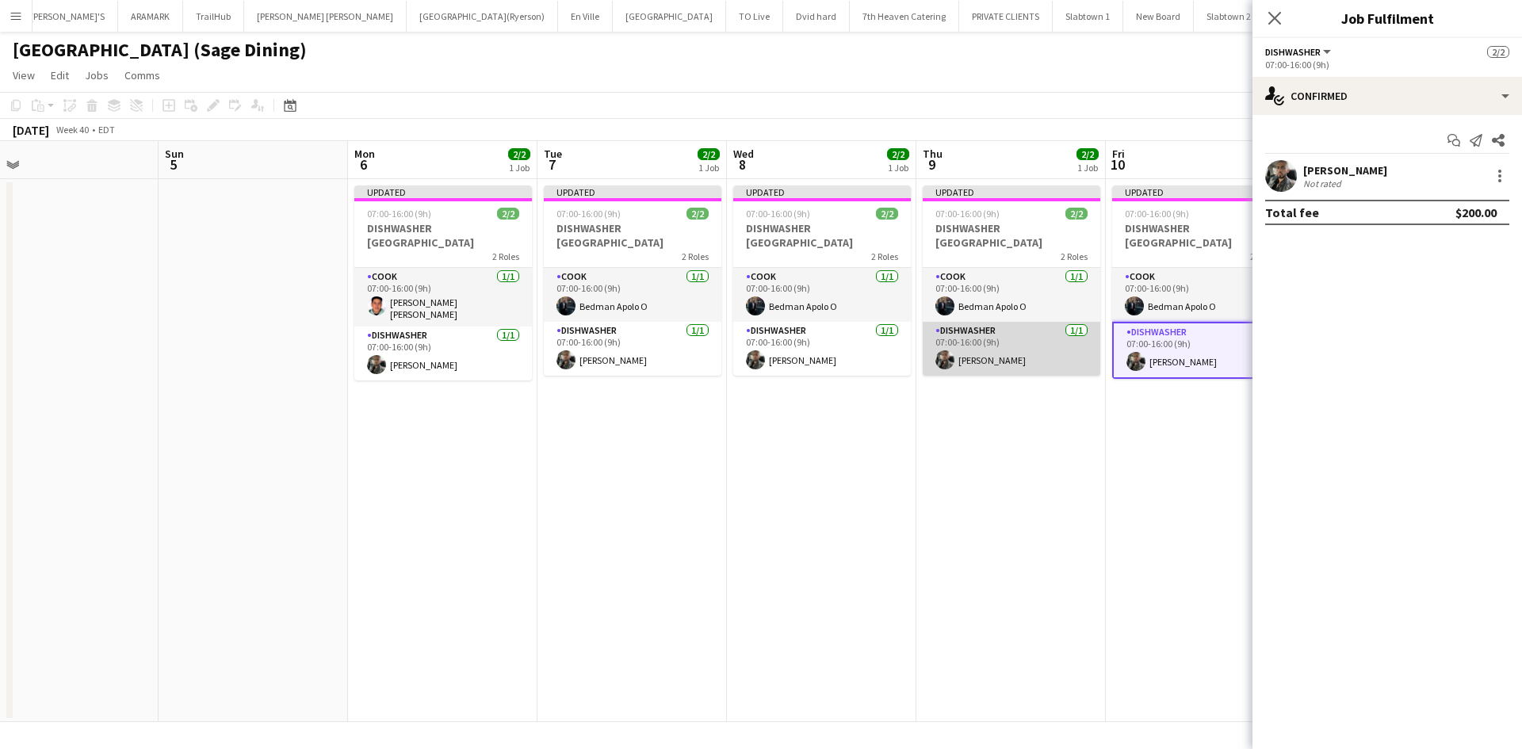
drag, startPoint x: 1032, startPoint y: 363, endPoint x: 1001, endPoint y: 359, distance: 32.0
click at [1031, 363] on app-card-role "DISHWASHER 1/1 07:00-16:00 (9h) Kevin Gomez" at bounding box center [1012, 349] width 178 height 54
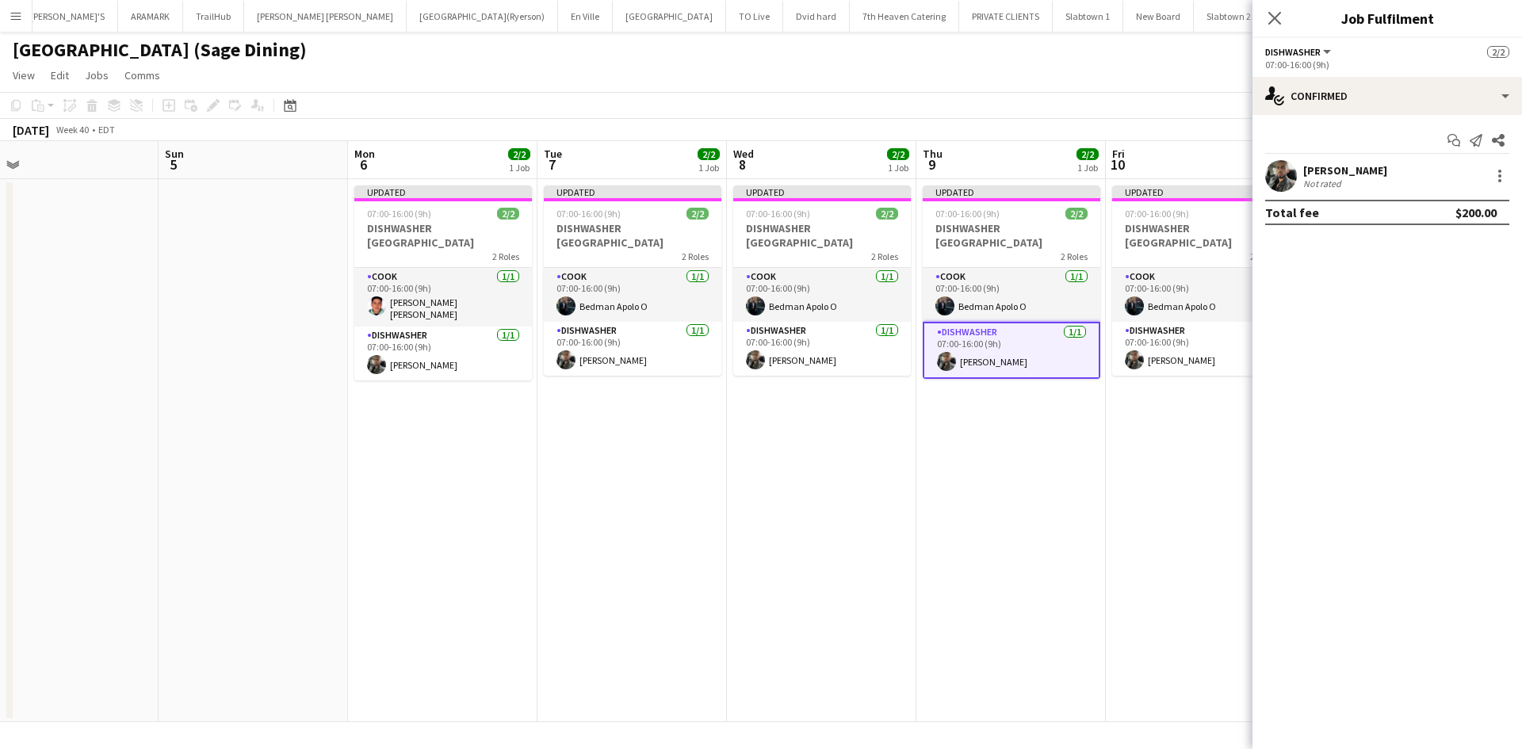
scroll to position [0, 790]
click at [835, 369] on app-card-role "DISHWASHER 1/1 07:00-16:00 (9h) Kevin Gomez" at bounding box center [822, 349] width 178 height 54
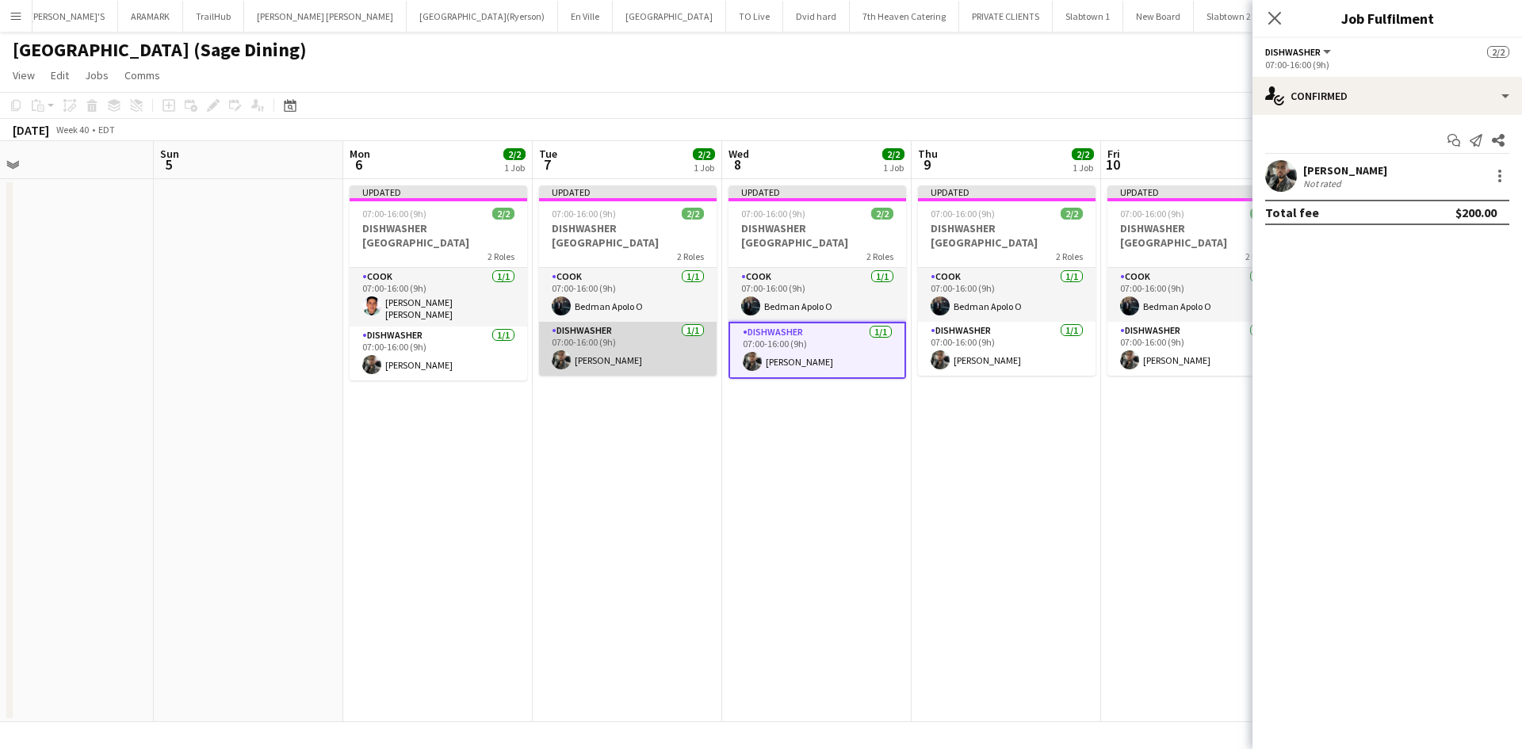
drag, startPoint x: 633, startPoint y: 342, endPoint x: 618, endPoint y: 342, distance: 15.9
click at [625, 342] on app-calendar-viewport "Tue 30 2/2 1 Job Wed 1 2/2 1 Job Thu 2 2/2 1 Job Fri 3 2/2 1 Job Sat 4 Sun 5 Mo…" at bounding box center [761, 431] width 1522 height 581
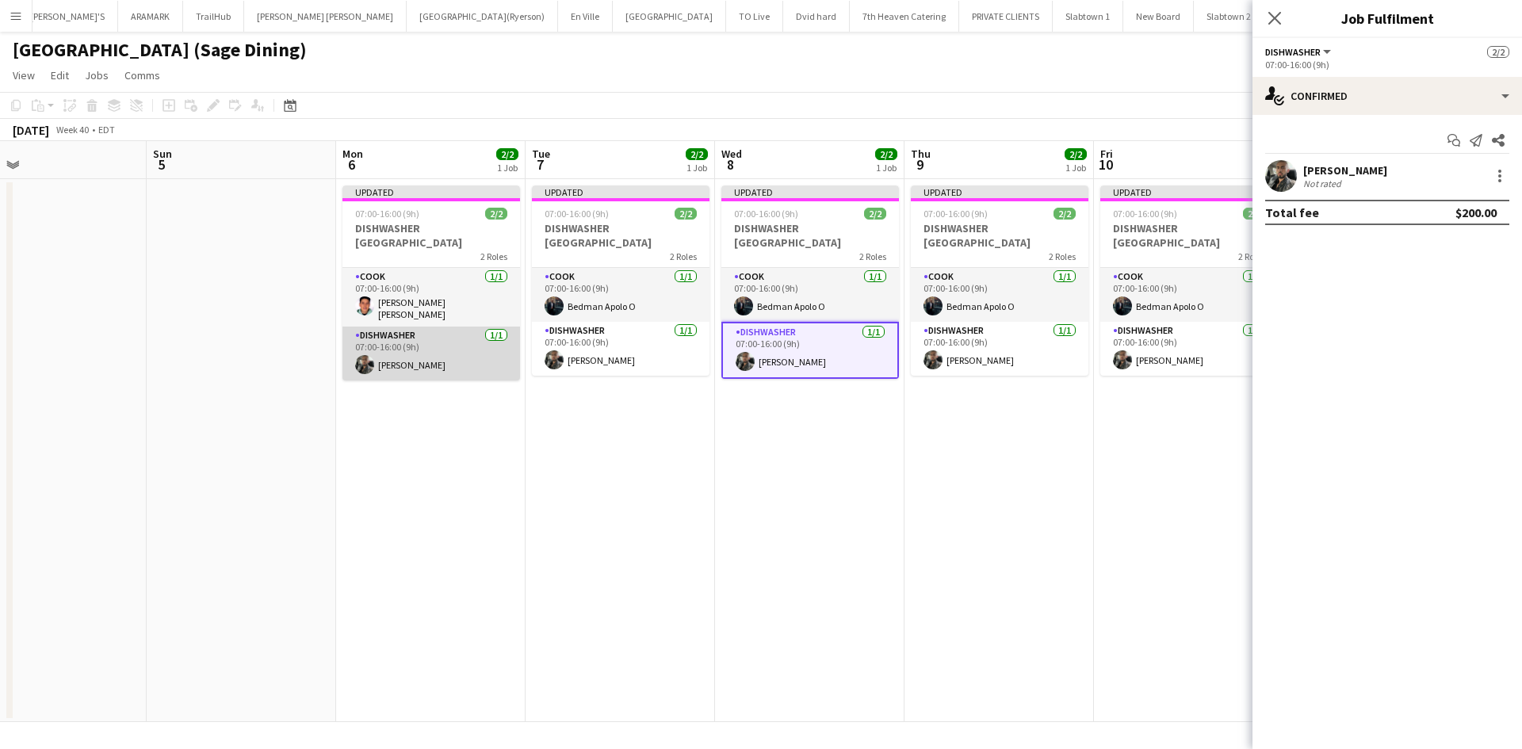
click at [446, 356] on app-card-role "DISHWASHER 1/1 07:00-16:00 (9h) Kevin Gomez" at bounding box center [431, 354] width 178 height 54
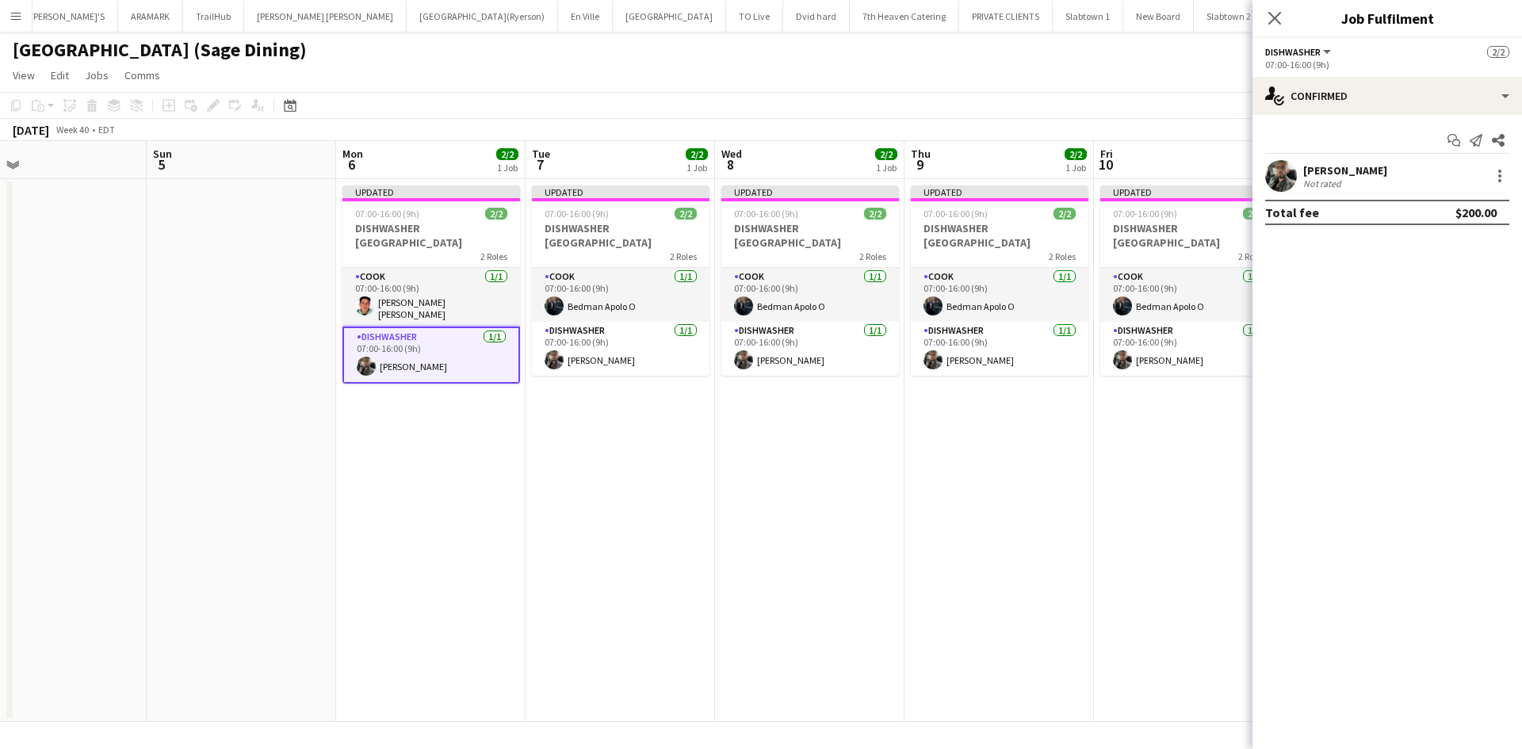
click at [411, 359] on app-card-role "DISHWASHER 1/1 07:00-16:00 (9h) Kevin Gomez" at bounding box center [431, 355] width 178 height 57
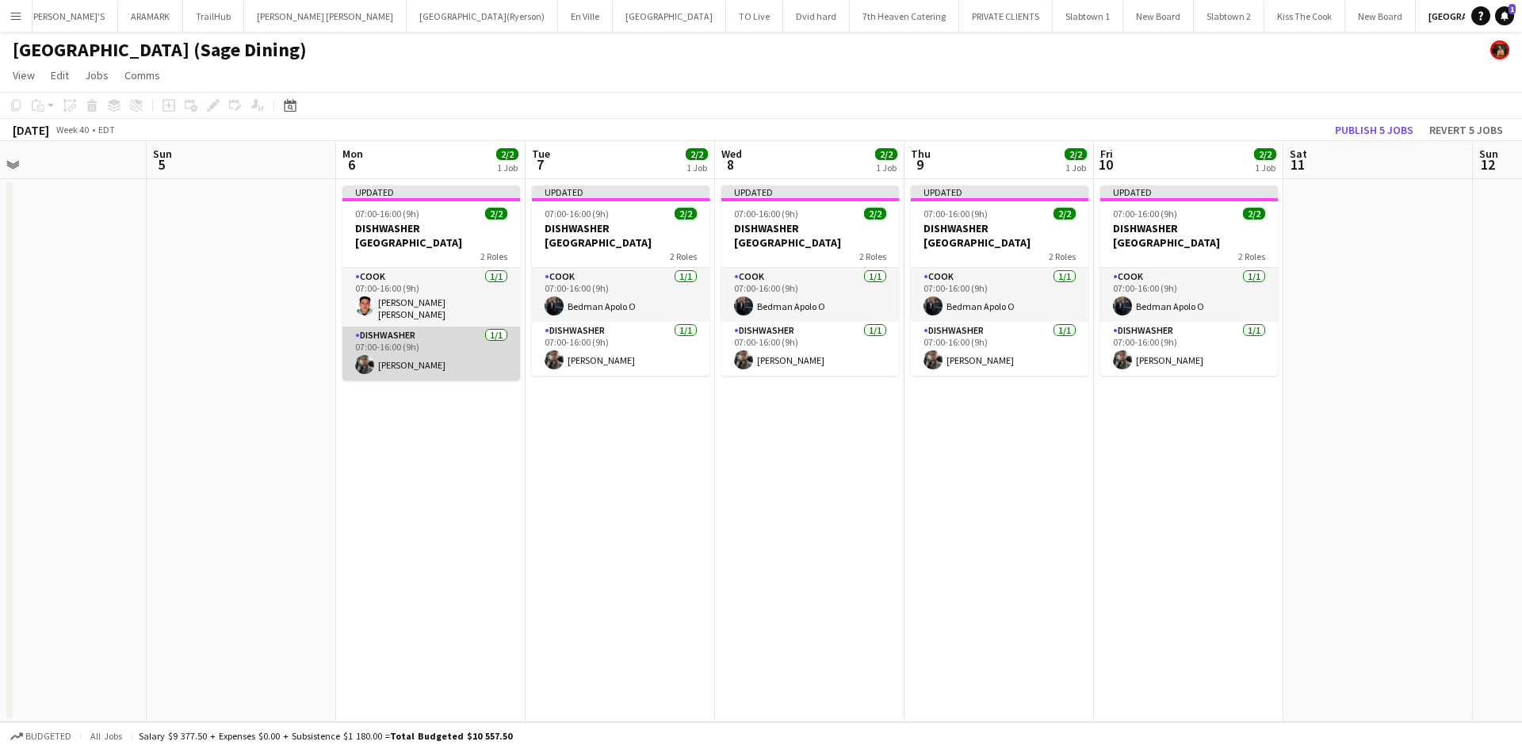
click at [411, 359] on app-card-role "DISHWASHER 1/1 07:00-16:00 (9h) Kevin Gomez" at bounding box center [431, 354] width 178 height 54
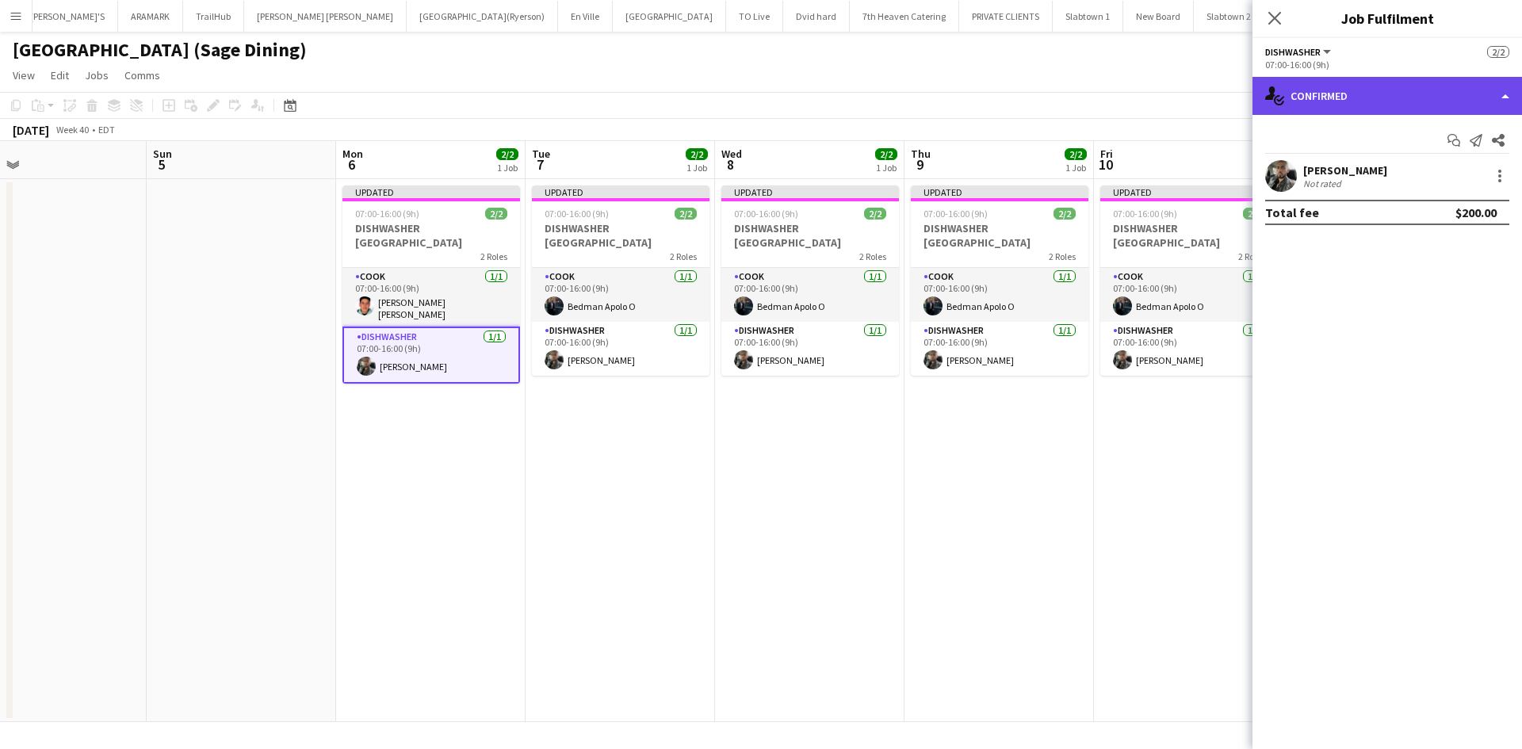
click at [1322, 101] on div "single-neutral-actions-check-2 Confirmed" at bounding box center [1388, 96] width 270 height 38
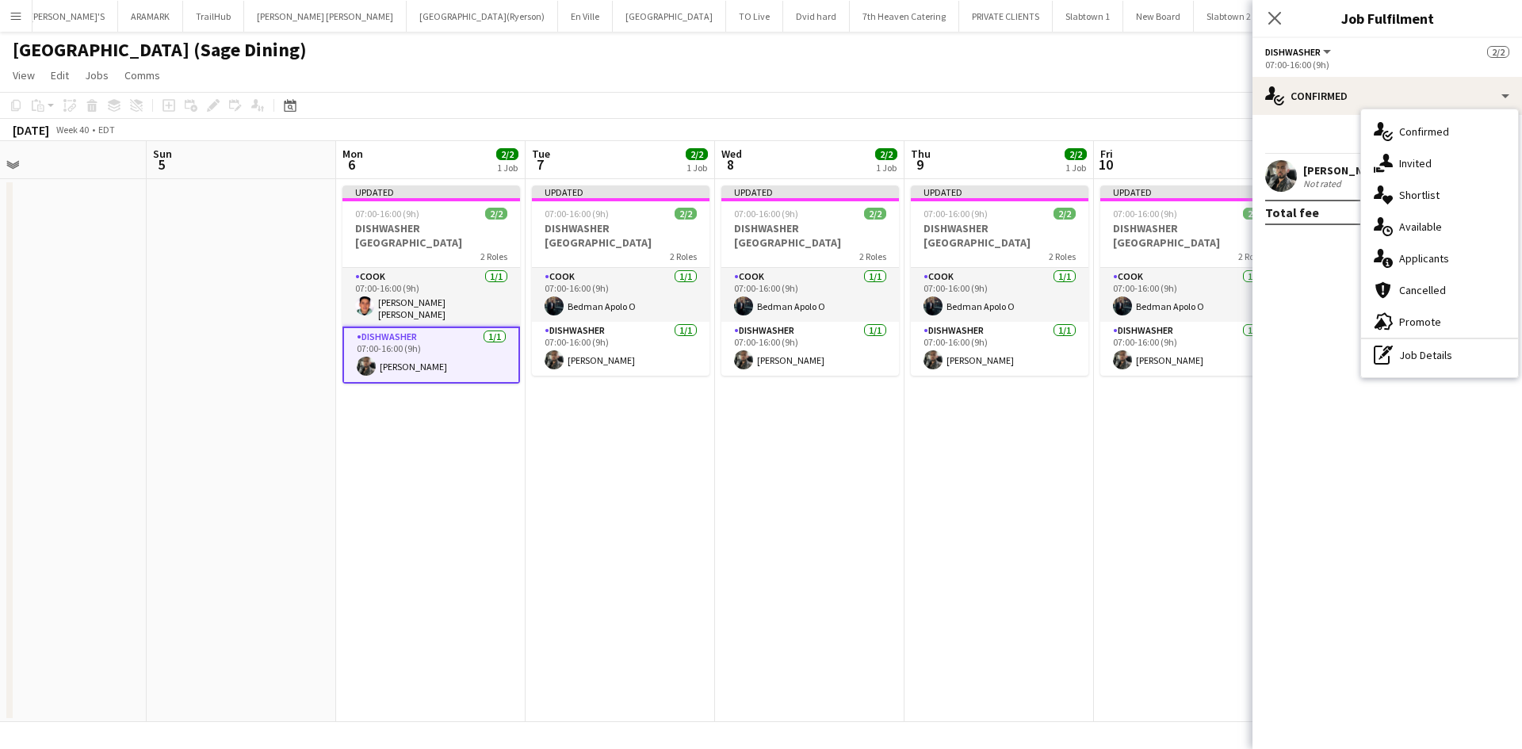
click at [1312, 59] on div "07:00-16:00 (9h)" at bounding box center [1387, 65] width 244 height 12
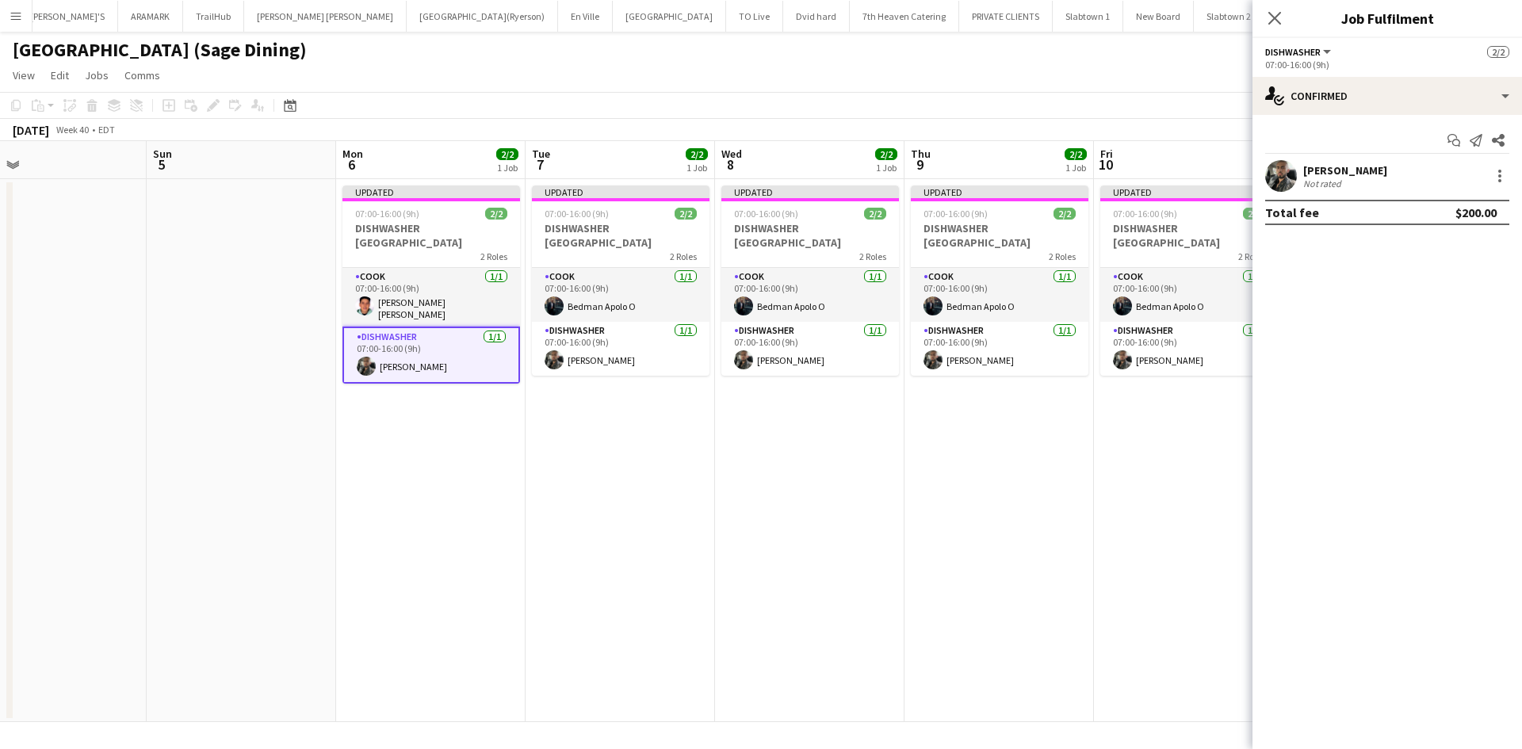
click at [1323, 53] on button "DISHWASHER" at bounding box center [1299, 52] width 68 height 12
click at [1330, 49] on button "DISHWASHER" at bounding box center [1299, 52] width 68 height 12
click at [1312, 179] on div "Not rated" at bounding box center [1323, 184] width 41 height 12
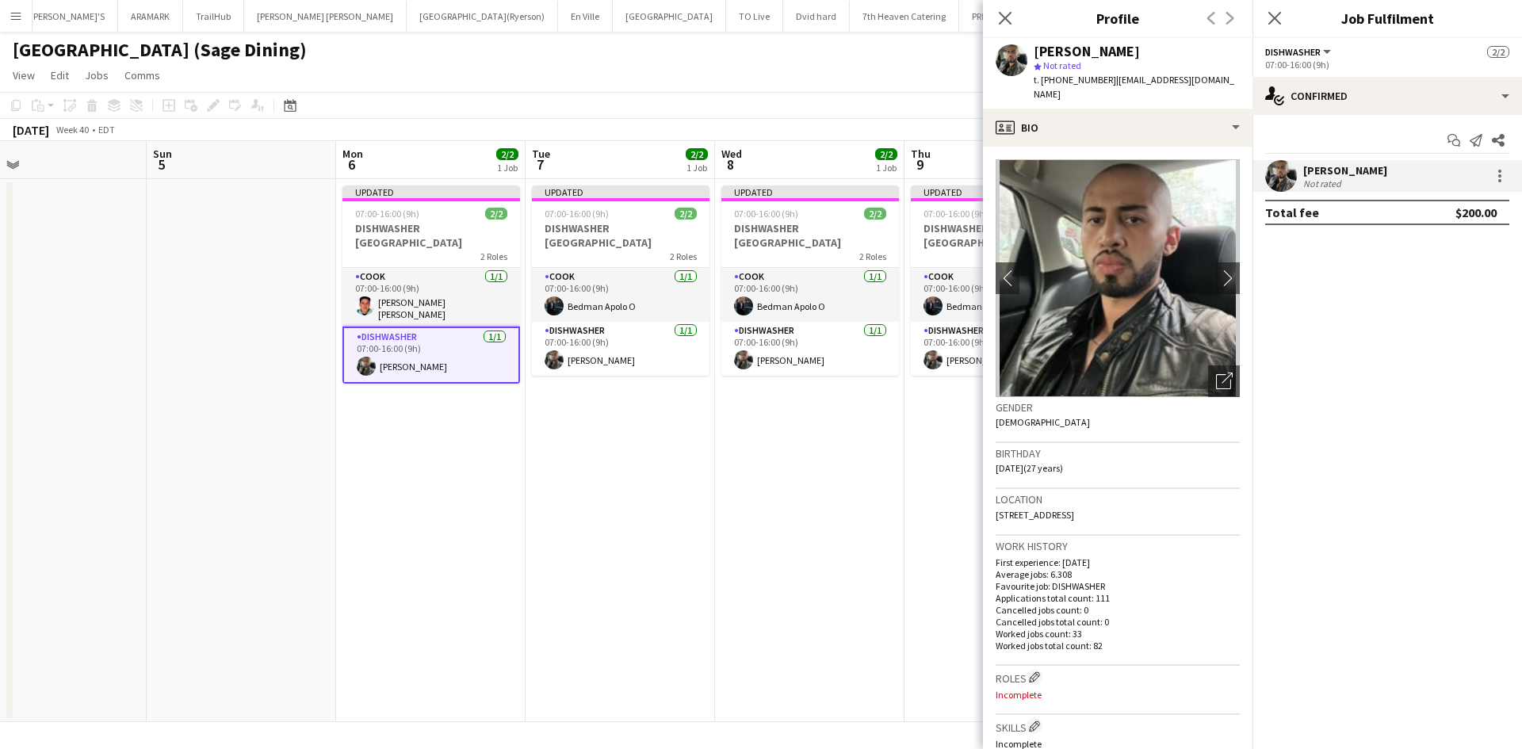
click at [943, 495] on app-date-cell "Updated 07:00-16:00 (9h) 2/2 DISHWASHER VILLANOVA COLLEGE 2 Roles COOK 1/1 07:0…" at bounding box center [999, 450] width 189 height 543
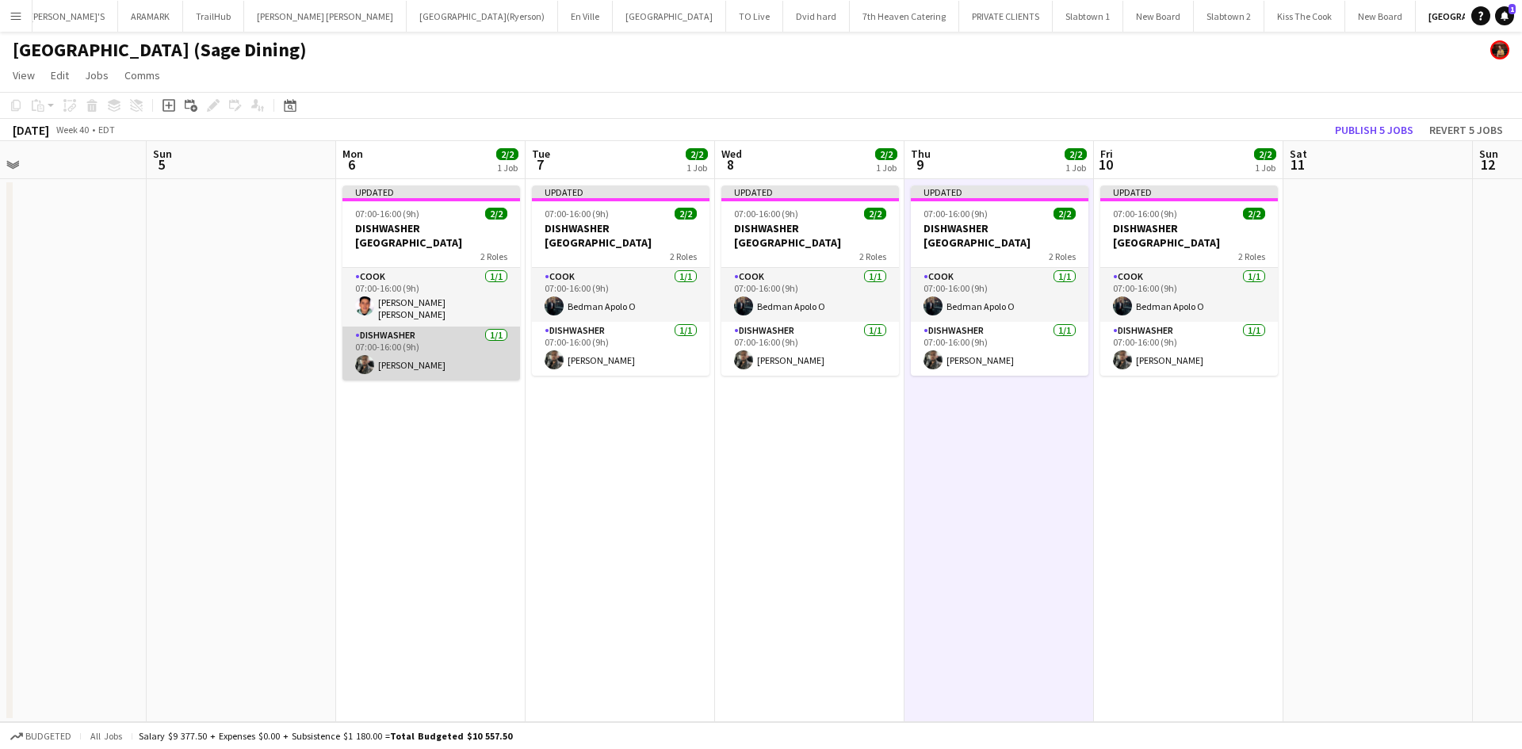
click at [451, 347] on app-card-role "DISHWASHER 1/1 07:00-16:00 (9h) Kevin Gomez" at bounding box center [431, 354] width 178 height 54
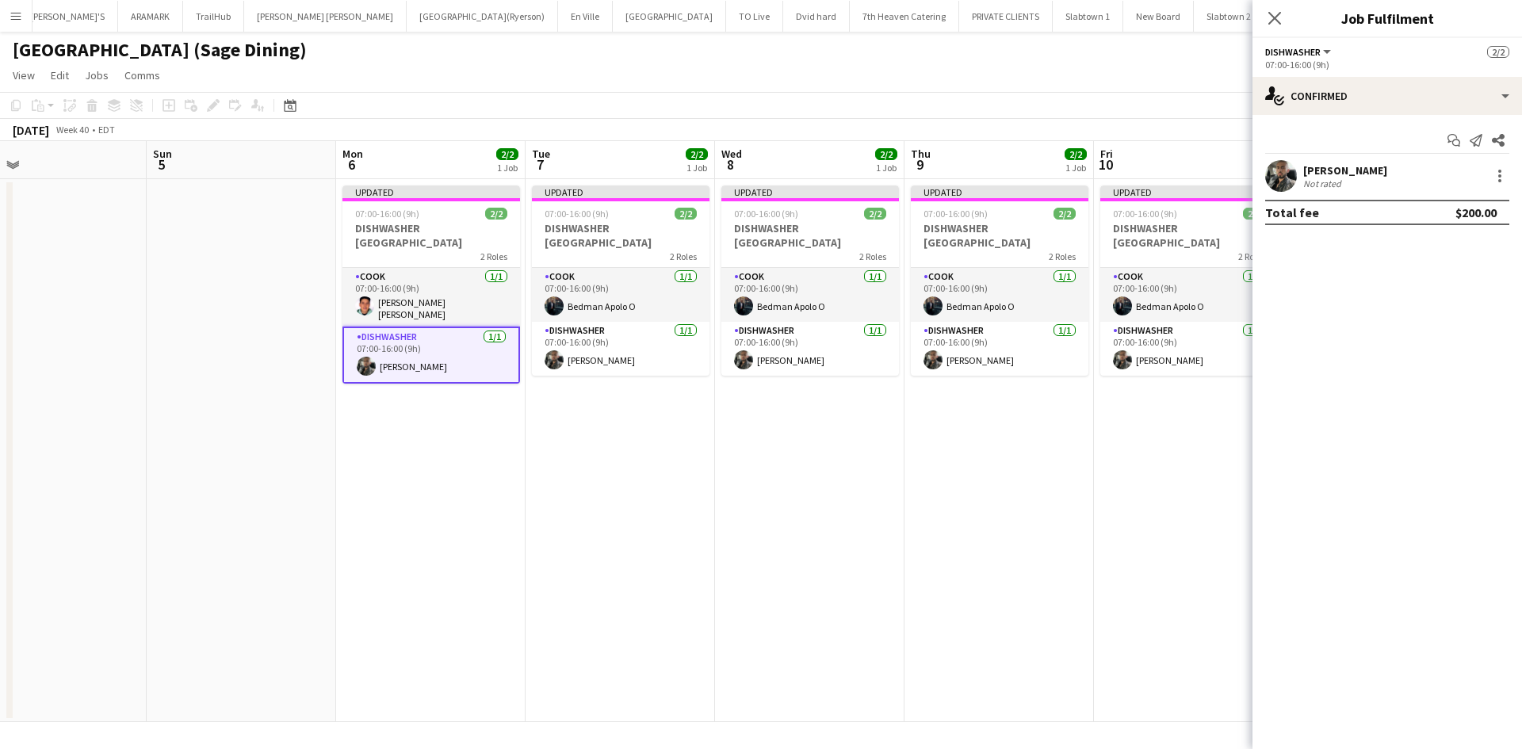
click at [1333, 178] on div "Not rated" at bounding box center [1323, 184] width 41 height 12
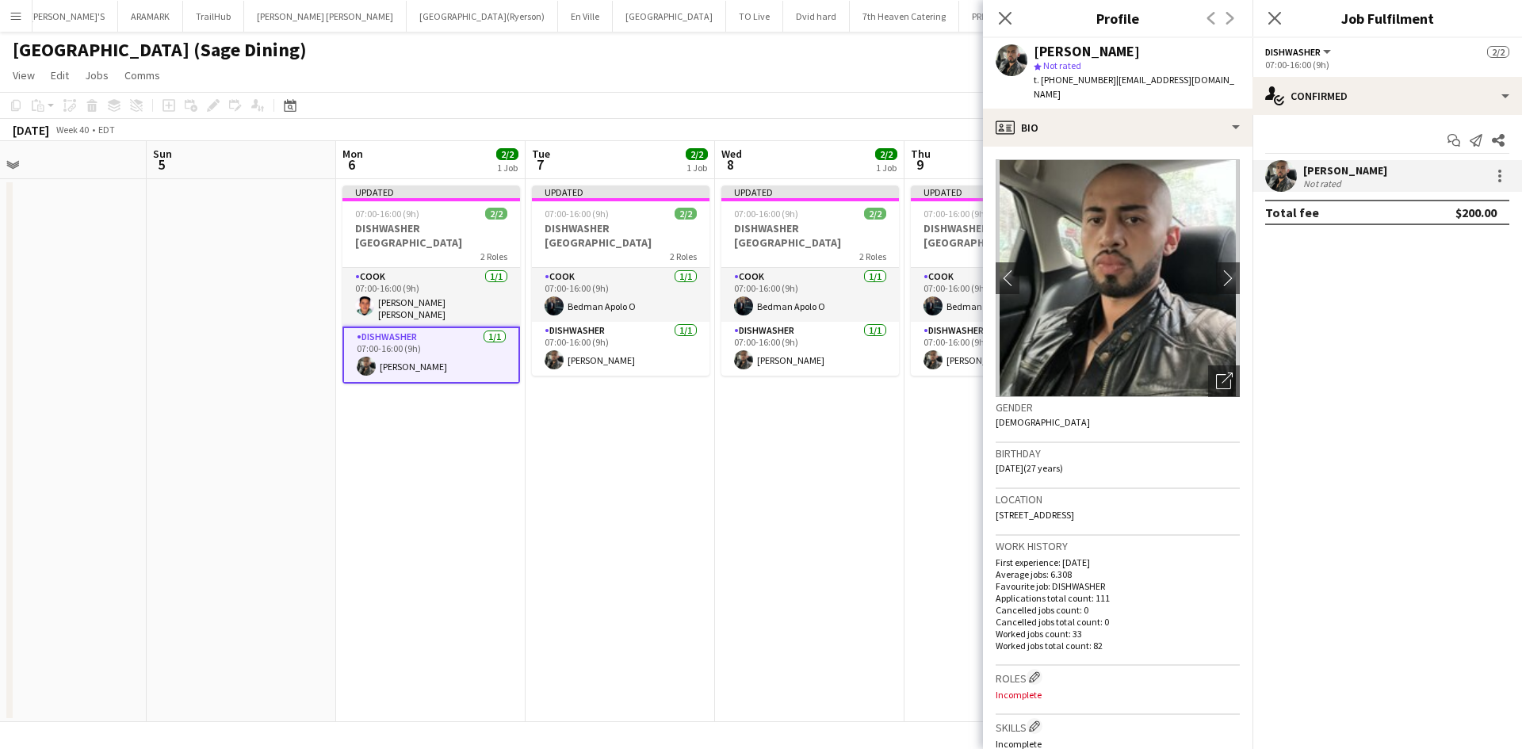
click at [969, 383] on app-date-cell "Updated 07:00-16:00 (9h) 2/2 DISHWASHER VILLANOVA COLLEGE 2 Roles COOK 1/1 07:0…" at bounding box center [999, 450] width 189 height 543
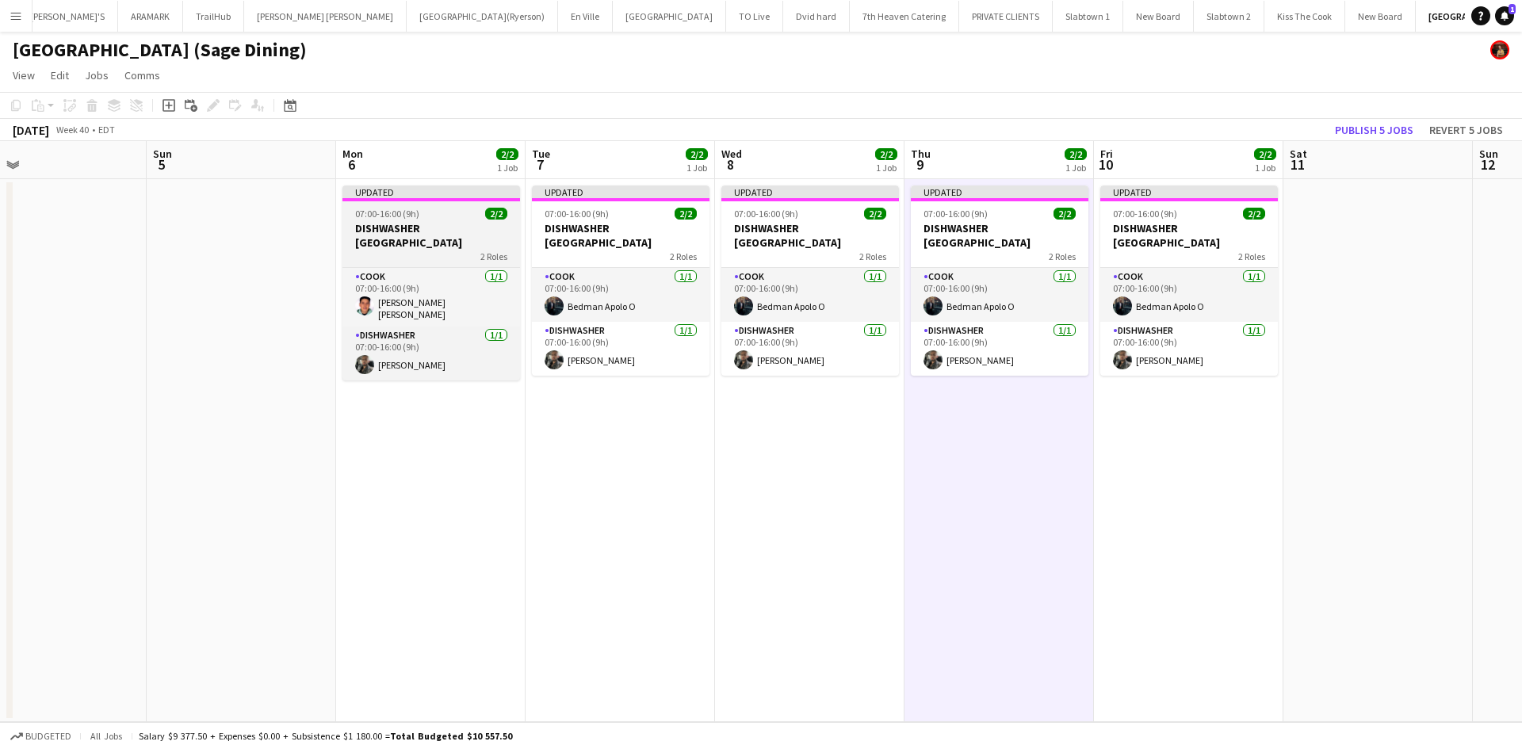
click at [467, 190] on div "Updated" at bounding box center [431, 192] width 178 height 13
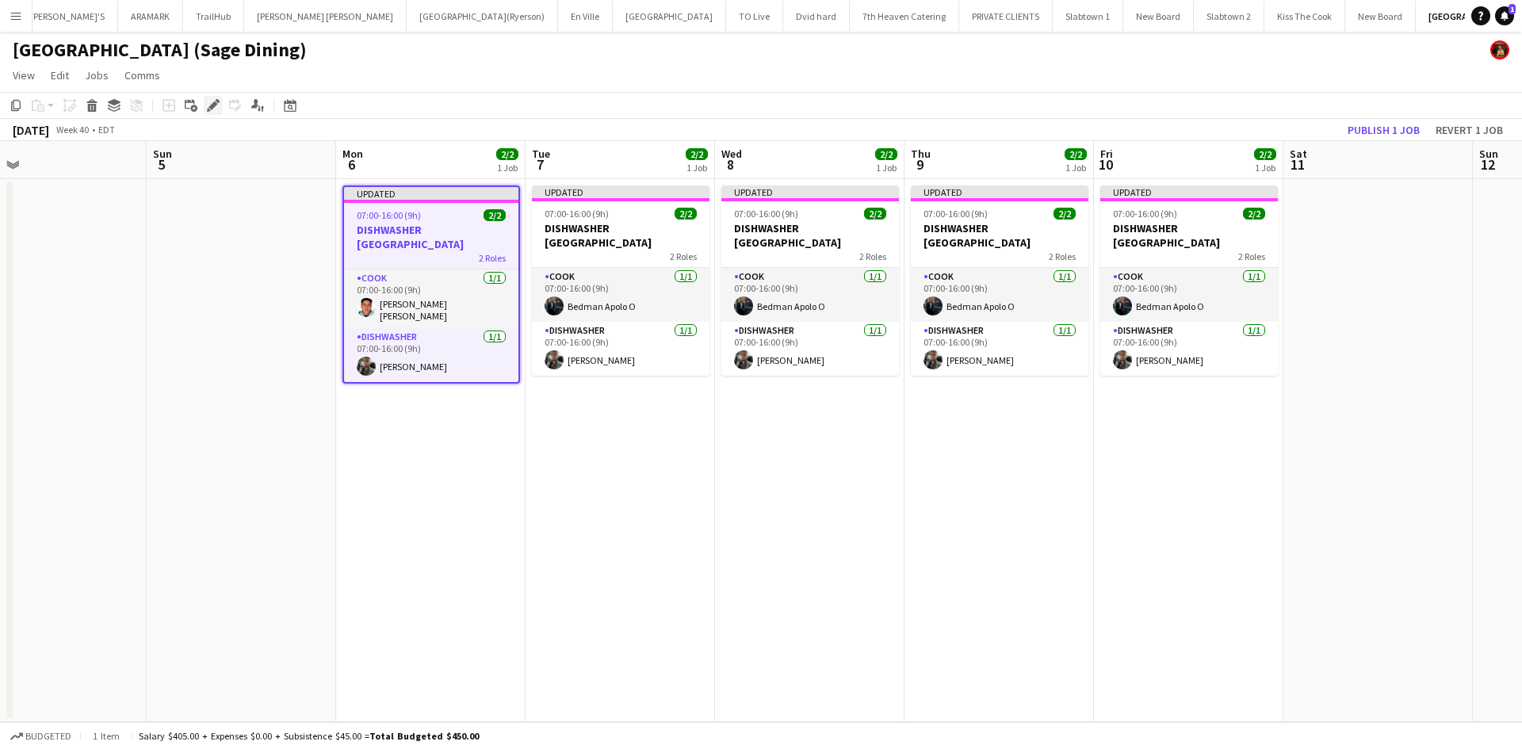
click at [212, 105] on icon at bounding box center [213, 105] width 9 height 9
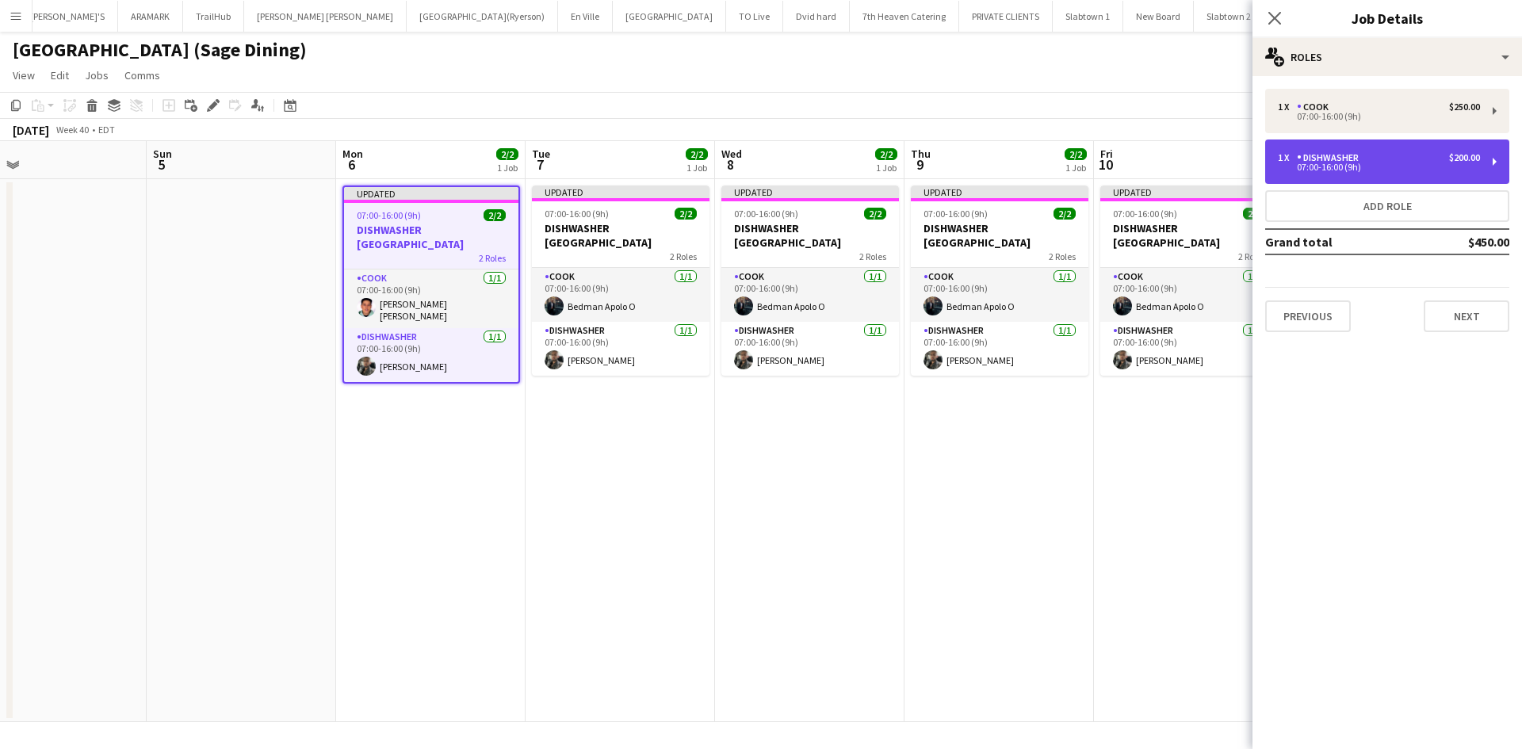
click at [1360, 164] on div "07:00-16:00 (9h)" at bounding box center [1379, 167] width 202 height 8
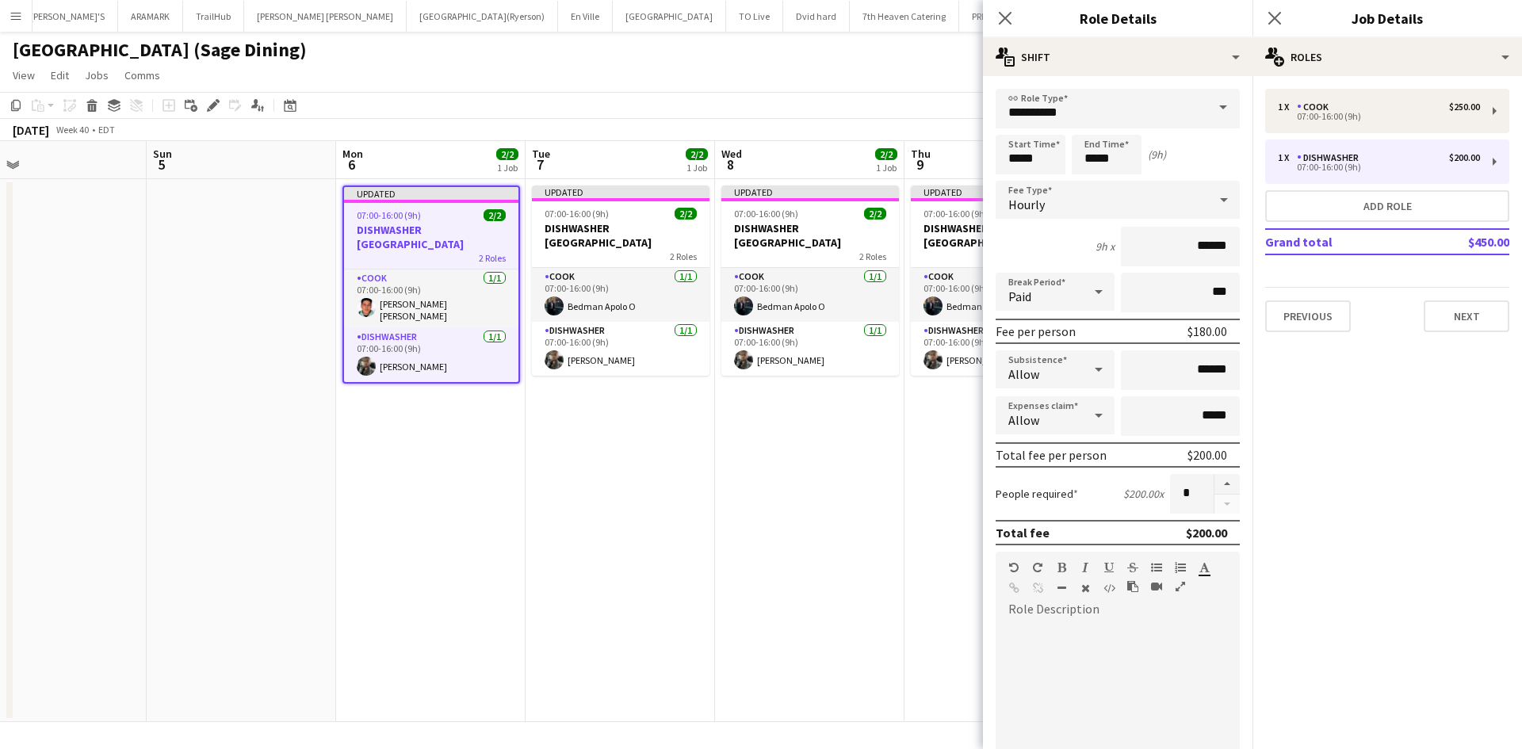
click at [825, 478] on app-date-cell "Updated 07:00-16:00 (9h) 2/2 DISHWASHER VILLANOVA COLLEGE 2 Roles COOK 1/1 07:0…" at bounding box center [809, 450] width 189 height 543
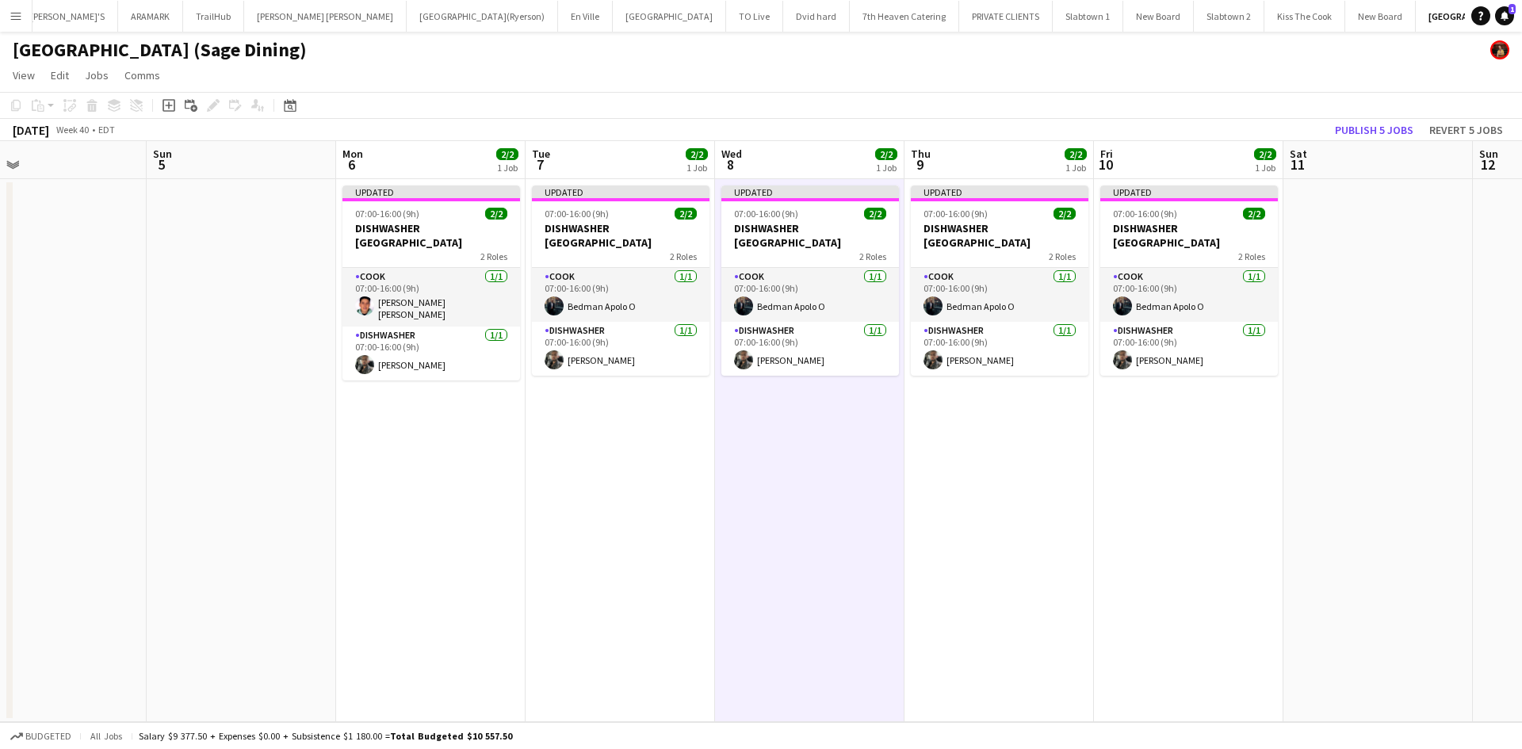
click at [1033, 507] on app-date-cell "Updated 07:00-16:00 (9h) 2/2 DISHWASHER VILLANOVA COLLEGE 2 Roles COOK 1/1 07:0…" at bounding box center [999, 450] width 189 height 543
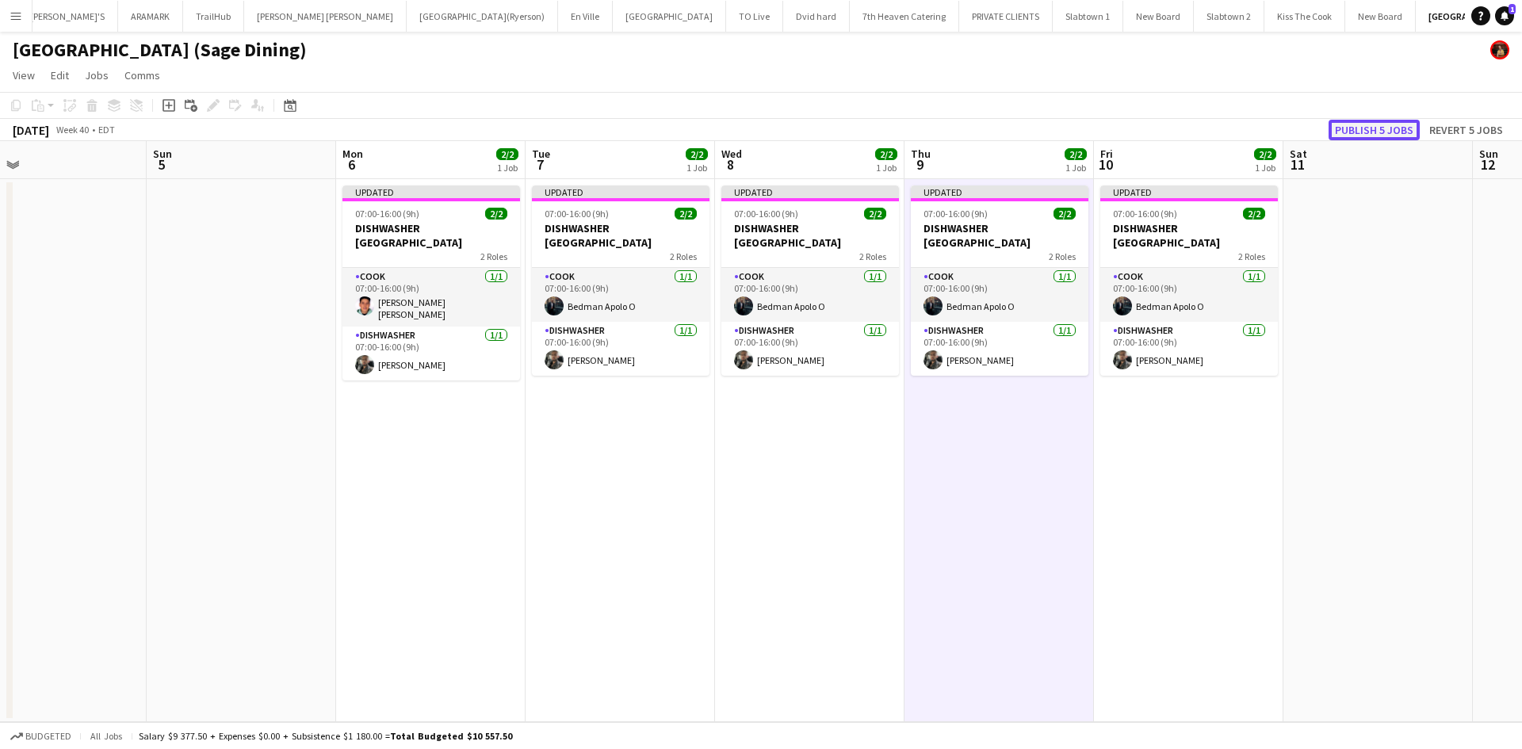
click at [1380, 127] on button "Publish 5 jobs" at bounding box center [1374, 130] width 91 height 21
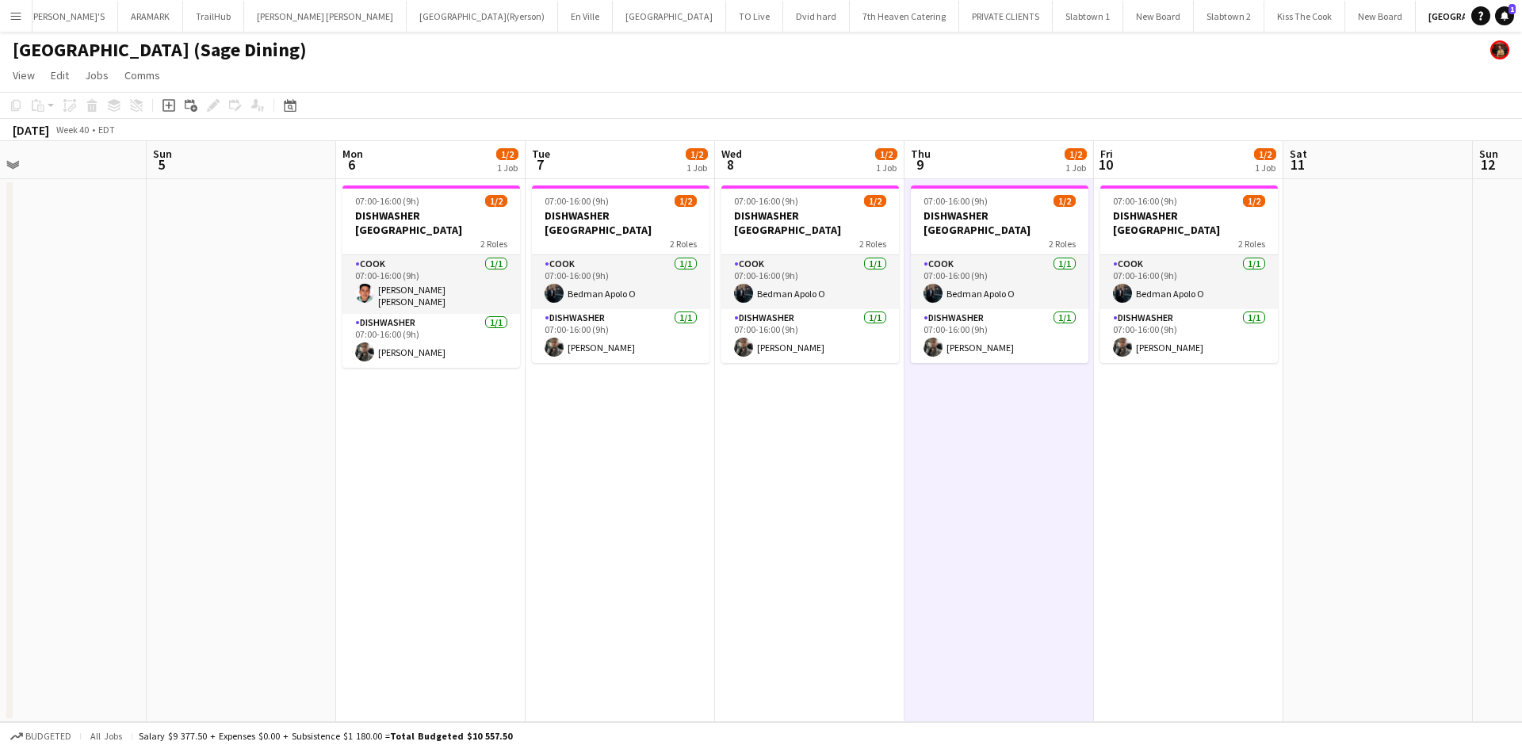
click at [17, 11] on app-icon "Menu" at bounding box center [16, 16] width 13 height 13
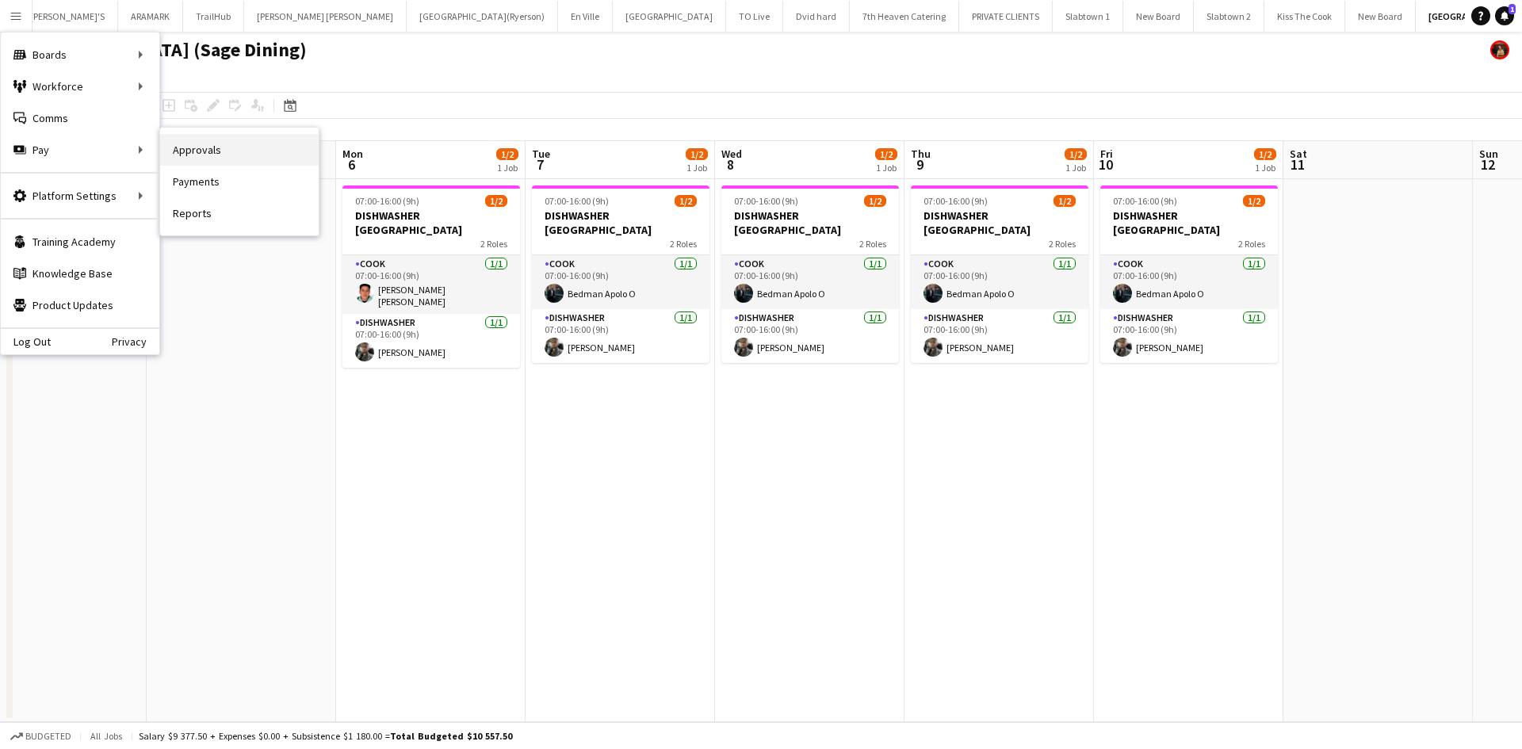
click at [181, 151] on link "Approvals" at bounding box center [239, 150] width 159 height 32
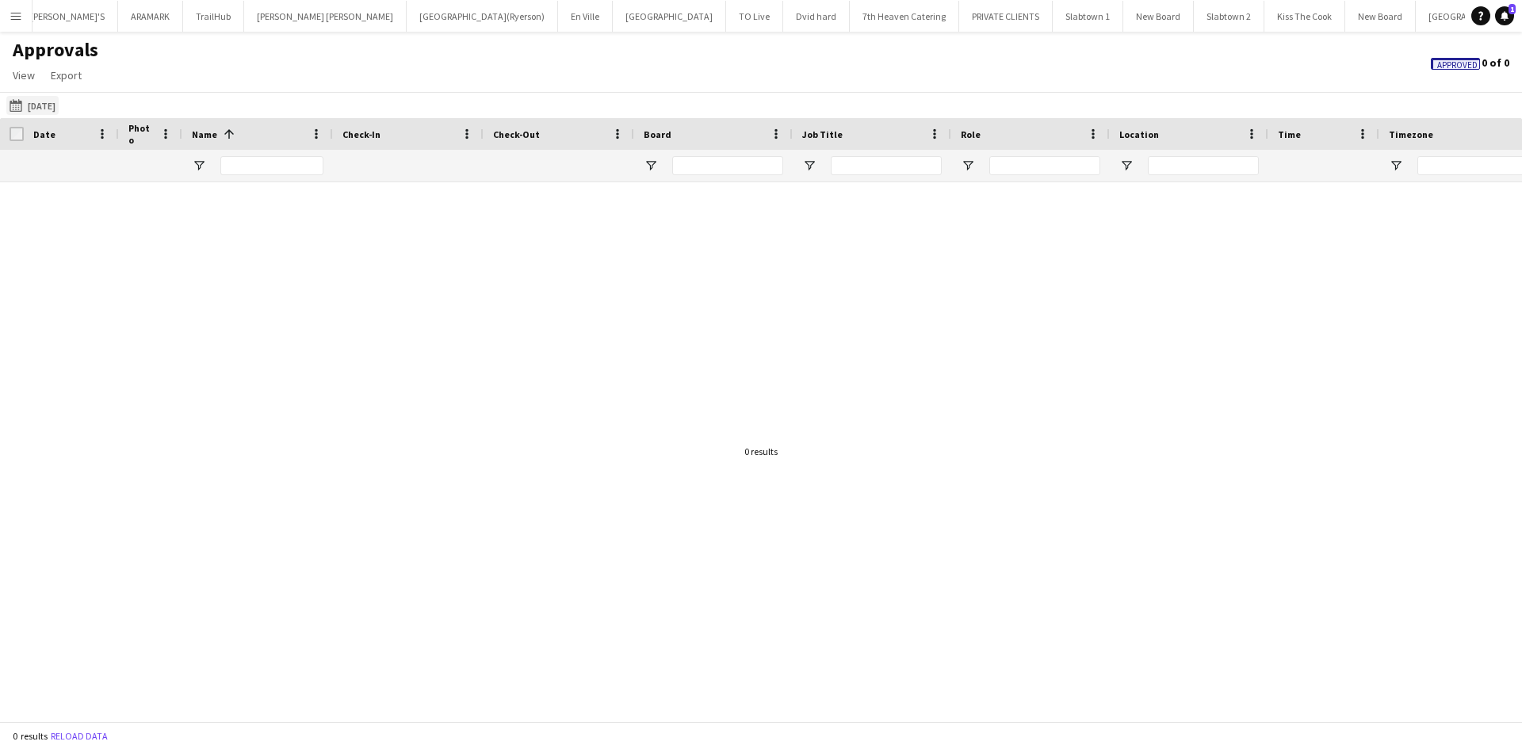
click at [59, 105] on button "30-09-2025 30-09-2025" at bounding box center [32, 105] width 52 height 19
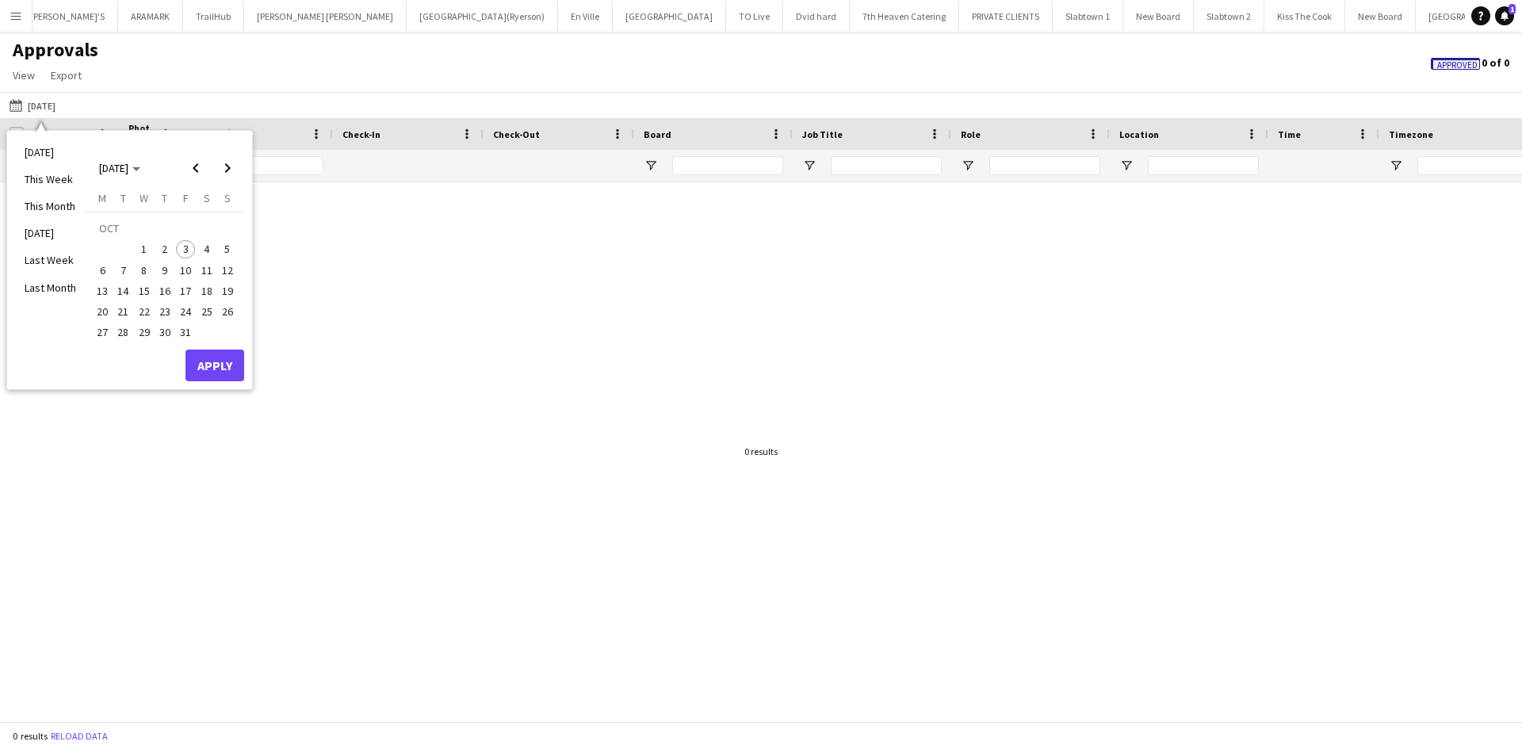
click at [144, 246] on span "1" at bounding box center [144, 249] width 19 height 19
click at [208, 364] on button "Apply" at bounding box center [215, 366] width 59 height 32
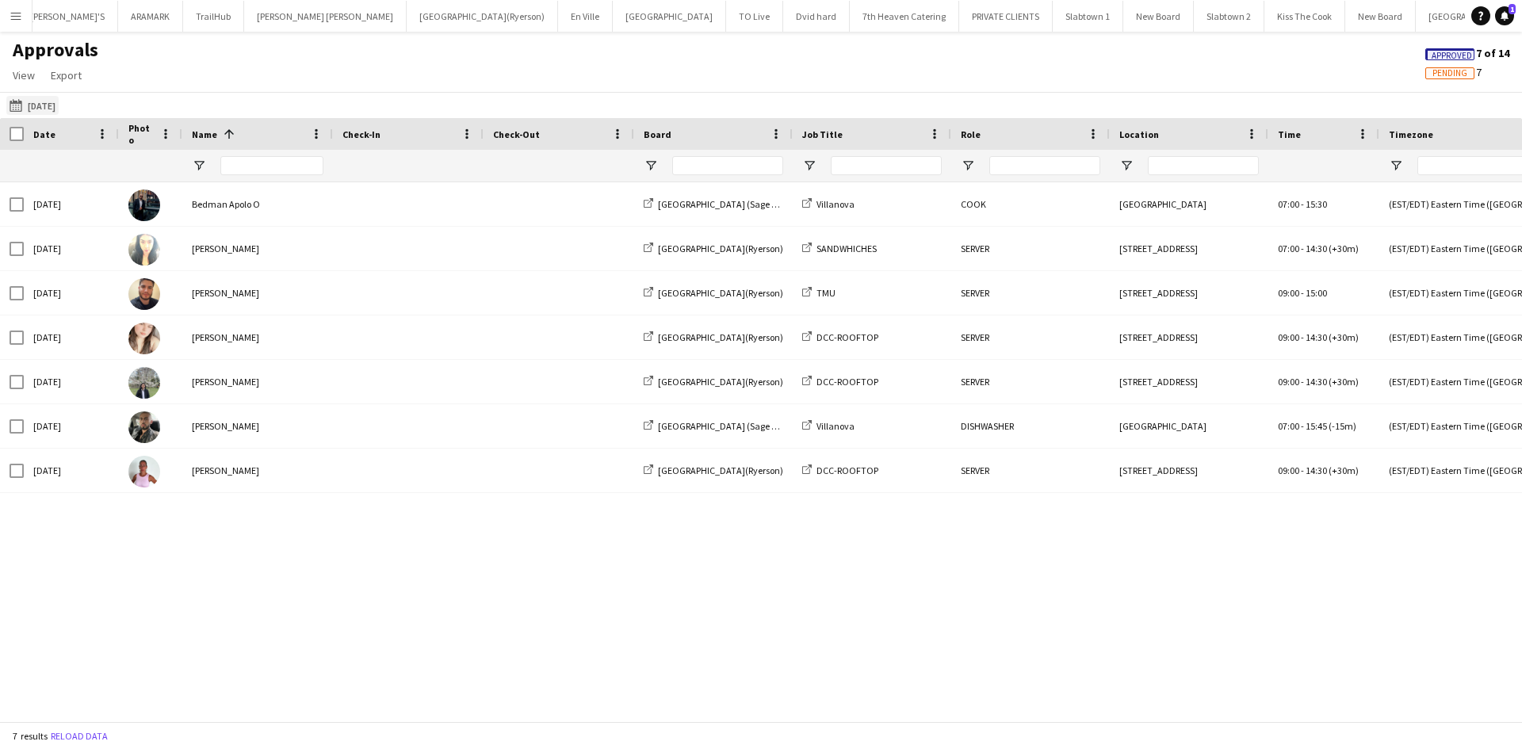
click at [59, 106] on button "30-09-2025 01-10-2025" at bounding box center [32, 105] width 52 height 19
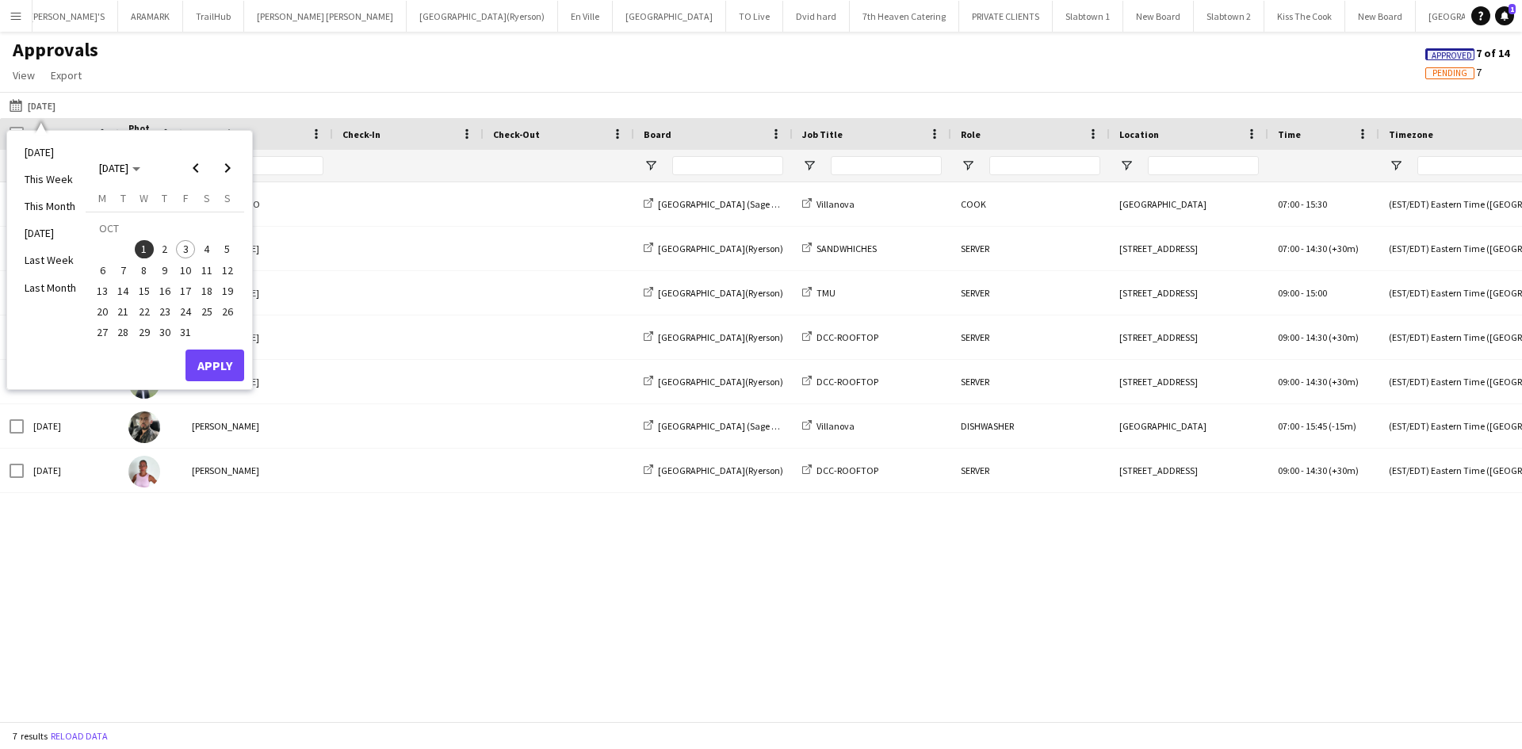
click at [163, 243] on span "2" at bounding box center [164, 249] width 19 height 19
click at [201, 378] on button "Apply" at bounding box center [215, 366] width 59 height 32
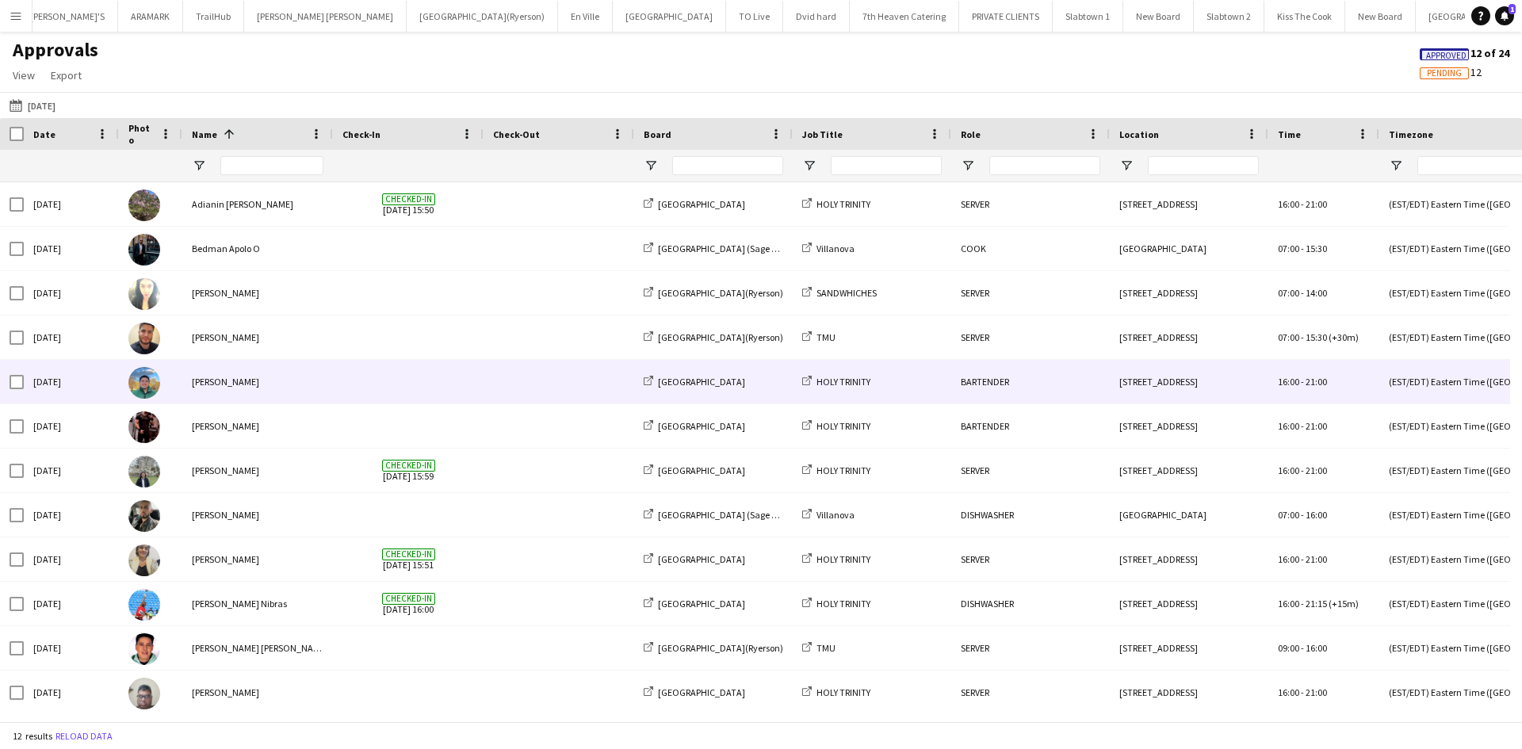
scroll to position [6, 0]
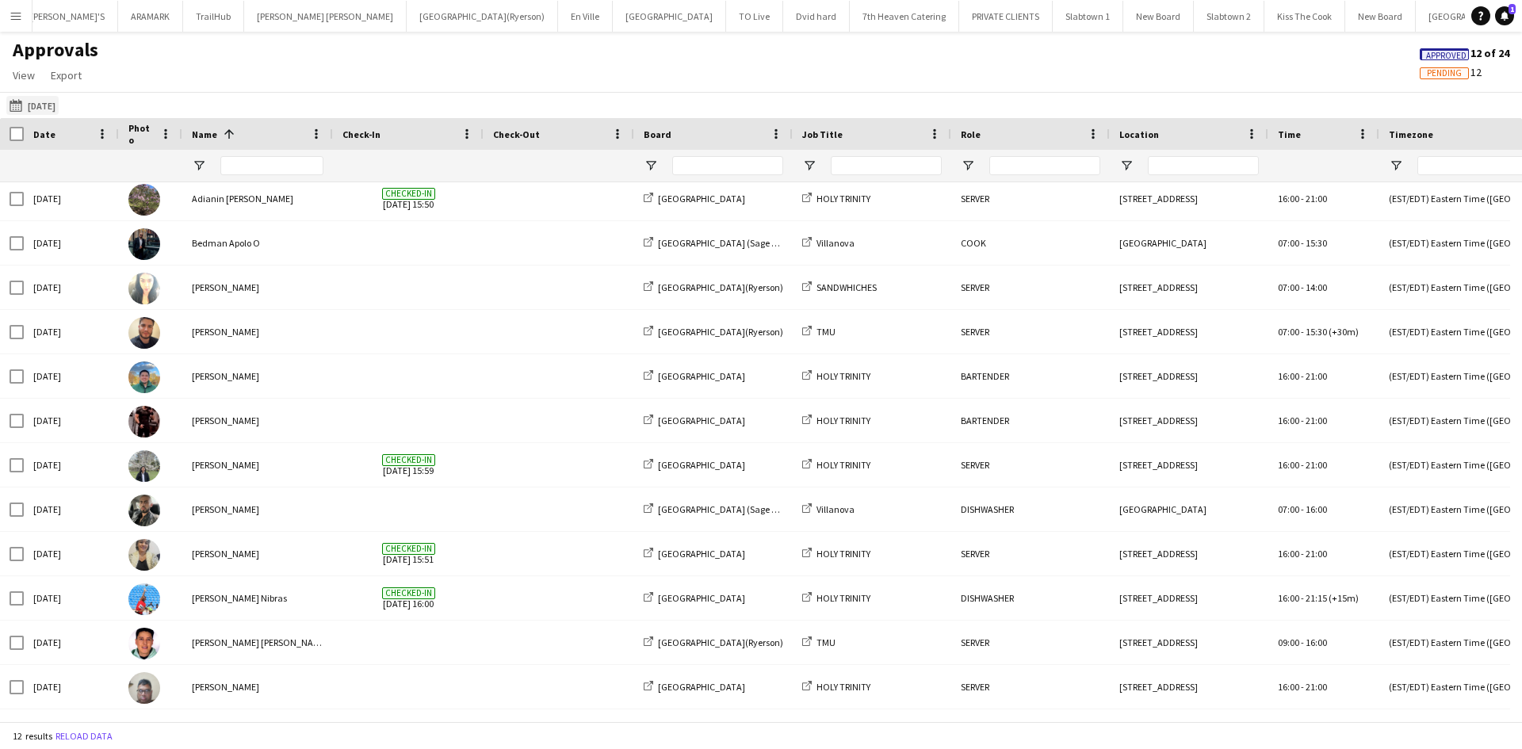
click at [59, 101] on button "30-09-2025 Yesterday" at bounding box center [32, 105] width 52 height 19
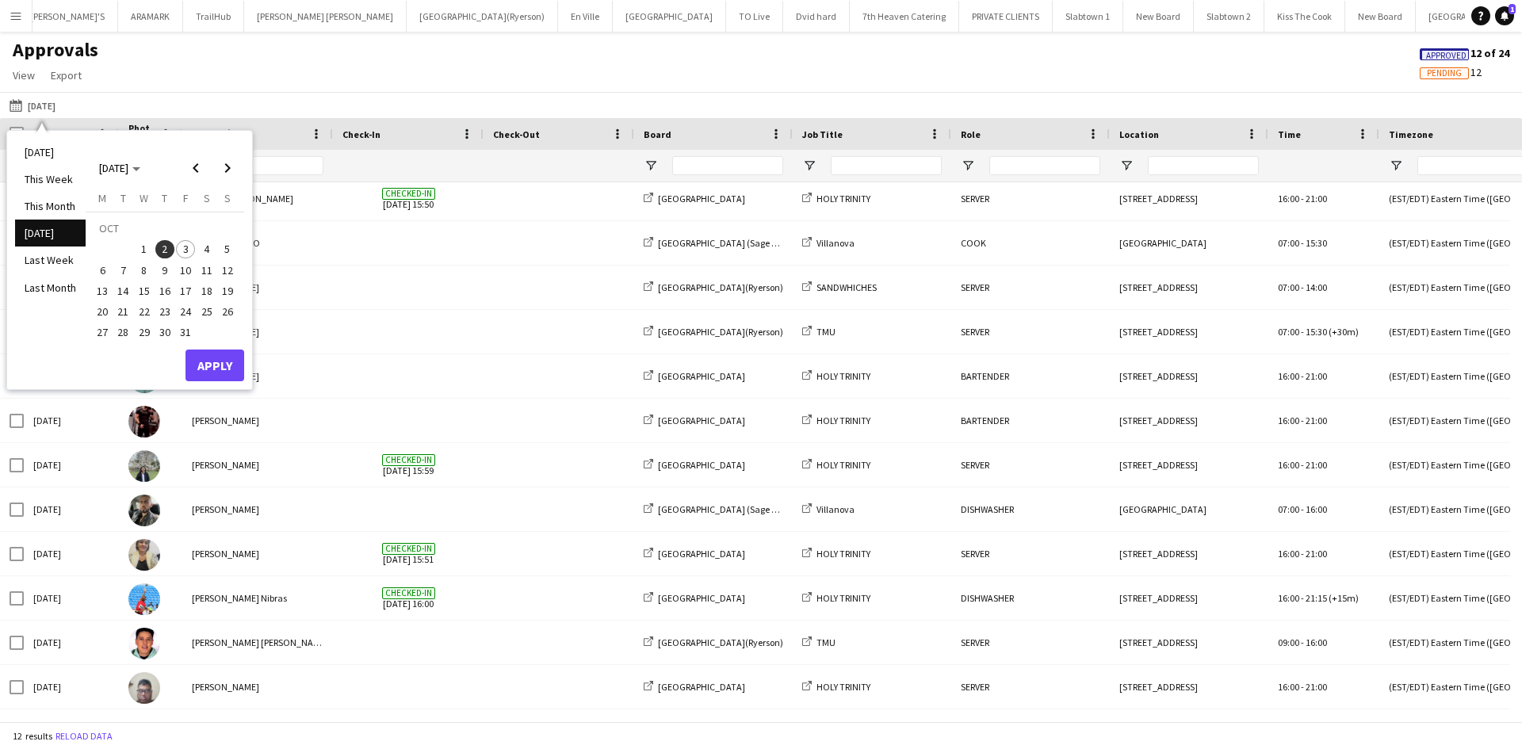
click at [185, 250] on span "3" at bounding box center [185, 249] width 19 height 19
click at [222, 370] on button "Apply" at bounding box center [215, 366] width 59 height 32
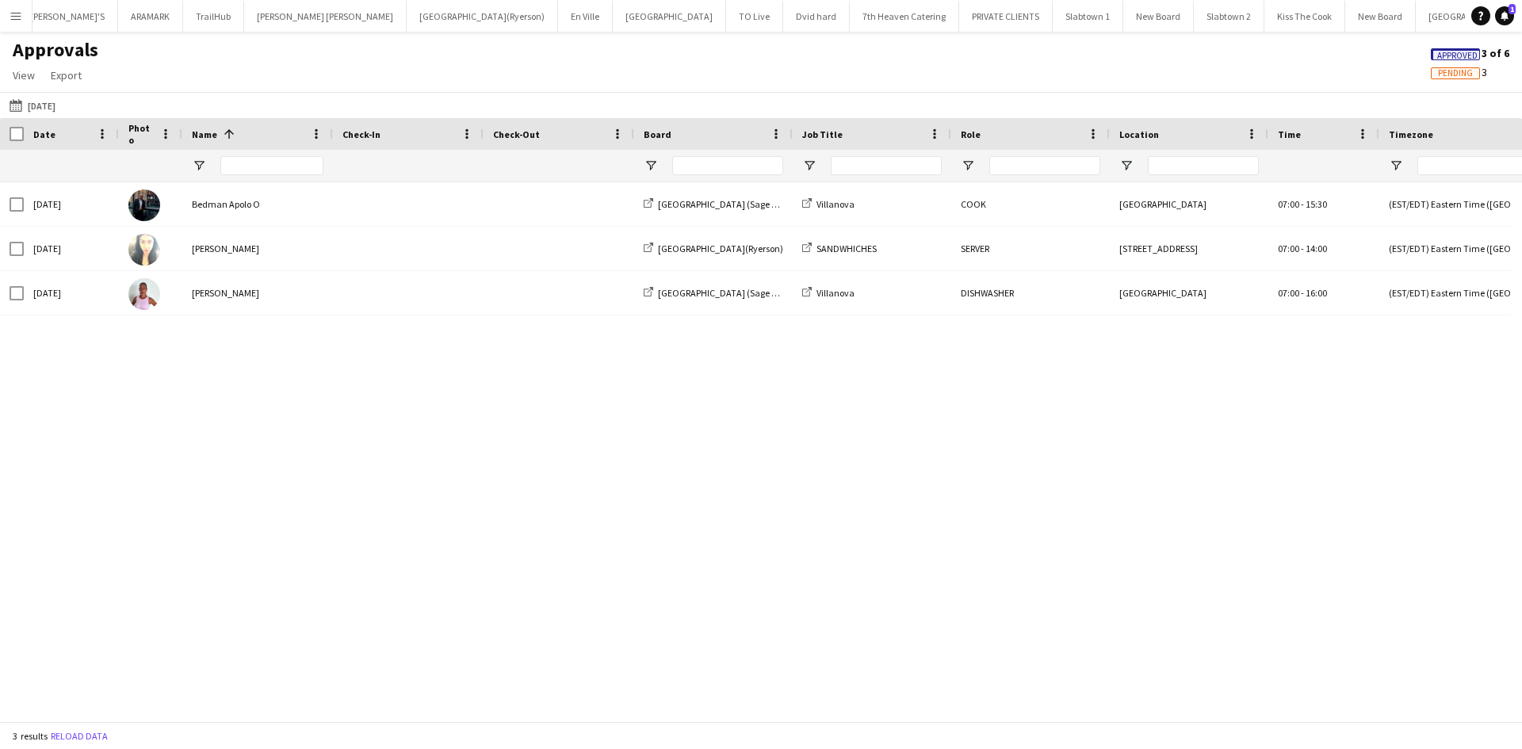
scroll to position [0, 0]
